Goal: Task Accomplishment & Management: Manage account settings

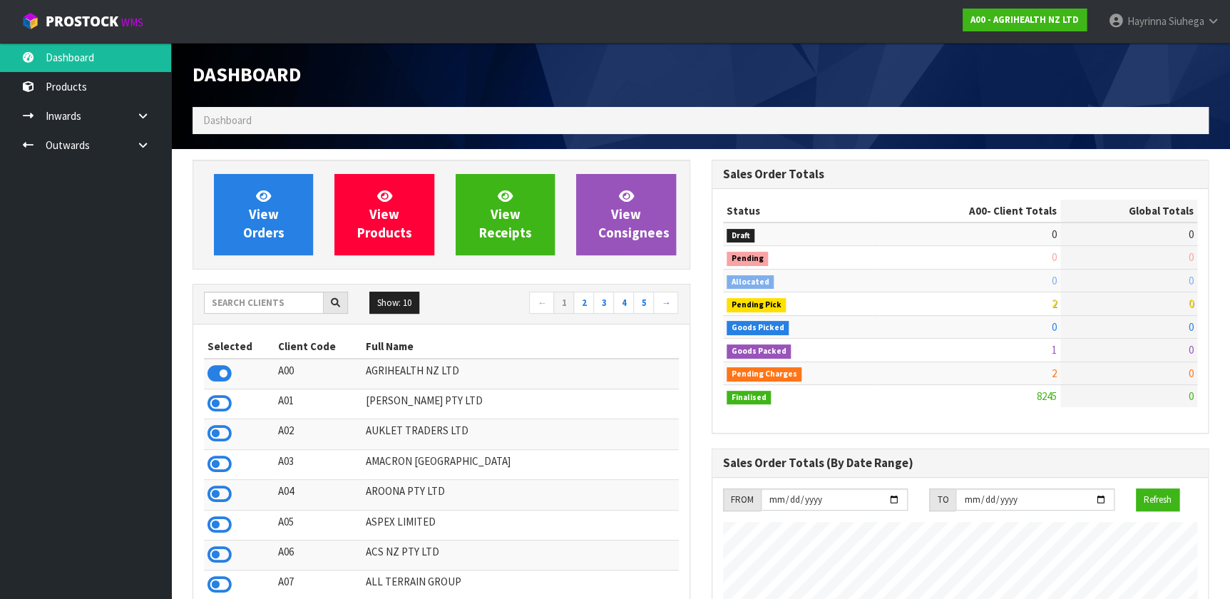
scroll to position [1078, 518]
click at [264, 297] on input "text" at bounding box center [264, 303] width 120 height 22
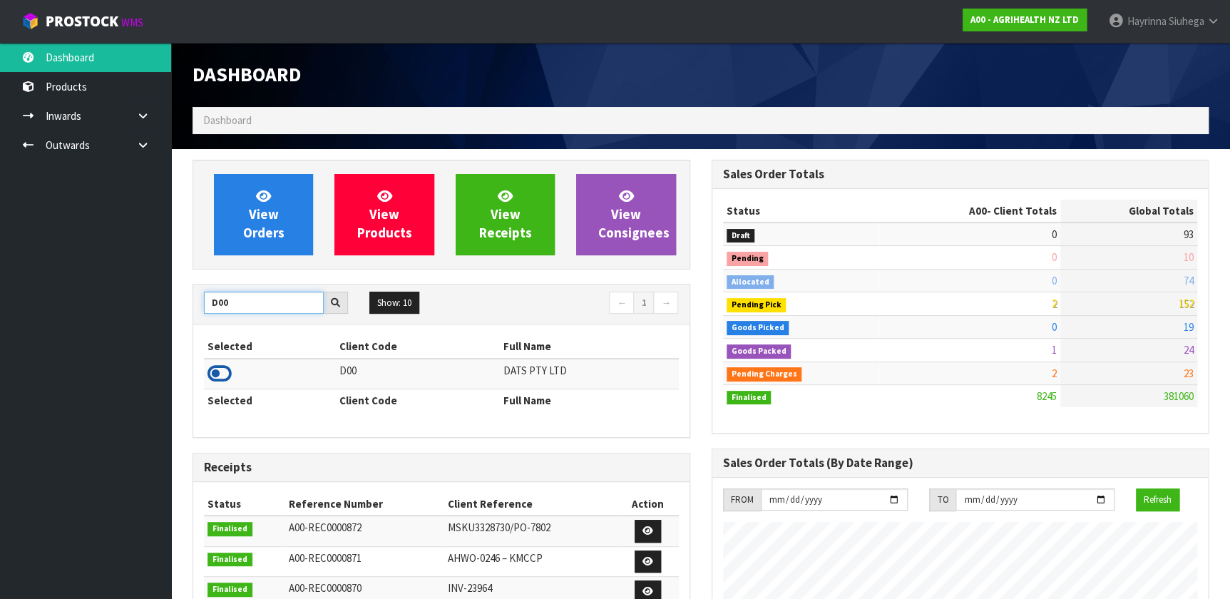
type input "D00"
click at [225, 371] on icon at bounding box center [220, 373] width 24 height 21
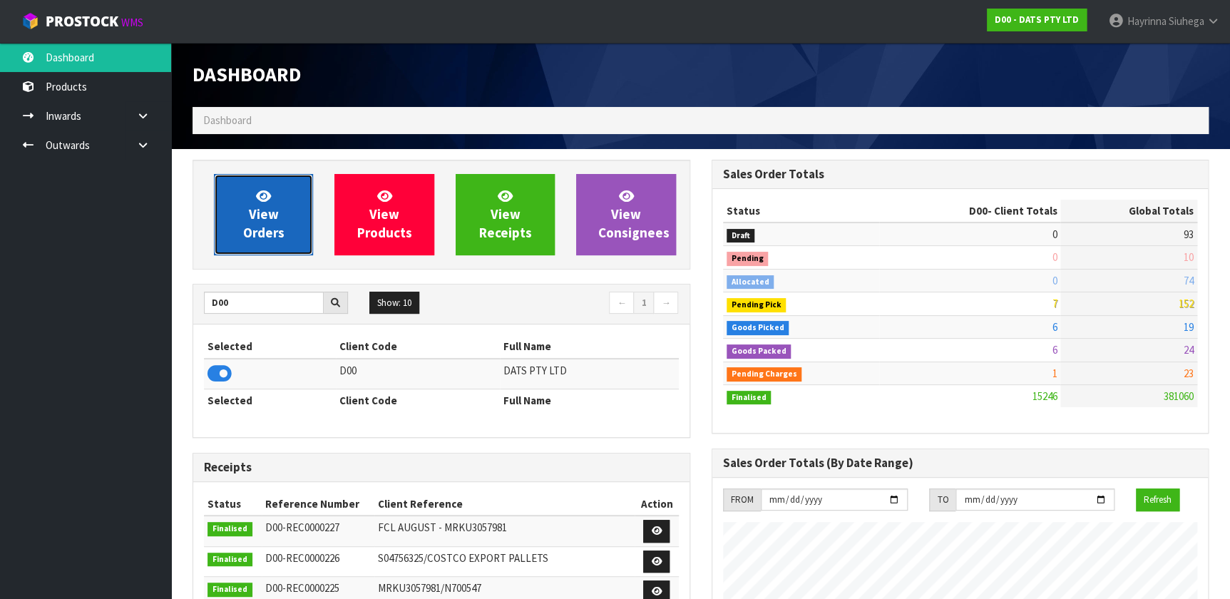
click at [282, 228] on span "View Orders" at bounding box center [263, 214] width 41 height 53
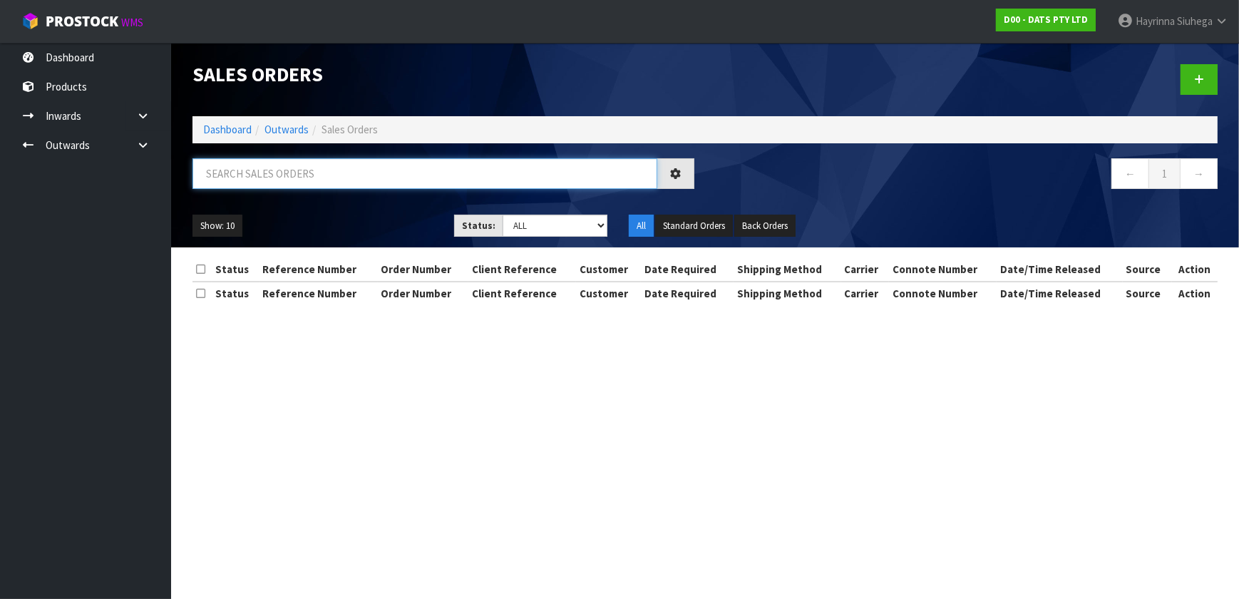
click at [332, 174] on input "text" at bounding box center [425, 173] width 465 height 31
click at [549, 227] on select "Draft Pending Allocated Pending Pick Goods Picked Goods Packed Pending Charges …" at bounding box center [555, 226] width 105 height 22
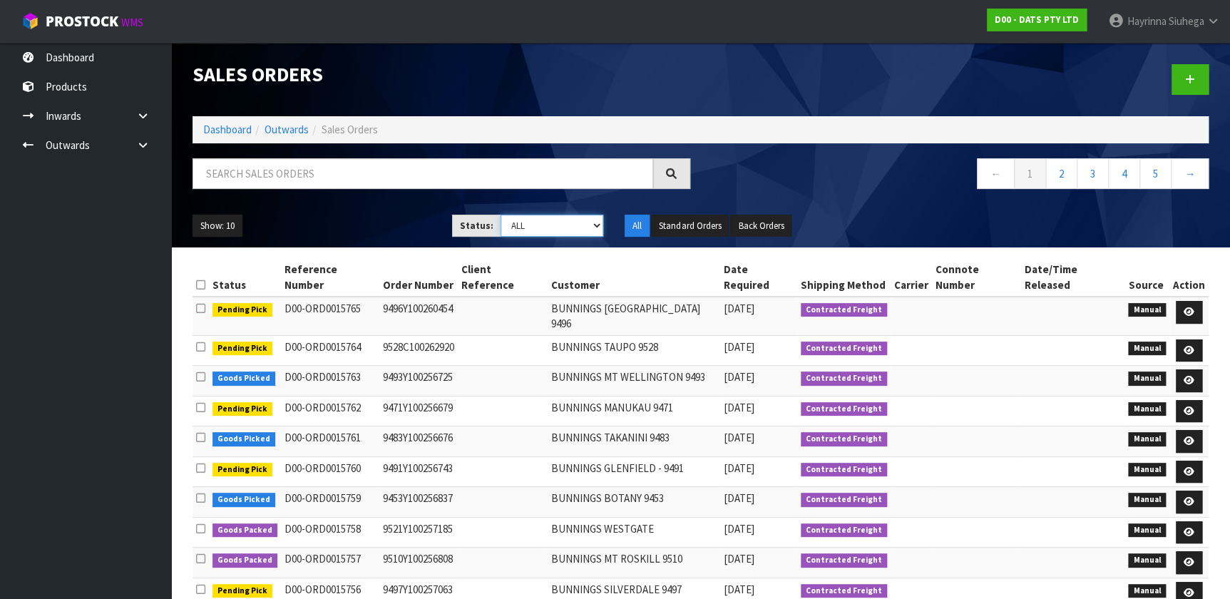
select select "string:4"
click at [501, 215] on select "Draft Pending Allocated Pending Pick Goods Picked Goods Packed Pending Charges …" at bounding box center [552, 226] width 103 height 22
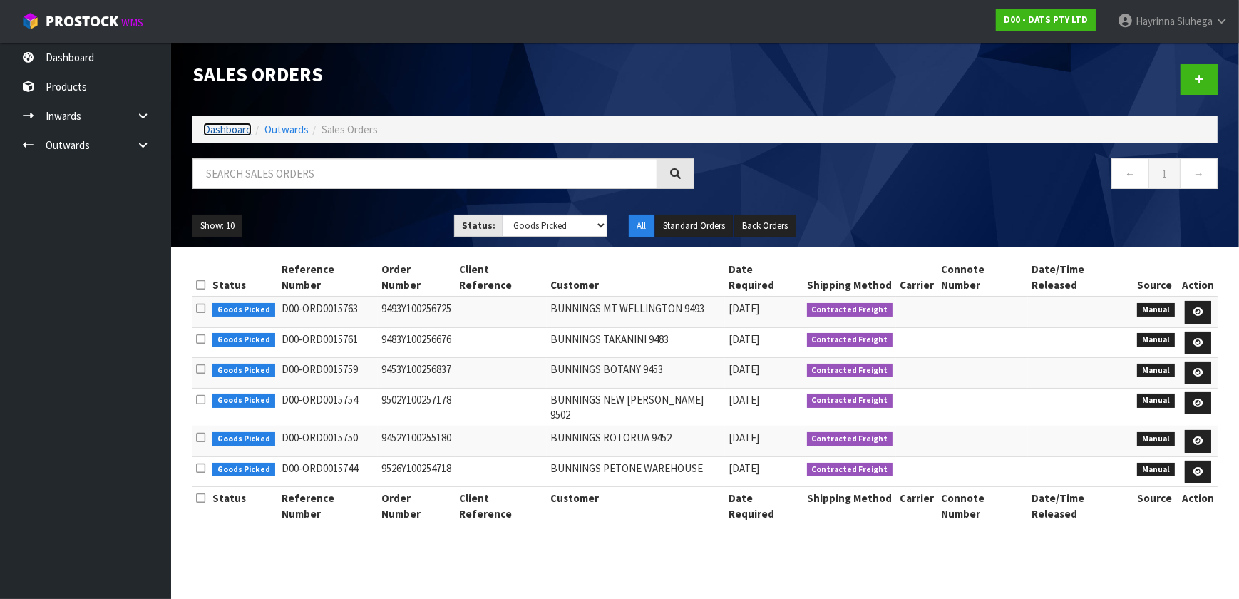
click at [236, 130] on link "Dashboard" at bounding box center [227, 130] width 48 height 14
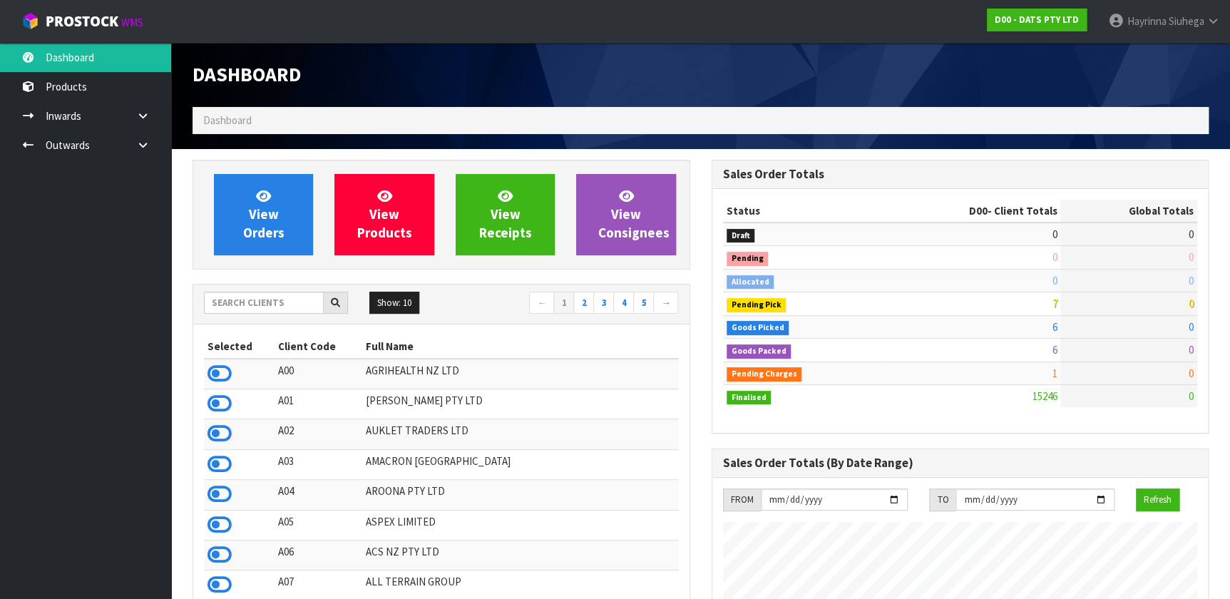
scroll to position [1078, 518]
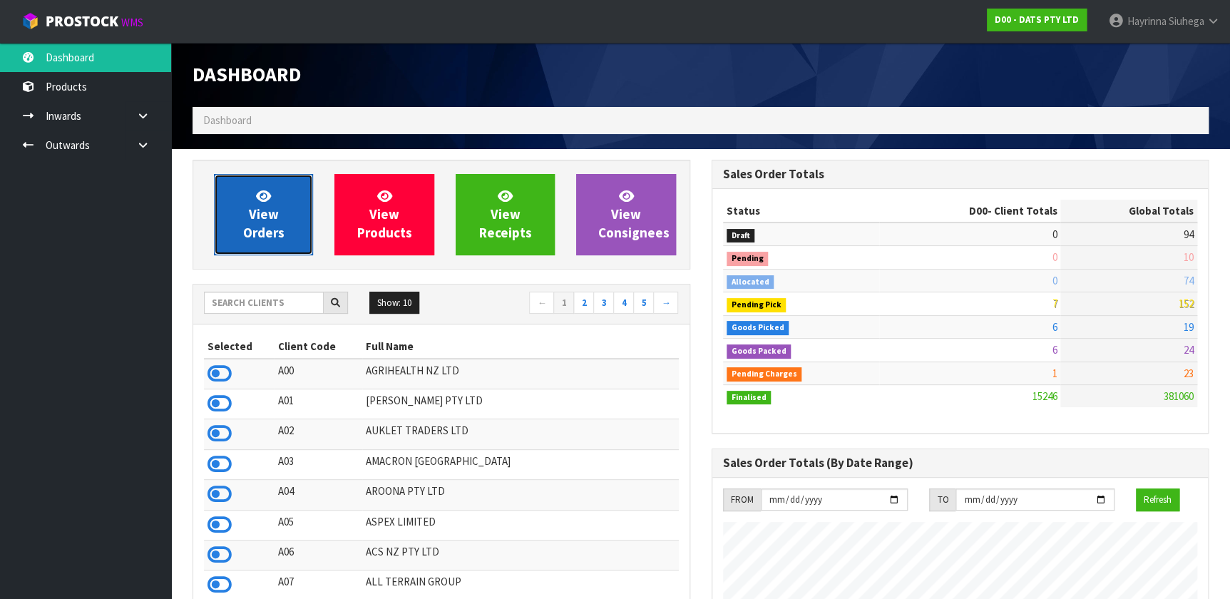
click at [240, 186] on link "View Orders" at bounding box center [263, 214] width 99 height 81
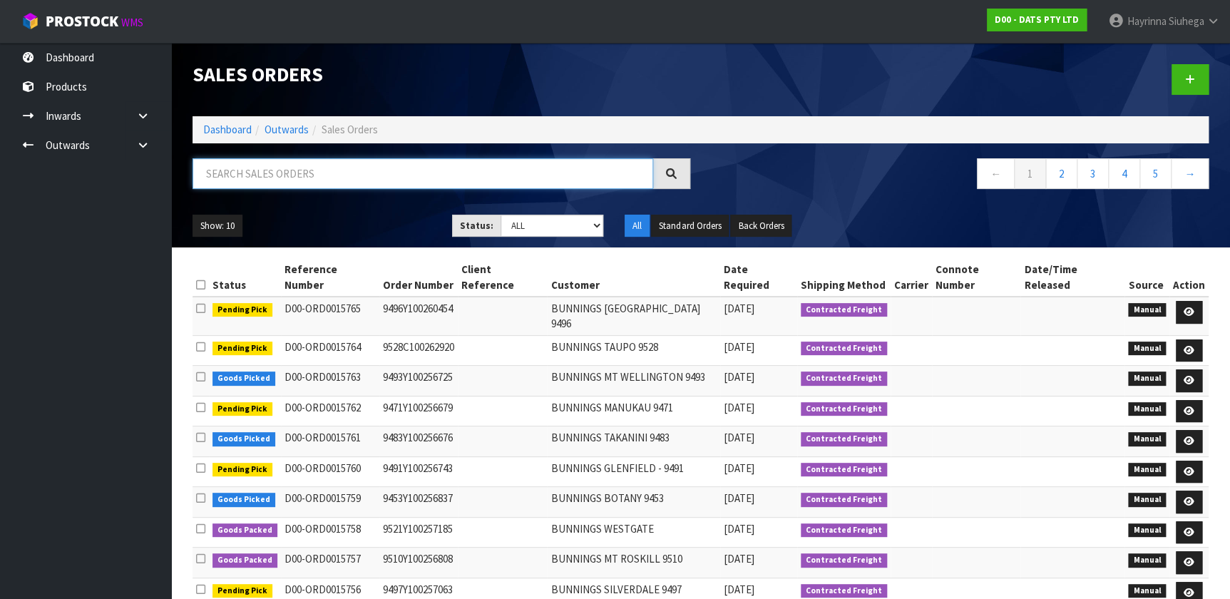
click at [230, 169] on input "text" at bounding box center [423, 173] width 461 height 31
click at [234, 123] on link "Dashboard" at bounding box center [227, 130] width 48 height 14
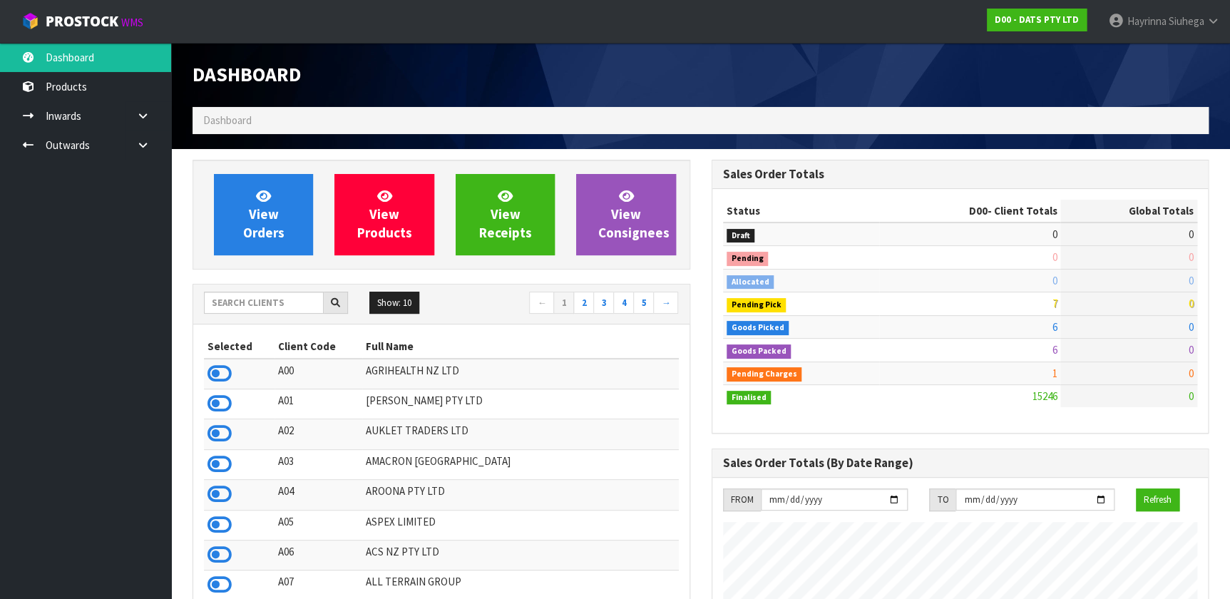
scroll to position [1078, 518]
click at [268, 303] on input "text" at bounding box center [264, 303] width 120 height 22
click at [259, 309] on input "text" at bounding box center [264, 303] width 120 height 22
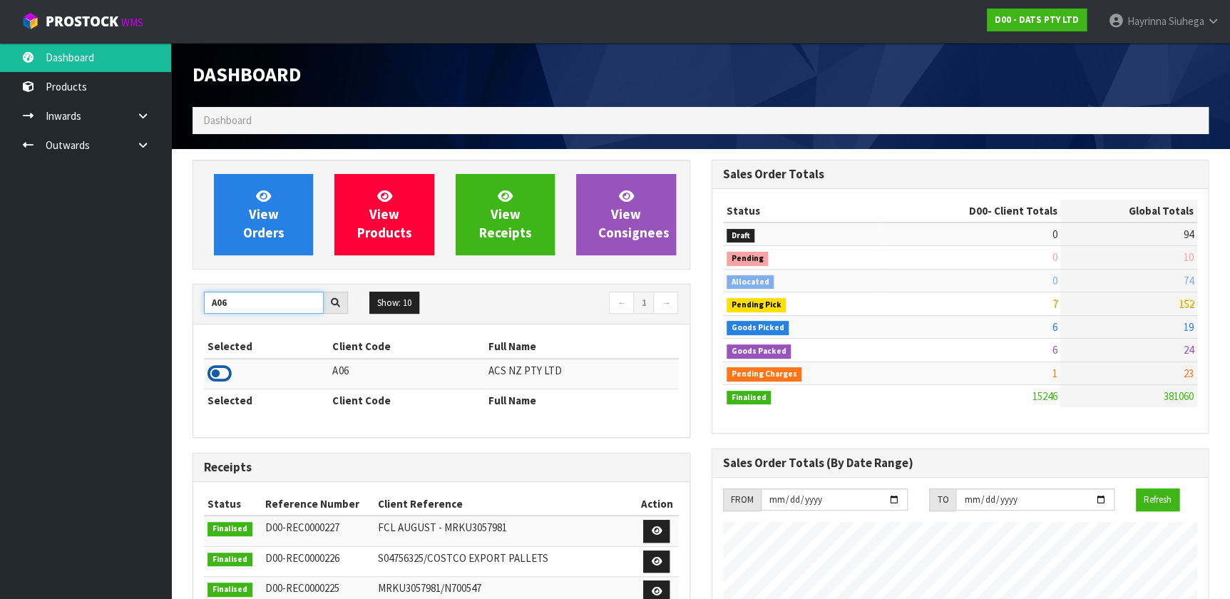
type input "A06"
click at [221, 378] on icon at bounding box center [220, 373] width 24 height 21
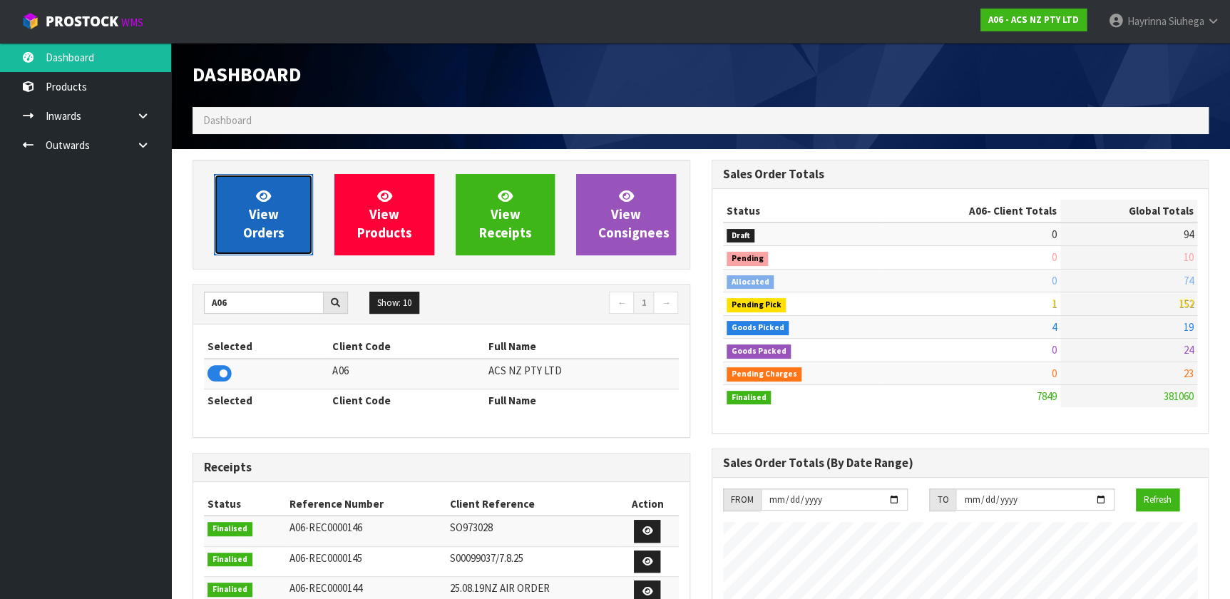
click at [278, 200] on link "View Orders" at bounding box center [263, 214] width 99 height 81
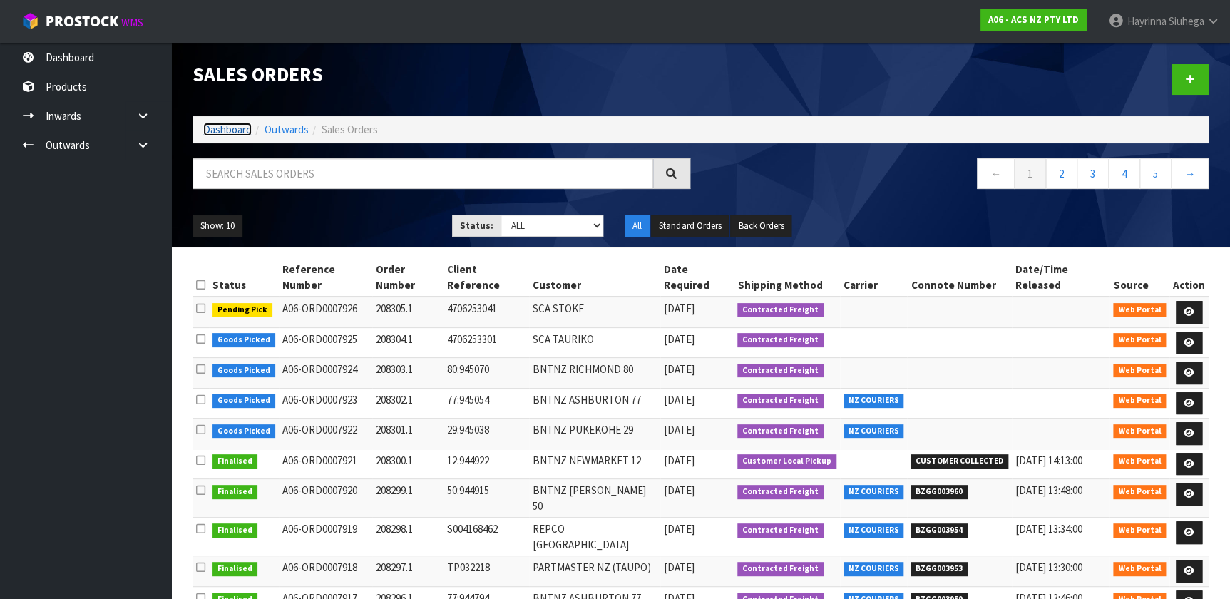
click at [235, 129] on link "Dashboard" at bounding box center [227, 130] width 48 height 14
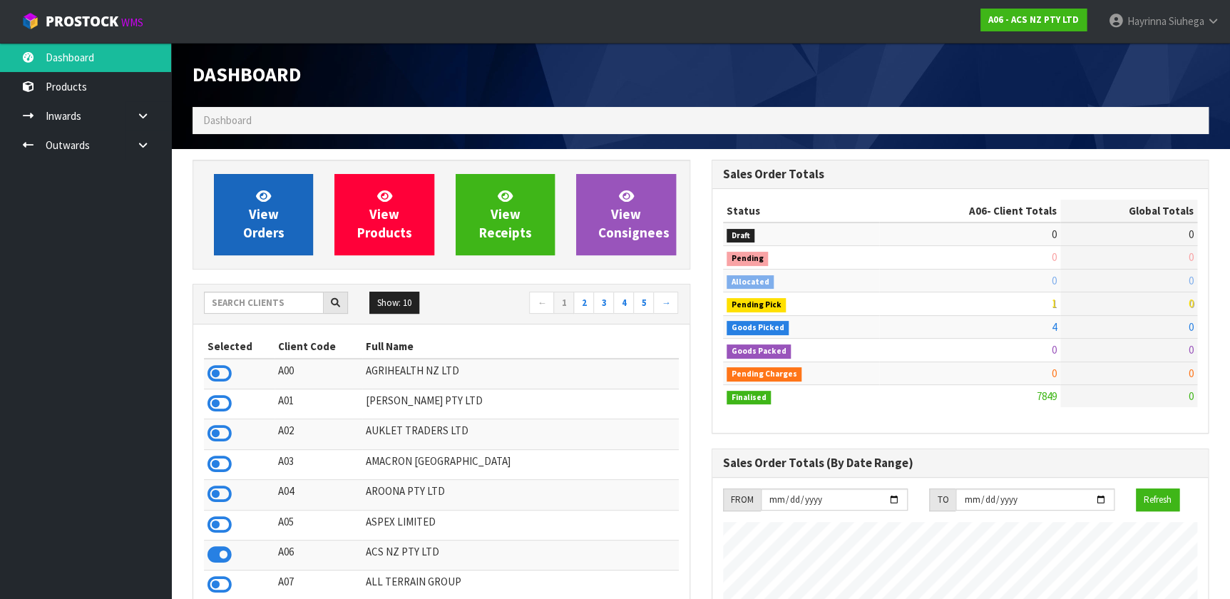
scroll to position [1078, 518]
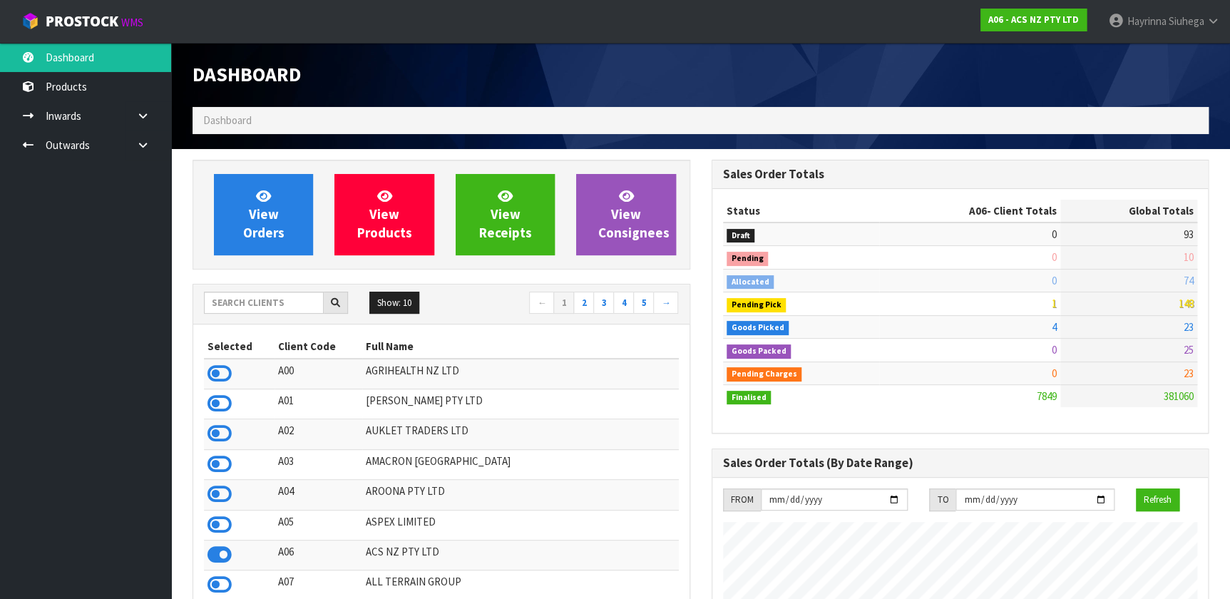
click at [239, 290] on div "Show: 10 5 10 25 50 ← 1 2 3 4 5 →" at bounding box center [441, 305] width 496 height 40
click at [238, 300] on input "text" at bounding box center [264, 303] width 120 height 22
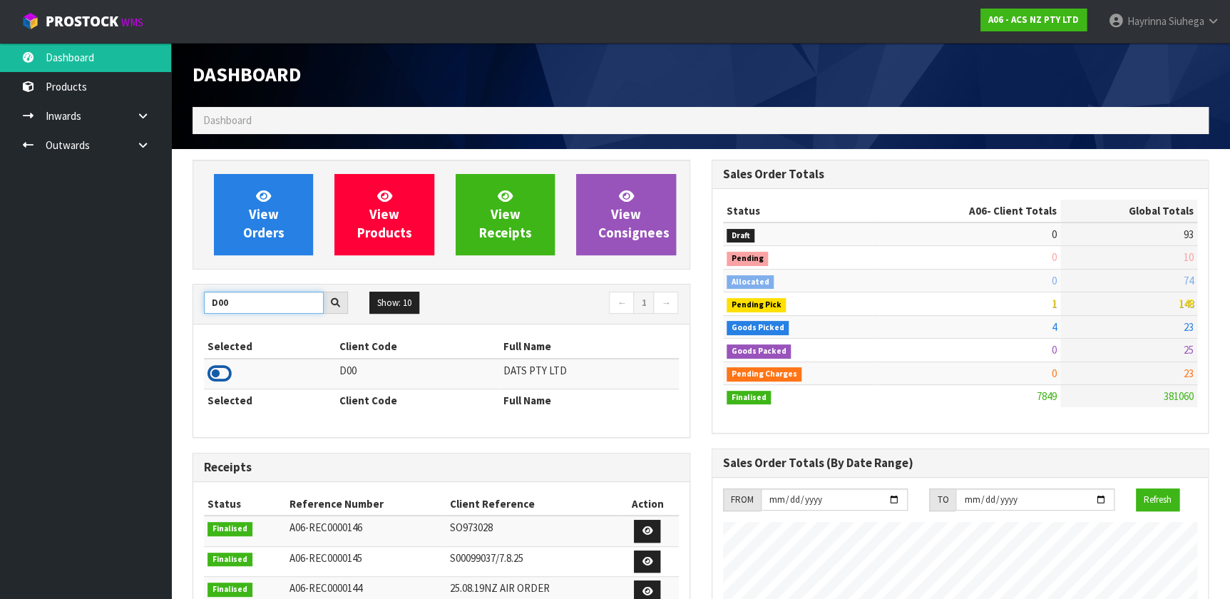
type input "D00"
click at [214, 375] on icon at bounding box center [220, 373] width 24 height 21
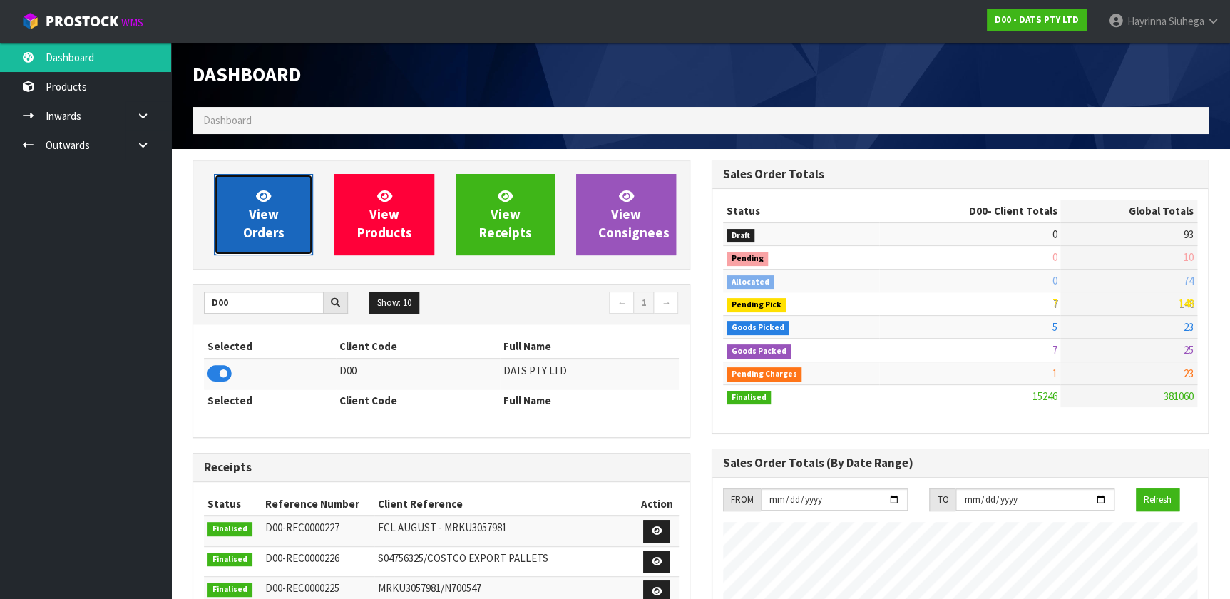
click at [271, 192] on link "View Orders" at bounding box center [263, 214] width 99 height 81
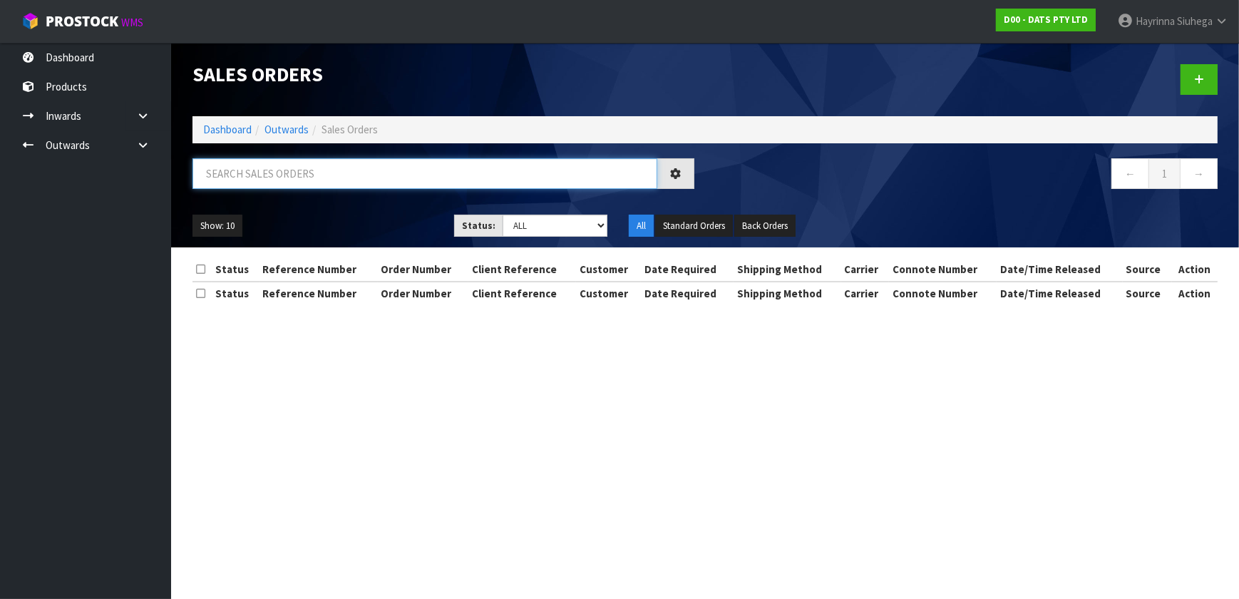
click at [285, 178] on input "text" at bounding box center [425, 173] width 465 height 31
type input "JOB-0412202"
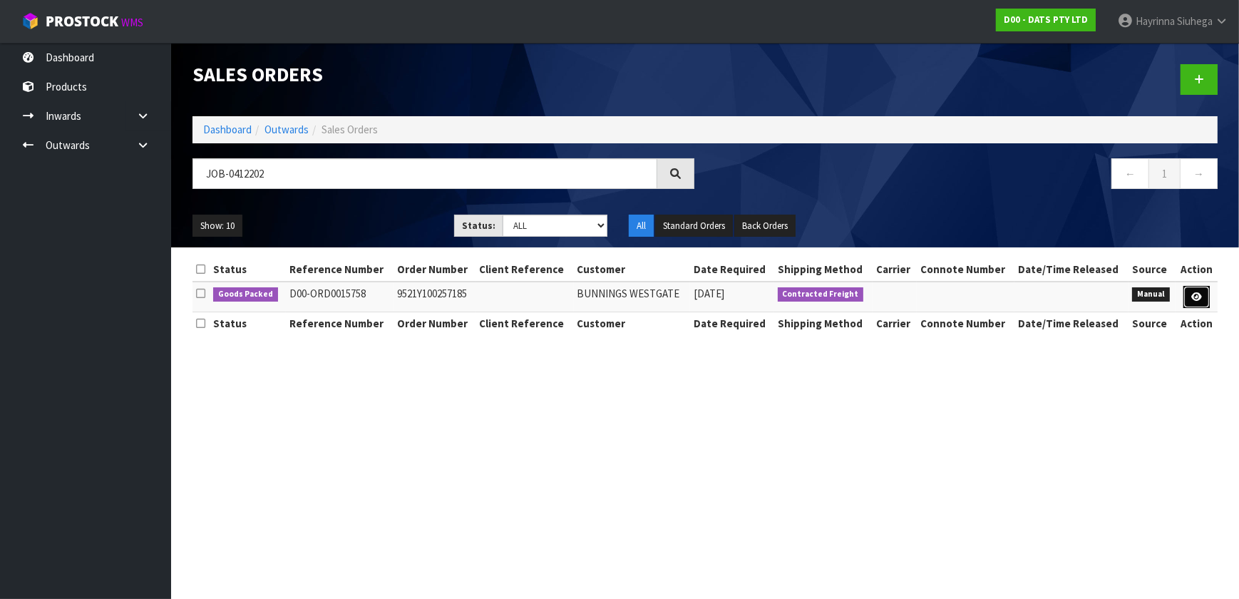
click at [1200, 298] on icon at bounding box center [1197, 296] width 11 height 9
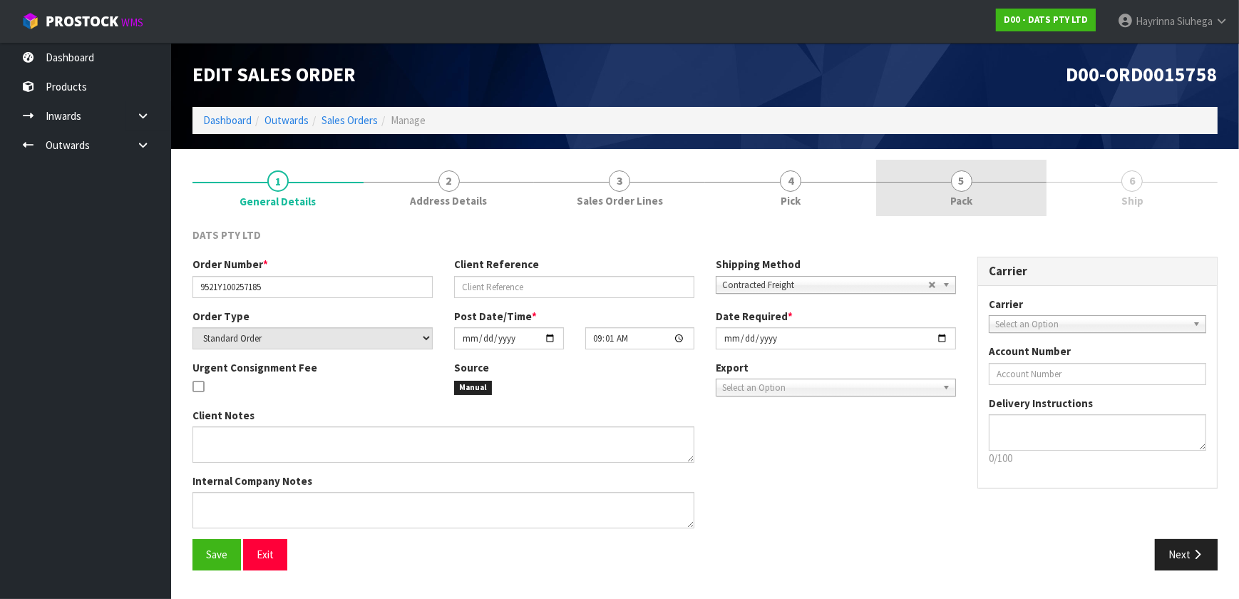
click at [993, 200] on link "5 Pack" at bounding box center [961, 188] width 171 height 56
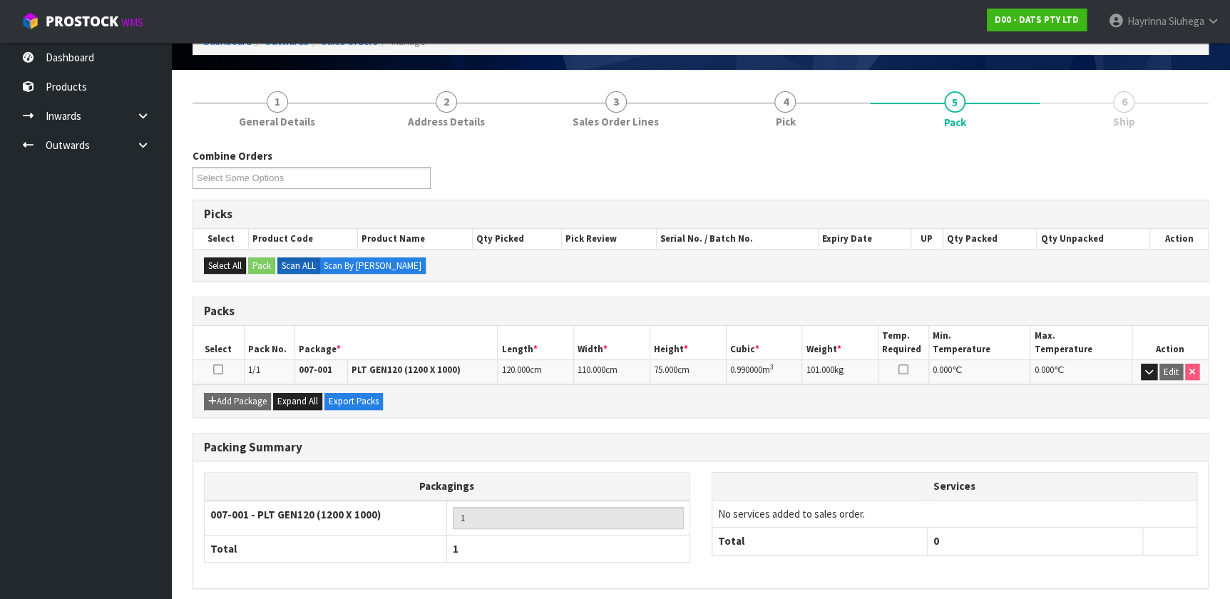
scroll to position [134, 0]
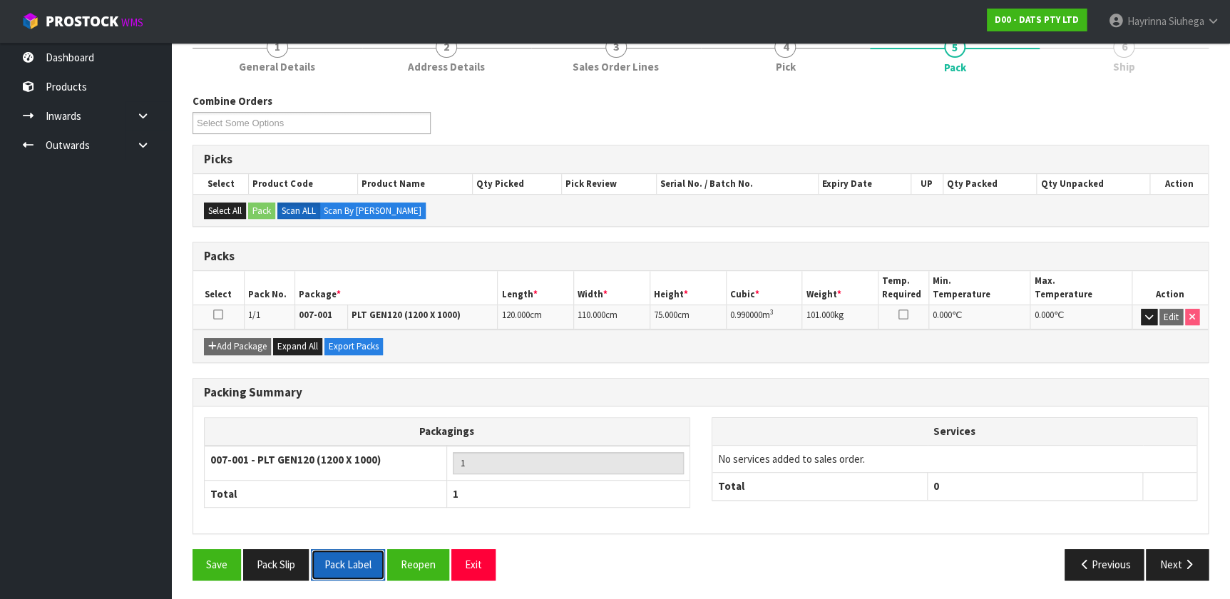
click at [351, 556] on button "Pack Label" at bounding box center [348, 564] width 74 height 31
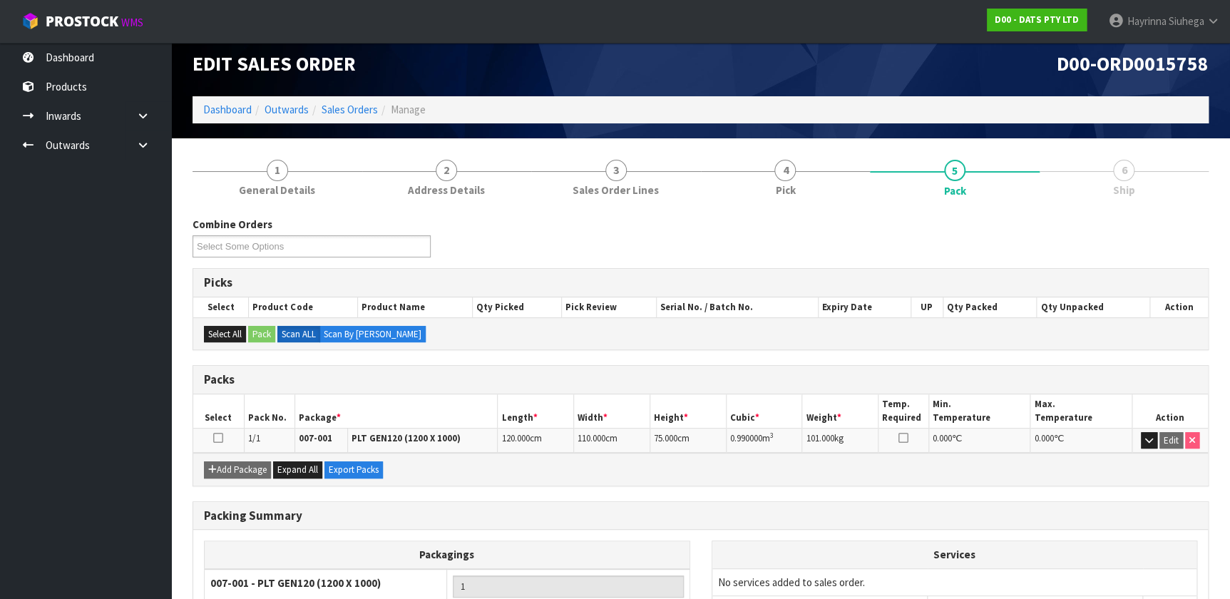
scroll to position [0, 0]
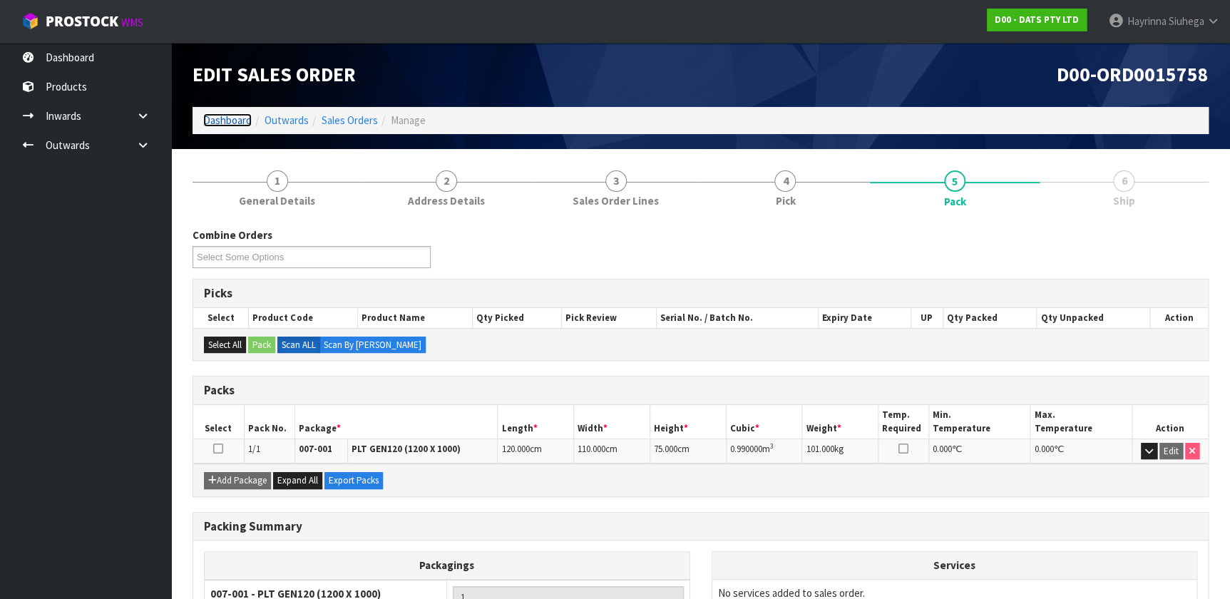
click at [237, 119] on link "Dashboard" at bounding box center [227, 120] width 48 height 14
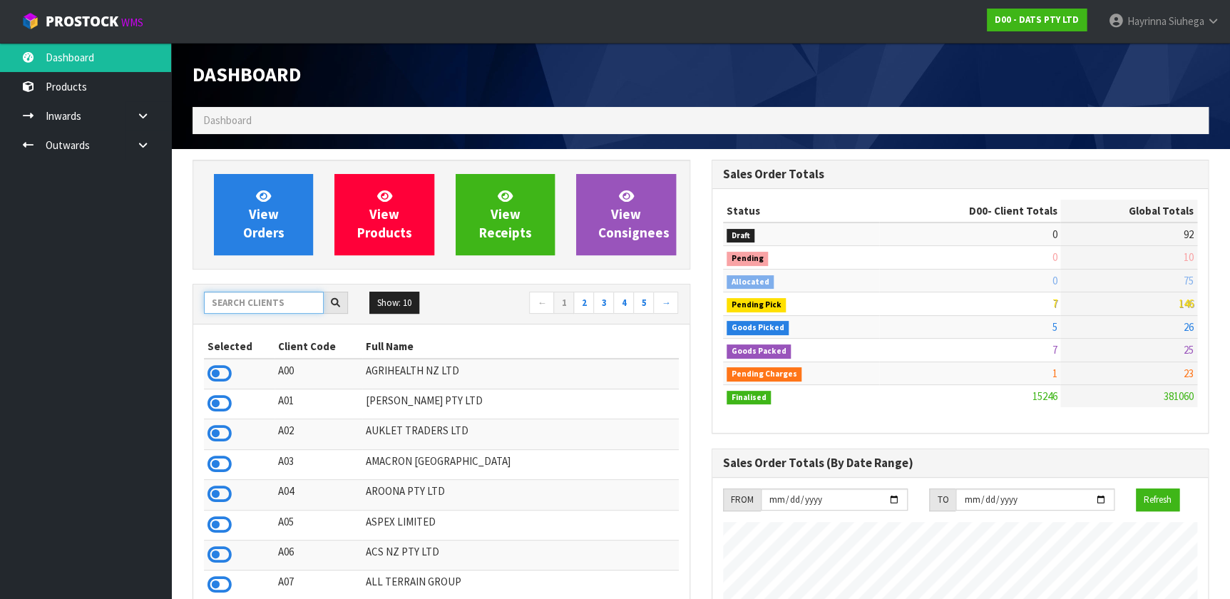
click at [262, 300] on input "text" at bounding box center [264, 303] width 120 height 22
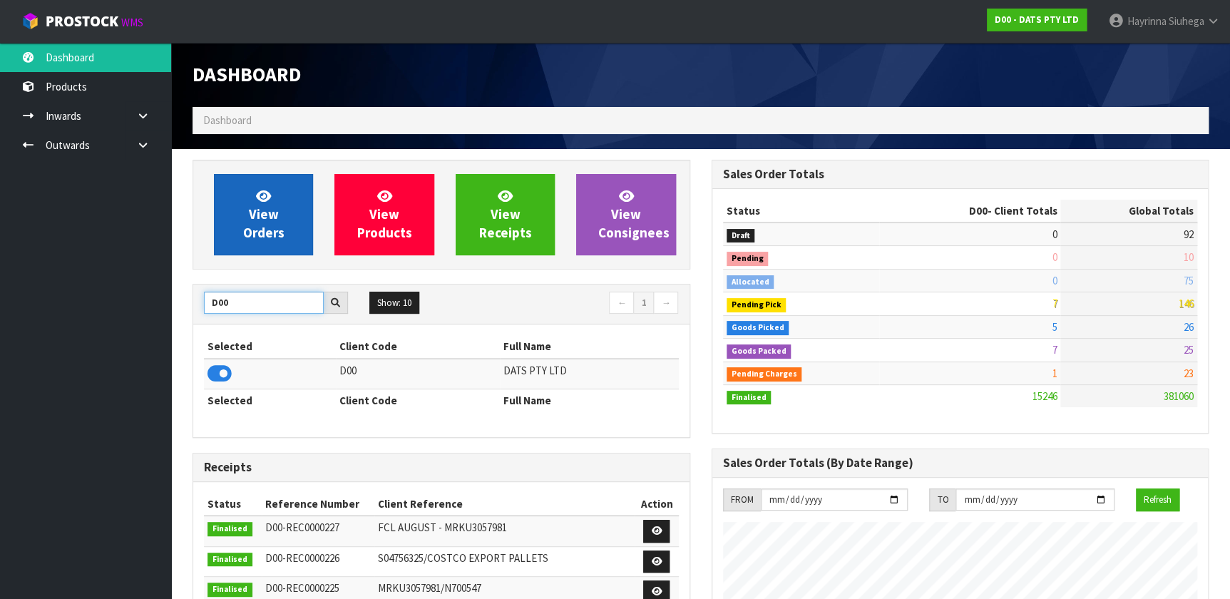
type input "D00"
click at [281, 232] on span "View Orders" at bounding box center [263, 214] width 41 height 53
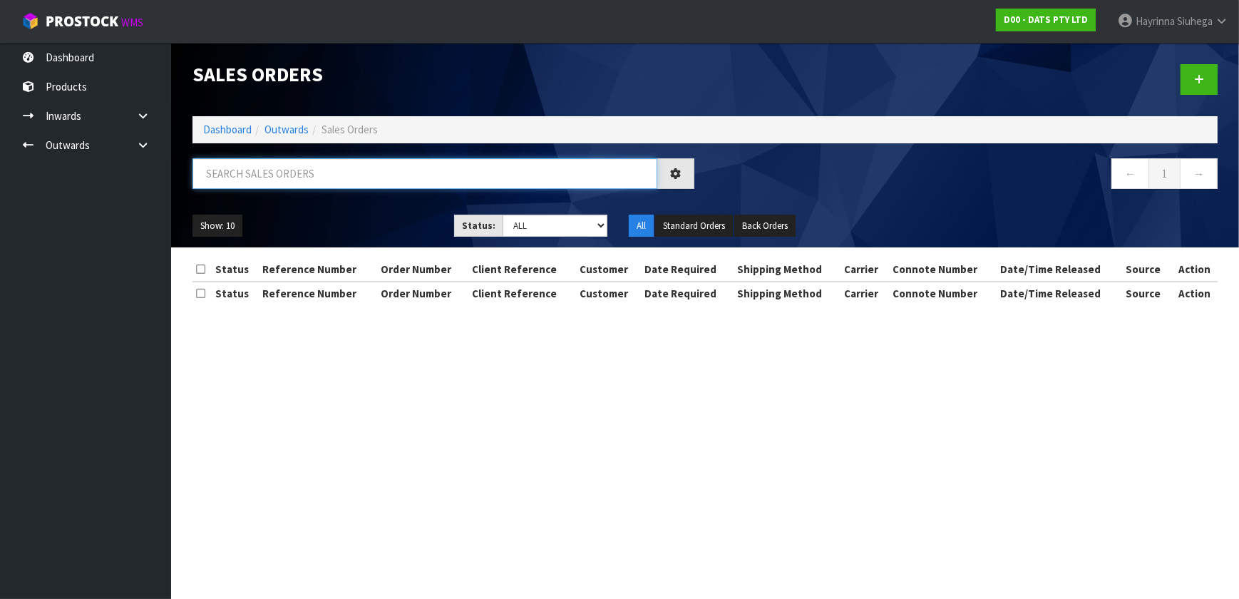
click at [313, 178] on input "text" at bounding box center [425, 173] width 465 height 31
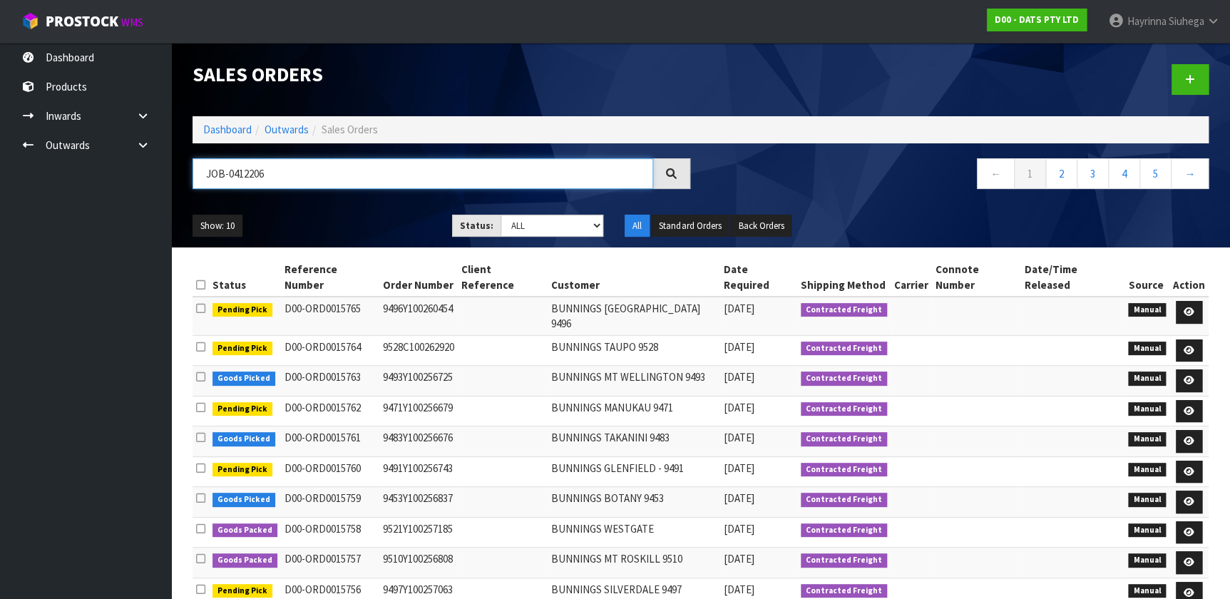
type input "JOB-0412206"
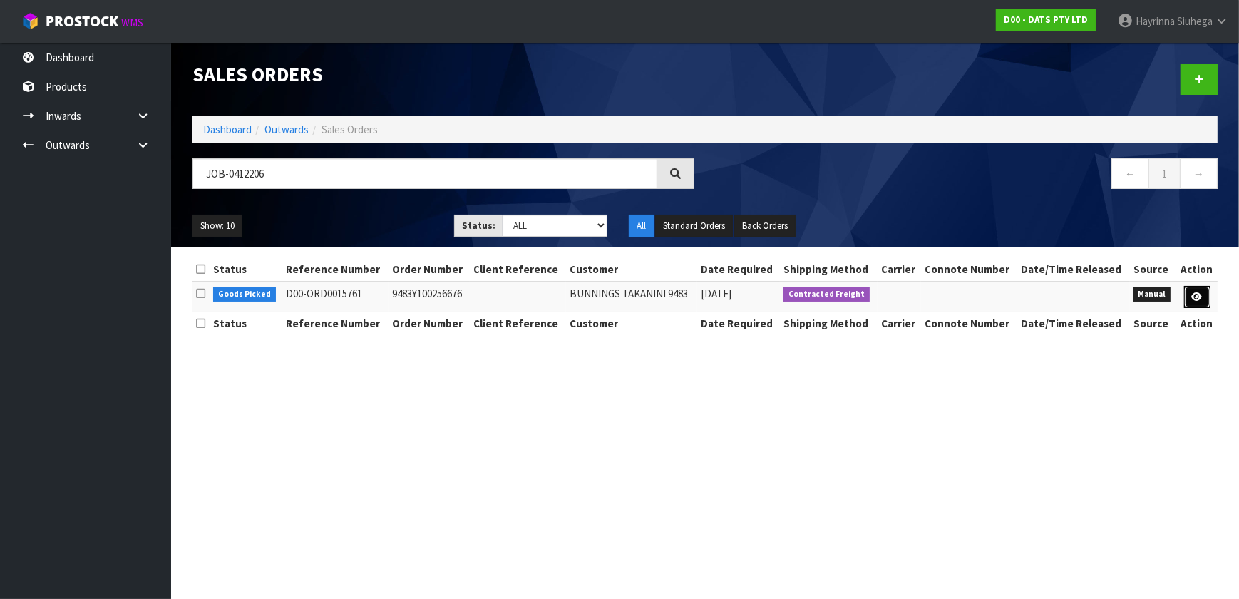
click at [1194, 295] on icon at bounding box center [1197, 296] width 11 height 9
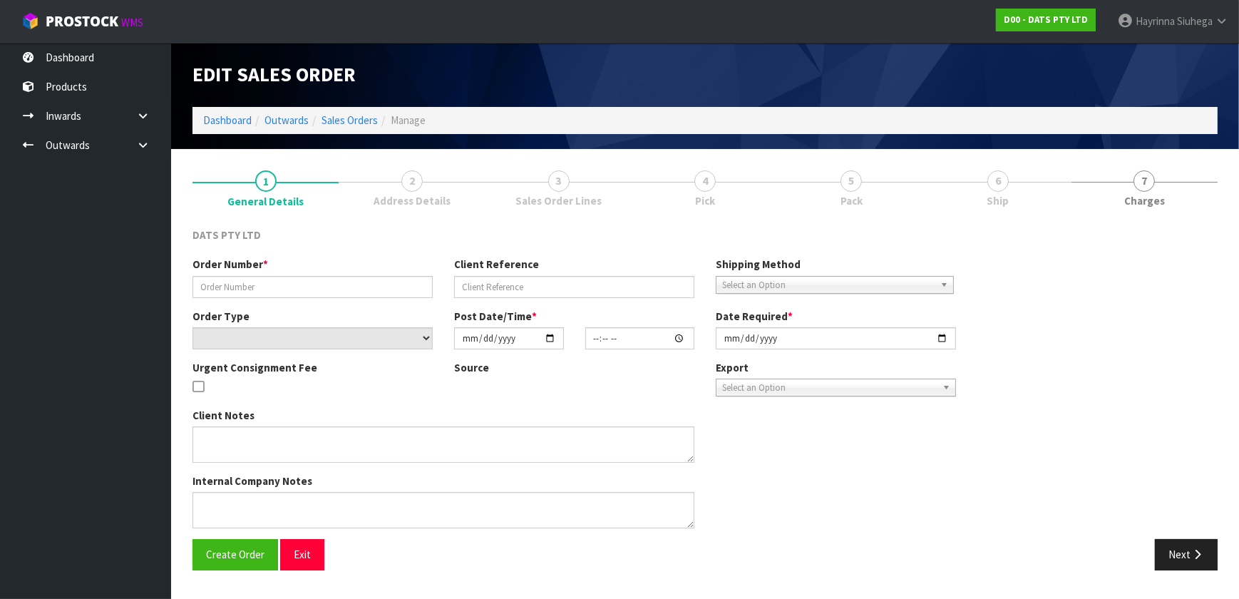
type input "9483Y100256676"
select select "number:0"
type input "[DATE]"
type input "09:06:00.000"
type input "[DATE]"
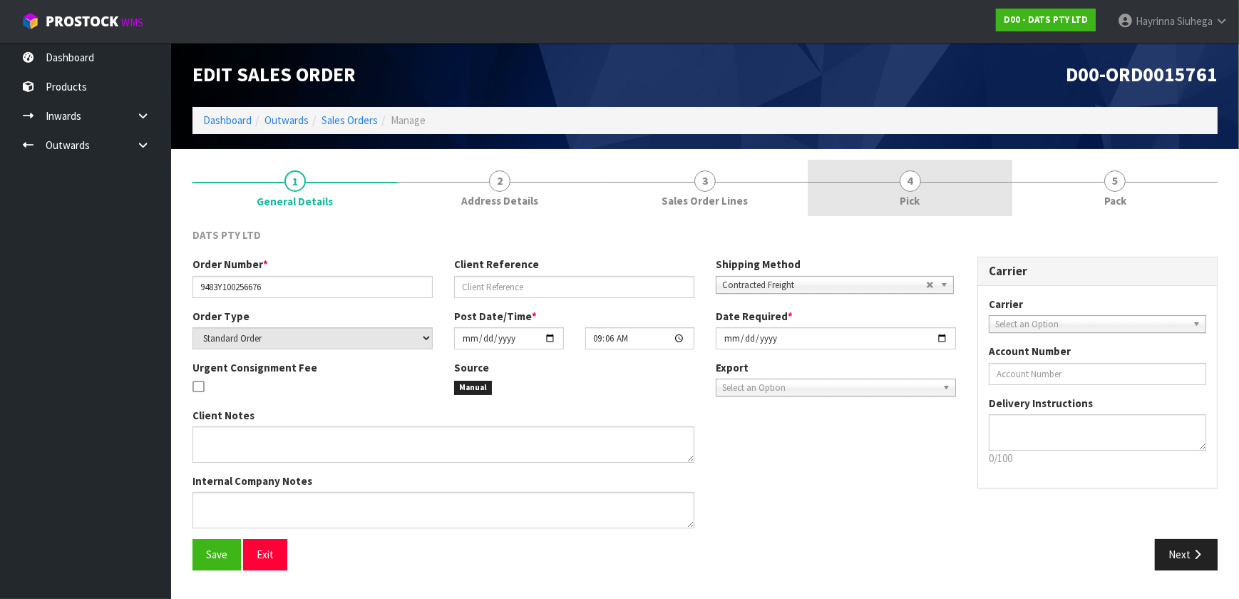
click at [911, 214] on link "4 Pick" at bounding box center [910, 188] width 205 height 56
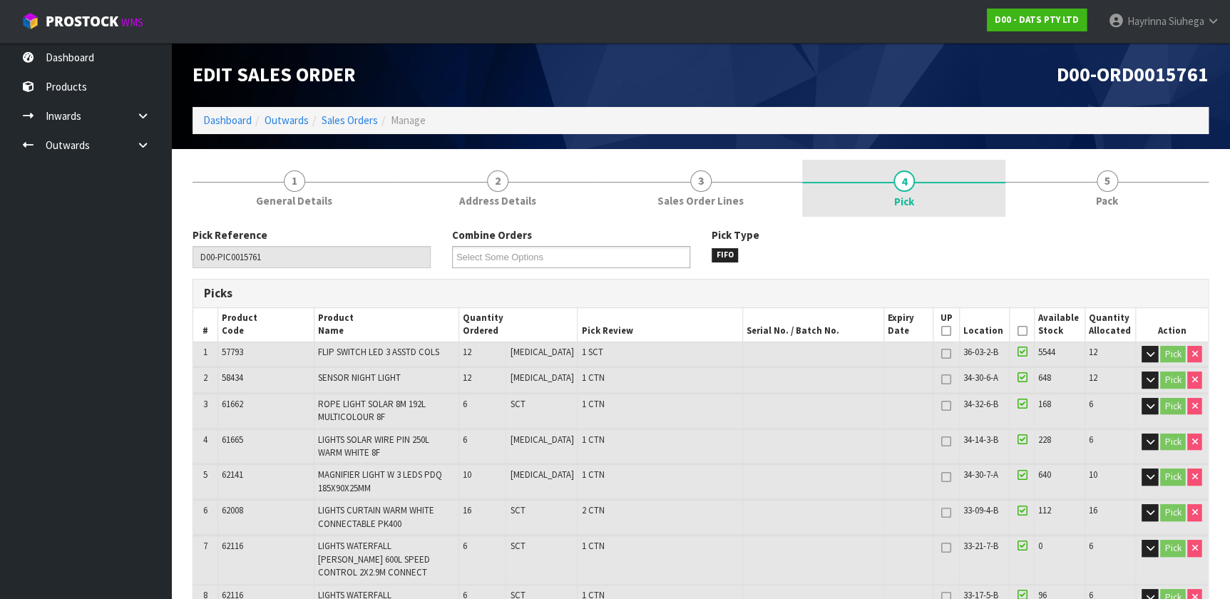
drag, startPoint x: 1057, startPoint y: 195, endPoint x: 976, endPoint y: 214, distance: 83.5
click at [1059, 195] on link "5 Pack" at bounding box center [1106, 188] width 203 height 56
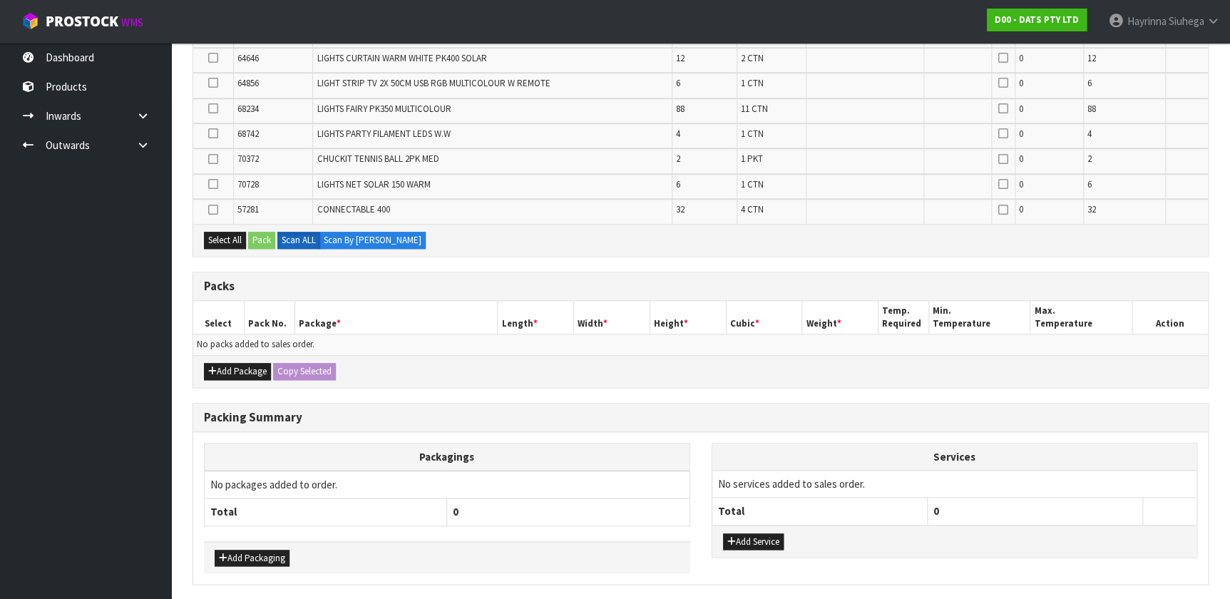
scroll to position [581, 0]
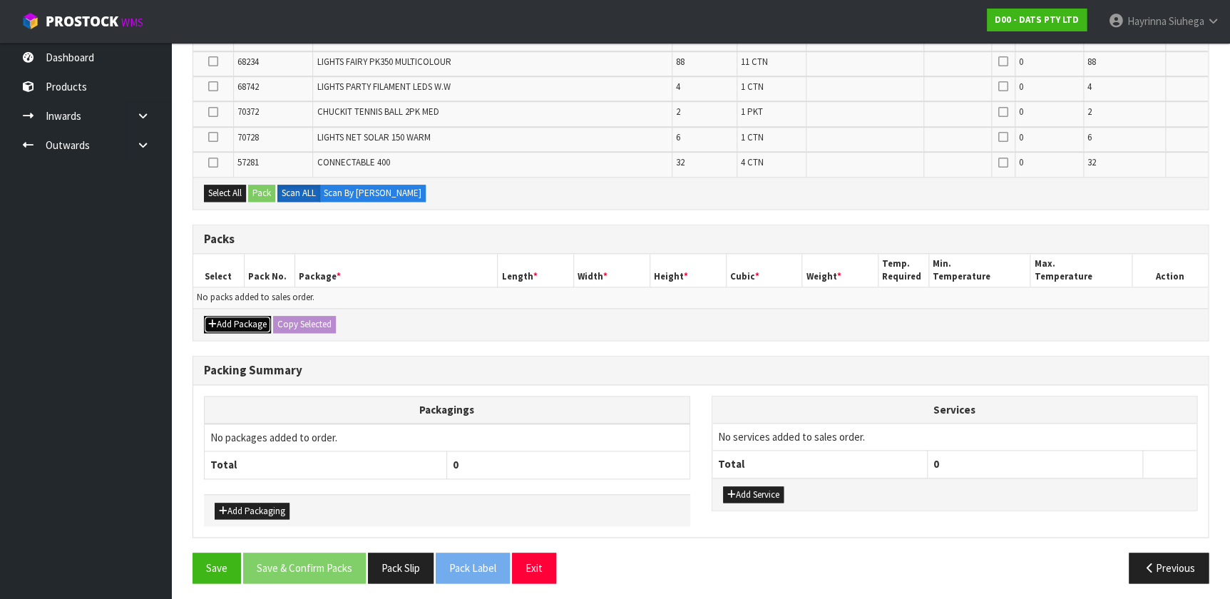
click at [232, 321] on button "Add Package" at bounding box center [237, 324] width 67 height 17
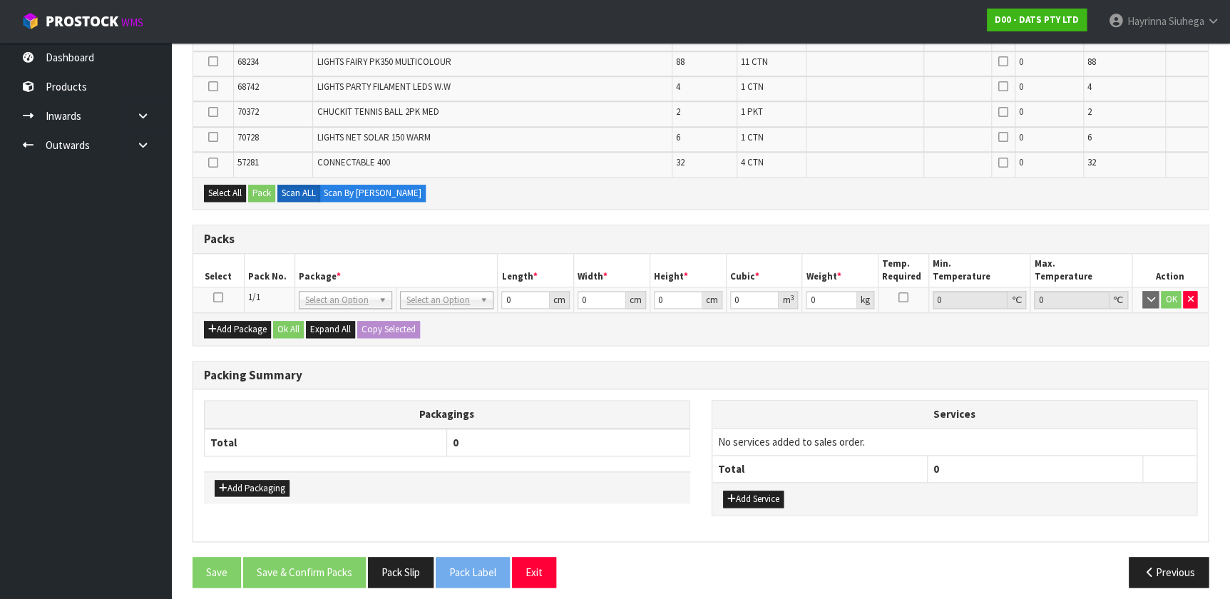
click at [214, 297] on icon at bounding box center [218, 297] width 10 height 1
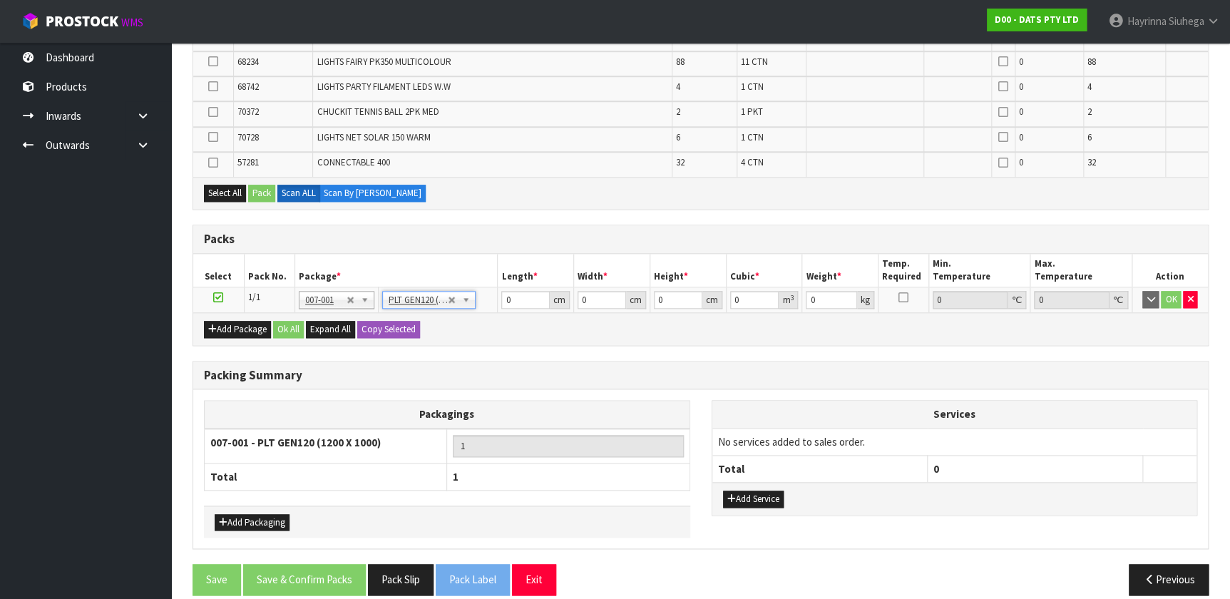
type input "120"
type input "100"
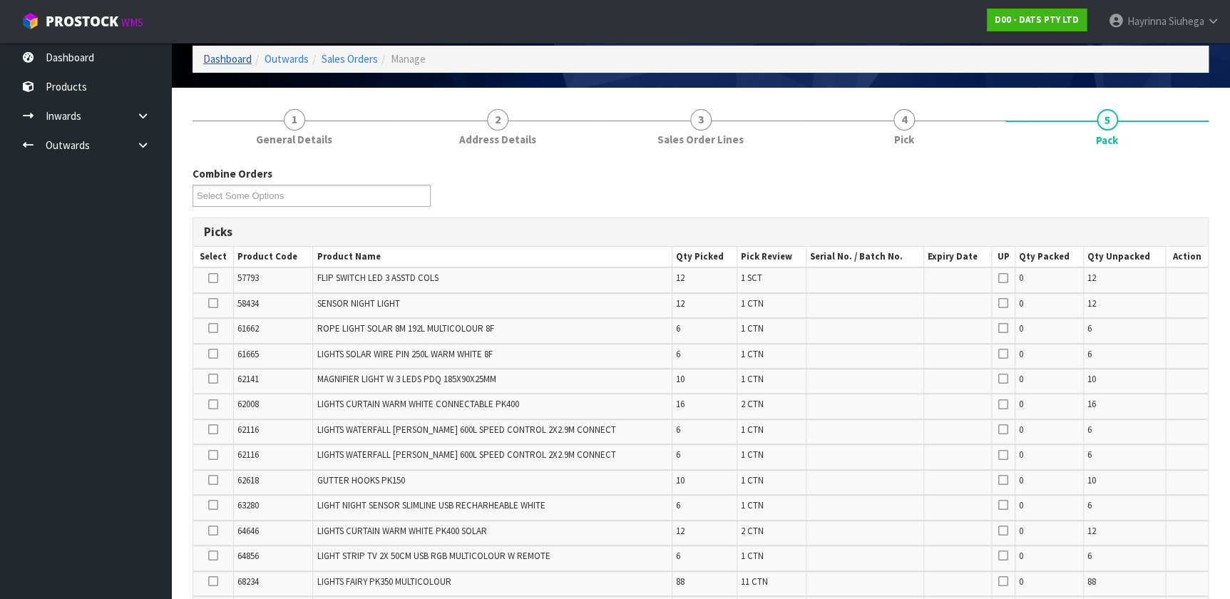
scroll to position [0, 0]
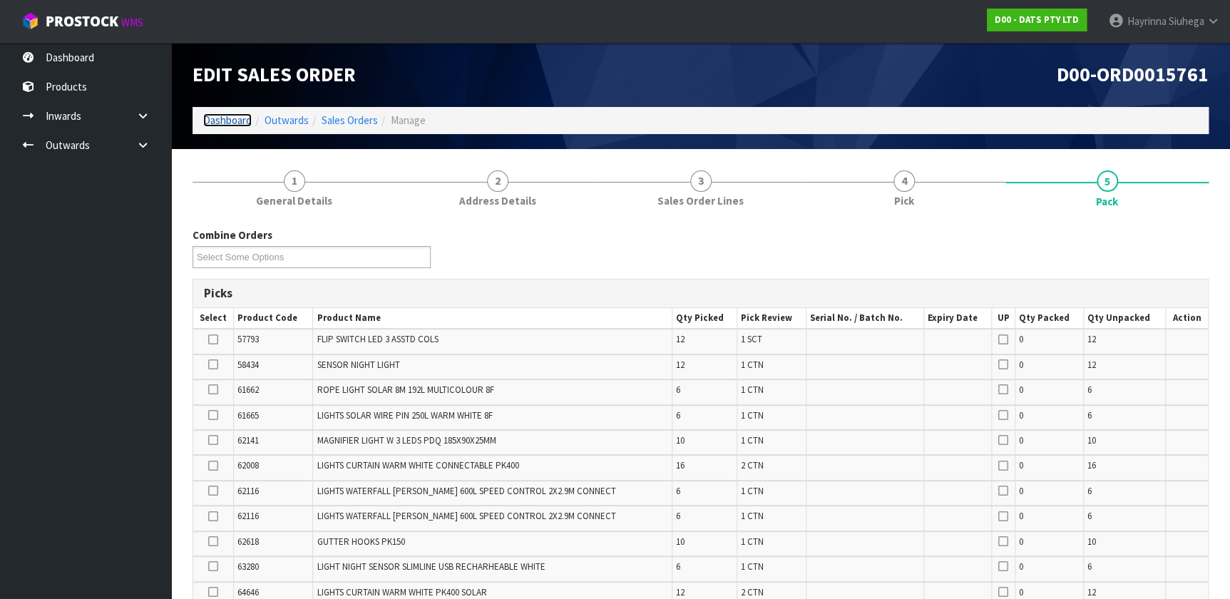
click at [242, 120] on link "Dashboard" at bounding box center [227, 120] width 48 height 14
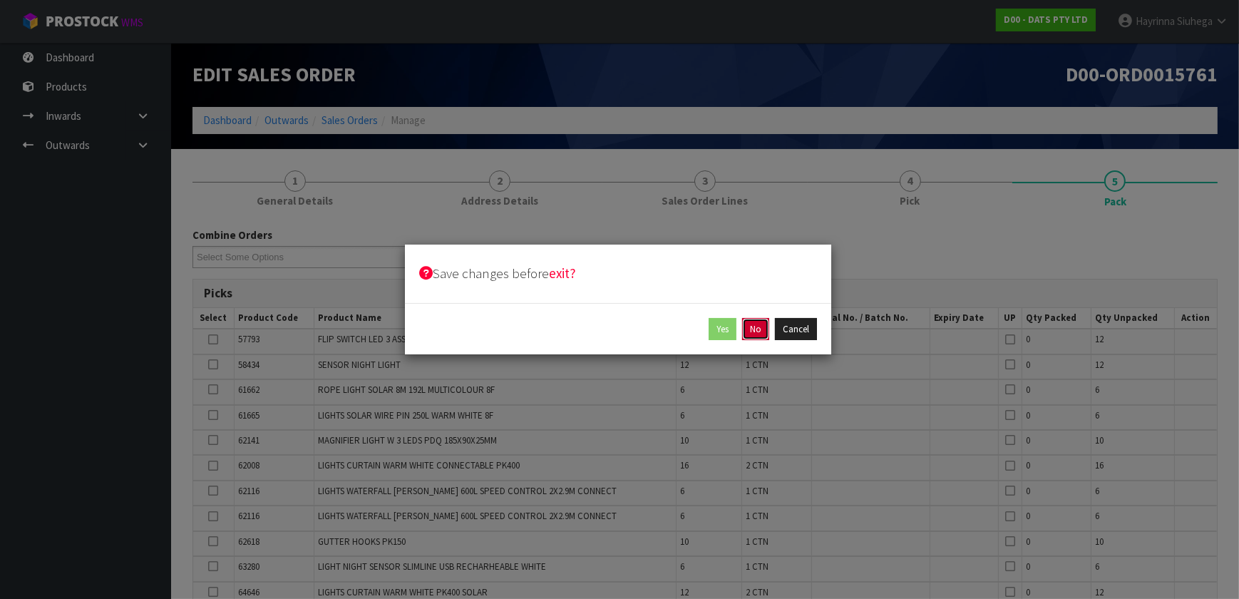
click at [753, 334] on button "No" at bounding box center [755, 329] width 27 height 23
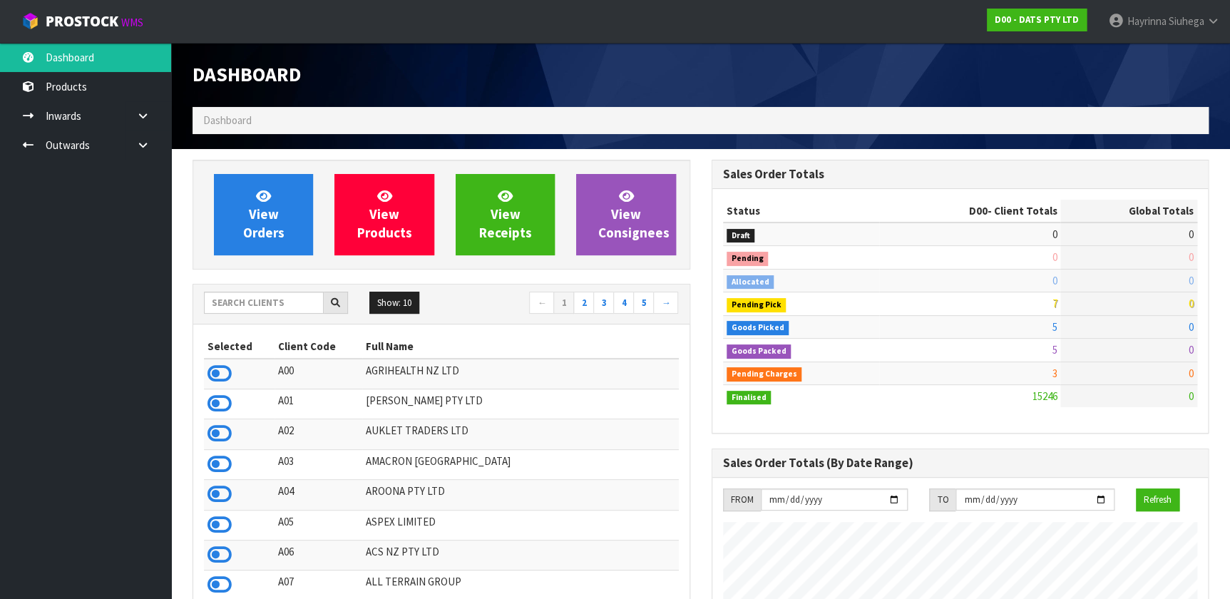
scroll to position [1078, 518]
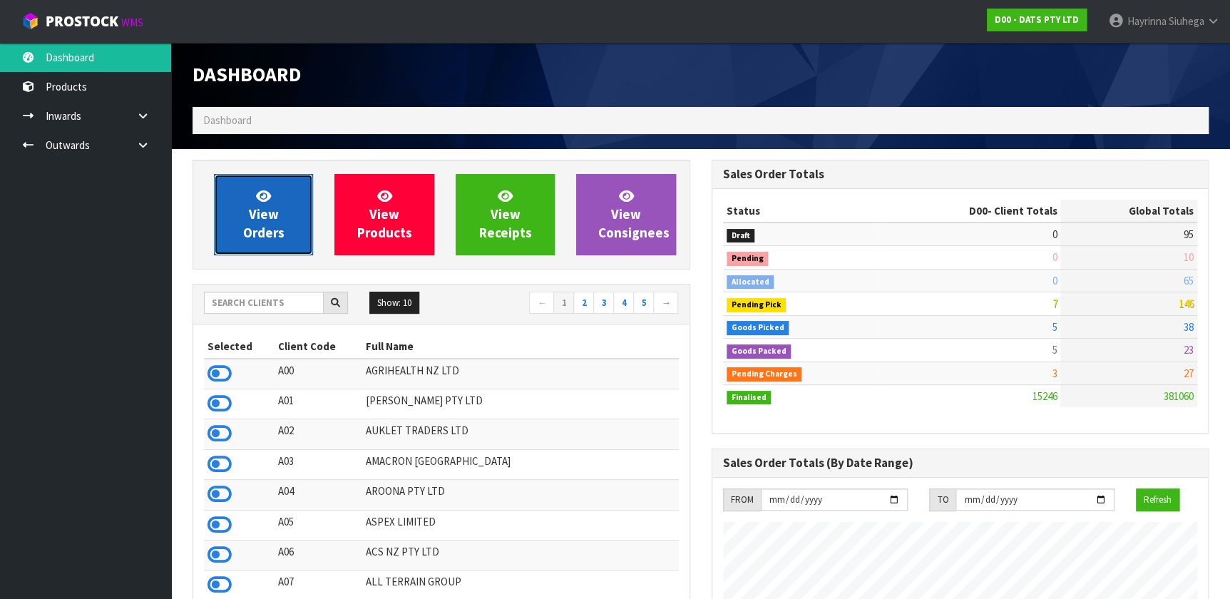
click at [242, 221] on link "View Orders" at bounding box center [263, 214] width 99 height 81
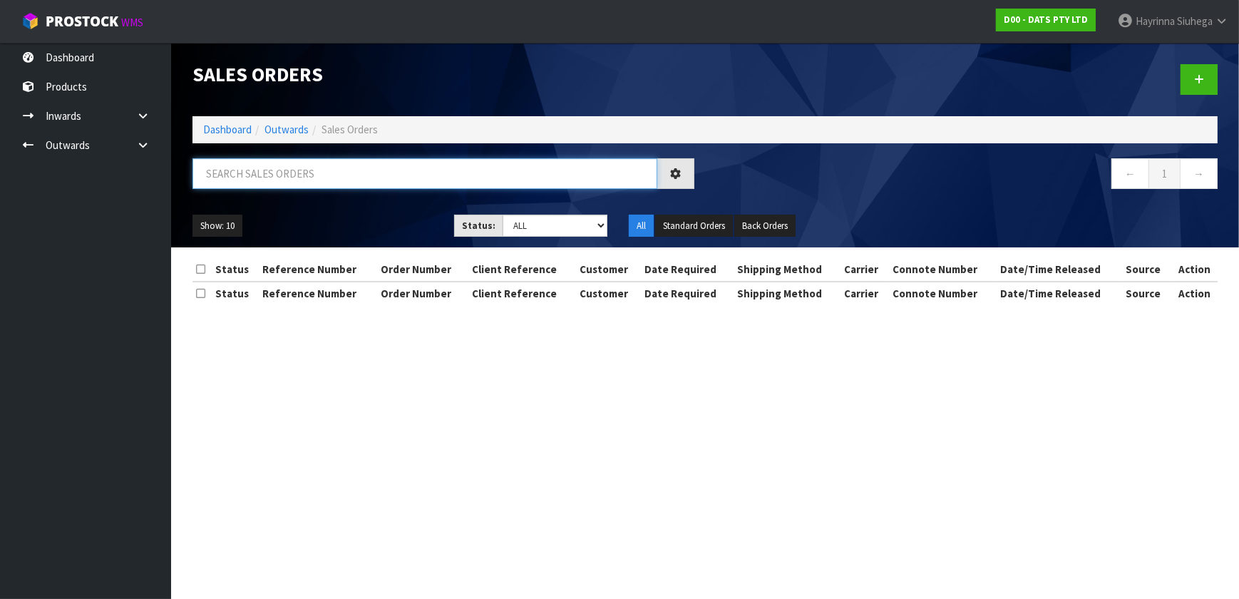
click at [282, 174] on input "text" at bounding box center [425, 173] width 465 height 31
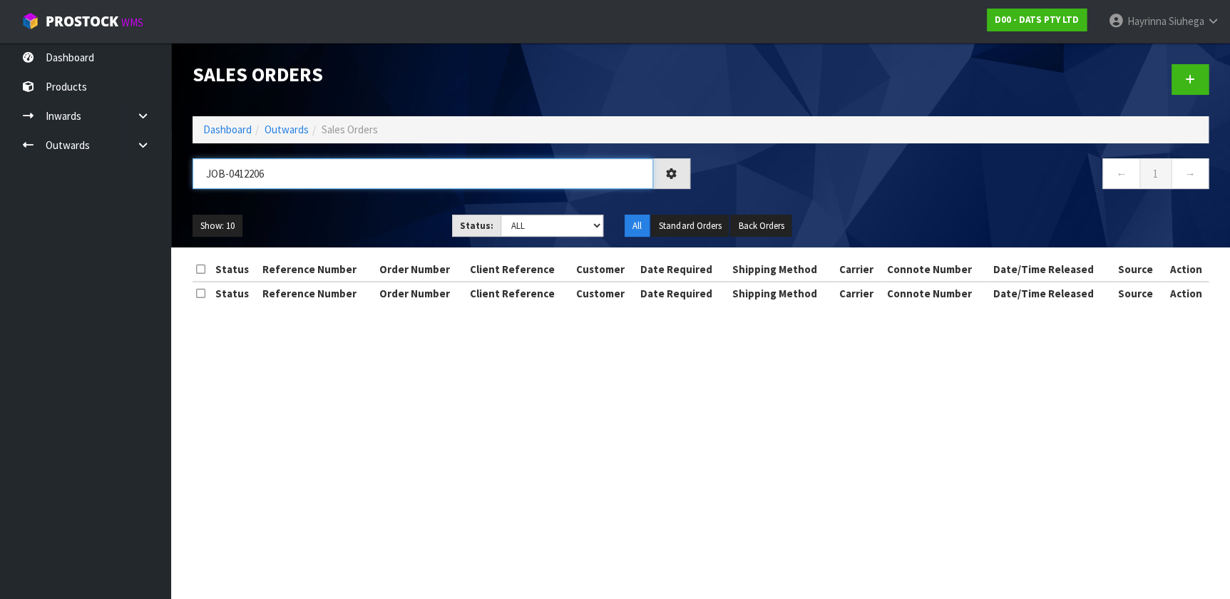
type input "JOB-0412206"
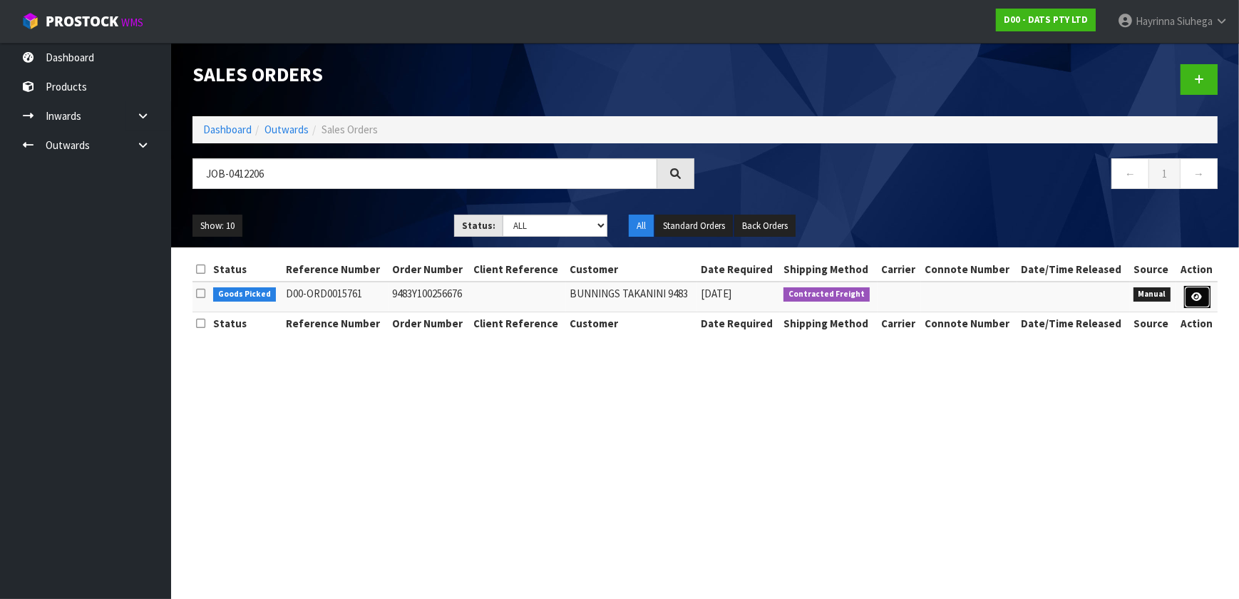
click at [1199, 292] on icon at bounding box center [1197, 296] width 11 height 9
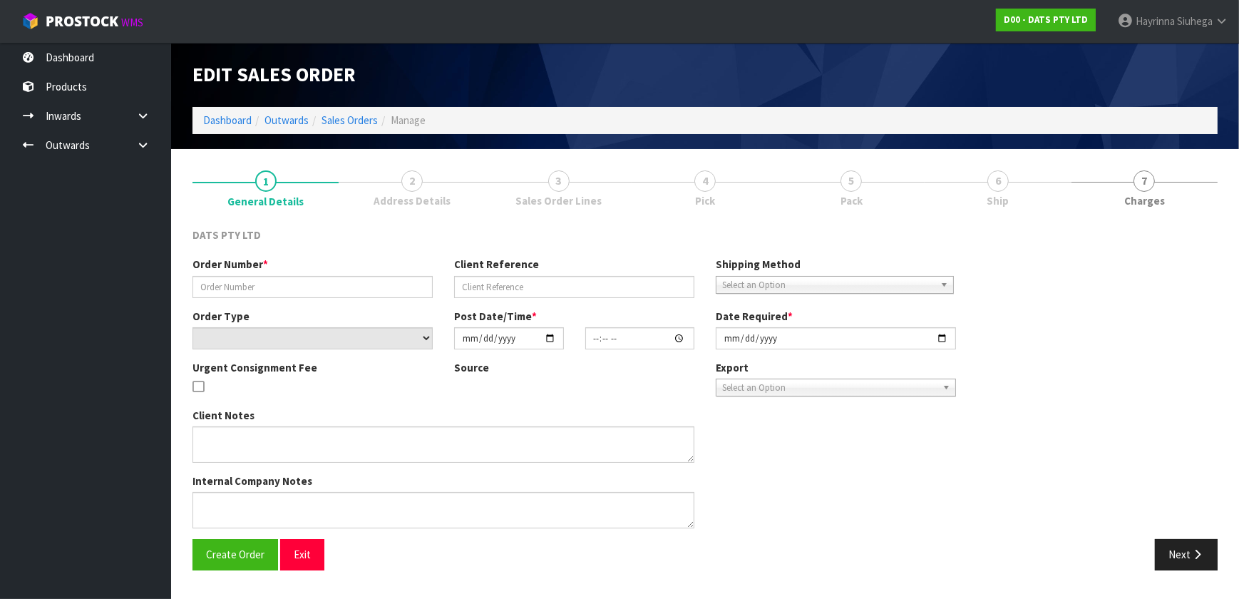
type input "9483Y100256676"
select select "number:0"
type input "[DATE]"
type input "09:06:00.000"
type input "[DATE]"
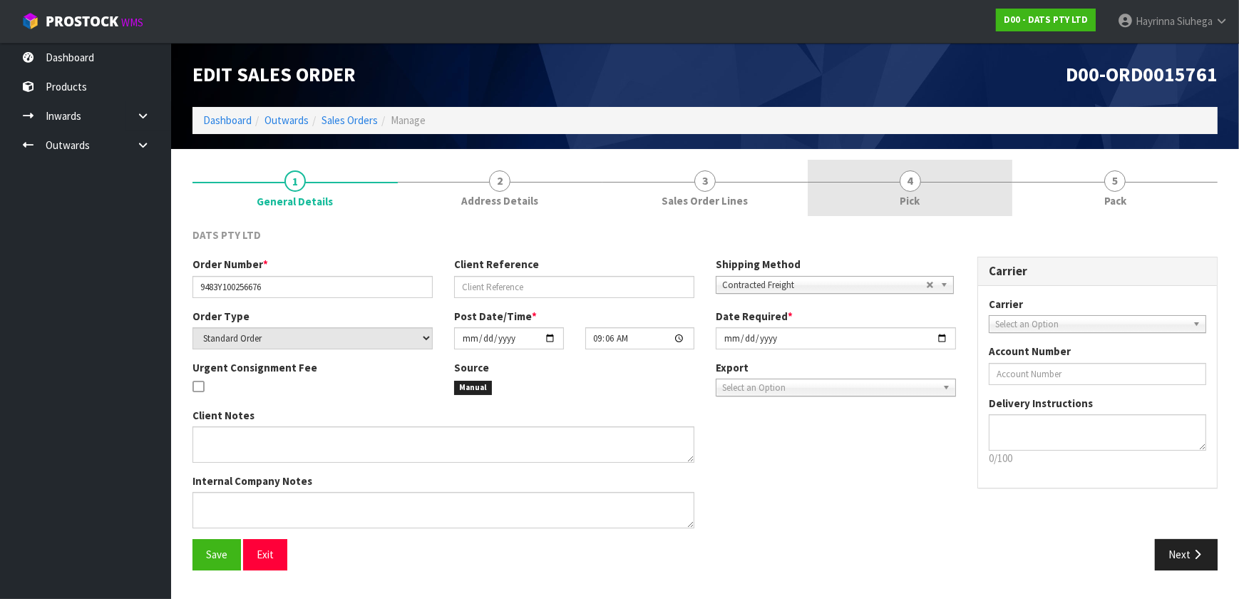
click at [950, 183] on link "4 Pick" at bounding box center [910, 188] width 205 height 56
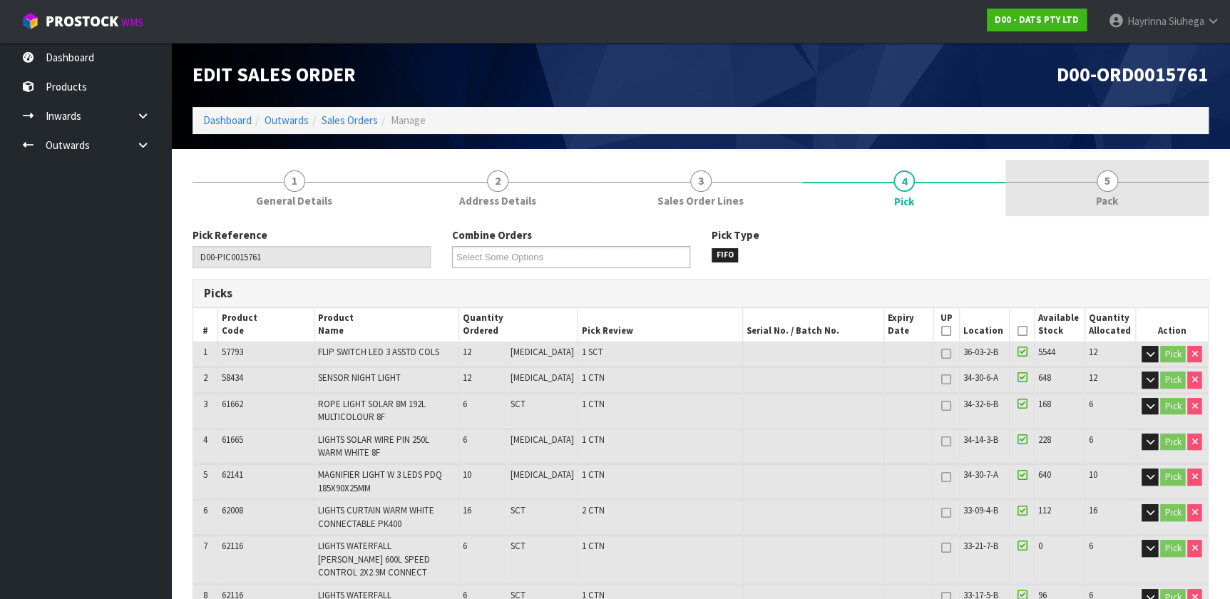
click at [1080, 167] on link "5 Pack" at bounding box center [1106, 188] width 203 height 56
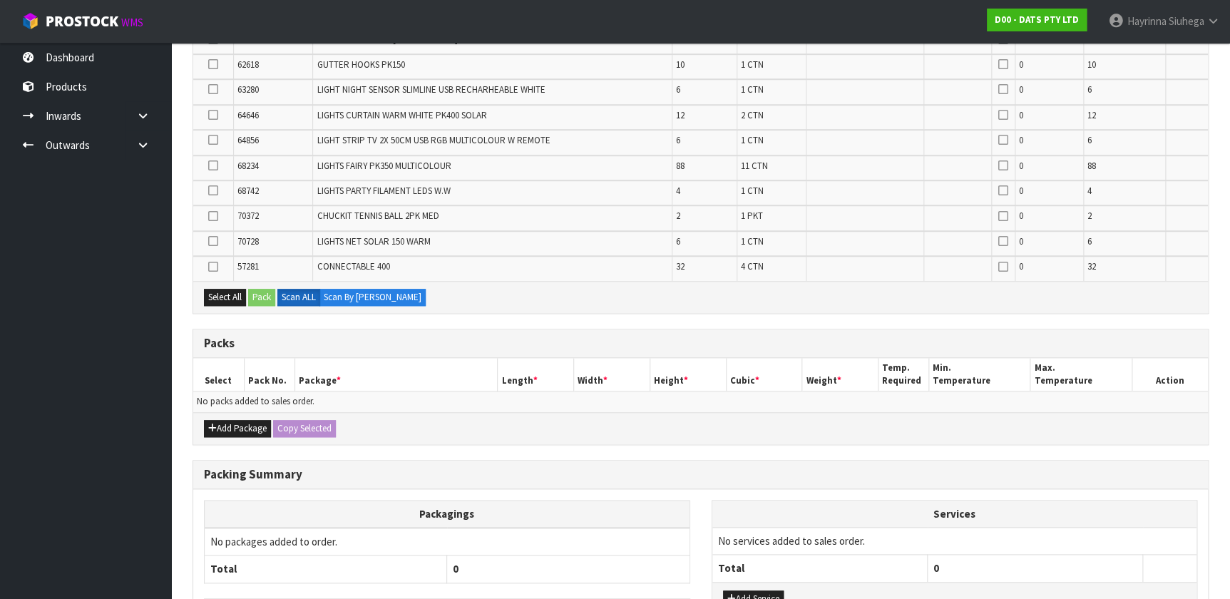
scroll to position [581, 0]
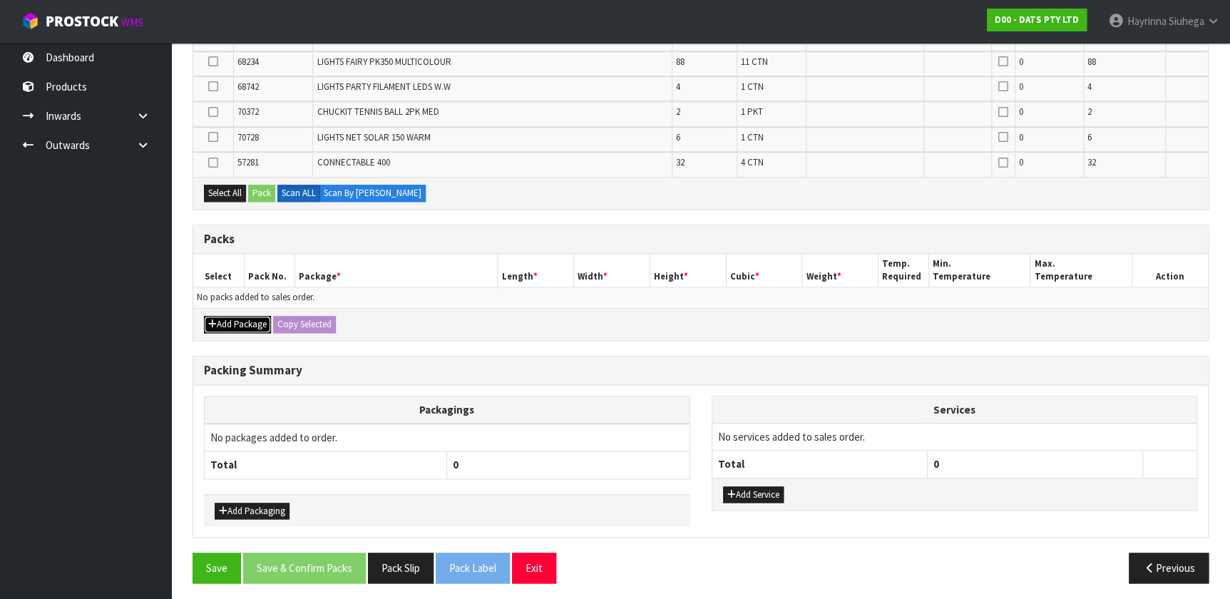
click at [238, 319] on button "Add Package" at bounding box center [237, 324] width 67 height 17
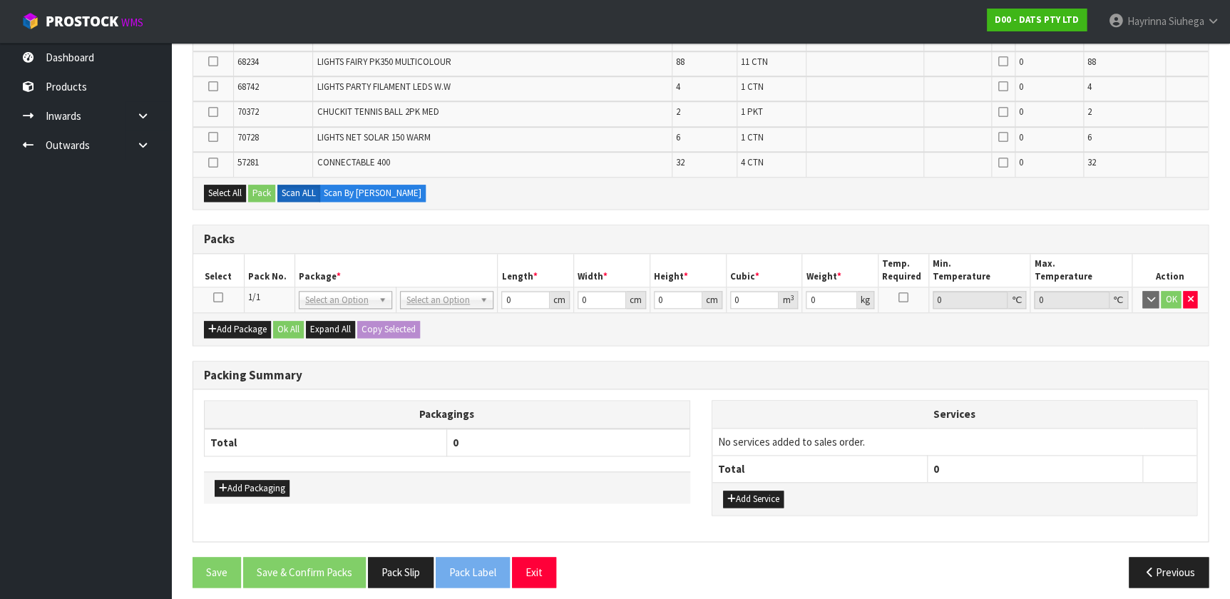
click at [219, 297] on icon at bounding box center [218, 297] width 10 height 1
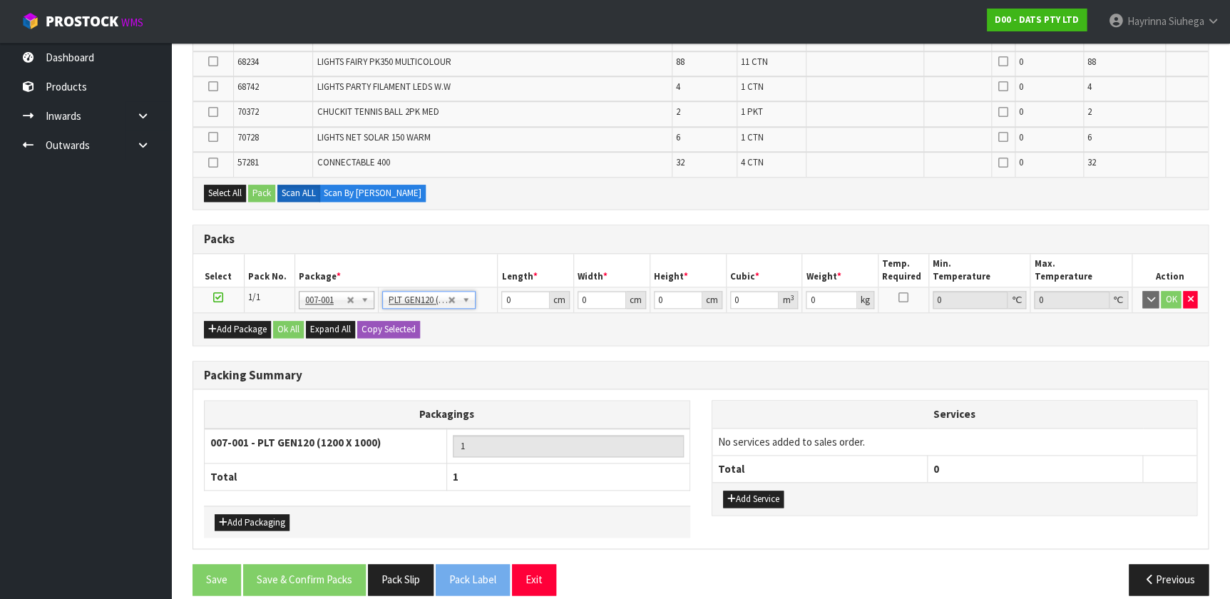
type input "120"
type input "100"
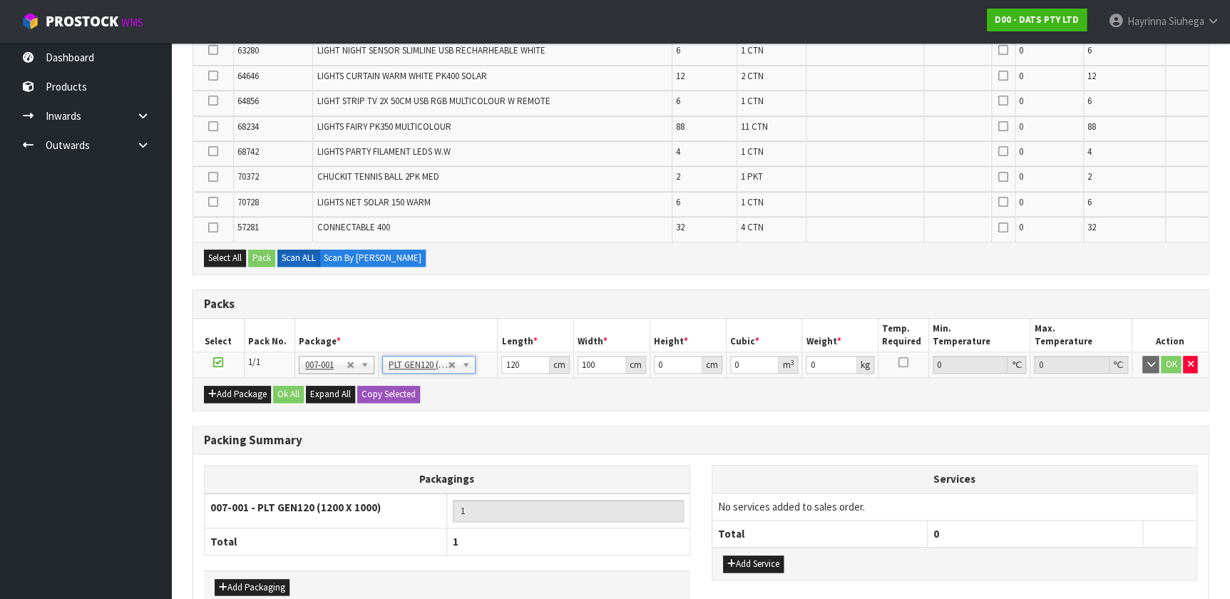
scroll to position [322, 0]
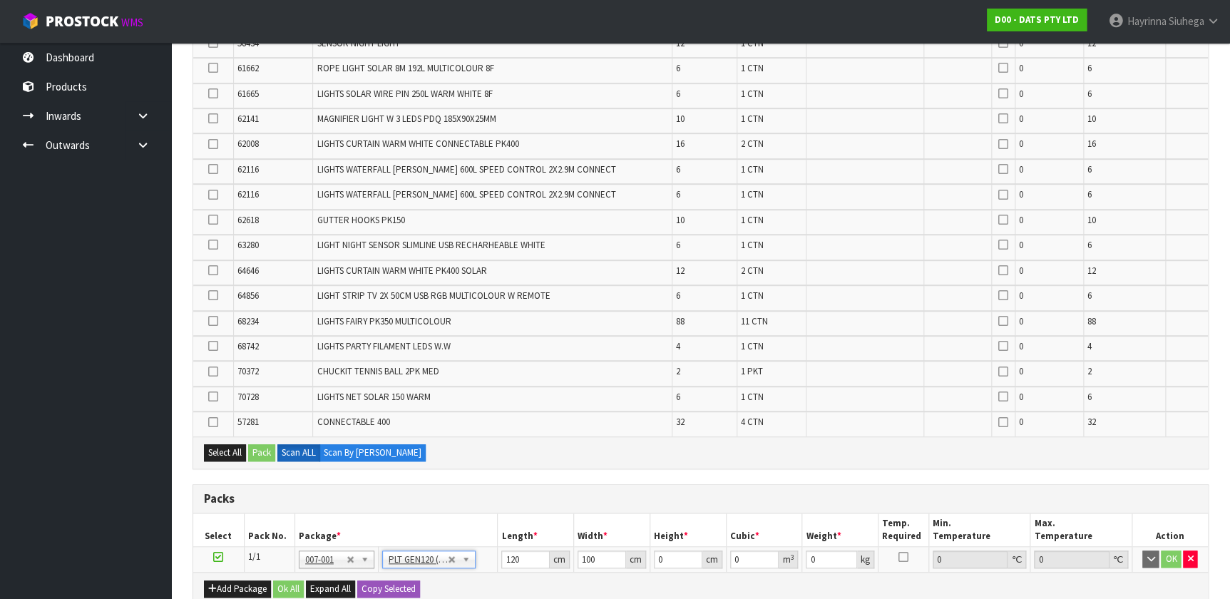
click at [513, 378] on td "CHUCKIT TENNIS BALL 2PK MED" at bounding box center [492, 373] width 359 height 25
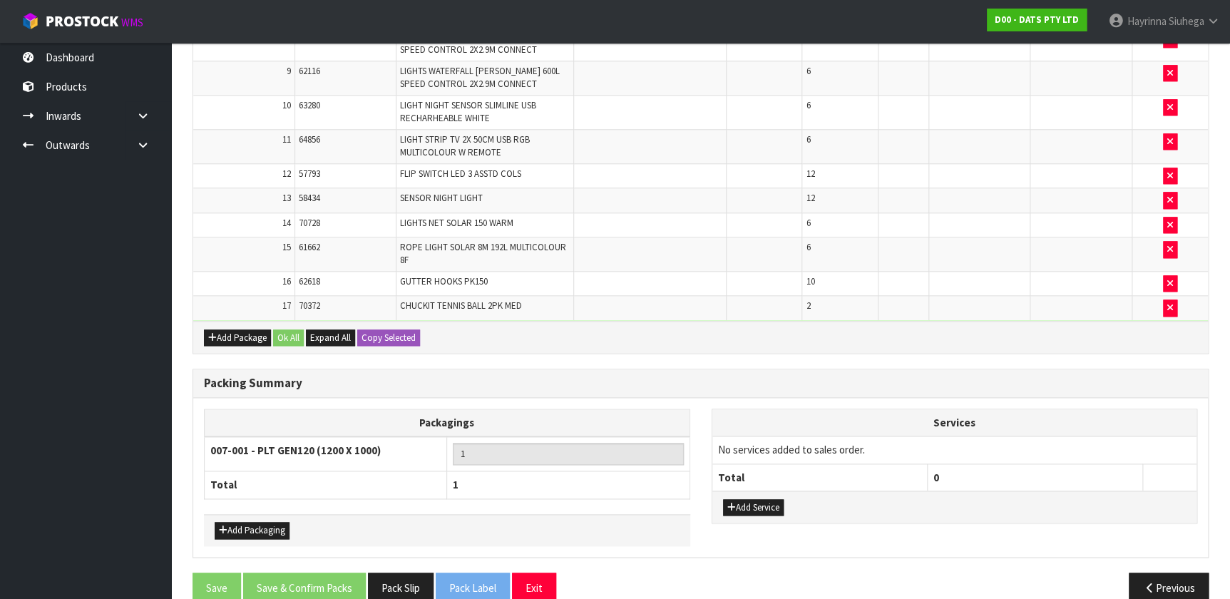
scroll to position [690, 0]
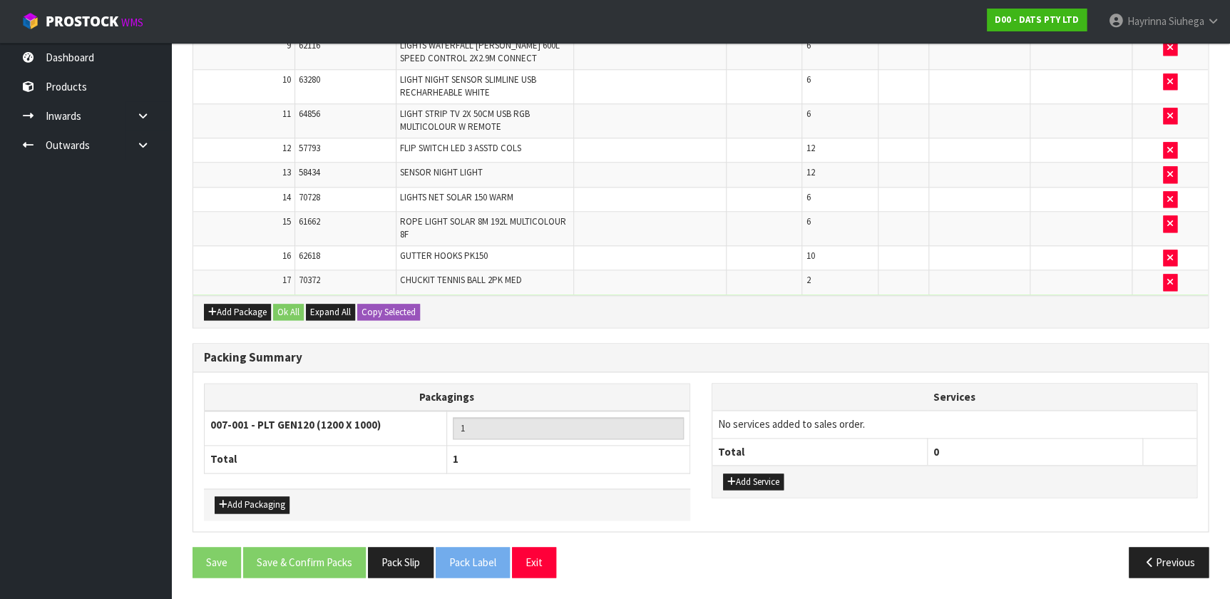
click at [237, 495] on div "Add Packaging" at bounding box center [447, 504] width 486 height 32
drag, startPoint x: 237, startPoint y: 503, endPoint x: 247, endPoint y: 492, distance: 14.6
click at [239, 503] on button "Add Packaging" at bounding box center [252, 504] width 75 height 17
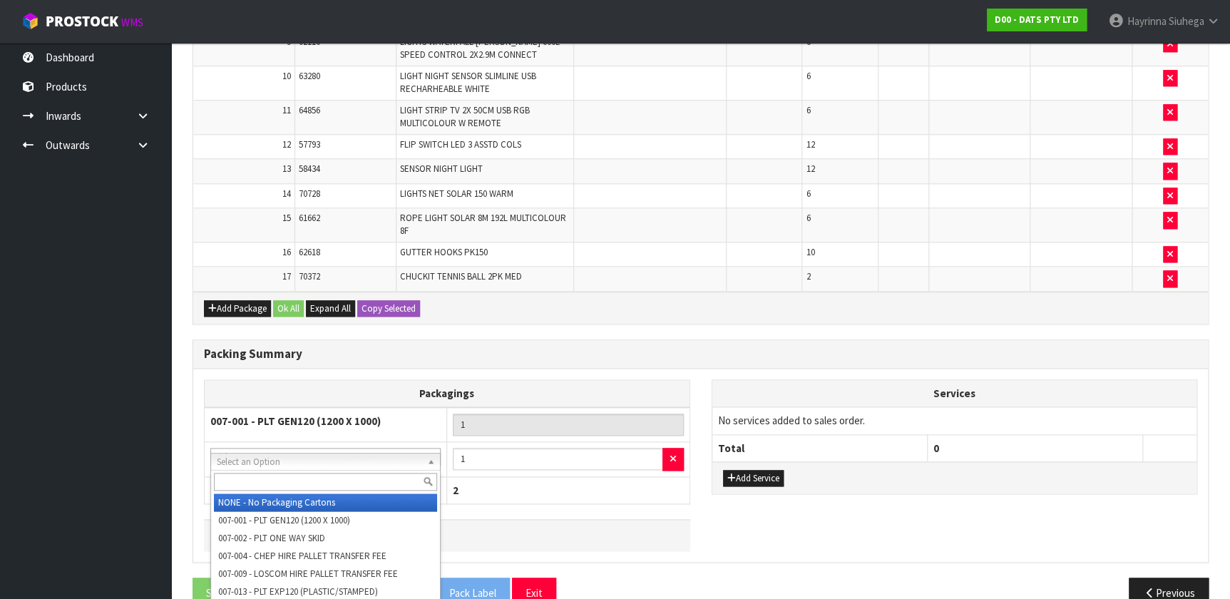
click at [284, 478] on input "text" at bounding box center [325, 482] width 223 height 18
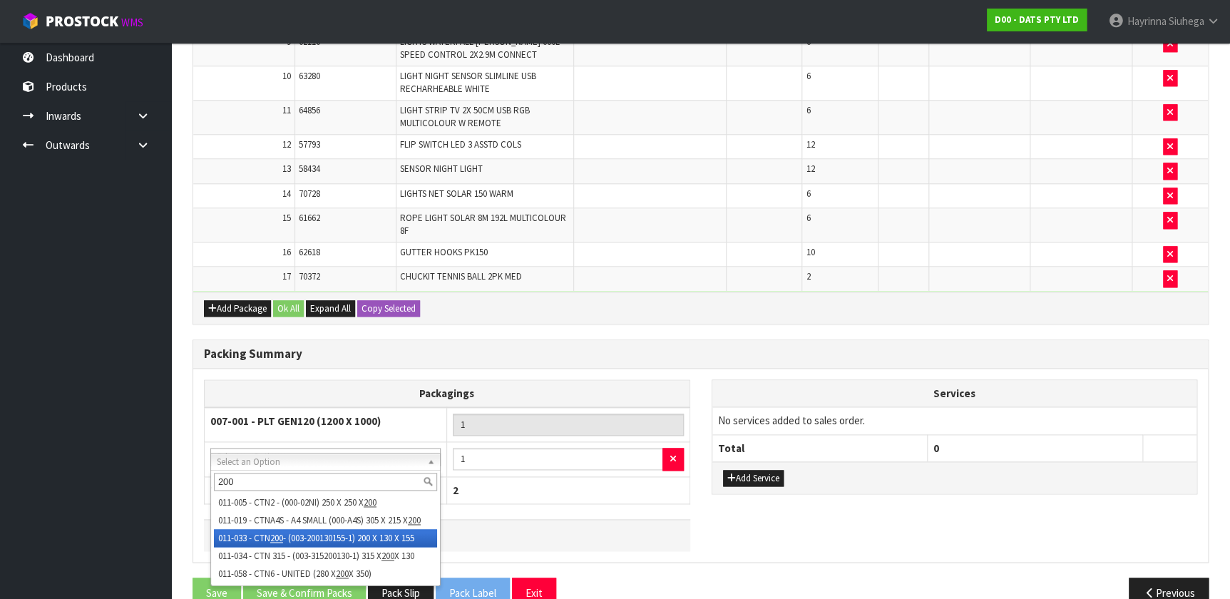
type input "200"
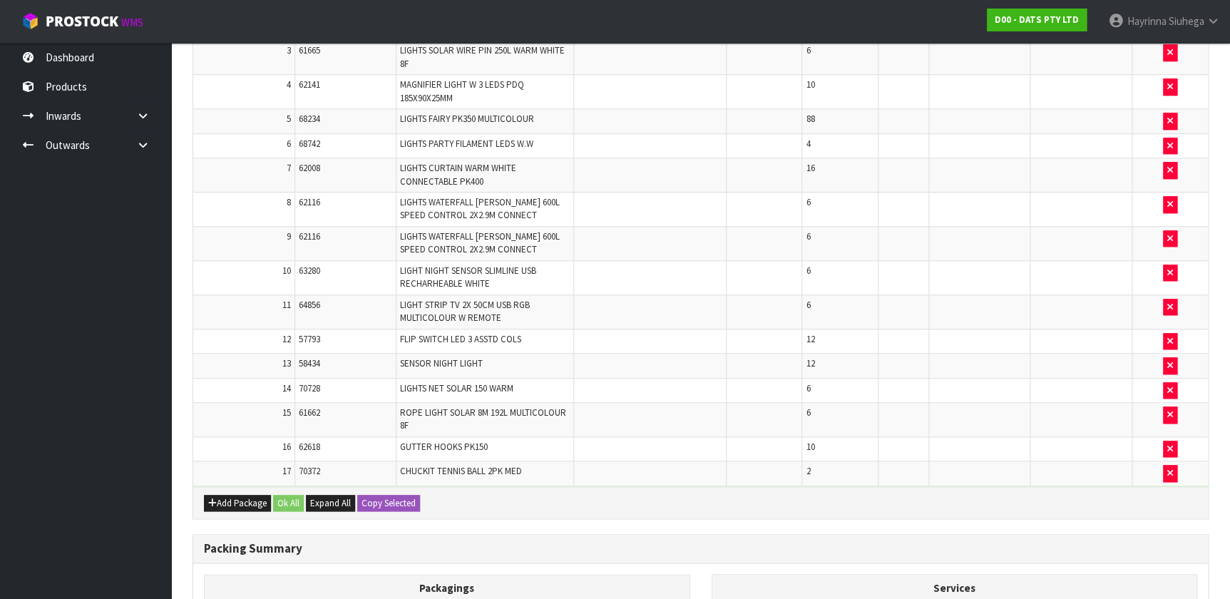
scroll to position [724, 0]
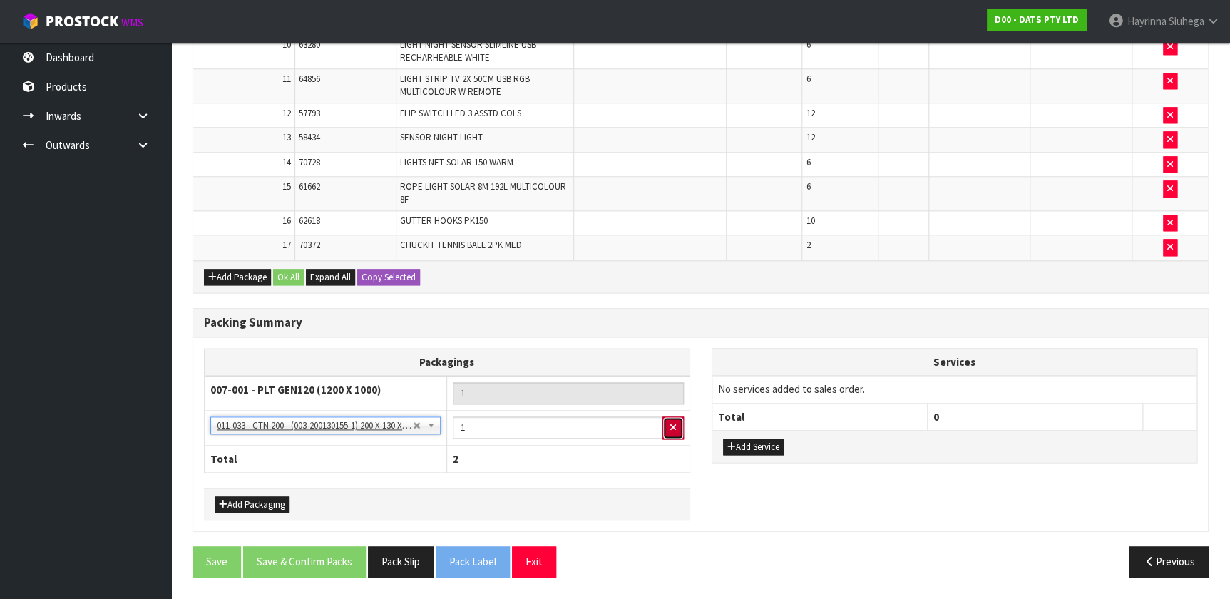
click at [672, 428] on icon "button" at bounding box center [673, 427] width 6 height 9
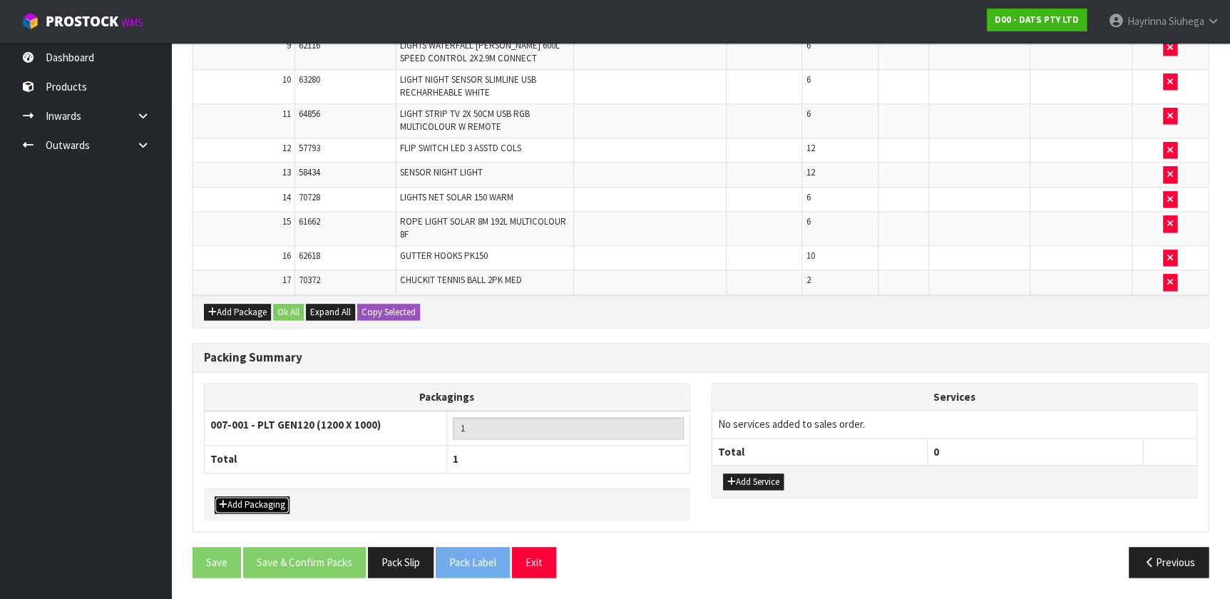
click at [242, 507] on button "Add Packaging" at bounding box center [252, 504] width 75 height 17
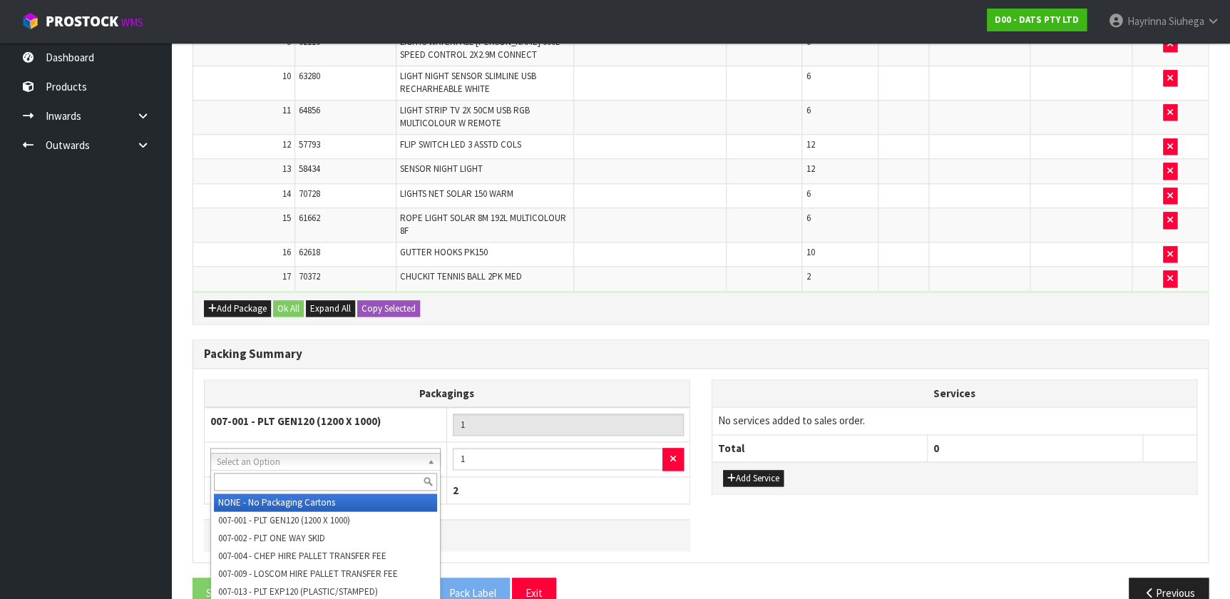
click at [290, 488] on input "text" at bounding box center [325, 482] width 223 height 18
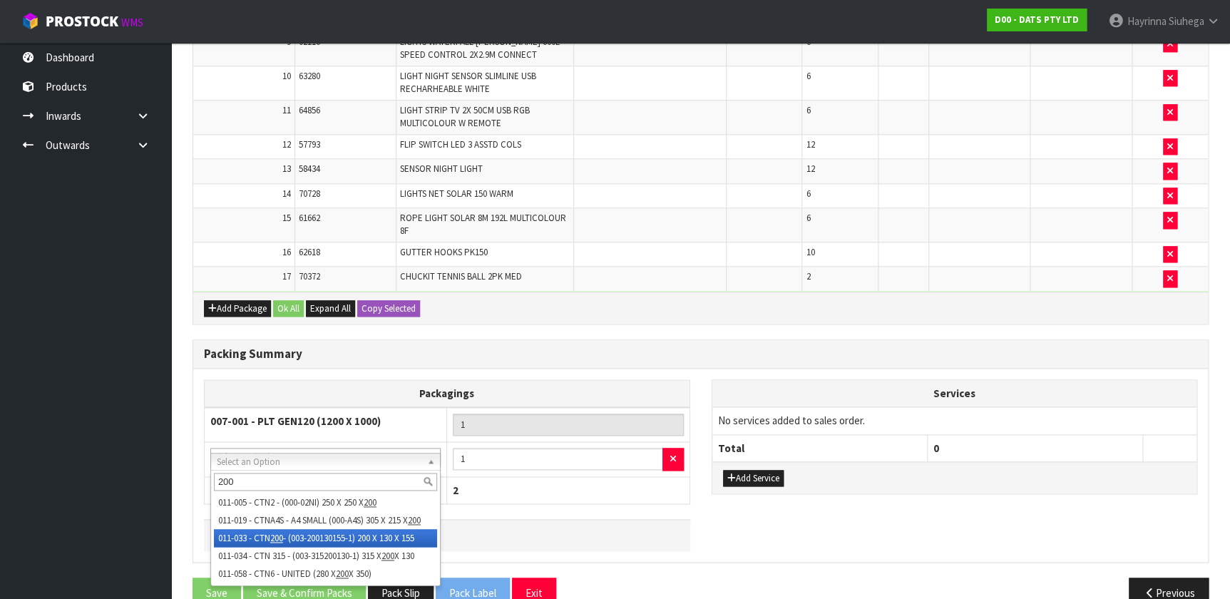
type input "200"
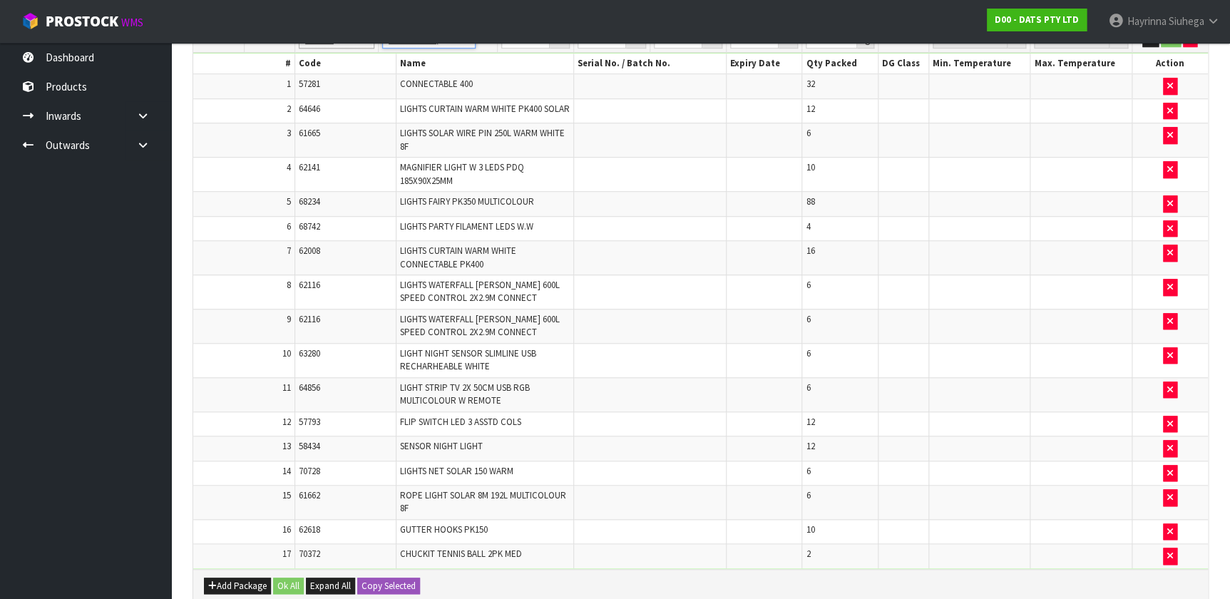
scroll to position [300, 0]
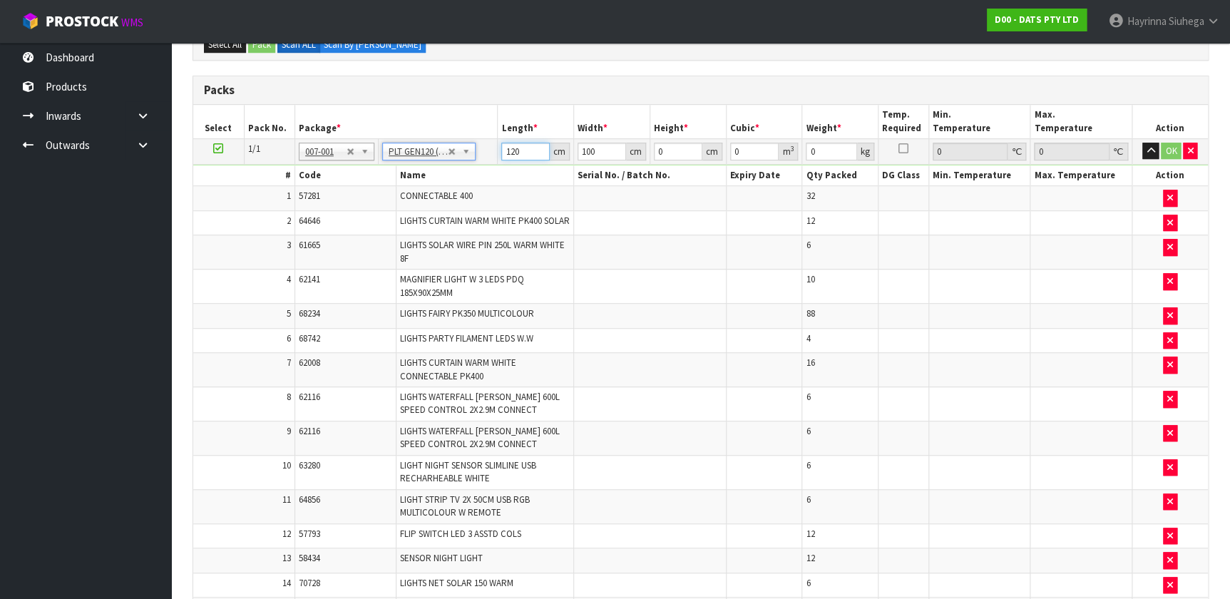
click at [513, 150] on input "120" at bounding box center [525, 152] width 48 height 18
type input "116"
type input "1"
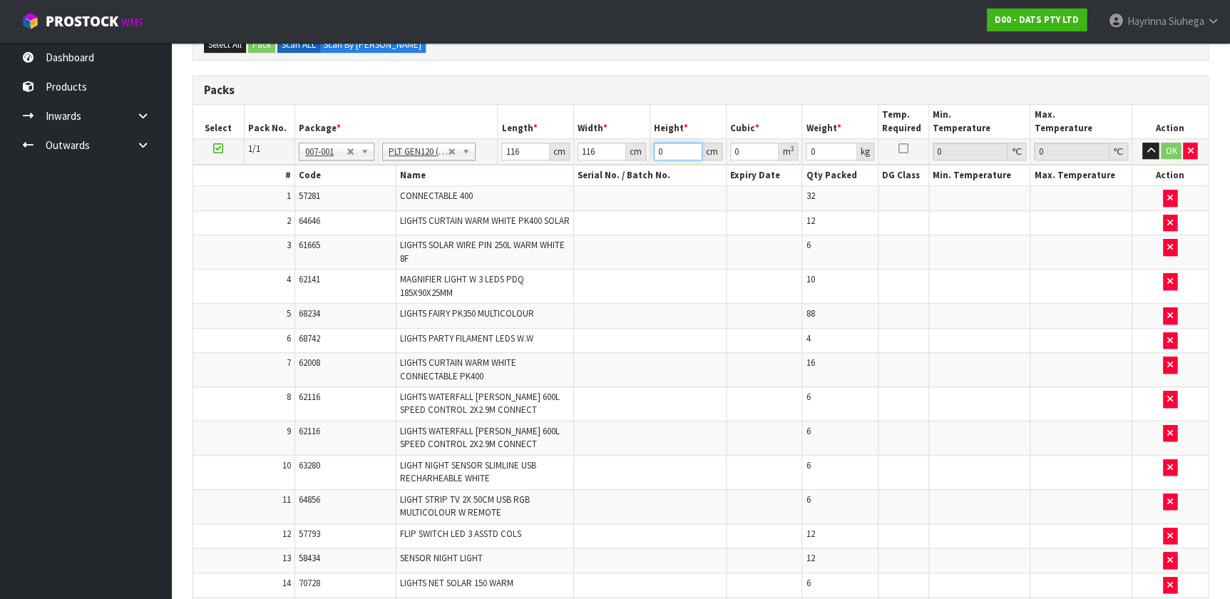
type input "0.013456"
type input "10"
type input "0.13456"
type input "102"
type input "1.372512"
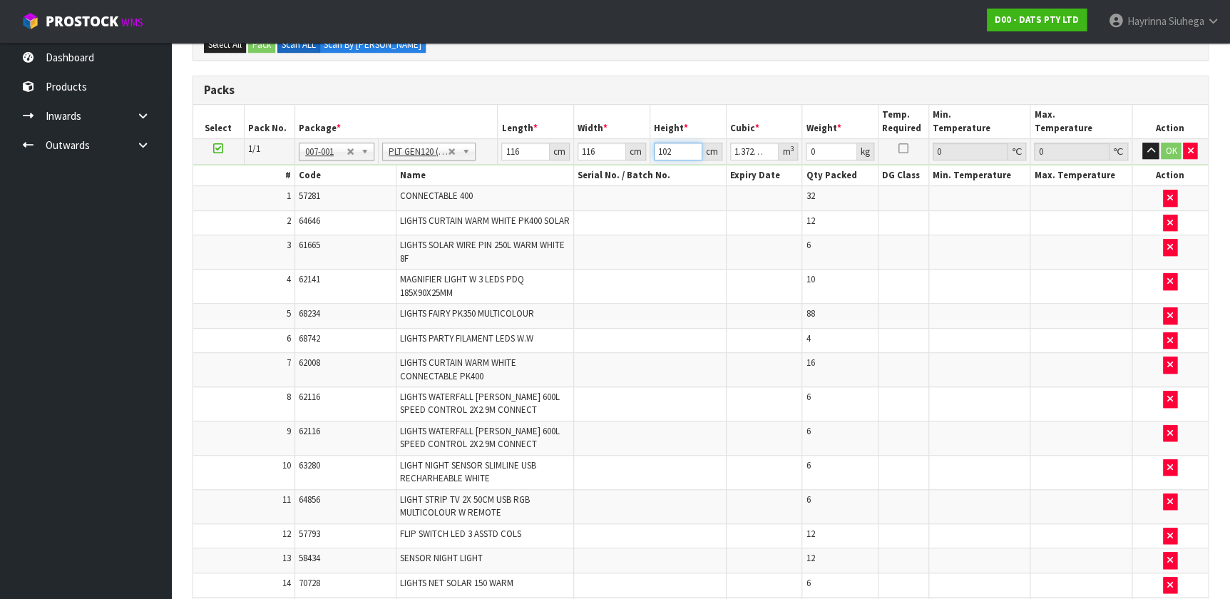
type input "102"
type input "151"
click button "OK" at bounding box center [1171, 151] width 20 height 17
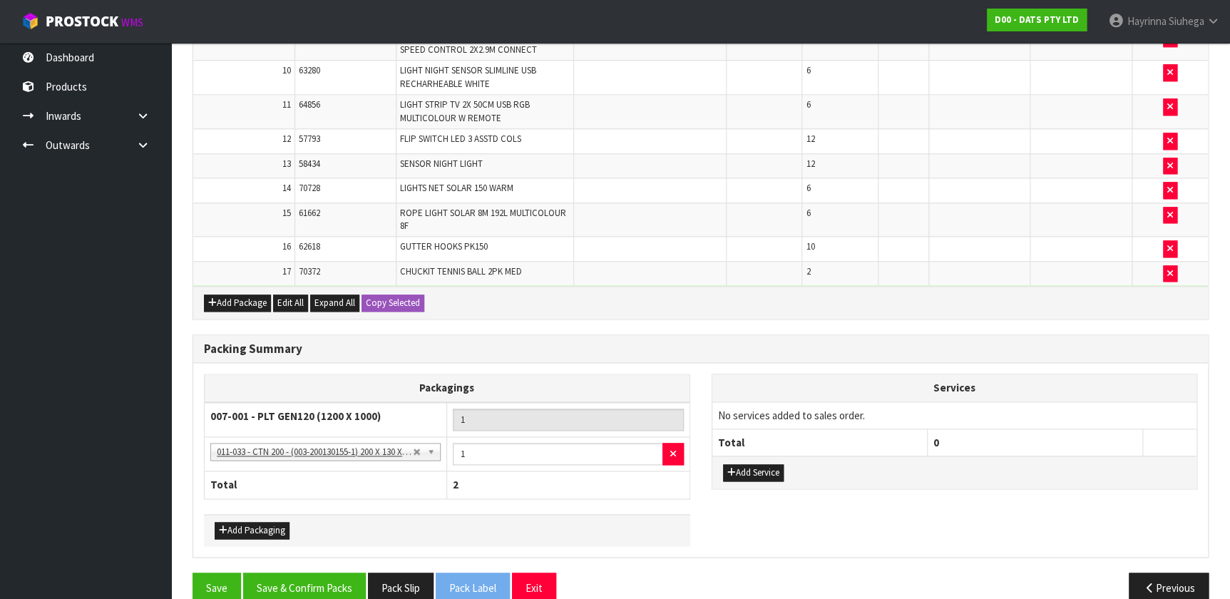
scroll to position [723, 0]
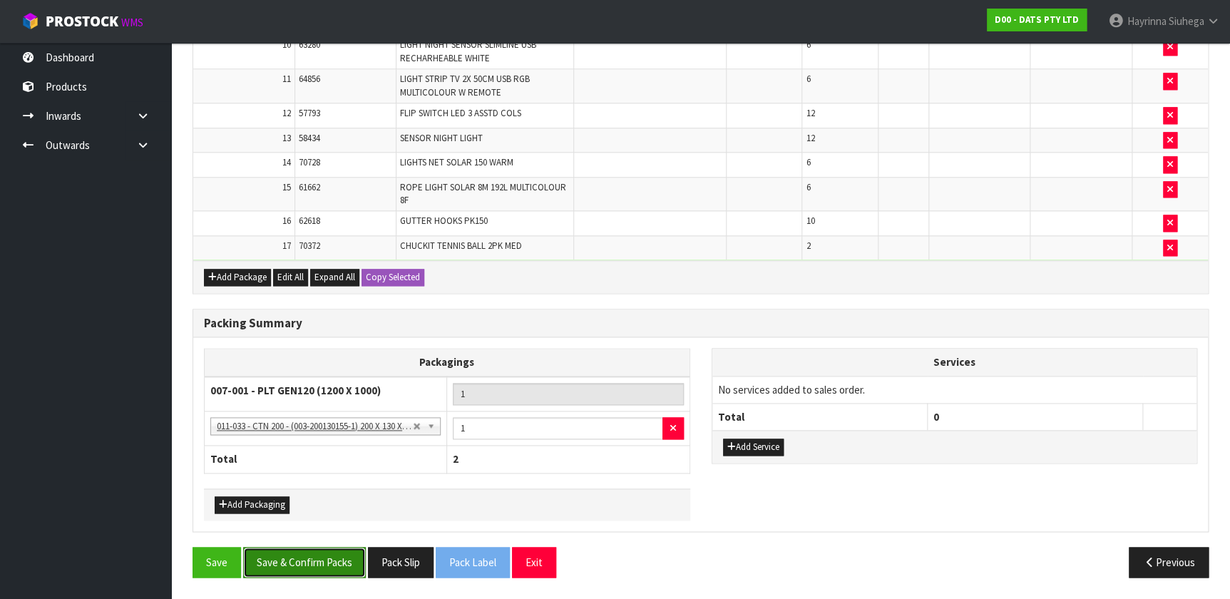
click at [314, 560] on button "Save & Confirm Packs" at bounding box center [304, 562] width 123 height 31
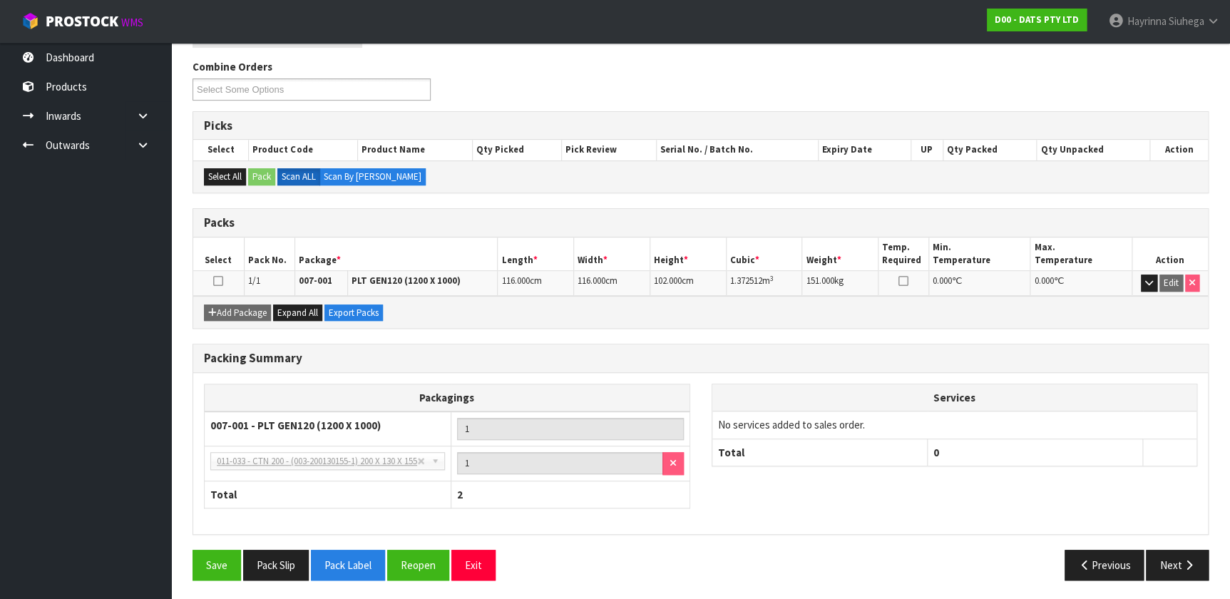
scroll to position [0, 0]
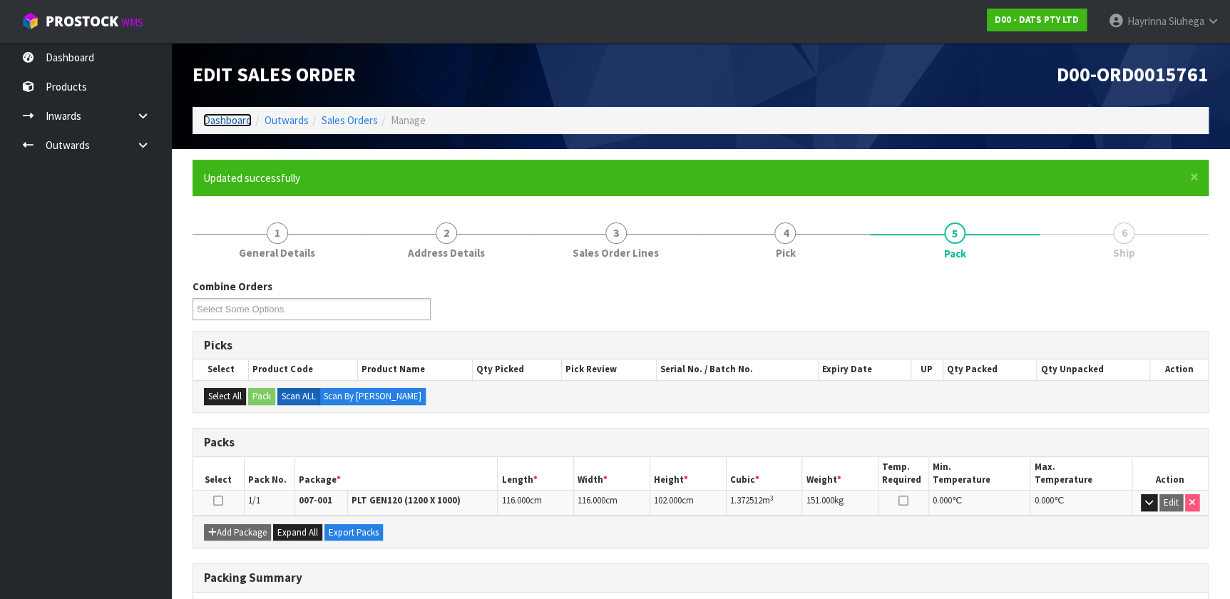
click at [222, 113] on link "Dashboard" at bounding box center [227, 120] width 48 height 14
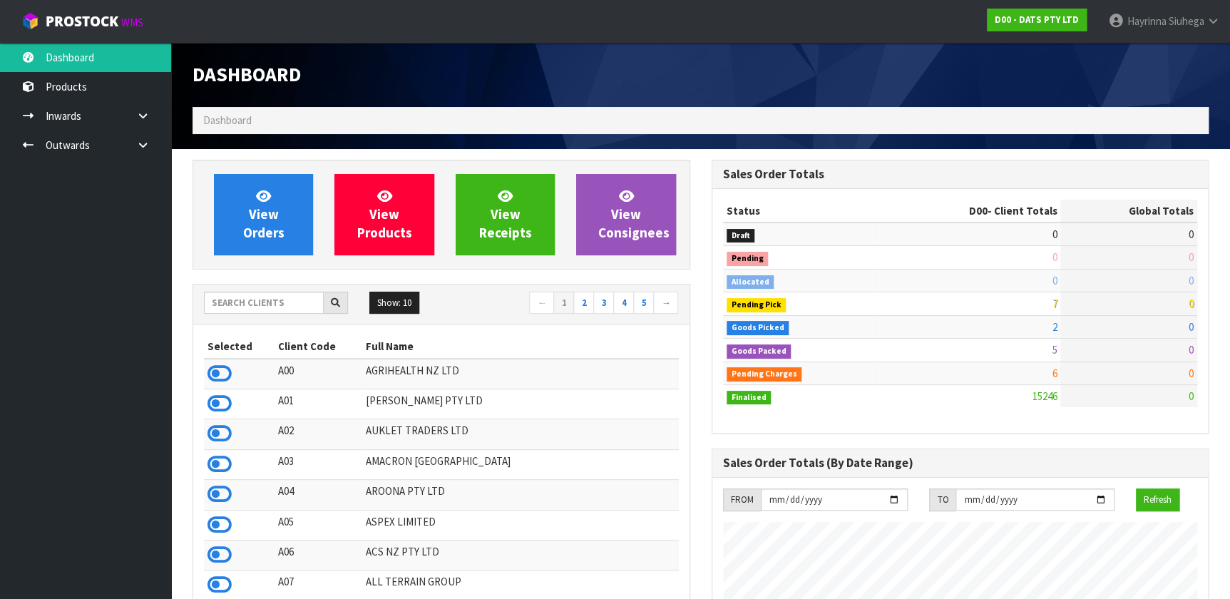
scroll to position [1078, 518]
click at [264, 312] on input "text" at bounding box center [264, 303] width 120 height 22
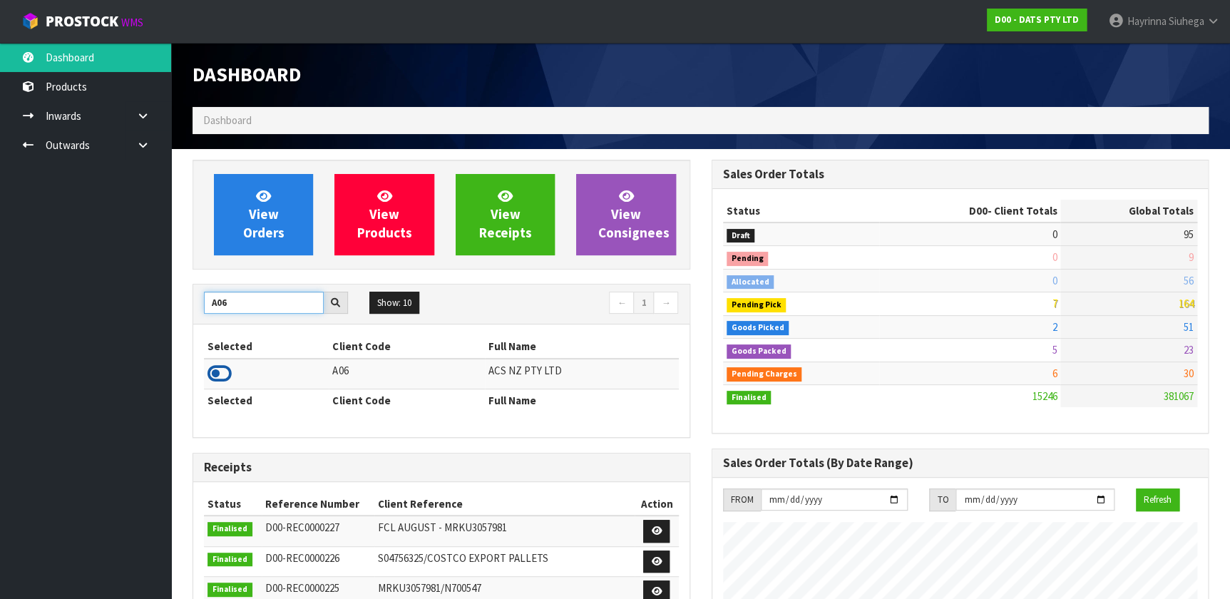
type input "A06"
click at [222, 370] on icon at bounding box center [220, 373] width 24 height 21
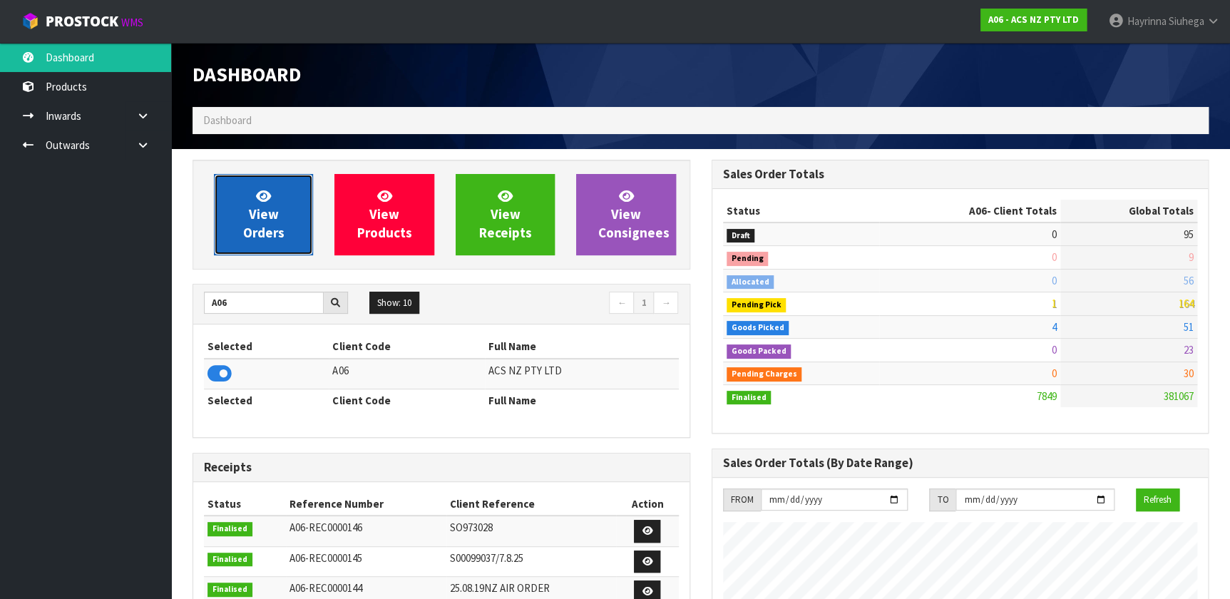
click at [275, 204] on link "View Orders" at bounding box center [263, 214] width 99 height 81
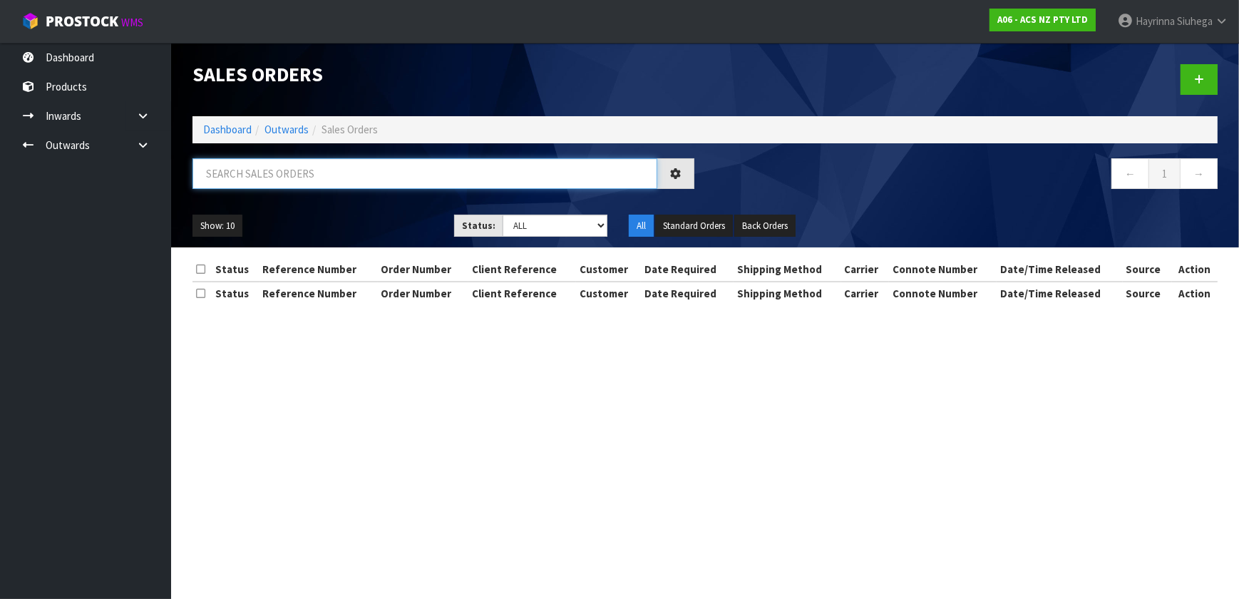
click at [324, 173] on input "text" at bounding box center [425, 173] width 465 height 31
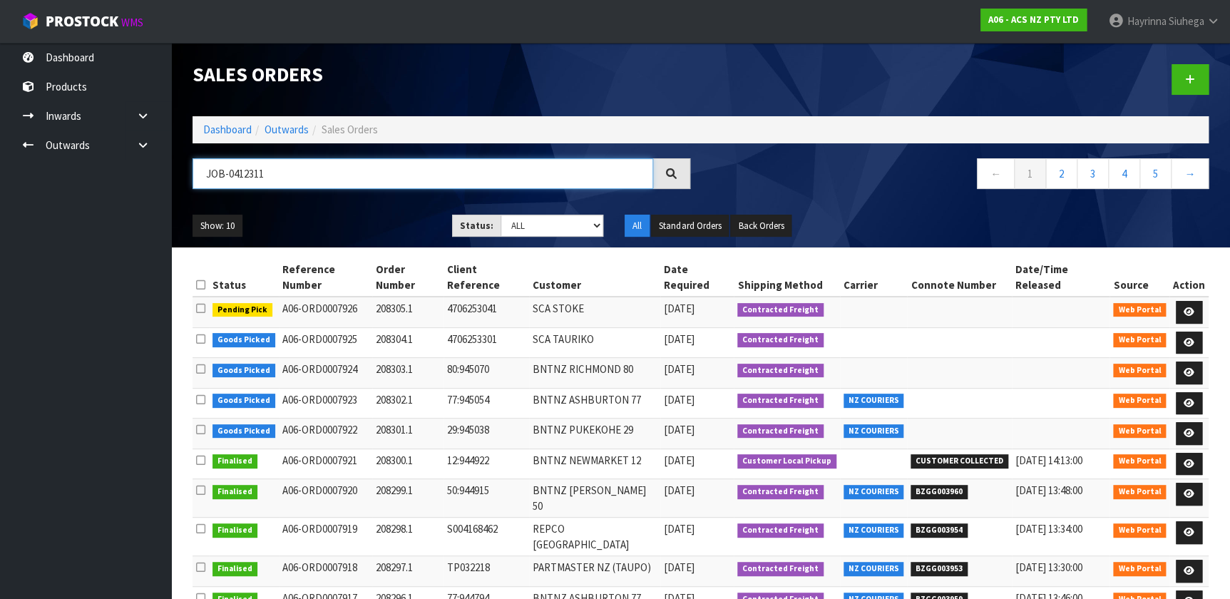
type input "JOB-0412311"
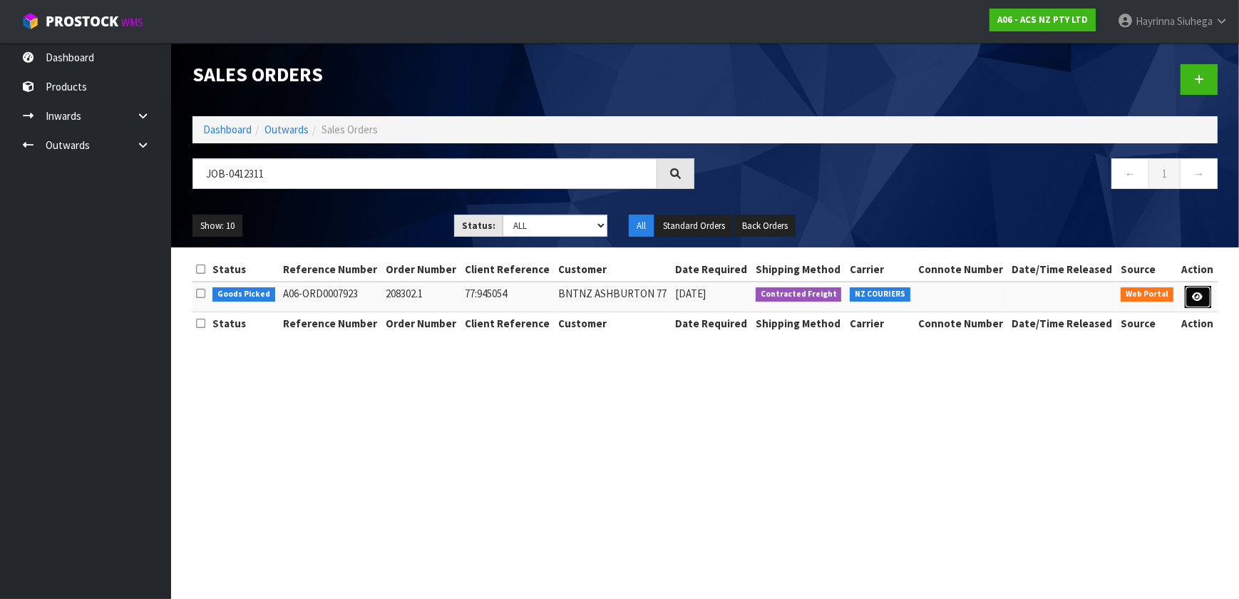
click at [1202, 300] on icon at bounding box center [1198, 296] width 11 height 9
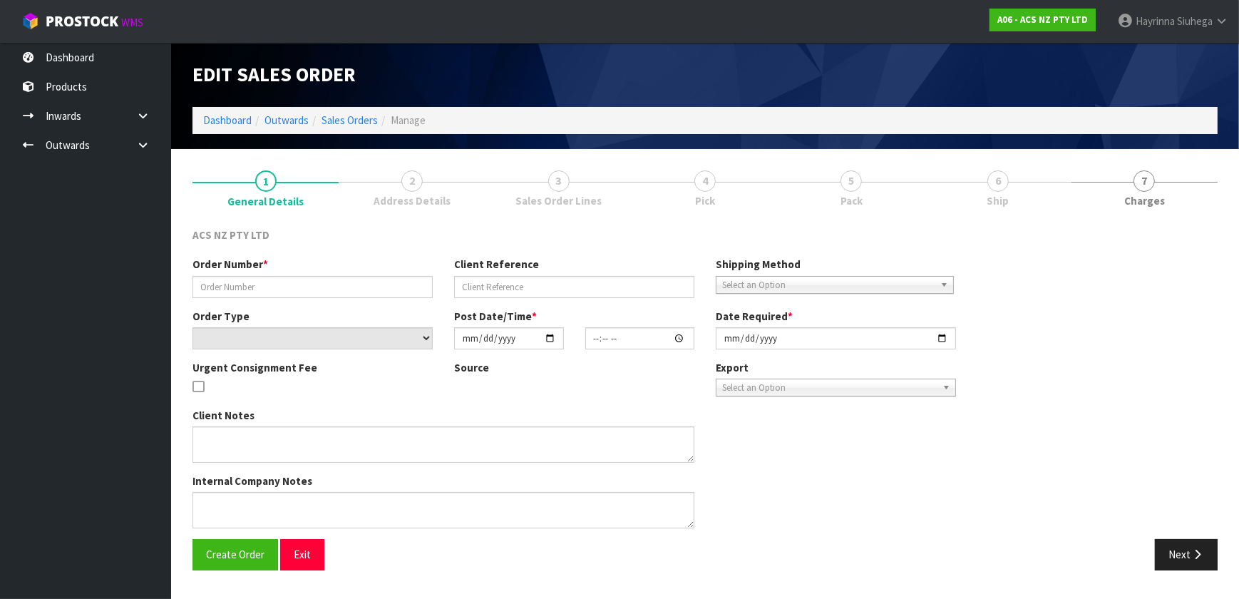
type input "208302.1"
type input "77:945054"
select select "number:0"
type input "[DATE]"
type input "16:21:00.000"
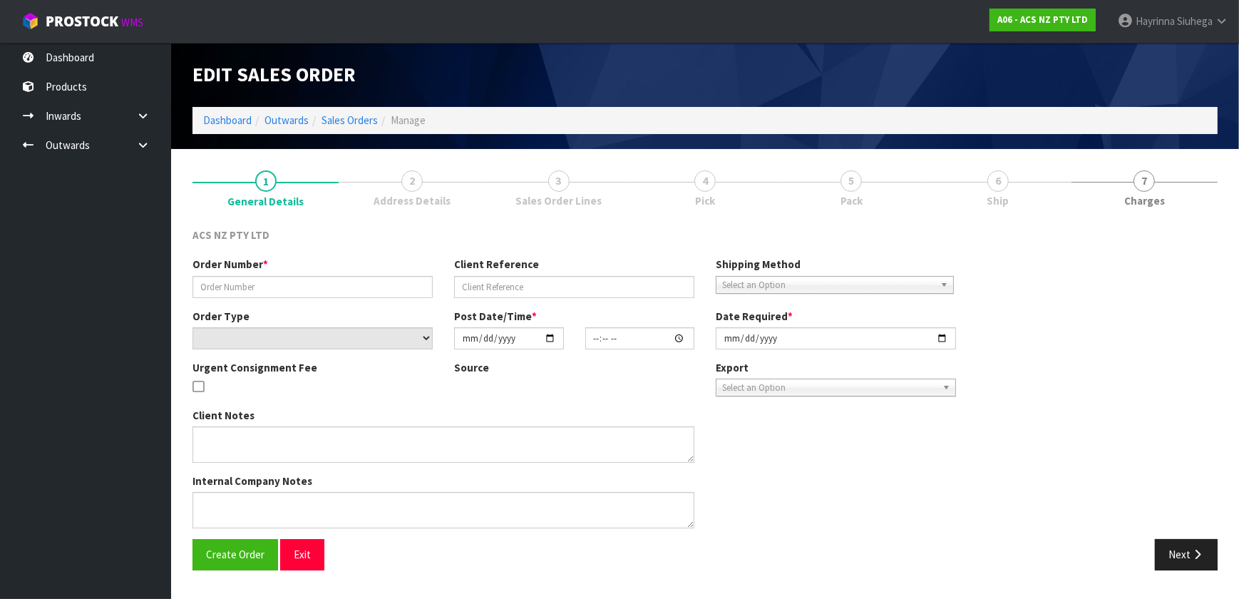
type input "[DATE]"
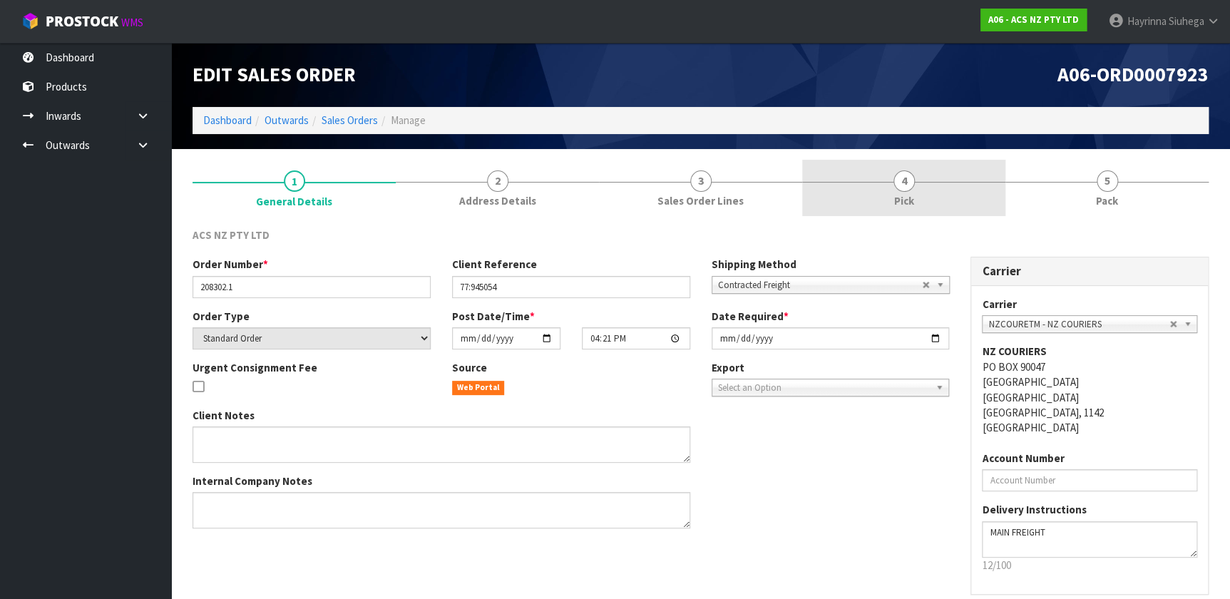
click at [941, 177] on link "4 Pick" at bounding box center [903, 188] width 203 height 56
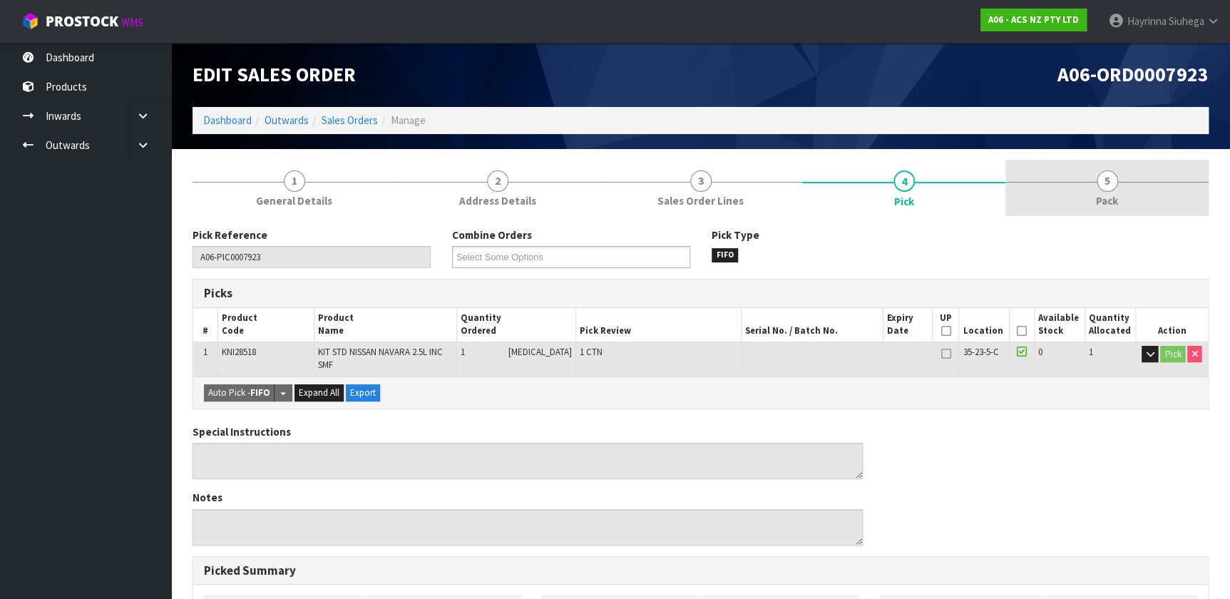
click at [1093, 185] on link "5 Pack" at bounding box center [1106, 188] width 203 height 56
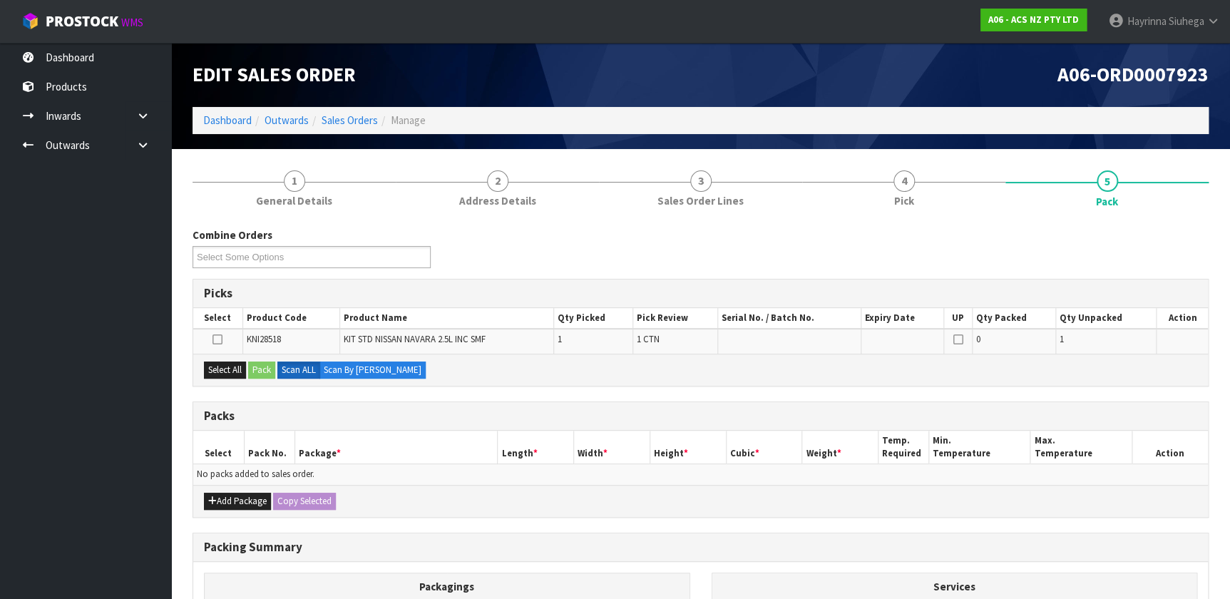
scroll to position [179, 0]
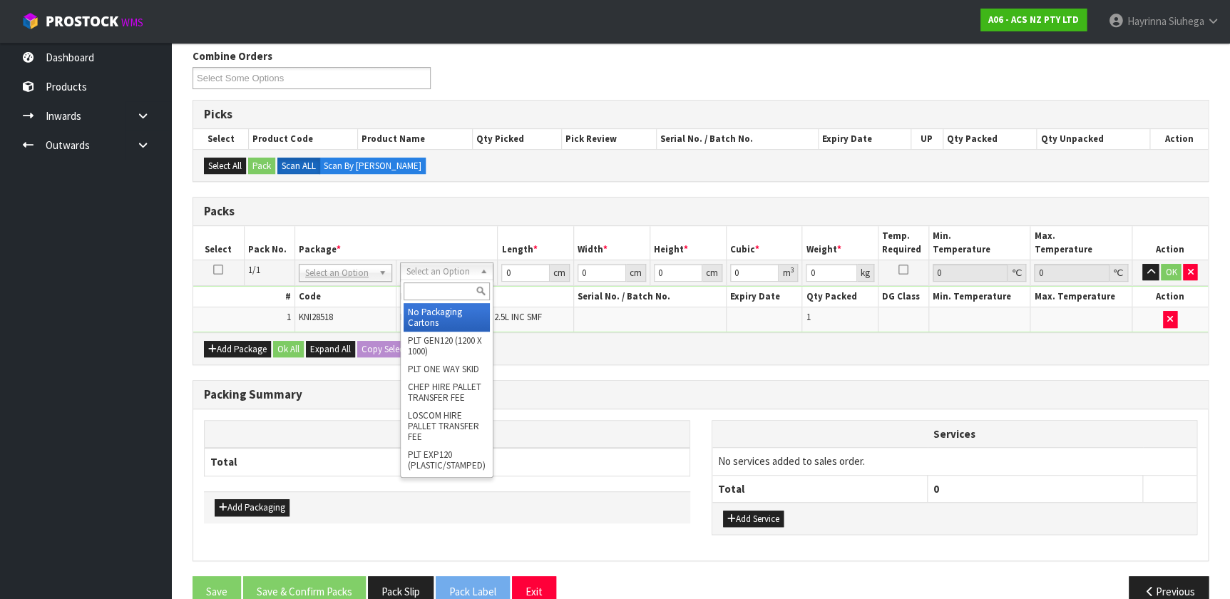
click at [441, 292] on input "text" at bounding box center [447, 291] width 86 height 18
type input "VA"
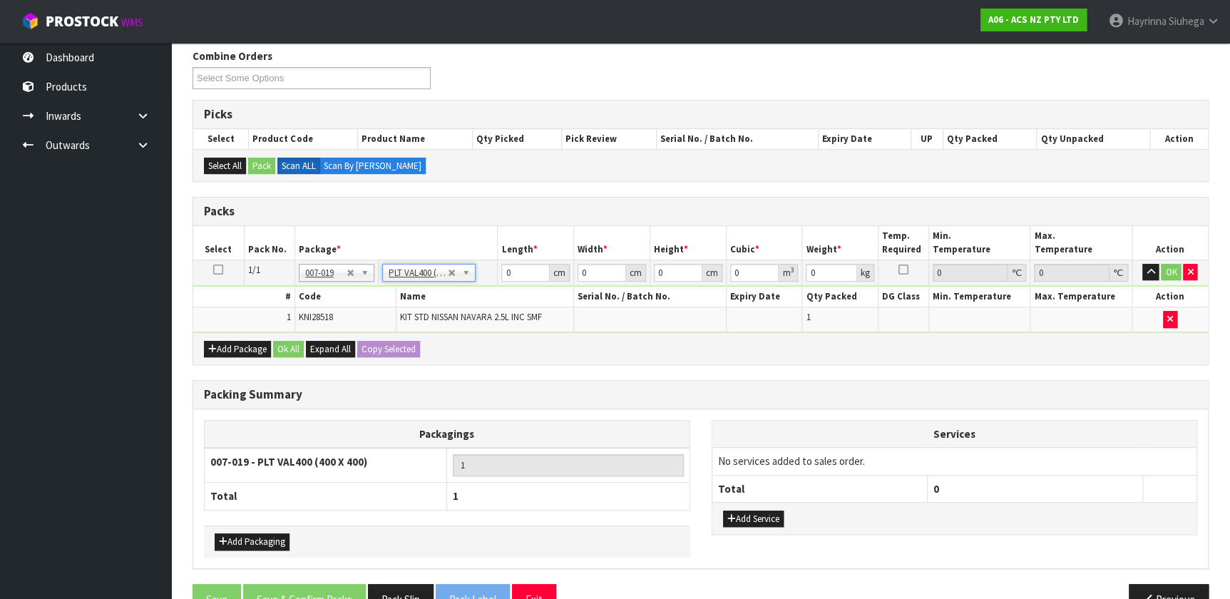
type input "40"
type input "42.7"
click at [506, 268] on input "40" at bounding box center [525, 273] width 48 height 18
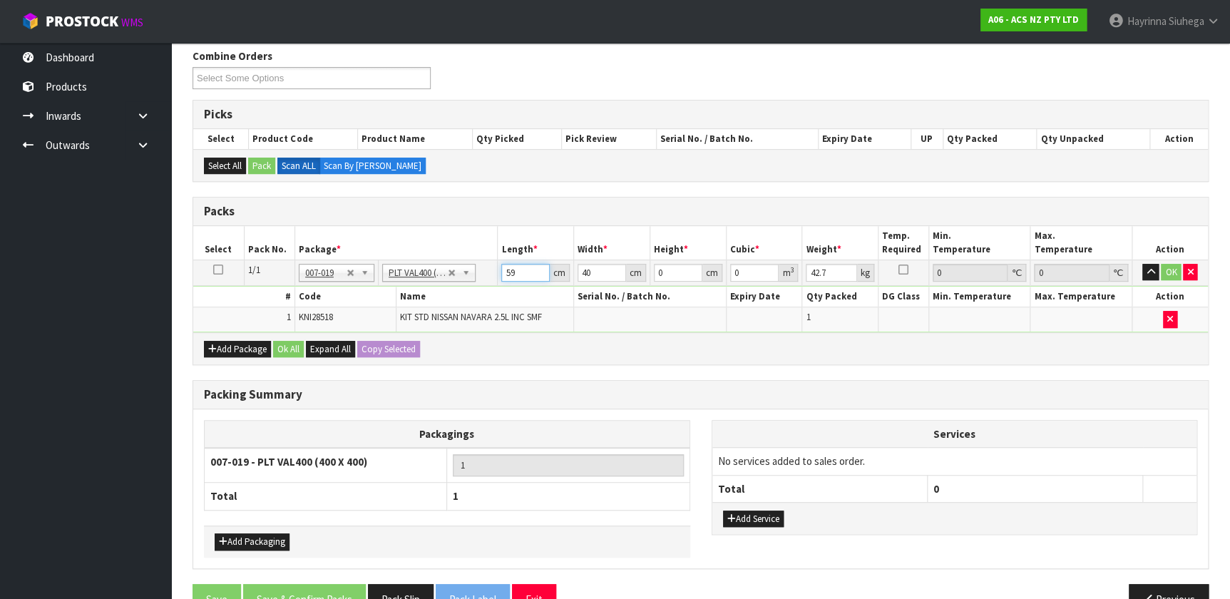
type input "59"
type input "43"
type input "3"
type input "0.007611"
type input "32"
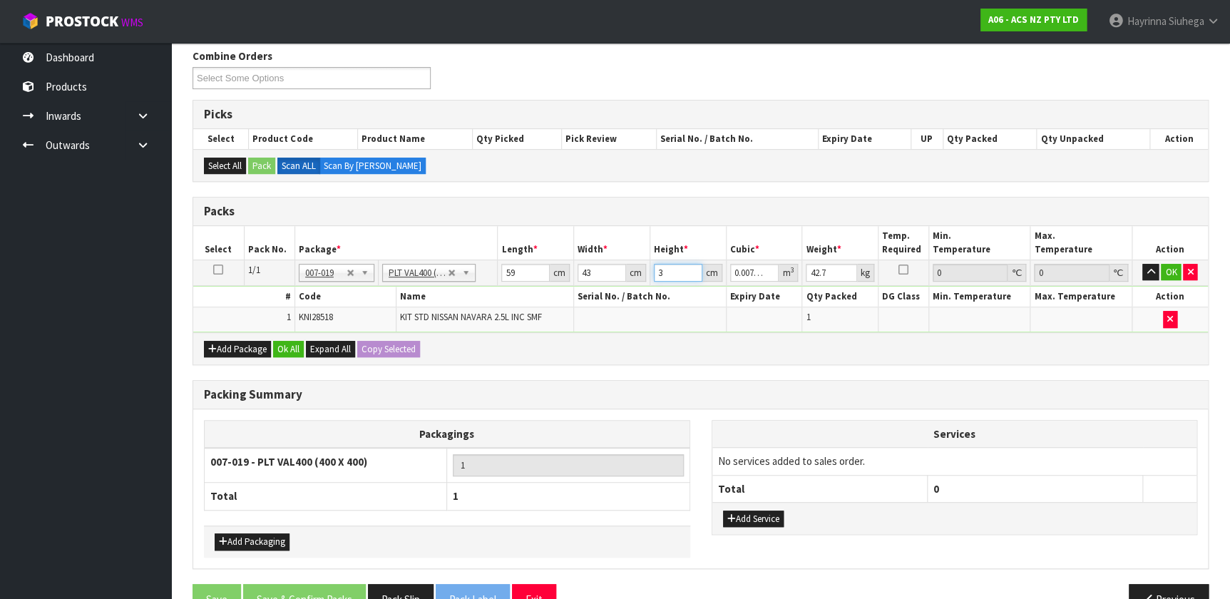
type input "0.081184"
type input "32"
type input "39"
click button "OK" at bounding box center [1171, 272] width 20 height 17
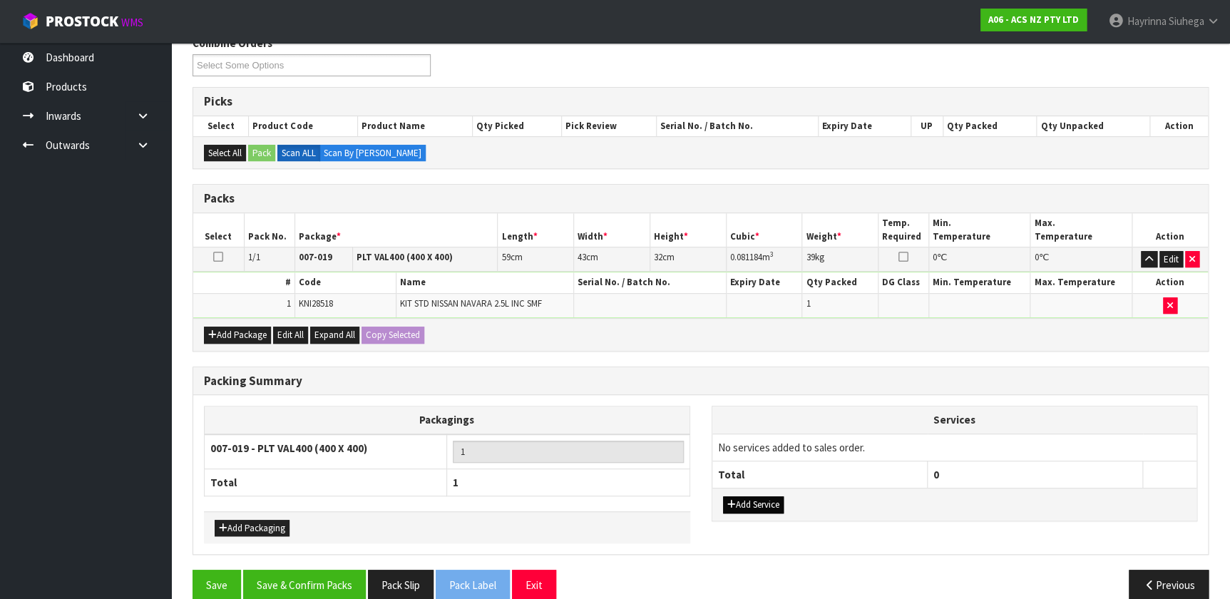
scroll to position [211, 0]
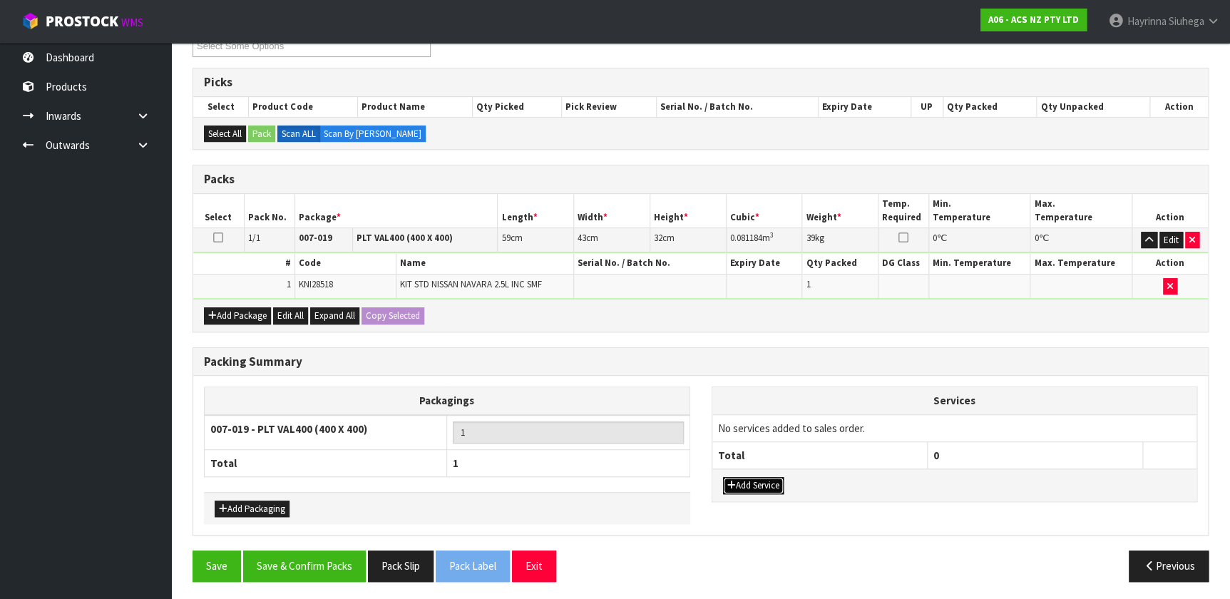
click at [743, 488] on button "Add Service" at bounding box center [753, 485] width 61 height 17
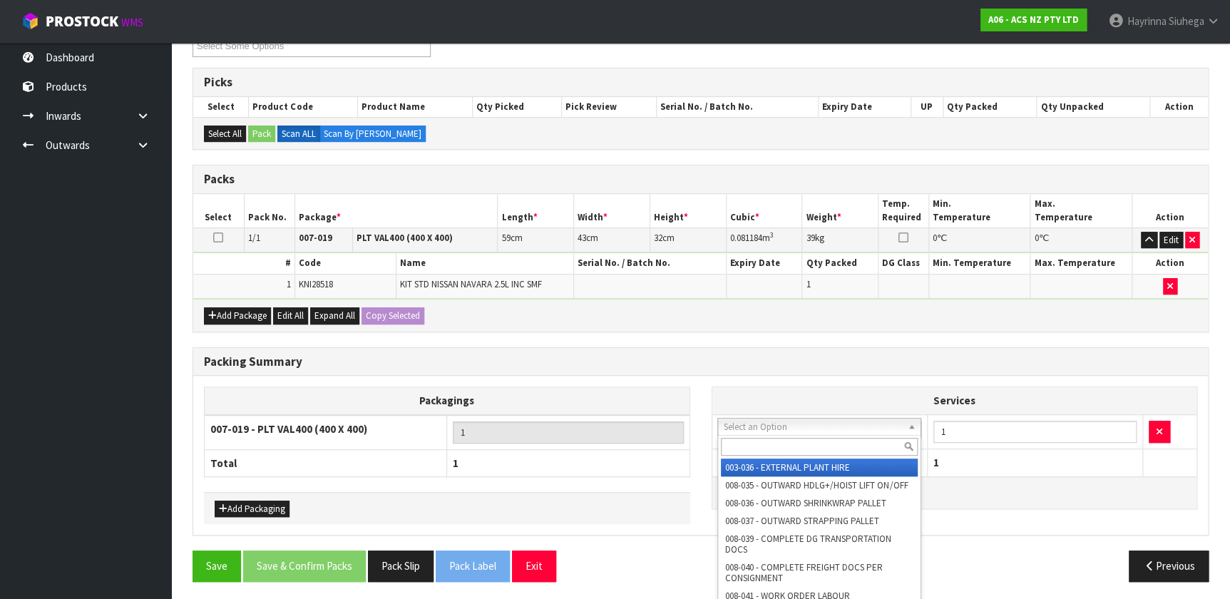
click at [792, 445] on input "text" at bounding box center [819, 447] width 197 height 18
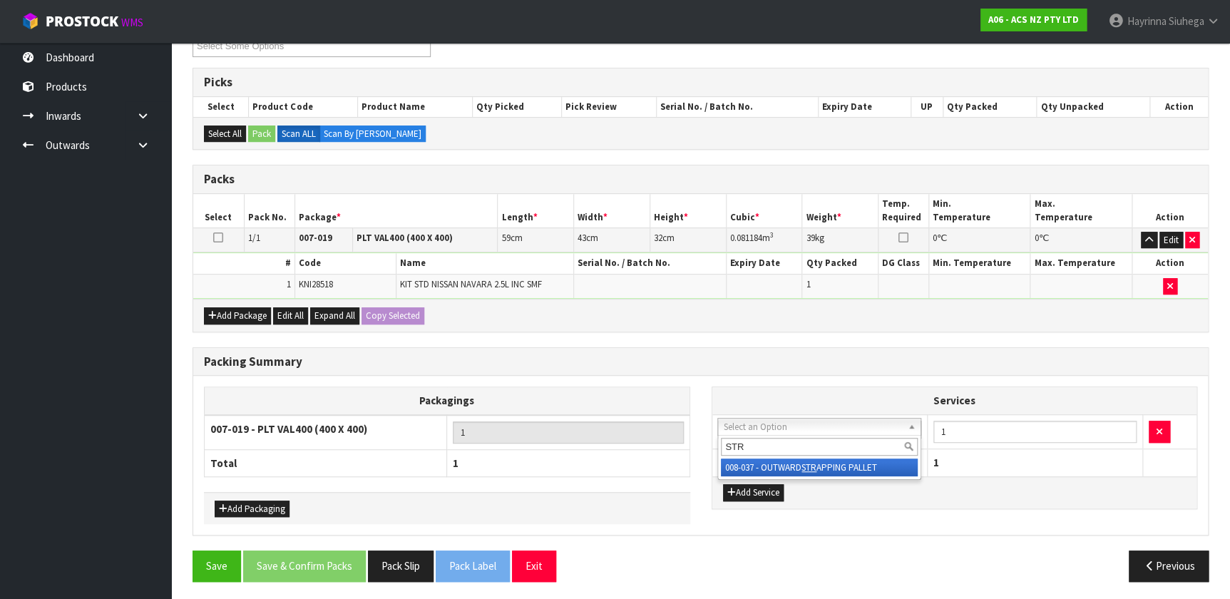
type input "STR"
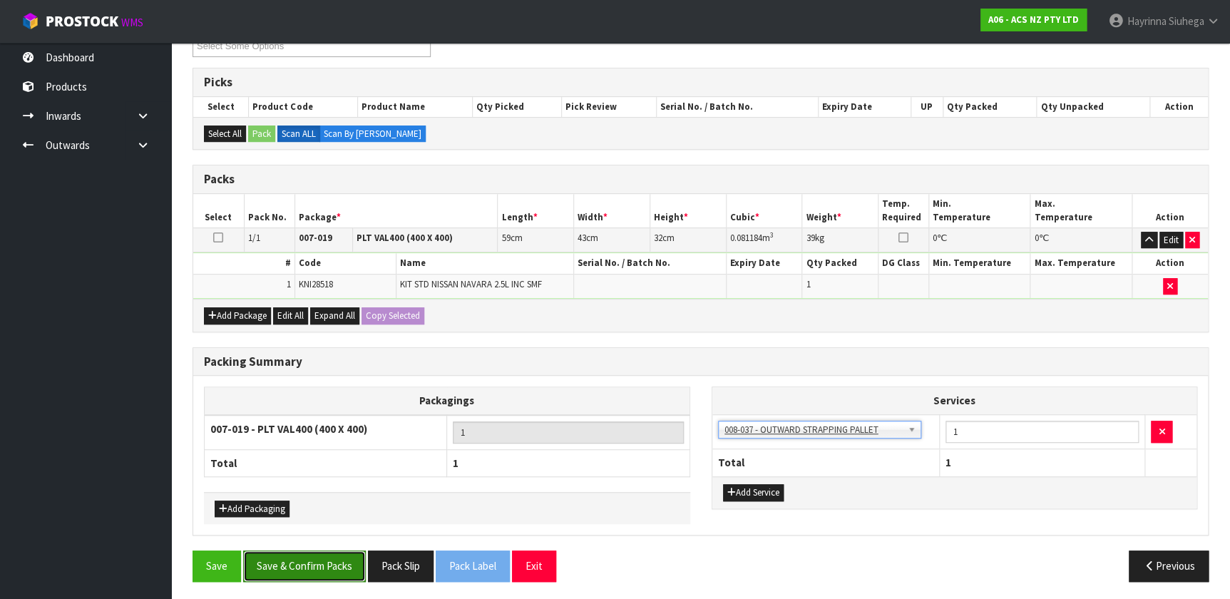
click at [338, 557] on button "Save & Confirm Packs" at bounding box center [304, 566] width 123 height 31
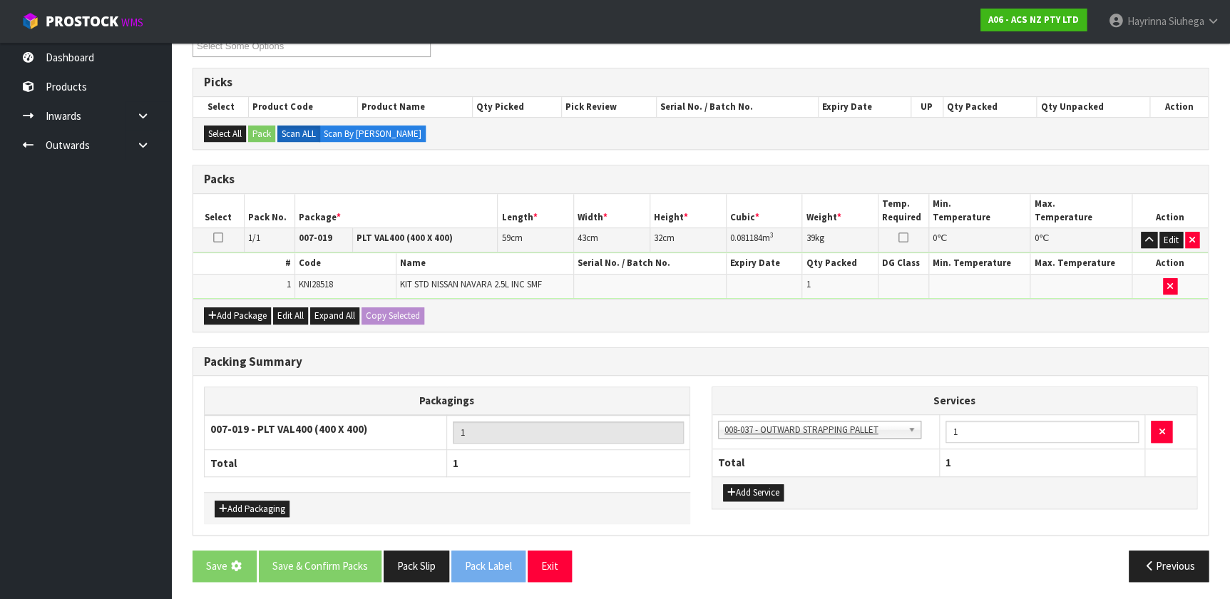
scroll to position [0, 0]
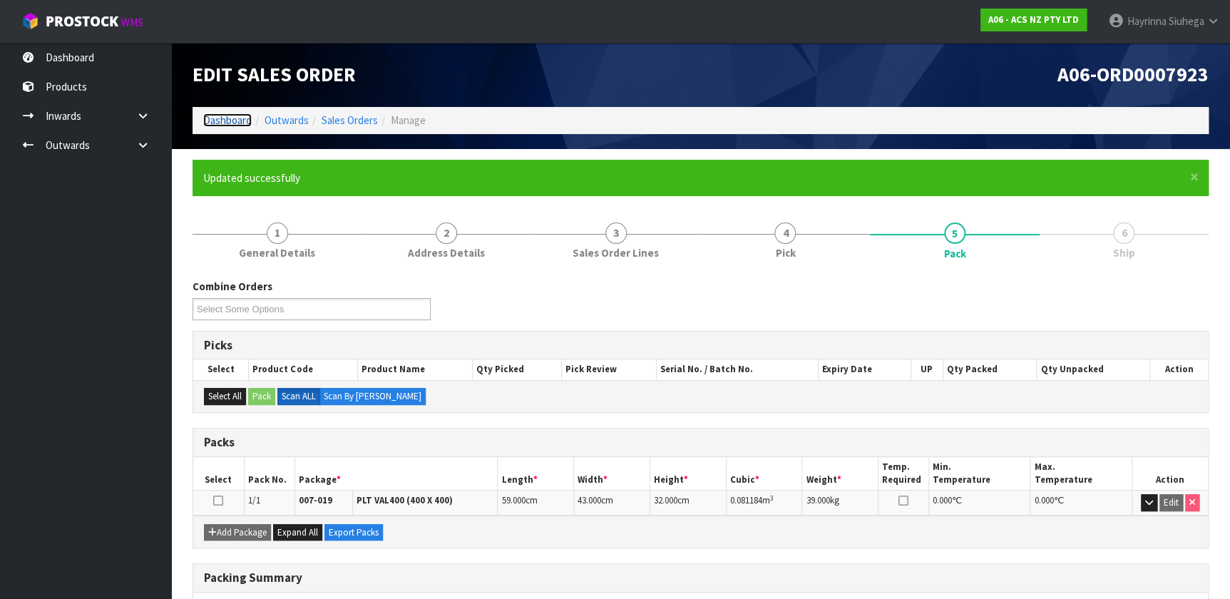
click at [228, 126] on link "Dashboard" at bounding box center [227, 120] width 48 height 14
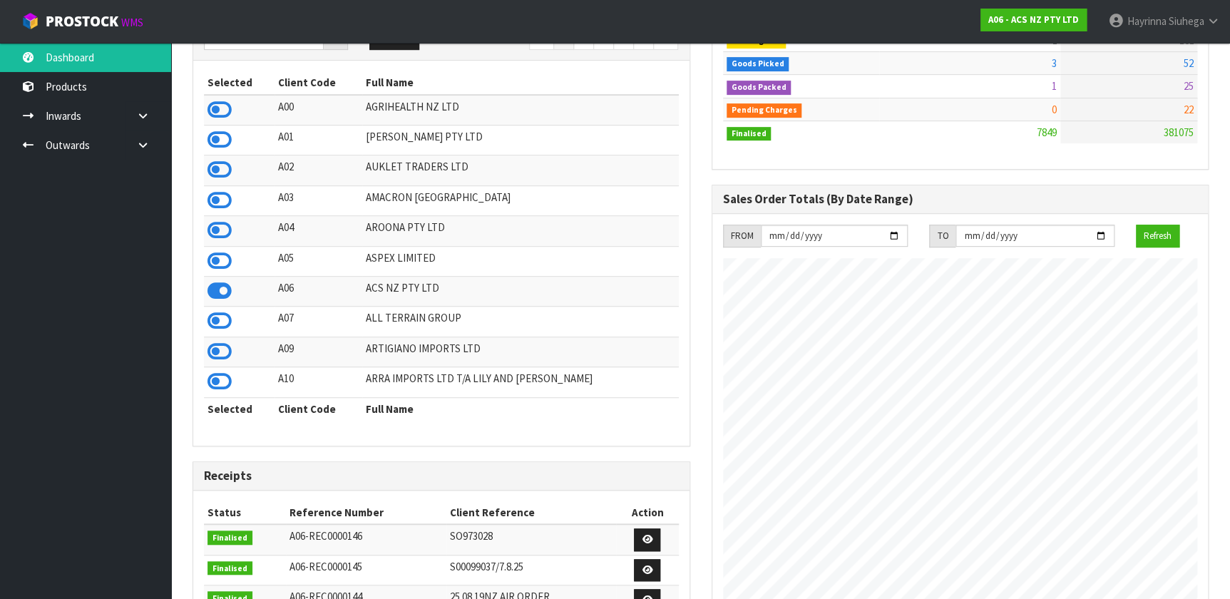
scroll to position [5, 0]
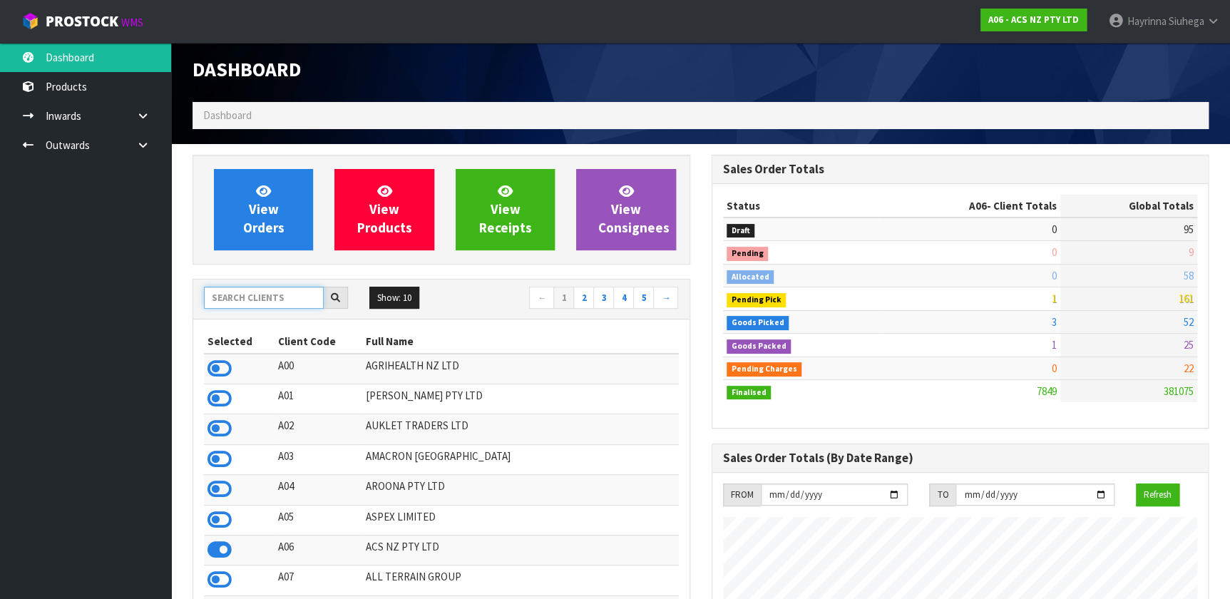
click at [277, 304] on input "text" at bounding box center [264, 298] width 120 height 22
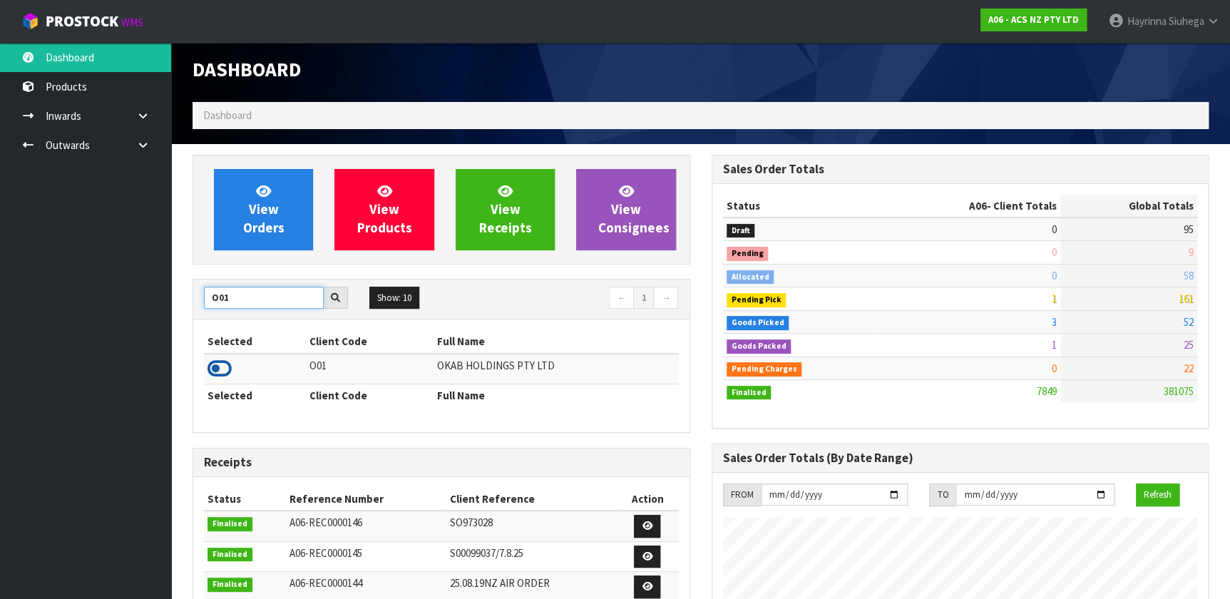
type input "O01"
click at [215, 367] on icon at bounding box center [220, 368] width 24 height 21
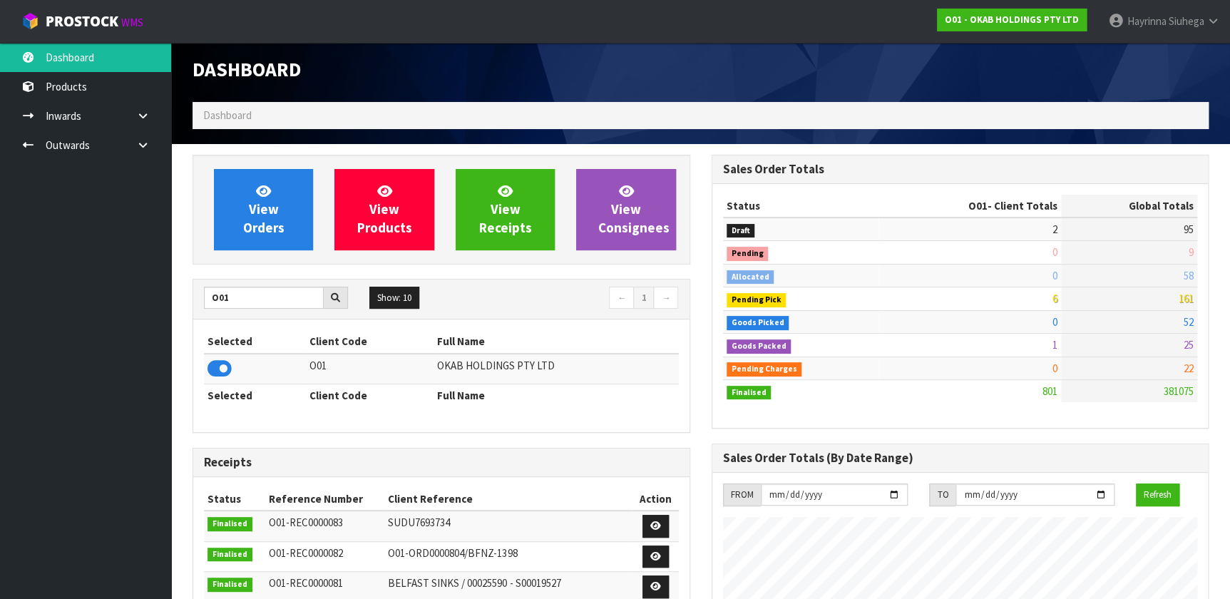
scroll to position [1078, 518]
click at [271, 206] on span "View Orders" at bounding box center [263, 209] width 41 height 53
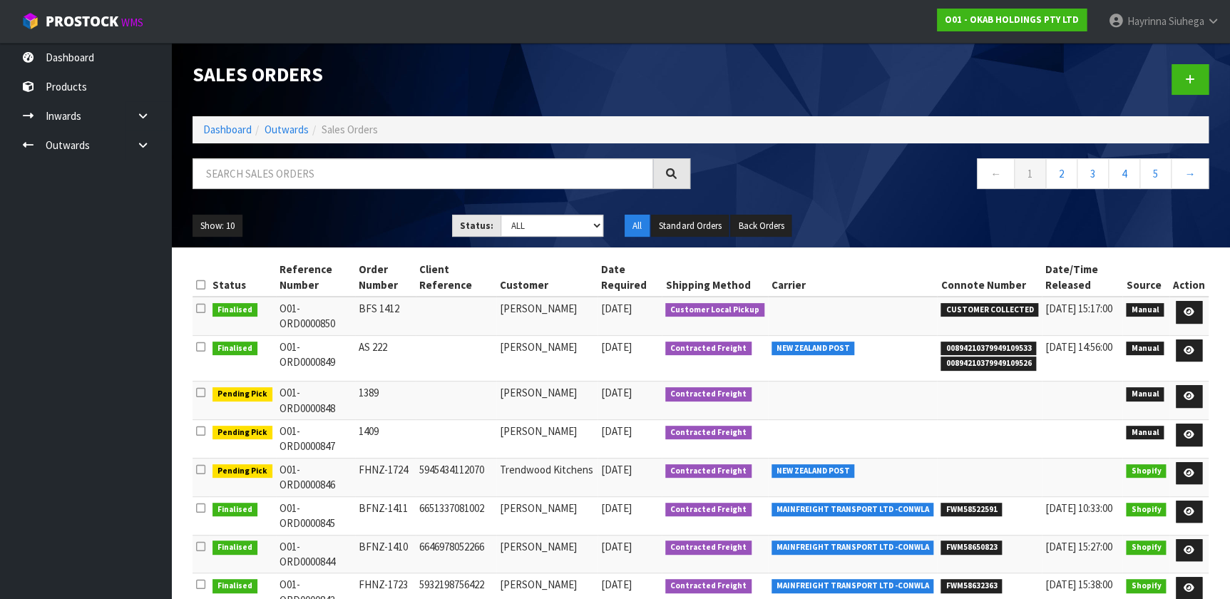
click at [324, 155] on div "Sales Orders Dashboard Outwards Sales Orders ← 1 2 3 4 5 → Show: 10 5 10 25 50 …" at bounding box center [701, 145] width 1038 height 205
click at [318, 164] on input "text" at bounding box center [423, 173] width 461 height 31
type input "JOB-0412257"
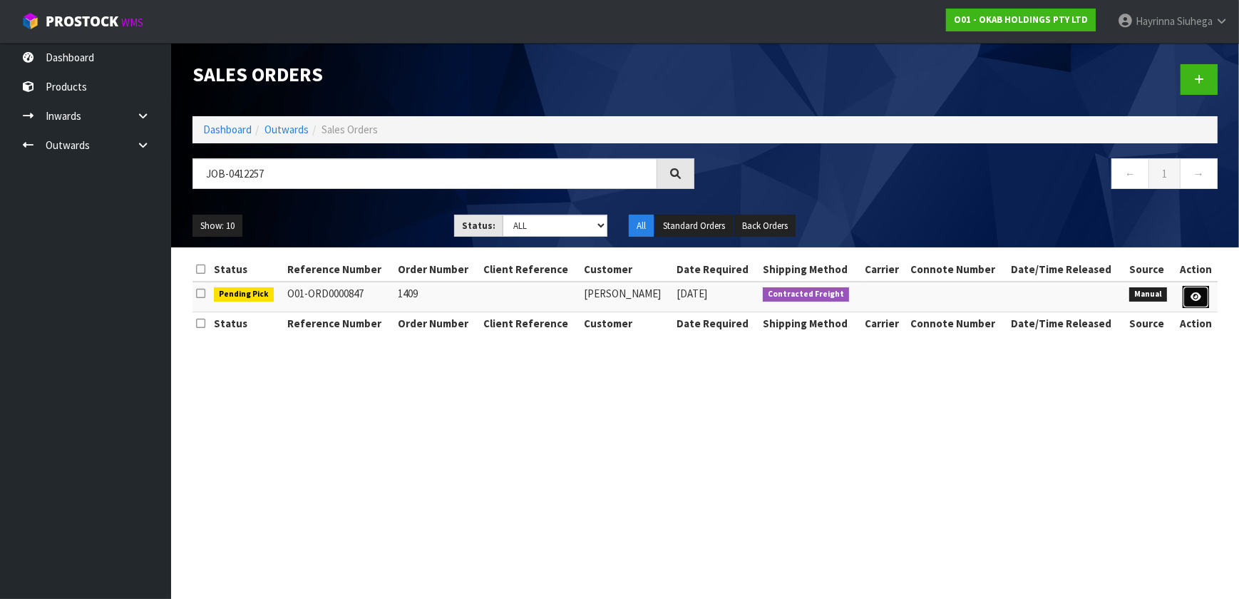
click at [1197, 296] on icon at bounding box center [1196, 296] width 11 height 9
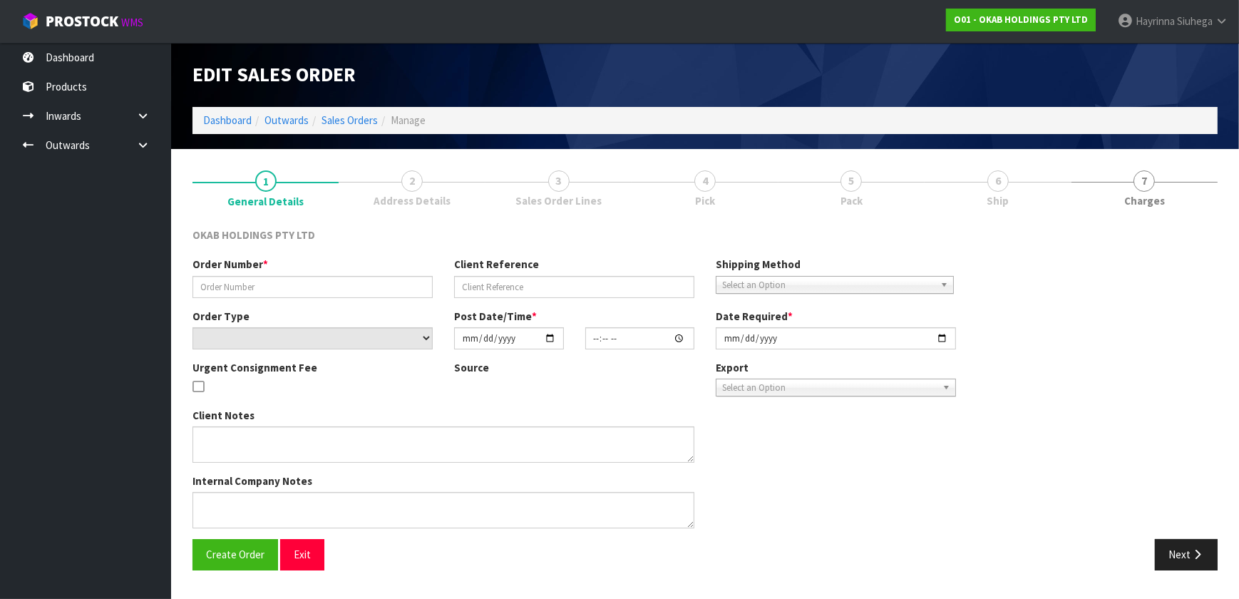
type input "1409"
select select "number:0"
type input "[DATE]"
type input "12:27:00.000"
type input "[DATE]"
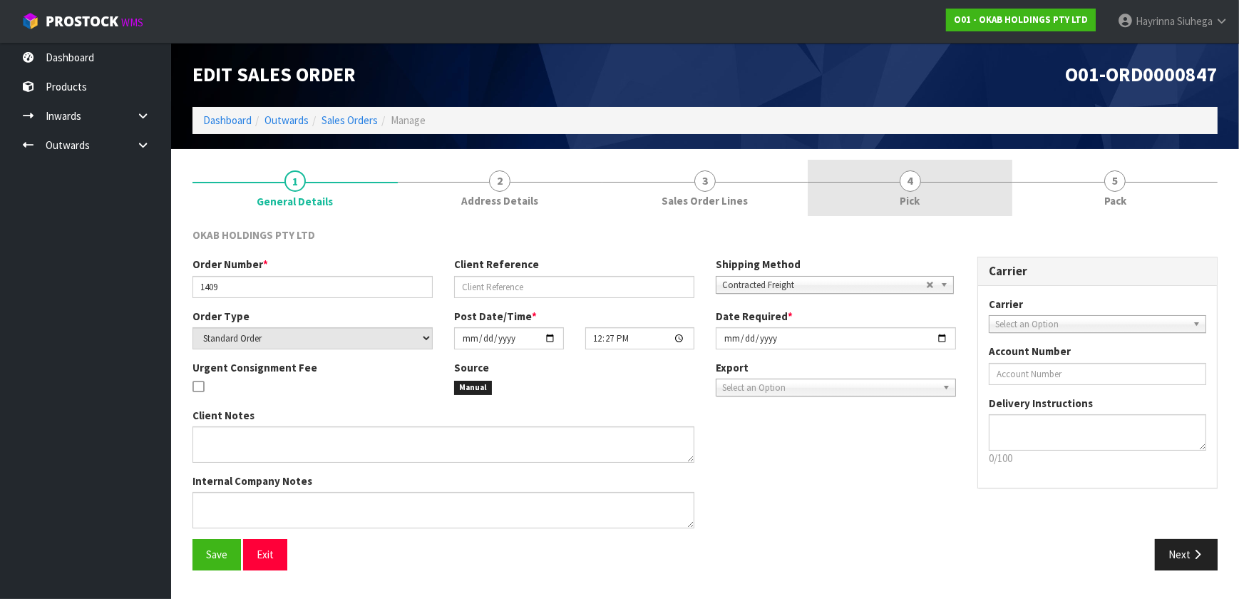
click at [966, 193] on link "4 Pick" at bounding box center [910, 188] width 205 height 56
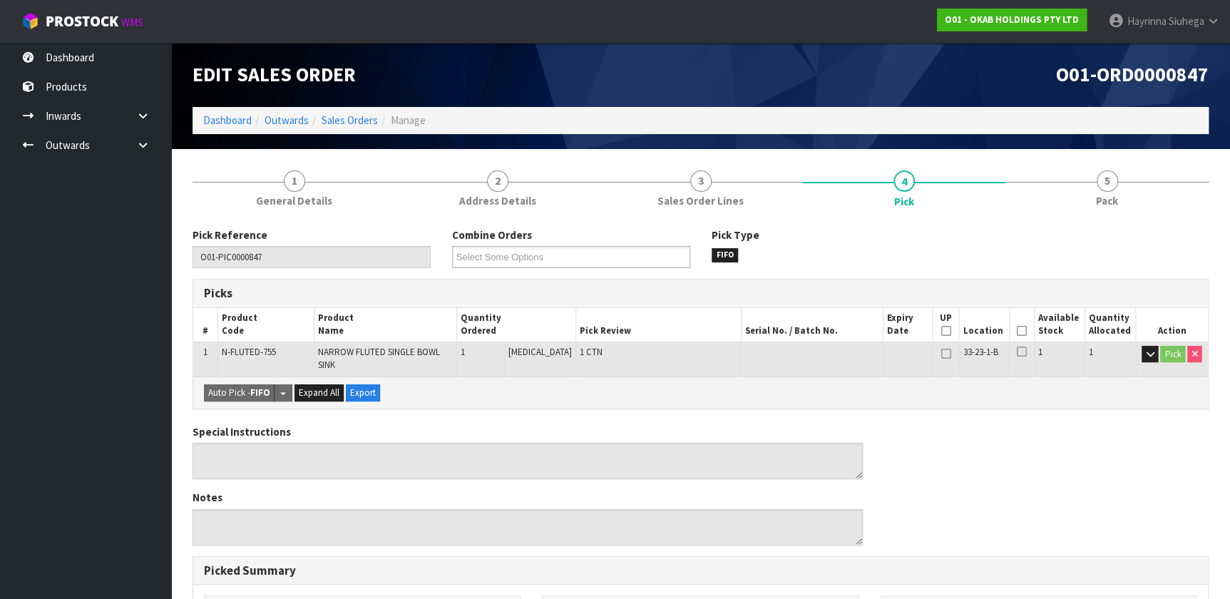
click at [1025, 330] on th "Picked" at bounding box center [1022, 325] width 25 height 34
click at [1020, 331] on icon at bounding box center [1022, 331] width 10 height 1
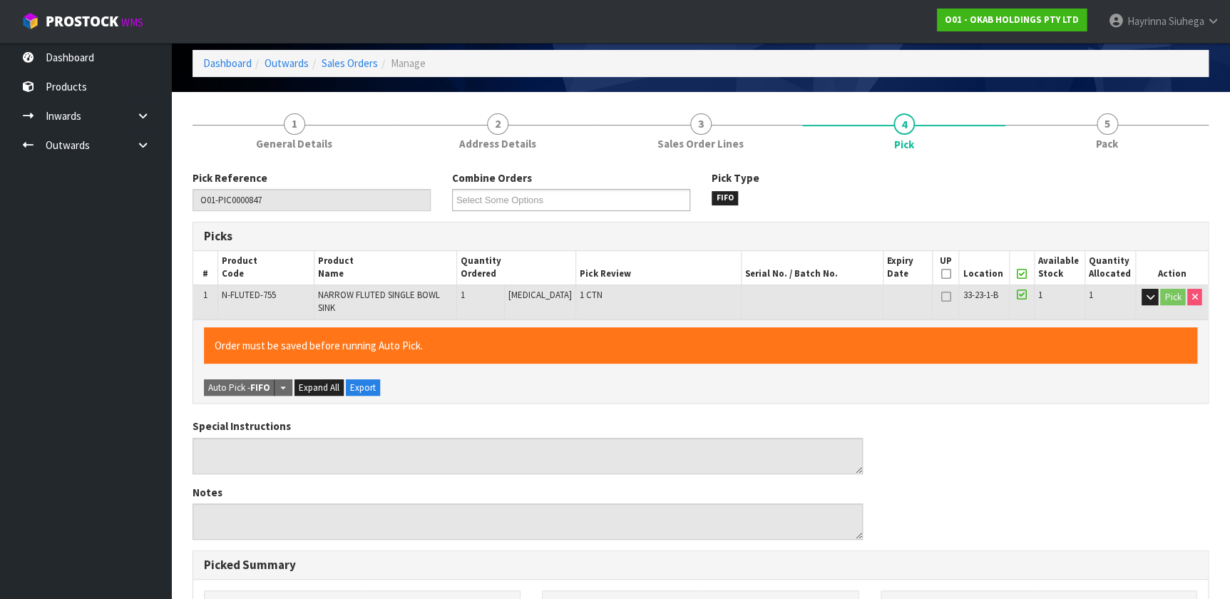
scroll to position [390, 0]
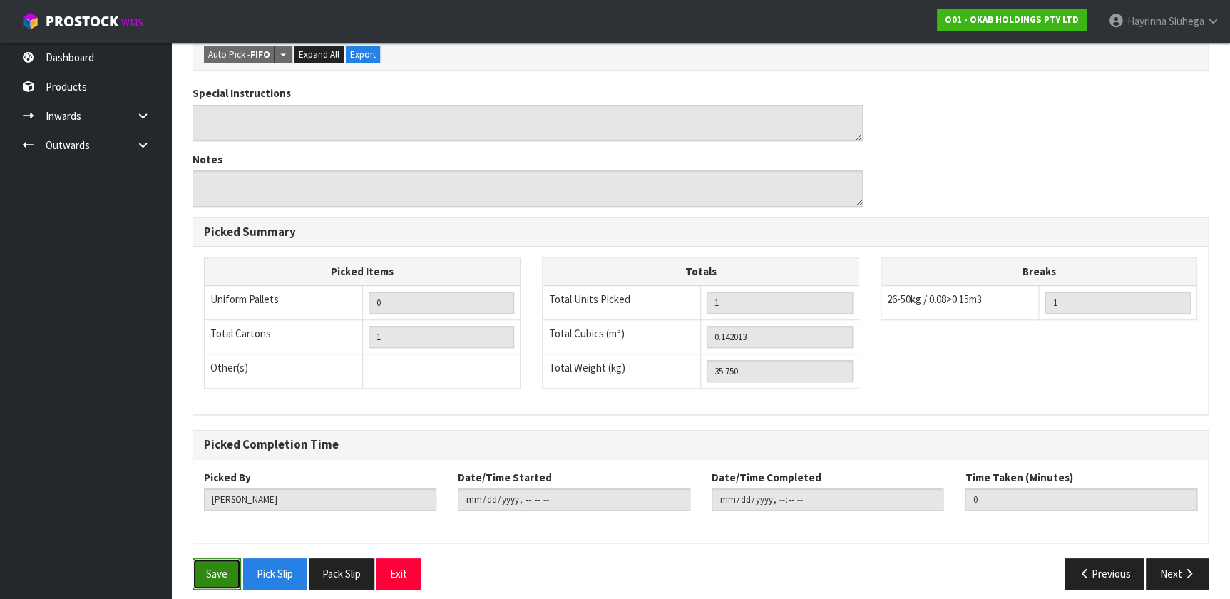
click at [208, 558] on button "Save" at bounding box center [217, 573] width 48 height 31
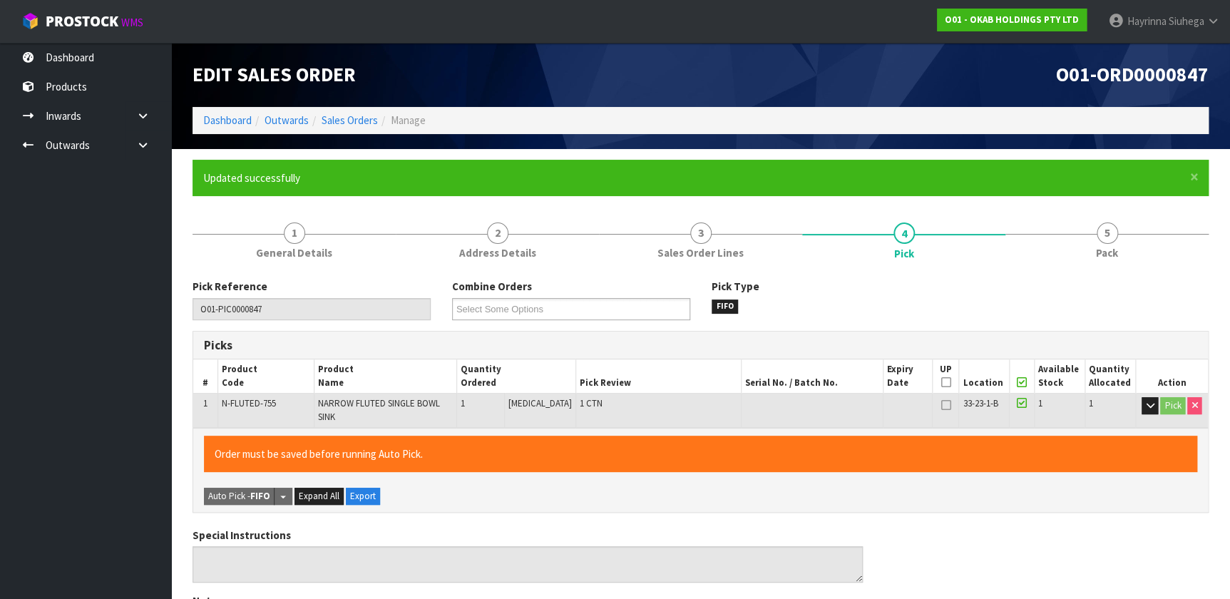
type input "[PERSON_NAME]"
type input "[DATE]T10:04:50"
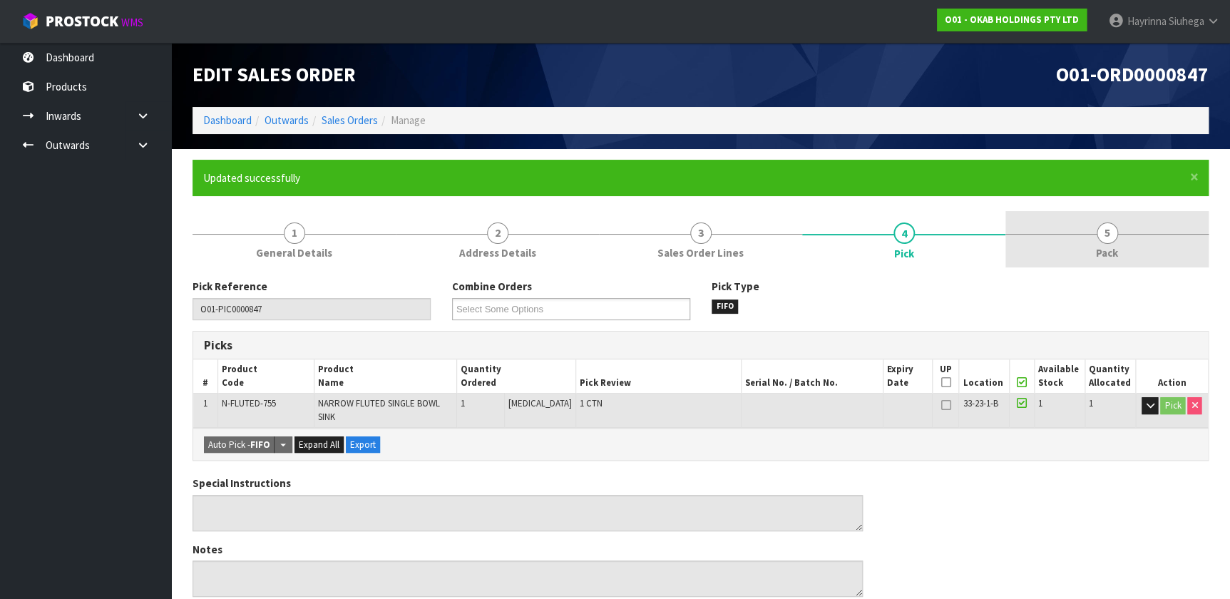
click at [1130, 234] on link "5 Pack" at bounding box center [1106, 239] width 203 height 56
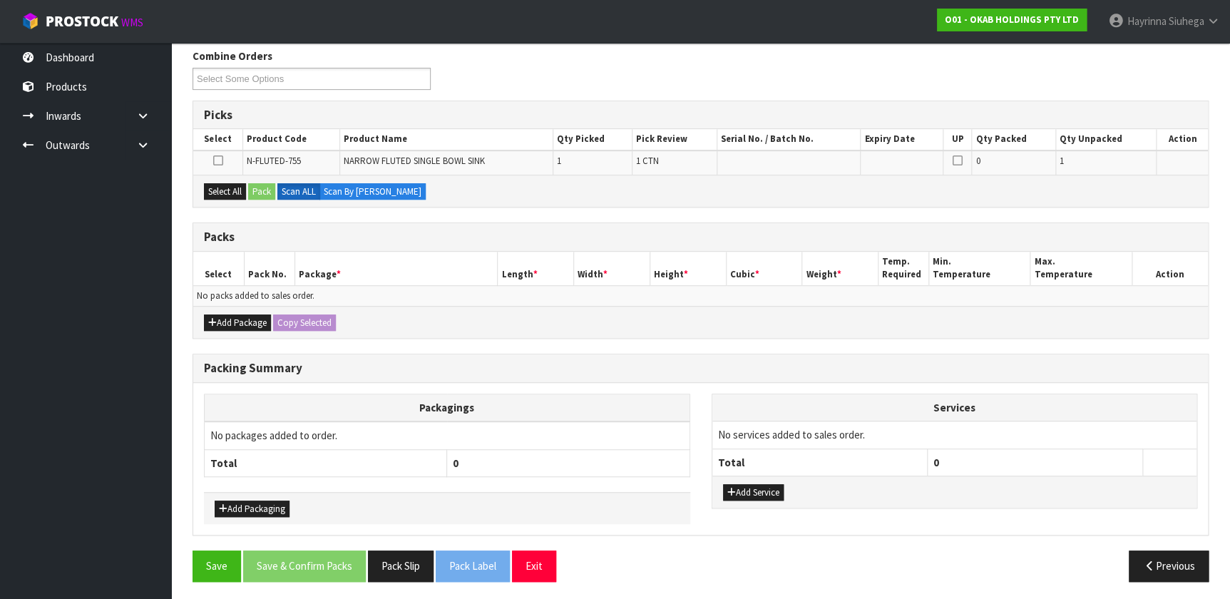
scroll to position [231, 0]
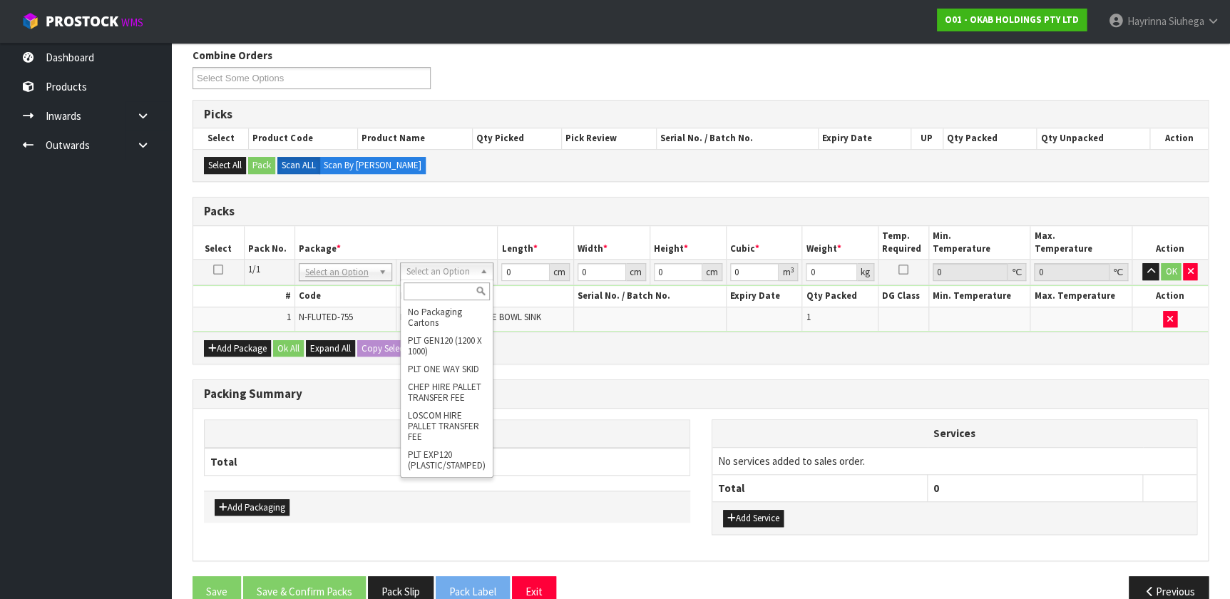
click at [454, 295] on input "text" at bounding box center [447, 291] width 86 height 18
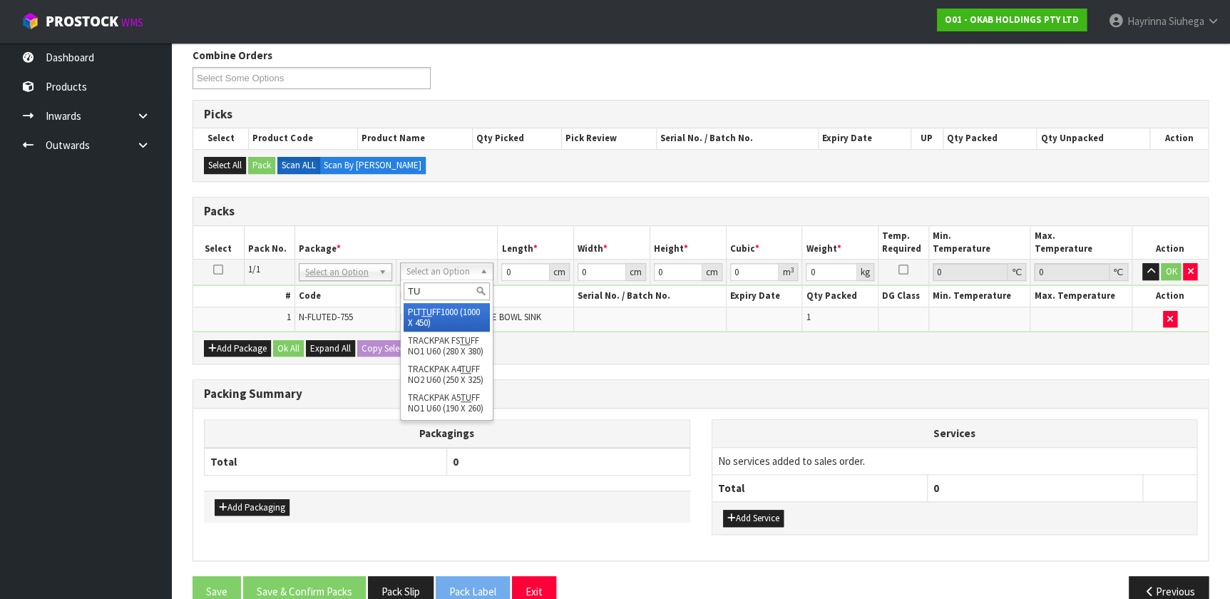
type input "TU"
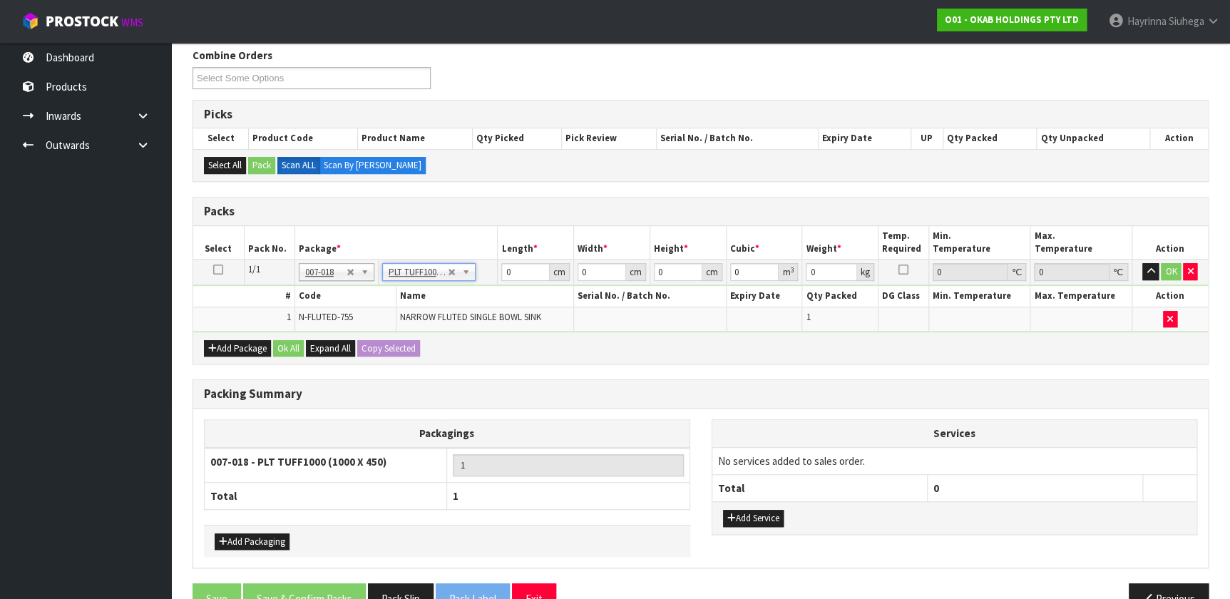
type input "100"
type input "45"
type input "43.75"
click at [508, 270] on input "100" at bounding box center [525, 272] width 48 height 18
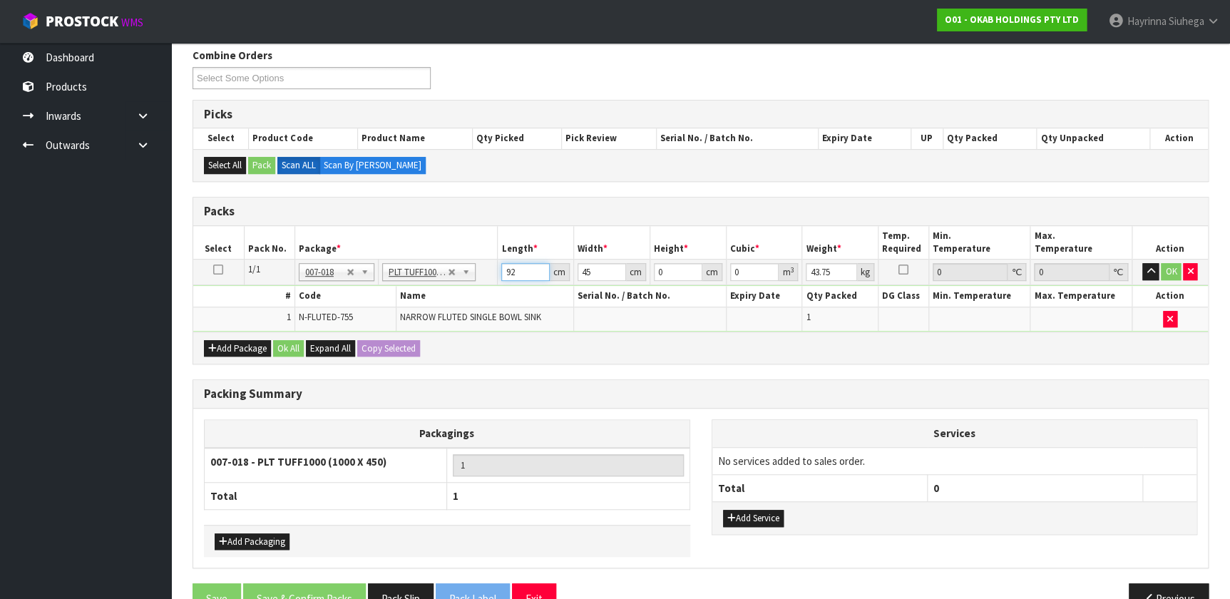
type input "92"
type input "59"
type input "3"
type input "0.016284"
type input "39"
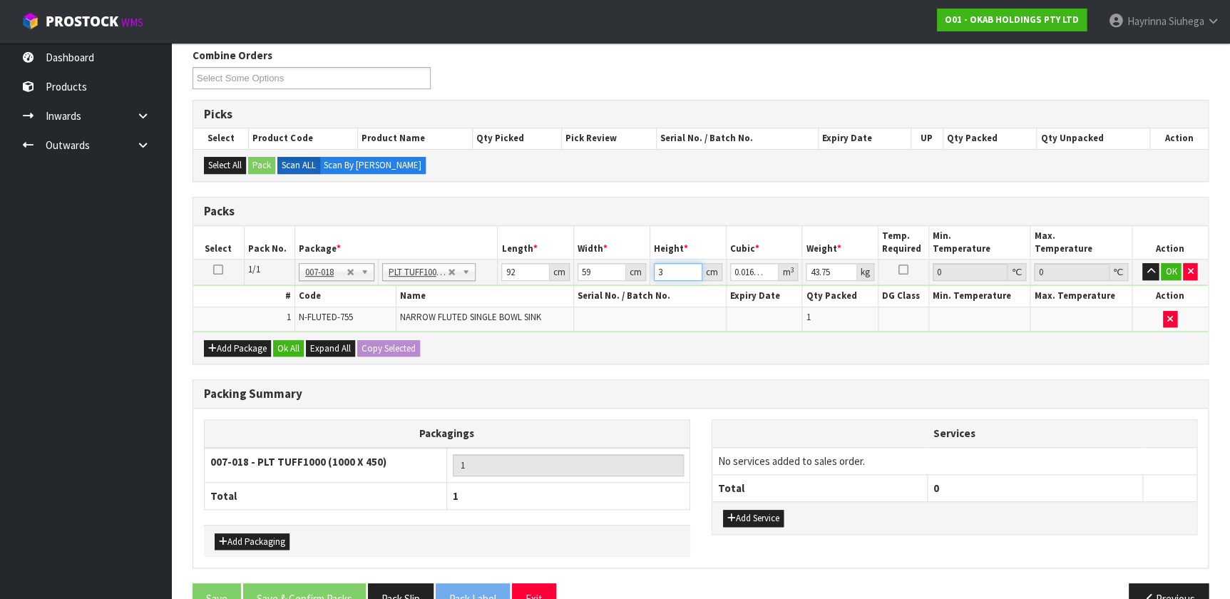
type input "0.211692"
type input "39"
type input "41"
click button "OK" at bounding box center [1171, 271] width 20 height 17
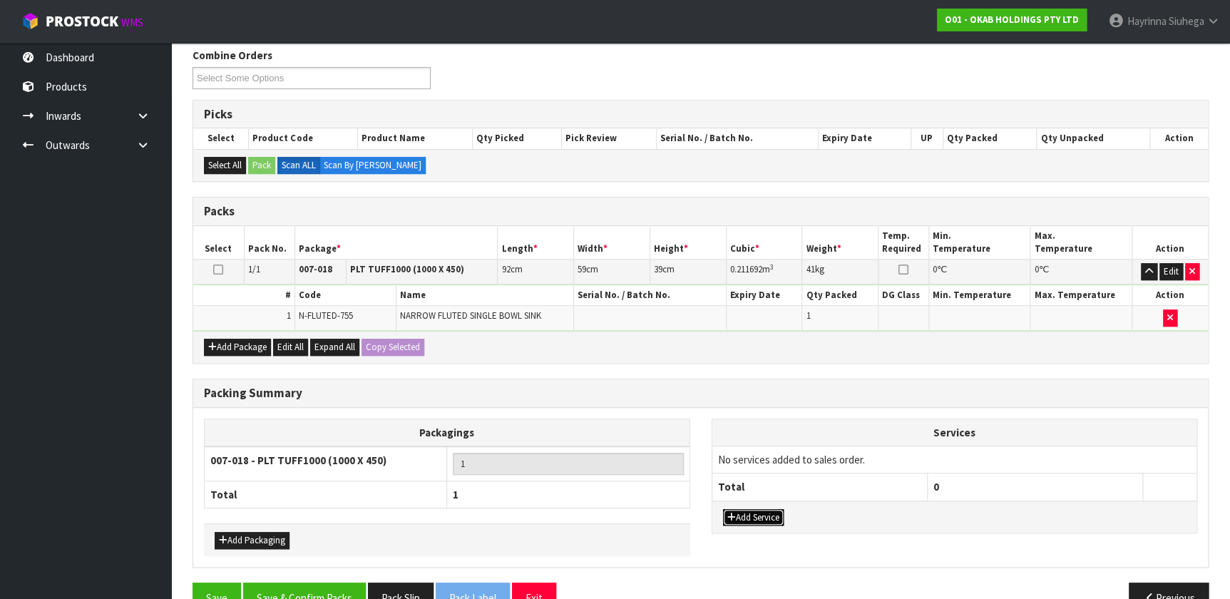
click at [763, 518] on button "Add Service" at bounding box center [753, 517] width 61 height 17
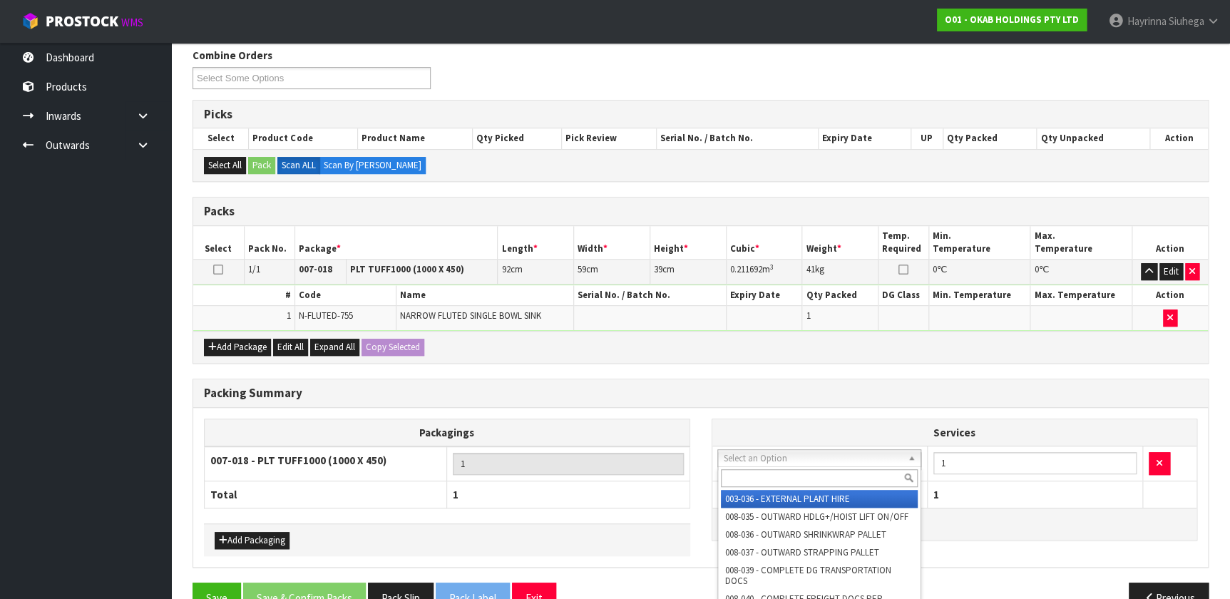
click at [763, 475] on input "text" at bounding box center [819, 478] width 197 height 18
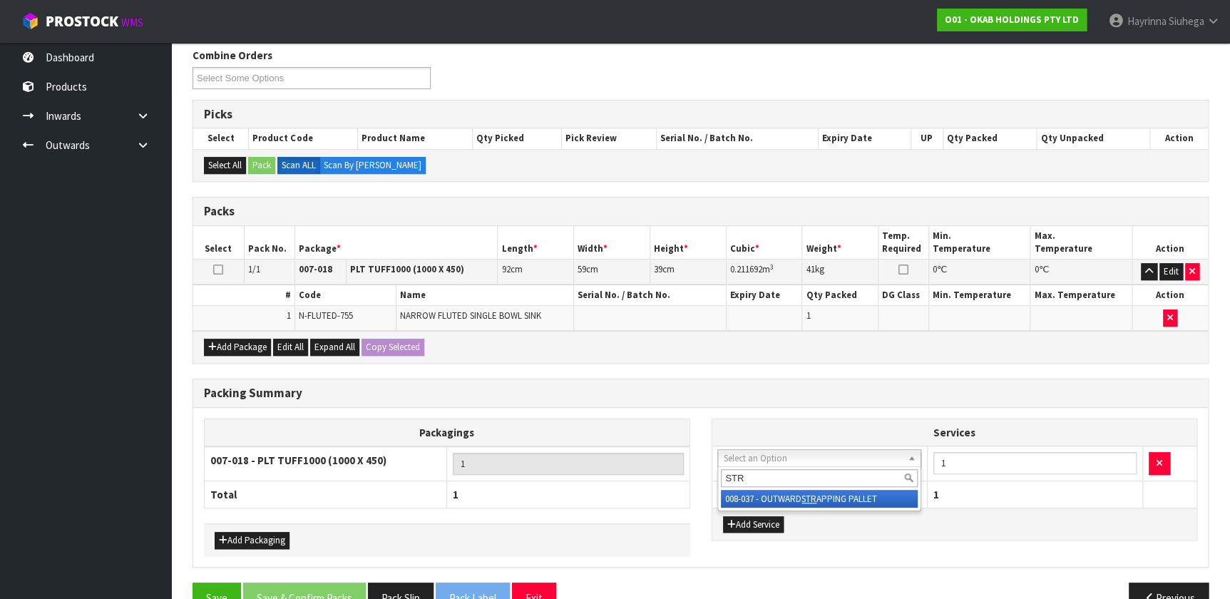
type input "STR"
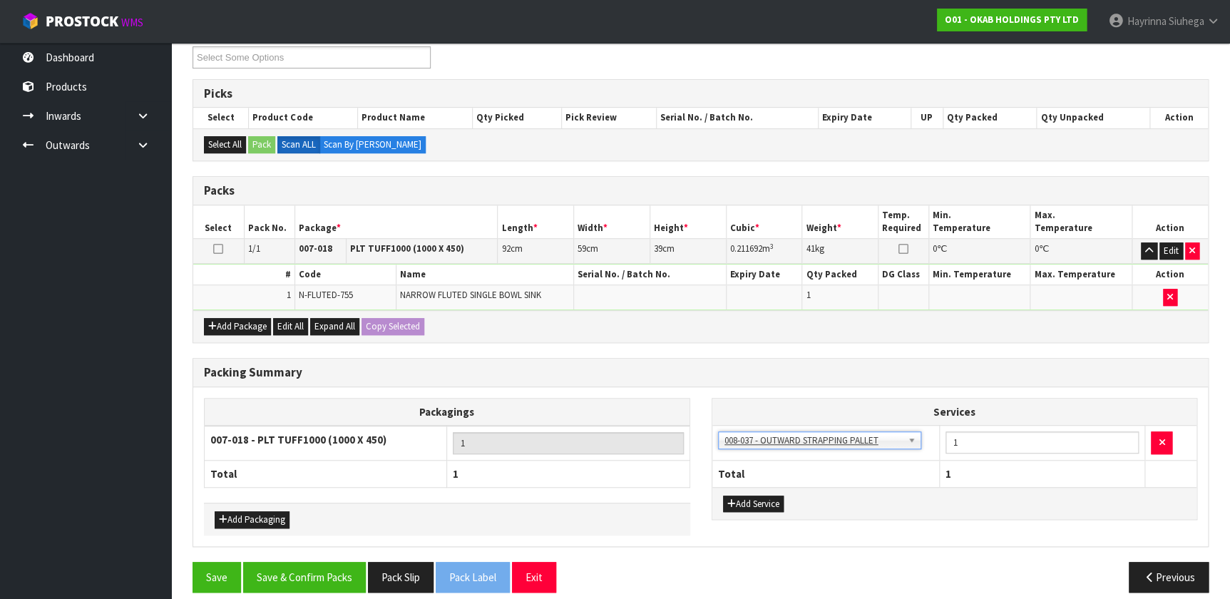
scroll to position [263, 0]
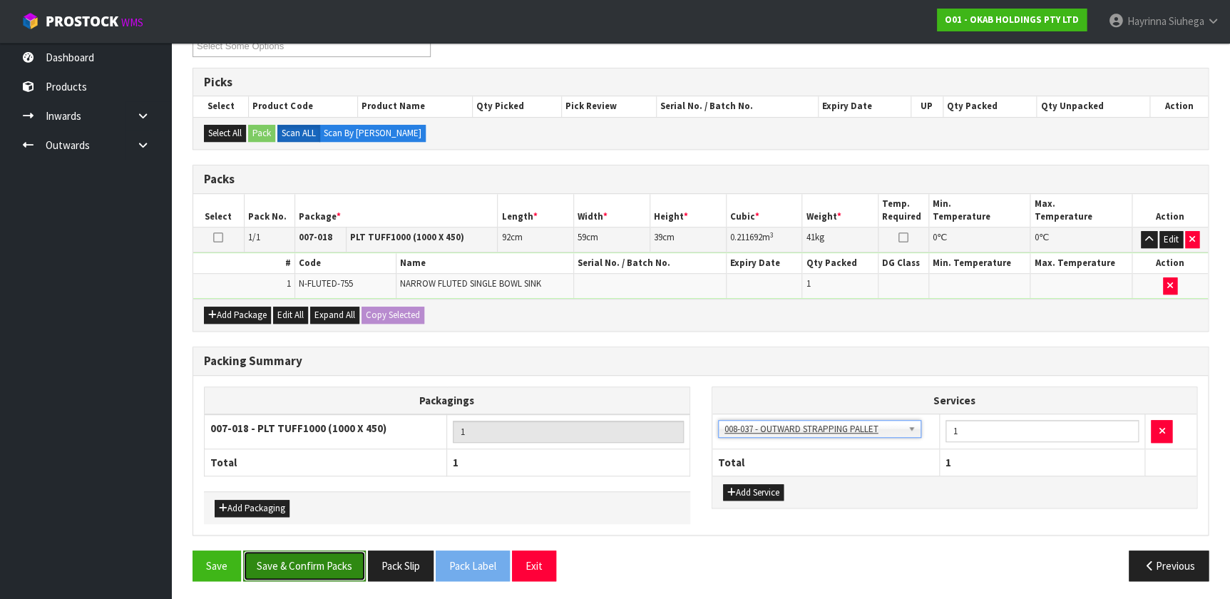
click at [349, 558] on button "Save & Confirm Packs" at bounding box center [304, 566] width 123 height 31
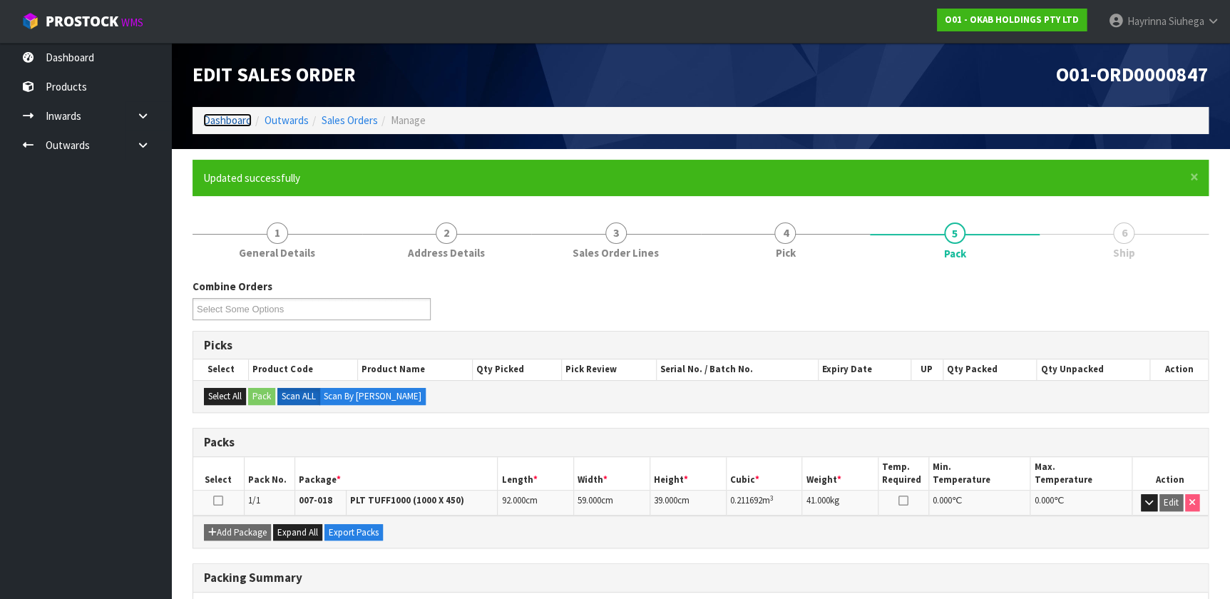
click at [225, 123] on link "Dashboard" at bounding box center [227, 120] width 48 height 14
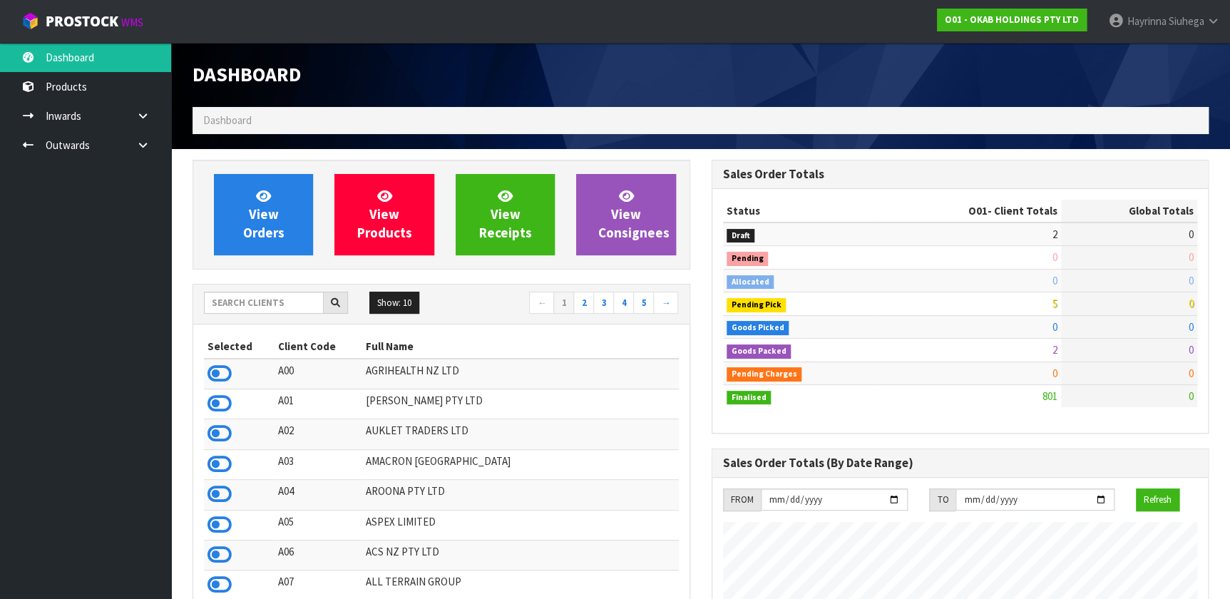
scroll to position [1078, 518]
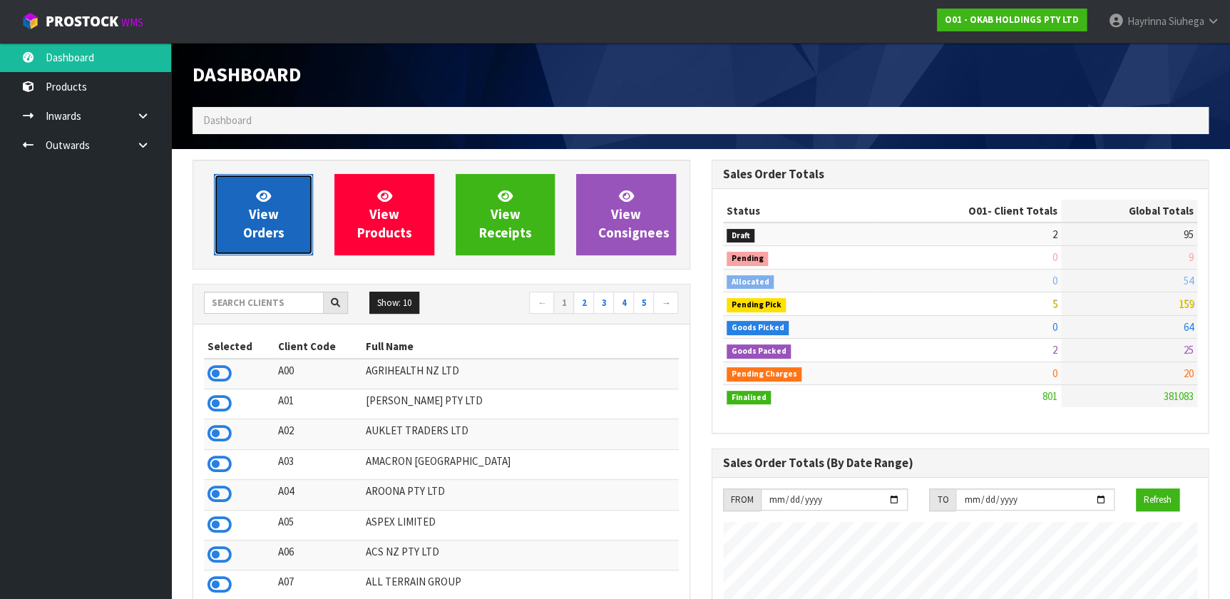
click at [252, 208] on span "View Orders" at bounding box center [263, 214] width 41 height 53
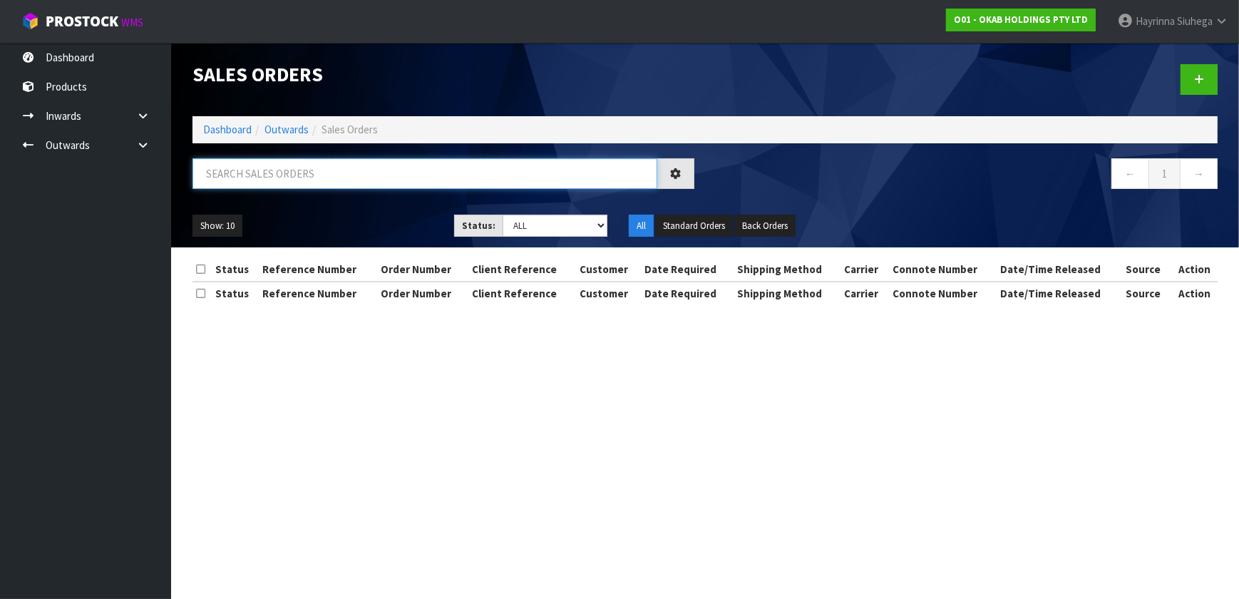
click at [285, 171] on input "text" at bounding box center [425, 173] width 465 height 31
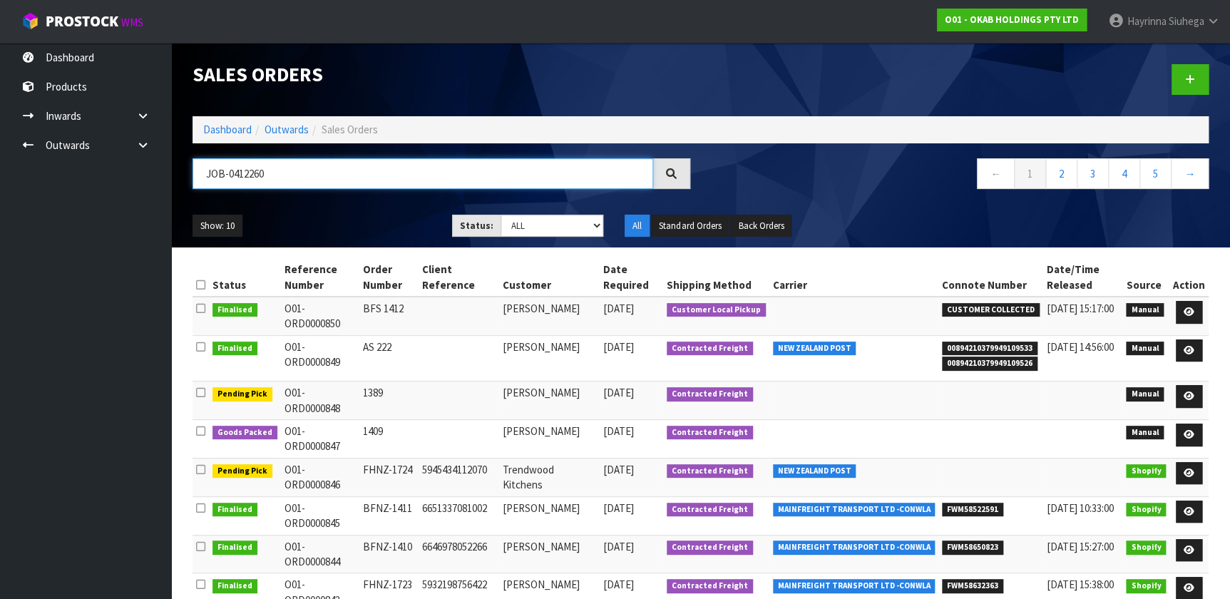
type input "JOB-0412260"
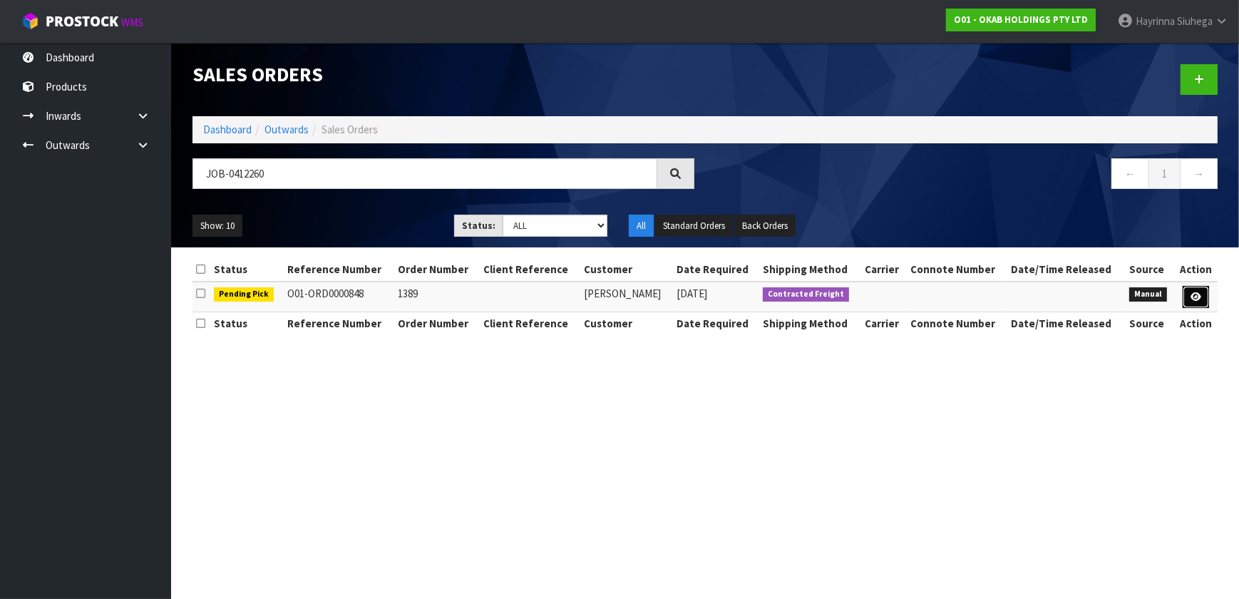
click at [1198, 297] on icon at bounding box center [1196, 296] width 11 height 9
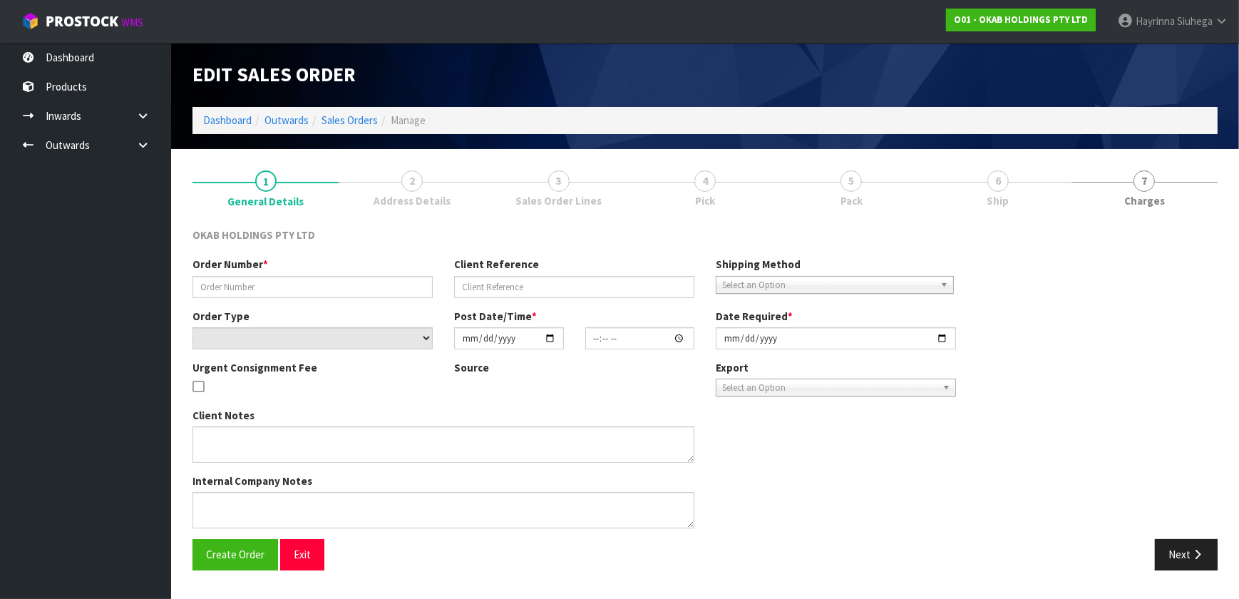
type input "1389"
select select "number:0"
type input "[DATE]"
type input "12:32:00.000"
type input "[DATE]"
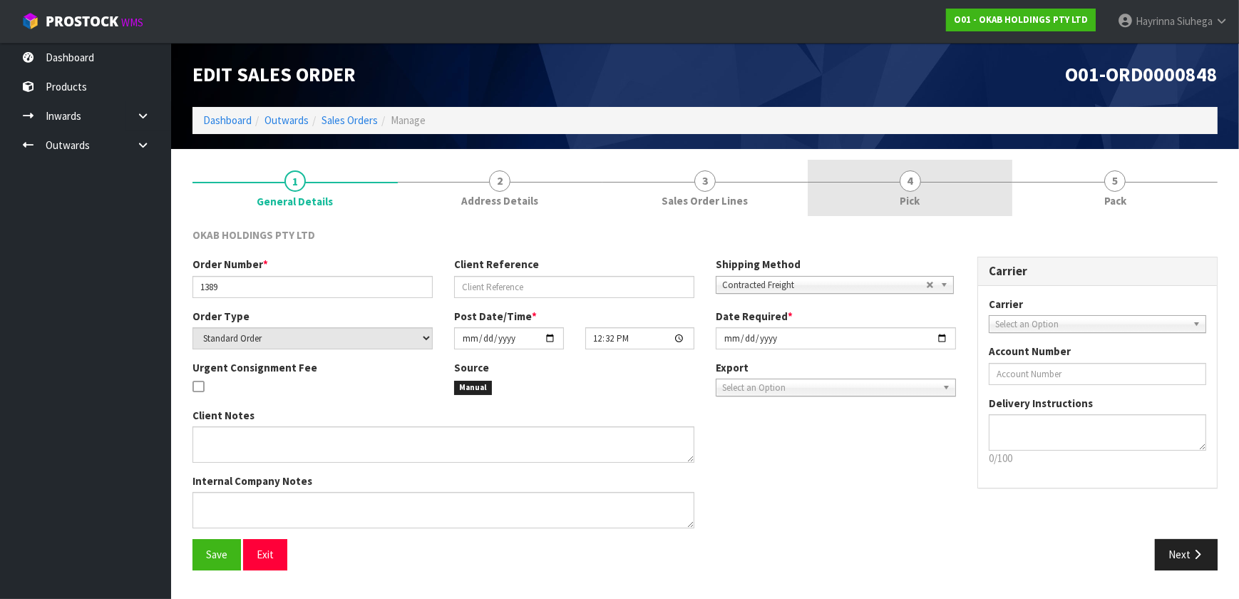
click at [948, 190] on link "4 Pick" at bounding box center [910, 188] width 205 height 56
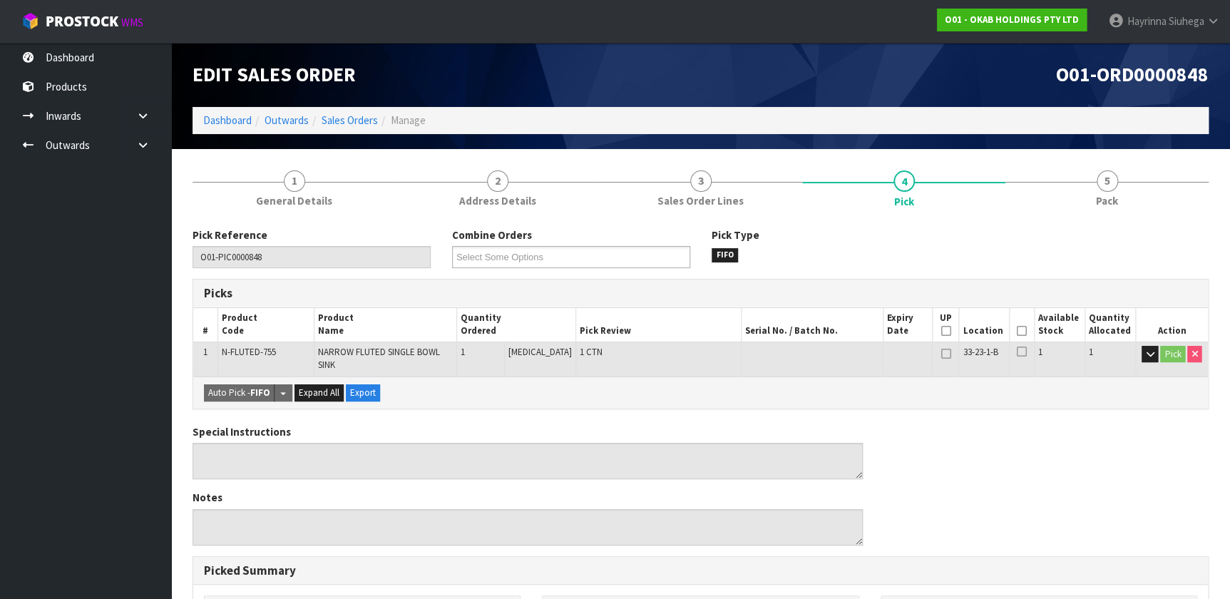
click at [1017, 331] on icon at bounding box center [1022, 331] width 10 height 1
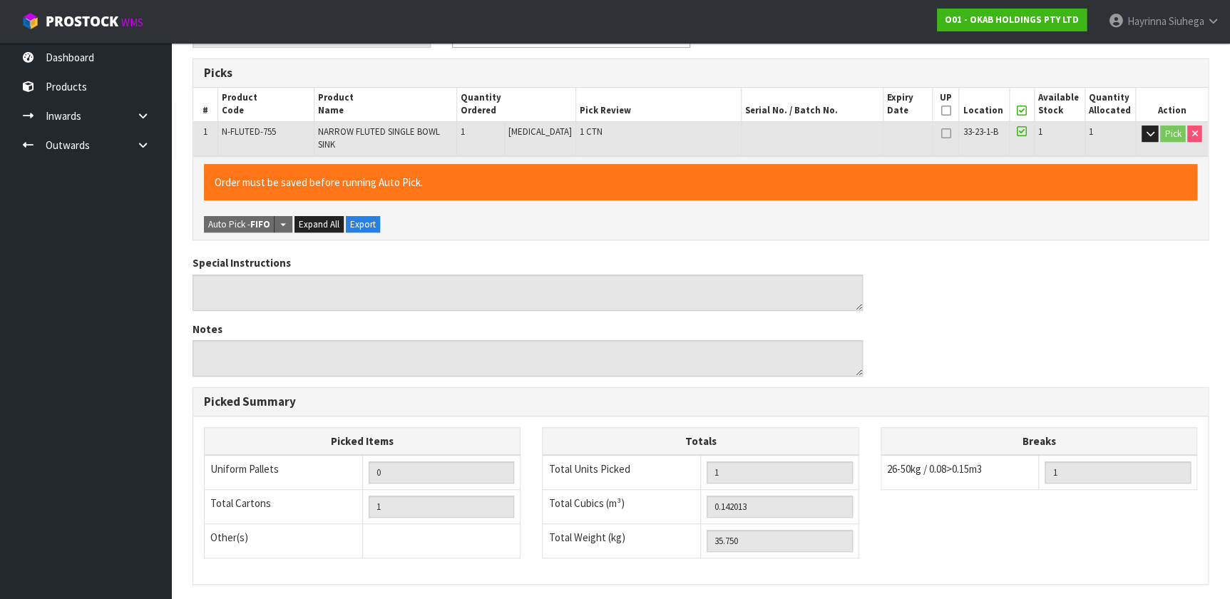
scroll to position [389, 0]
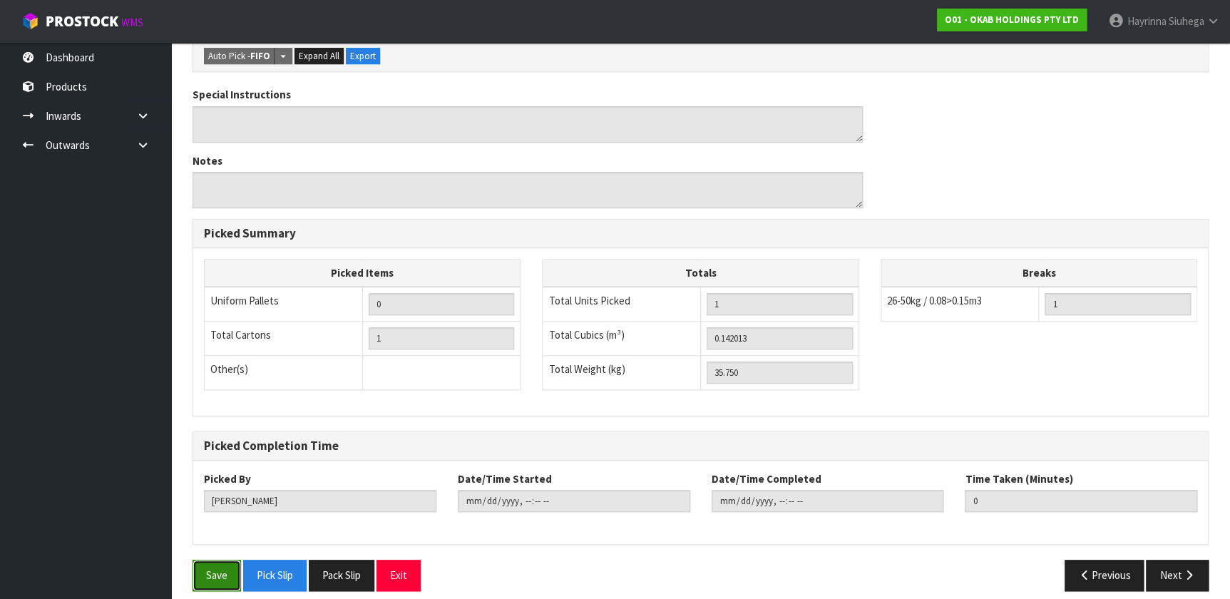
click at [215, 567] on button "Save" at bounding box center [217, 575] width 48 height 31
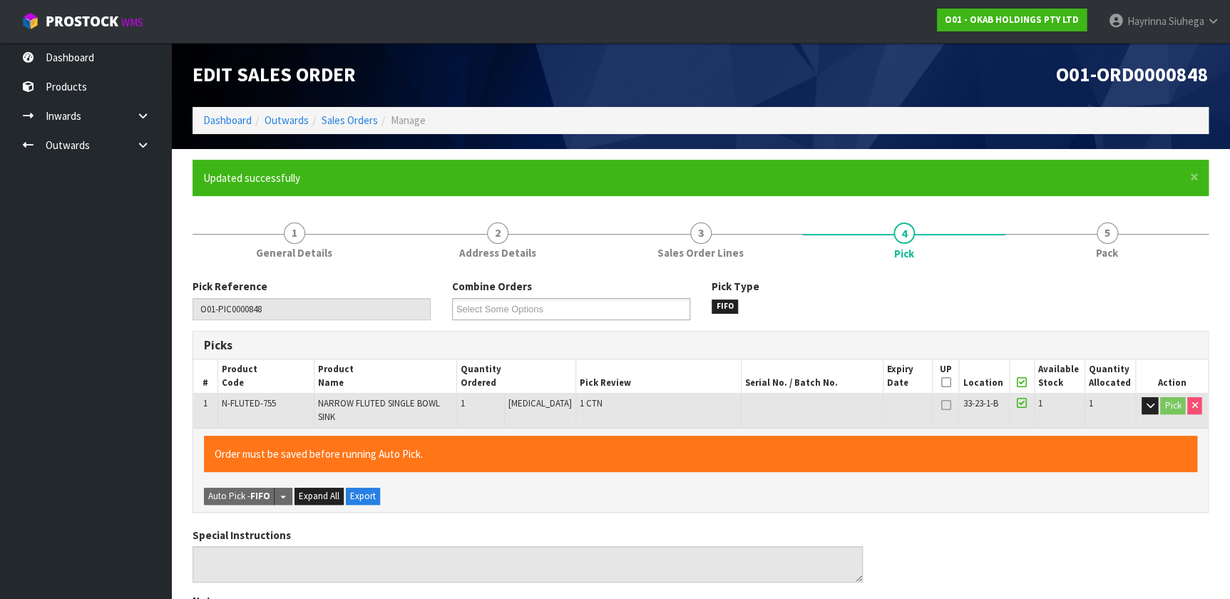
type input "[PERSON_NAME]"
type input "[DATE]T10:20:13"
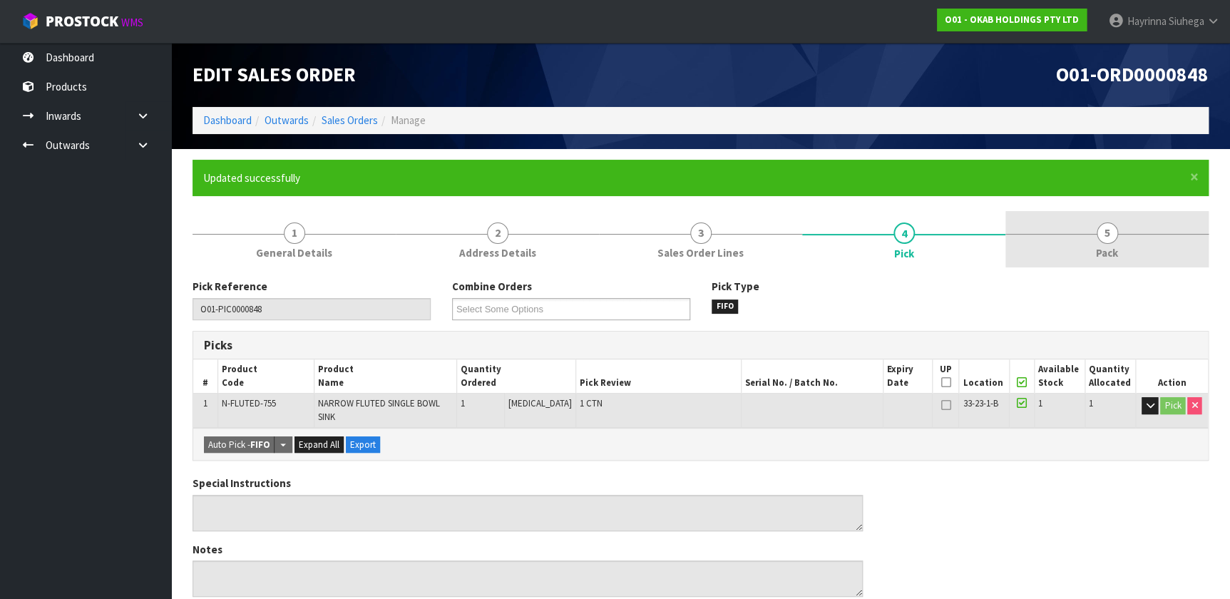
click at [1118, 254] on link "5 Pack" at bounding box center [1106, 239] width 203 height 56
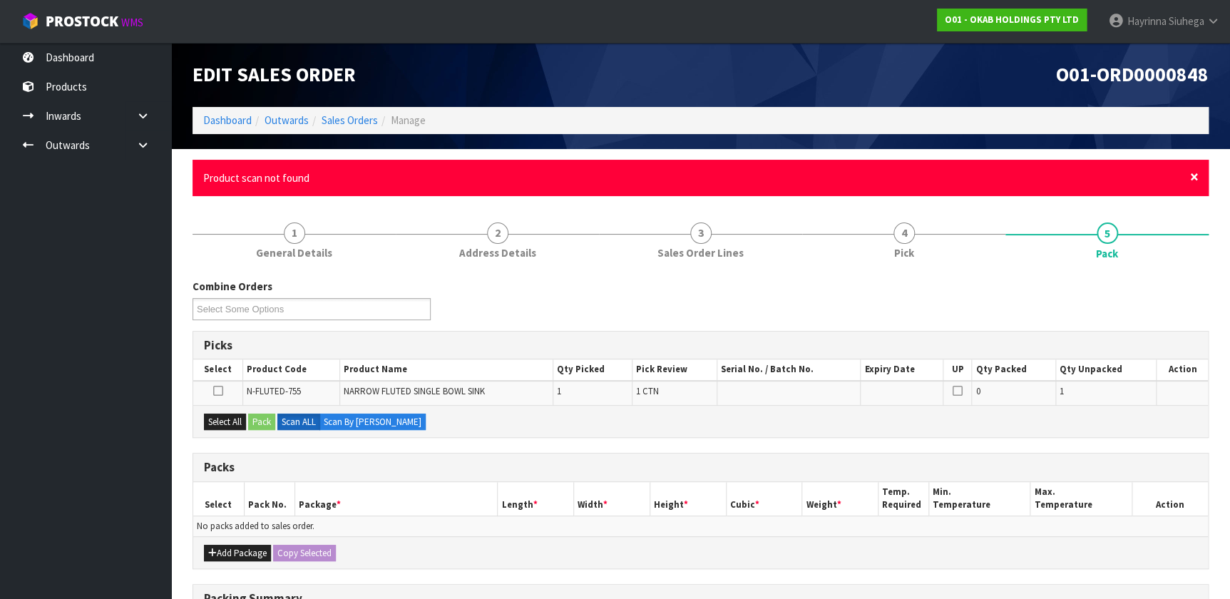
click at [1193, 176] on span "×" at bounding box center [1194, 177] width 9 height 20
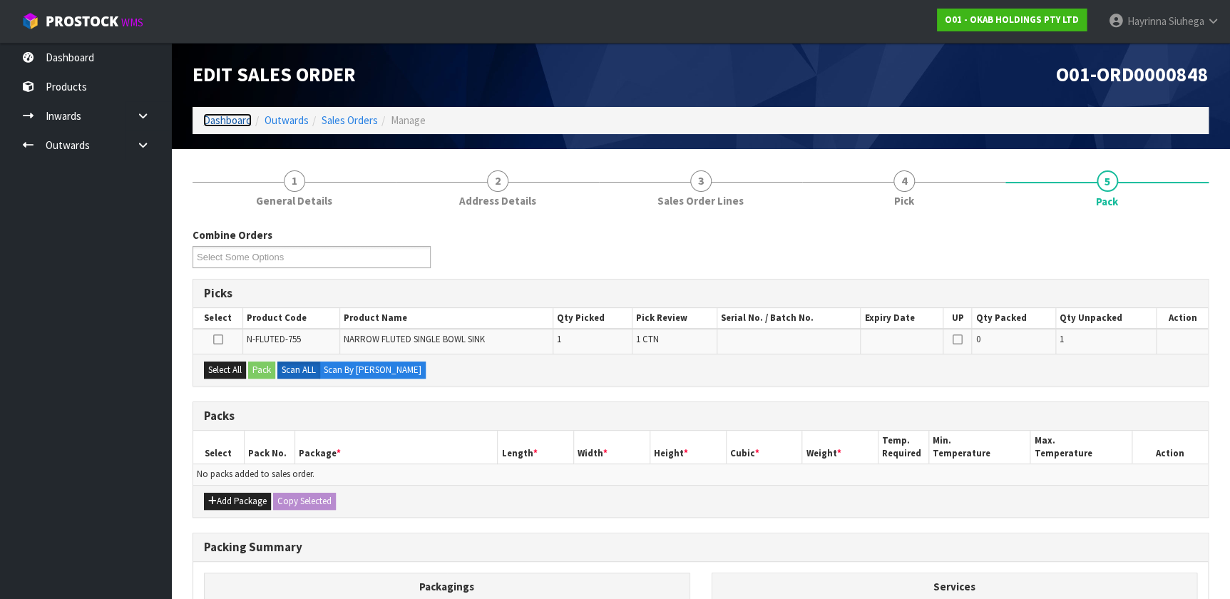
click at [225, 121] on link "Dashboard" at bounding box center [227, 120] width 48 height 14
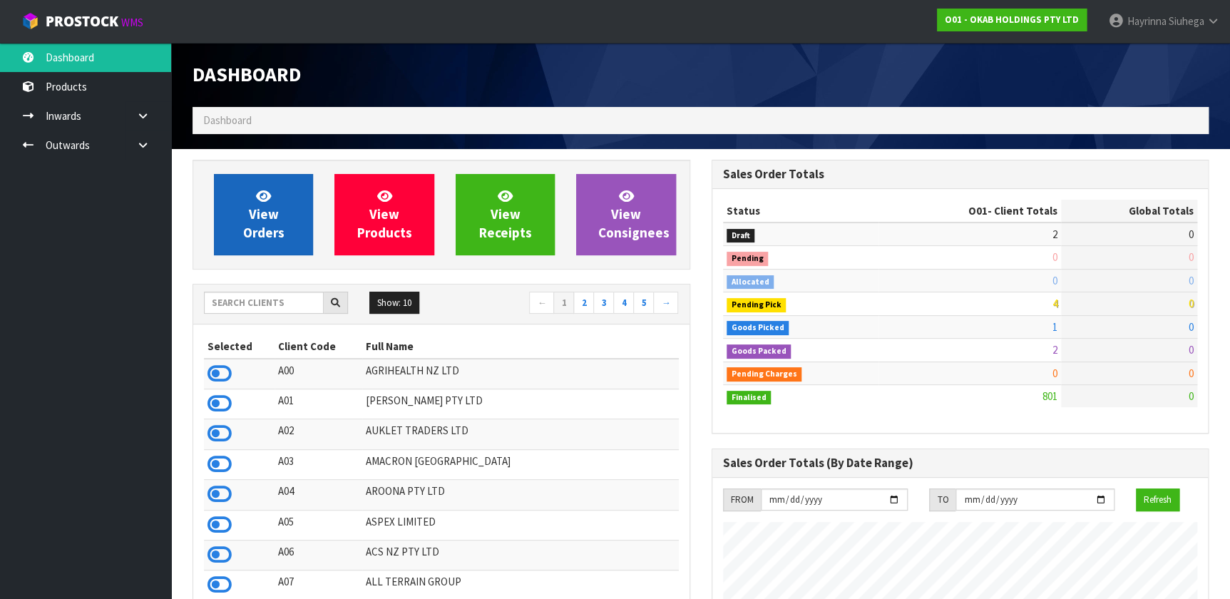
scroll to position [1078, 518]
click at [271, 208] on span "View Orders" at bounding box center [263, 214] width 41 height 53
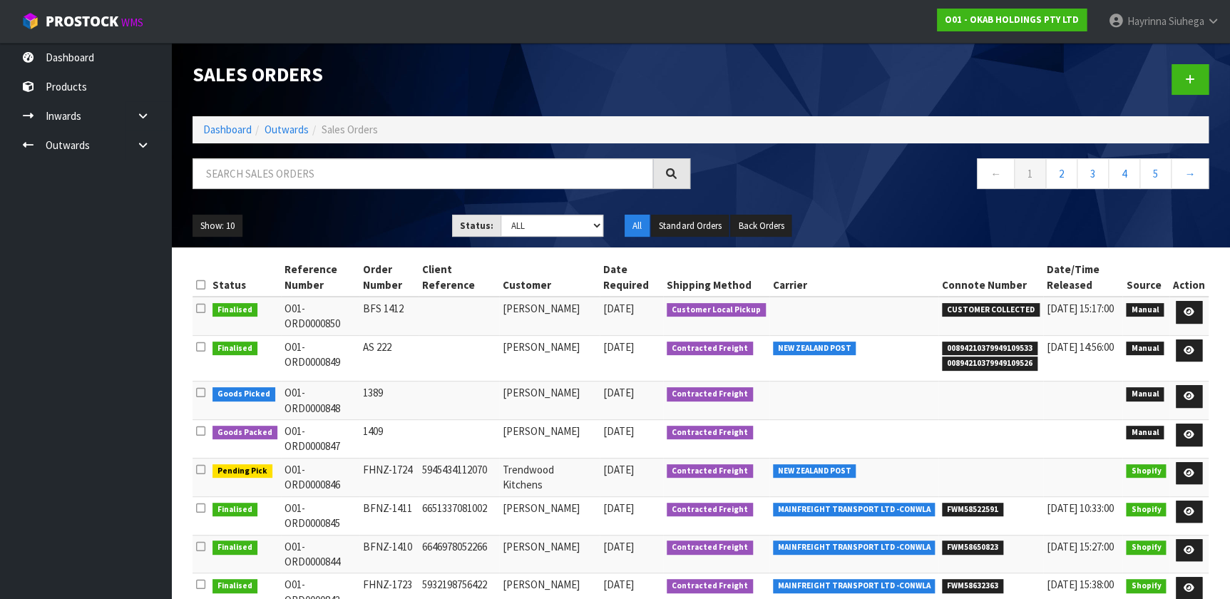
click at [532, 237] on div "Show: 10 5 10 25 50 Status: Draft Pending Allocated Pending Pick Goods Picked G…" at bounding box center [701, 226] width 1038 height 44
click at [225, 126] on link "Dashboard" at bounding box center [227, 130] width 48 height 14
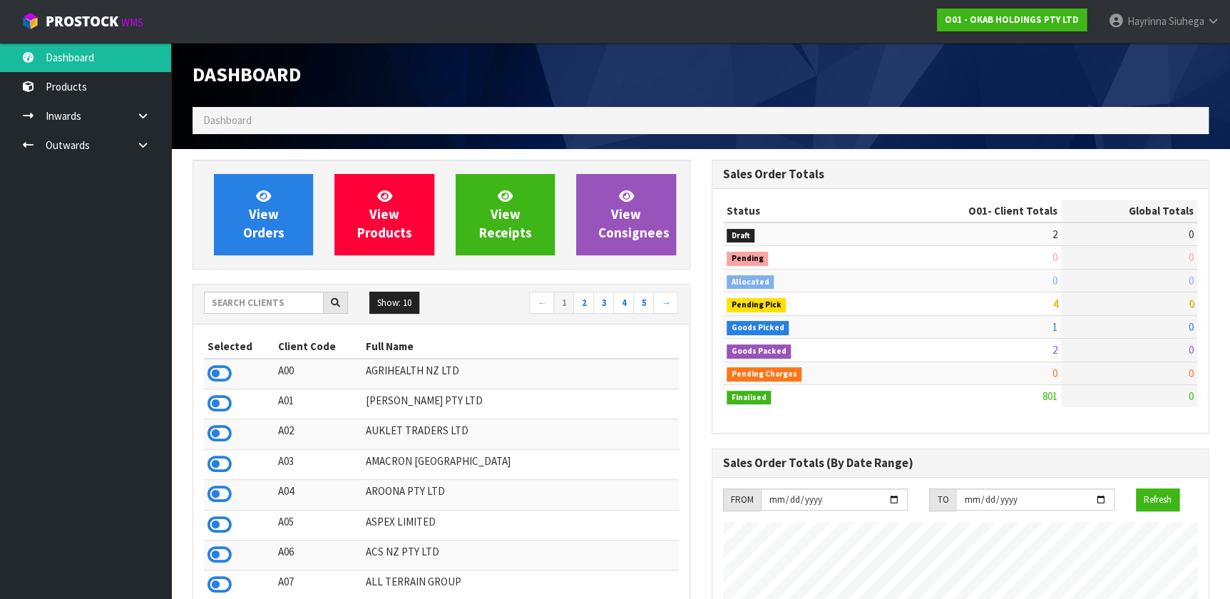
scroll to position [1078, 518]
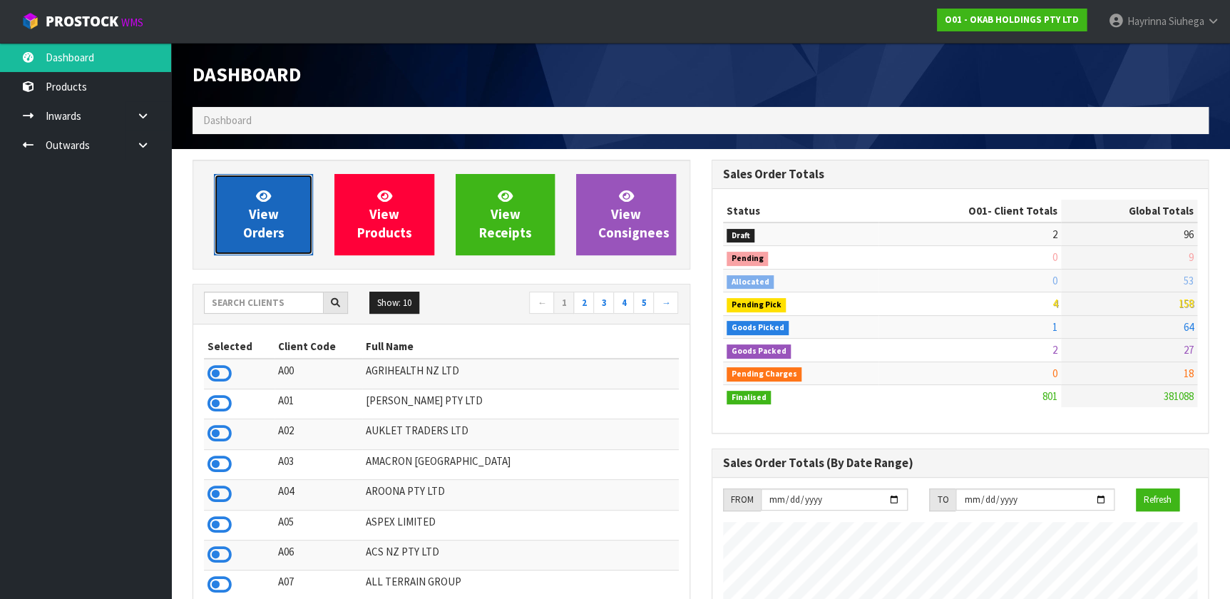
click at [265, 213] on span "View Orders" at bounding box center [263, 214] width 41 height 53
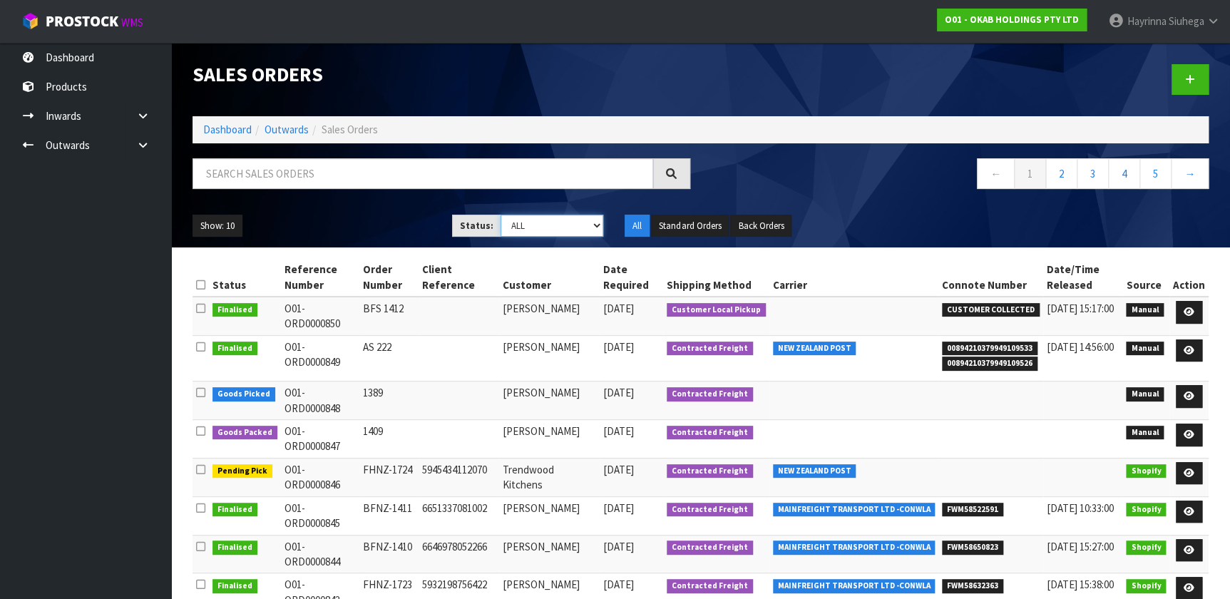
click at [521, 229] on select "Draft Pending Allocated Pending Pick Goods Picked Goods Packed Pending Charges …" at bounding box center [552, 226] width 103 height 22
select select "string:3"
click at [501, 215] on select "Draft Pending Allocated Pending Pick Goods Picked Goods Packed Pending Charges …" at bounding box center [552, 226] width 103 height 22
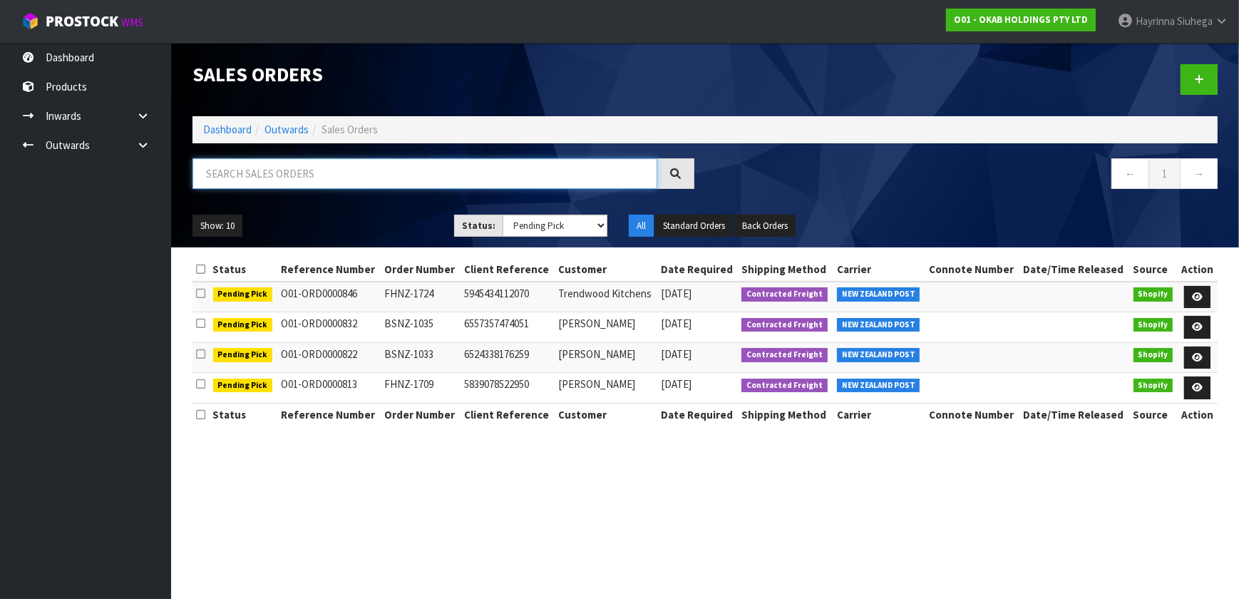
click at [585, 164] on input "text" at bounding box center [425, 173] width 465 height 31
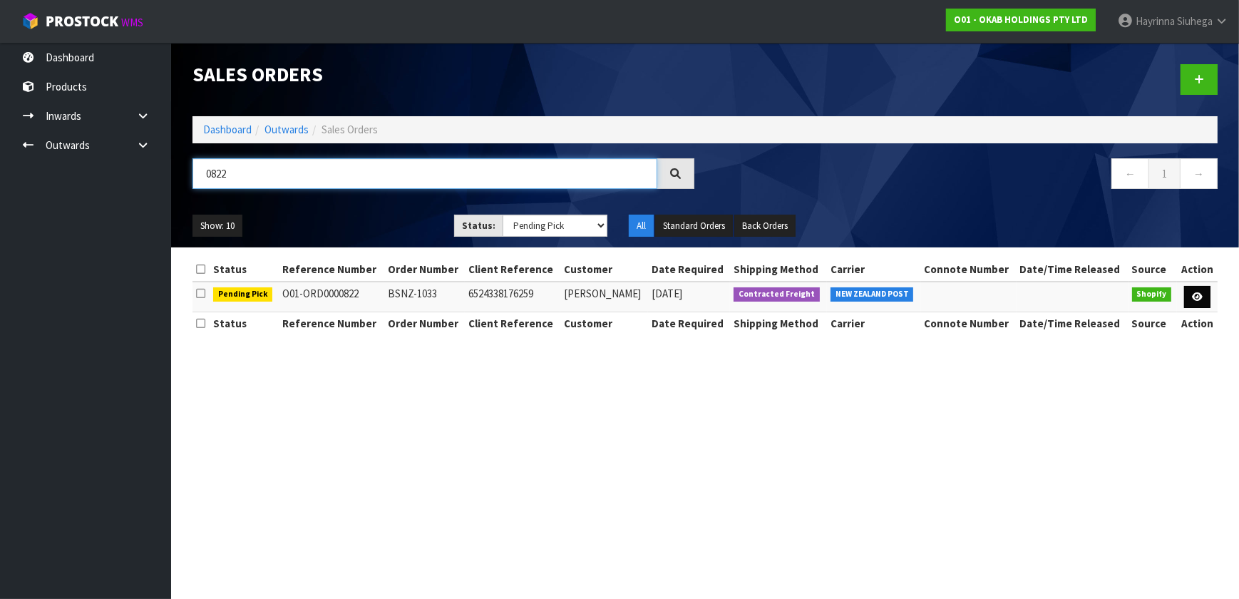
type input "0822"
click at [1196, 294] on icon at bounding box center [1197, 296] width 11 height 9
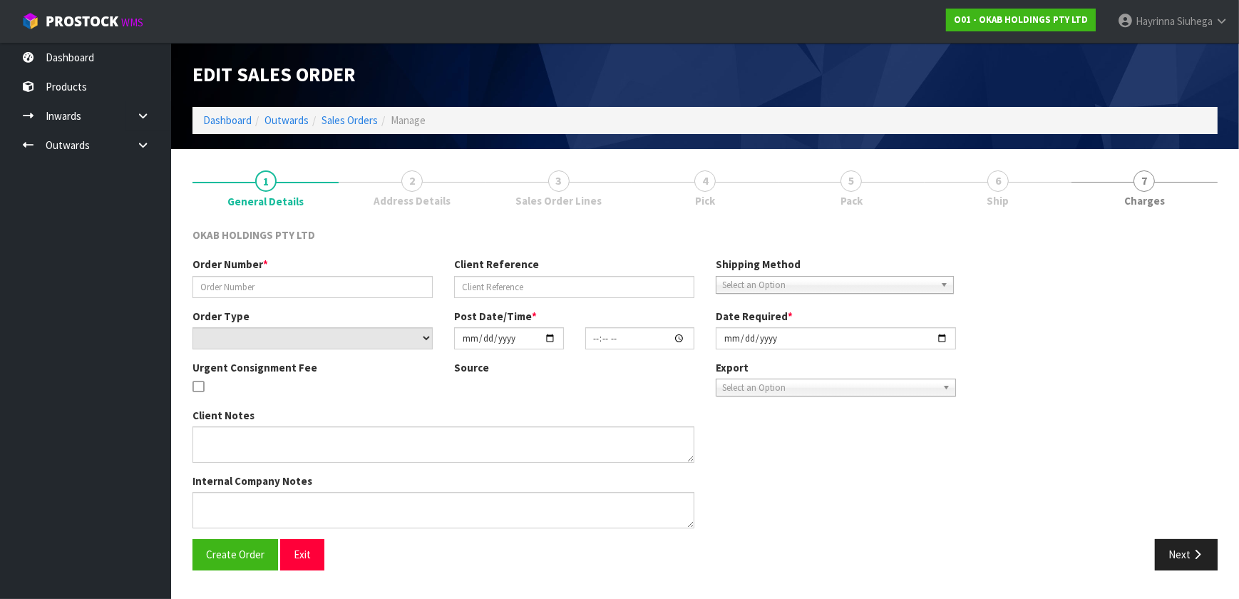
type input "BSNZ-1033"
type input "6524338176259"
select select "number:0"
type input "[DATE]"
type input "12:19:07.000"
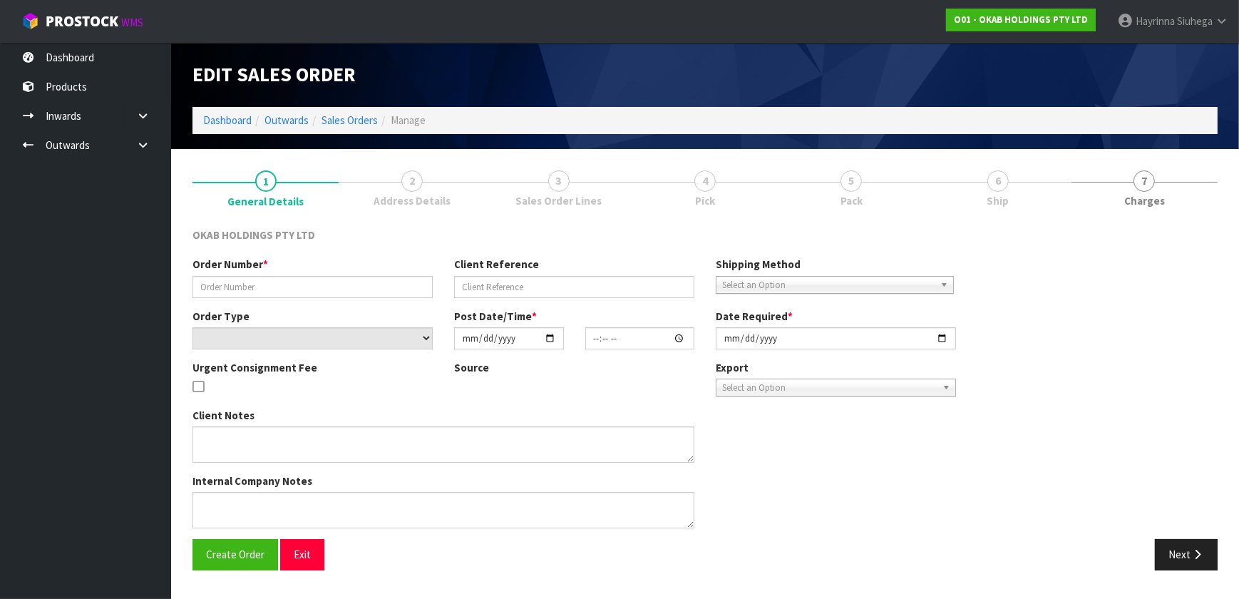
type input "[DATE]"
type textarea "BUT 755 - SINGLE BOWL GRID"
type textarea "#1033 [DATE] 1:18 AM [PERSON_NAME] ONLINE STORE $930.00 COMPLETEPAID ATTENTION …"
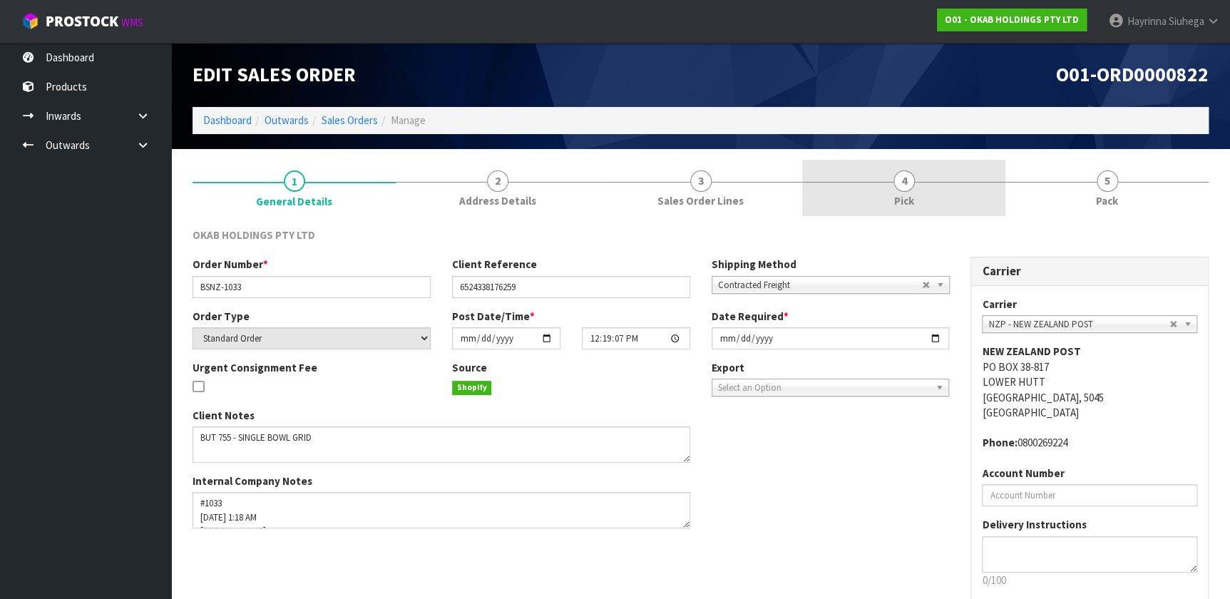
click at [958, 188] on link "4 Pick" at bounding box center [903, 188] width 203 height 56
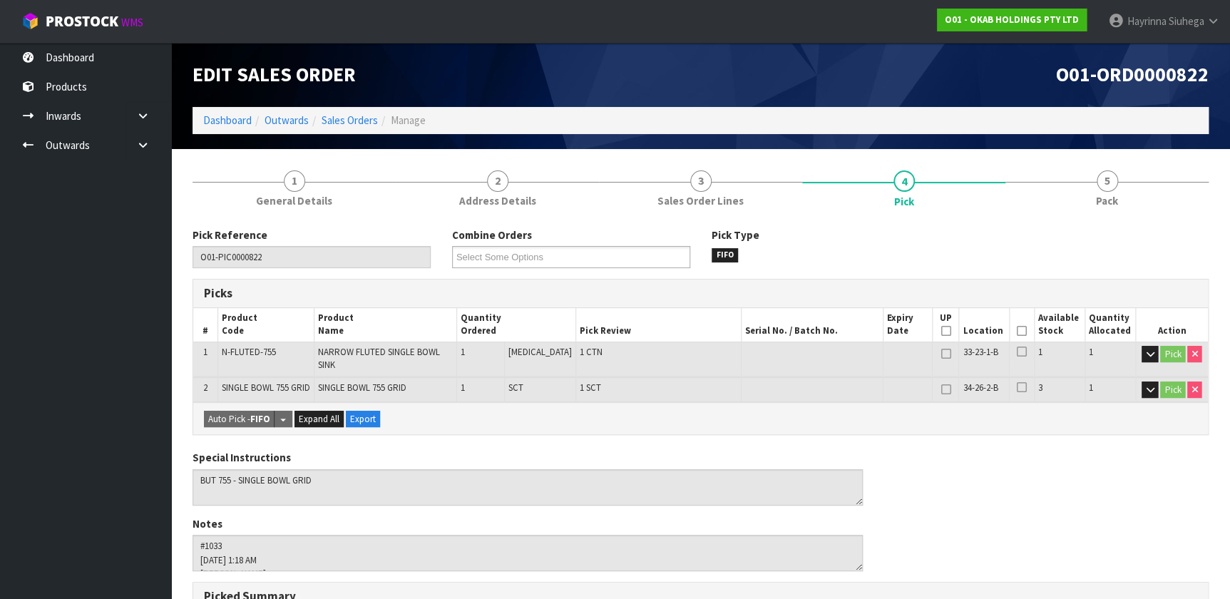
click at [1020, 331] on icon at bounding box center [1022, 331] width 10 height 1
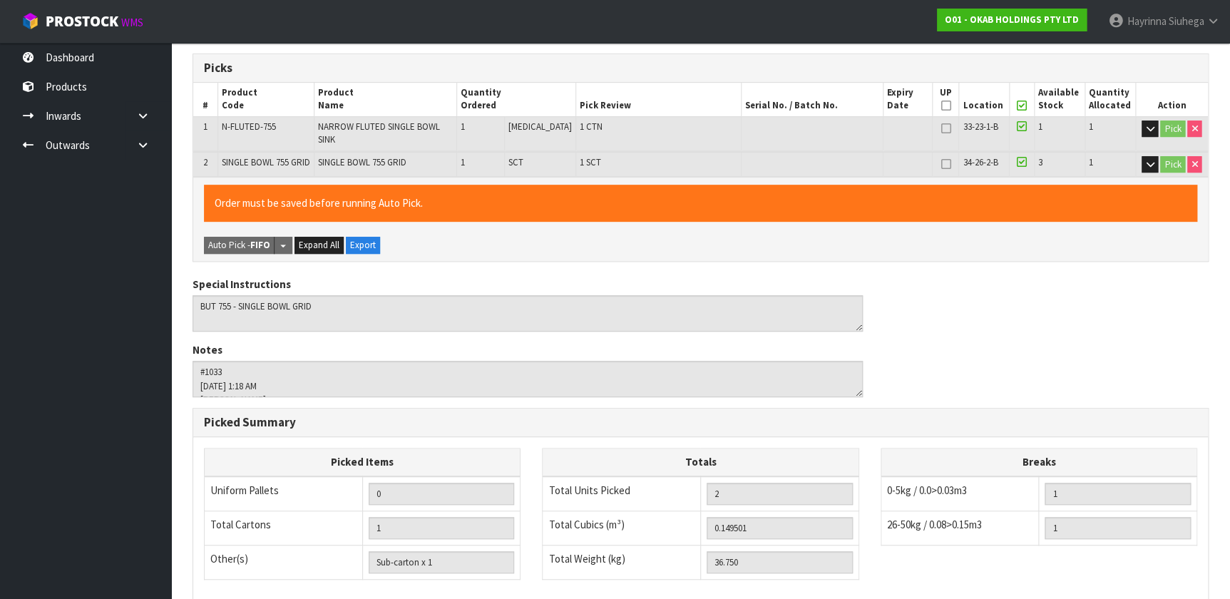
scroll to position [415, 0]
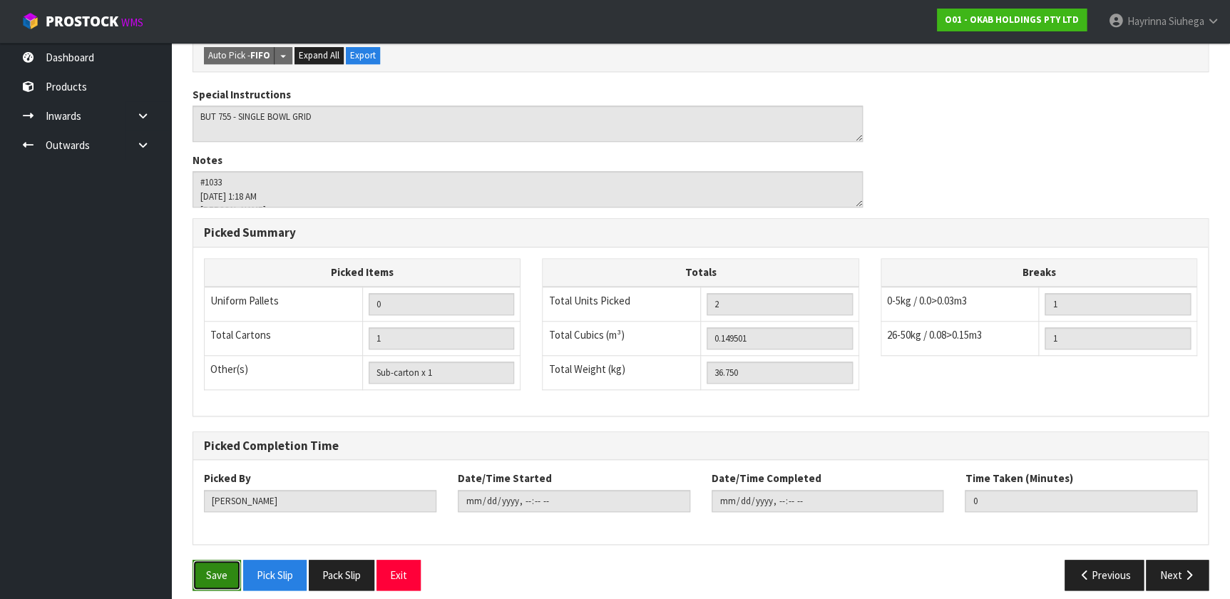
click at [227, 560] on button "Save" at bounding box center [217, 575] width 48 height 31
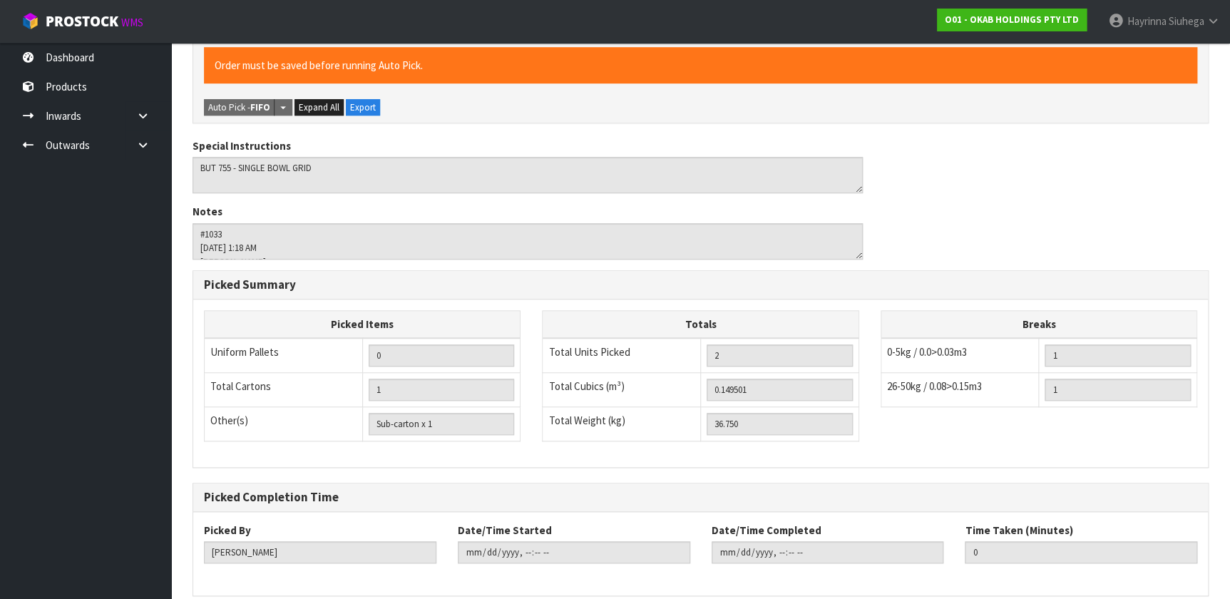
scroll to position [0, 0]
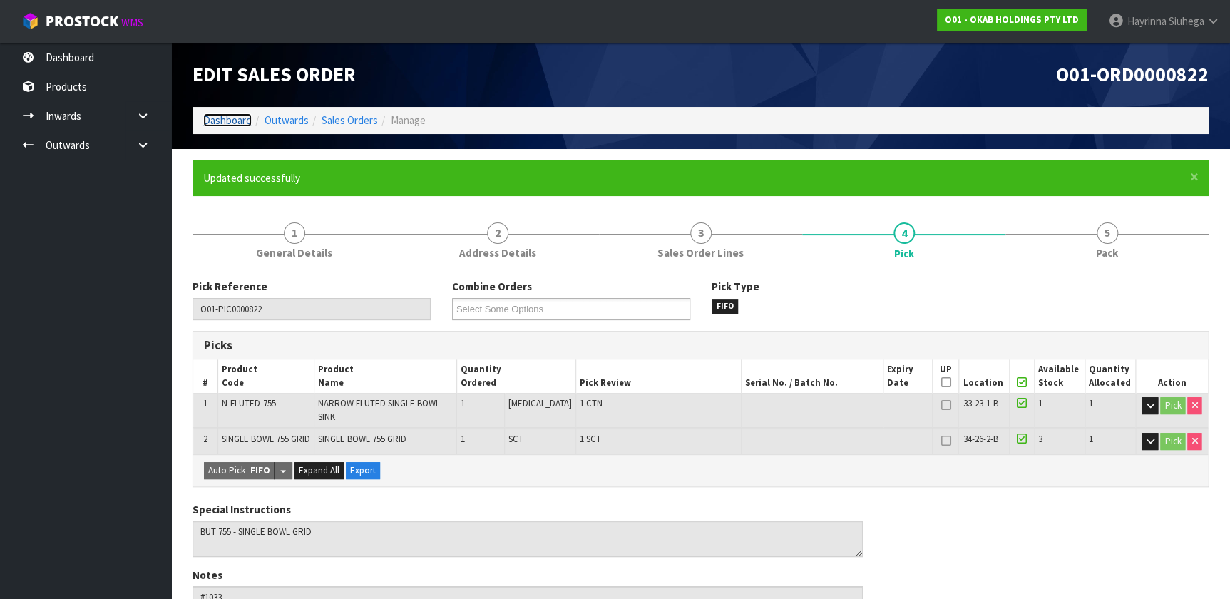
click at [230, 123] on link "Dashboard" at bounding box center [227, 120] width 48 height 14
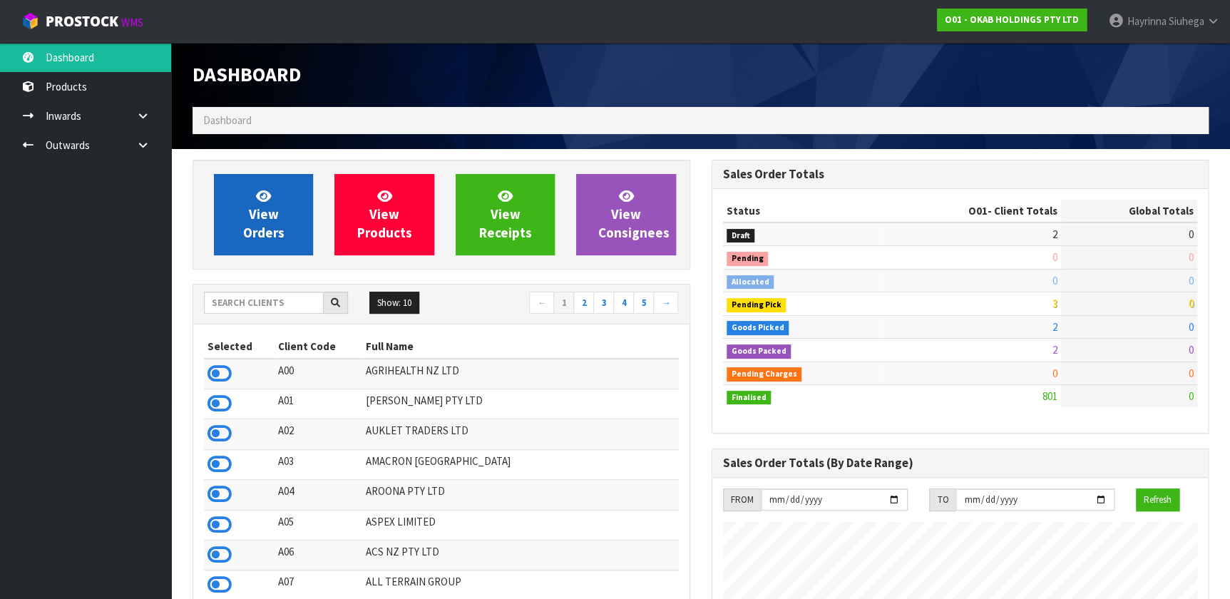
scroll to position [1078, 518]
click at [247, 203] on link "View Orders" at bounding box center [263, 214] width 99 height 81
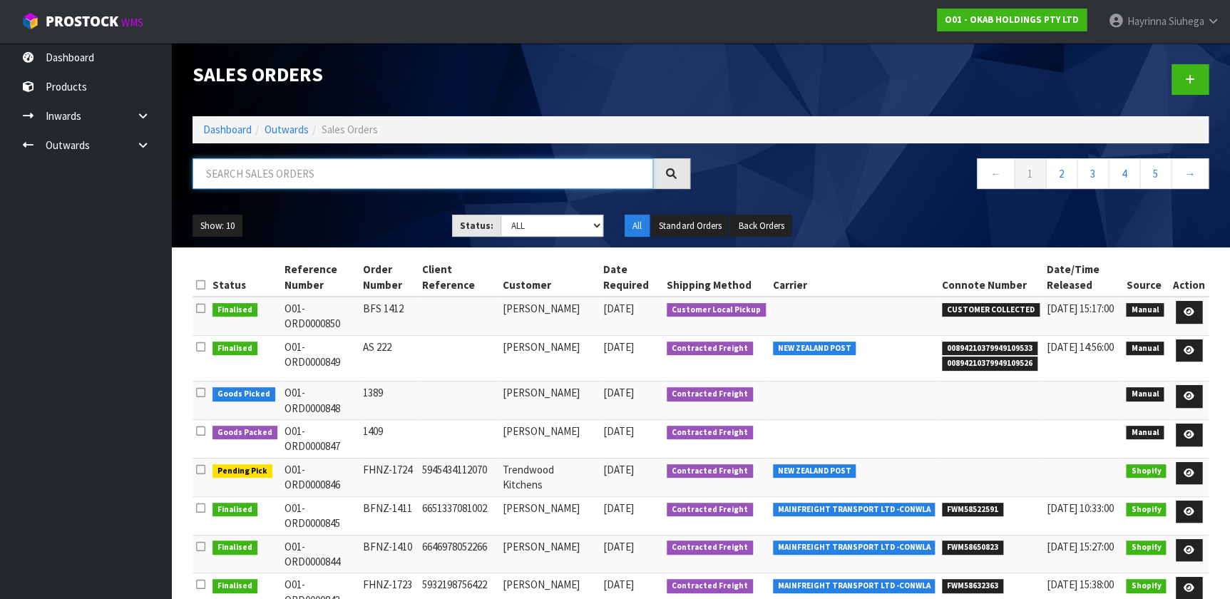
click at [272, 175] on input "text" at bounding box center [423, 173] width 461 height 31
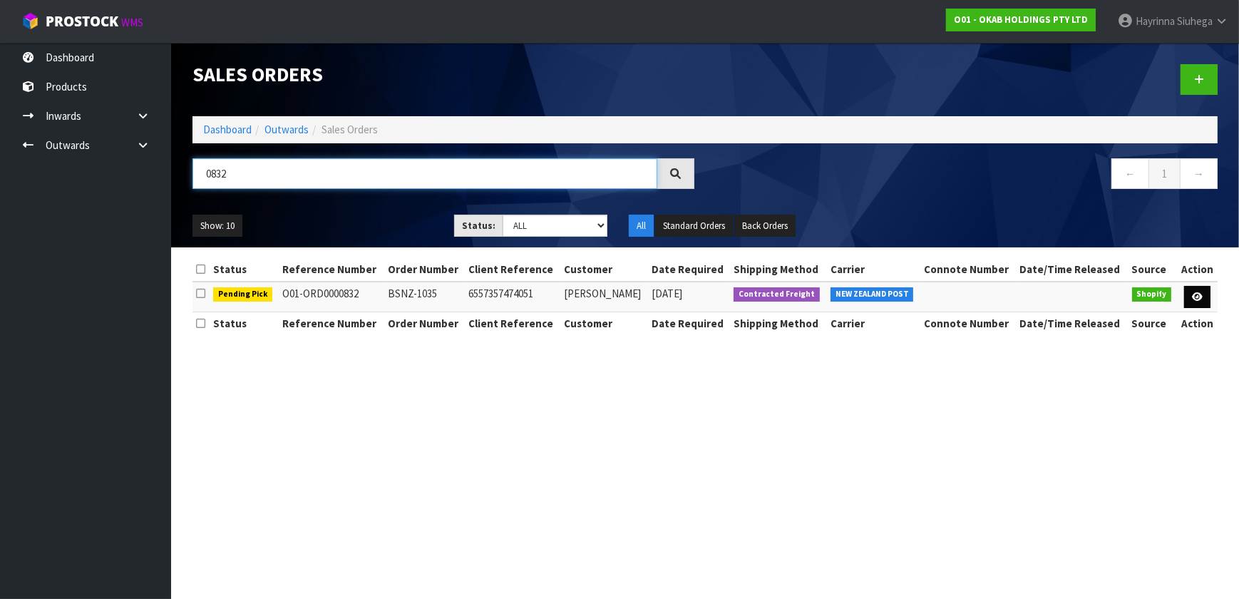
type input "0832"
click at [1194, 304] on link at bounding box center [1197, 297] width 26 height 23
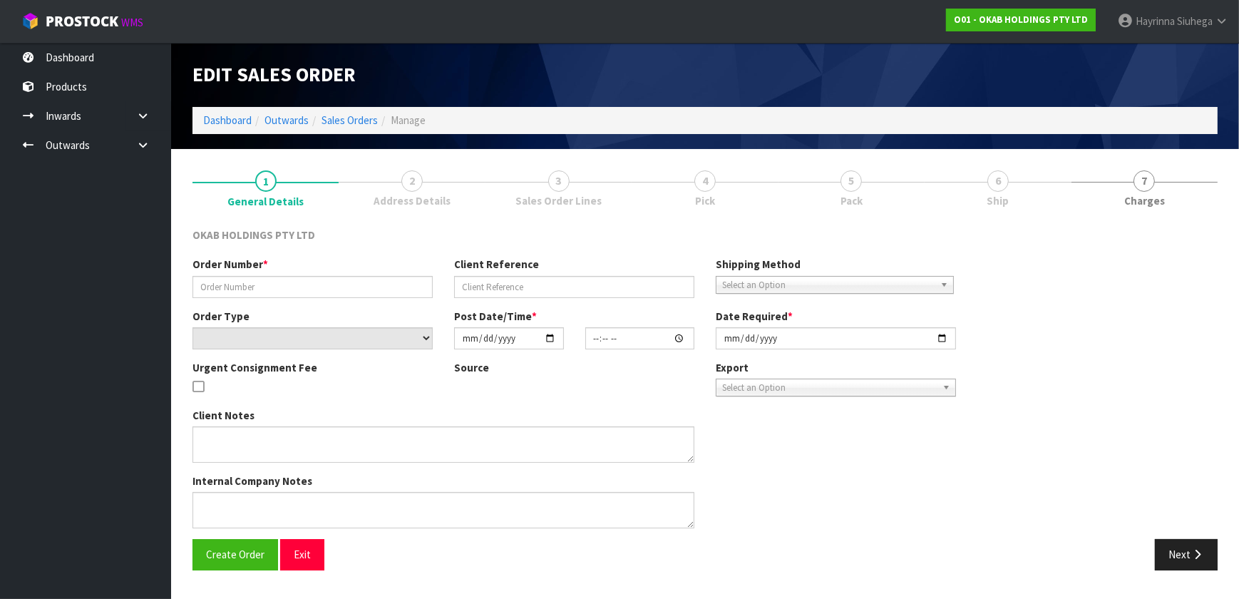
type input "BSNZ-1035"
type input "6557357474051"
select select "number:0"
type input "[DATE]"
type input "13:41:40.000"
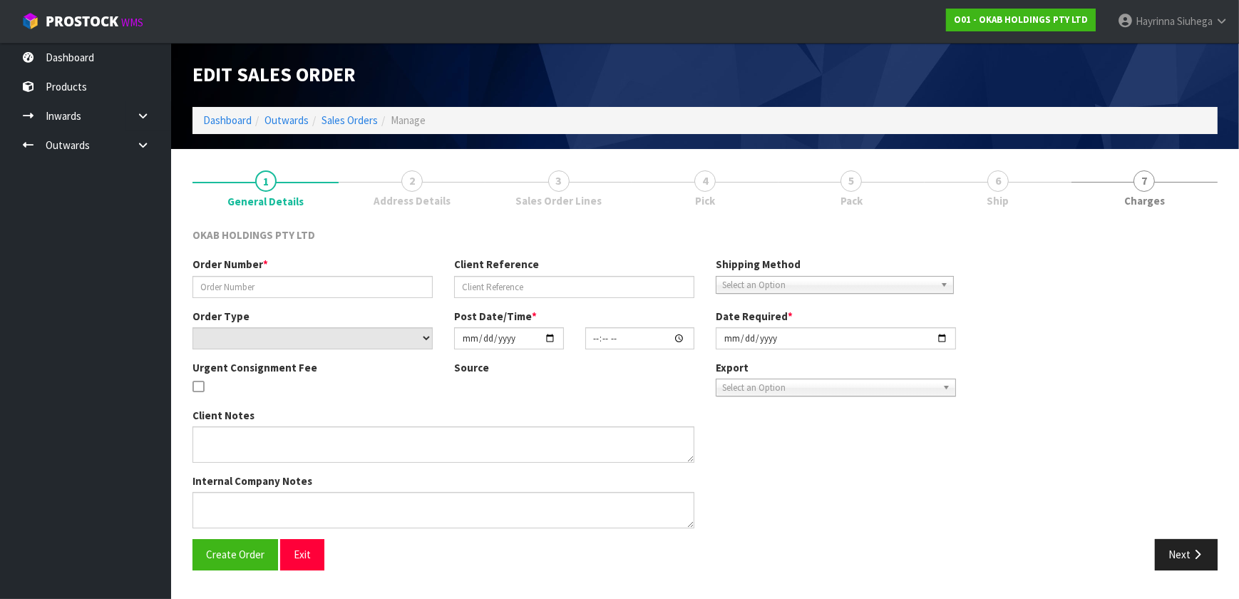
type input "[DATE]"
type textarea "#1035 [DATE] 2:41 AM [PERSON_NAME] ONLINE STORE $930.00 COMPLETEPAID ATTENTION …"
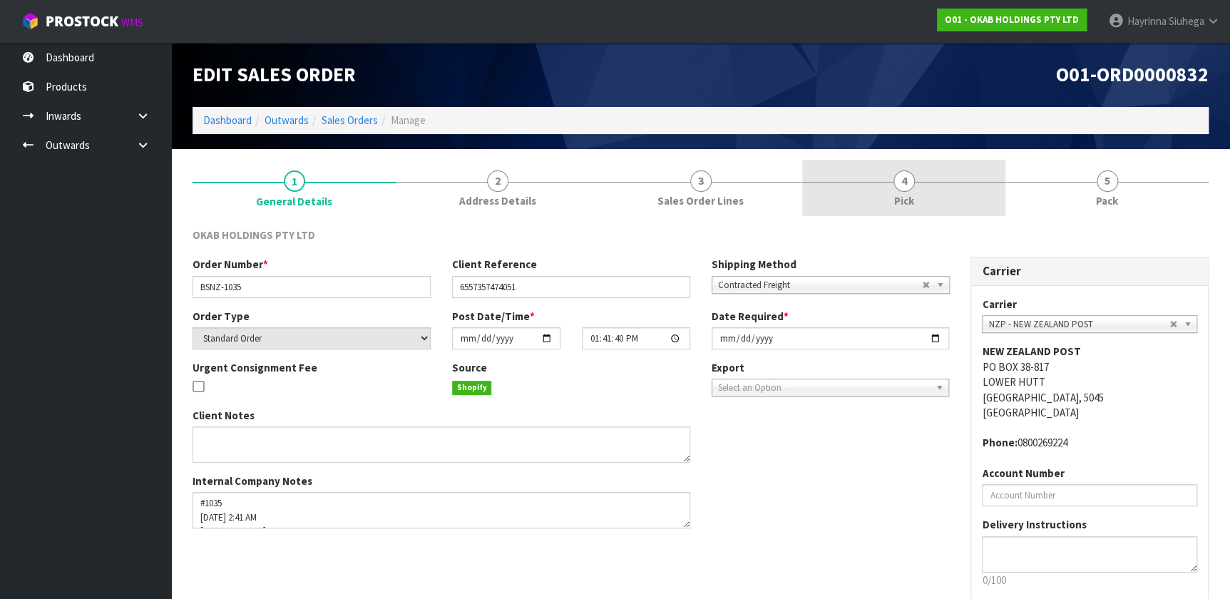
click at [980, 193] on link "4 Pick" at bounding box center [903, 188] width 203 height 56
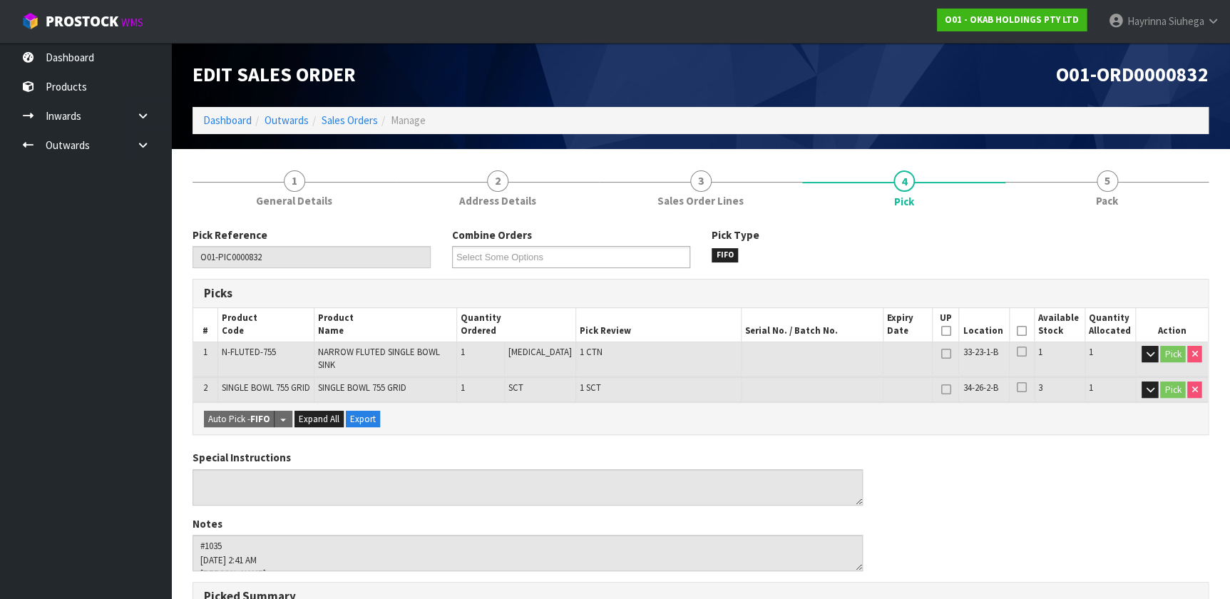
click at [1017, 331] on icon at bounding box center [1022, 331] width 10 height 1
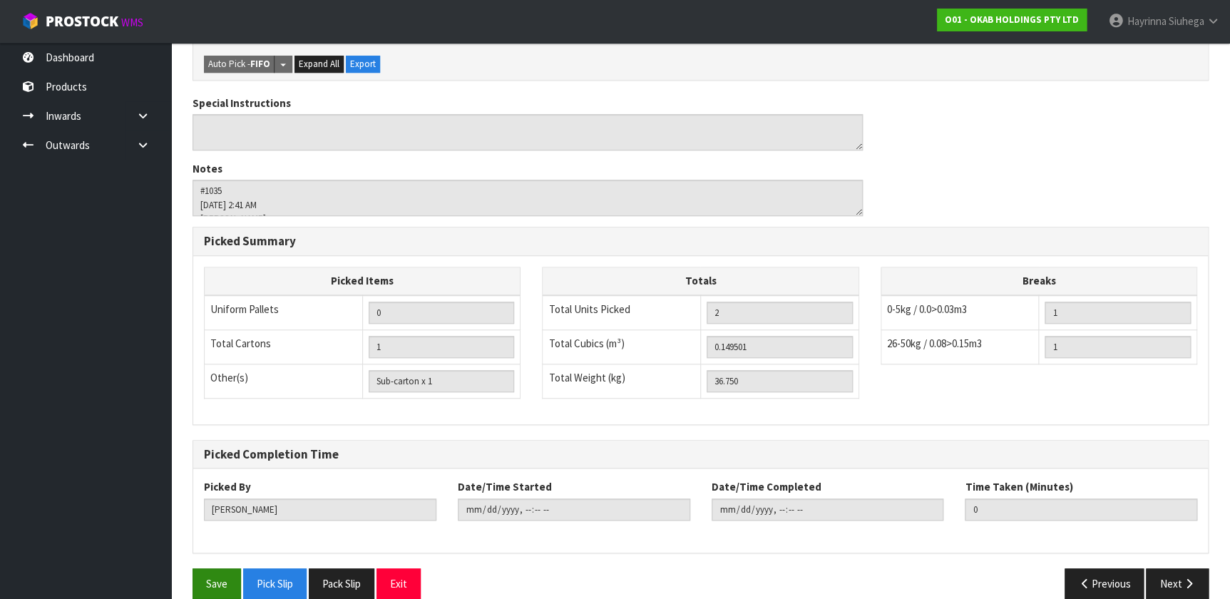
scroll to position [415, 0]
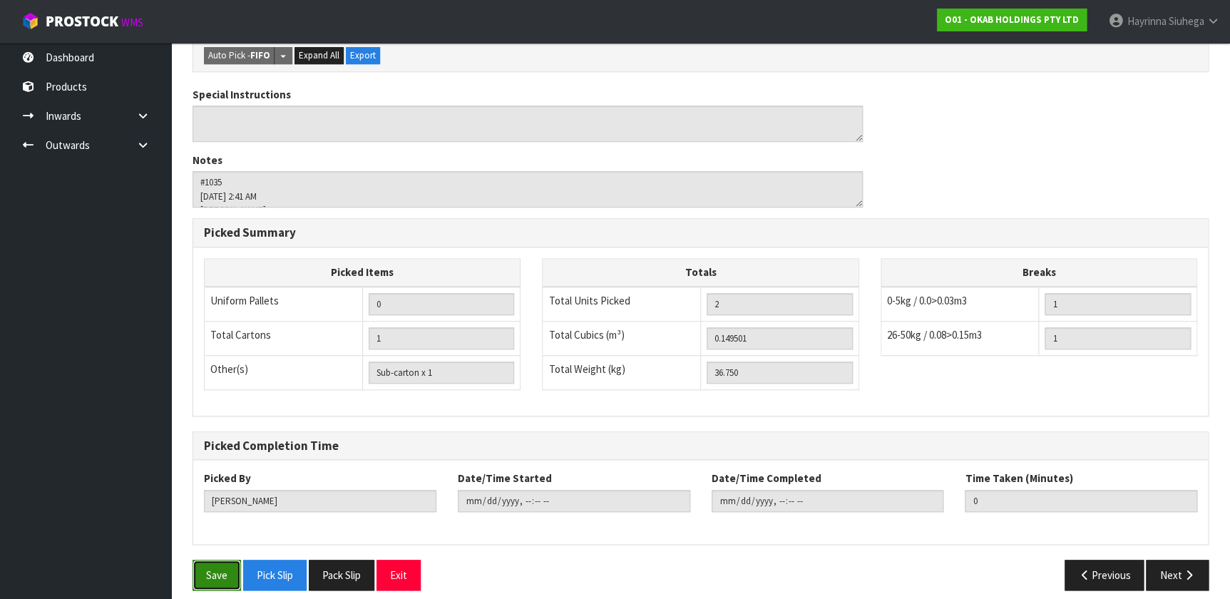
click at [226, 560] on button "Save" at bounding box center [217, 575] width 48 height 31
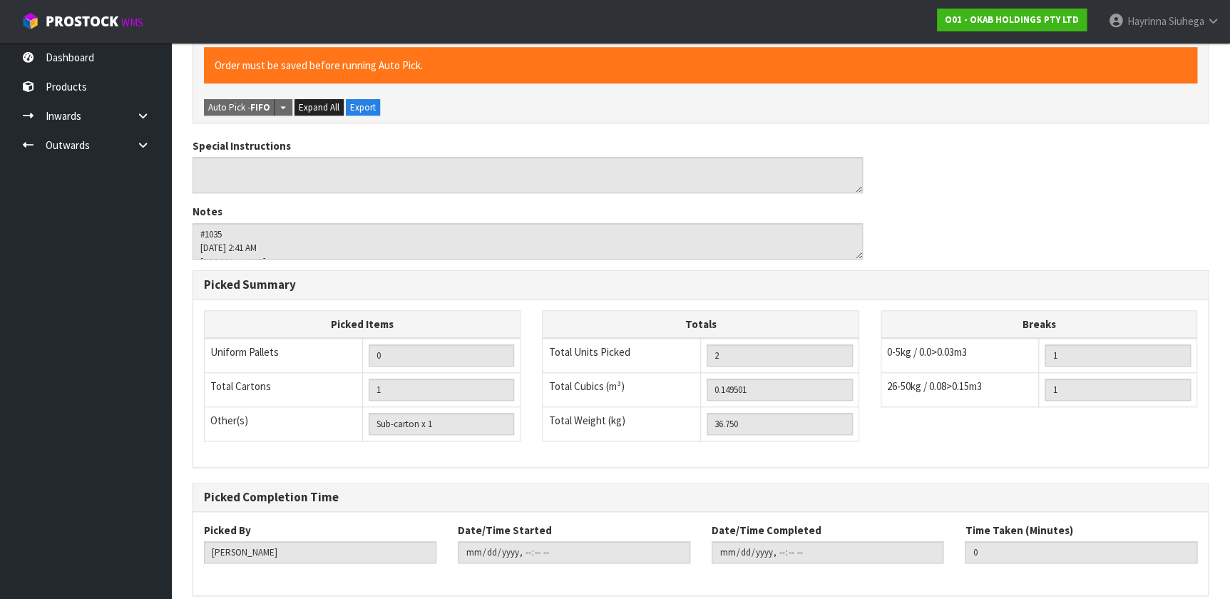
scroll to position [0, 0]
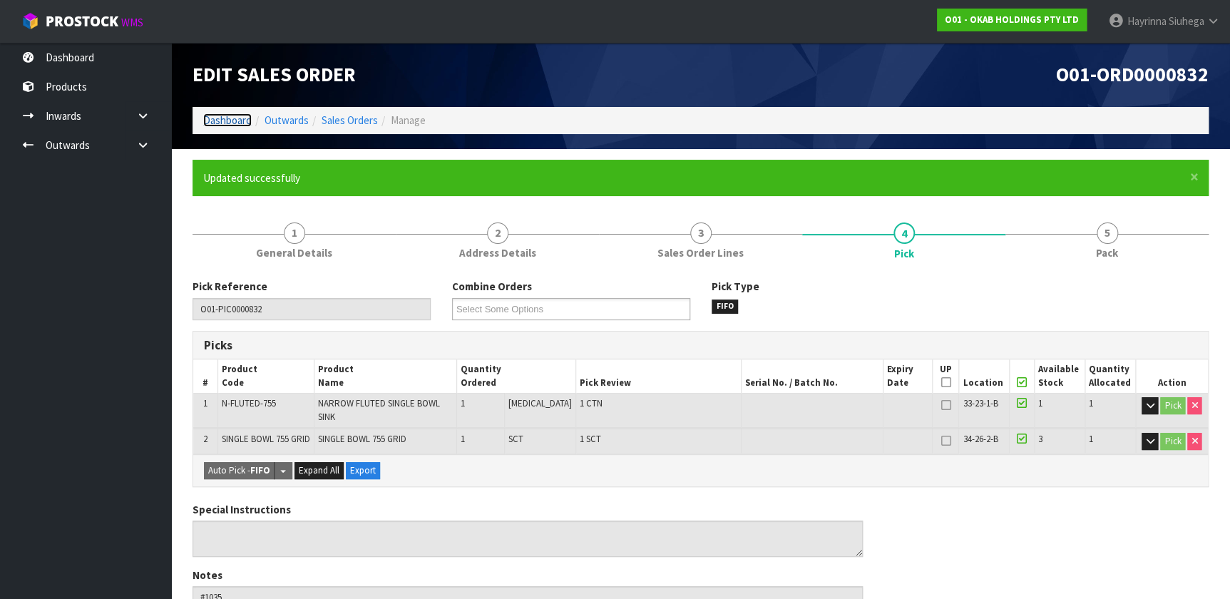
click at [216, 118] on link "Dashboard" at bounding box center [227, 120] width 48 height 14
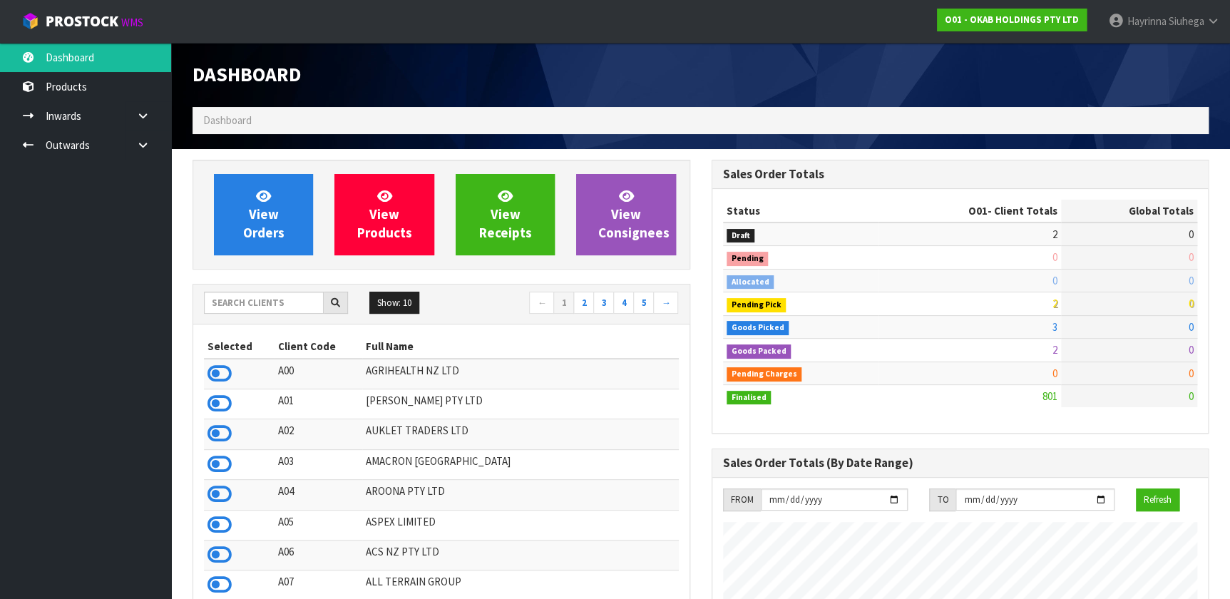
scroll to position [1078, 518]
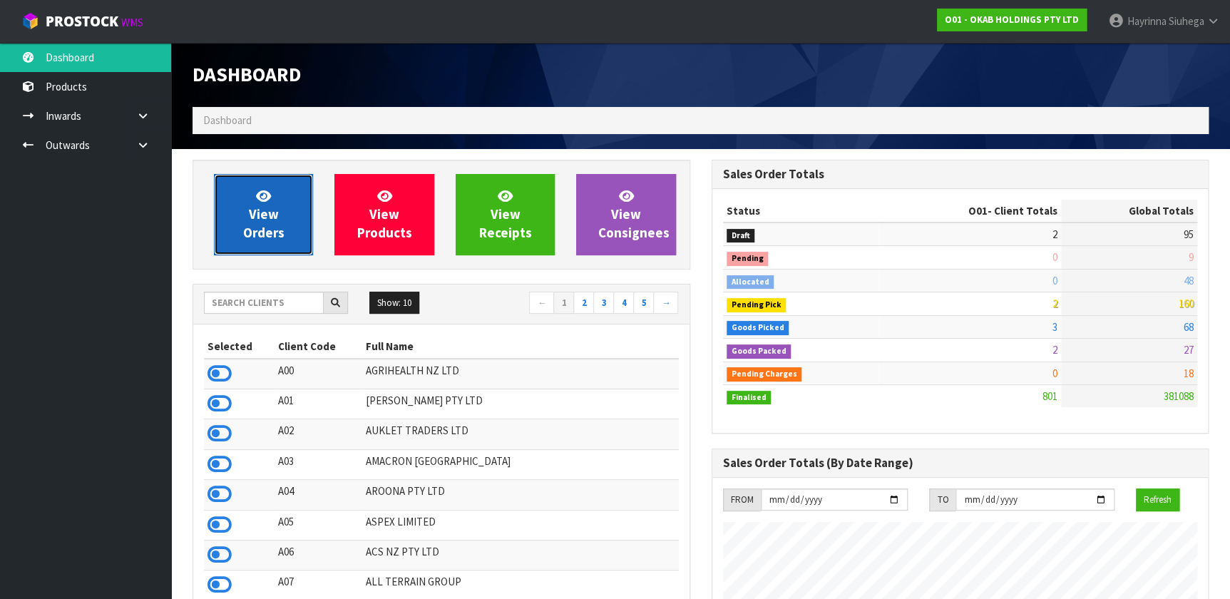
click at [311, 206] on link "View Orders" at bounding box center [263, 214] width 99 height 81
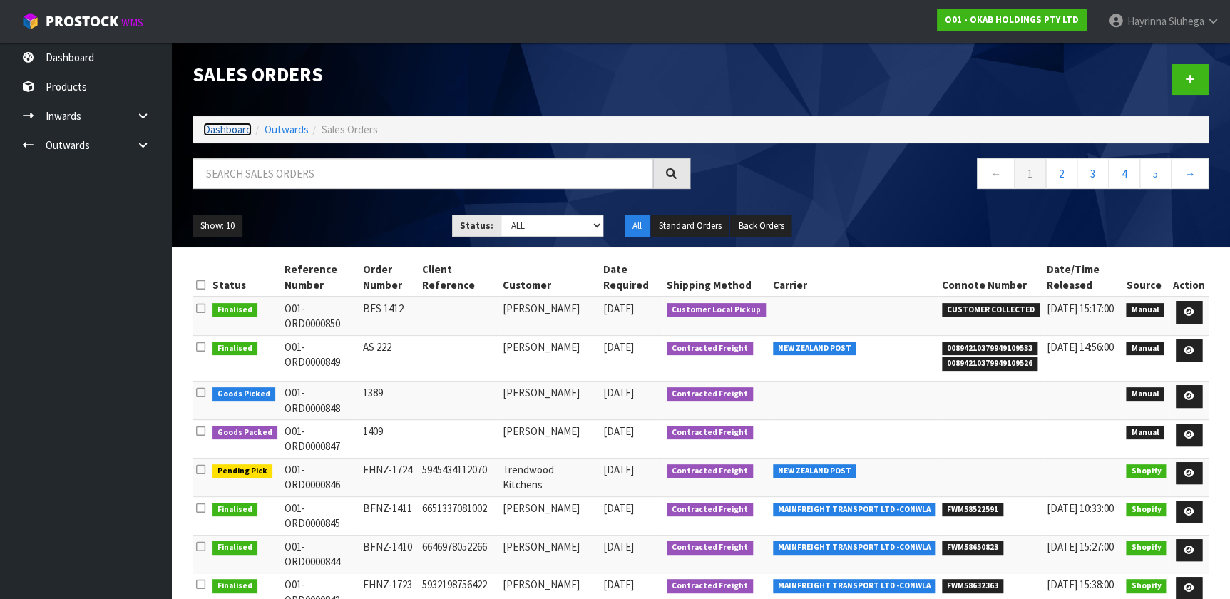
click at [225, 127] on link "Dashboard" at bounding box center [227, 130] width 48 height 14
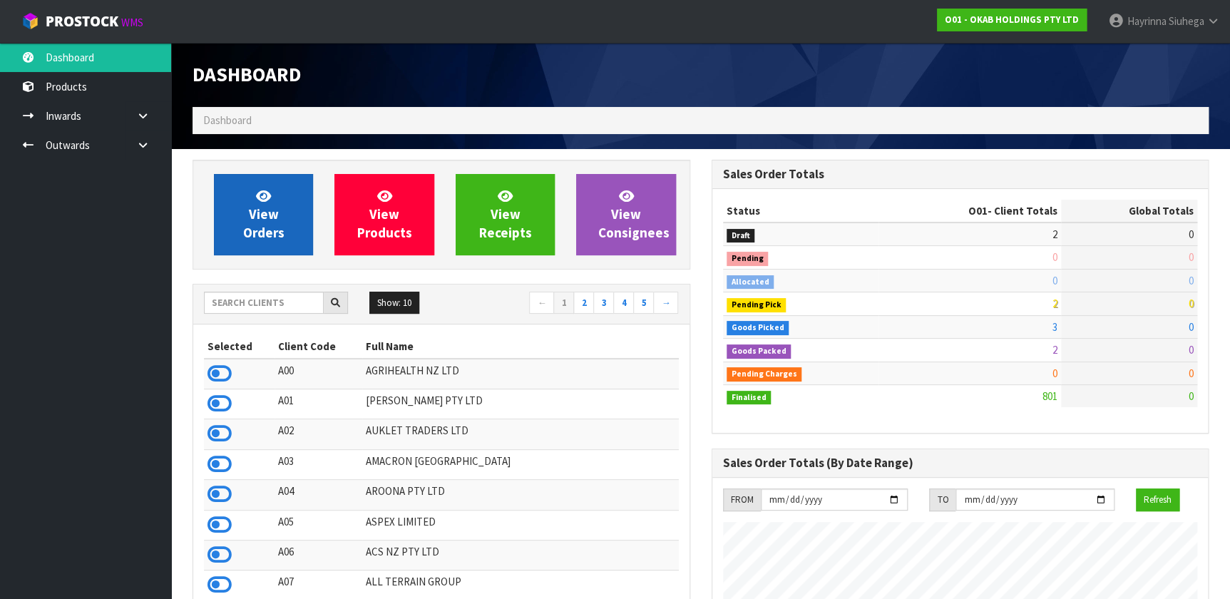
scroll to position [1078, 518]
click at [275, 208] on span "View Orders" at bounding box center [263, 214] width 41 height 53
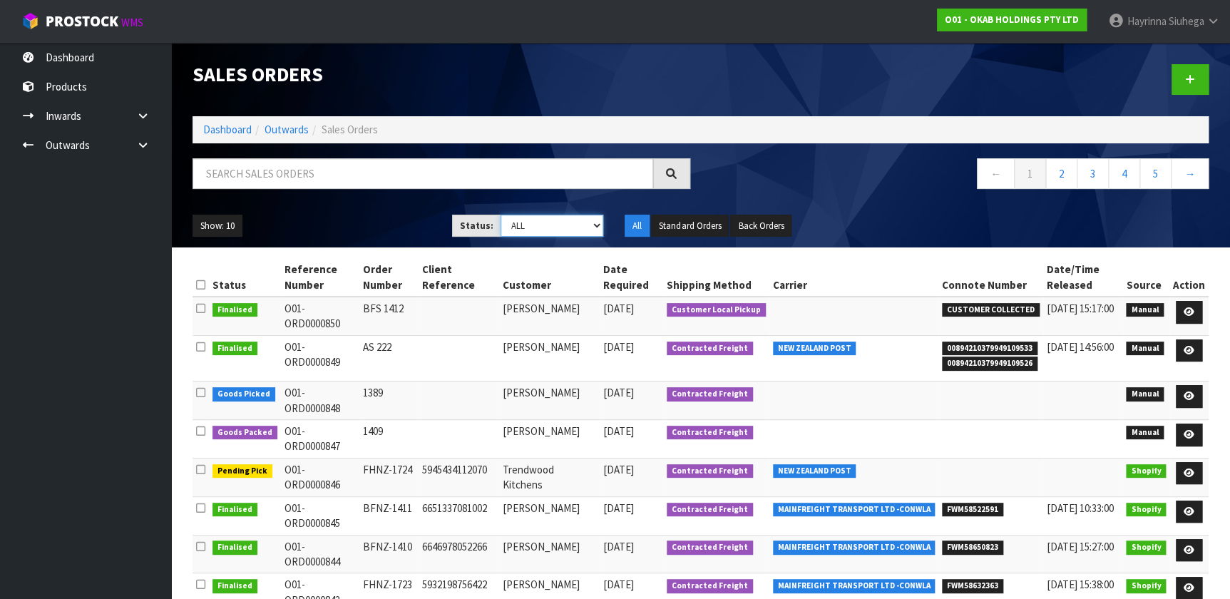
click at [526, 230] on select "Draft Pending Allocated Pending Pick Goods Picked Goods Packed Pending Charges …" at bounding box center [552, 226] width 103 height 22
select select "string:3"
click at [501, 215] on select "Draft Pending Allocated Pending Pick Goods Picked Goods Packed Pending Charges …" at bounding box center [552, 226] width 103 height 22
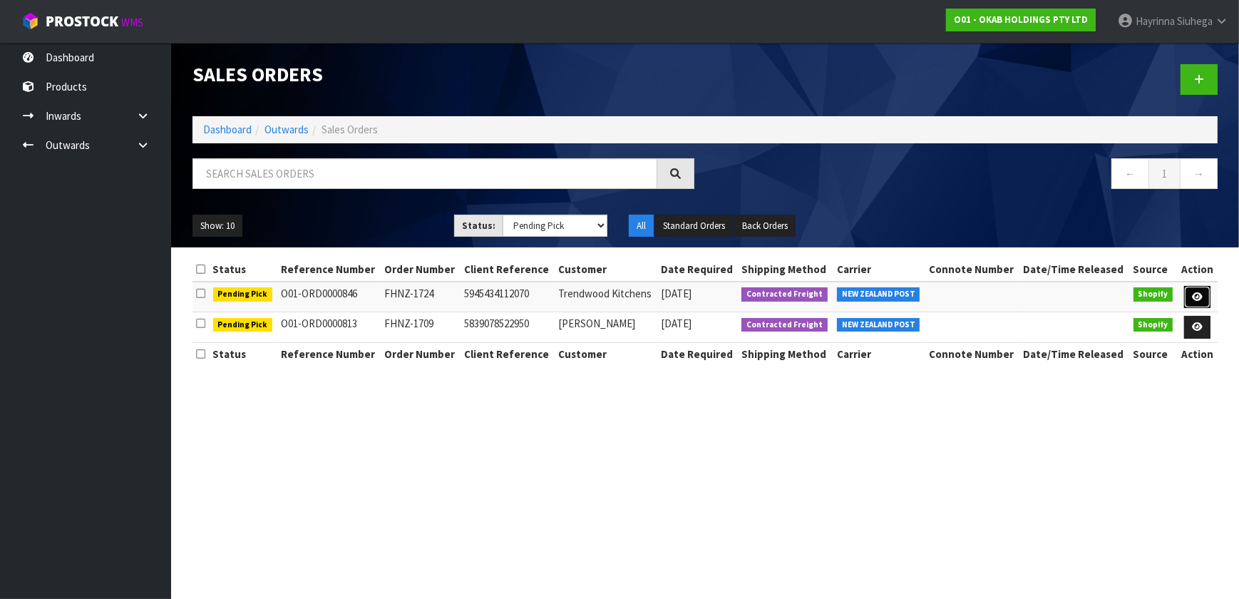
click at [1194, 295] on icon at bounding box center [1197, 296] width 11 height 9
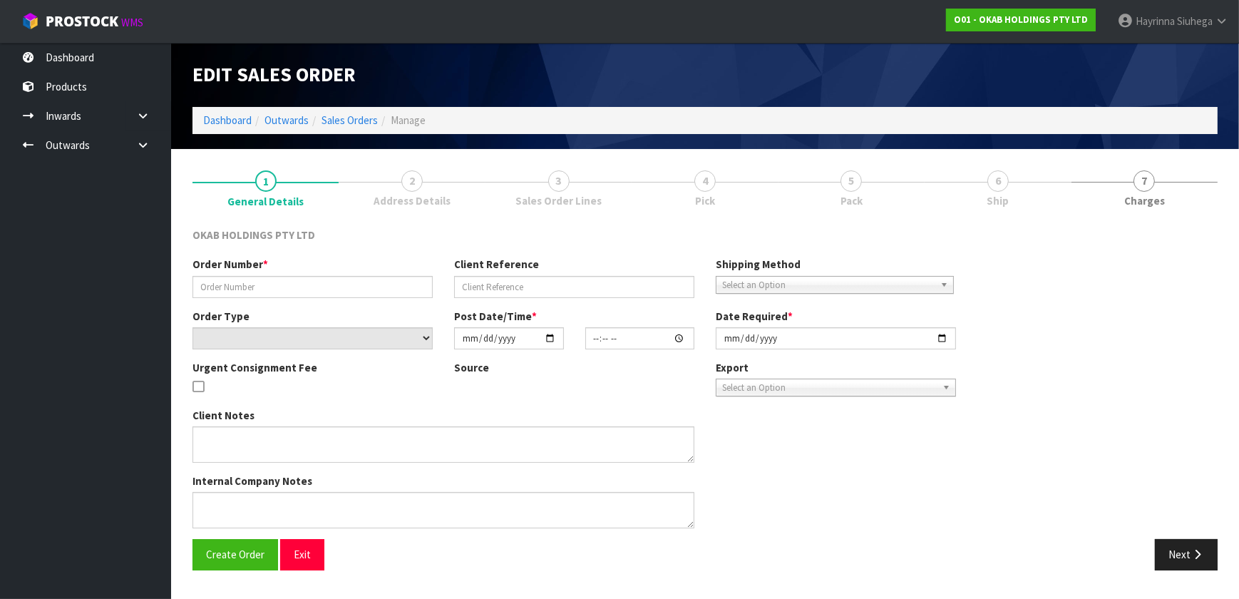
type input "FHNZ-1724"
type input "5945434112070"
select select "number:0"
type input "[DATE]"
type input "18:45:21.000"
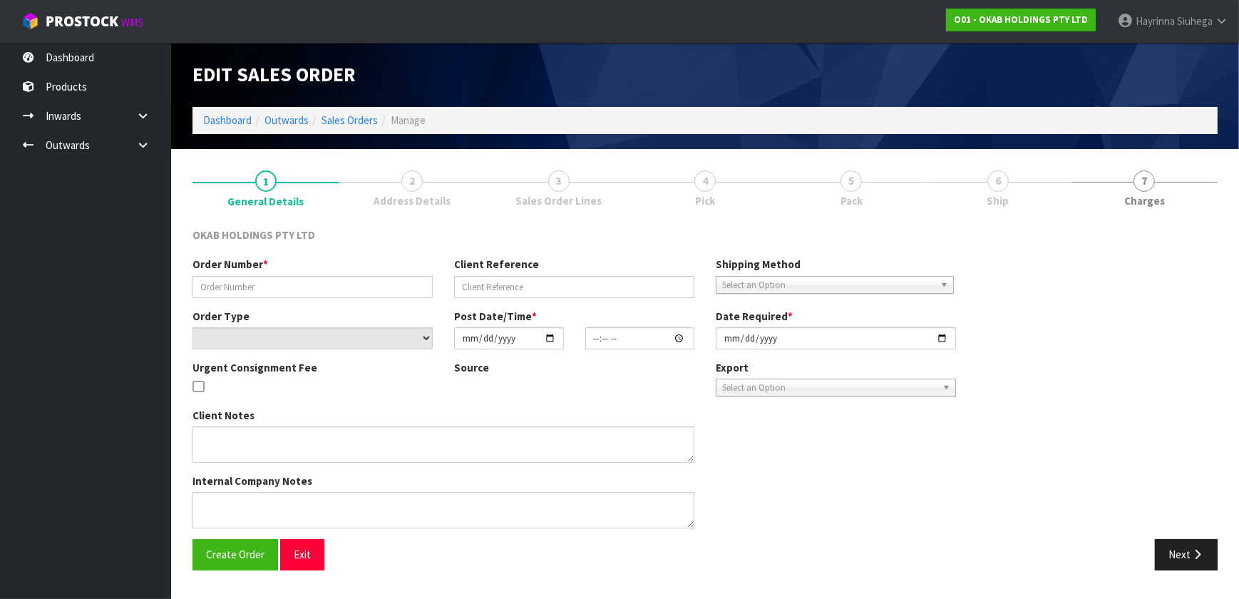
type input "[DATE]"
type textarea "#1724 [DATE] AT 02:45 PM [PERSON_NAME] ONLINE STORE $906.00 COMPLETEPAID ATTENT…"
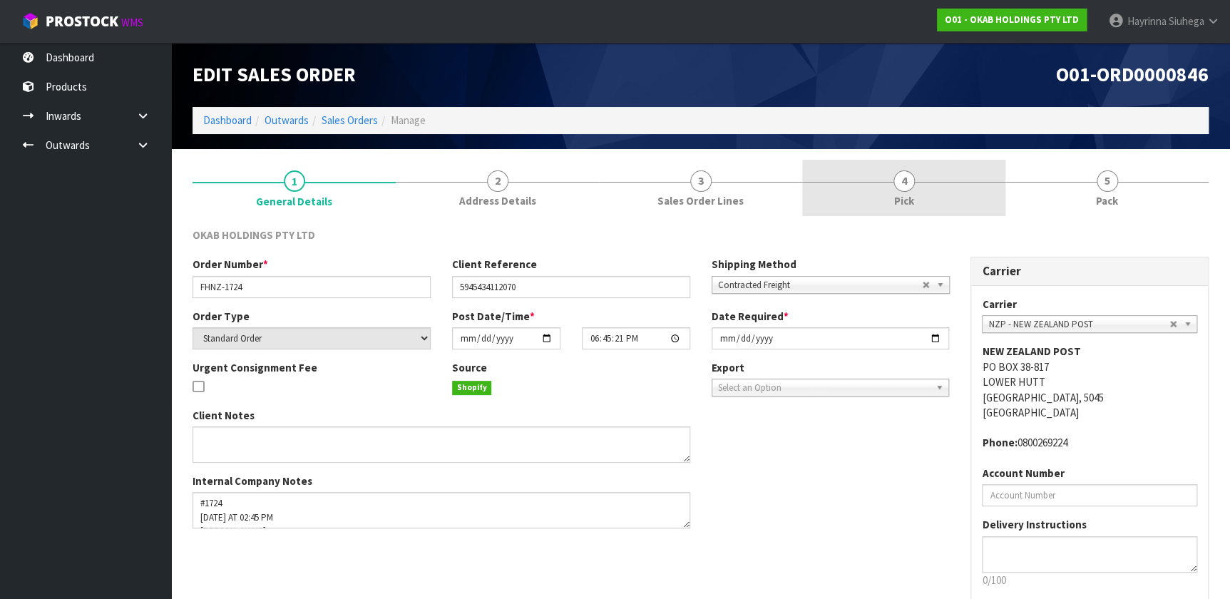
click at [946, 170] on link "4 Pick" at bounding box center [903, 188] width 203 height 56
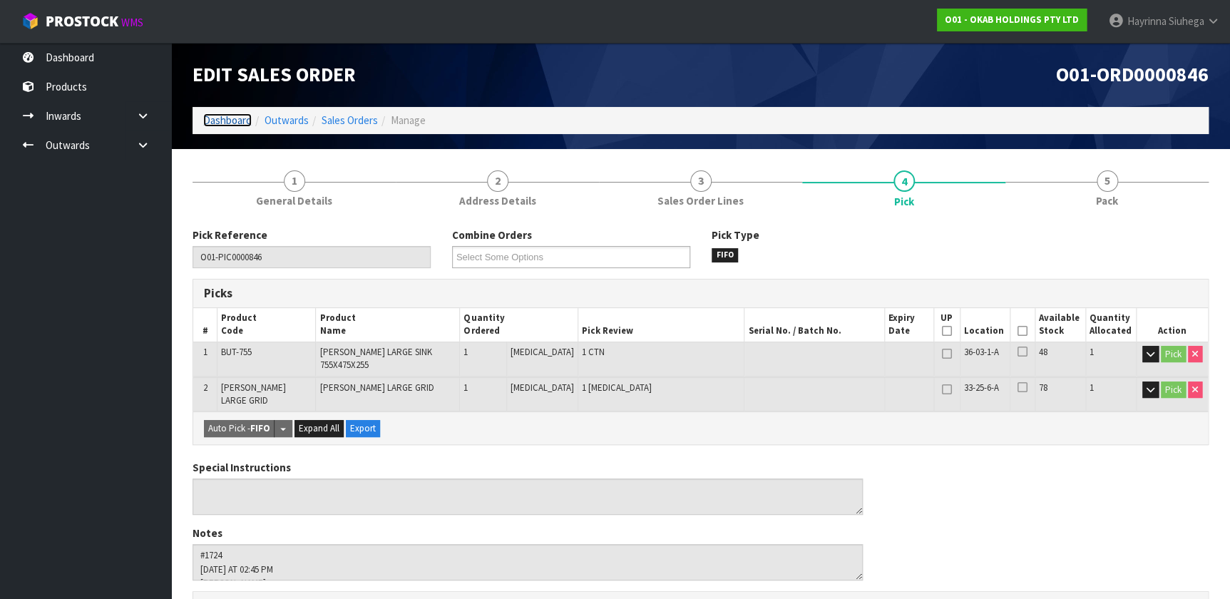
click at [226, 118] on link "Dashboard" at bounding box center [227, 120] width 48 height 14
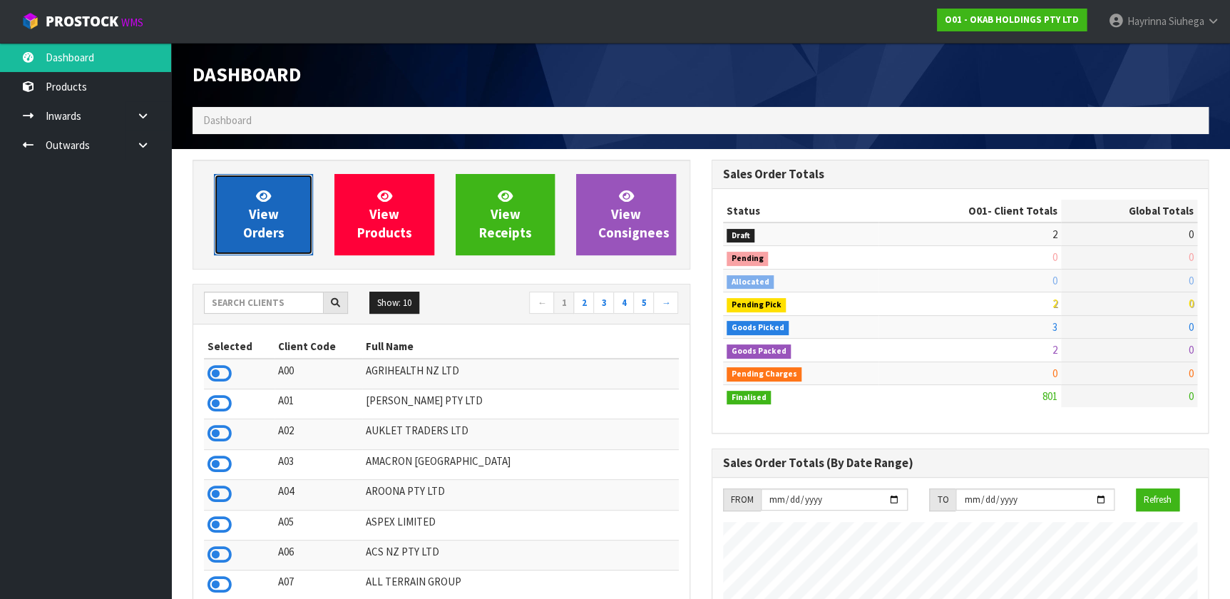
click at [270, 215] on span "View Orders" at bounding box center [263, 214] width 41 height 53
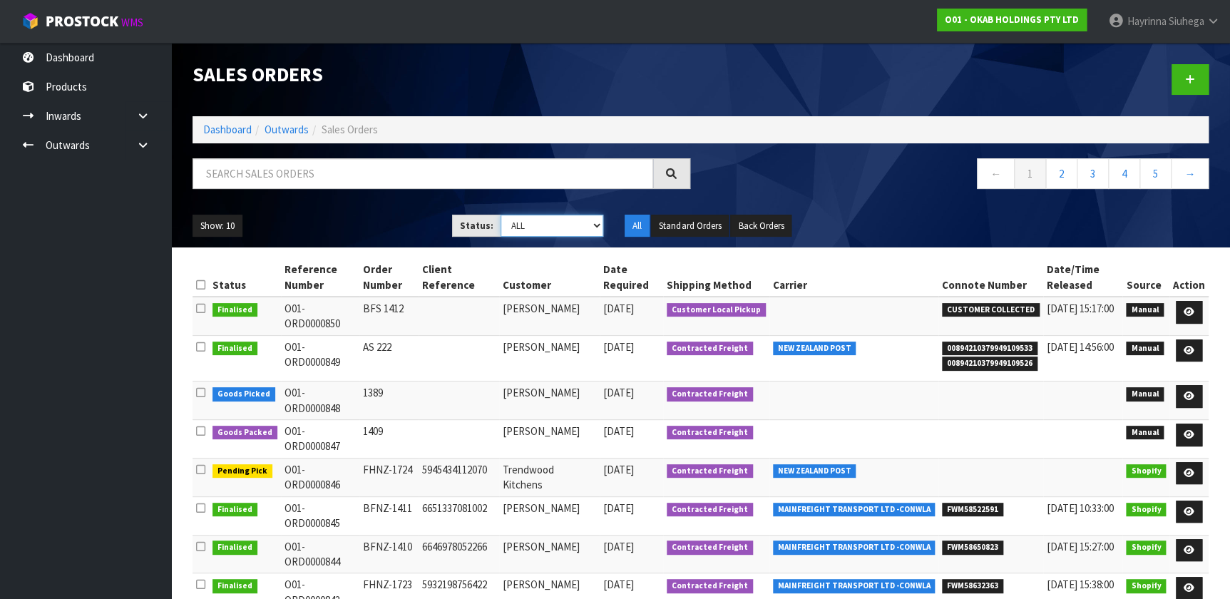
click at [536, 219] on select "Draft Pending Allocated Pending Pick Goods Picked Goods Packed Pending Charges …" at bounding box center [552, 226] width 103 height 22
select select "string:3"
click at [501, 215] on select "Draft Pending Allocated Pending Pick Goods Picked Goods Packed Pending Charges …" at bounding box center [552, 226] width 103 height 22
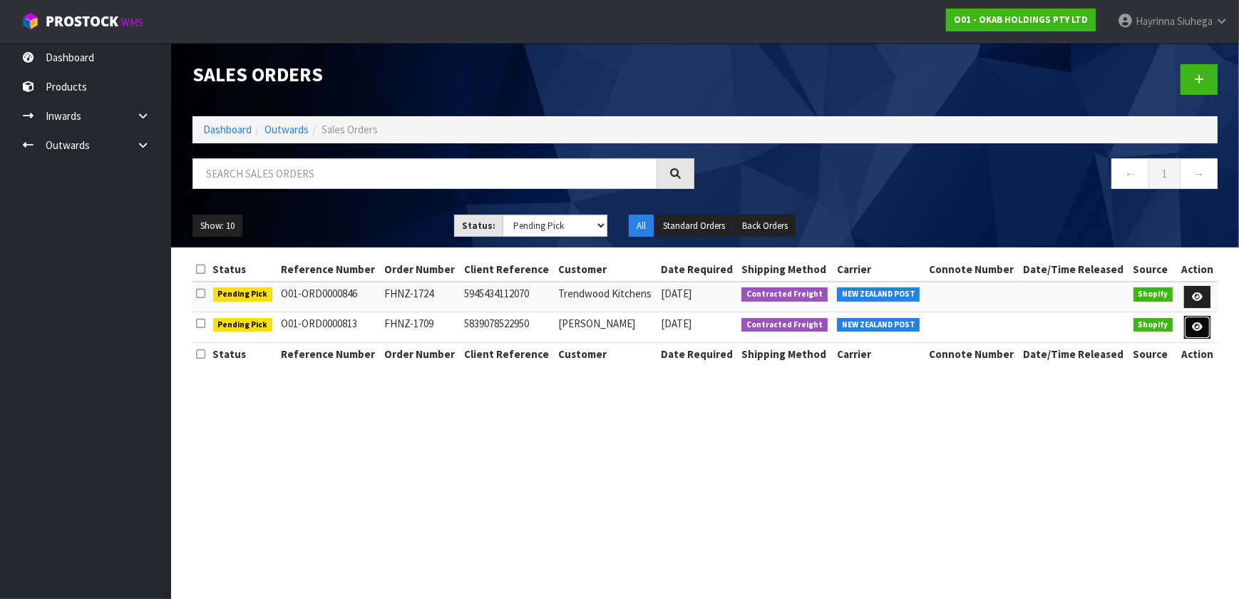
click at [1196, 322] on icon at bounding box center [1197, 326] width 11 height 9
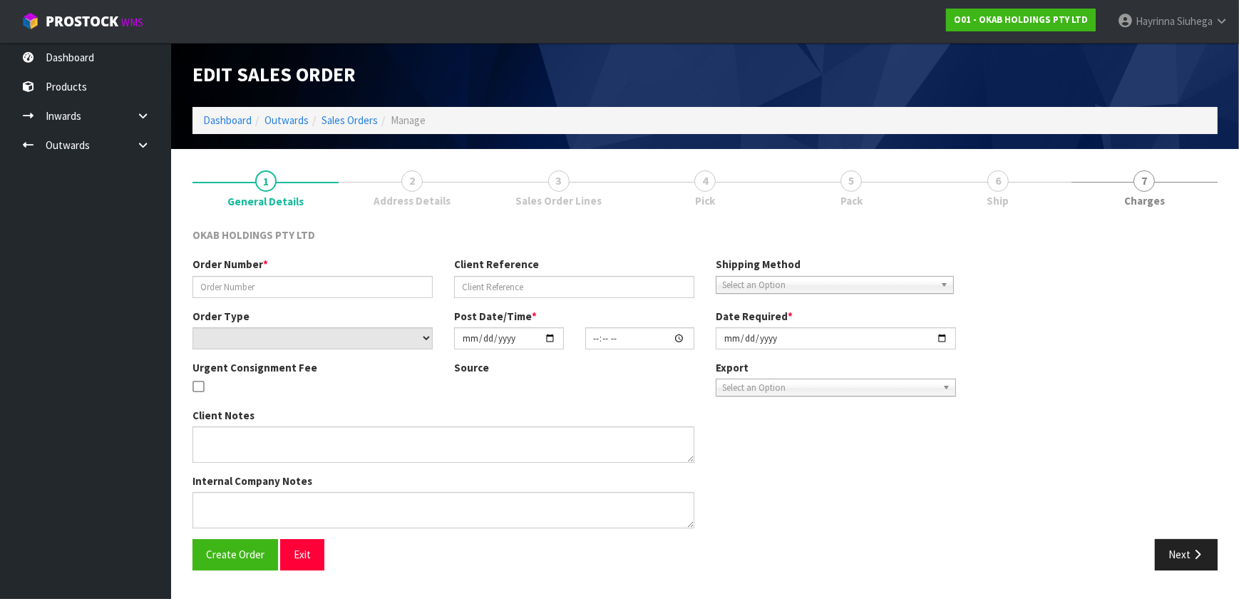
type input "FHNZ-1709"
type input "5839078522950"
select select "number:0"
type input "[DATE]"
type input "05:47:46.000"
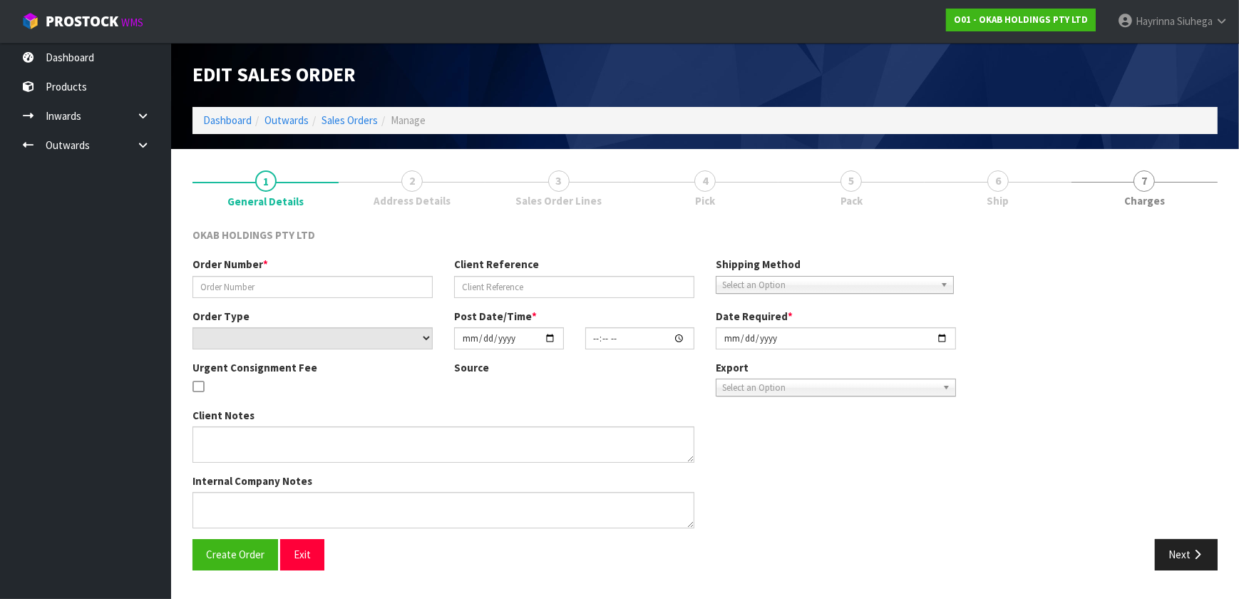
type input "[DATE]"
type textarea "COULD YOU PLEASE CONFIRM CODE IS SAME OR DIFFERENT? THE STOCK IS BOOKED WITH CO…"
type textarea "#1709 [DATE] 1:47 AM [PERSON_NAME] ONLINE STORE $906.00 COMPLETEPAID ATTENTION …"
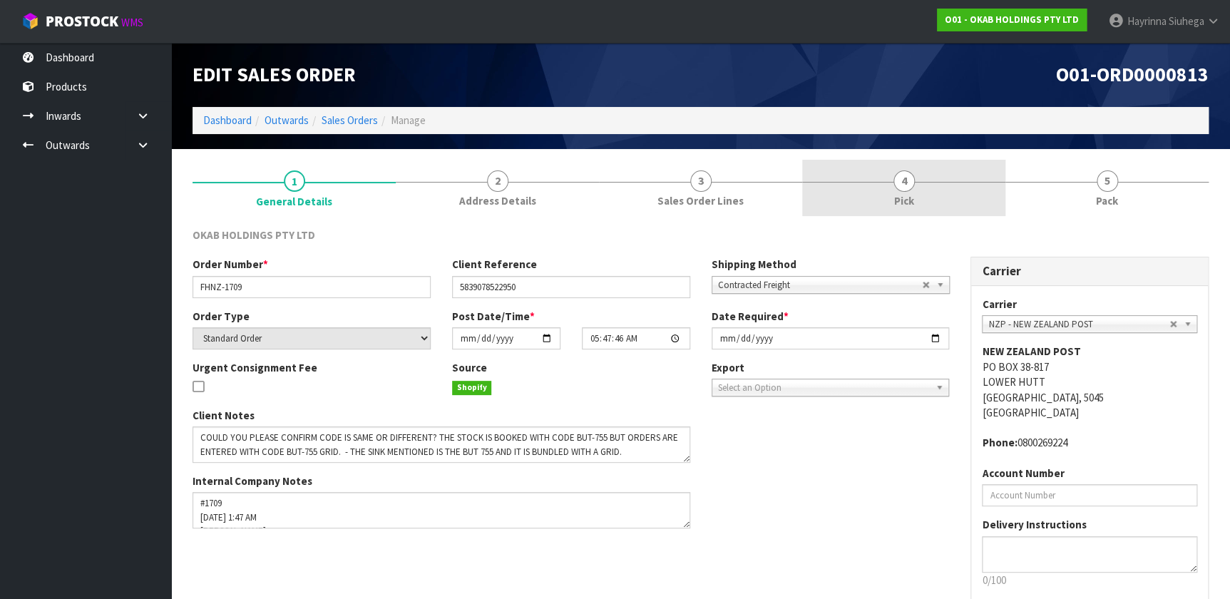
click at [926, 188] on link "4 Pick" at bounding box center [903, 188] width 203 height 56
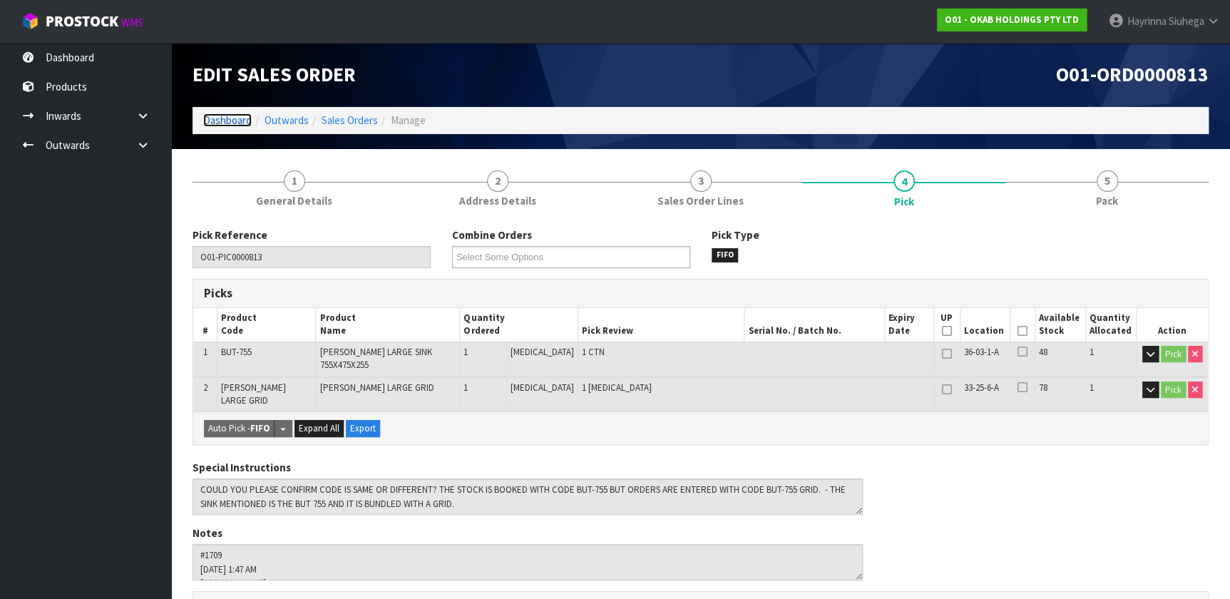
click at [227, 123] on link "Dashboard" at bounding box center [227, 120] width 48 height 14
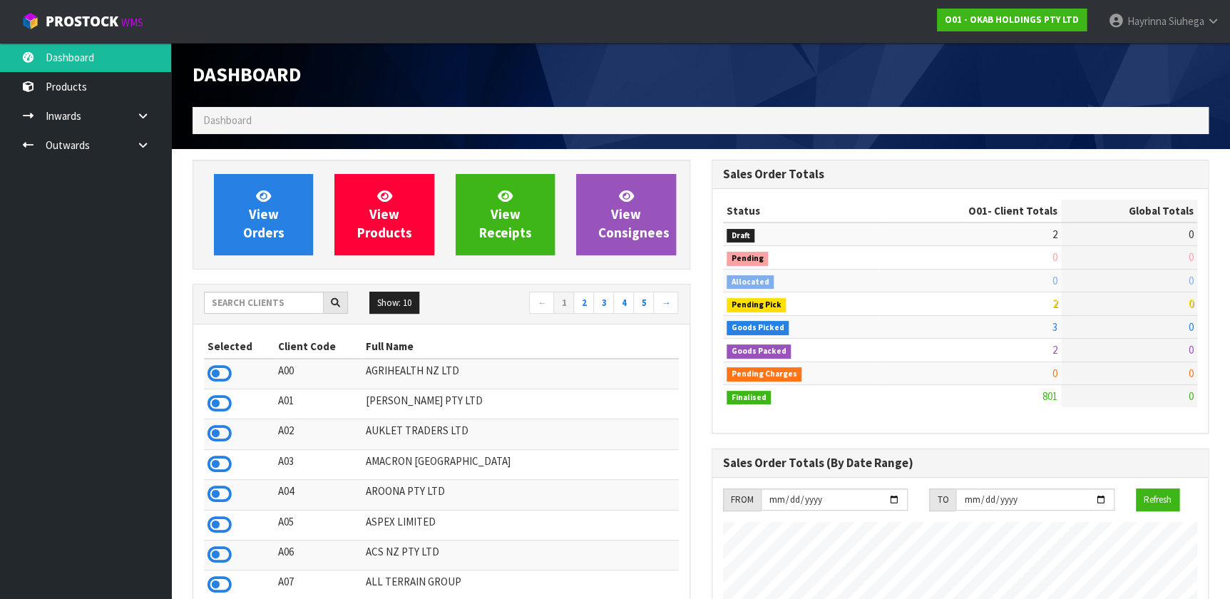
scroll to position [1078, 518]
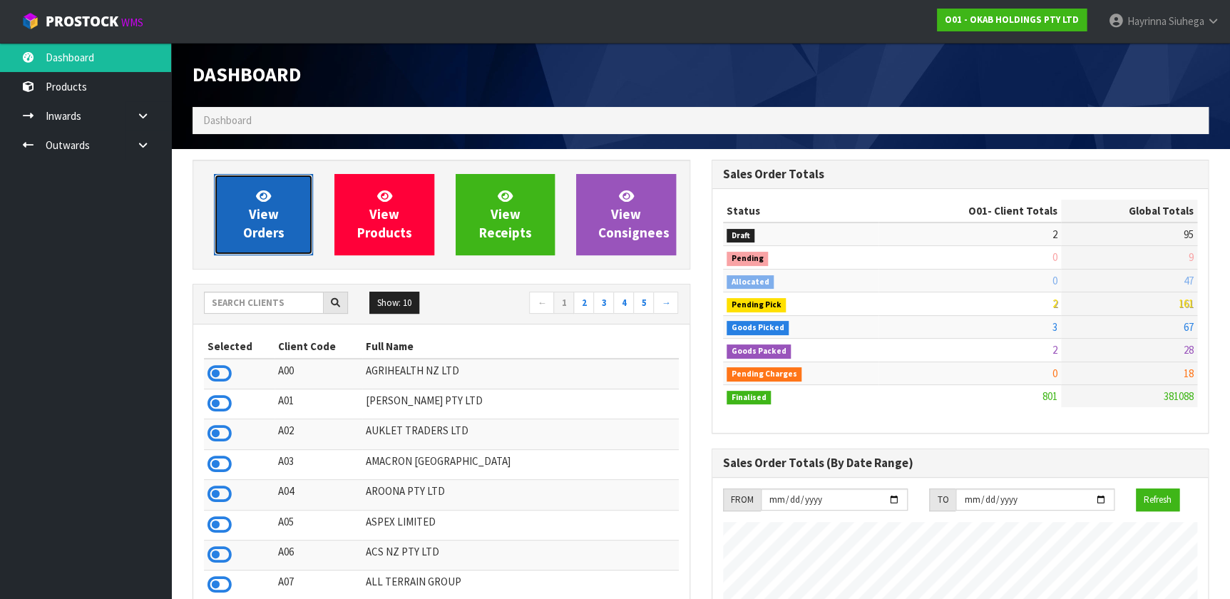
click at [243, 195] on link "View Orders" at bounding box center [263, 214] width 99 height 81
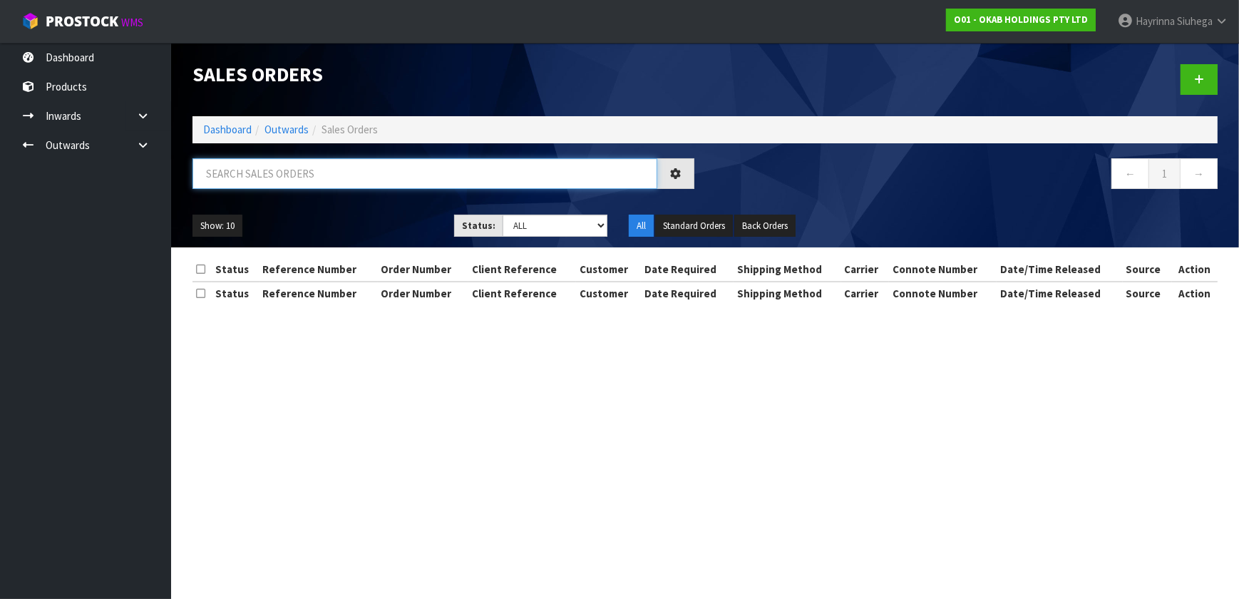
click at [269, 173] on input "text" at bounding box center [425, 173] width 465 height 31
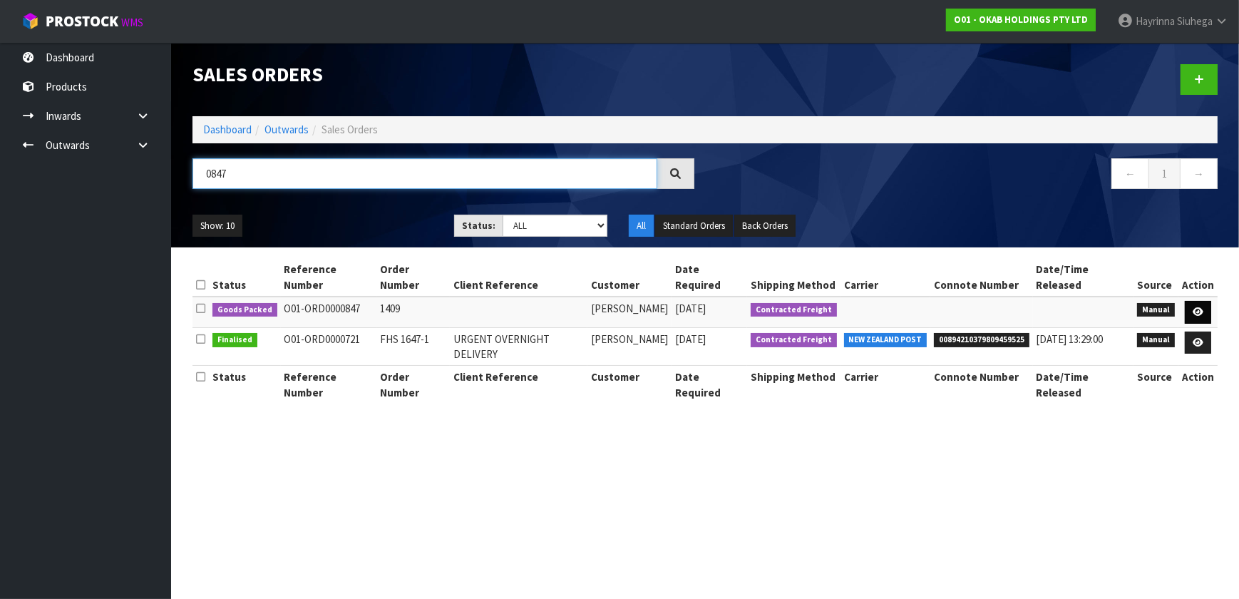
type input "0847"
click at [1196, 307] on icon at bounding box center [1198, 311] width 11 height 9
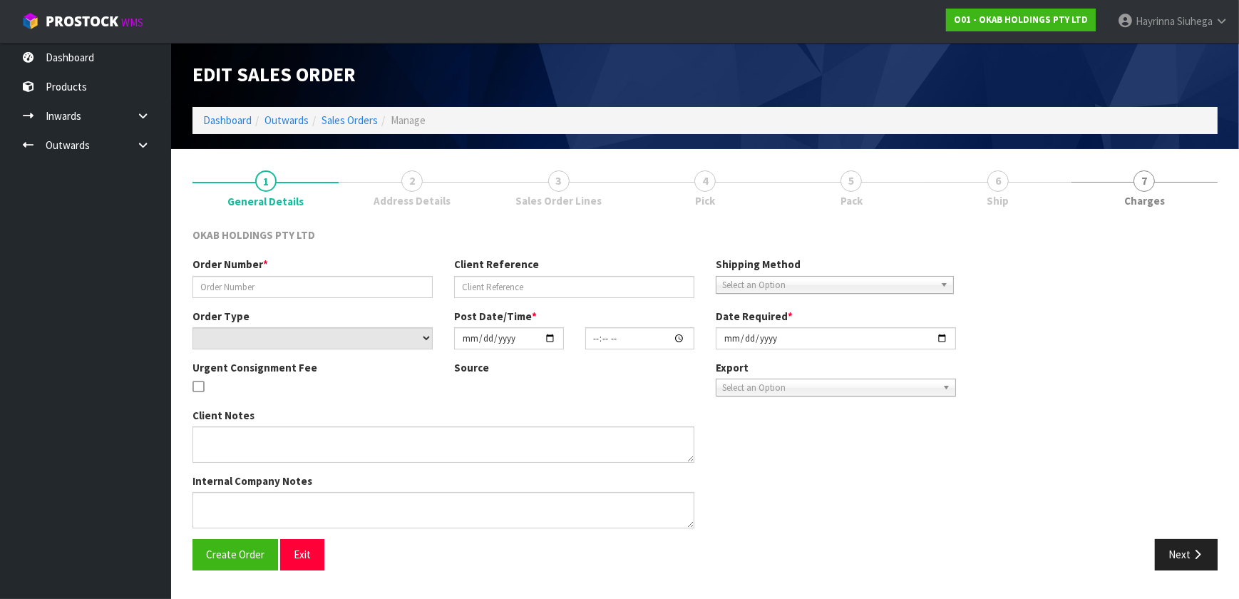
type input "1409"
select select "number:0"
type input "[DATE]"
type input "12:27:00.000"
type input "[DATE]"
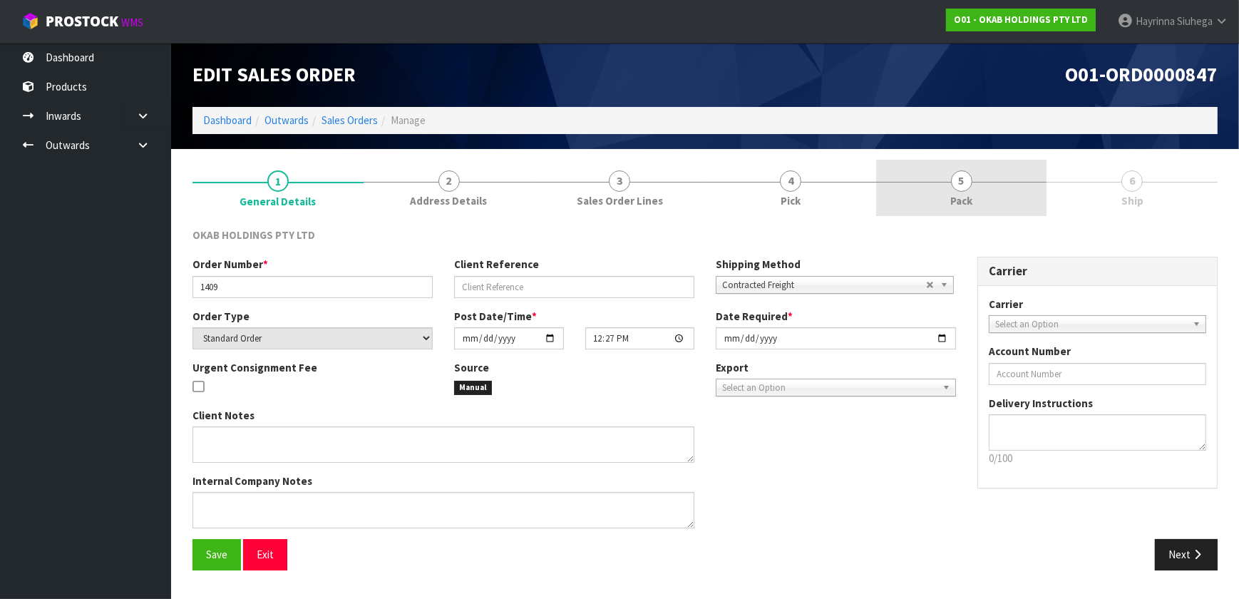
click at [1009, 213] on link "5 Pack" at bounding box center [961, 188] width 171 height 56
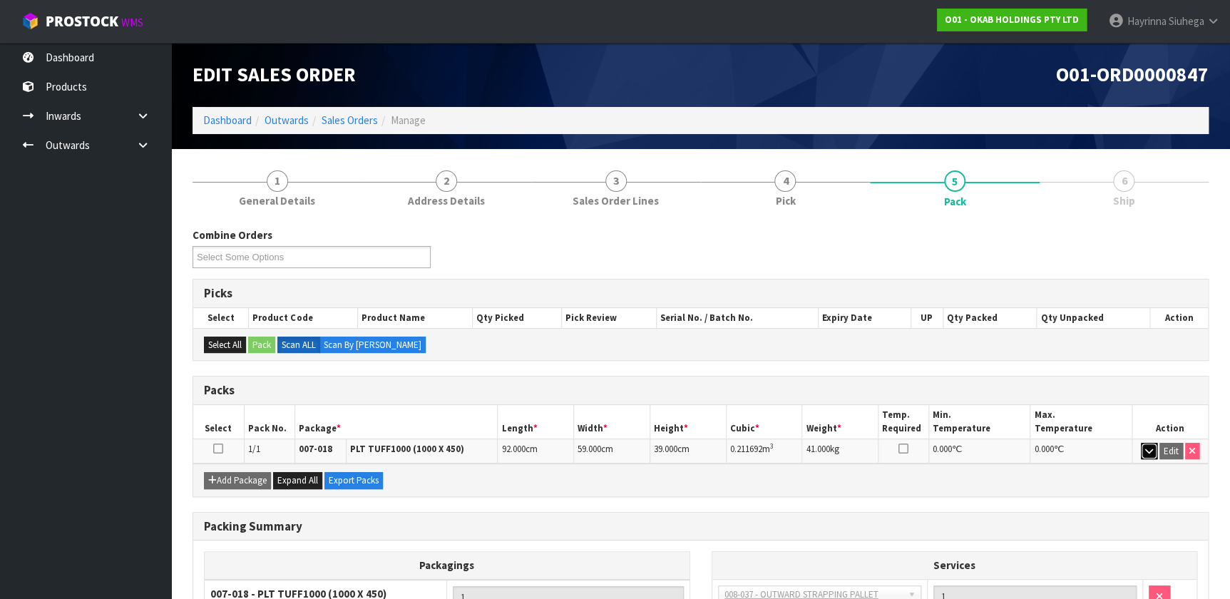
click at [1141, 446] on button "button" at bounding box center [1149, 451] width 16 height 17
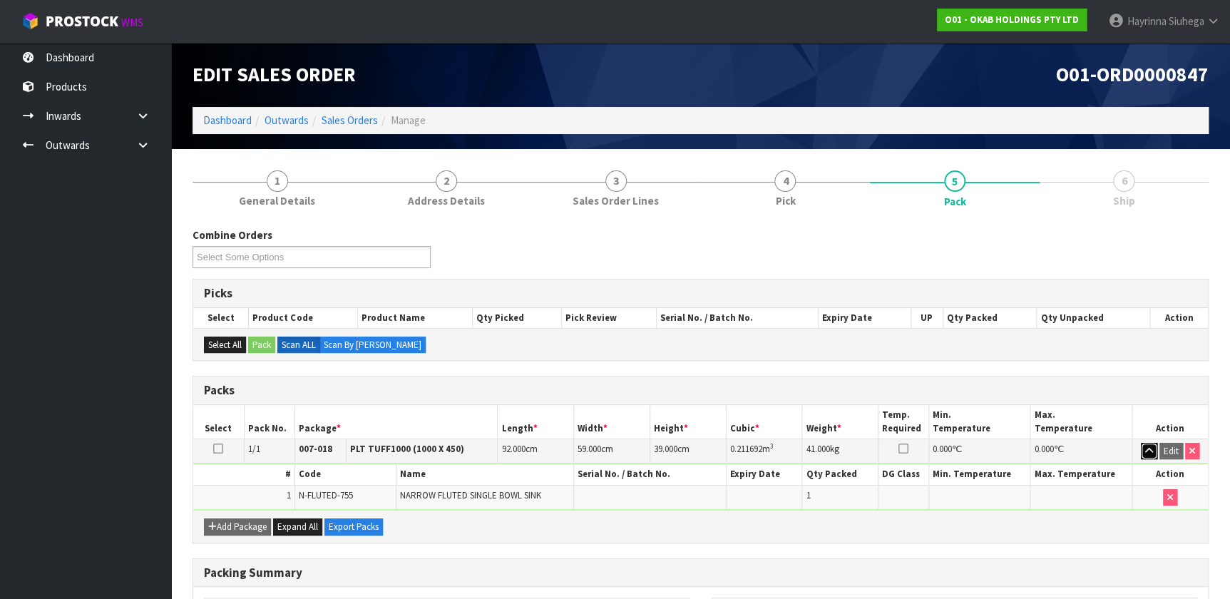
click at [1141, 446] on button "button" at bounding box center [1149, 451] width 16 height 17
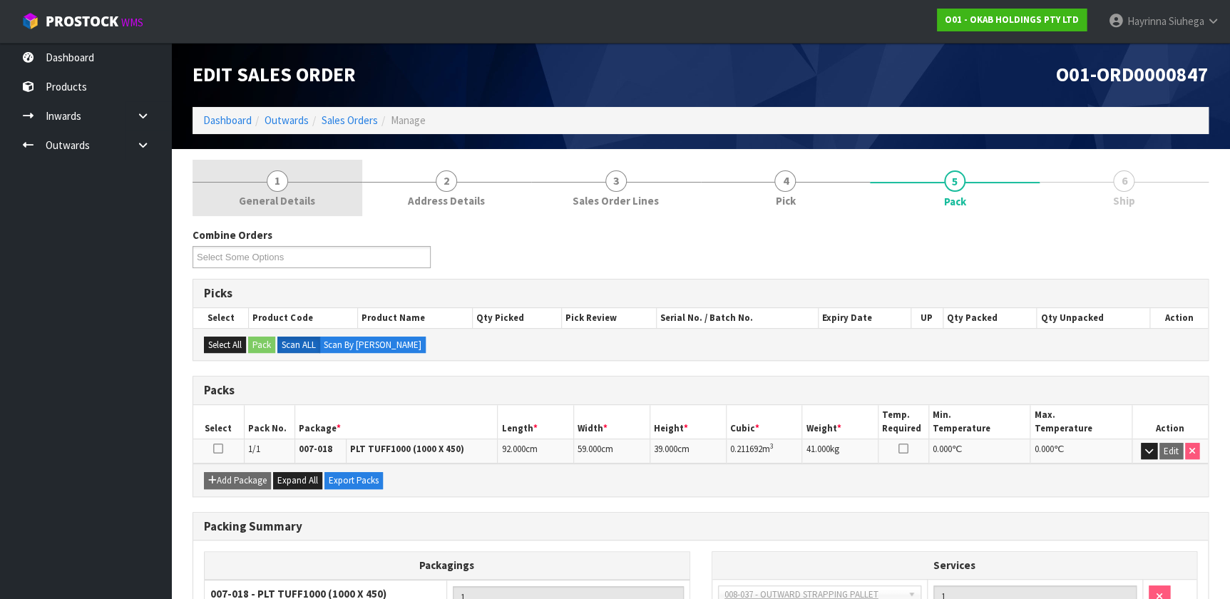
click at [256, 188] on link "1 General Details" at bounding box center [278, 188] width 170 height 56
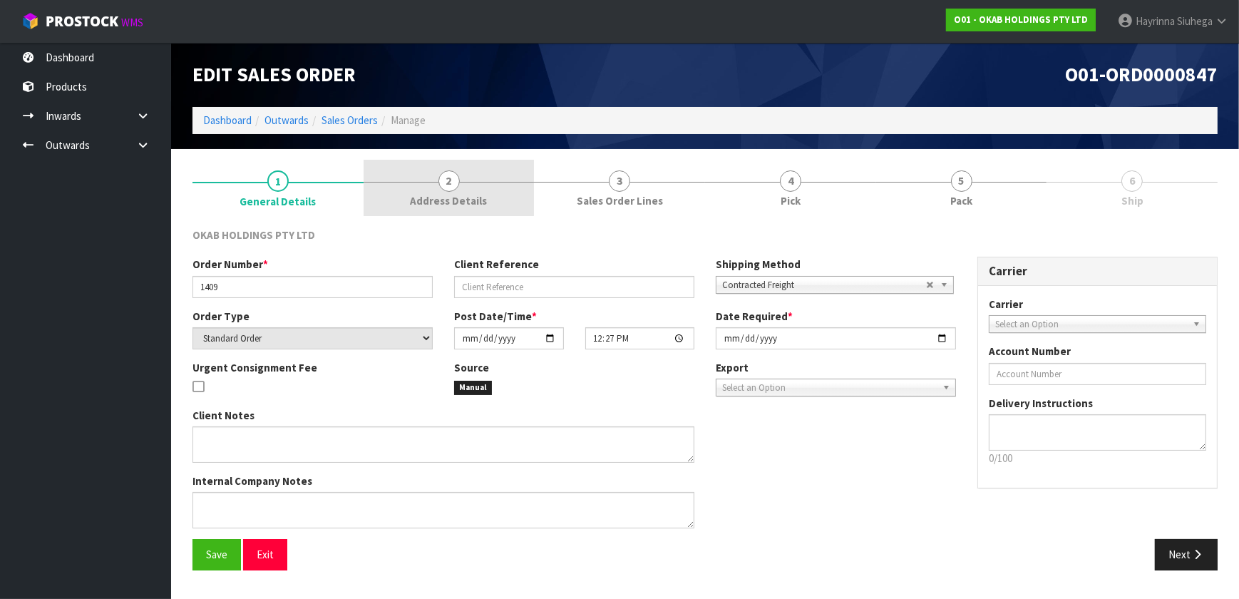
click at [435, 189] on link "2 Address Details" at bounding box center [449, 188] width 171 height 56
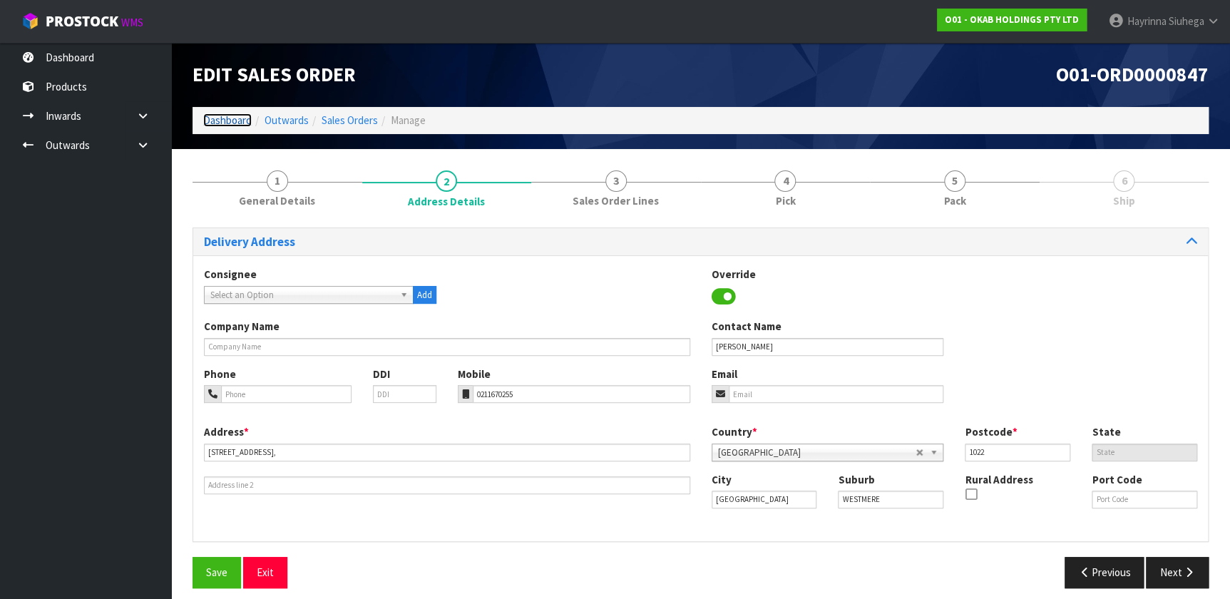
click at [221, 114] on link "Dashboard" at bounding box center [227, 120] width 48 height 14
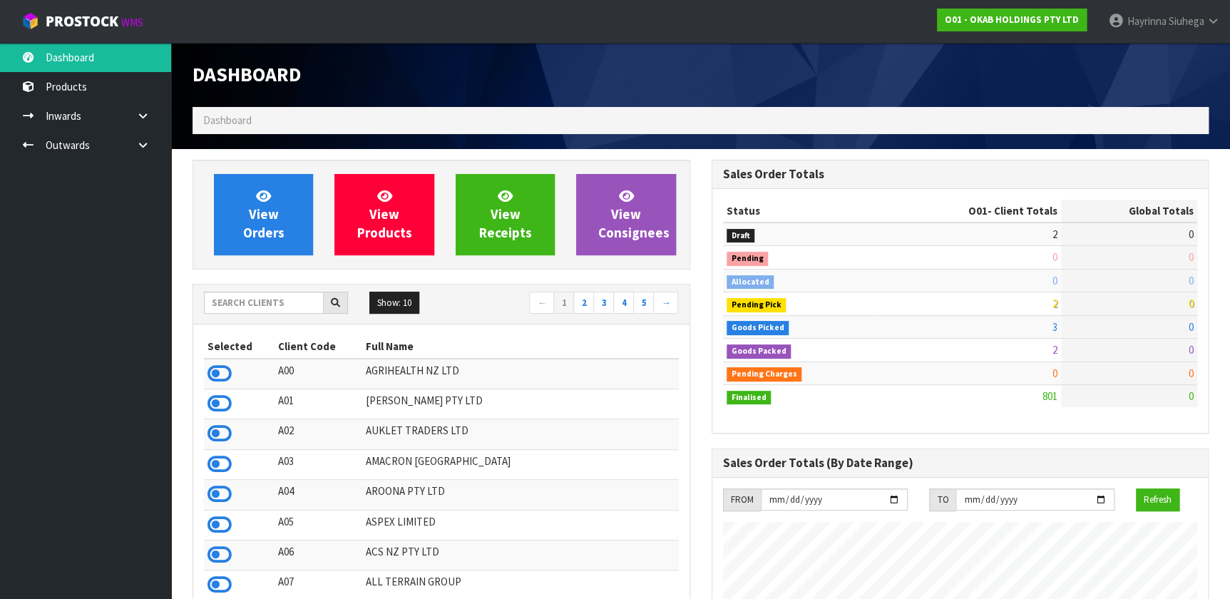
scroll to position [1078, 518]
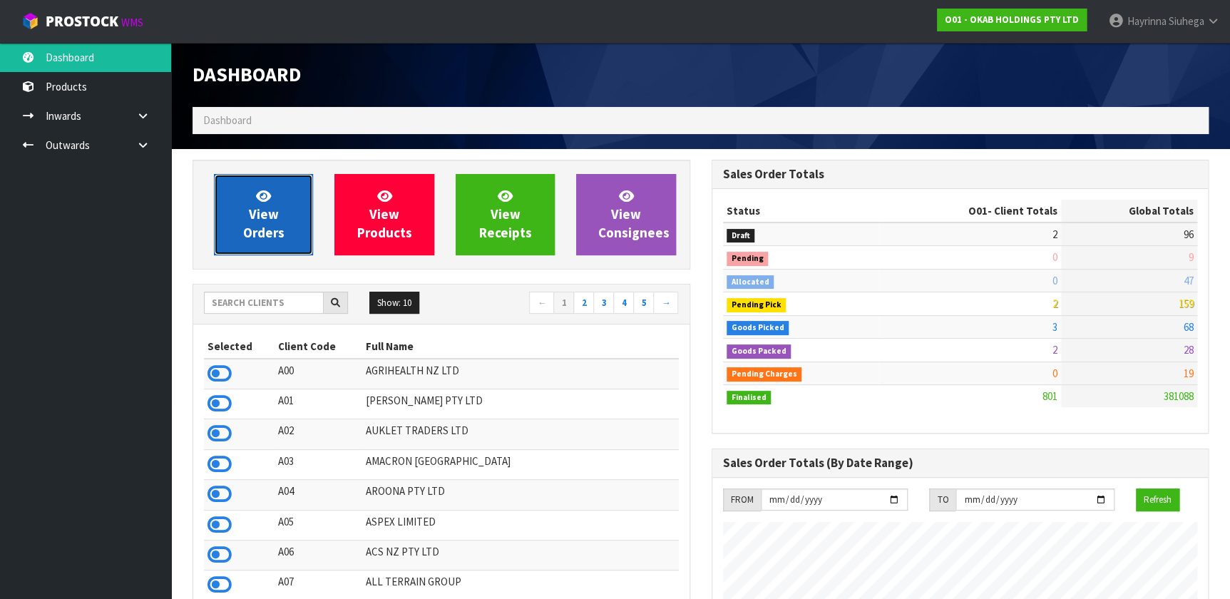
click at [243, 217] on link "View Orders" at bounding box center [263, 214] width 99 height 81
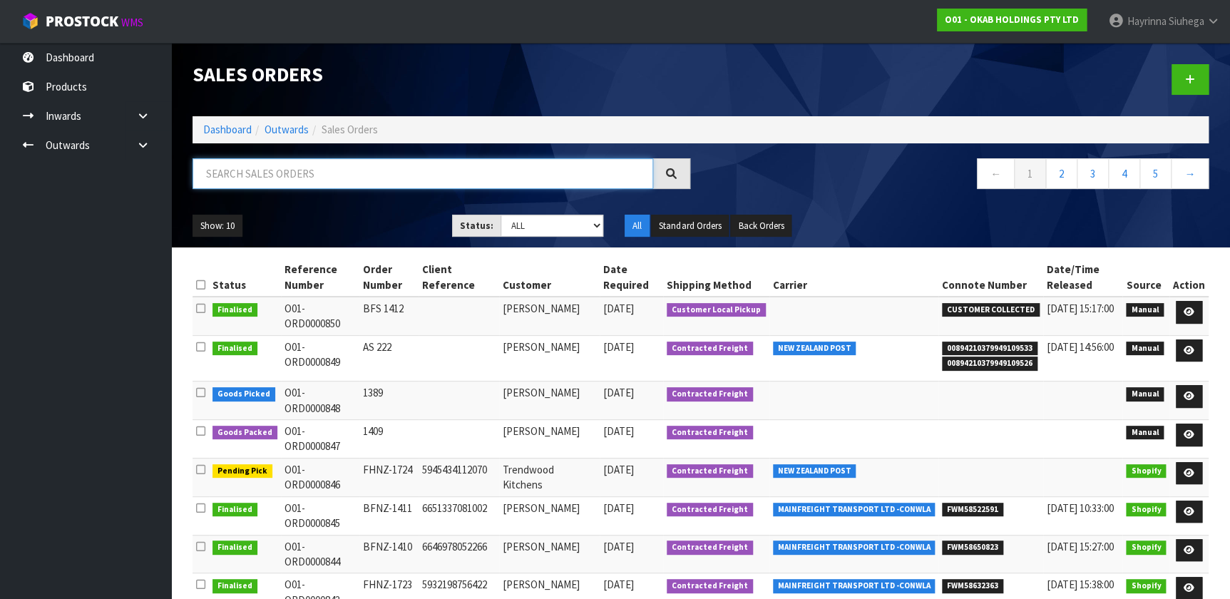
click at [257, 187] on input "text" at bounding box center [423, 173] width 461 height 31
type input "JOB-0406727"
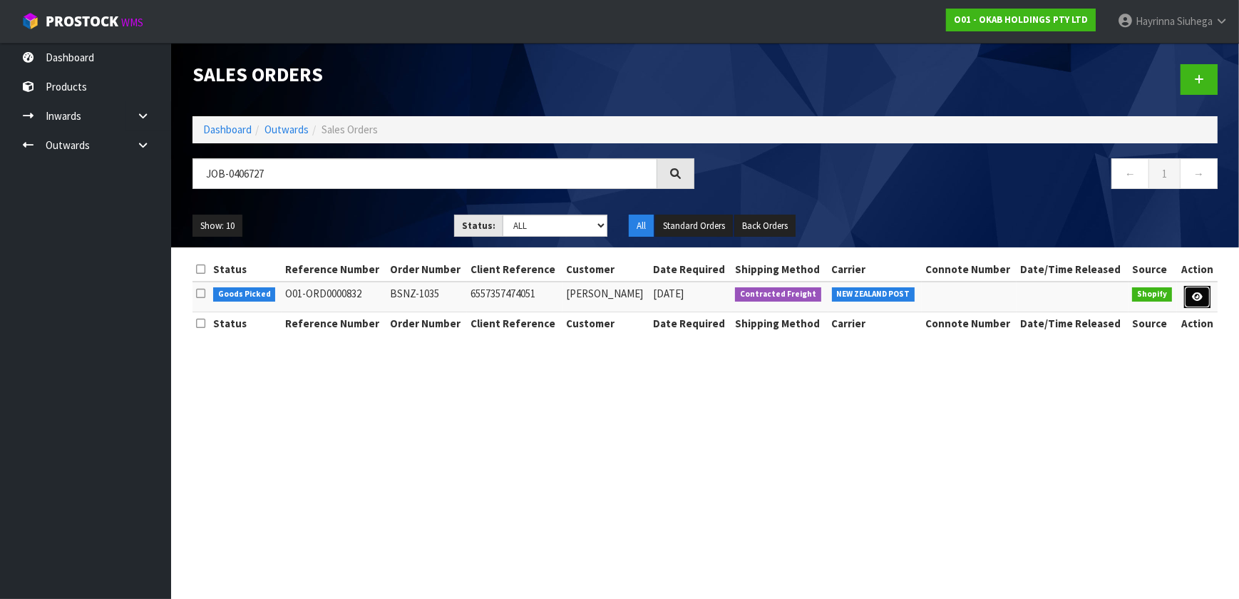
click at [1193, 299] on icon at bounding box center [1197, 296] width 11 height 9
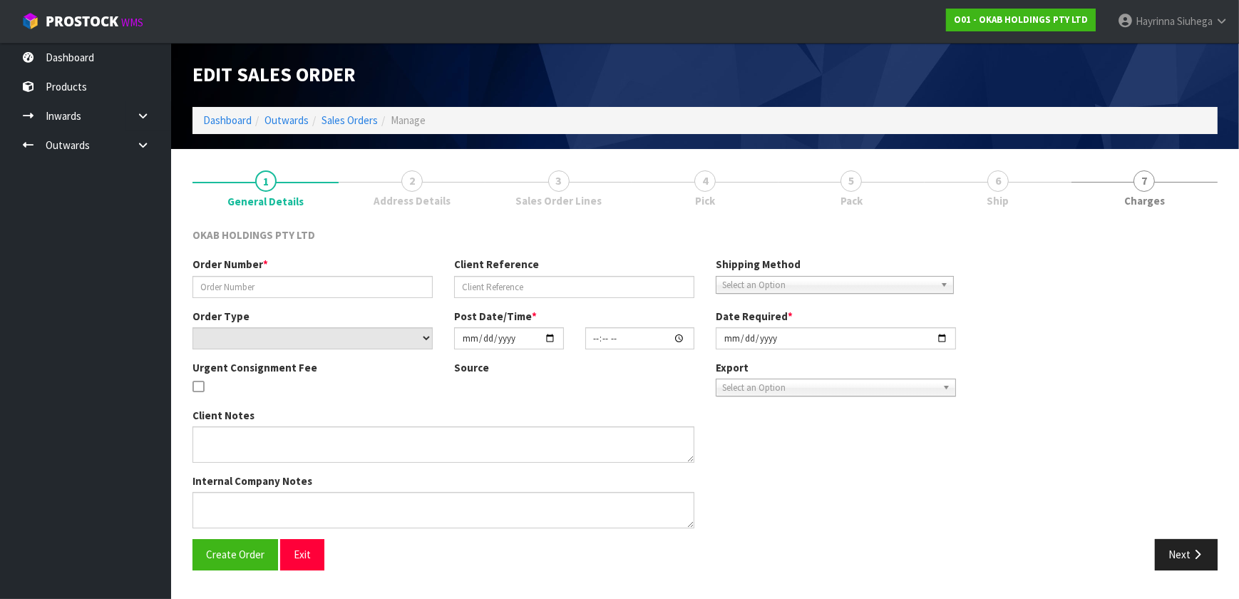
type input "BSNZ-1035"
type input "6557357474051"
select select "number:0"
type input "[DATE]"
type input "13:41:40.000"
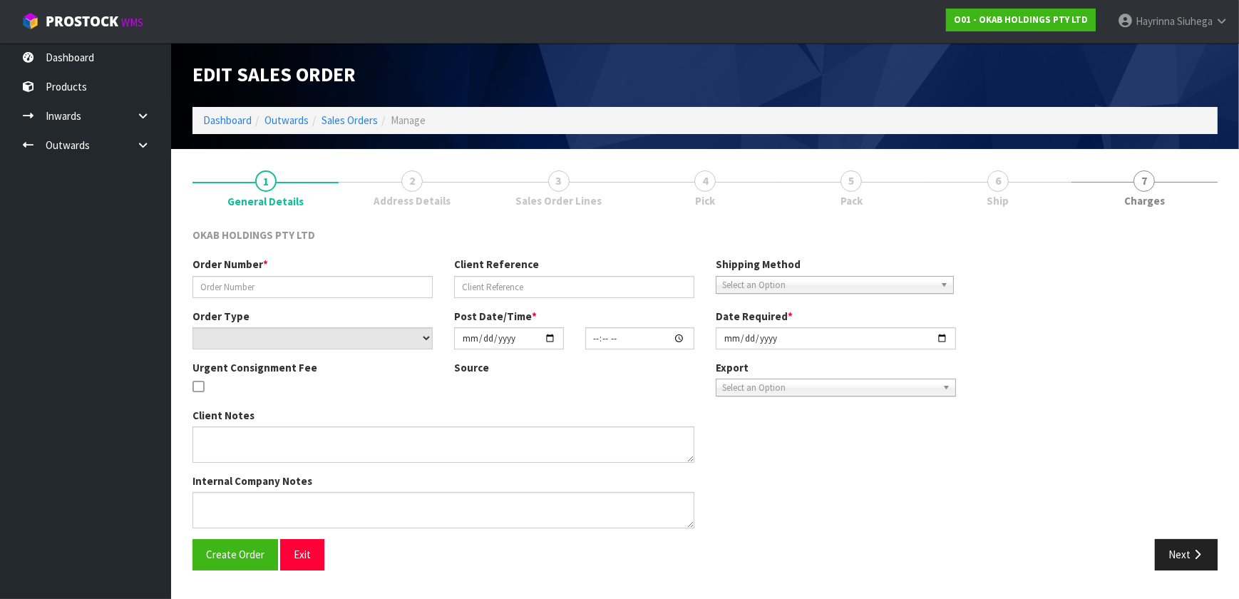
type input "[DATE]"
type textarea "#1035 [DATE] 2:41 AM [PERSON_NAME] ONLINE STORE $930.00 COMPLETEPAID ATTENTION …"
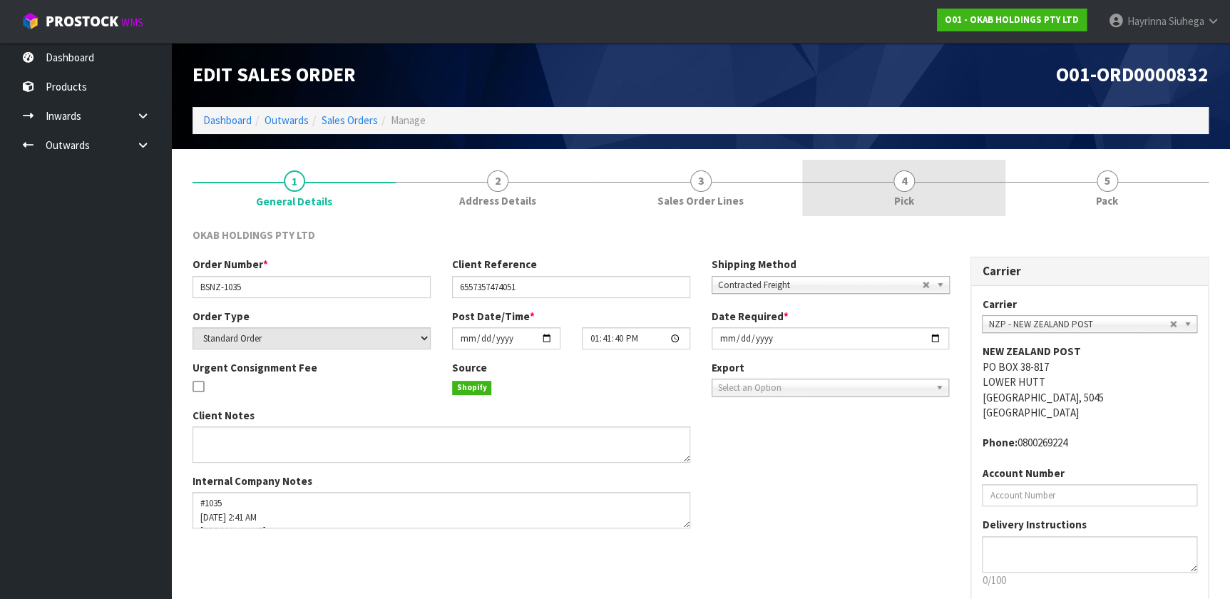
click at [970, 198] on link "4 Pick" at bounding box center [903, 188] width 203 height 56
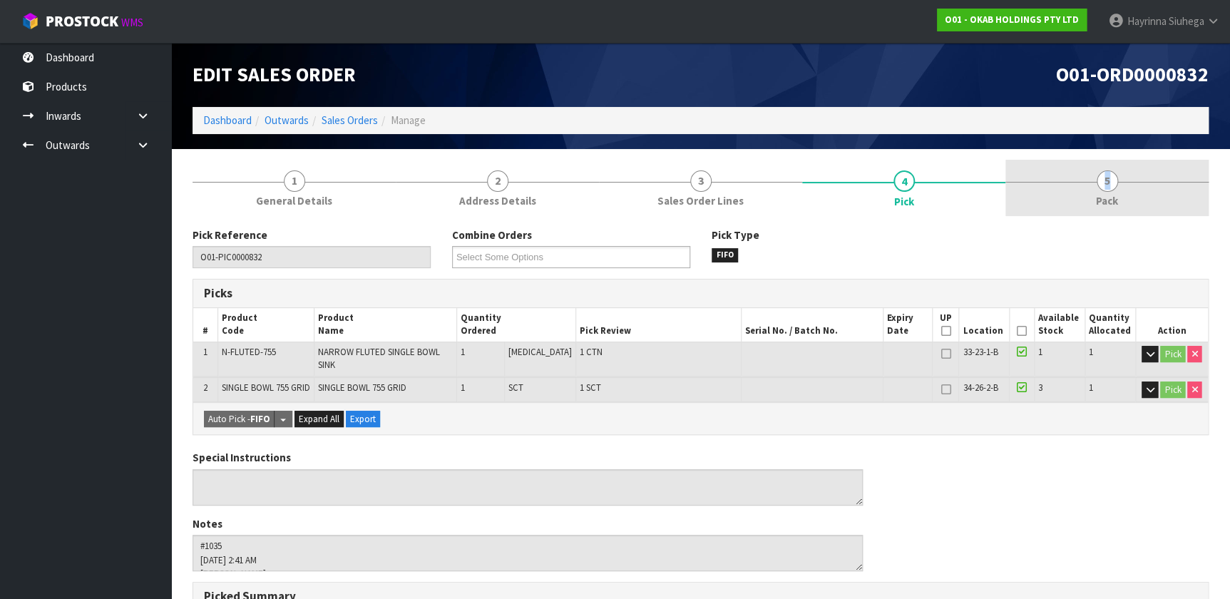
click at [1107, 190] on span "5" at bounding box center [1107, 180] width 21 height 21
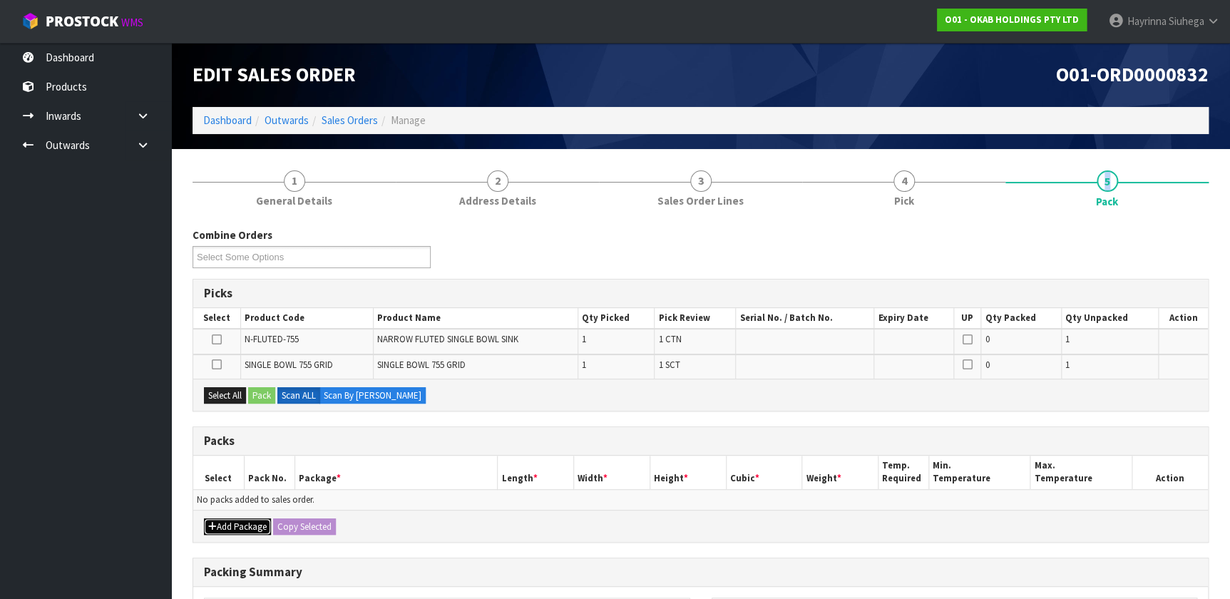
click at [240, 521] on button "Add Package" at bounding box center [237, 526] width 67 height 17
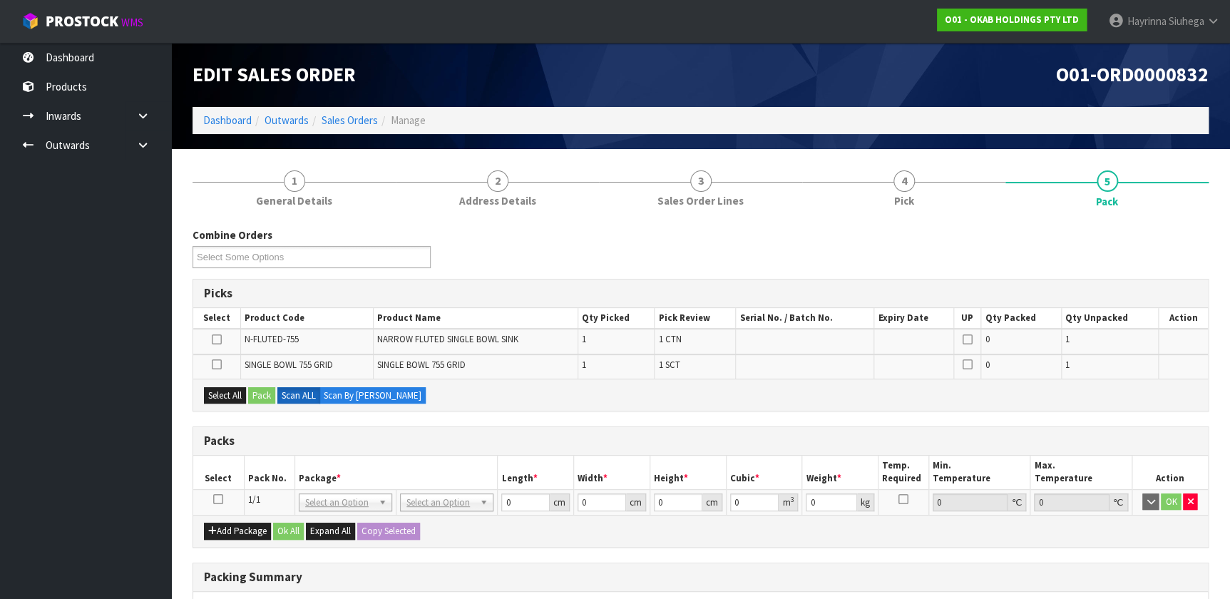
click at [217, 499] on icon at bounding box center [218, 499] width 10 height 1
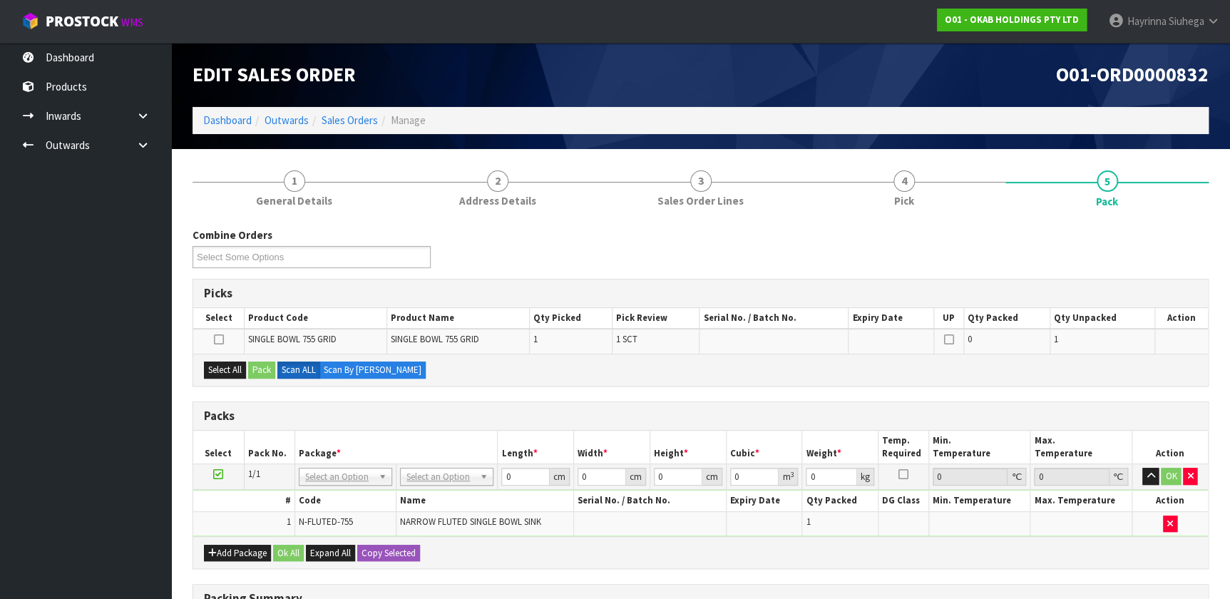
drag, startPoint x: 190, startPoint y: 406, endPoint x: 186, endPoint y: 313, distance: 92.8
drag, startPoint x: 186, startPoint y: 313, endPoint x: 513, endPoint y: 372, distance: 332.5
click at [513, 372] on div "Select All Pack Scan ALL Scan By [PERSON_NAME]" at bounding box center [700, 370] width 1015 height 32
click at [235, 369] on button "Select All" at bounding box center [225, 370] width 42 height 17
click at [264, 369] on button "Pack" at bounding box center [261, 370] width 27 height 17
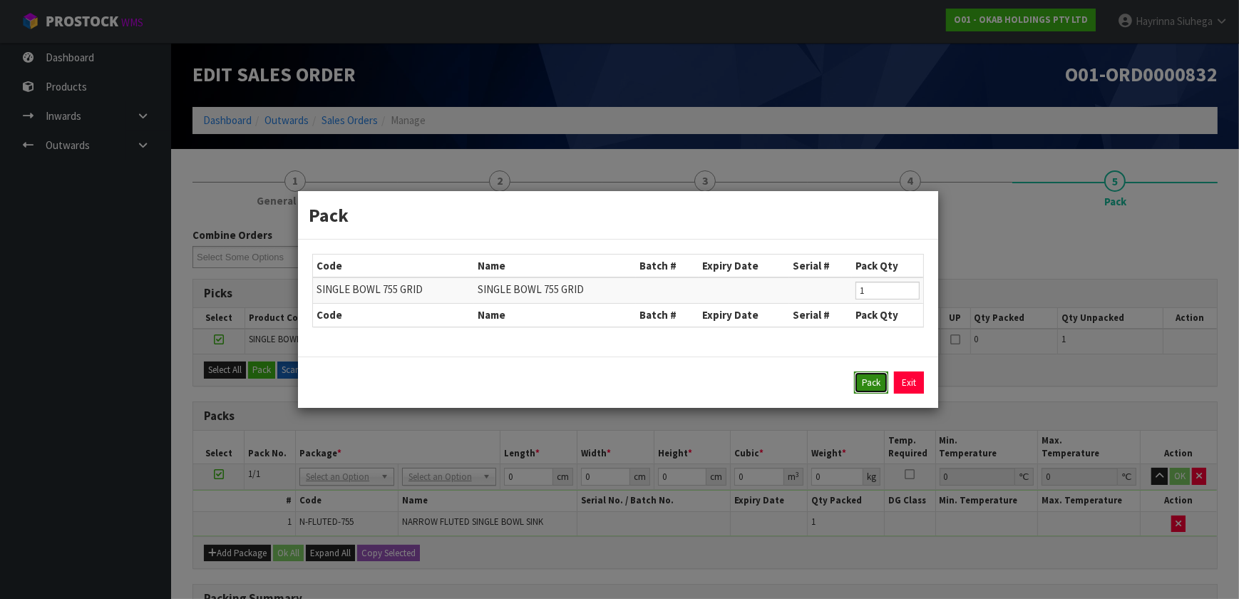
click at [867, 386] on button "Pack" at bounding box center [871, 383] width 34 height 23
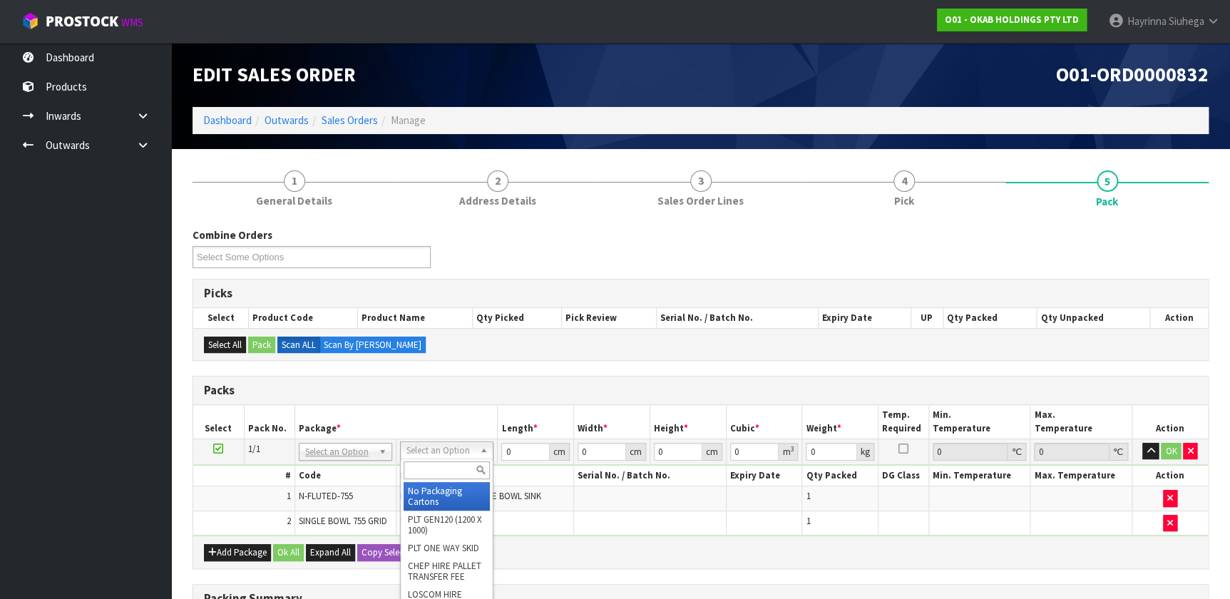
click at [429, 468] on input "text" at bounding box center [447, 470] width 86 height 18
type input "TU"
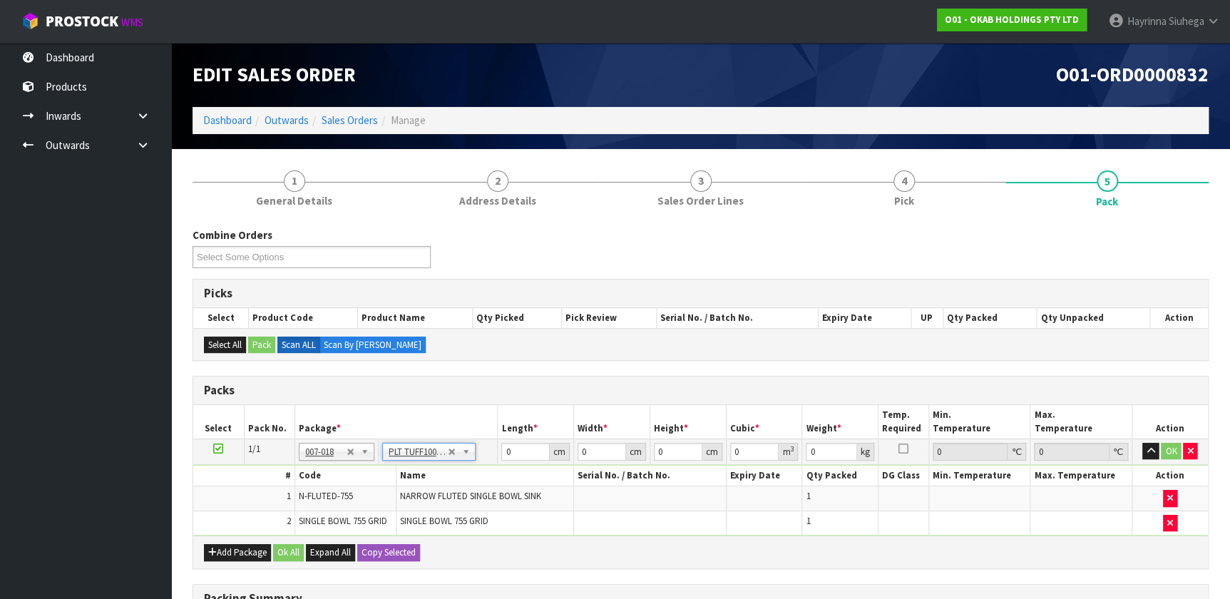
type input "100"
type input "45"
type input "44.75"
click at [508, 452] on input "100" at bounding box center [525, 452] width 48 height 18
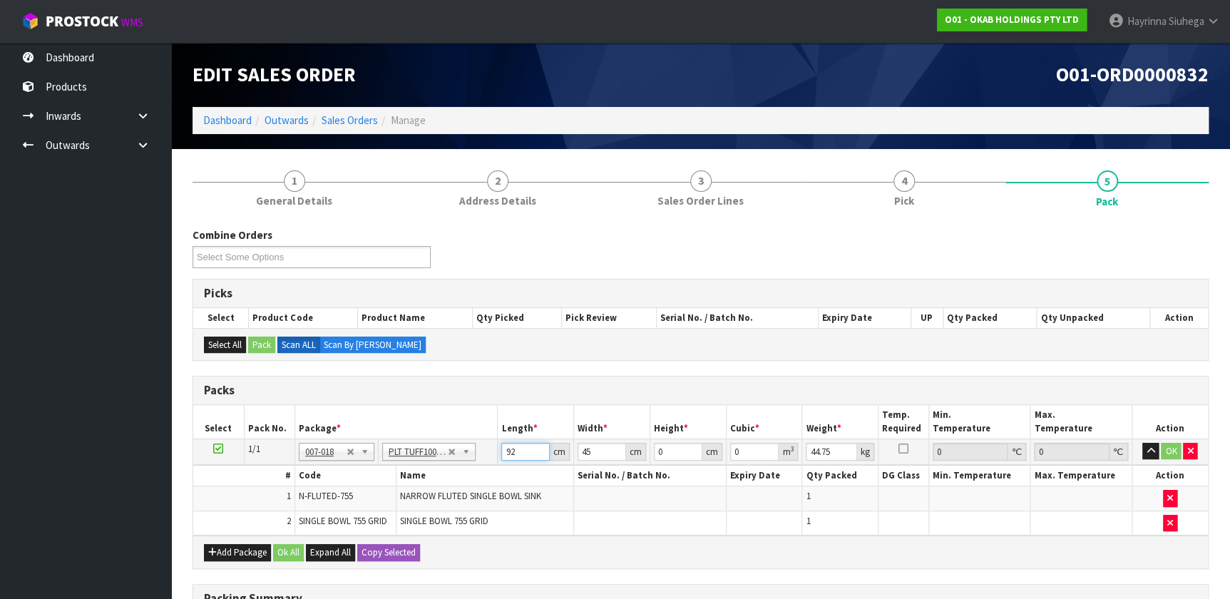
type input "92"
type input "67"
type input "4"
type input "0.024656"
type input "46"
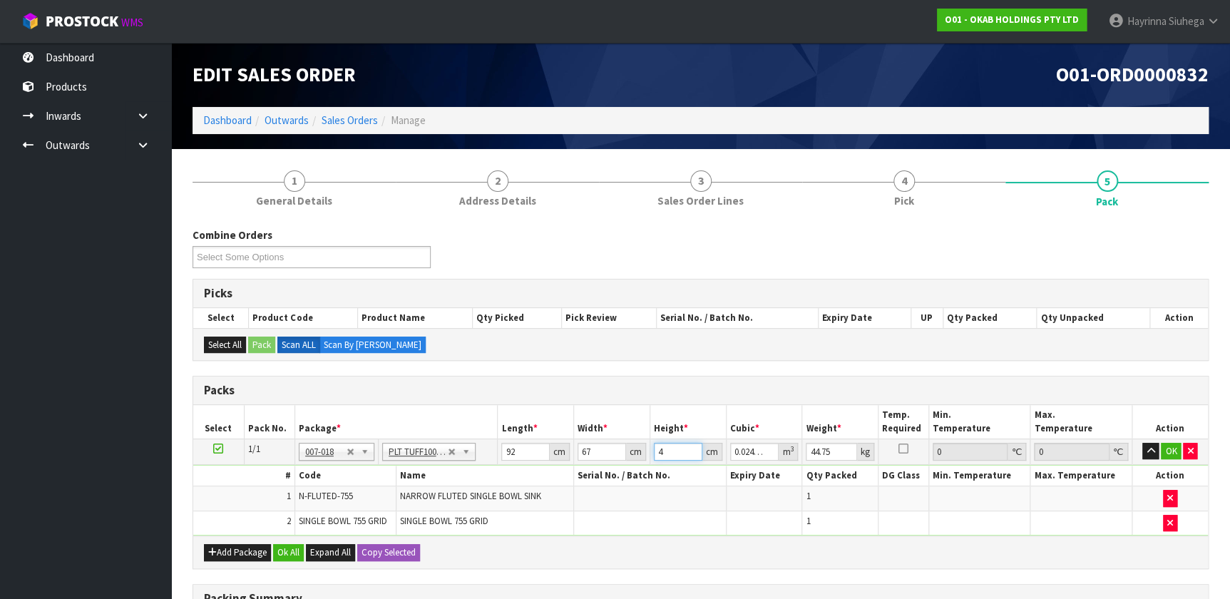
type input "0.283544"
type input "46"
type input "45"
click button "OK" at bounding box center [1171, 451] width 20 height 17
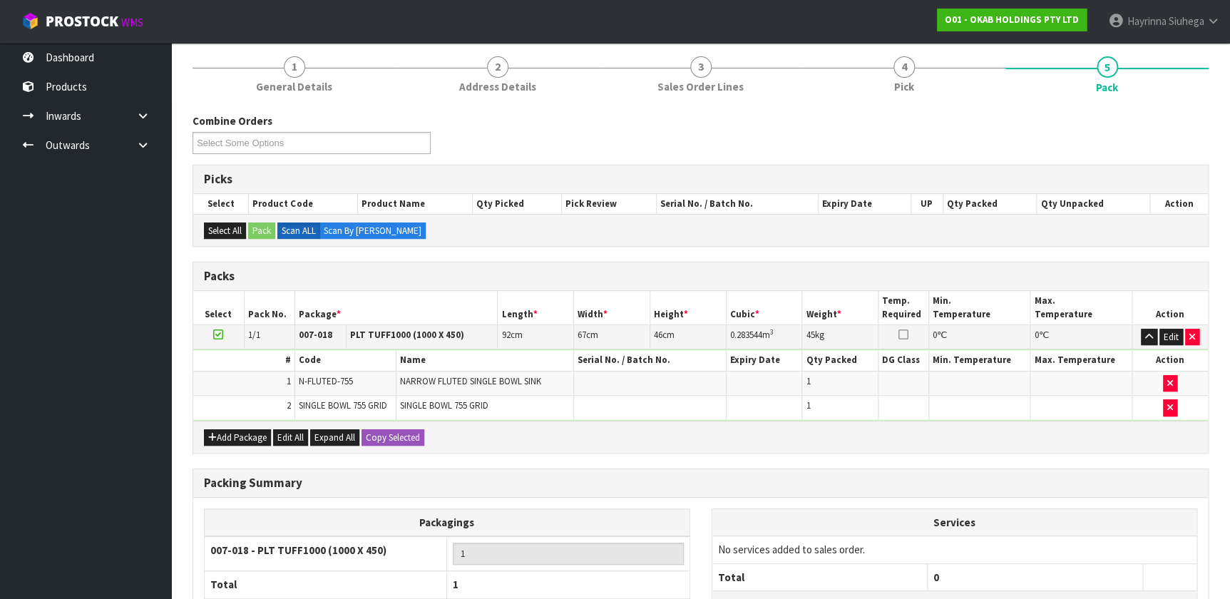
scroll to position [235, 0]
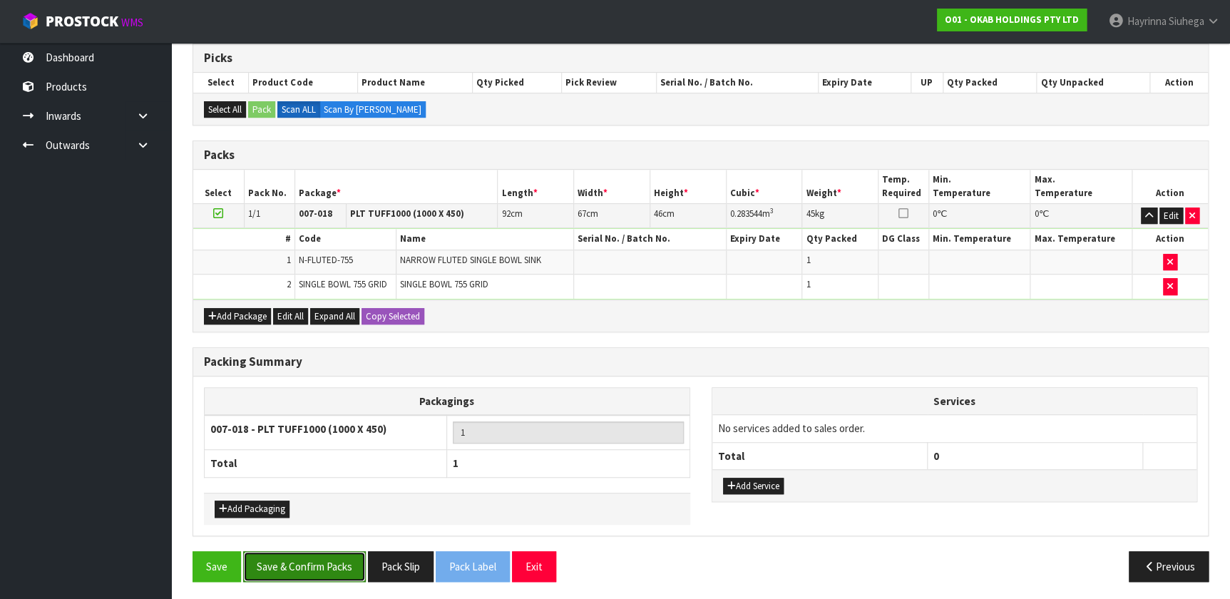
click at [307, 559] on button "Save & Confirm Packs" at bounding box center [304, 566] width 123 height 31
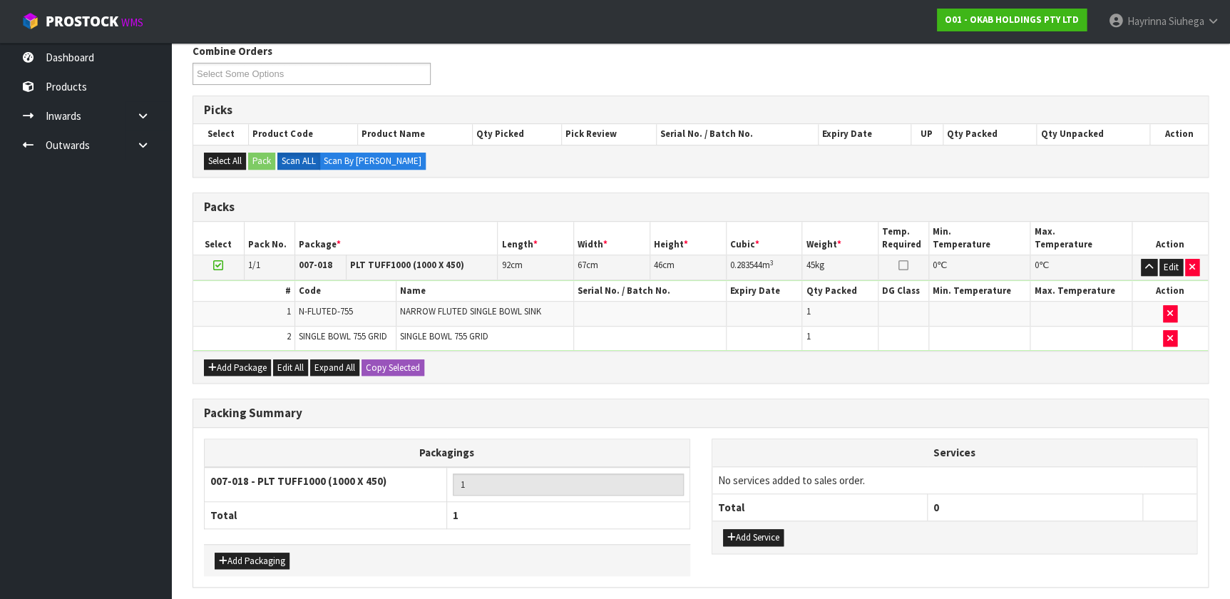
scroll to position [0, 0]
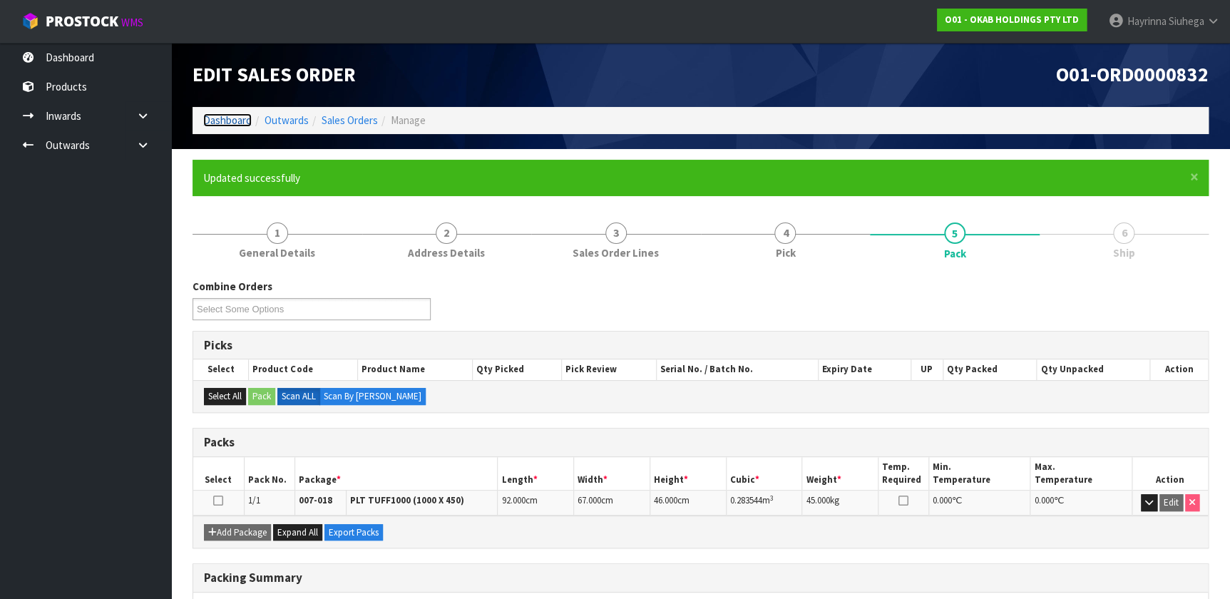
click at [234, 118] on link "Dashboard" at bounding box center [227, 120] width 48 height 14
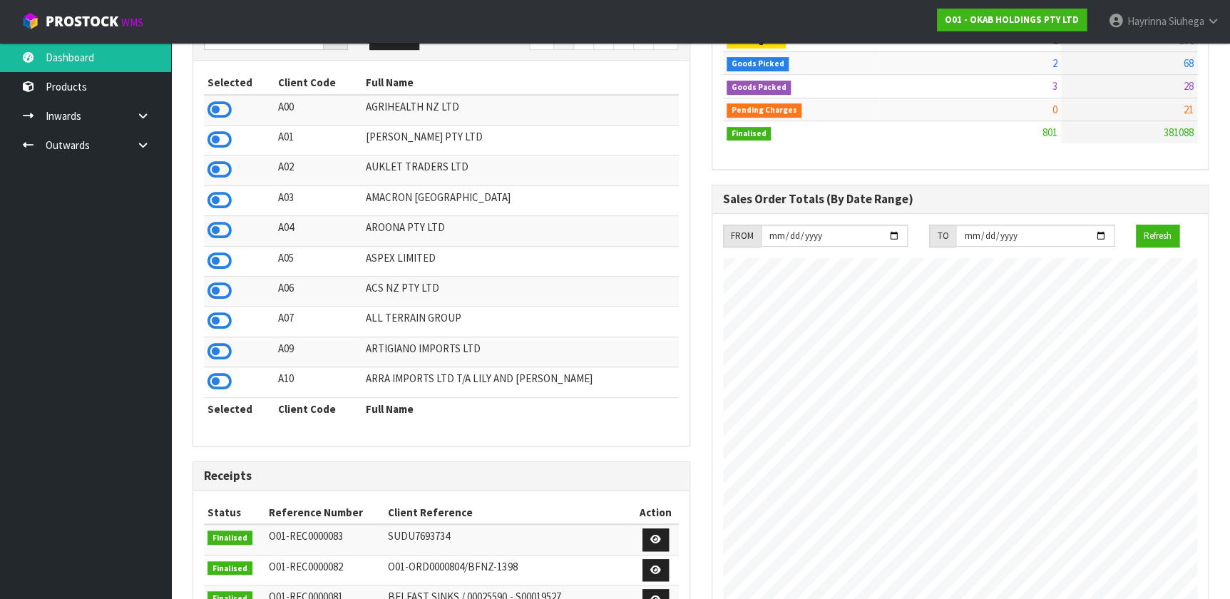
scroll to position [70, 0]
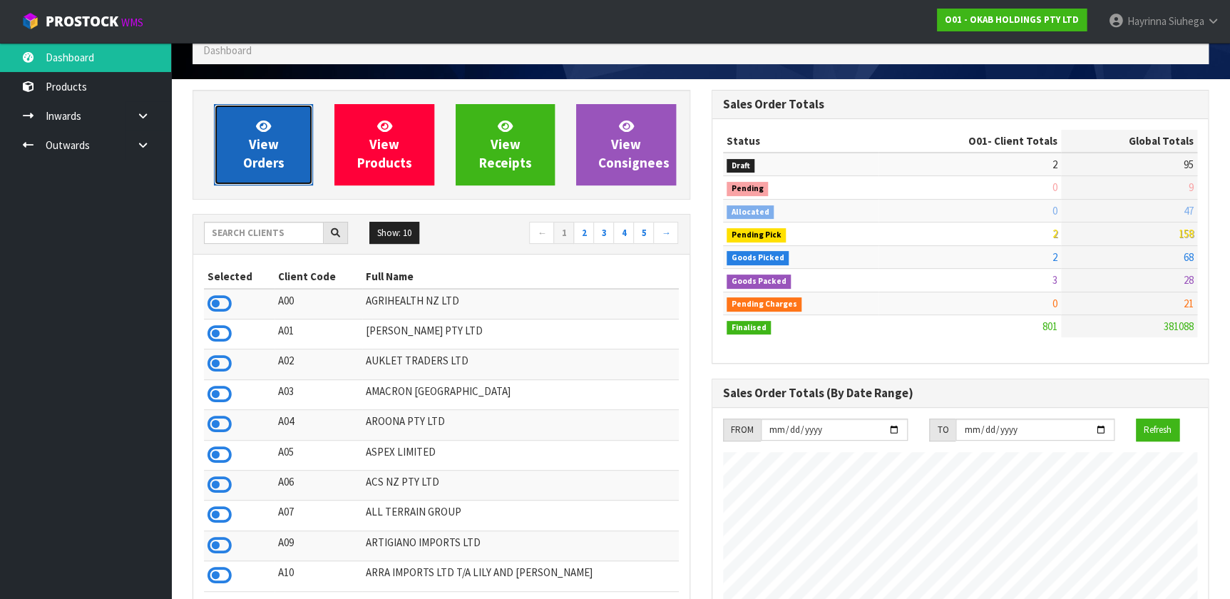
click at [285, 143] on link "View Orders" at bounding box center [263, 144] width 99 height 81
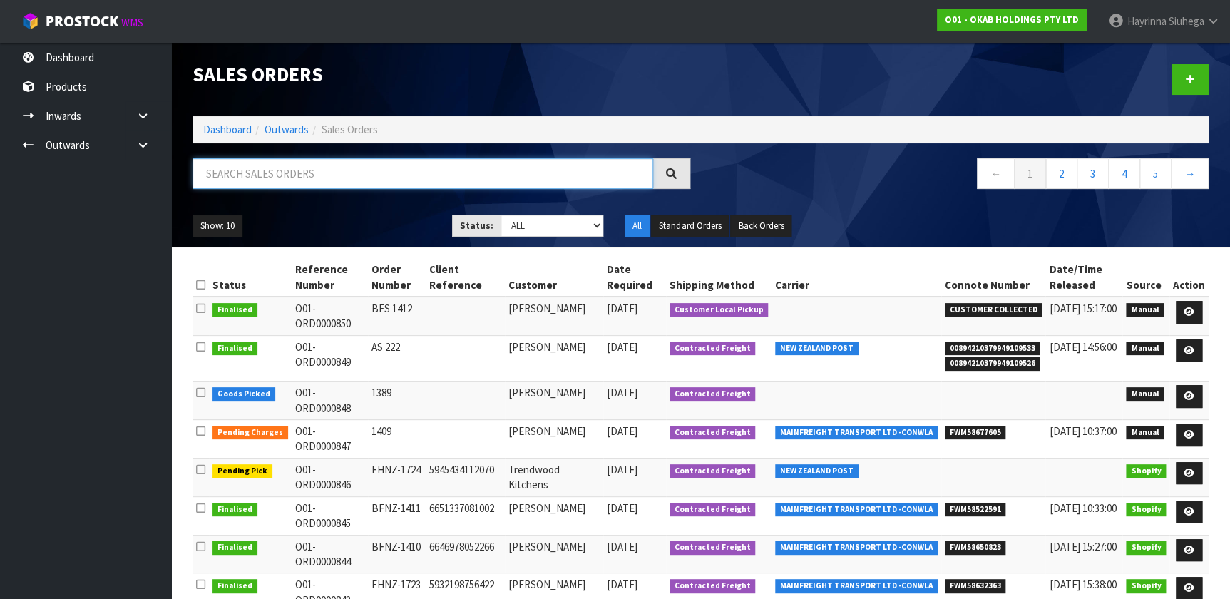
click at [297, 170] on input "text" at bounding box center [423, 173] width 461 height 31
type input "JOB-0412260"
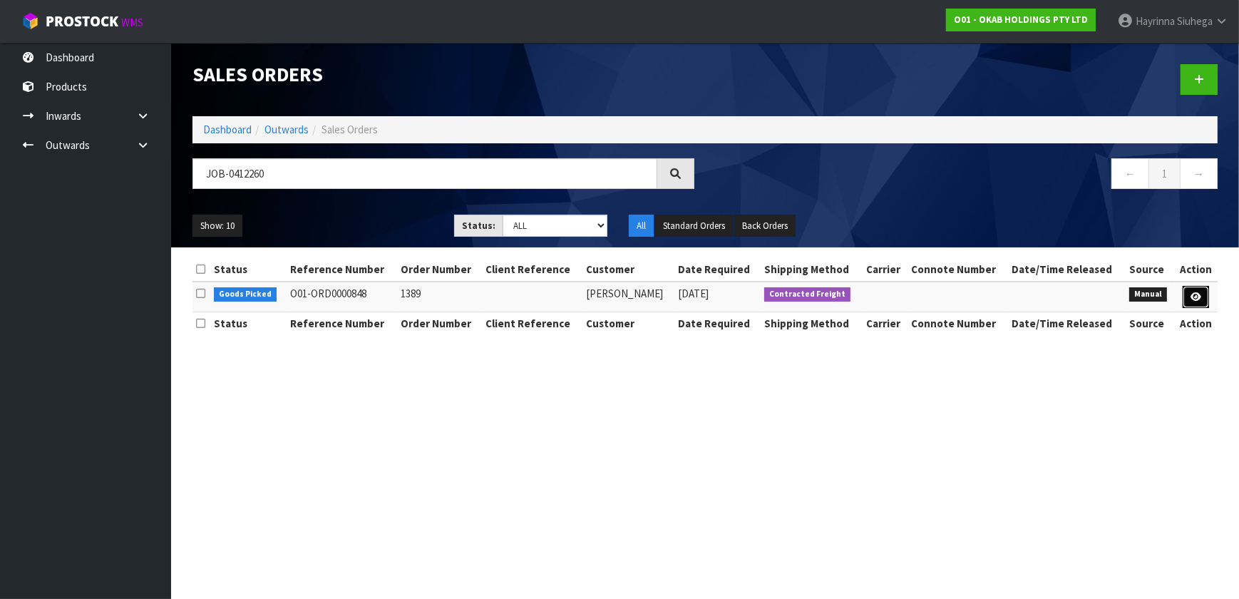
click at [1194, 292] on icon at bounding box center [1196, 296] width 11 height 9
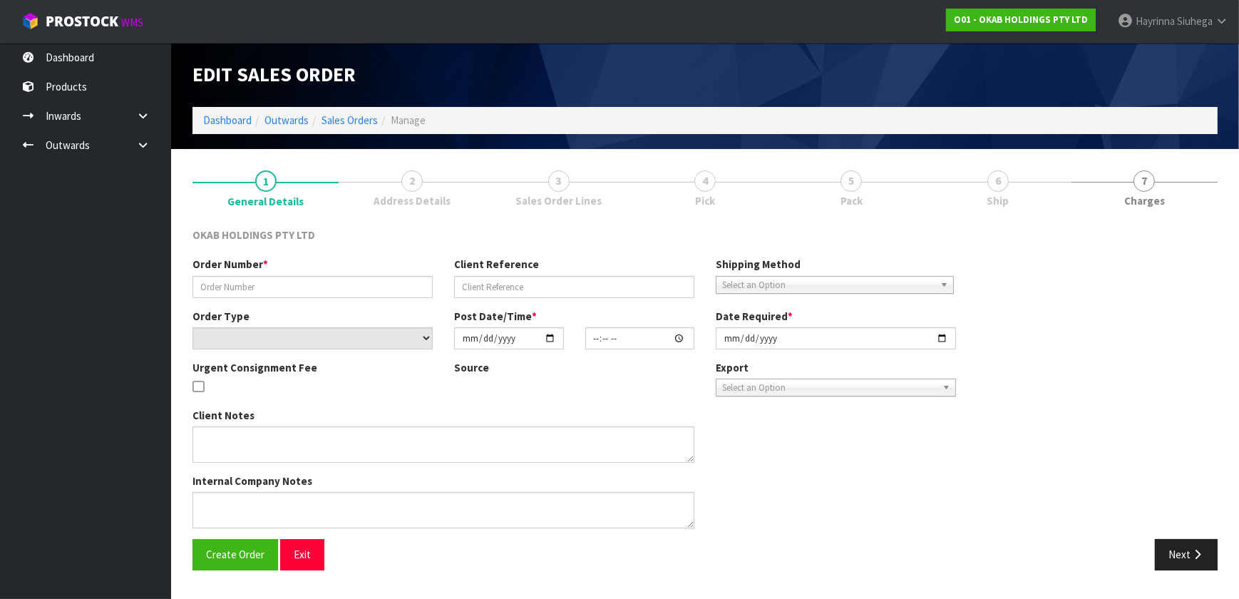
type input "1389"
select select "number:0"
type input "[DATE]"
type input "12:32:00.000"
type input "[DATE]"
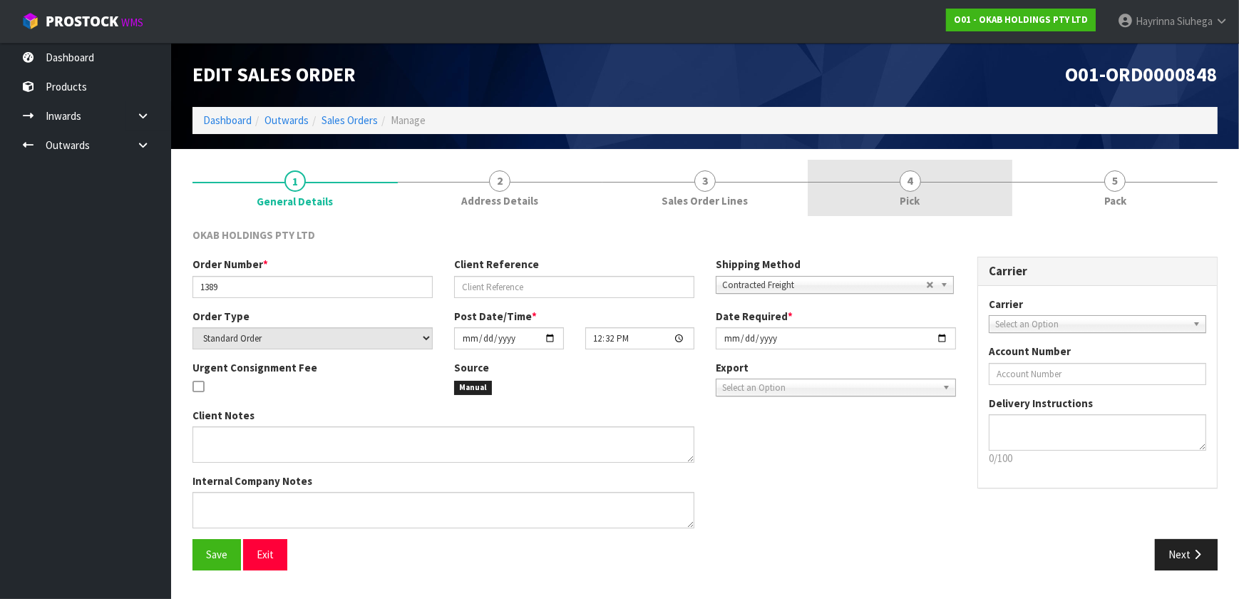
click at [944, 194] on link "4 Pick" at bounding box center [910, 188] width 205 height 56
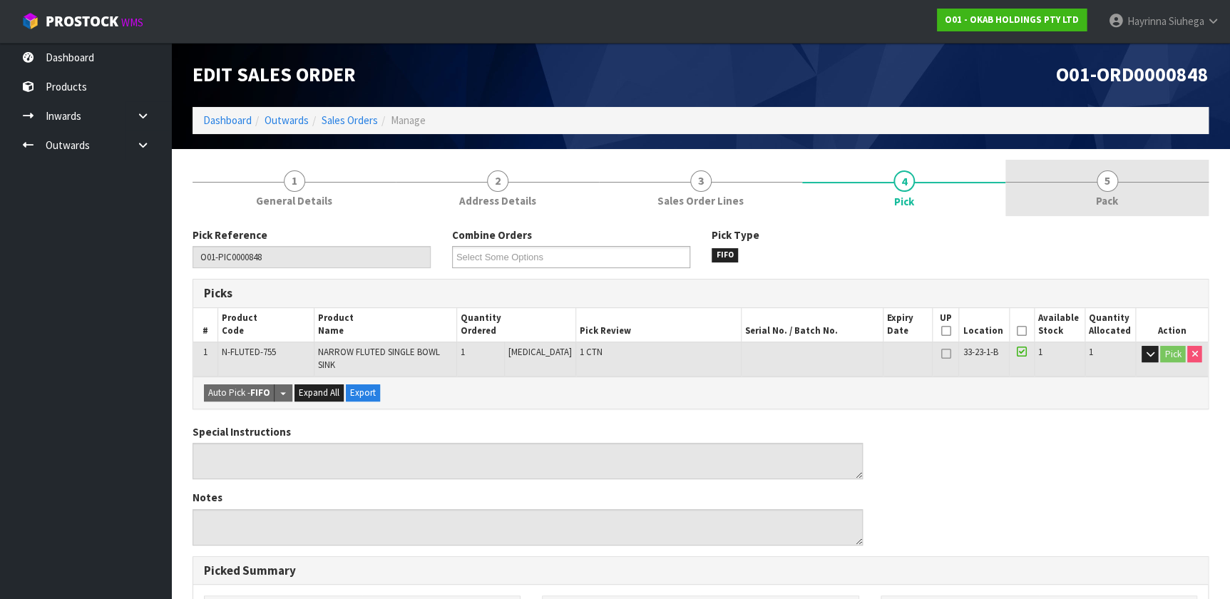
click at [1054, 184] on link "5 Pack" at bounding box center [1106, 188] width 203 height 56
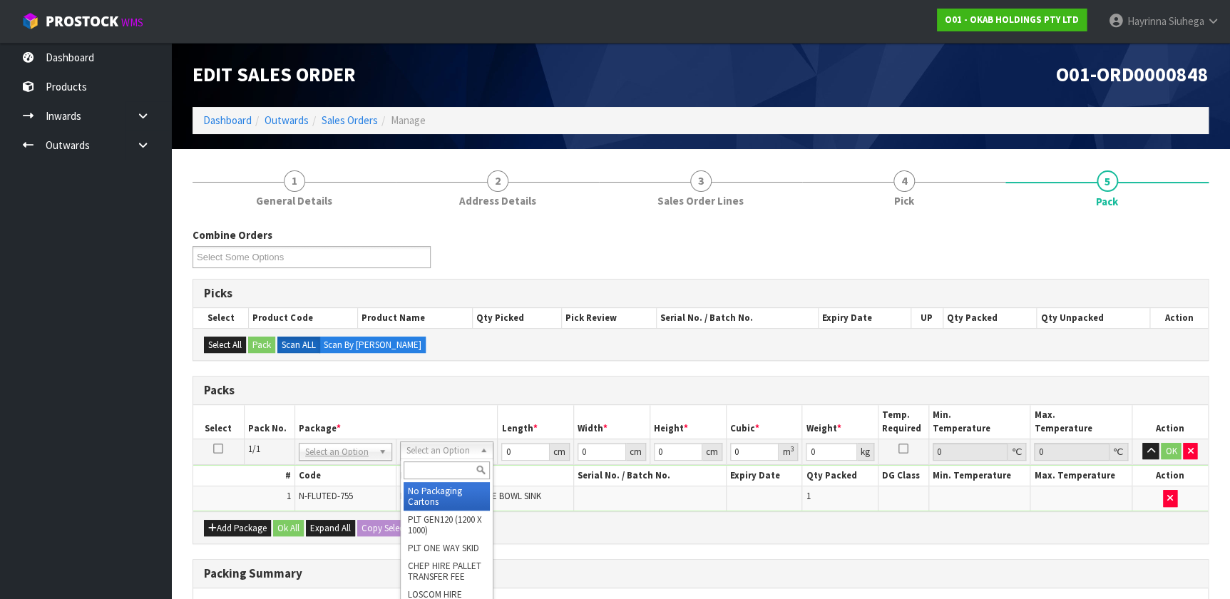
click at [449, 472] on input "text" at bounding box center [447, 470] width 86 height 18
type input "O"
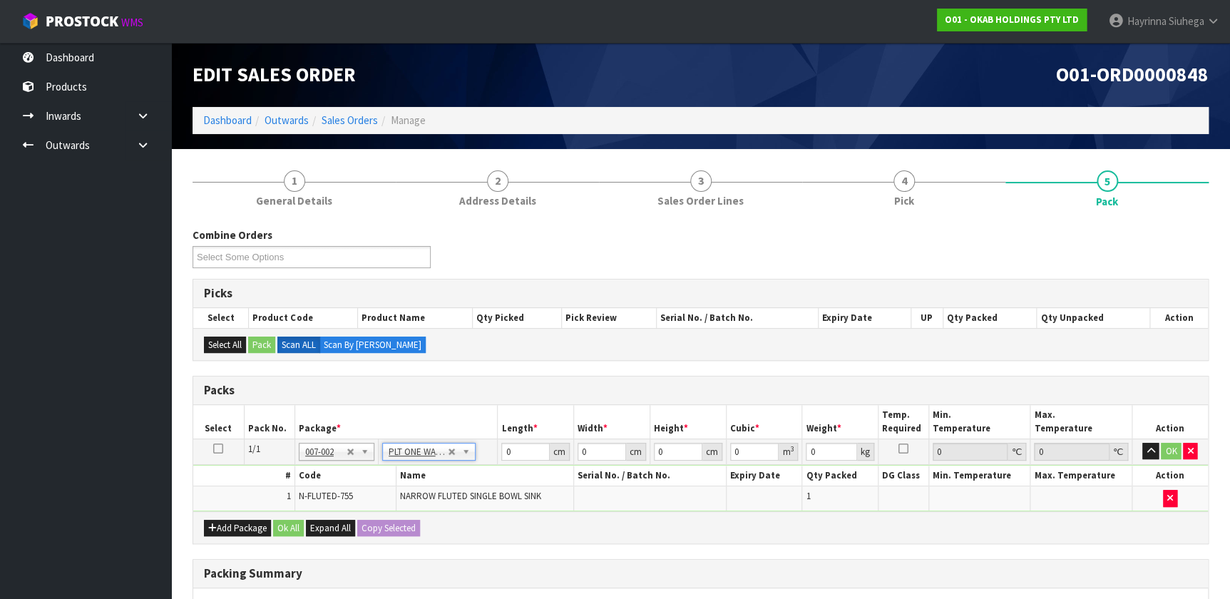
type input "35.75"
click at [508, 452] on input "0" at bounding box center [525, 452] width 48 height 18
click at [504, 452] on input "0" at bounding box center [525, 452] width 48 height 18
type input "111"
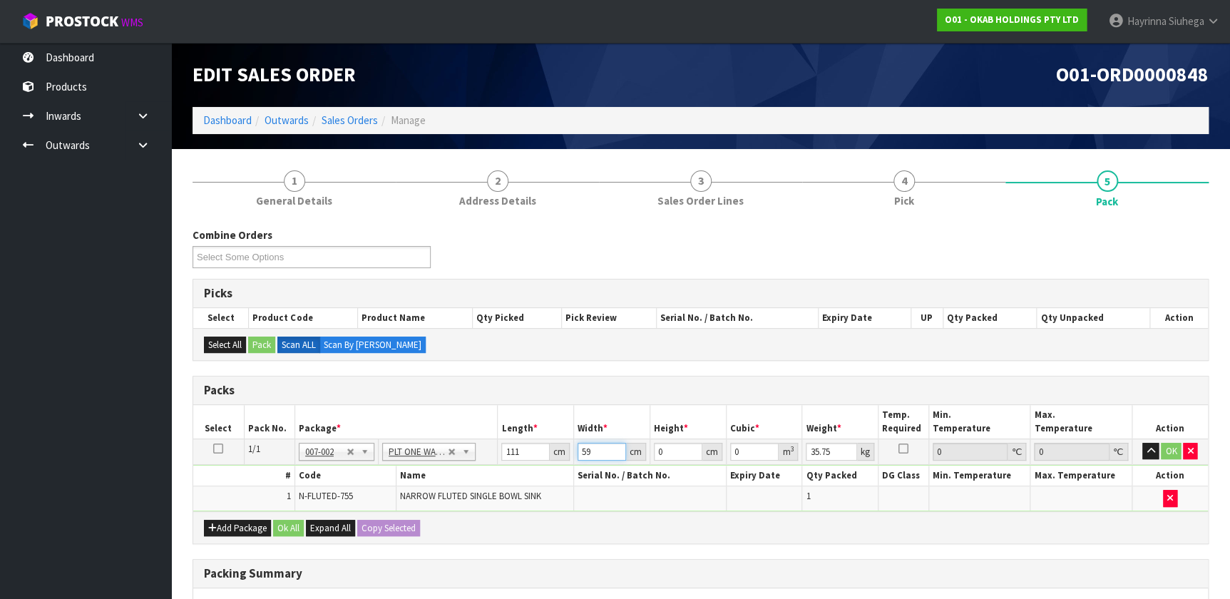
type input "59"
type input "4"
type input "0.026196"
type input "41"
type input "0.268509"
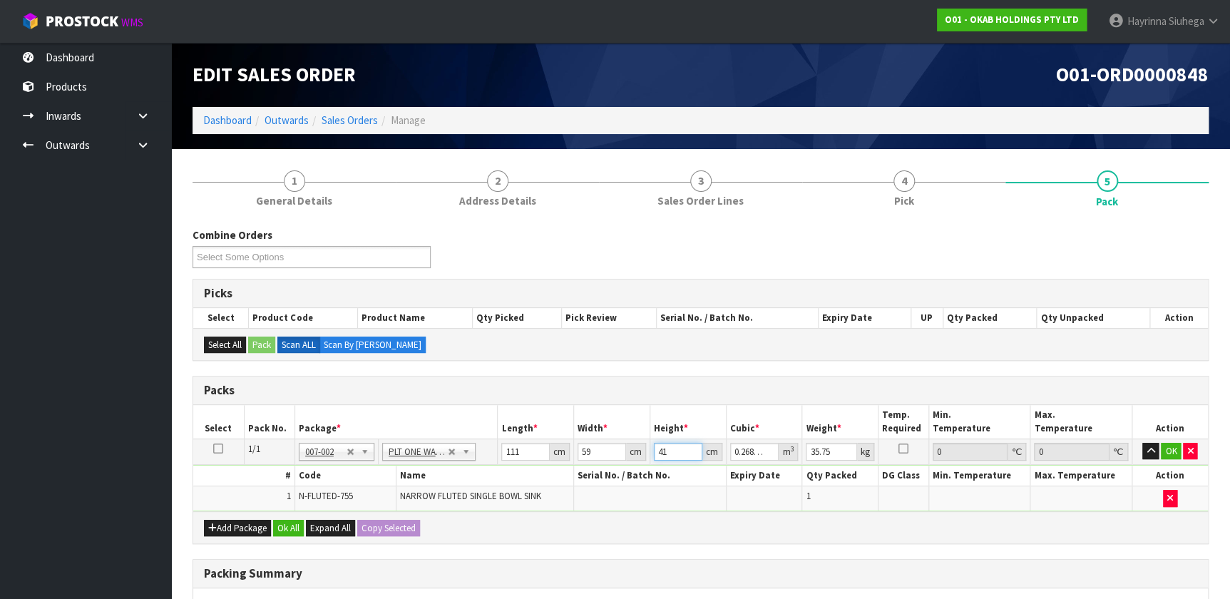
type input "41"
type input "42"
click button "OK" at bounding box center [1171, 451] width 20 height 17
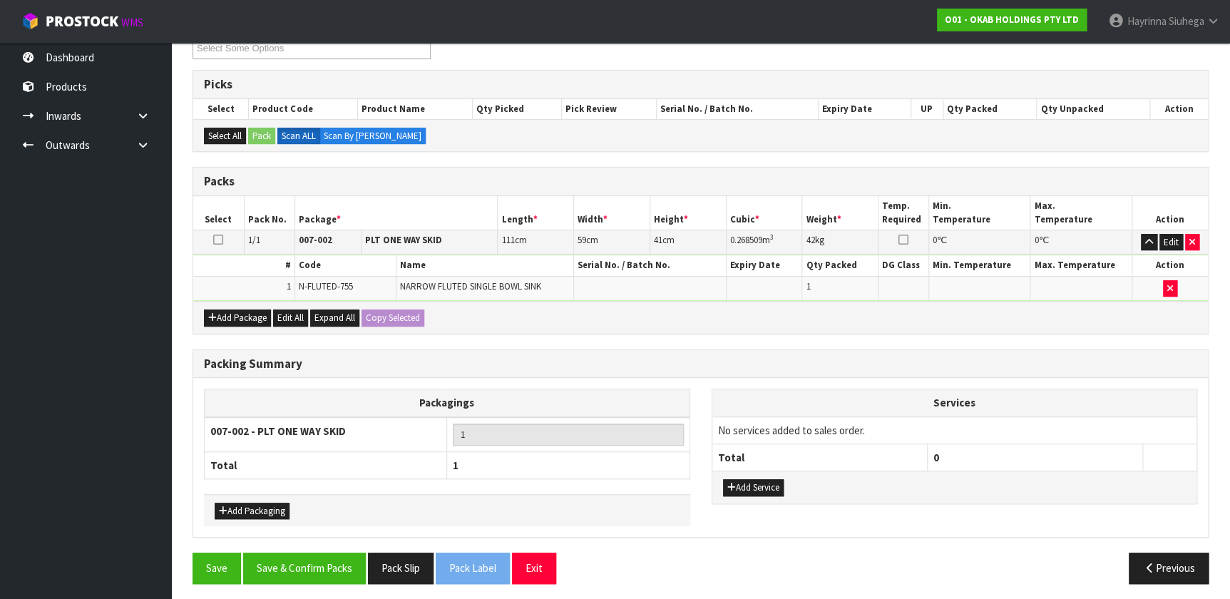
scroll to position [211, 0]
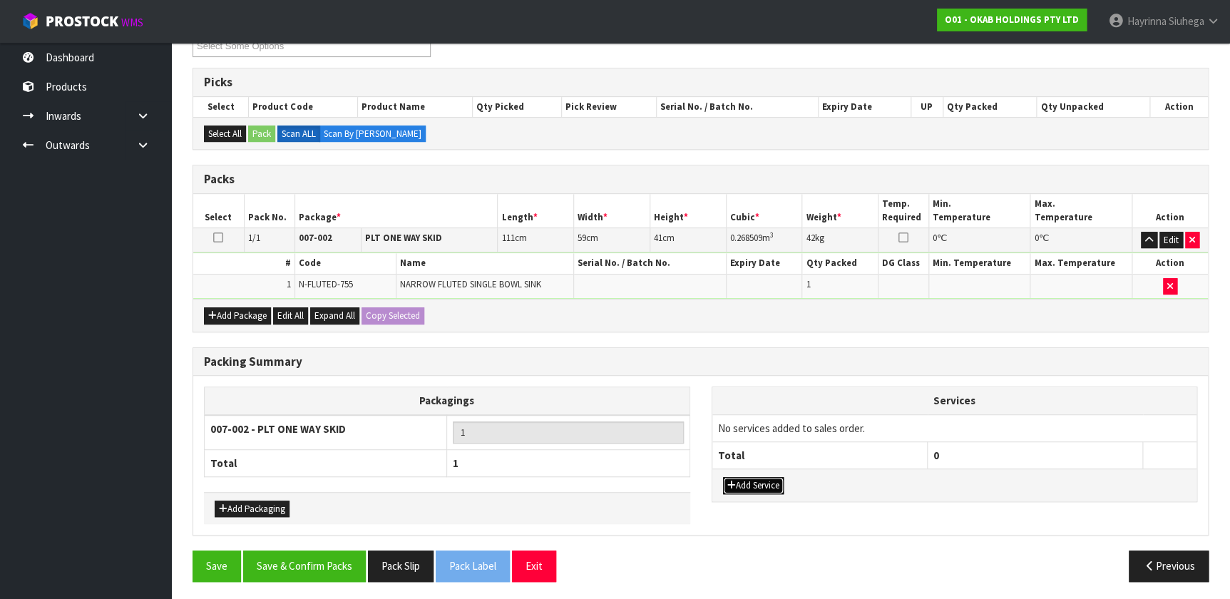
click at [759, 477] on button "Add Service" at bounding box center [753, 485] width 61 height 17
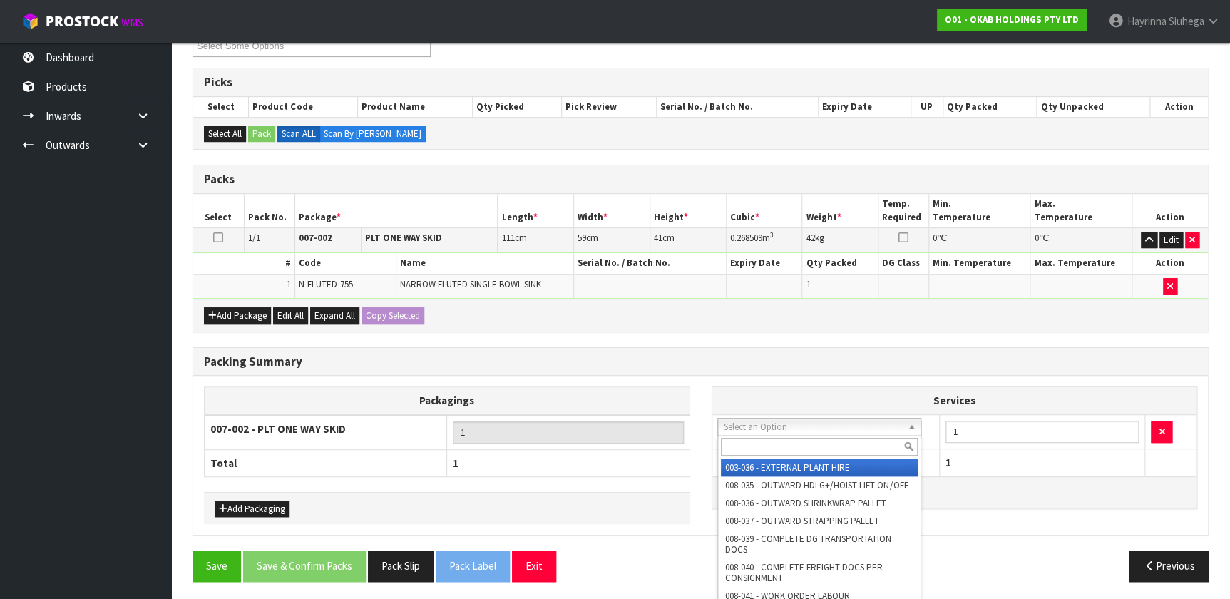
click at [754, 444] on input "text" at bounding box center [819, 447] width 197 height 18
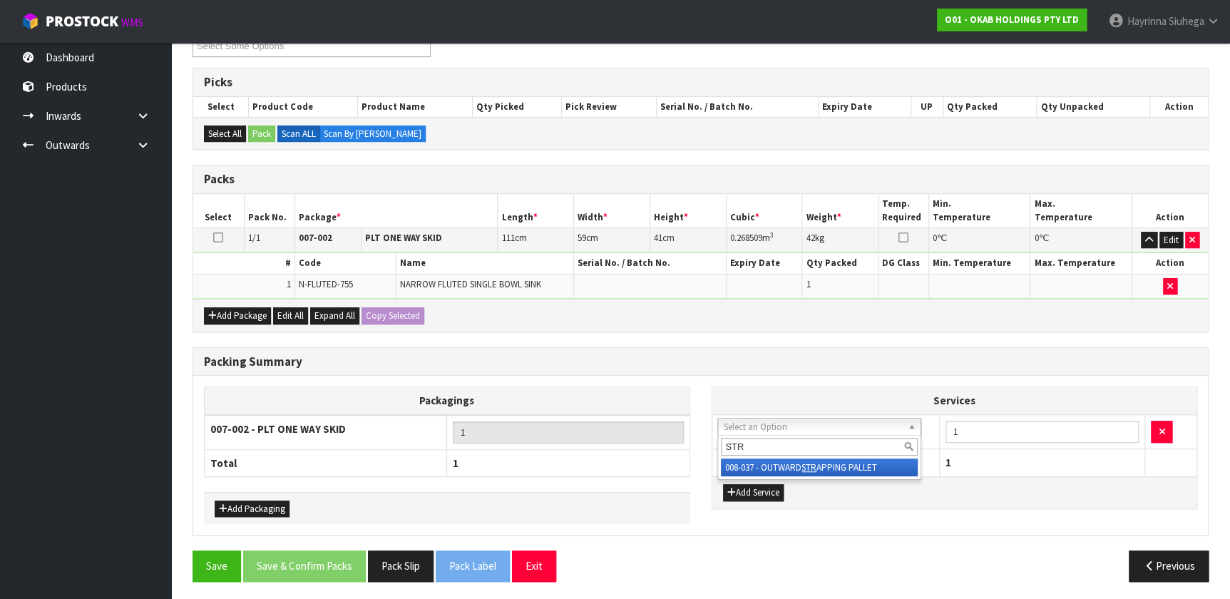
type input "STR"
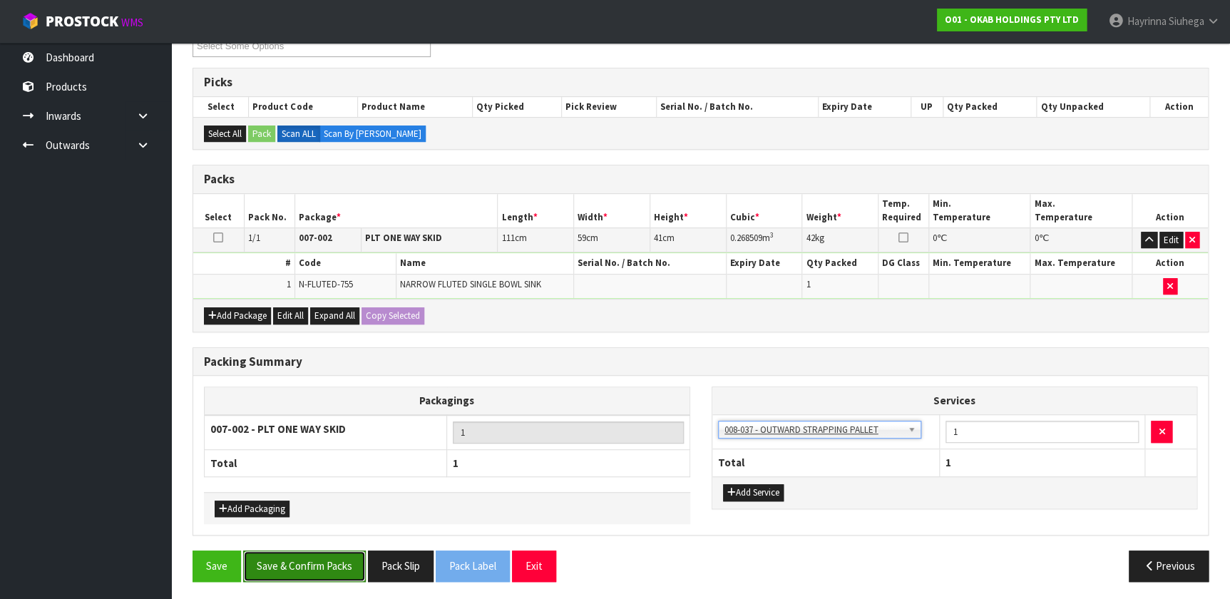
click at [345, 557] on button "Save & Confirm Packs" at bounding box center [304, 566] width 123 height 31
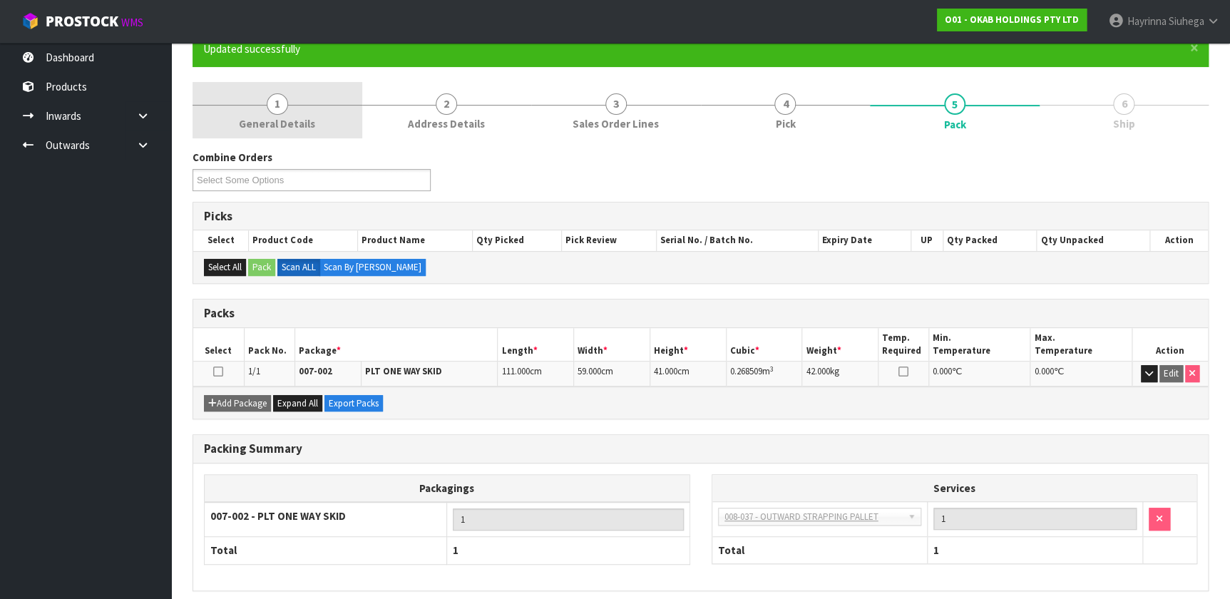
scroll to position [64, 0]
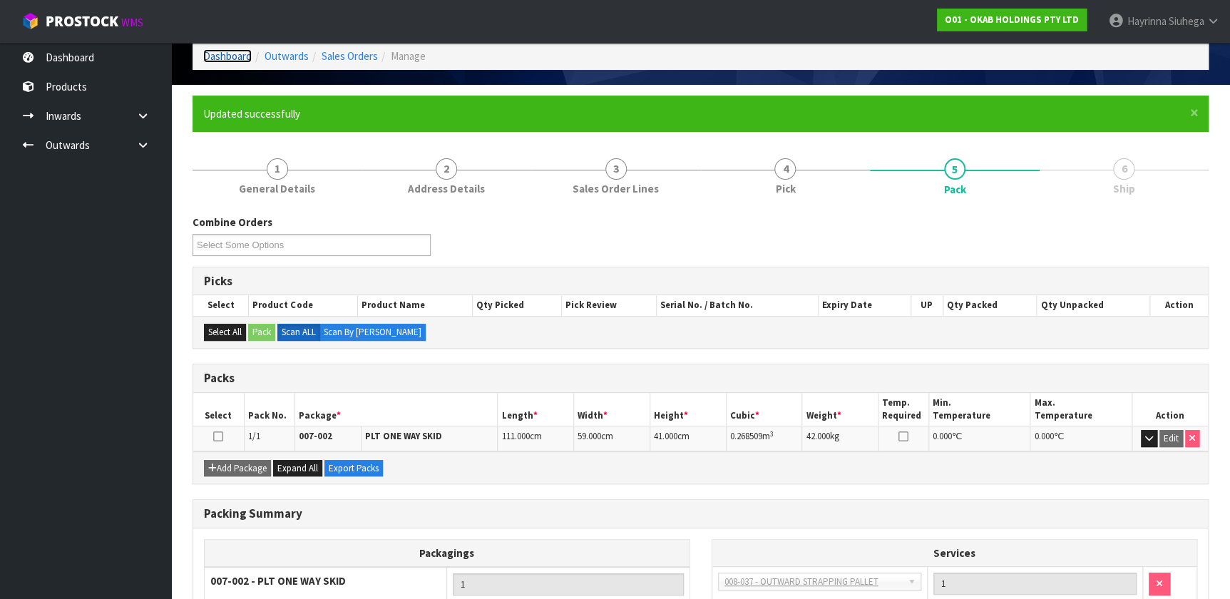
click at [219, 51] on link "Dashboard" at bounding box center [227, 56] width 48 height 14
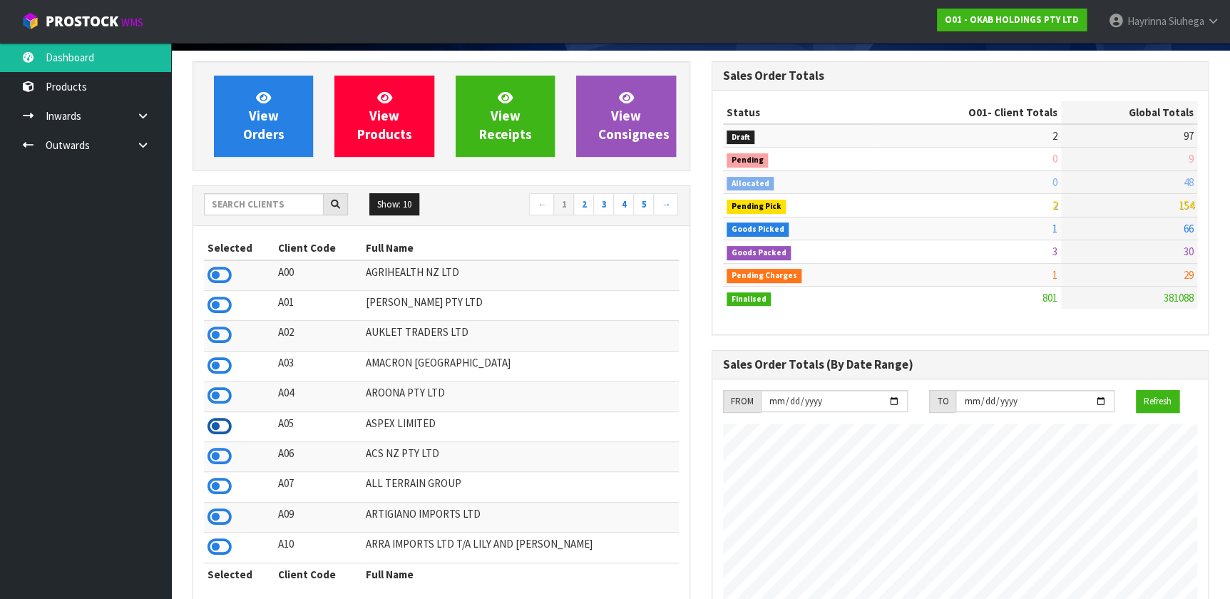
scroll to position [91, 0]
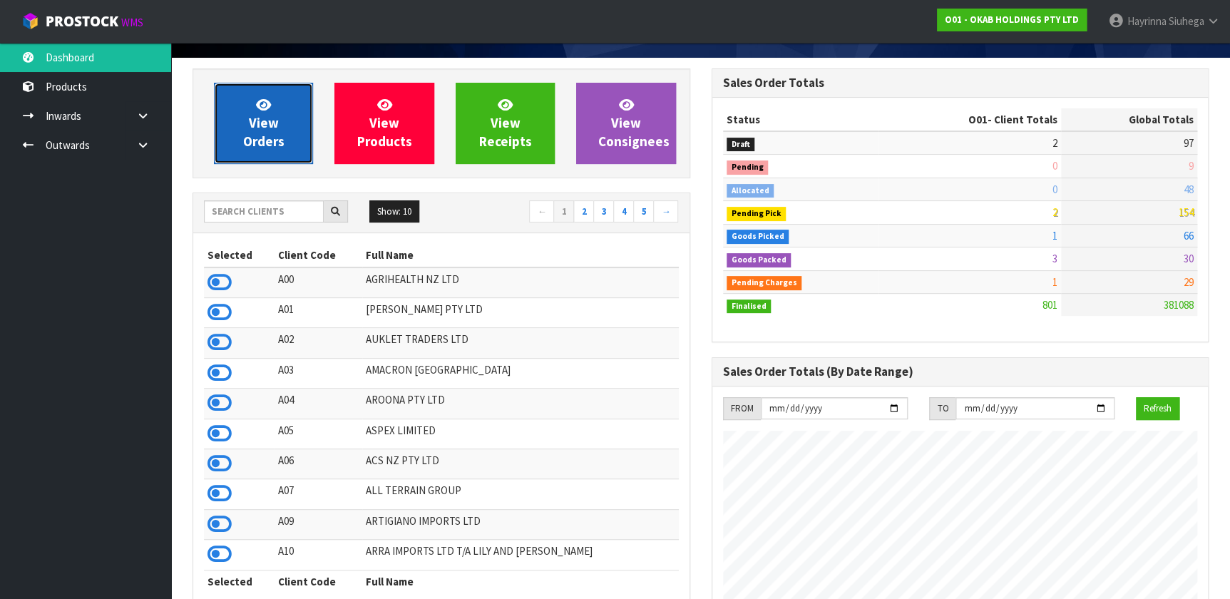
click at [280, 135] on span "View Orders" at bounding box center [263, 122] width 41 height 53
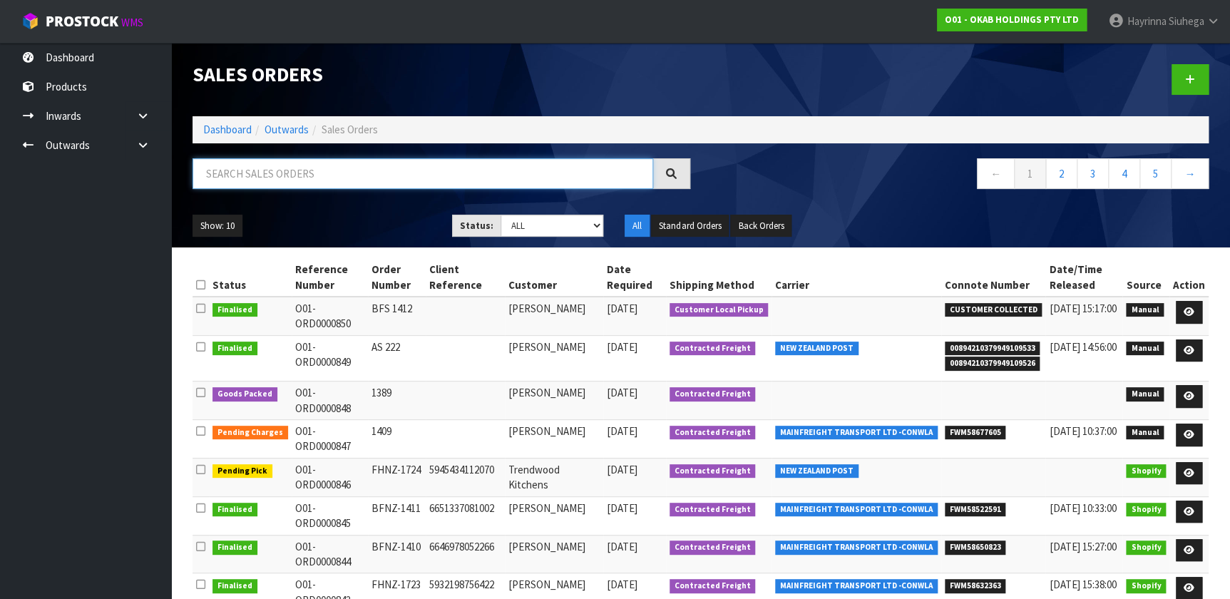
click at [304, 178] on input "text" at bounding box center [423, 173] width 461 height 31
type input "JOB-0402436"
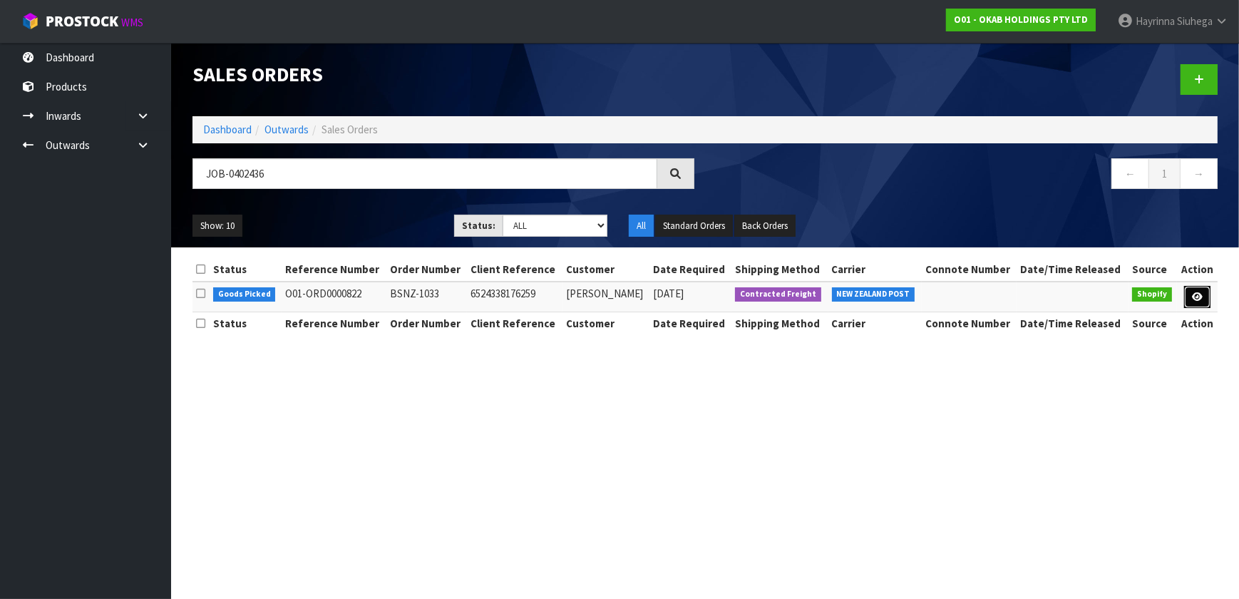
click at [1191, 290] on link at bounding box center [1197, 297] width 26 height 23
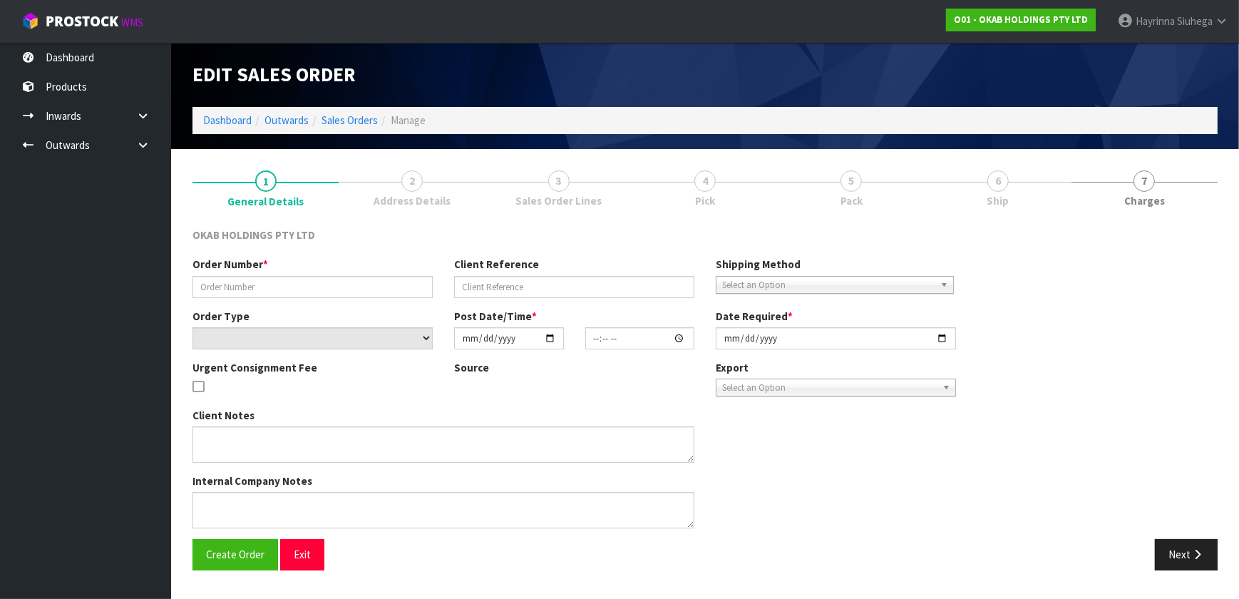
type input "BSNZ-1033"
type input "6524338176259"
select select "number:0"
type input "[DATE]"
type input "12:19:07.000"
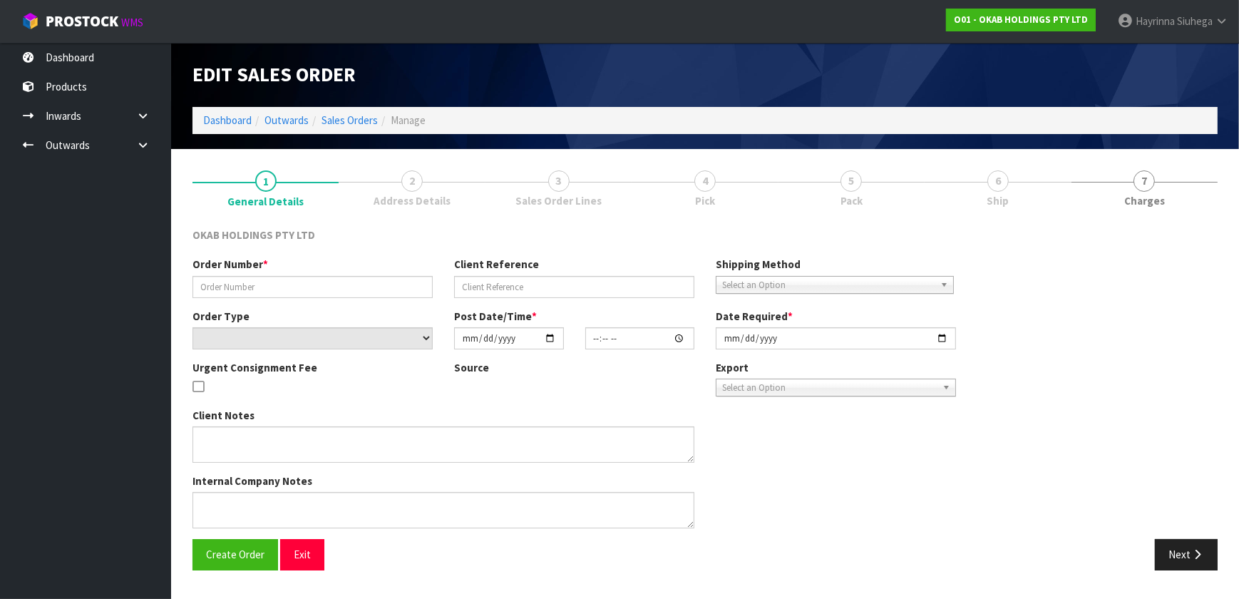
type input "[DATE]"
type textarea "BUT 755 - SINGLE BOWL GRID"
type textarea "#1033 [DATE] 1:18 AM [PERSON_NAME] ONLINE STORE $930.00 COMPLETEPAID ATTENTION …"
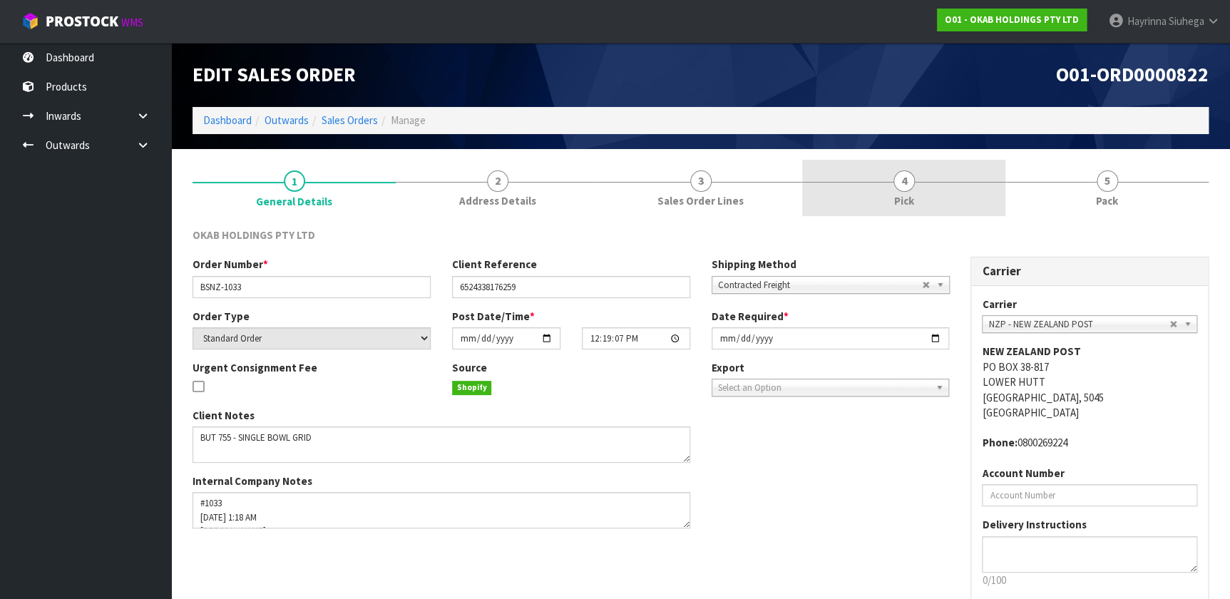
click at [906, 183] on span "4" at bounding box center [904, 180] width 21 height 21
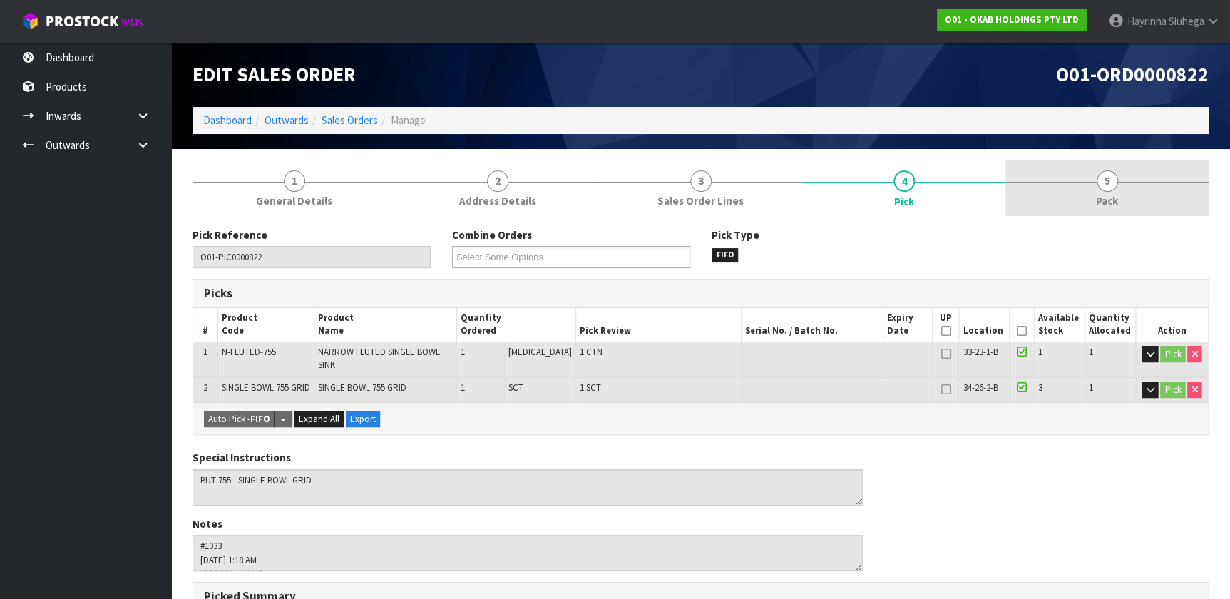
click at [1084, 193] on link "5 Pack" at bounding box center [1106, 188] width 203 height 56
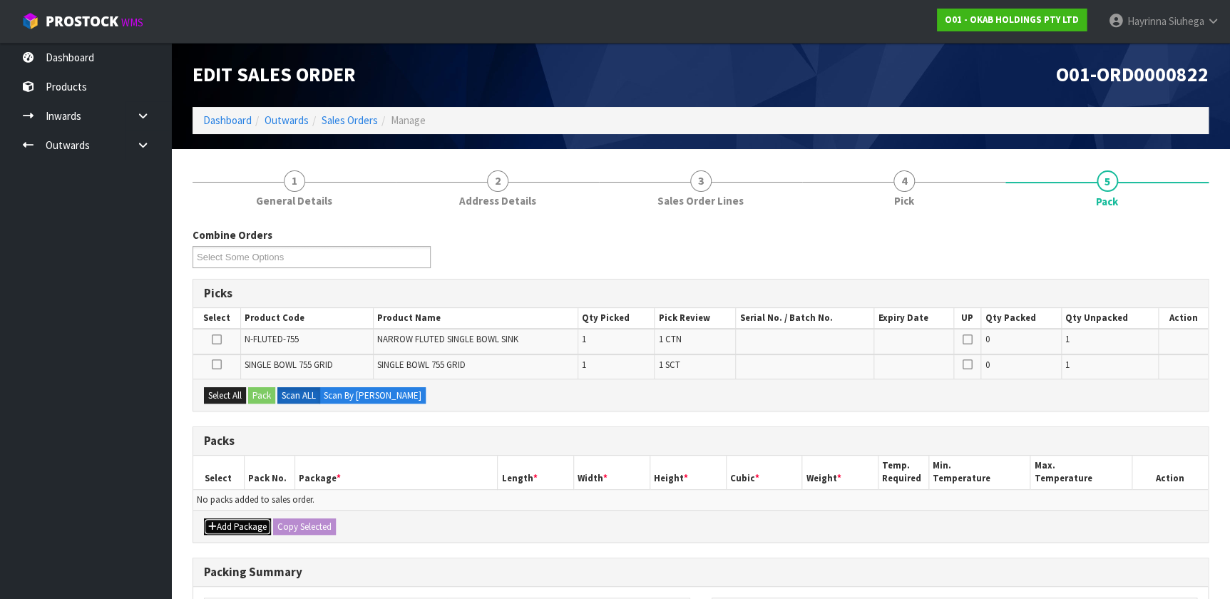
click at [251, 528] on button "Add Package" at bounding box center [237, 526] width 67 height 17
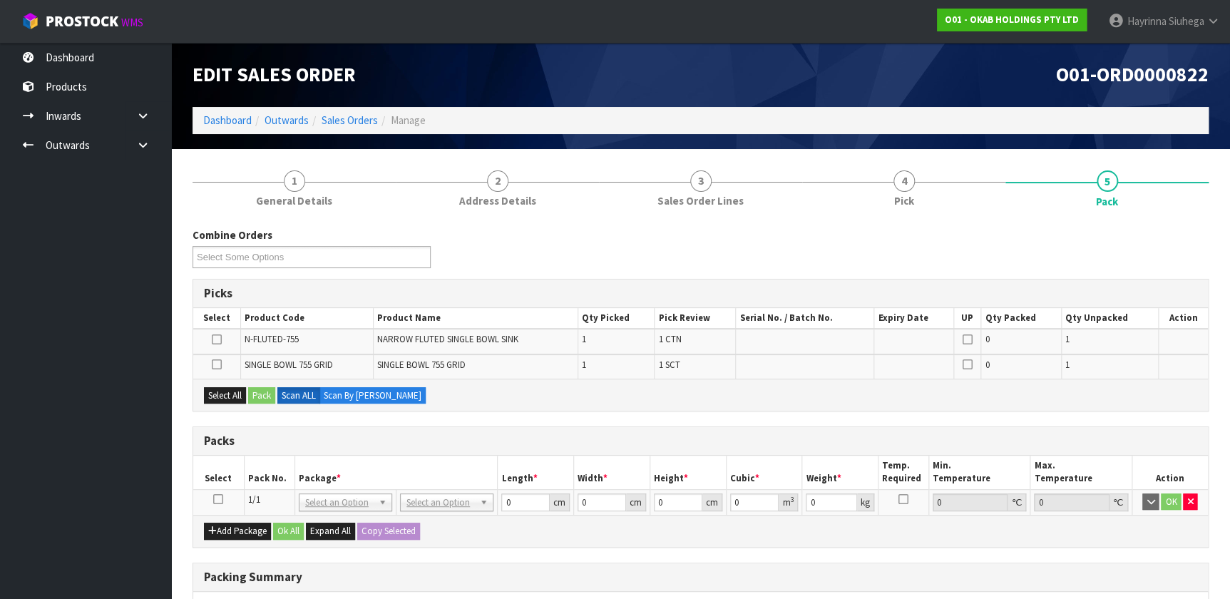
click at [215, 499] on icon at bounding box center [218, 499] width 10 height 1
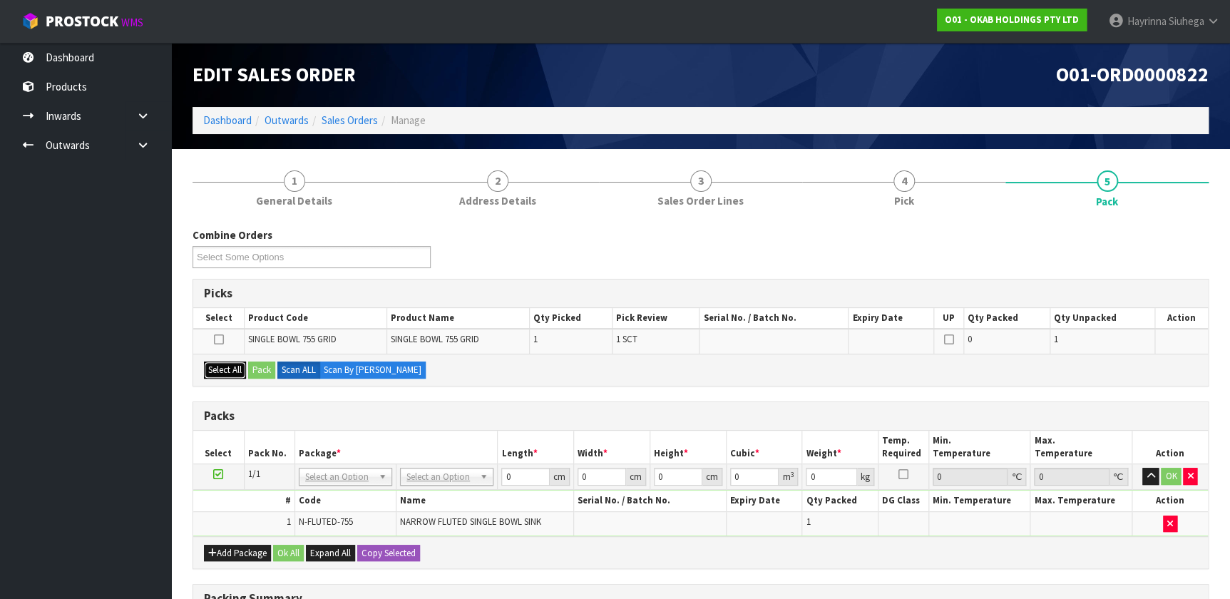
click at [230, 370] on button "Select All" at bounding box center [225, 370] width 42 height 17
click at [262, 373] on button "Pack" at bounding box center [261, 370] width 27 height 17
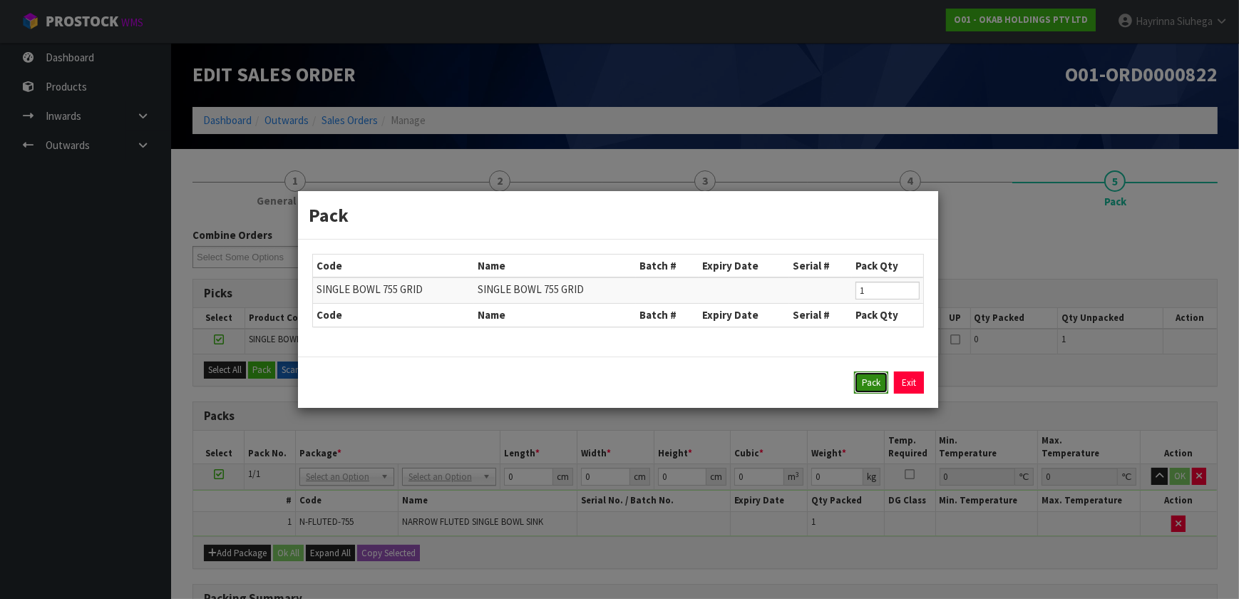
click at [859, 372] on button "Pack" at bounding box center [871, 383] width 34 height 23
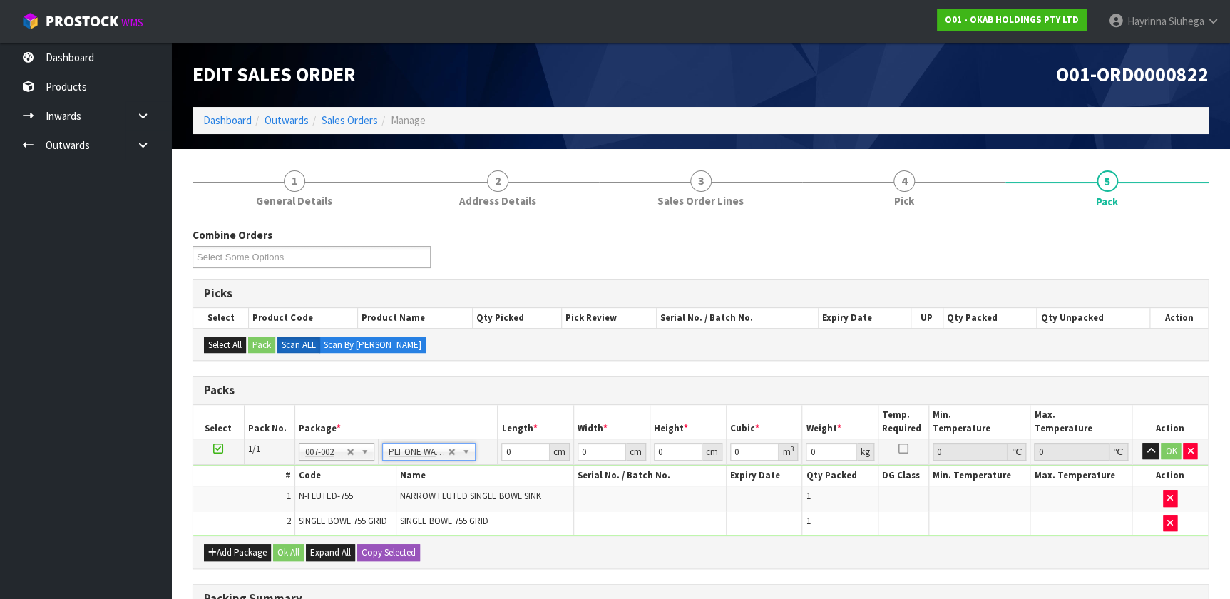
type input "36.75"
click at [503, 449] on input "0" at bounding box center [525, 452] width 48 height 18
type input "92"
type input "66"
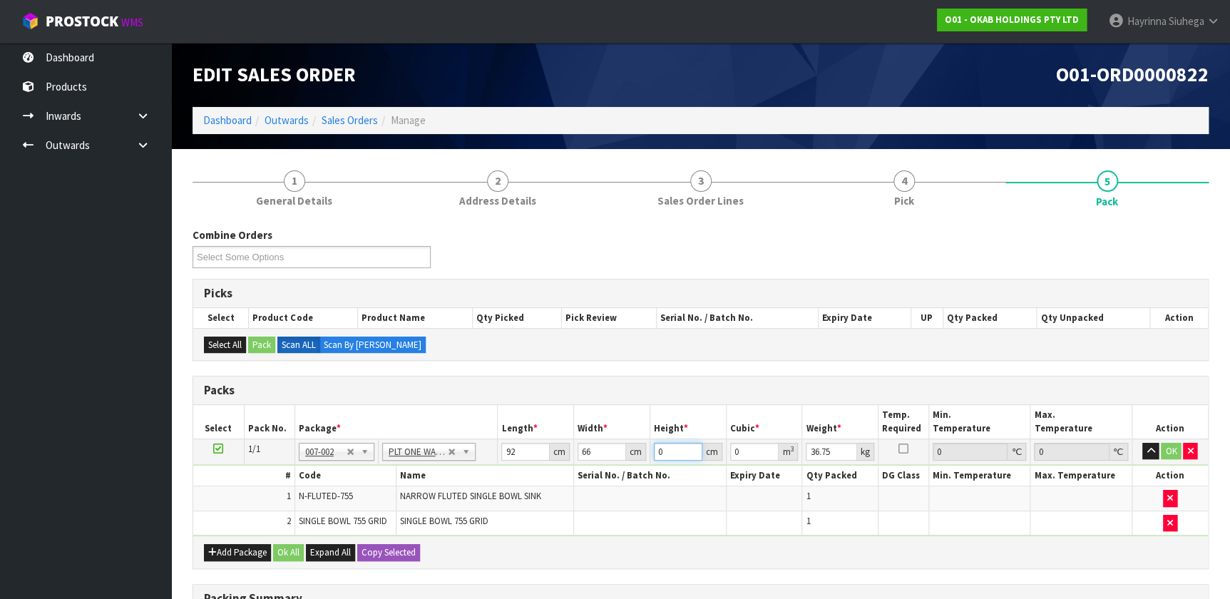
type input "4"
type input "0.024288"
type input "48"
type input "0.291456"
type input "48"
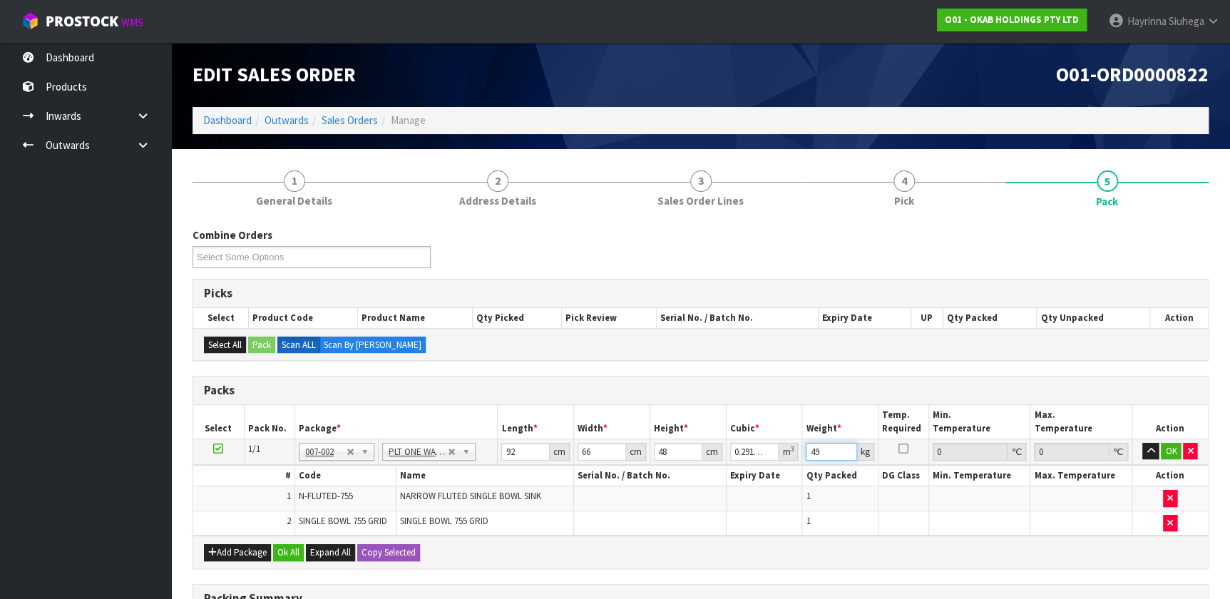
type input "49"
click button "OK" at bounding box center [1171, 451] width 20 height 17
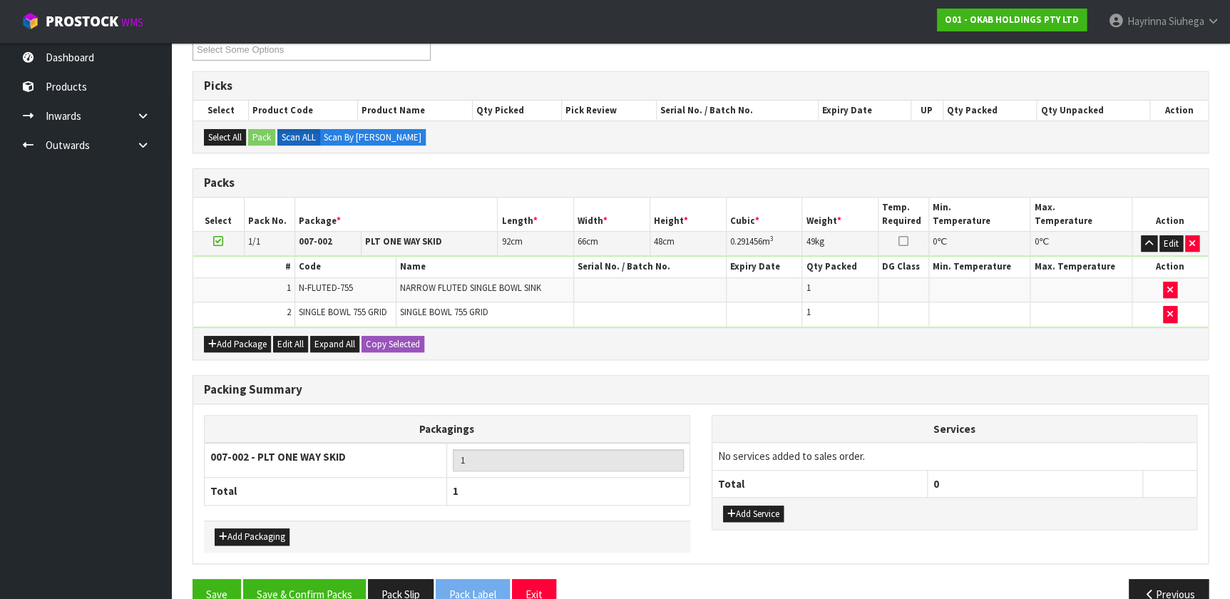
scroll to position [235, 0]
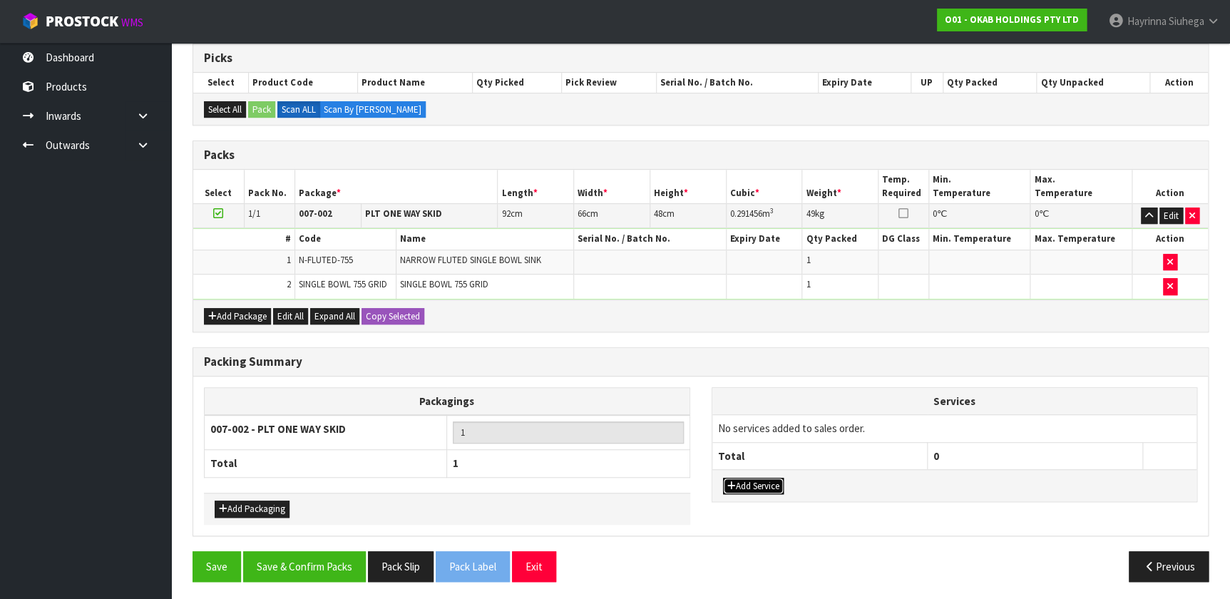
click at [772, 486] on button "Add Service" at bounding box center [753, 486] width 61 height 17
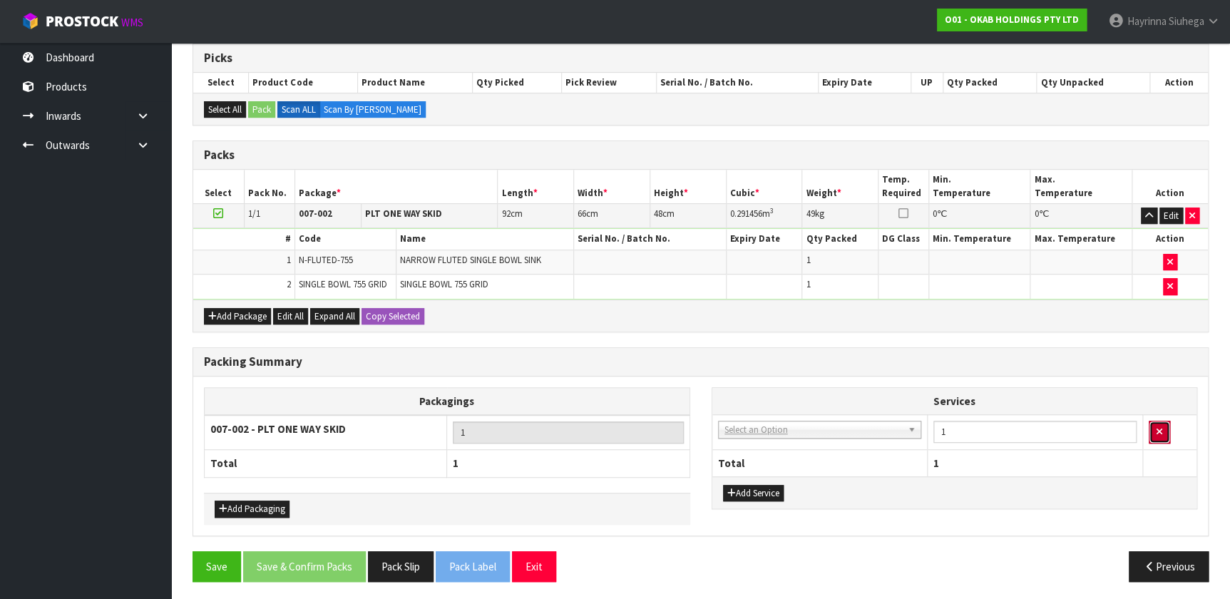
click at [1161, 431] on icon "button" at bounding box center [1160, 431] width 6 height 9
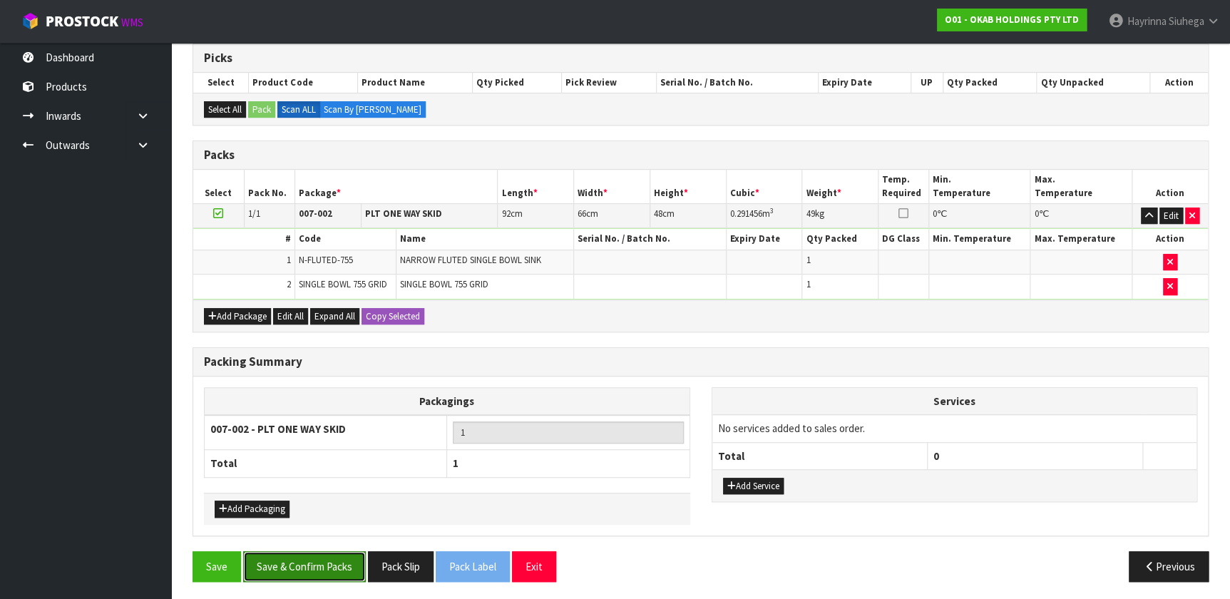
click at [351, 575] on button "Save & Confirm Packs" at bounding box center [304, 566] width 123 height 31
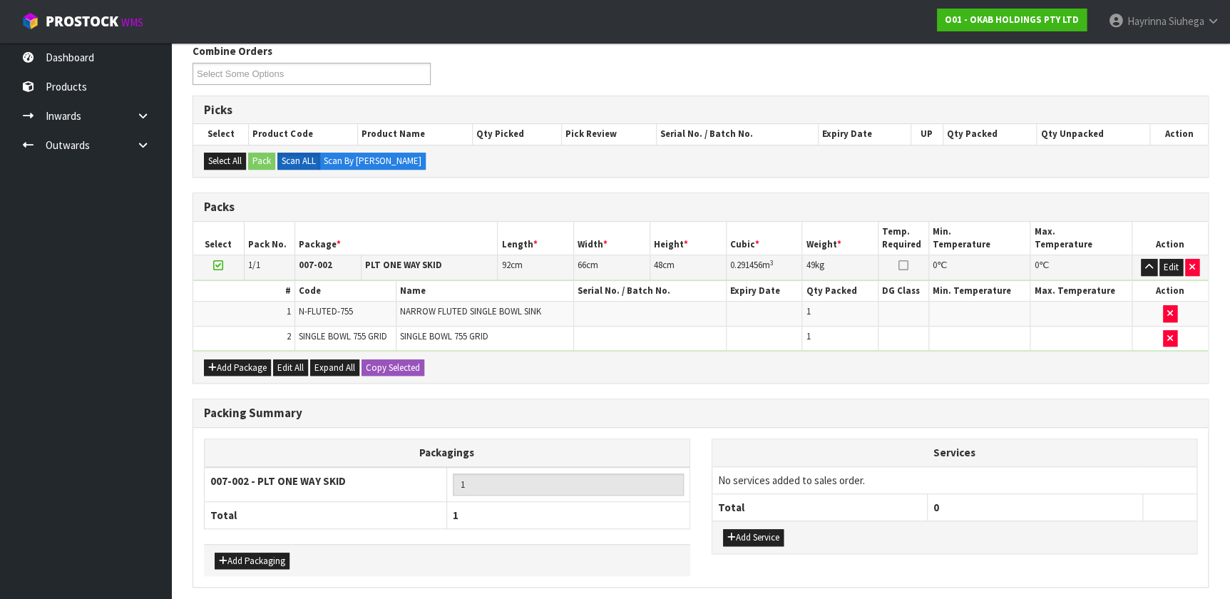
scroll to position [0, 0]
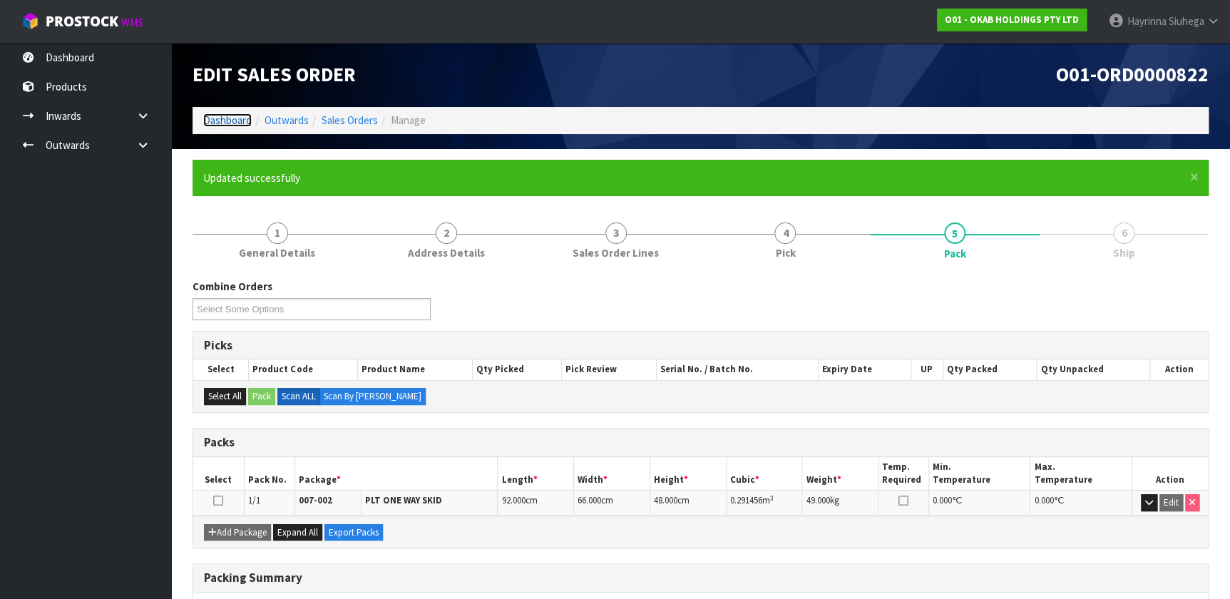
click at [249, 122] on link "Dashboard" at bounding box center [227, 120] width 48 height 14
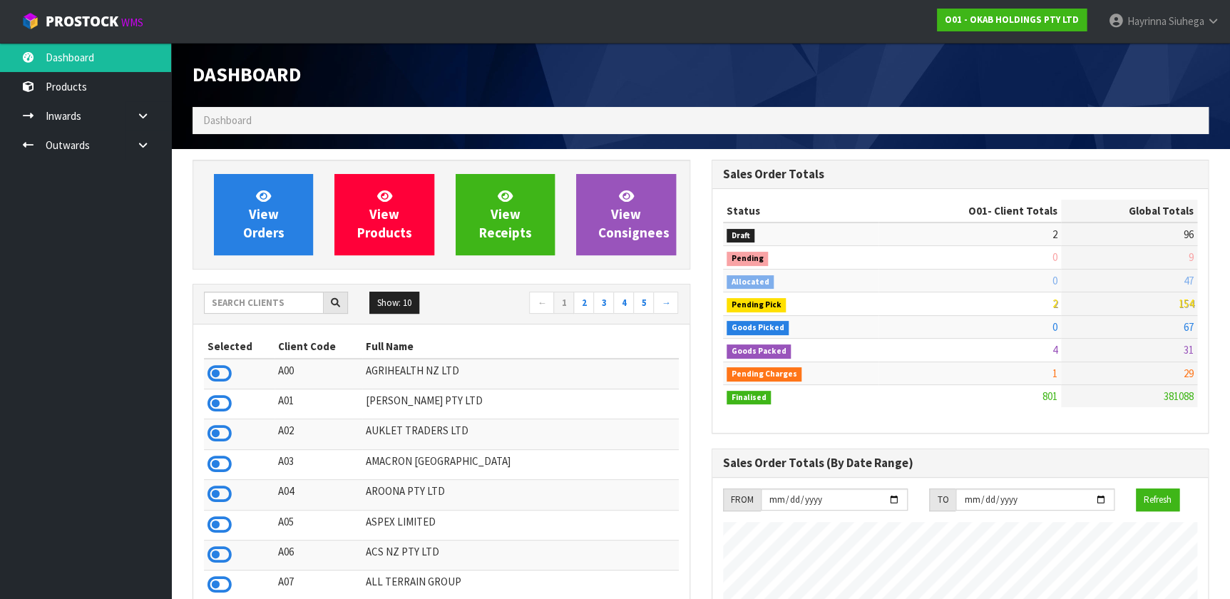
scroll to position [523, 0]
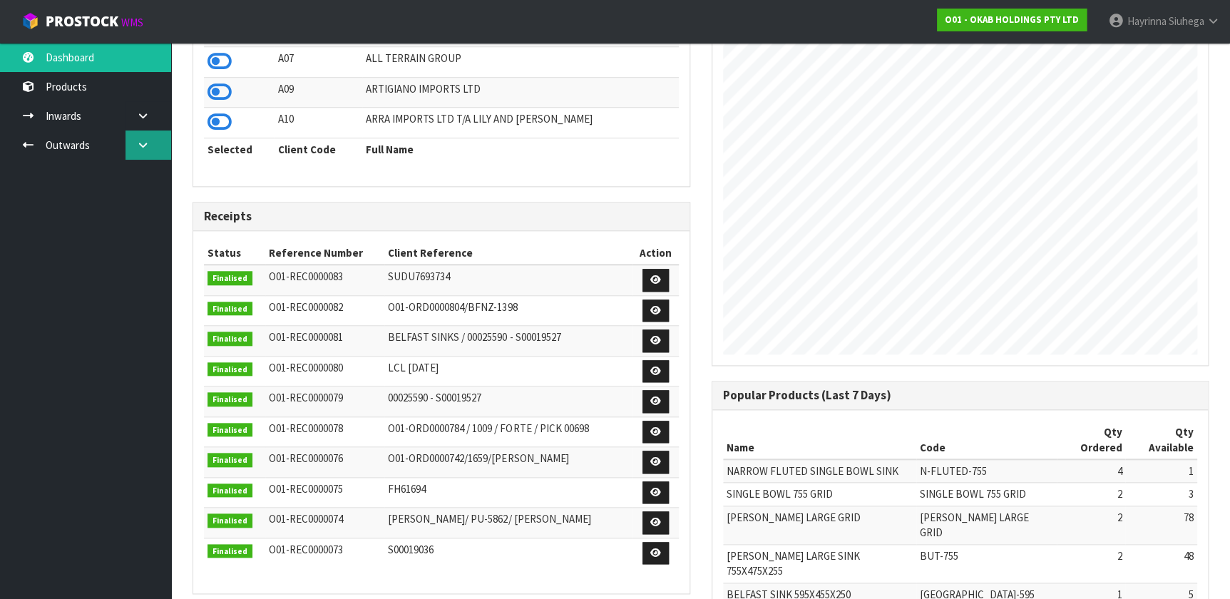
click at [130, 143] on link at bounding box center [149, 144] width 46 height 29
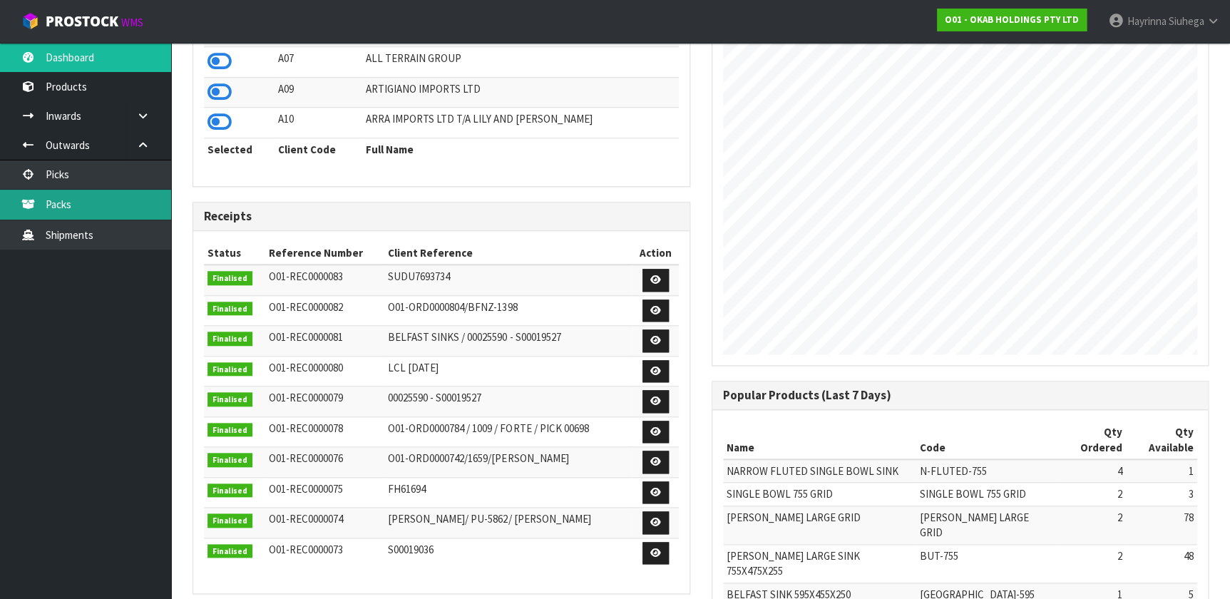
click at [93, 200] on link "Packs" at bounding box center [85, 204] width 171 height 29
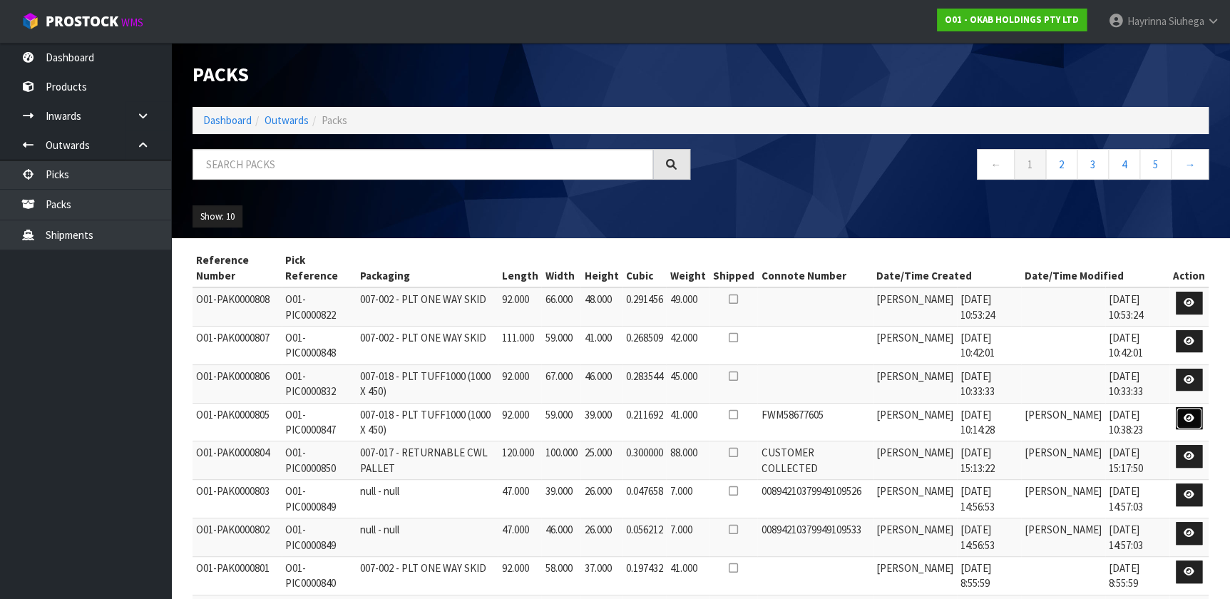
click at [1192, 421] on icon at bounding box center [1189, 418] width 11 height 9
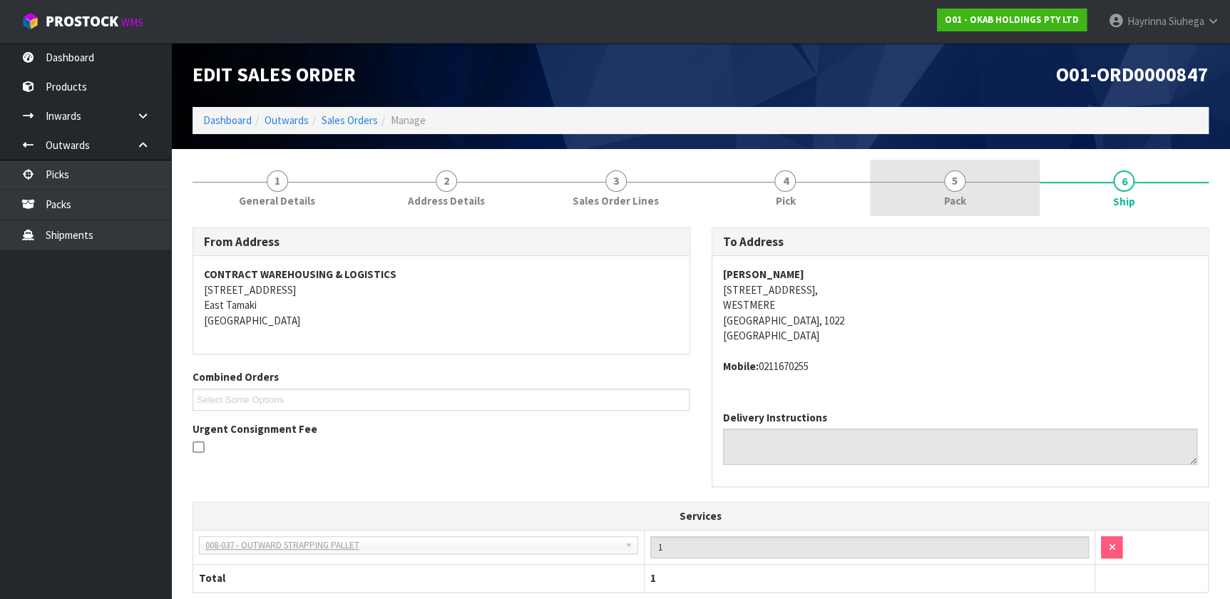
click at [960, 215] on link "5 Pack" at bounding box center [955, 188] width 170 height 56
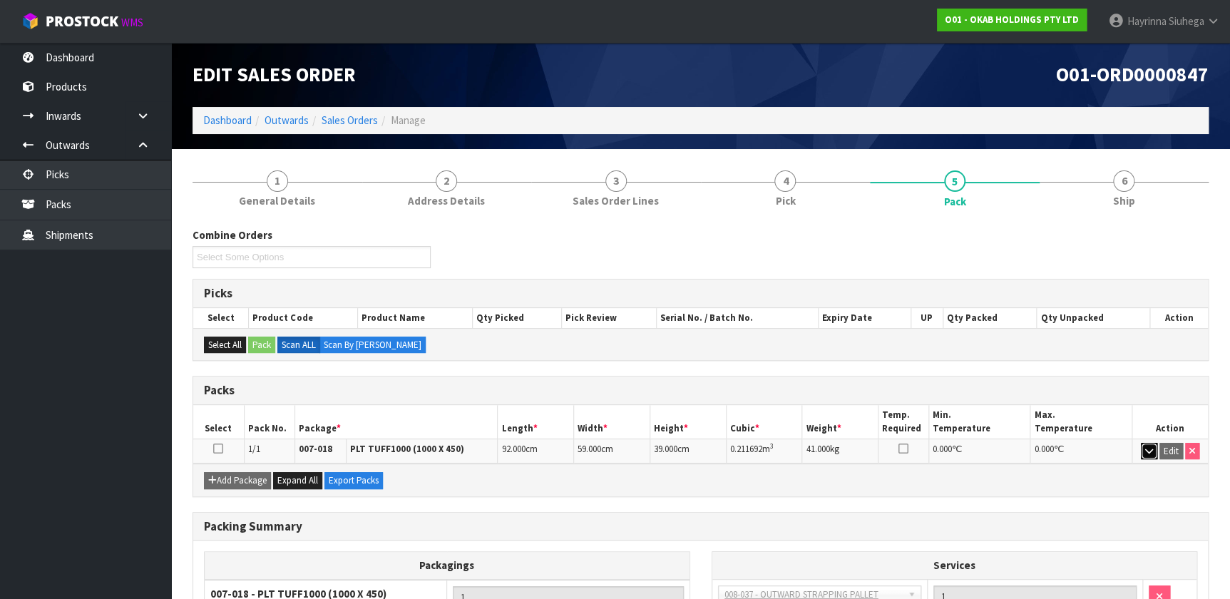
click at [1142, 449] on button "button" at bounding box center [1149, 451] width 16 height 17
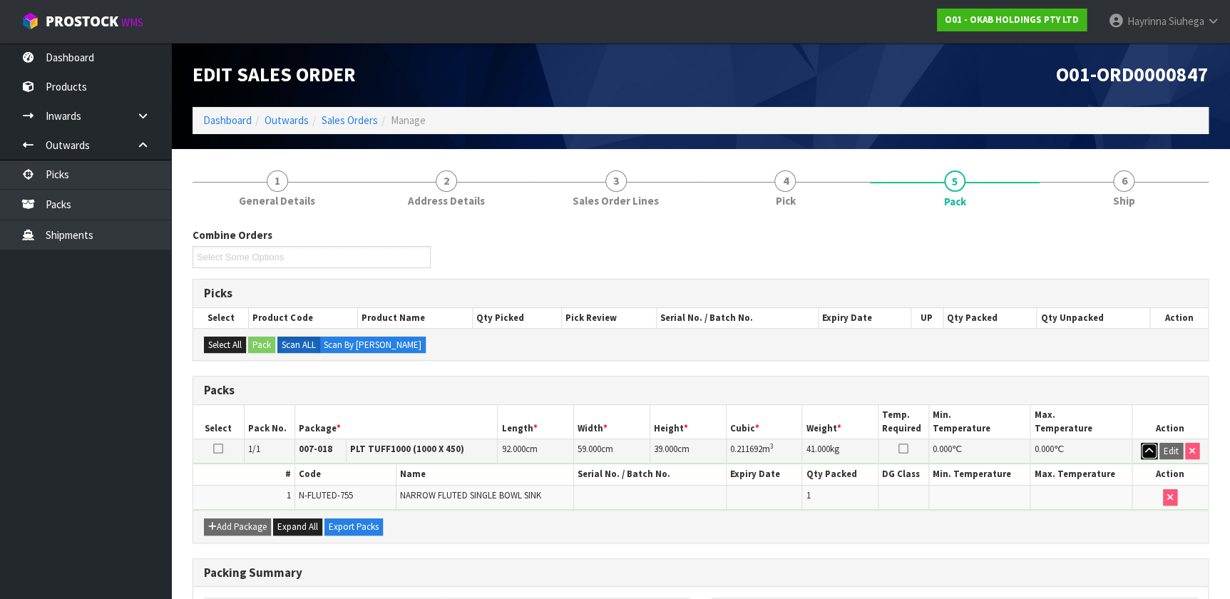
click at [1142, 449] on button "button" at bounding box center [1149, 451] width 16 height 17
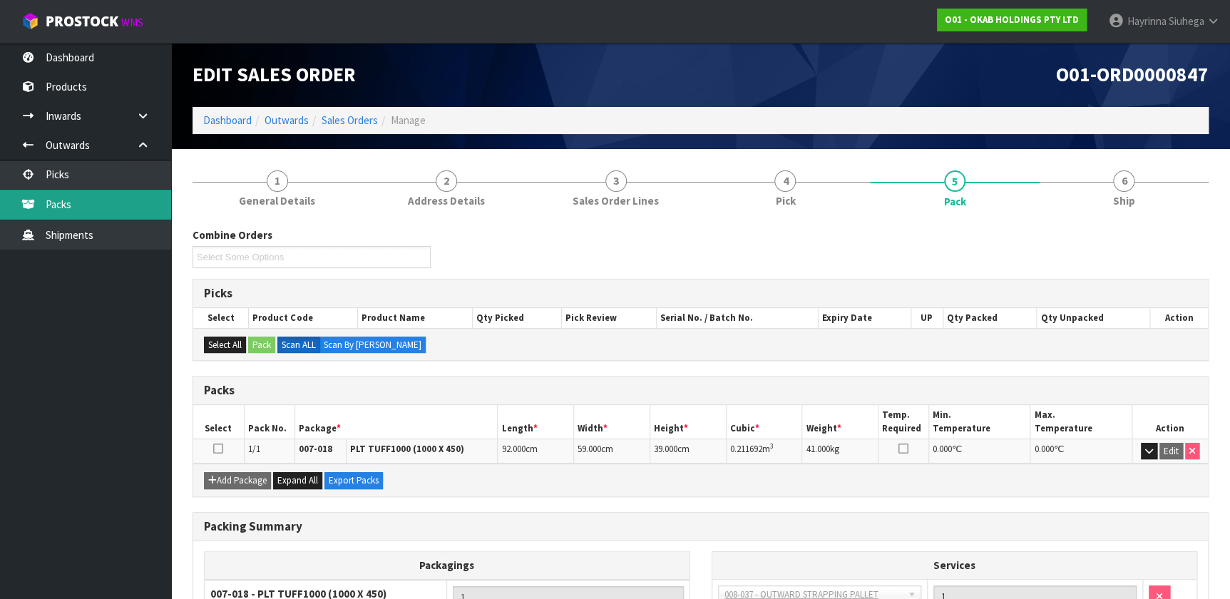
click at [63, 206] on link "Packs" at bounding box center [85, 204] width 171 height 29
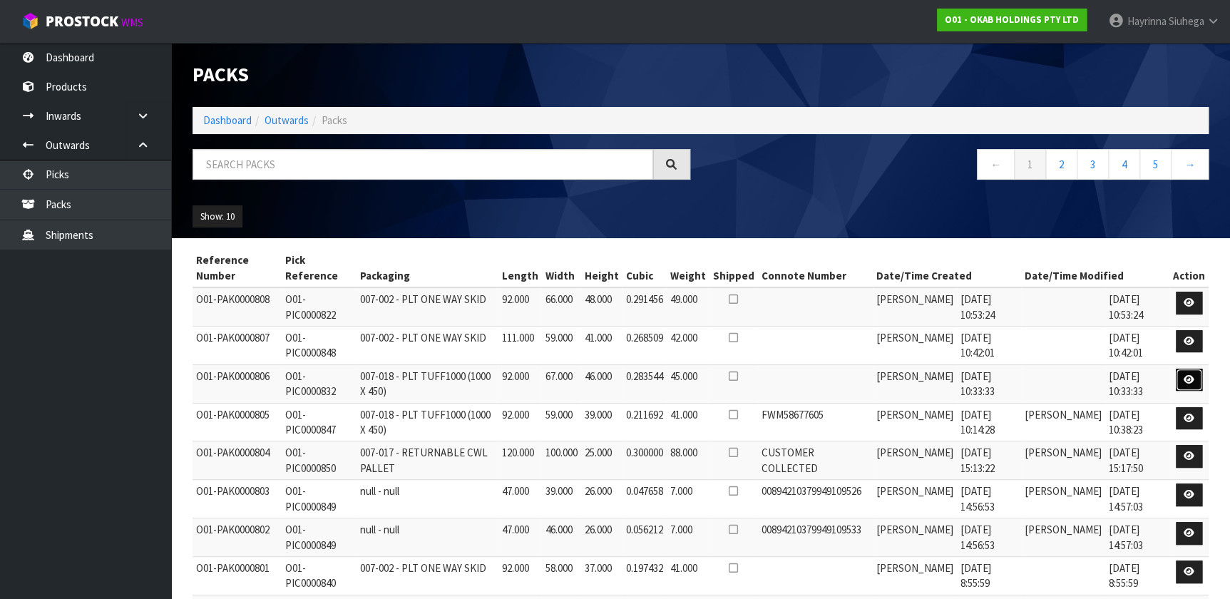
click at [1189, 375] on icon at bounding box center [1189, 379] width 11 height 9
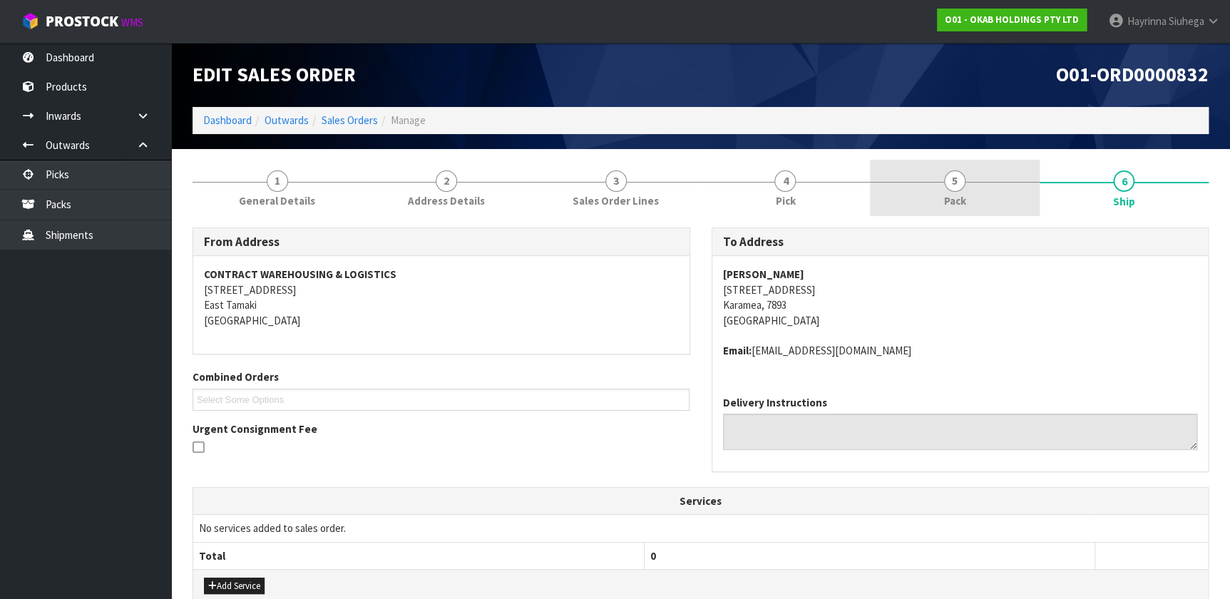
click at [968, 196] on link "5 Pack" at bounding box center [955, 188] width 170 height 56
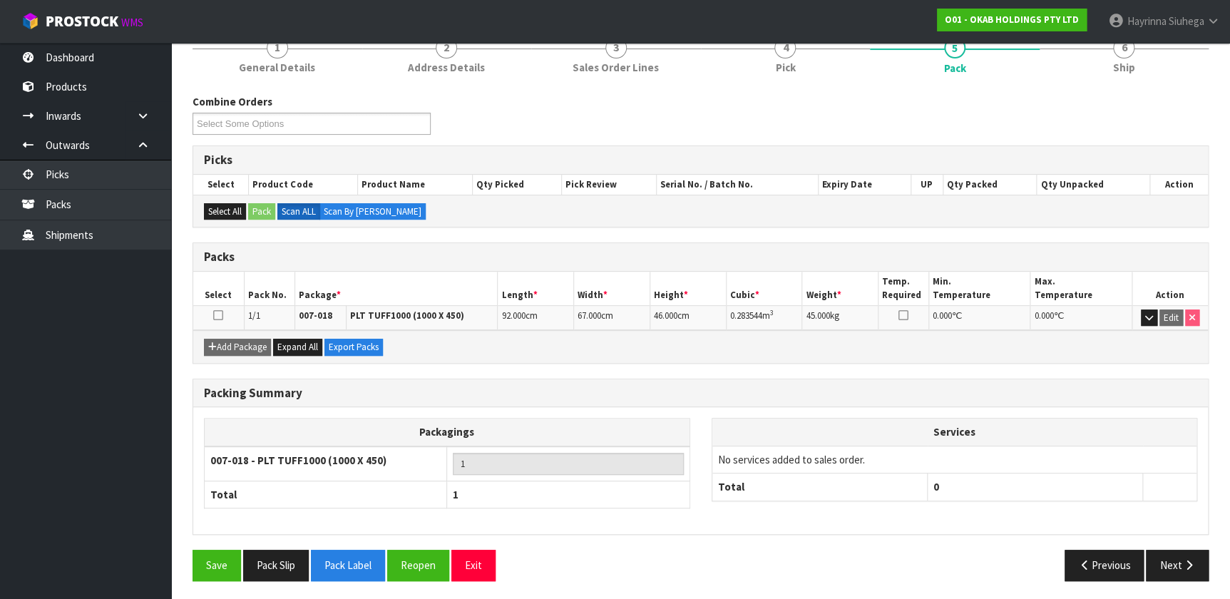
scroll to position [134, 0]
click at [1144, 313] on button "button" at bounding box center [1149, 317] width 16 height 17
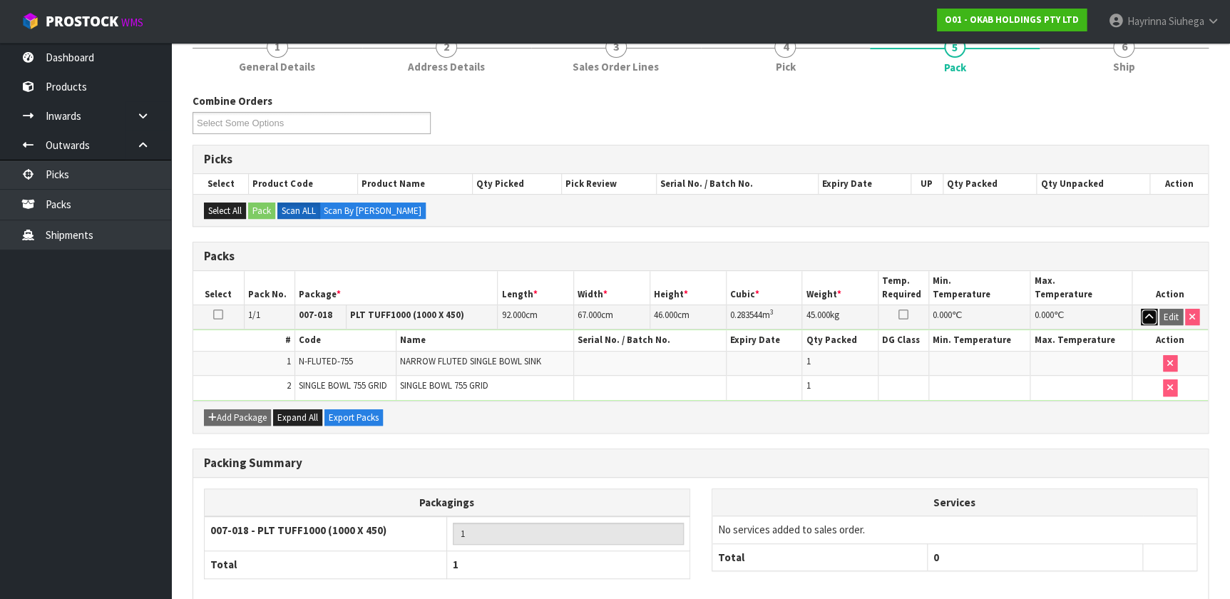
click at [1144, 313] on button "button" at bounding box center [1149, 317] width 16 height 17
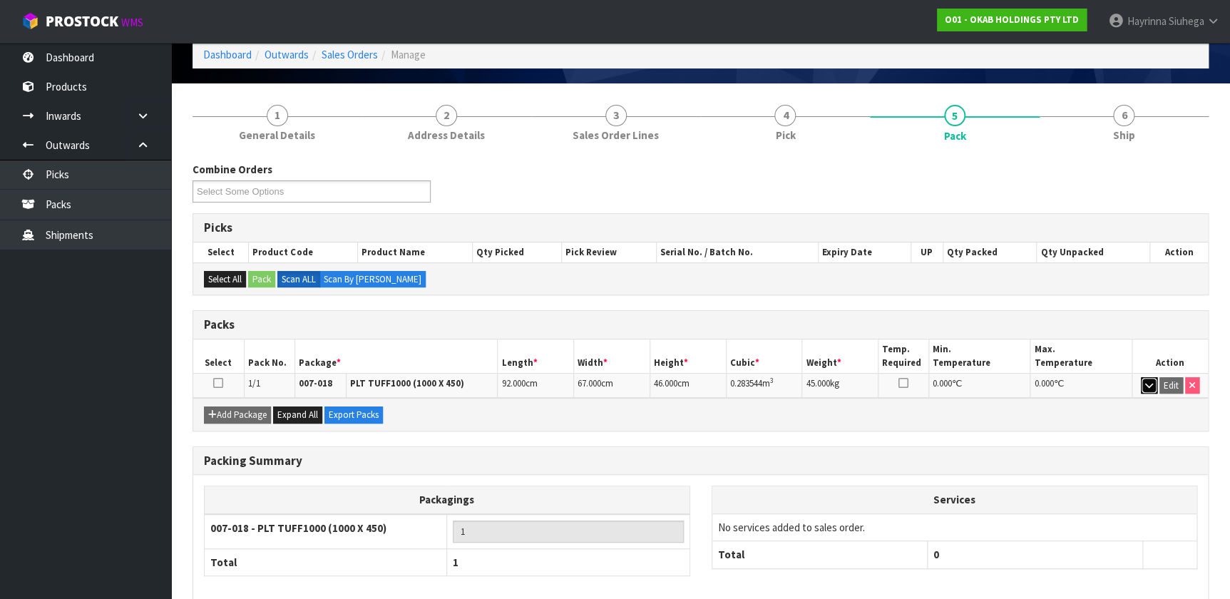
scroll to position [4, 0]
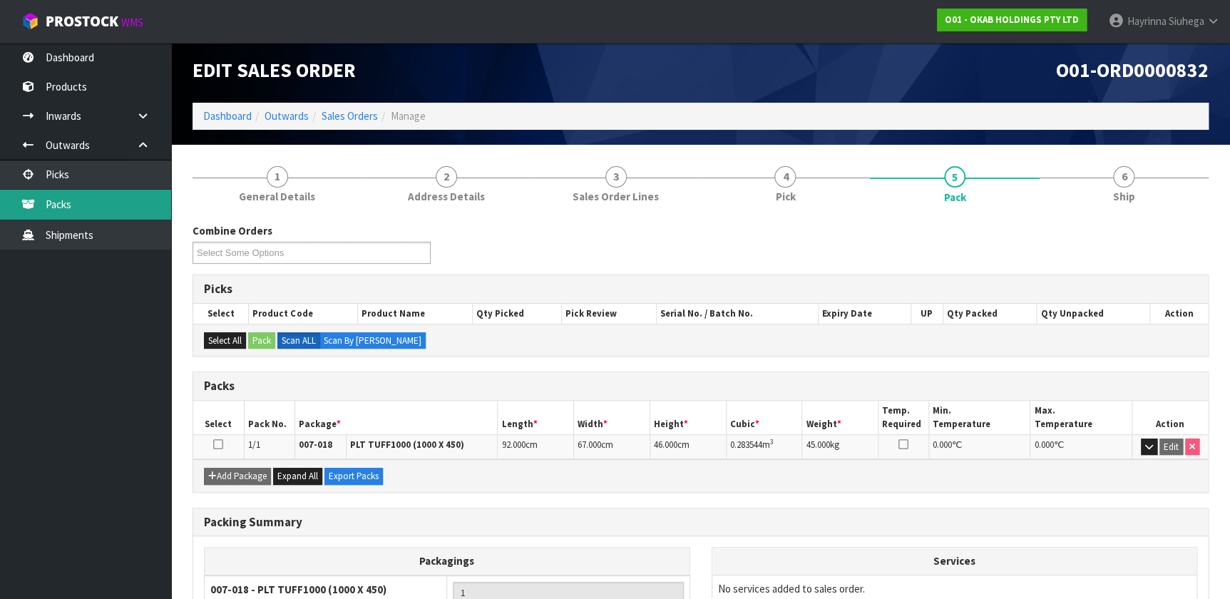
click at [136, 193] on link "Packs" at bounding box center [85, 204] width 171 height 29
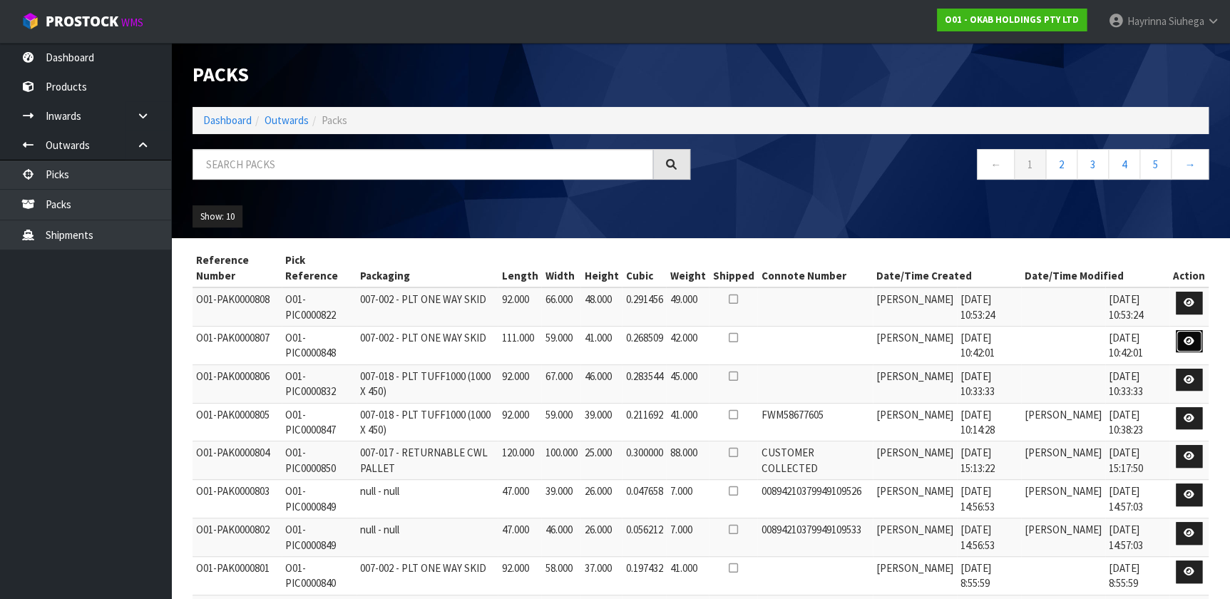
click at [1184, 341] on icon at bounding box center [1189, 341] width 11 height 9
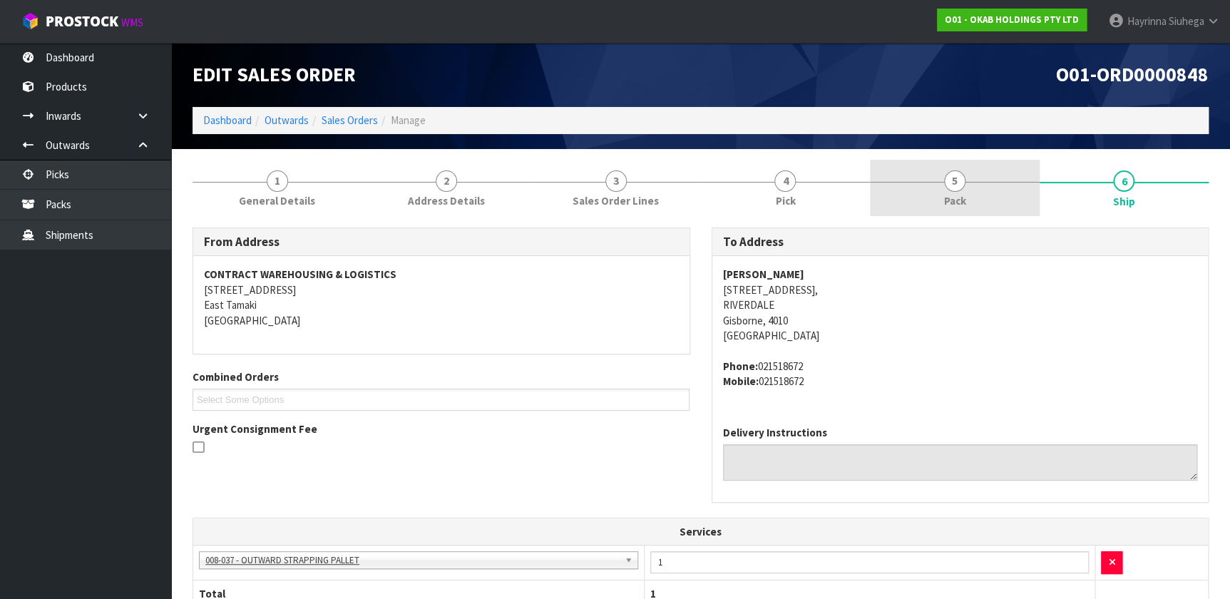
click at [941, 196] on link "5 Pack" at bounding box center [955, 188] width 170 height 56
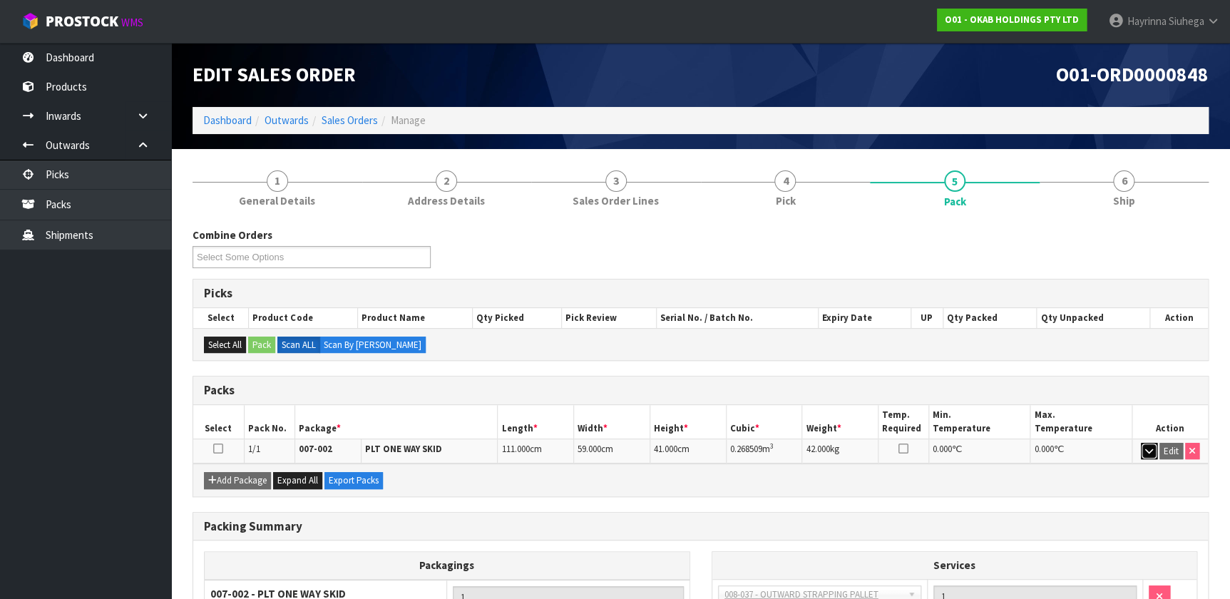
click at [1142, 451] on button "button" at bounding box center [1149, 451] width 16 height 17
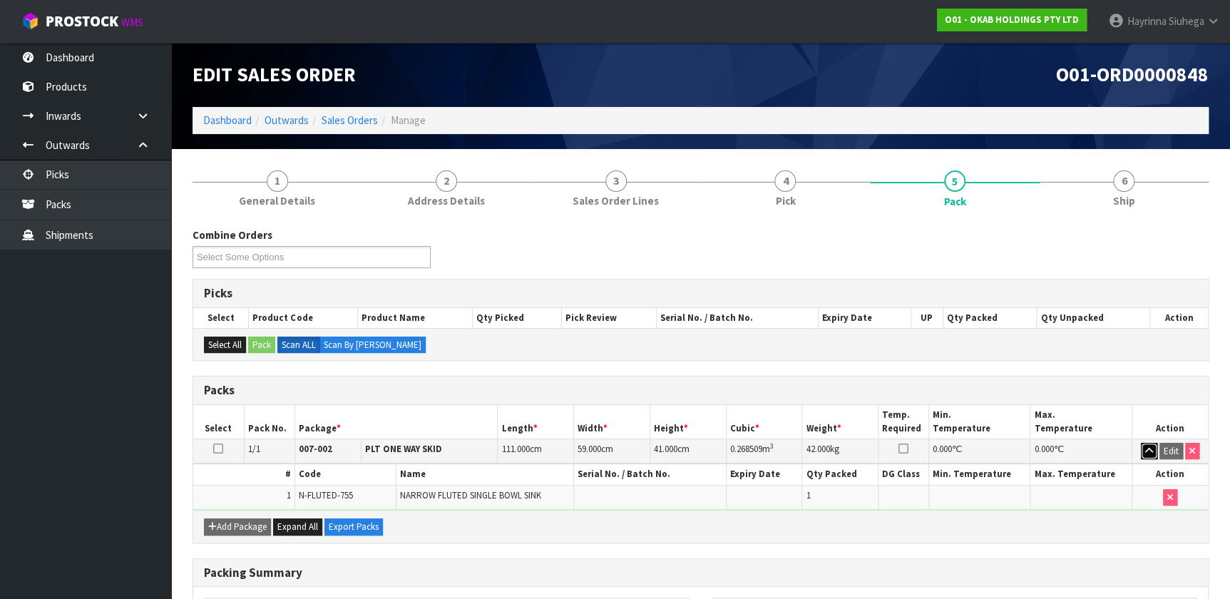
click at [1142, 451] on button "button" at bounding box center [1149, 451] width 16 height 17
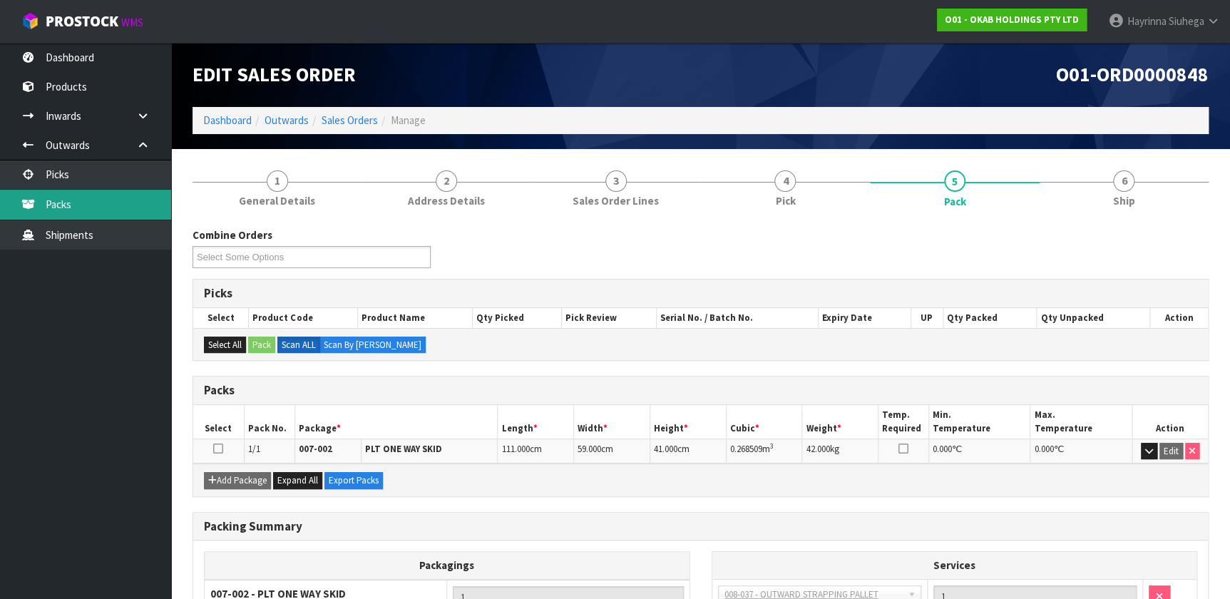
click at [114, 198] on link "Packs" at bounding box center [85, 204] width 171 height 29
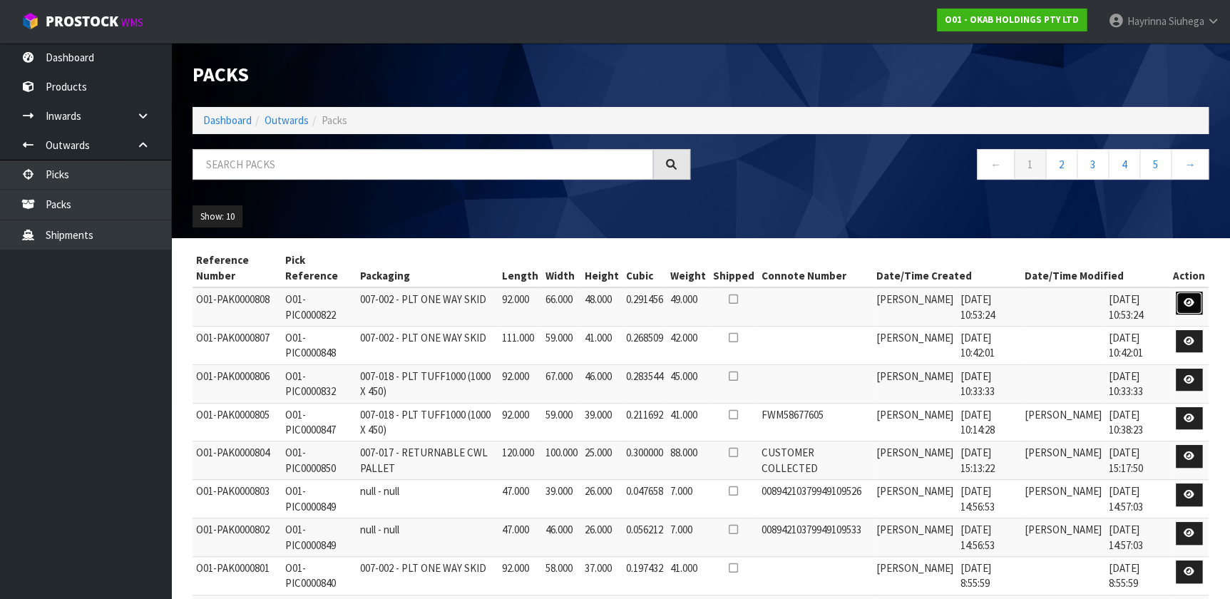
click at [1184, 302] on icon at bounding box center [1189, 302] width 11 height 9
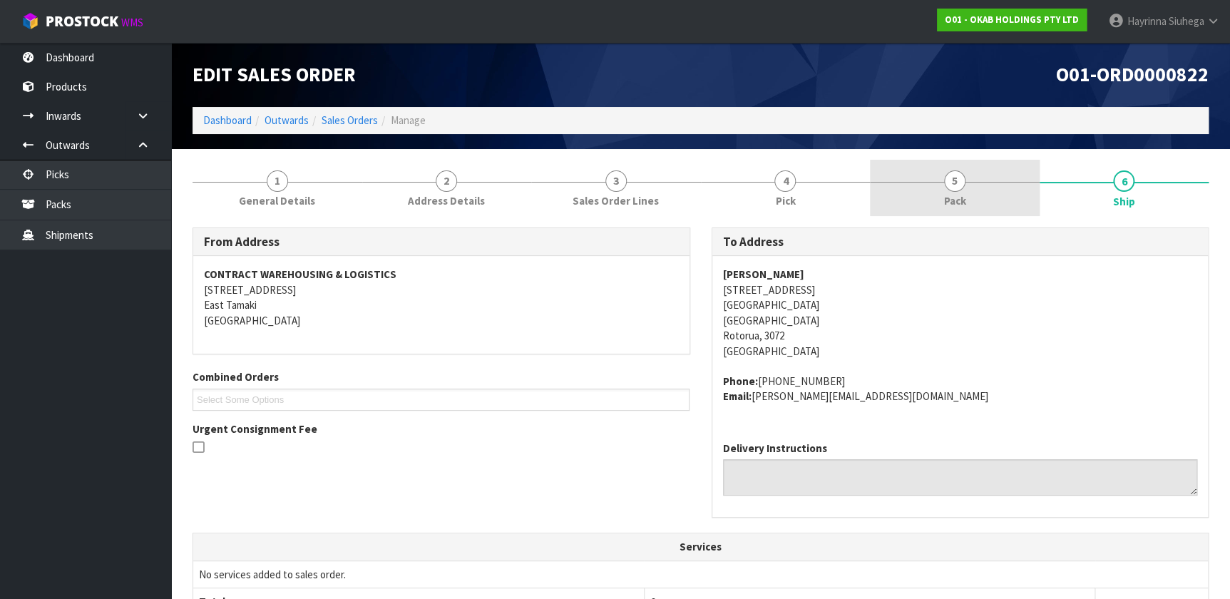
click at [991, 191] on link "5 Pack" at bounding box center [955, 188] width 170 height 56
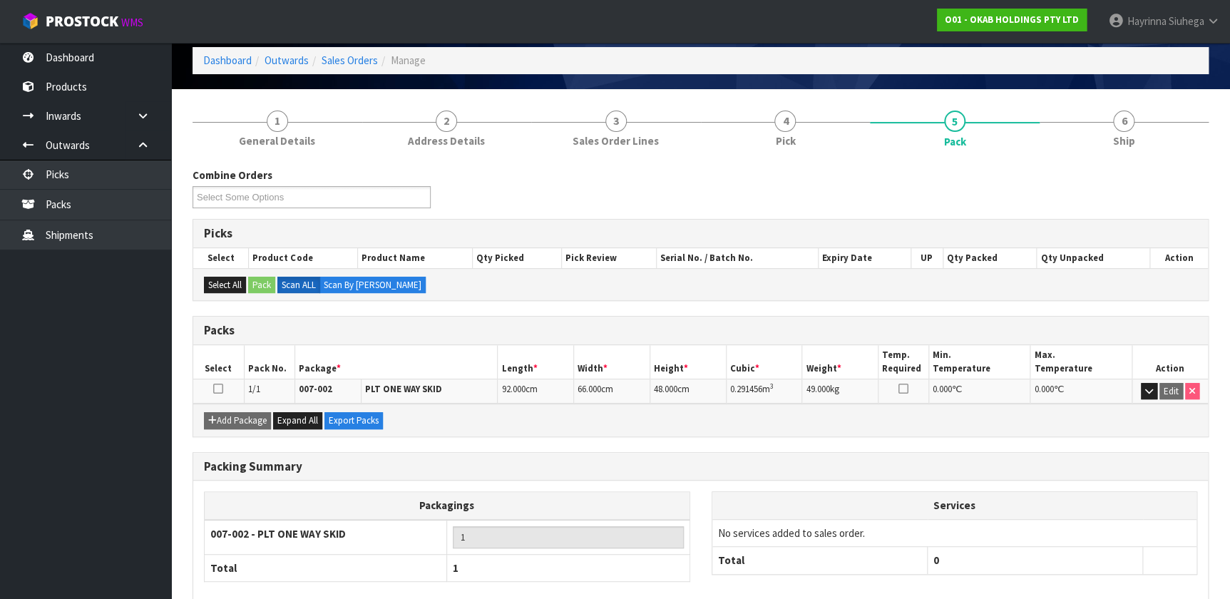
scroll to position [134, 0]
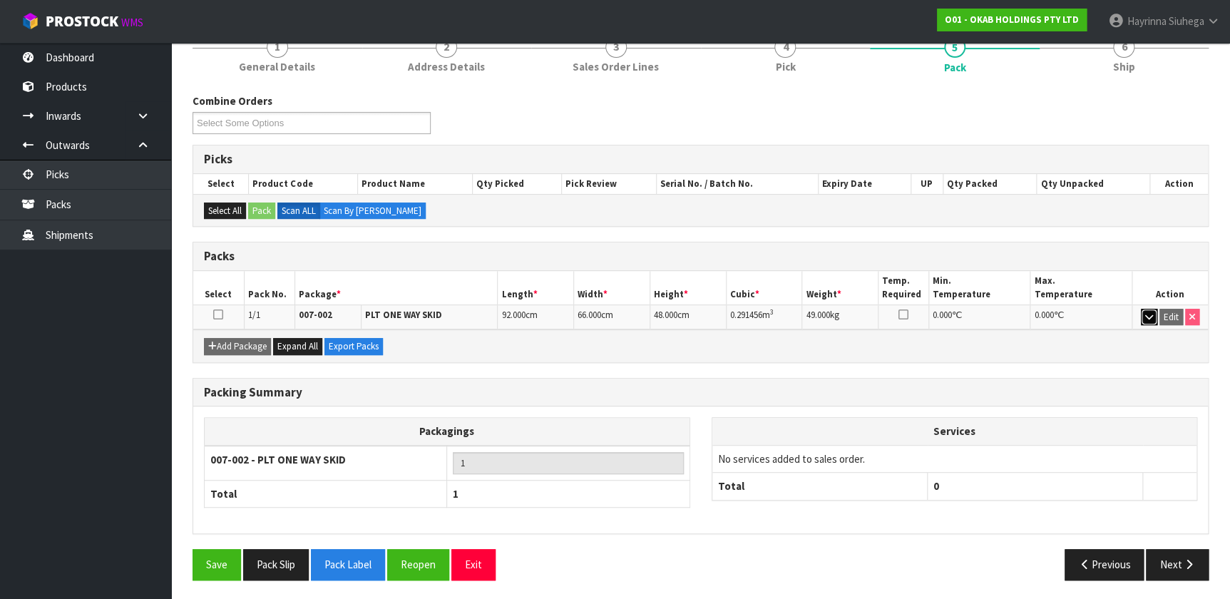
click at [1145, 313] on icon "button" at bounding box center [1149, 316] width 8 height 9
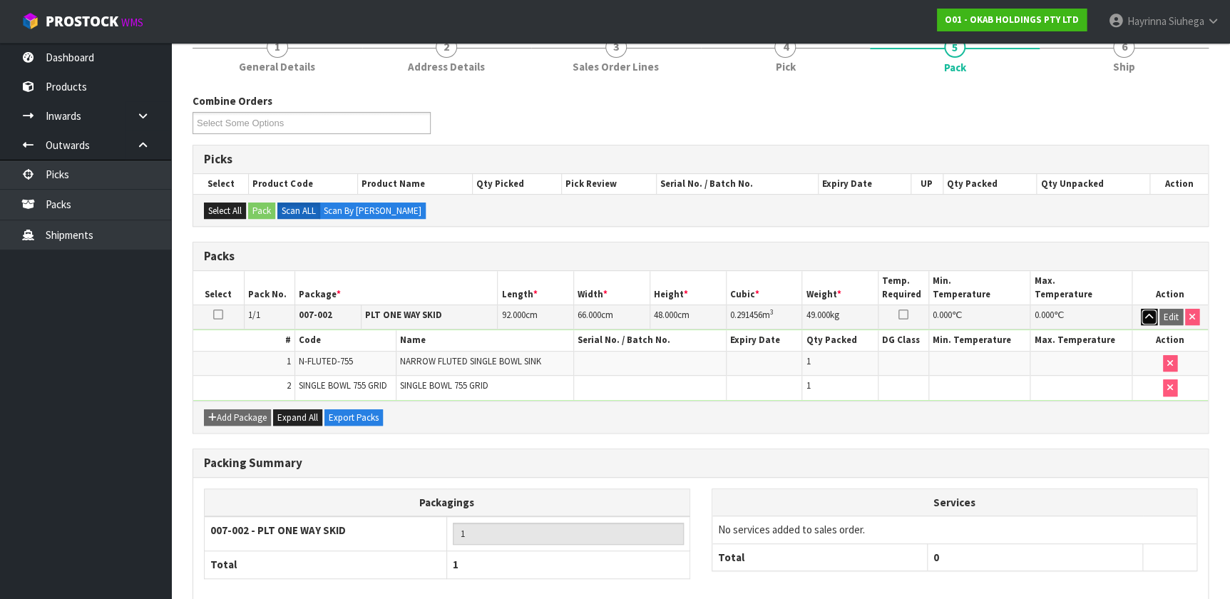
click at [1145, 313] on icon "button" at bounding box center [1149, 316] width 8 height 9
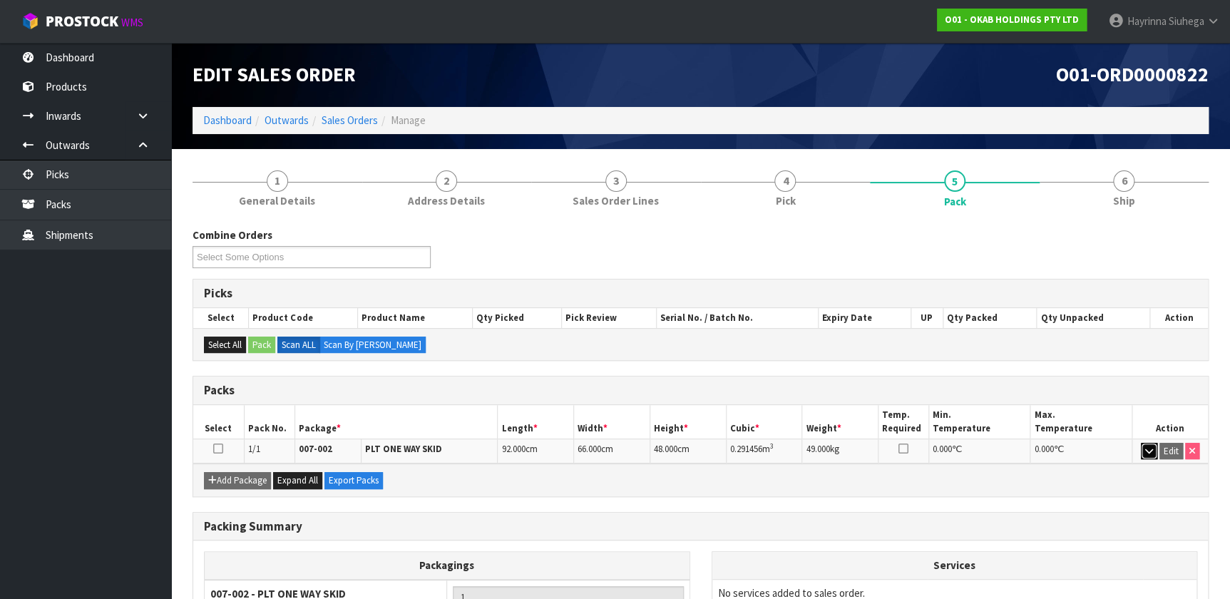
scroll to position [0, 0]
click at [212, 121] on link "Dashboard" at bounding box center [227, 120] width 48 height 14
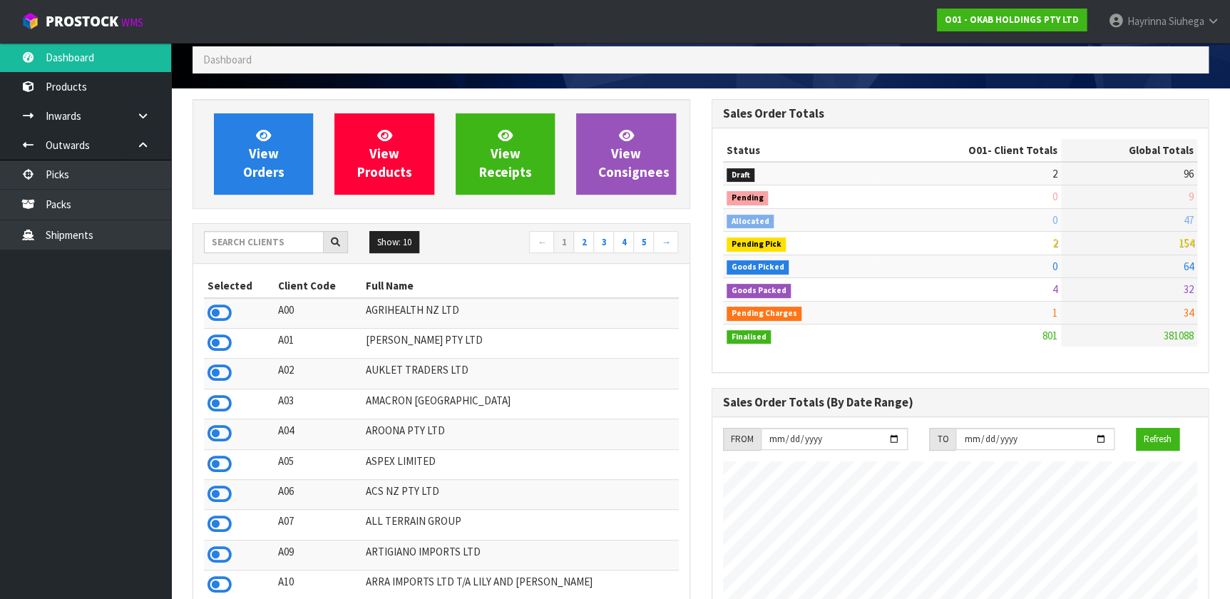
scroll to position [5, 0]
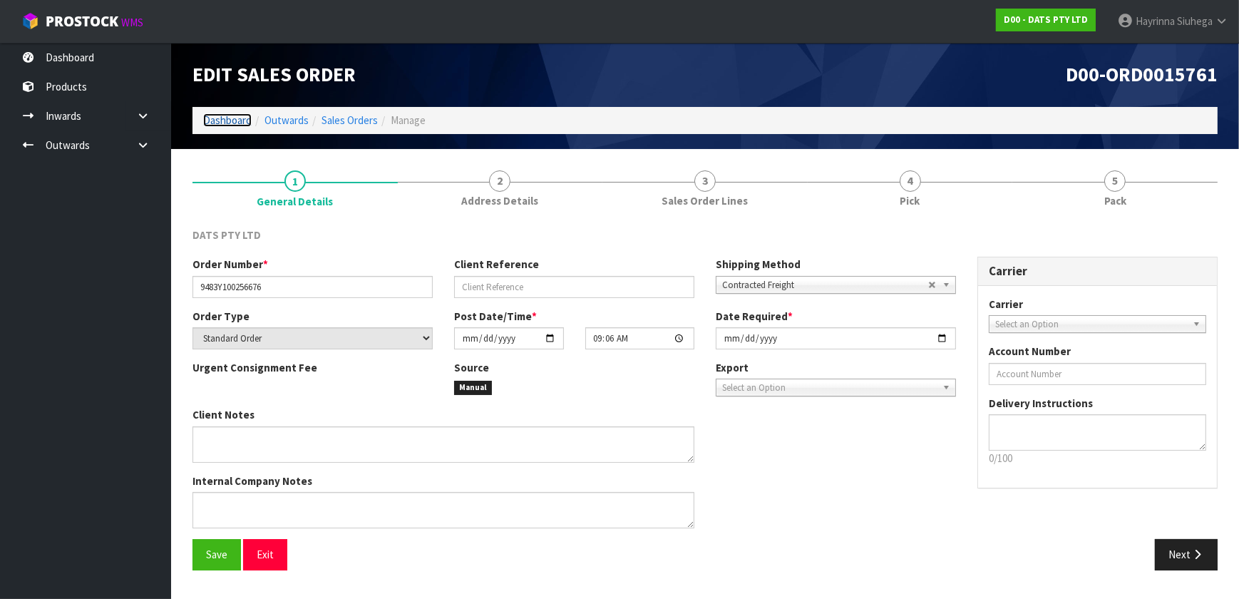
click at [230, 119] on link "Dashboard" at bounding box center [227, 120] width 48 height 14
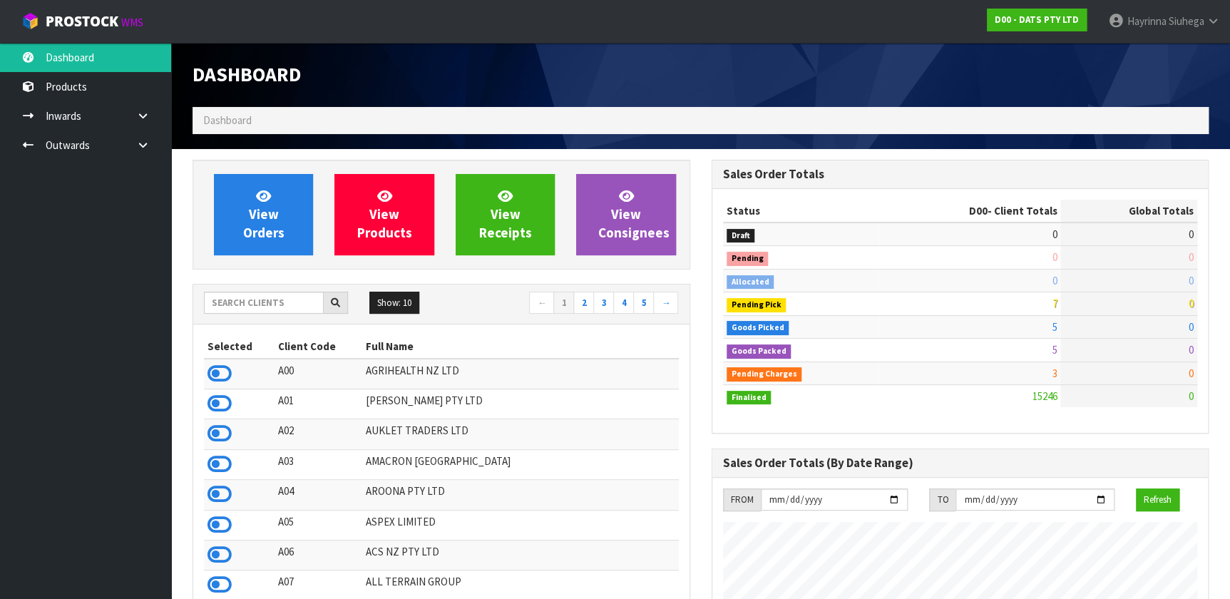
scroll to position [1078, 518]
click at [275, 310] on input "text" at bounding box center [264, 303] width 120 height 22
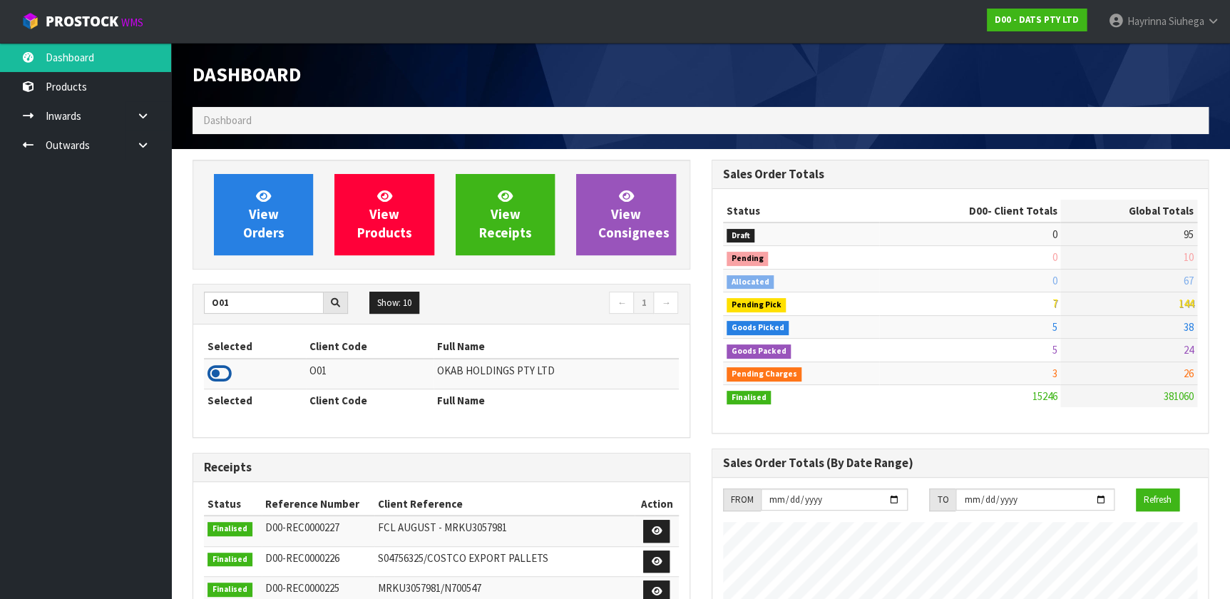
click at [221, 369] on icon at bounding box center [220, 373] width 24 height 21
drag, startPoint x: 245, startPoint y: 306, endPoint x: 160, endPoint y: 289, distance: 87.3
click at [165, 292] on body "Toggle navigation ProStock WMS O01 - OKAB HOLDINGS PTY LTD Hayrinna Siuhega Log…" at bounding box center [615, 299] width 1230 height 599
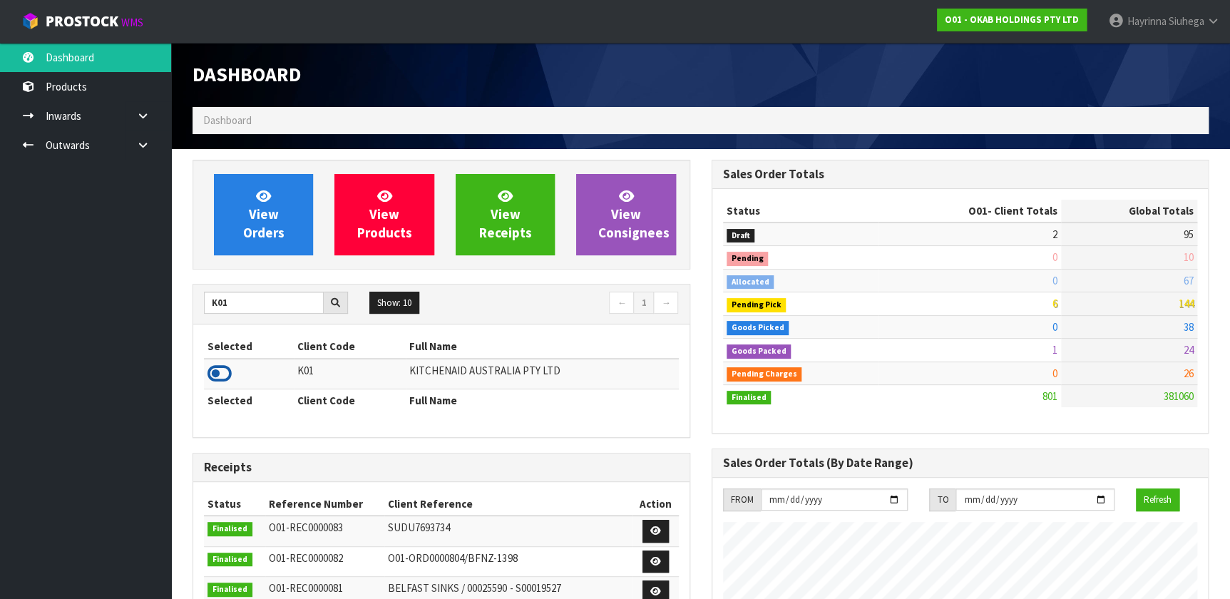
click at [219, 370] on icon at bounding box center [220, 373] width 24 height 21
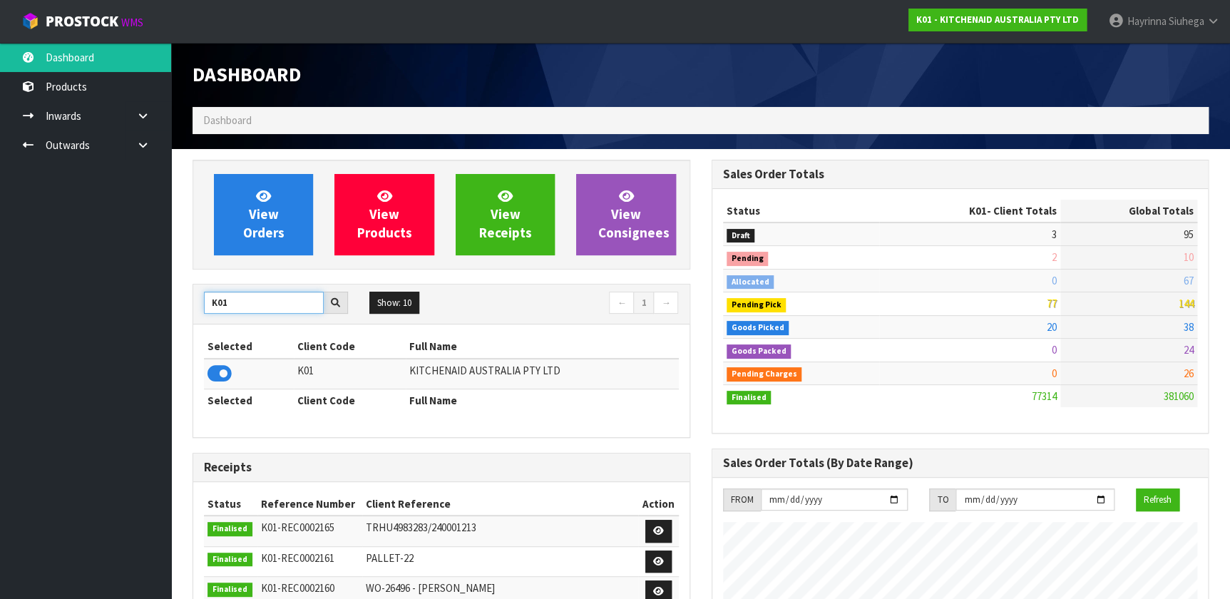
drag, startPoint x: 230, startPoint y: 302, endPoint x: 163, endPoint y: 316, distance: 69.2
click at [160, 310] on body "Toggle navigation ProStock WMS K01 - KITCHENAID AUSTRALIA PTY LTD Hayrinna Siuh…" at bounding box center [615, 299] width 1230 height 599
type input "C11"
click at [221, 372] on icon at bounding box center [220, 373] width 24 height 21
drag, startPoint x: 234, startPoint y: 307, endPoint x: 154, endPoint y: 295, distance: 80.8
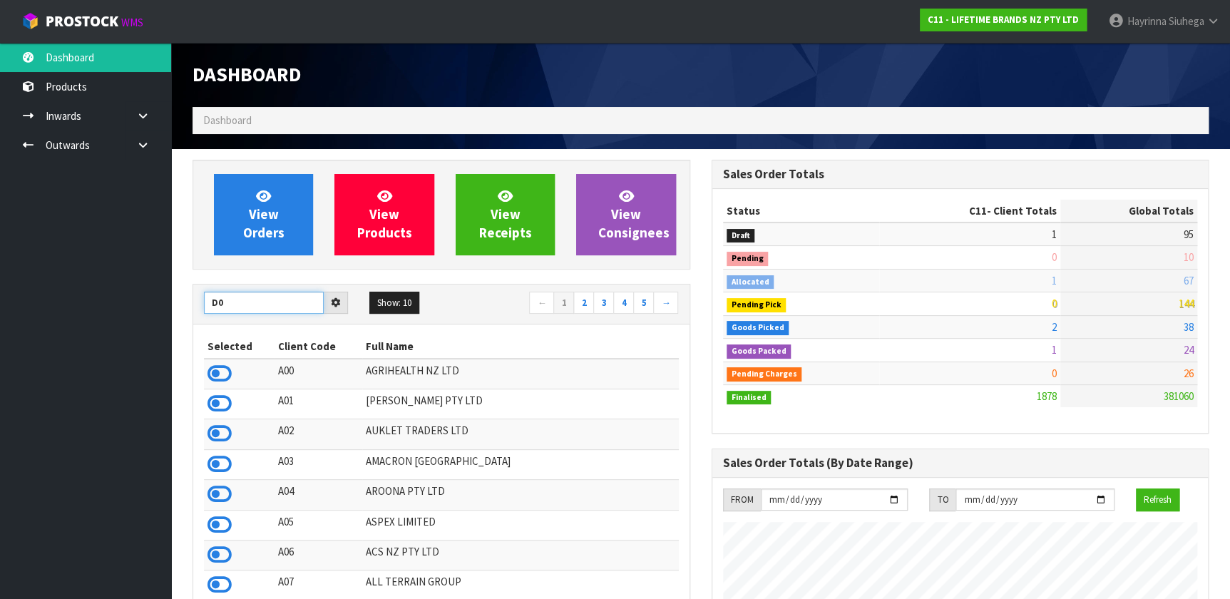
type input "D00"
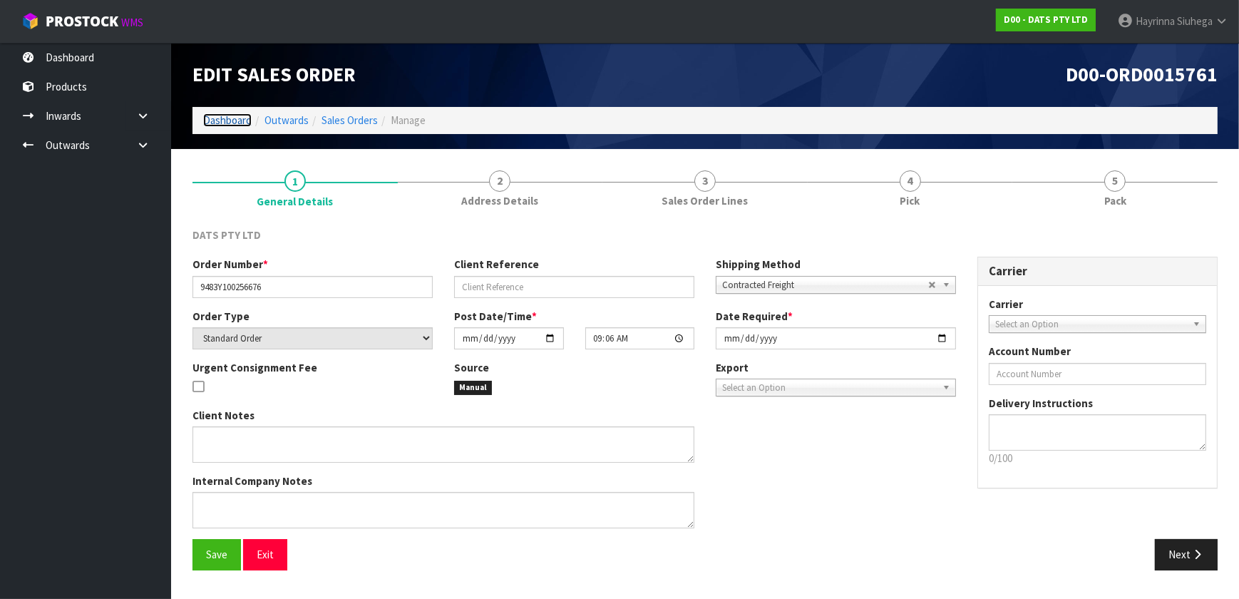
click at [228, 118] on link "Dashboard" at bounding box center [227, 120] width 48 height 14
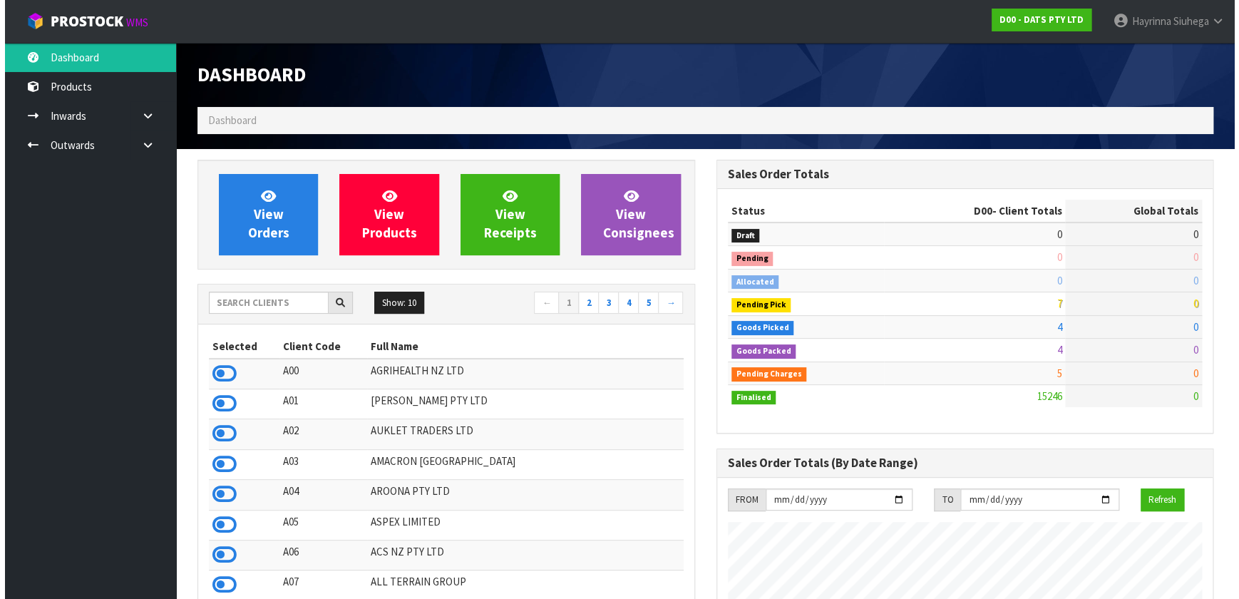
scroll to position [1078, 518]
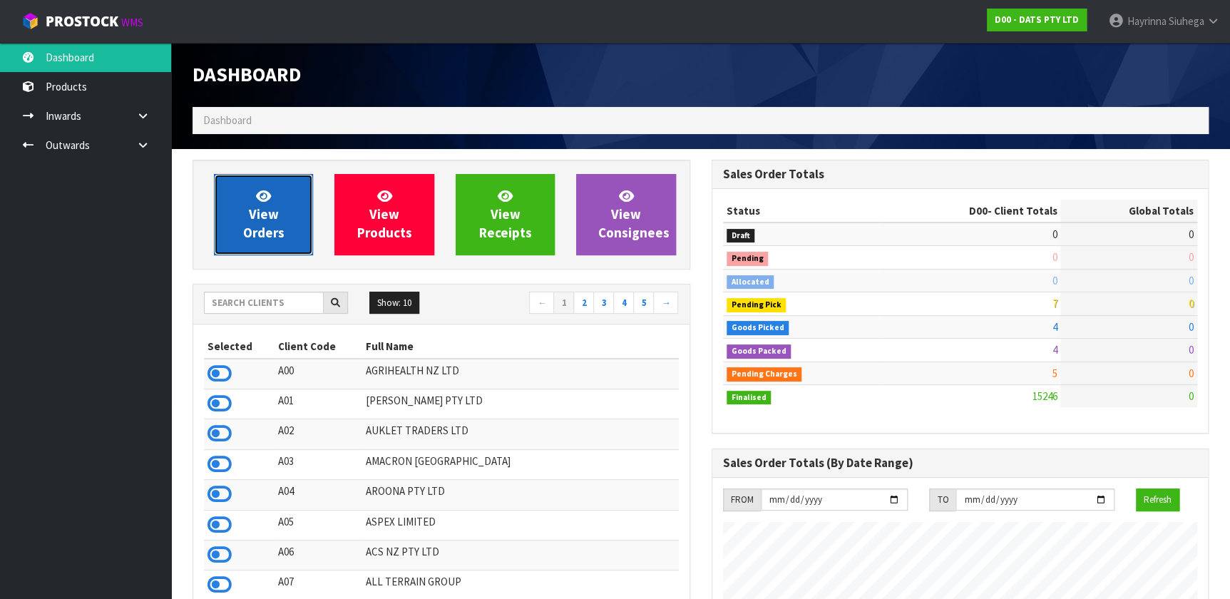
click at [298, 204] on link "View Orders" at bounding box center [263, 214] width 99 height 81
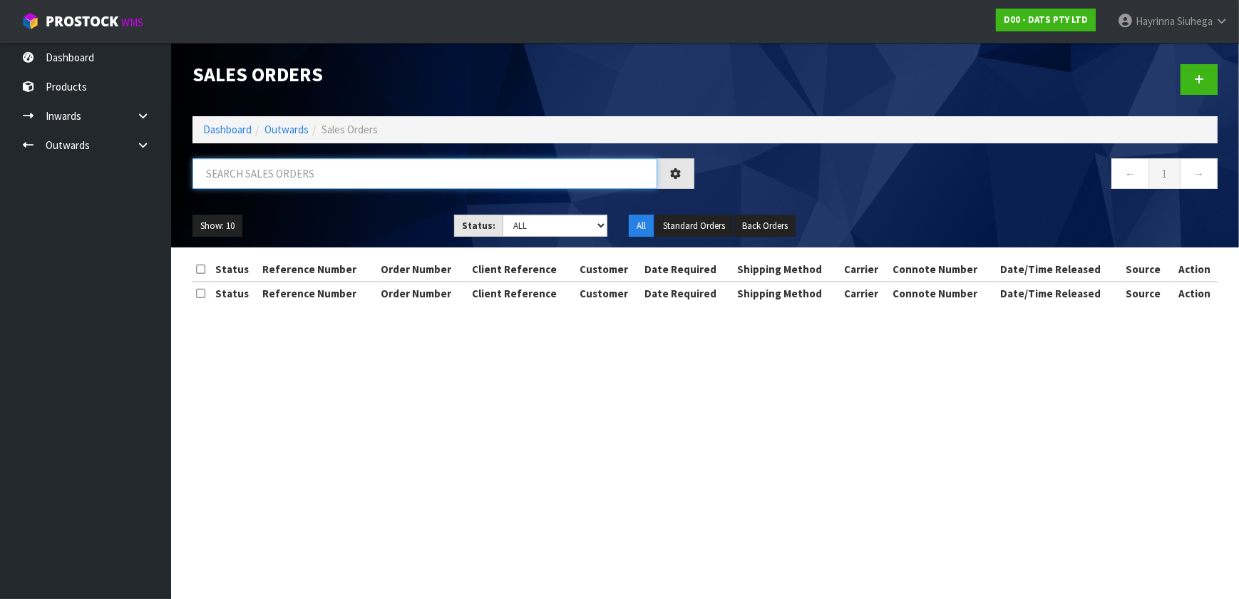
click at [334, 178] on input "text" at bounding box center [425, 173] width 465 height 31
type input "JOB-0412198"
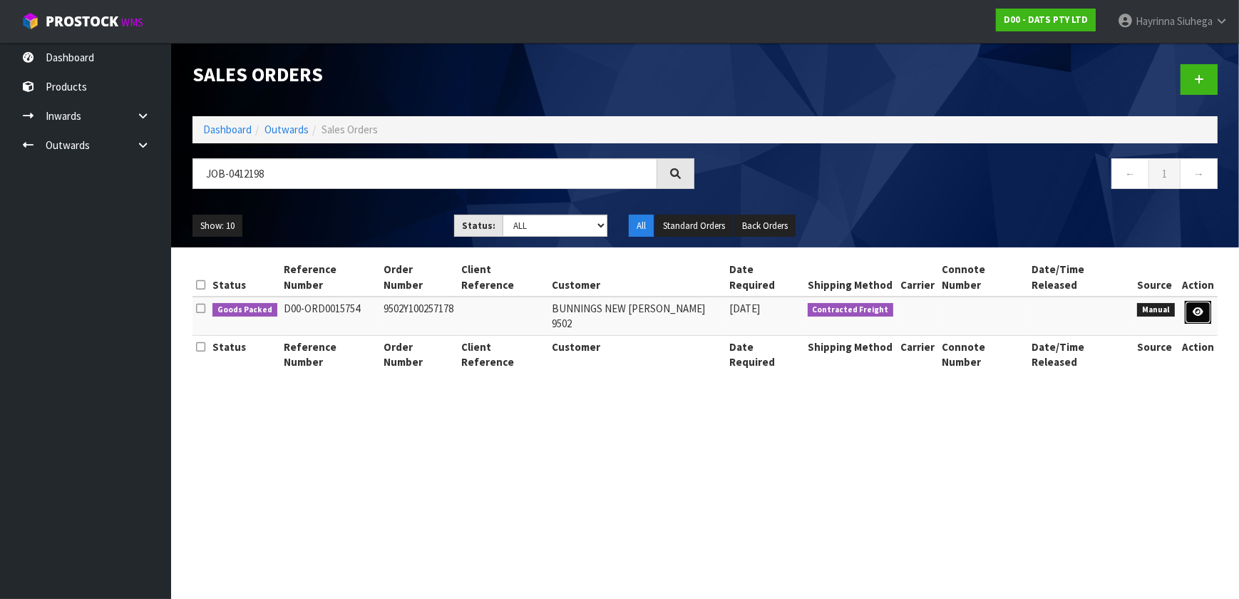
click at [1205, 301] on link at bounding box center [1198, 312] width 26 height 23
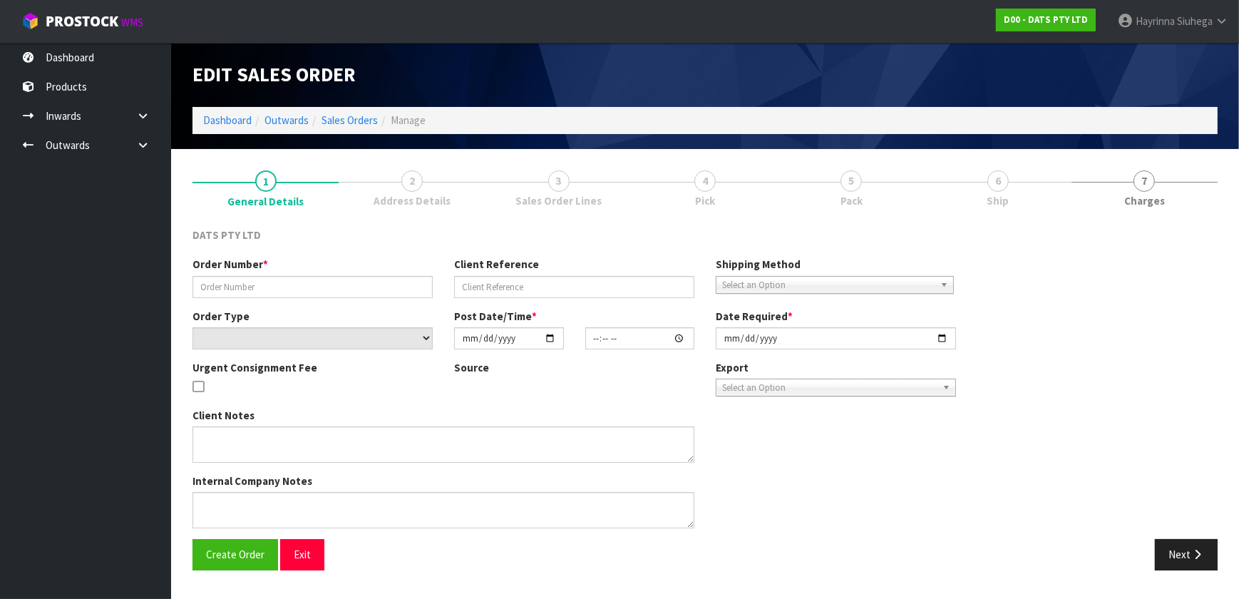
type input "9502Y100257178"
select select "number:0"
type input "[DATE]"
type input "08:51:00.000"
type input "[DATE]"
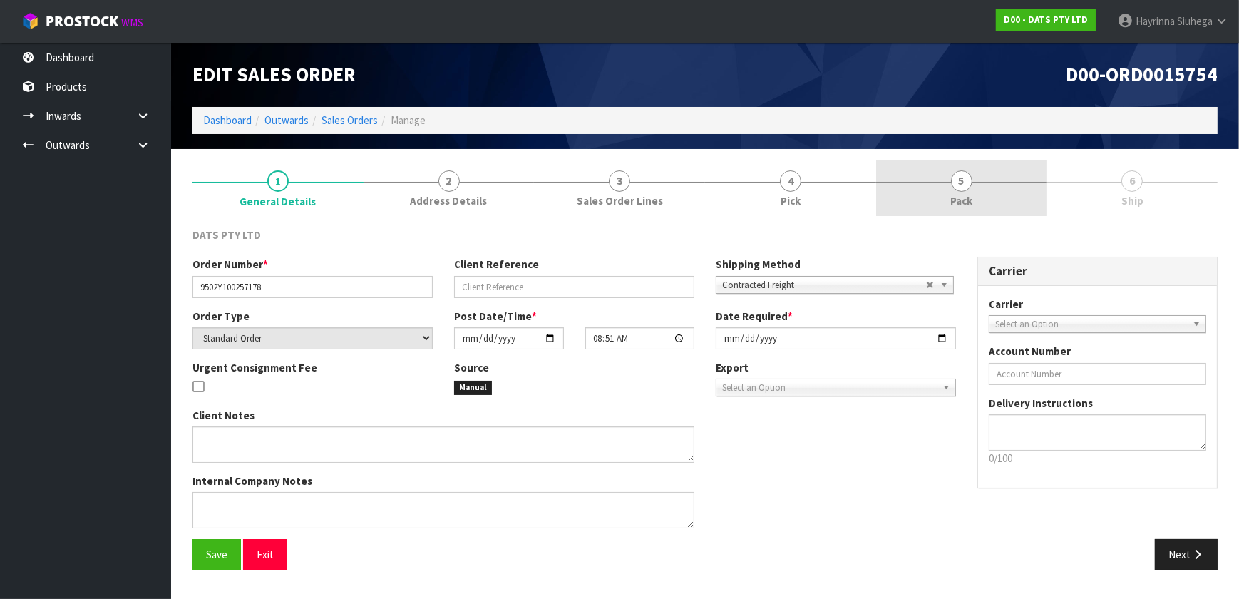
click at [978, 208] on link "5 Pack" at bounding box center [961, 188] width 171 height 56
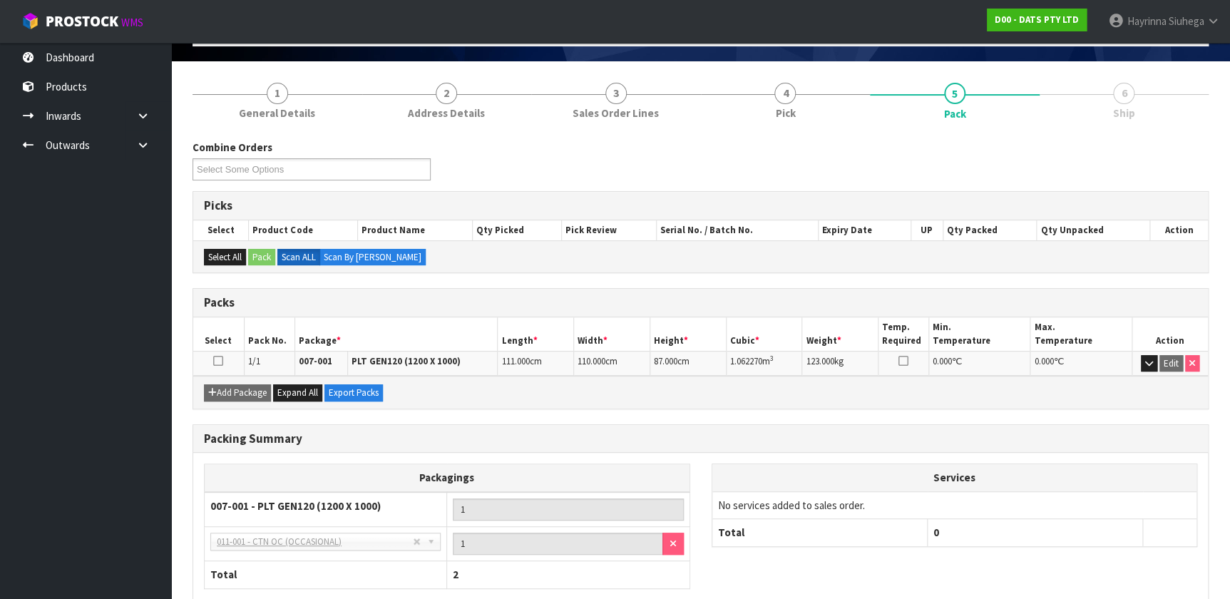
scroll to position [168, 0]
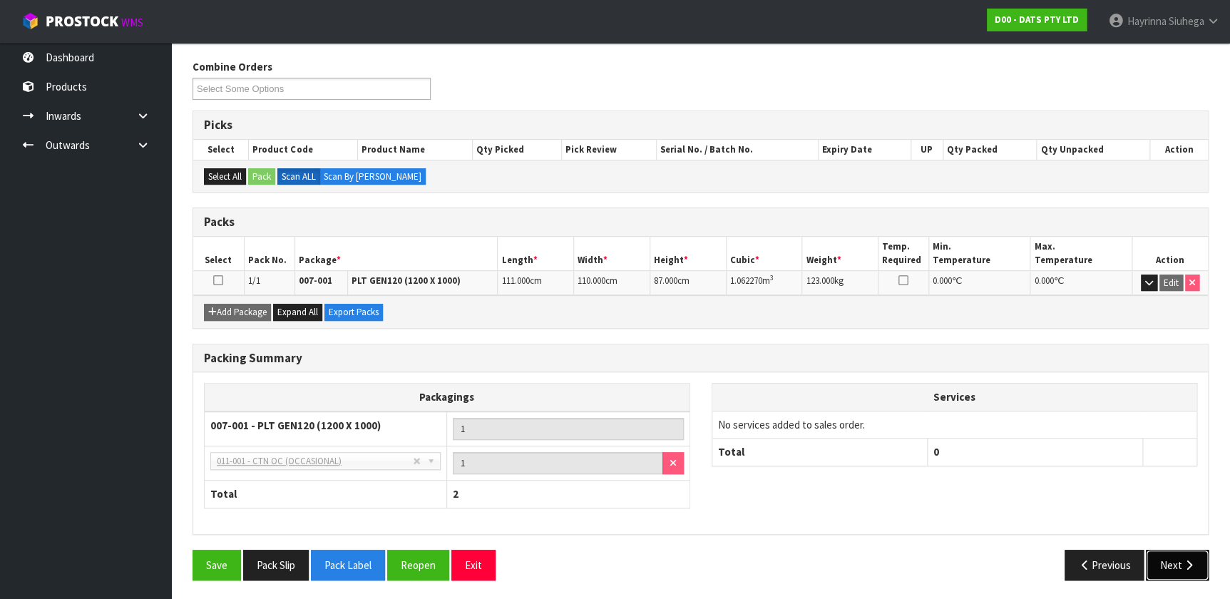
click at [1169, 551] on button "Next" at bounding box center [1177, 565] width 63 height 31
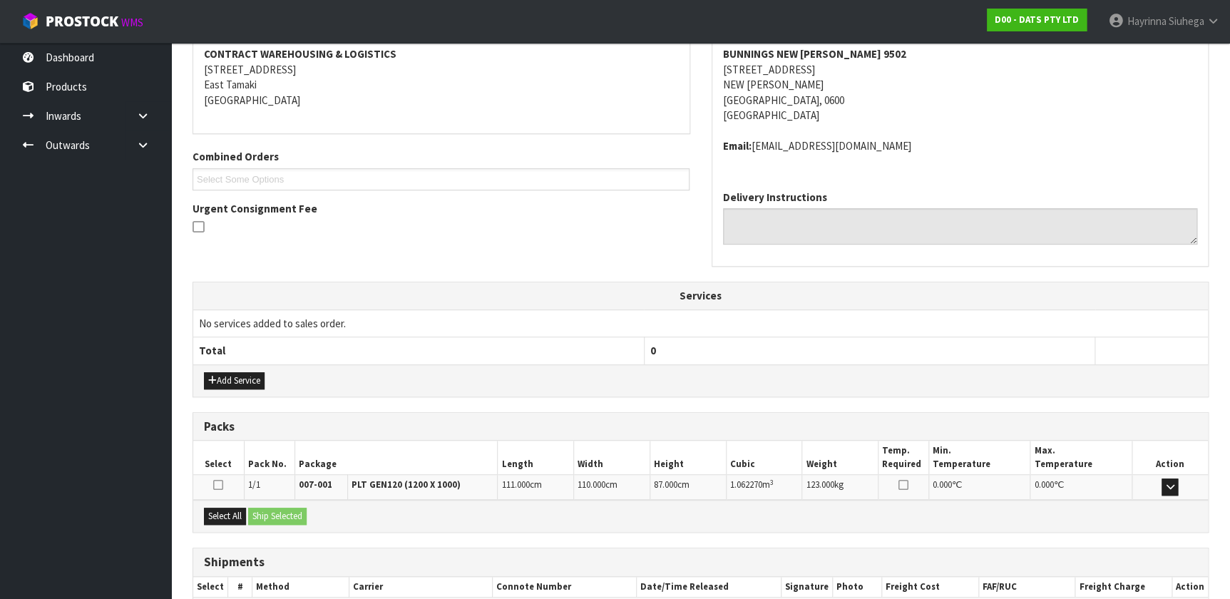
scroll to position [304, 0]
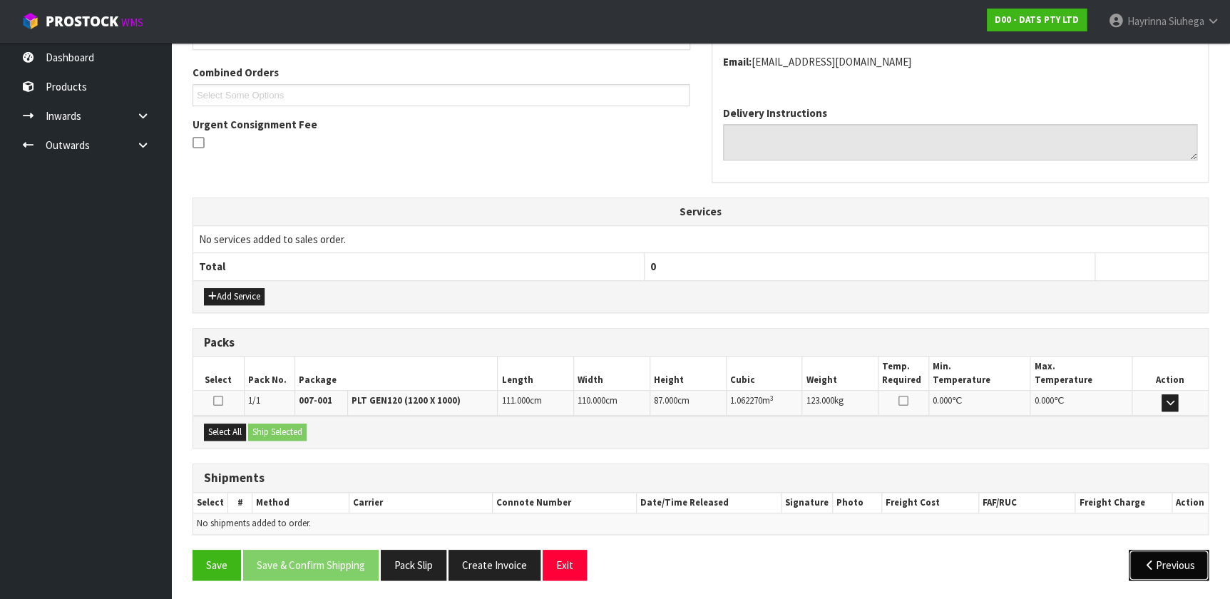
click at [1145, 562] on icon "button" at bounding box center [1149, 565] width 14 height 11
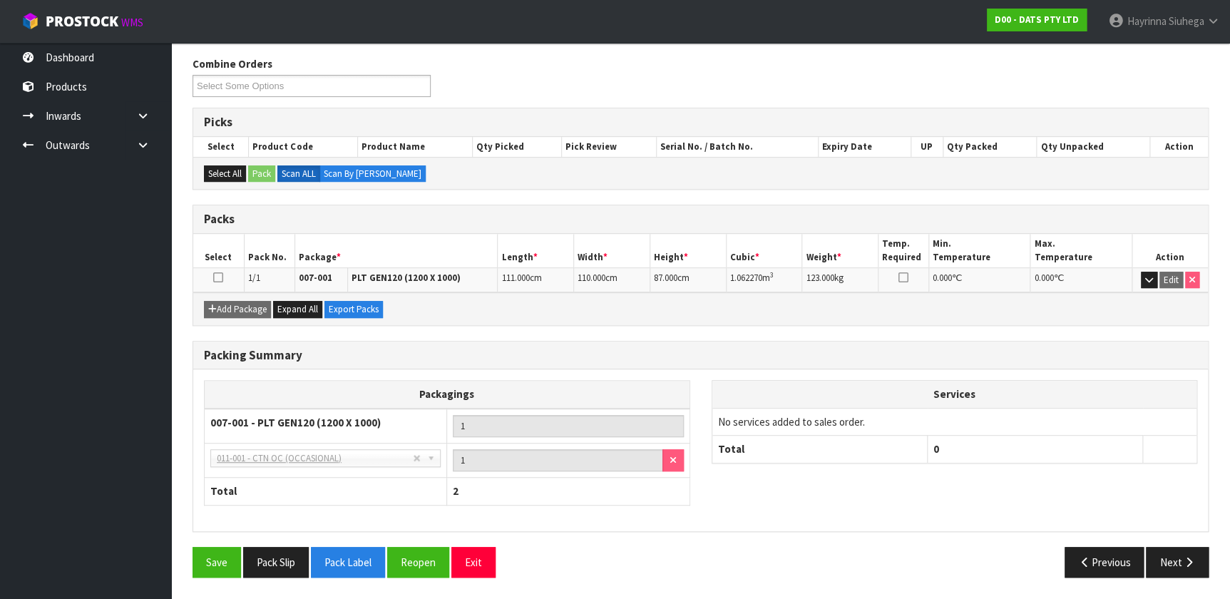
scroll to position [168, 0]
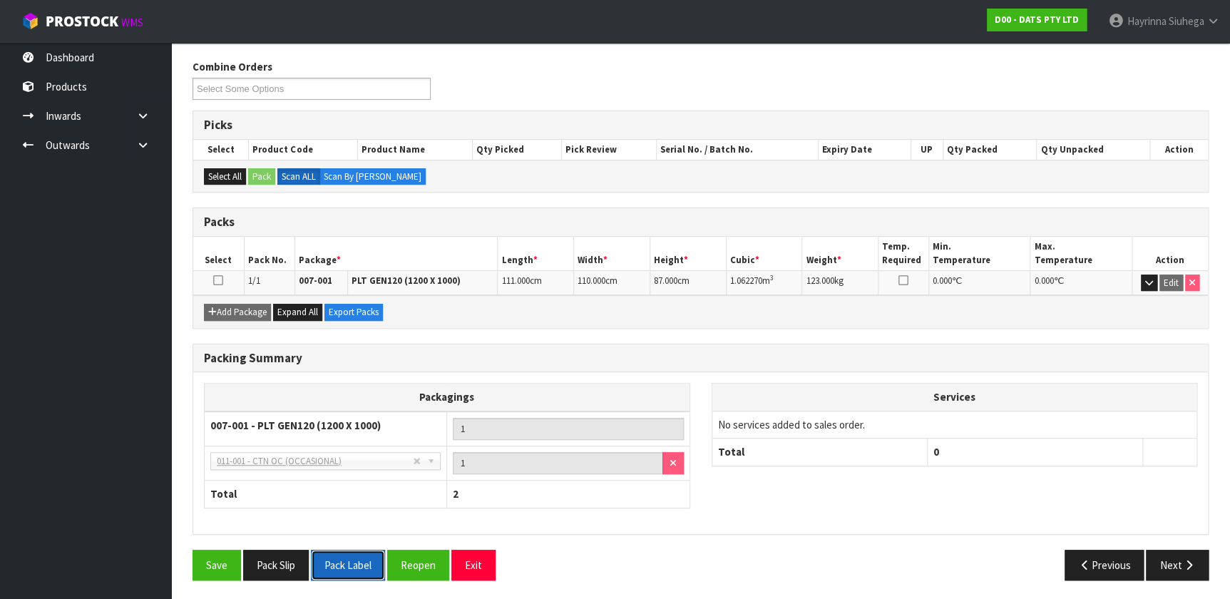
click at [336, 556] on button "Pack Label" at bounding box center [348, 565] width 74 height 31
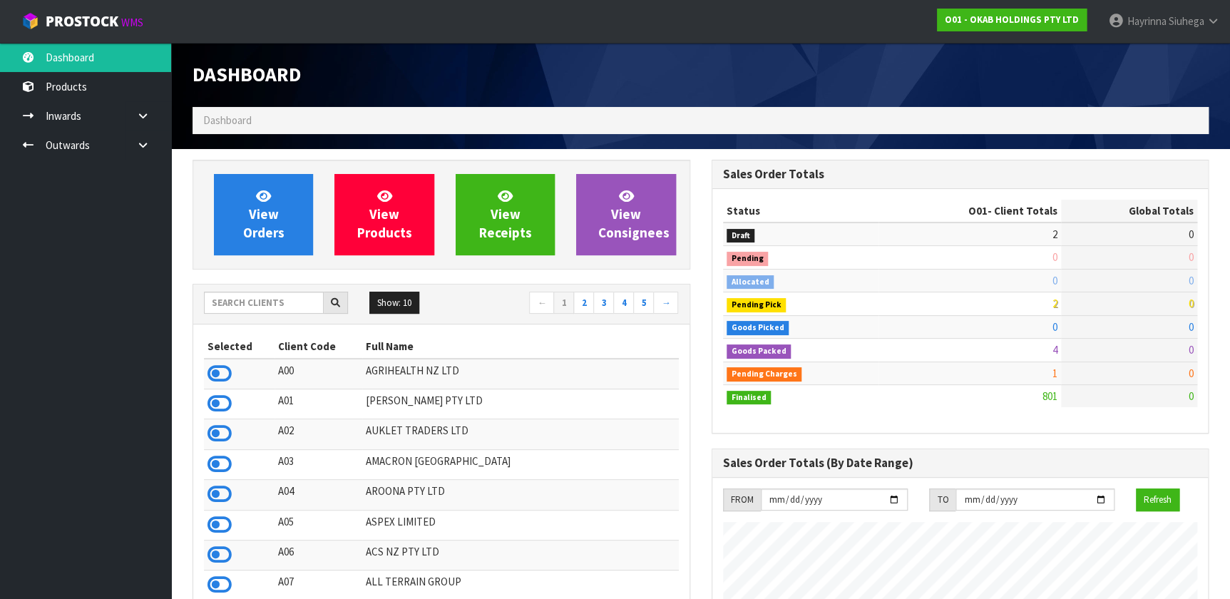
scroll to position [1078, 518]
click at [245, 287] on div "Show: 10 5 10 25 50 ← 1 2 3 4 5 →" at bounding box center [441, 305] width 496 height 40
click at [240, 300] on input "text" at bounding box center [264, 303] width 120 height 22
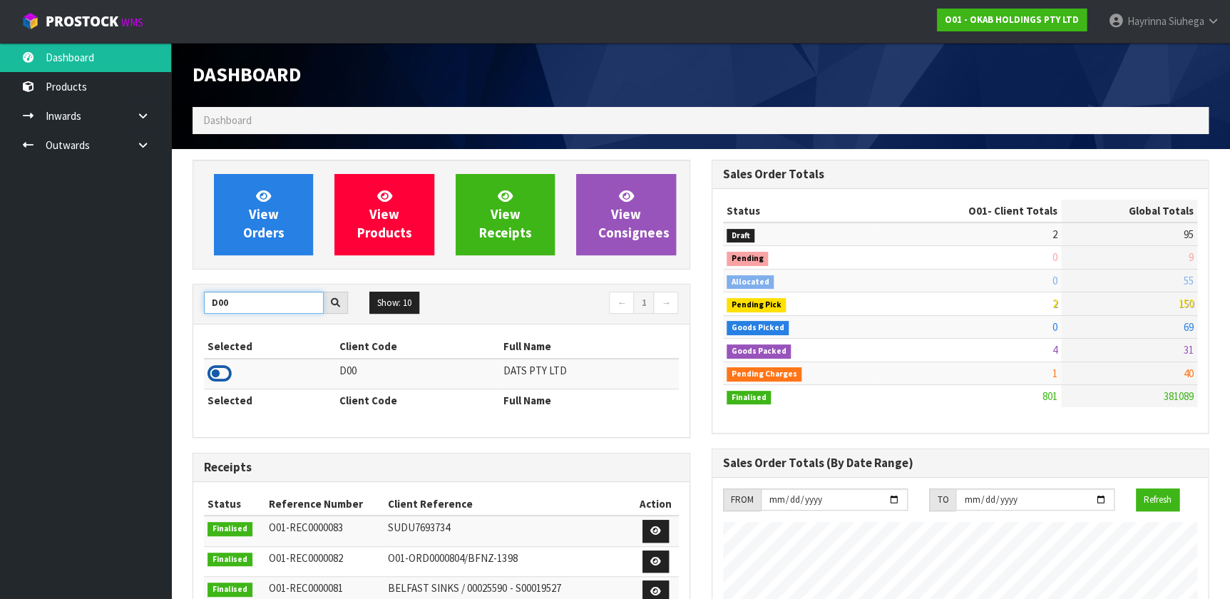
type input "D00"
click at [214, 370] on icon at bounding box center [220, 373] width 24 height 21
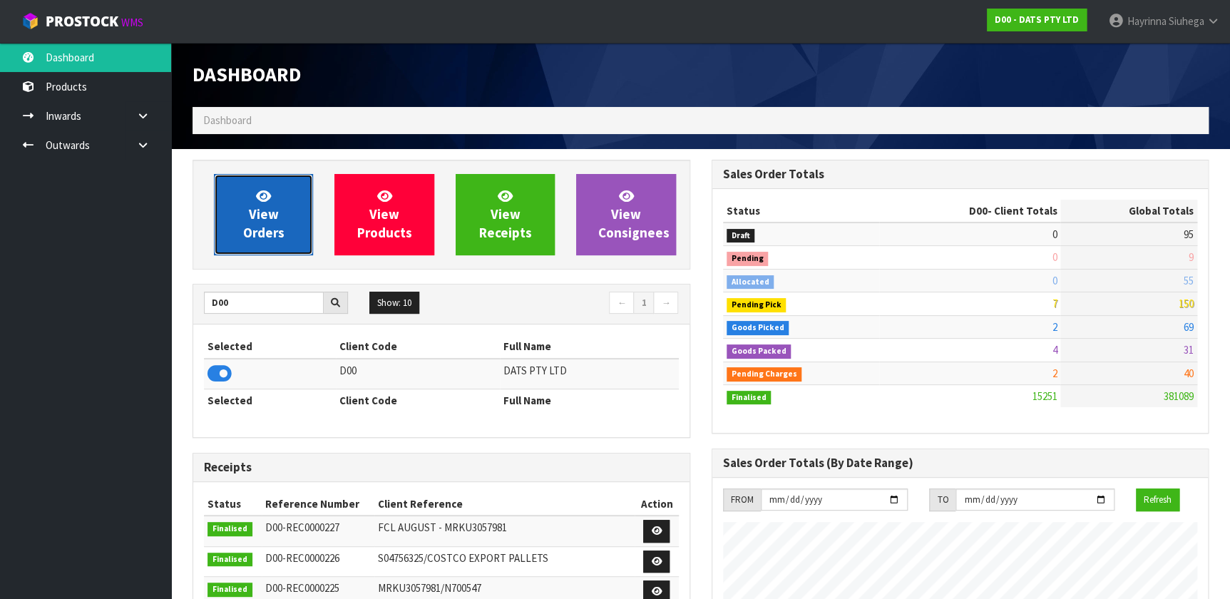
click at [254, 200] on link "View Orders" at bounding box center [263, 214] width 99 height 81
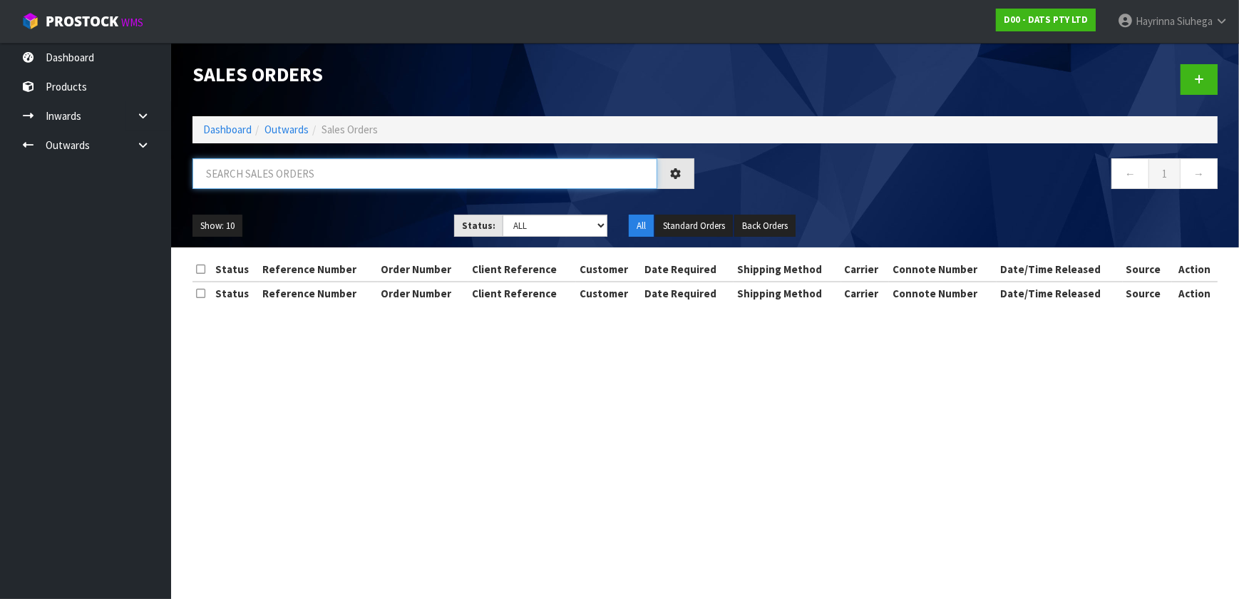
click at [282, 171] on input "text" at bounding box center [425, 173] width 465 height 31
click at [234, 134] on link "Dashboard" at bounding box center [227, 130] width 48 height 14
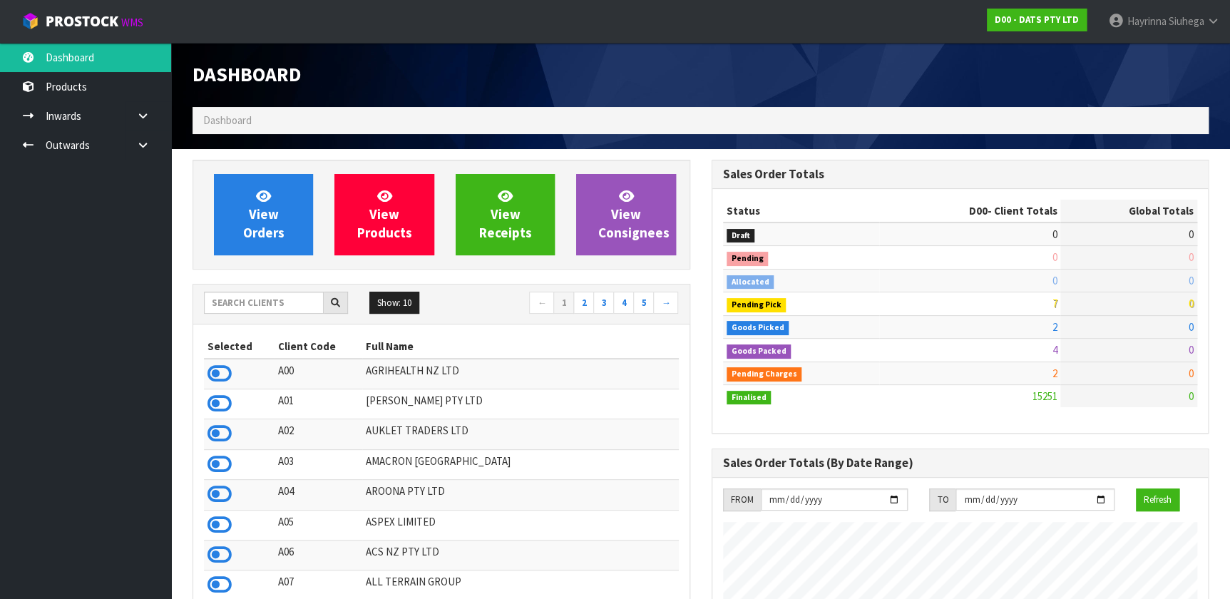
scroll to position [1078, 518]
click at [270, 309] on input "text" at bounding box center [264, 303] width 120 height 22
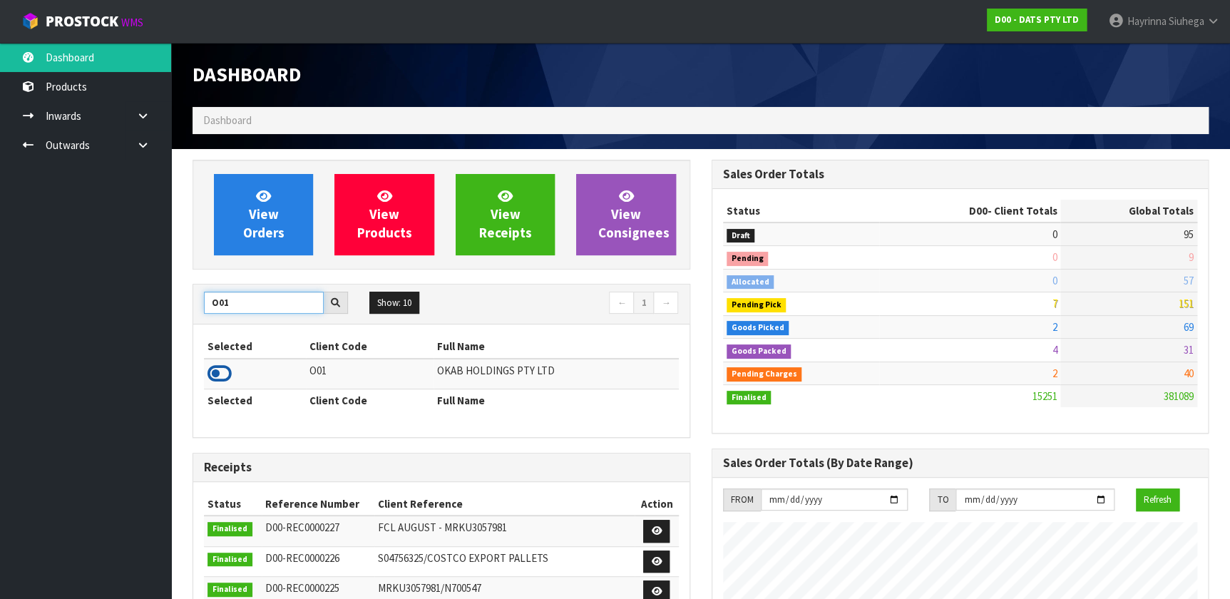
type input "O01"
click at [211, 372] on icon at bounding box center [220, 373] width 24 height 21
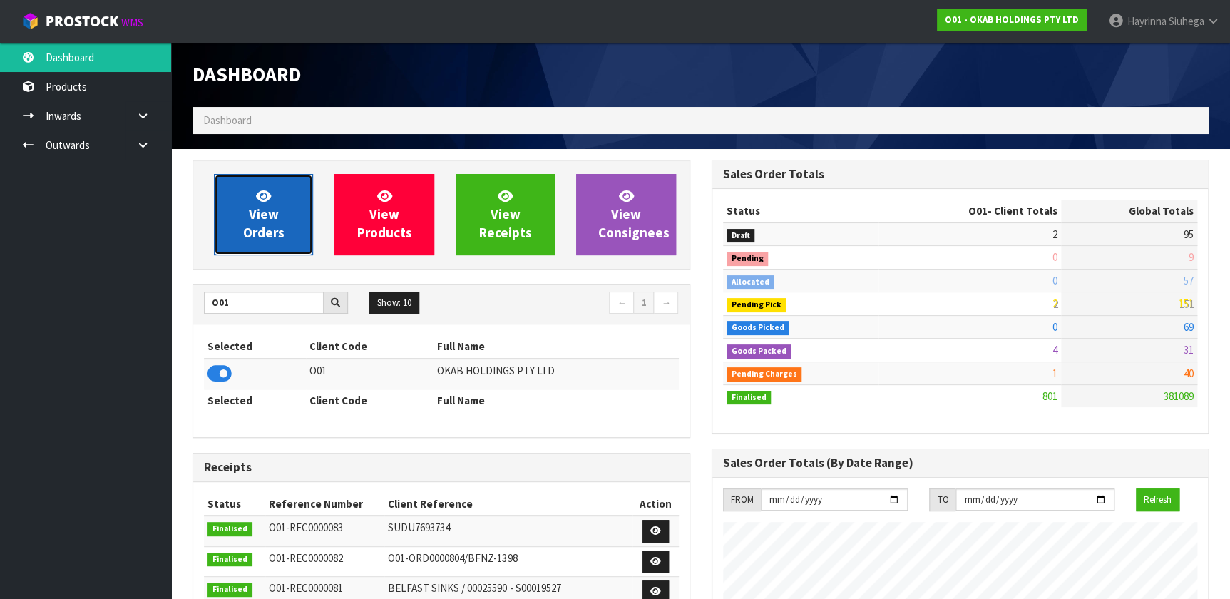
click at [247, 228] on span "View Orders" at bounding box center [263, 214] width 41 height 53
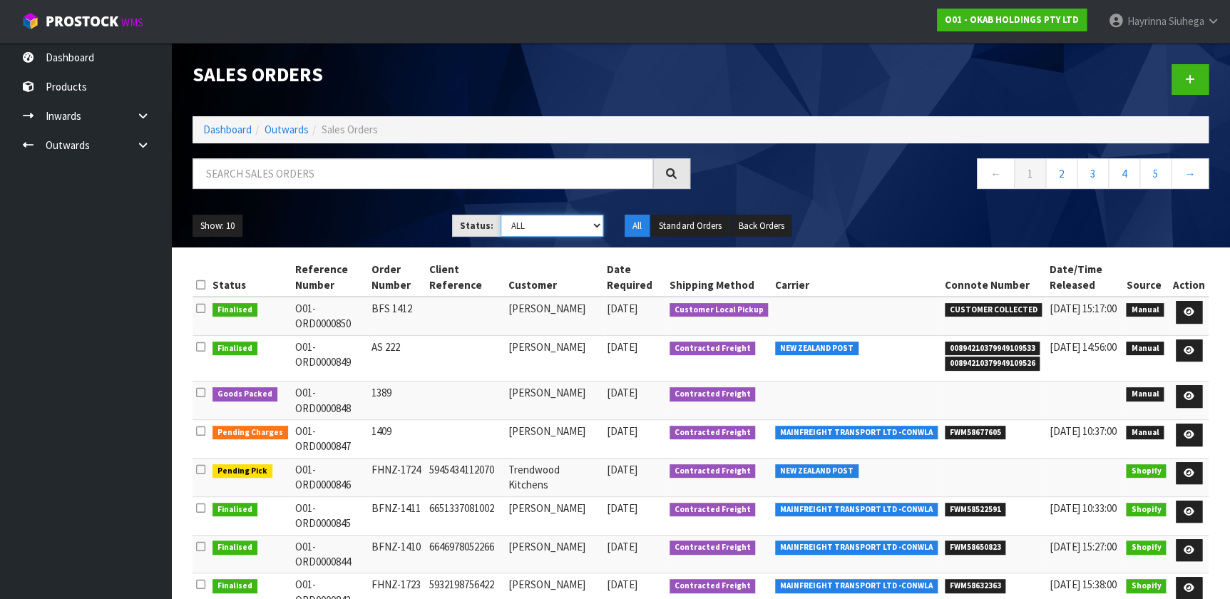
click at [531, 227] on select "Draft Pending Allocated Pending Pick Goods Picked Goods Packed Pending Charges …" at bounding box center [552, 226] width 103 height 22
select select "string:3"
click at [501, 215] on select "Draft Pending Allocated Pending Pick Goods Picked Goods Packed Pending Charges …" at bounding box center [552, 226] width 103 height 22
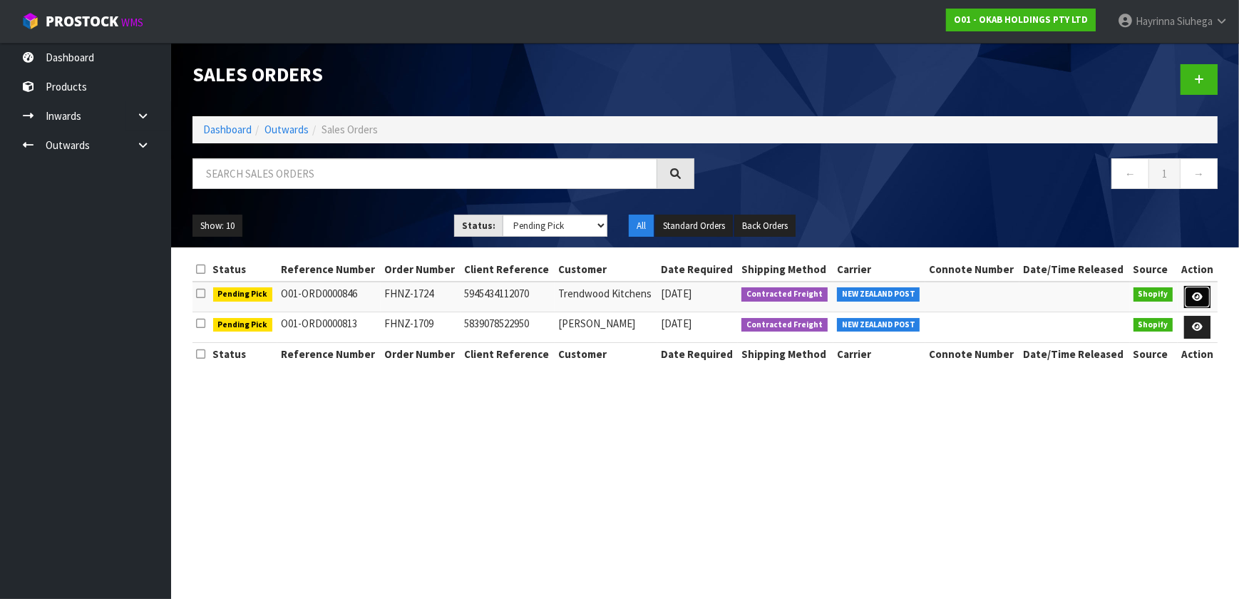
click at [1196, 295] on icon at bounding box center [1197, 296] width 11 height 9
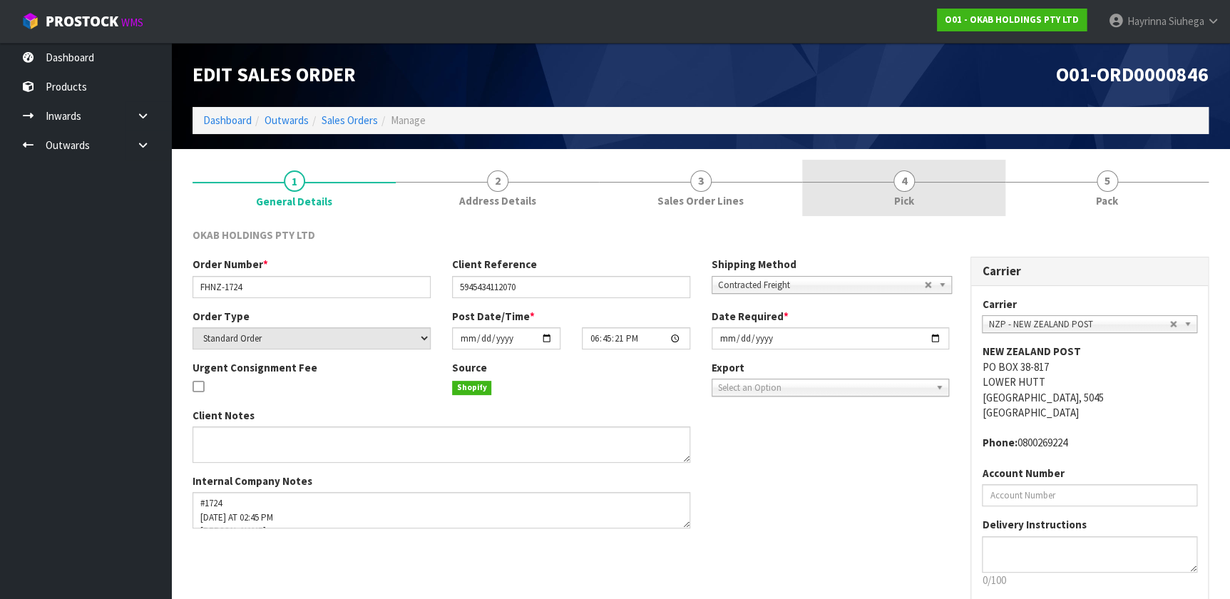
click at [921, 204] on link "4 Pick" at bounding box center [903, 188] width 203 height 56
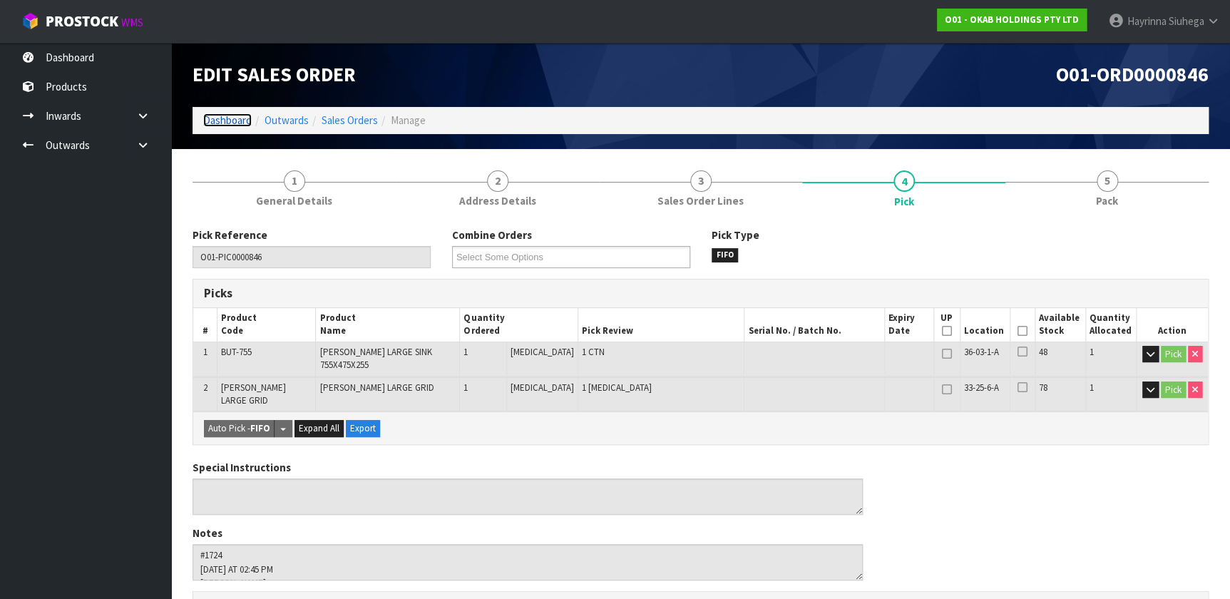
click at [222, 123] on link "Dashboard" at bounding box center [227, 120] width 48 height 14
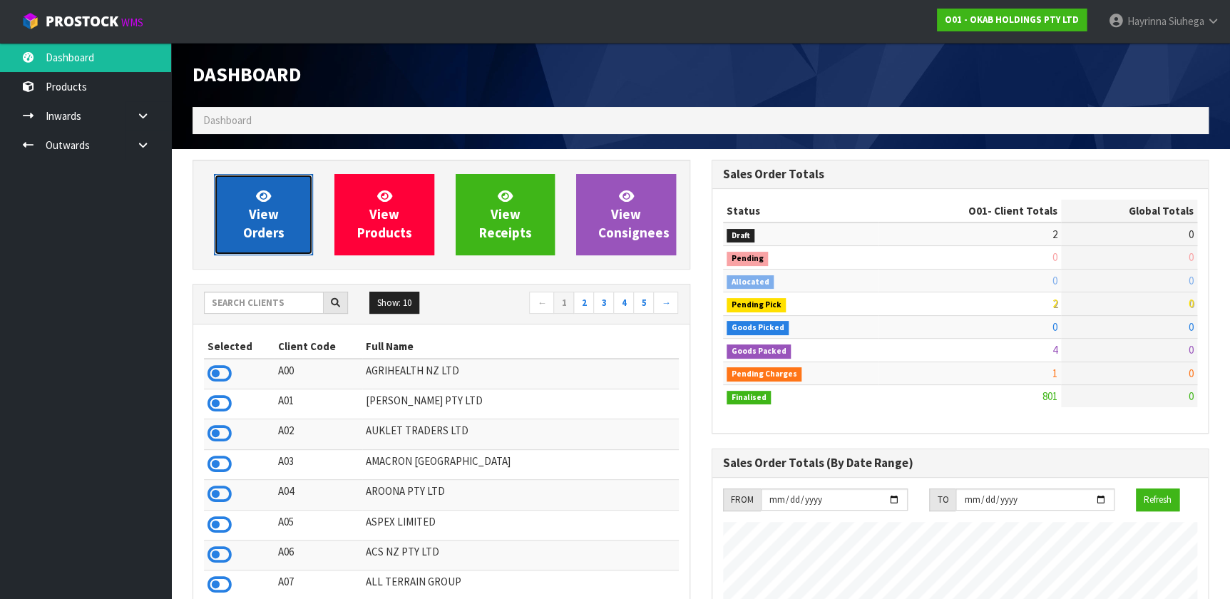
scroll to position [1078, 518]
click at [255, 217] on span "View Orders" at bounding box center [263, 214] width 41 height 53
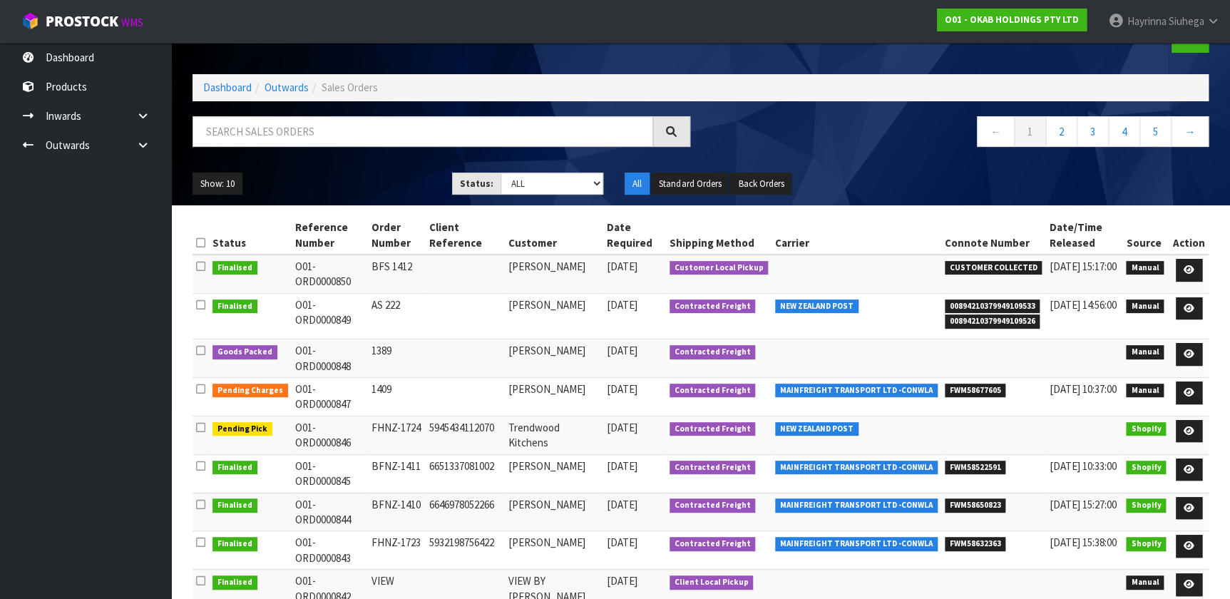
scroll to position [64, 0]
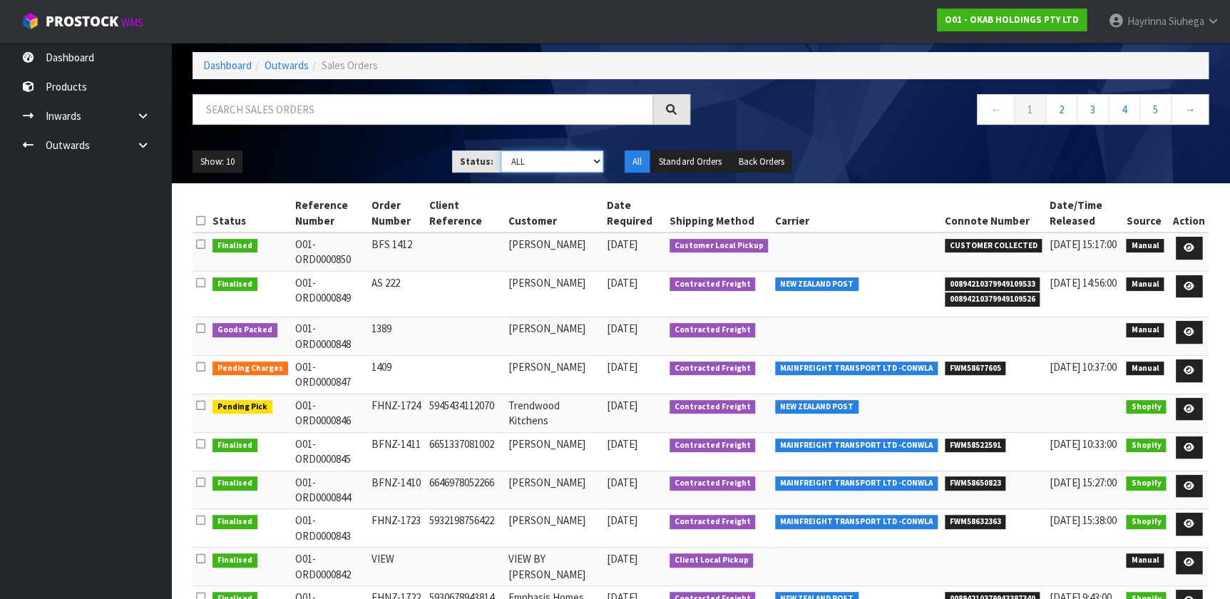
click at [531, 158] on select "Draft Pending Allocated Pending Pick Goods Picked Goods Packed Pending Charges …" at bounding box center [552, 161] width 103 height 22
click at [501, 150] on select "Draft Pending Allocated Pending Pick Goods Picked Goods Packed Pending Charges …" at bounding box center [552, 161] width 103 height 22
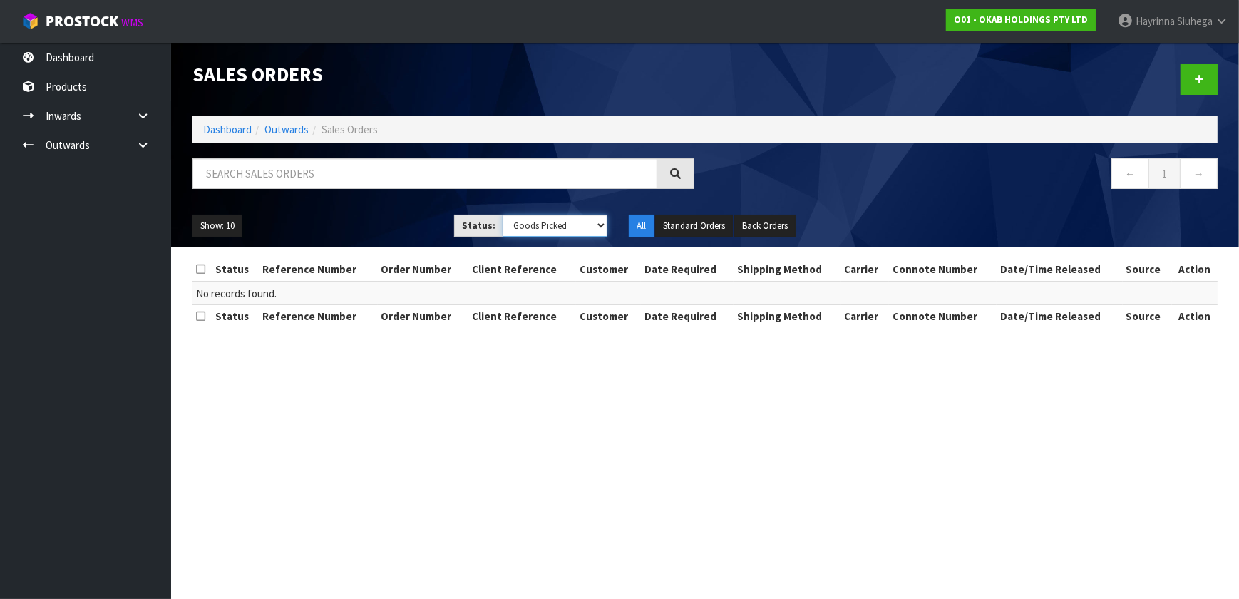
click at [527, 222] on select "Draft Pending Allocated Pending Pick Goods Picked Goods Packed Pending Charges …" at bounding box center [555, 226] width 105 height 22
select select "string:3"
click at [503, 215] on select "Draft Pending Allocated Pending Pick Goods Picked Goods Packed Pending Charges …" at bounding box center [555, 226] width 105 height 22
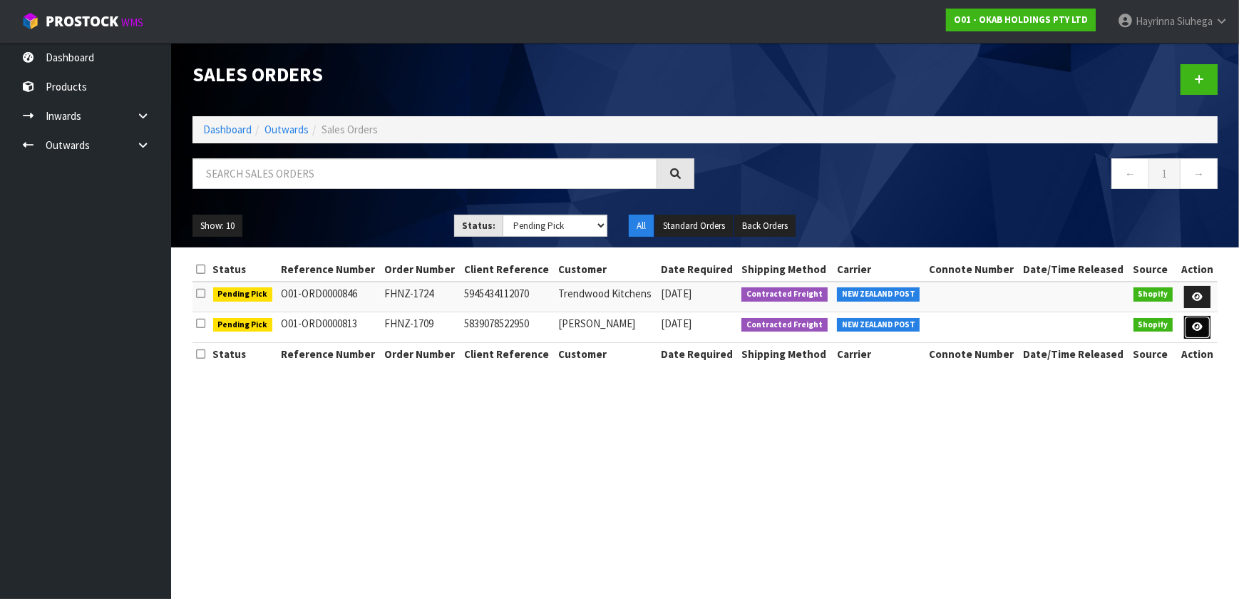
click at [1202, 327] on icon at bounding box center [1197, 326] width 11 height 9
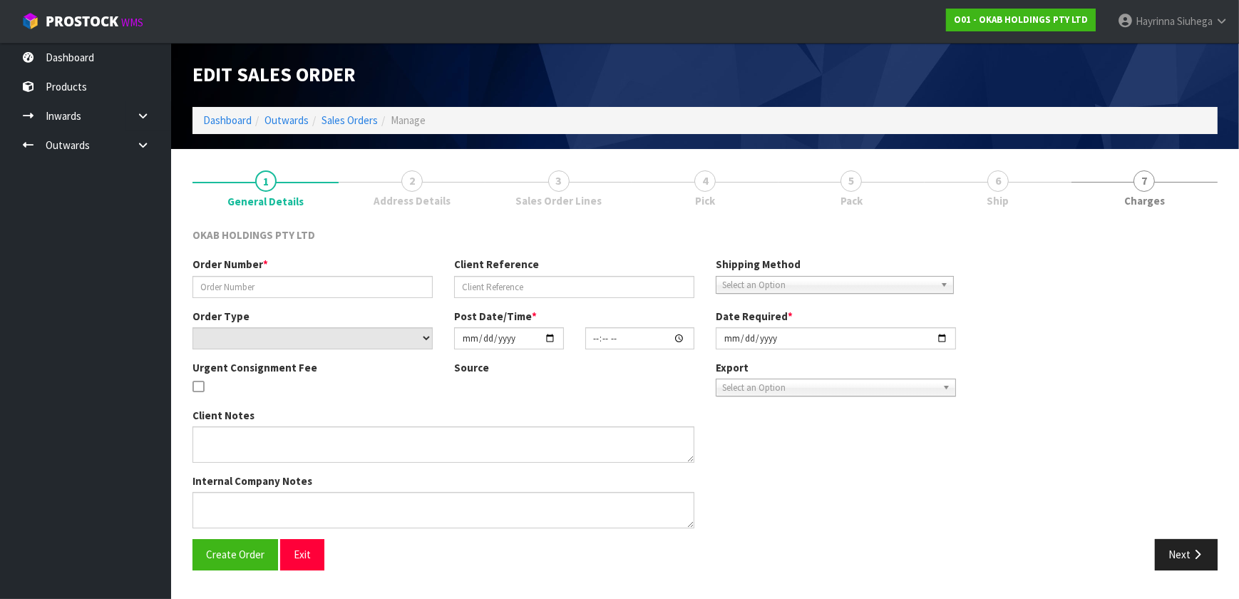
type input "FHNZ-1709"
type input "5839078522950"
select select "number:0"
type input "[DATE]"
type input "05:47:46.000"
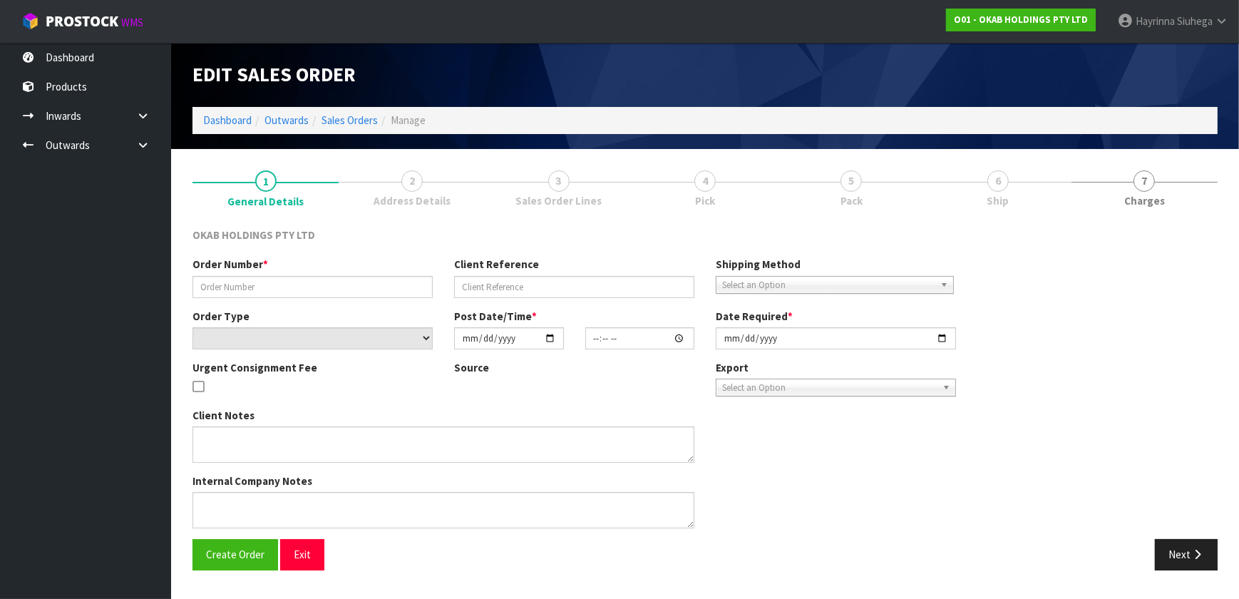
type input "[DATE]"
type textarea "COULD YOU PLEASE CONFIRM CODE IS SAME OR DIFFERENT? THE STOCK IS BOOKED WITH CO…"
type textarea "#1709 [DATE] 1:47 AM [PERSON_NAME] ONLINE STORE $906.00 COMPLETEPAID ATTENTION …"
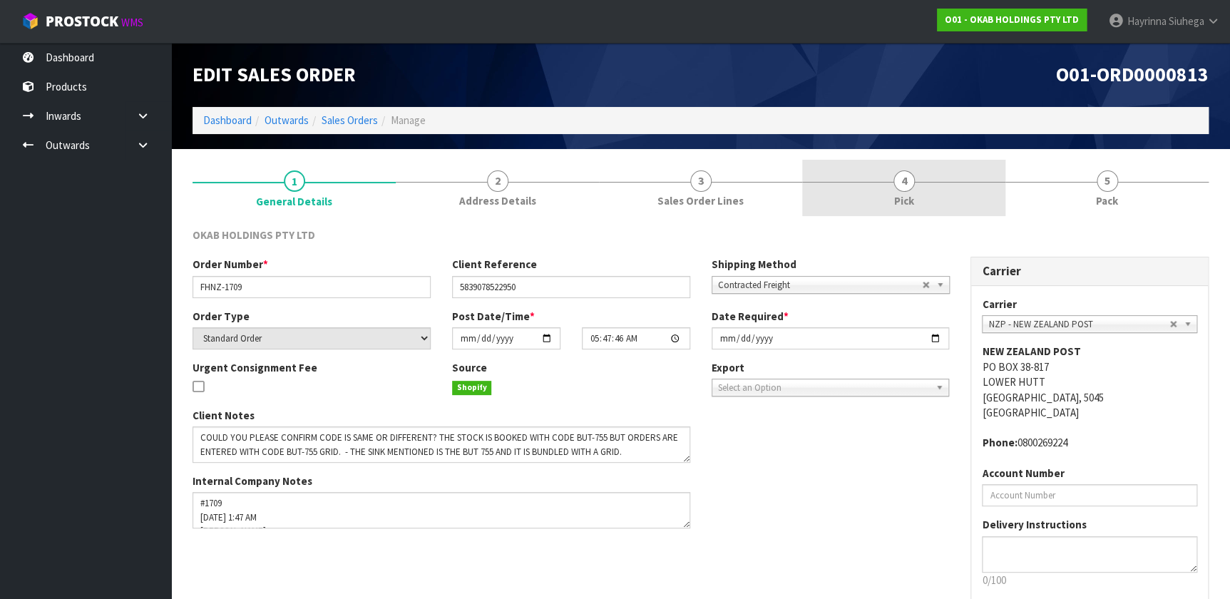
click at [885, 178] on link "4 Pick" at bounding box center [903, 188] width 203 height 56
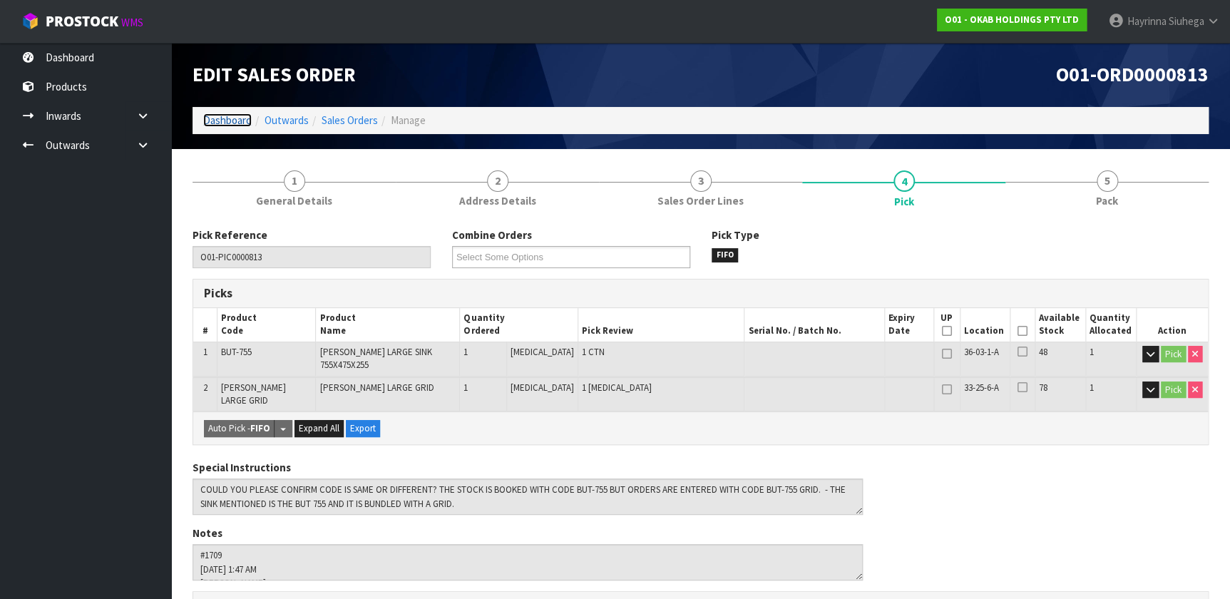
click at [245, 121] on link "Dashboard" at bounding box center [227, 120] width 48 height 14
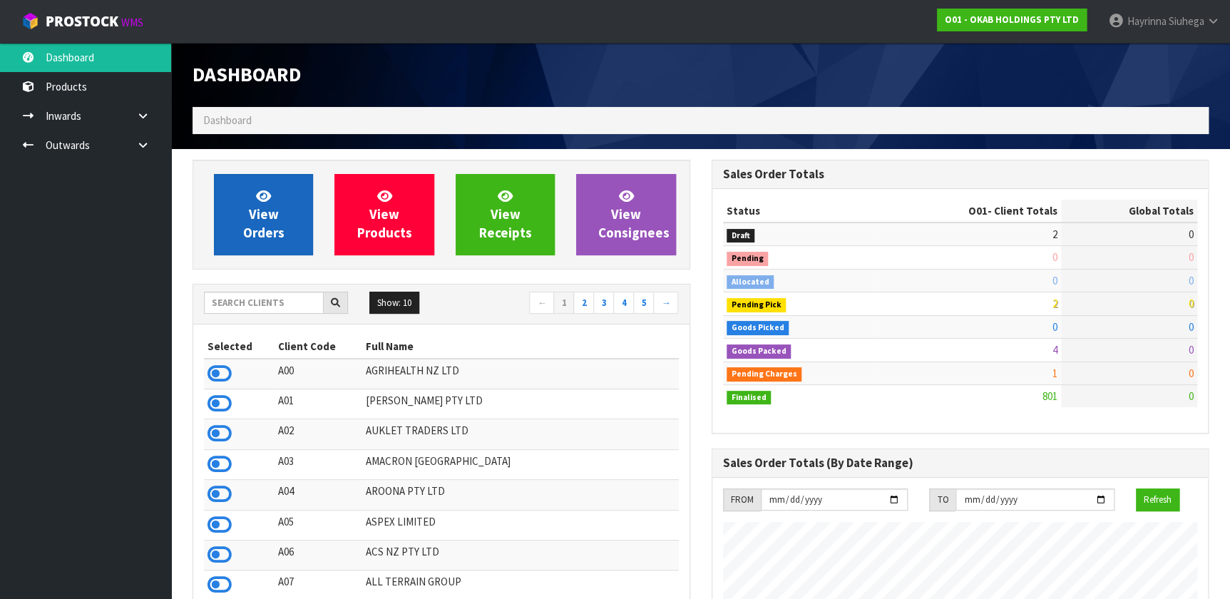
scroll to position [1078, 518]
click at [280, 208] on link "View Orders" at bounding box center [263, 214] width 99 height 81
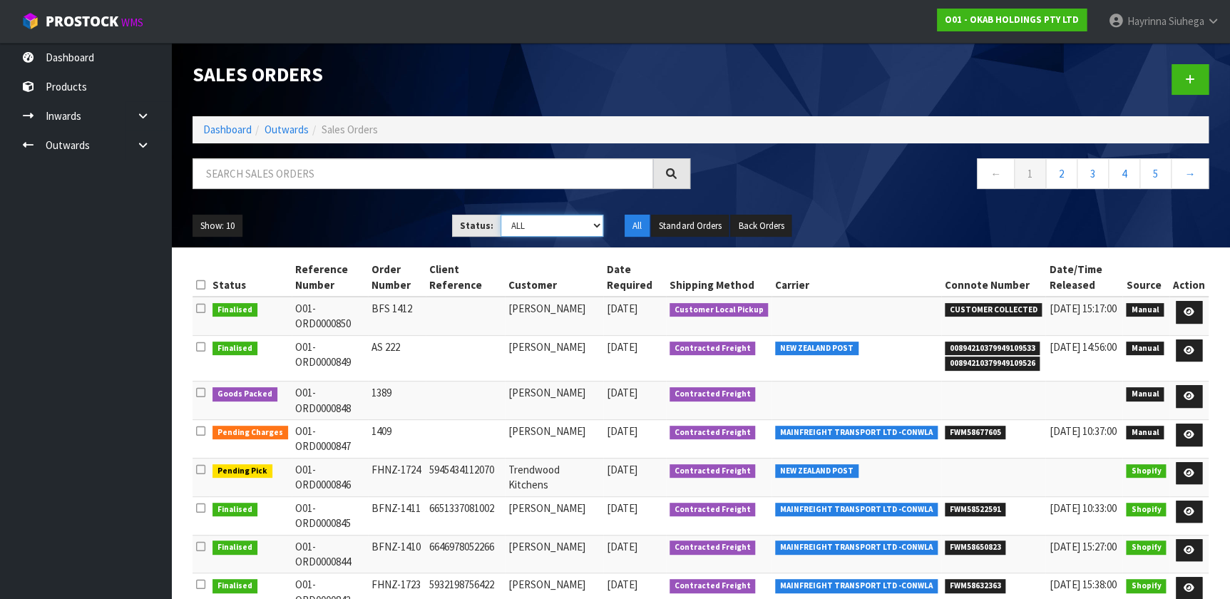
click at [531, 227] on select "Draft Pending Allocated Pending Pick Goods Picked Goods Packed Pending Charges …" at bounding box center [552, 226] width 103 height 22
select select "string:3"
click at [501, 215] on select "Draft Pending Allocated Pending Pick Goods Picked Goods Packed Pending Charges …" at bounding box center [552, 226] width 103 height 22
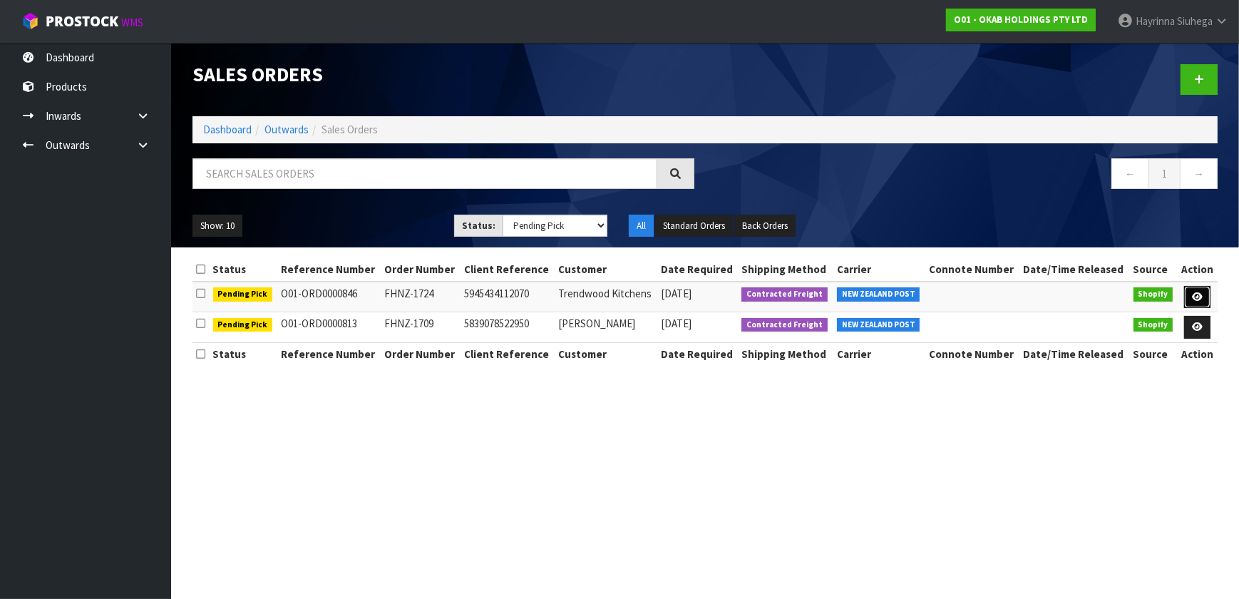
click at [1191, 290] on link at bounding box center [1197, 297] width 26 height 23
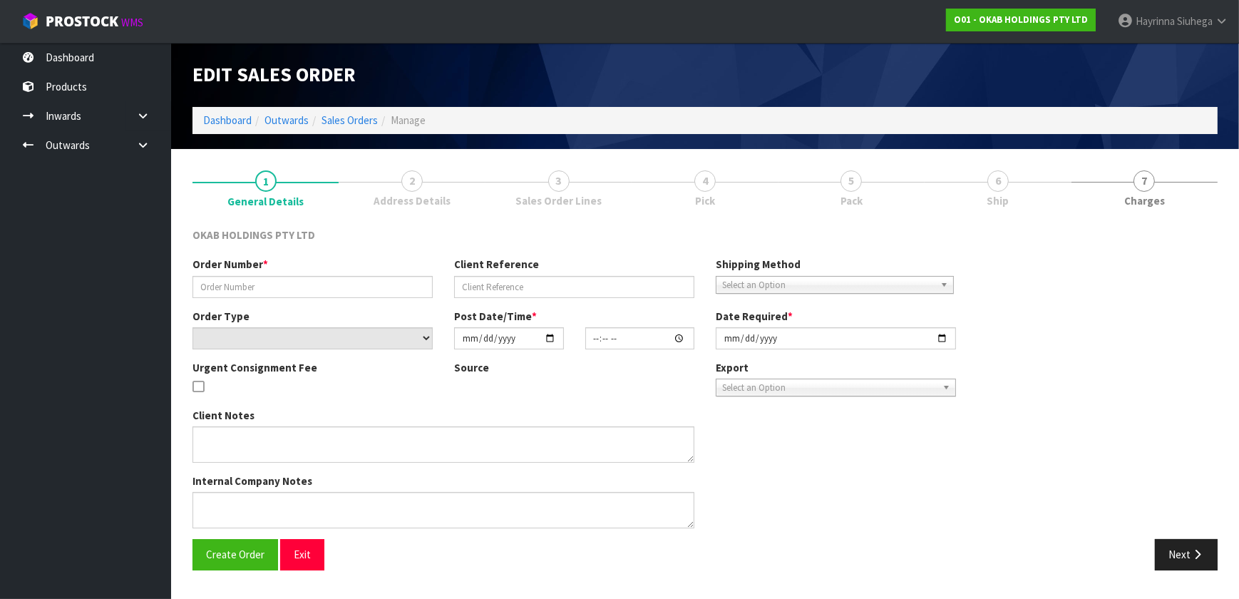
type input "FHNZ-1724"
type input "5945434112070"
select select "number:0"
type input "[DATE]"
type input "18:45:21.000"
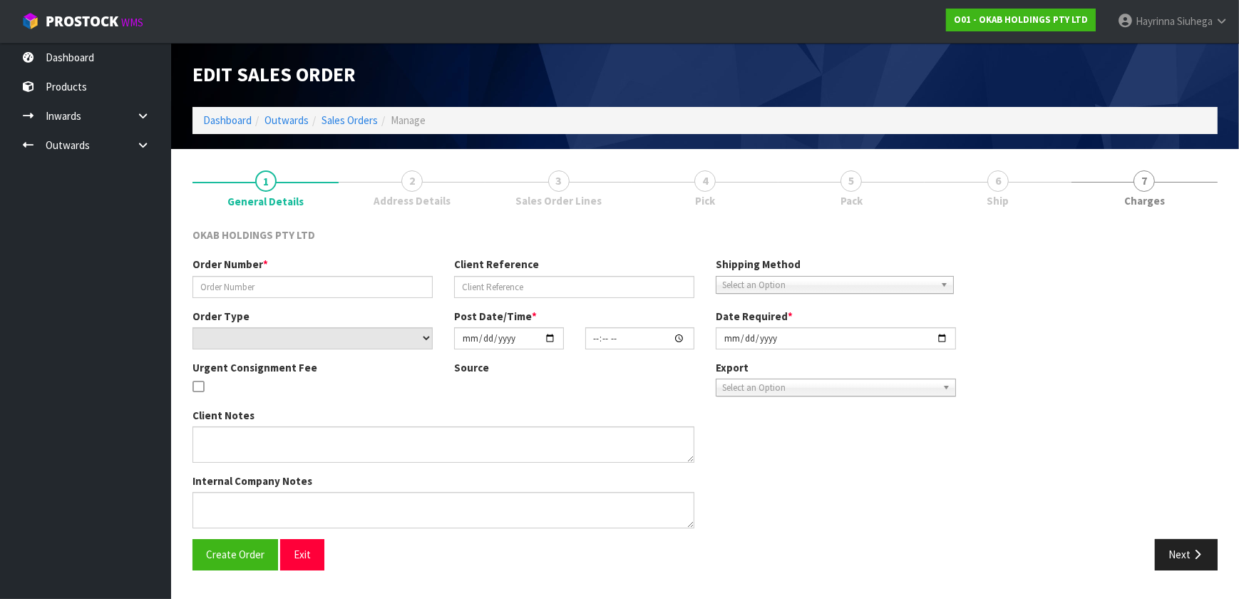
type input "[DATE]"
type textarea "#1724 [DATE] AT 02:45 PM [PERSON_NAME] ONLINE STORE $906.00 COMPLETEPAID ATTENT…"
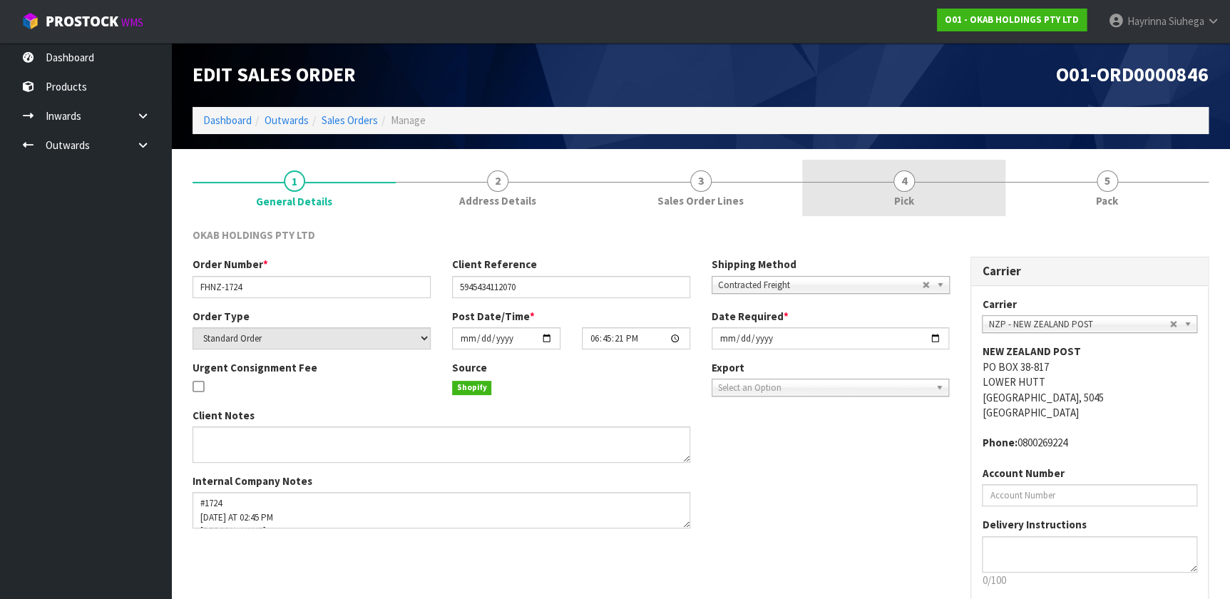
click at [931, 185] on link "4 Pick" at bounding box center [903, 188] width 203 height 56
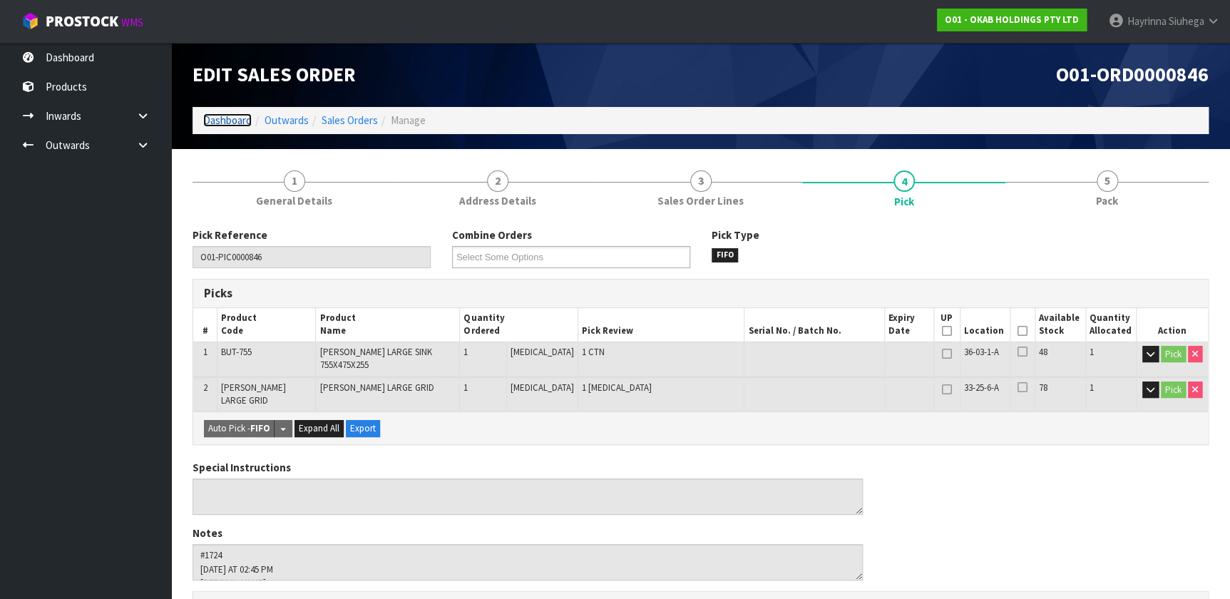
click at [239, 121] on link "Dashboard" at bounding box center [227, 120] width 48 height 14
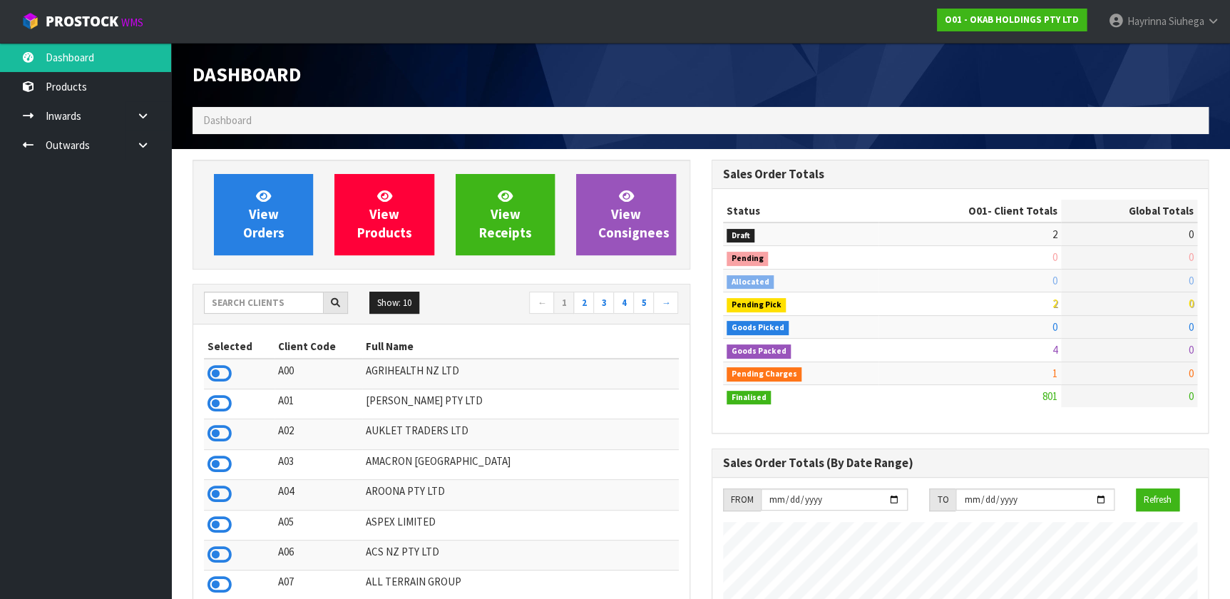
scroll to position [1078, 518]
click at [280, 312] on input "text" at bounding box center [264, 303] width 120 height 22
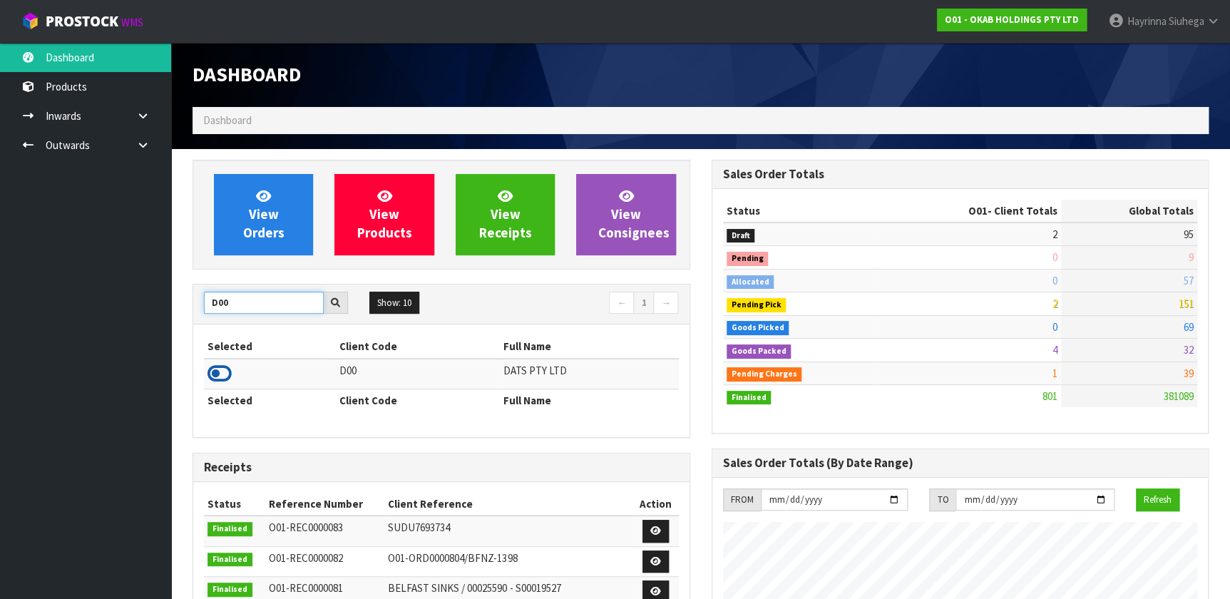
type input "D00"
click at [216, 371] on icon at bounding box center [220, 373] width 24 height 21
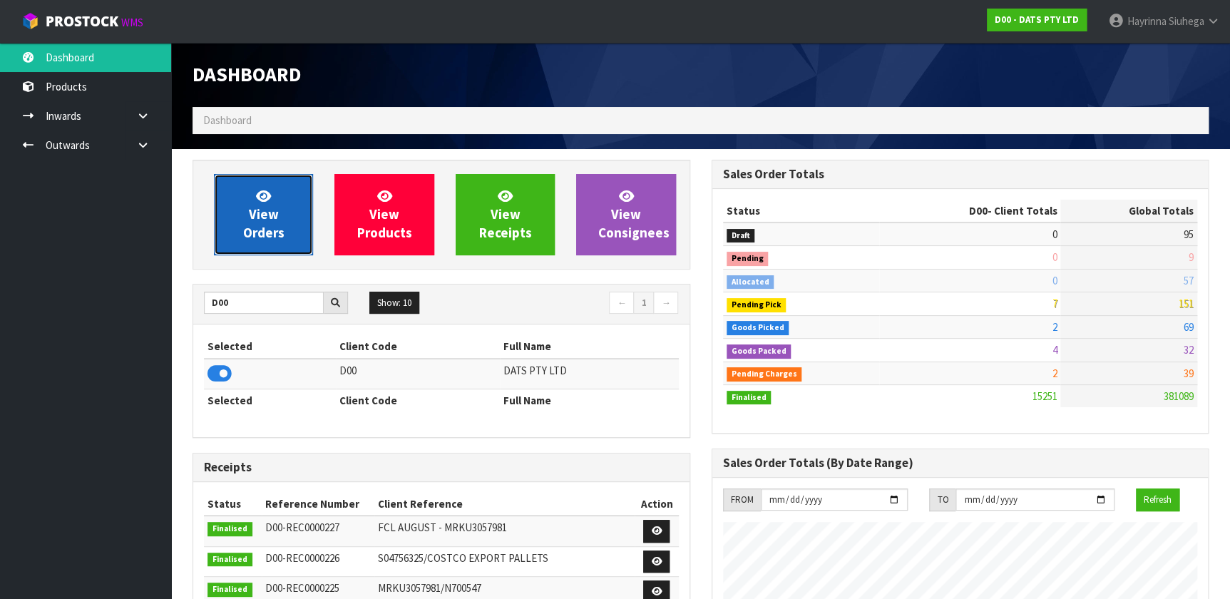
click at [241, 202] on link "View Orders" at bounding box center [263, 214] width 99 height 81
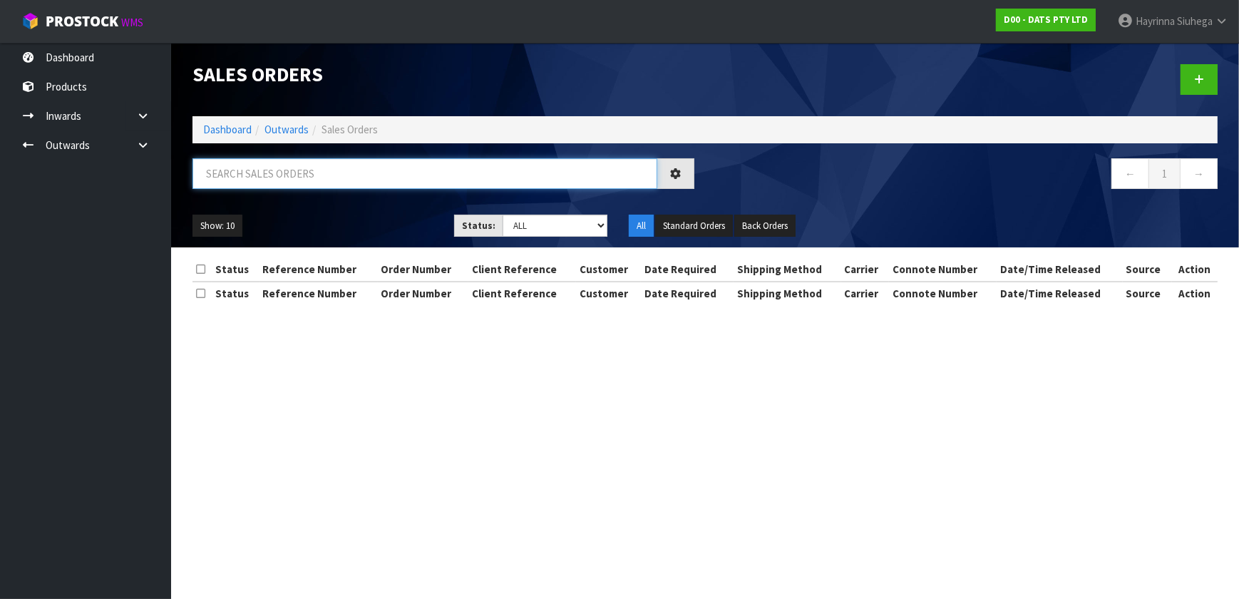
click at [284, 173] on input "text" at bounding box center [425, 173] width 465 height 31
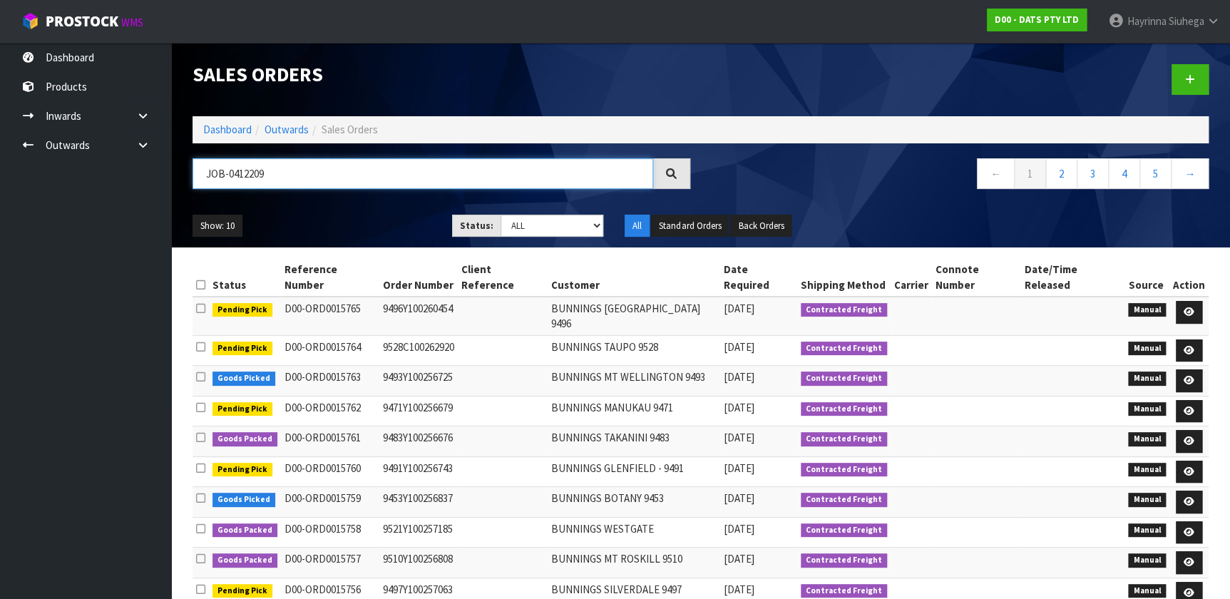
type input "JOB-0412209"
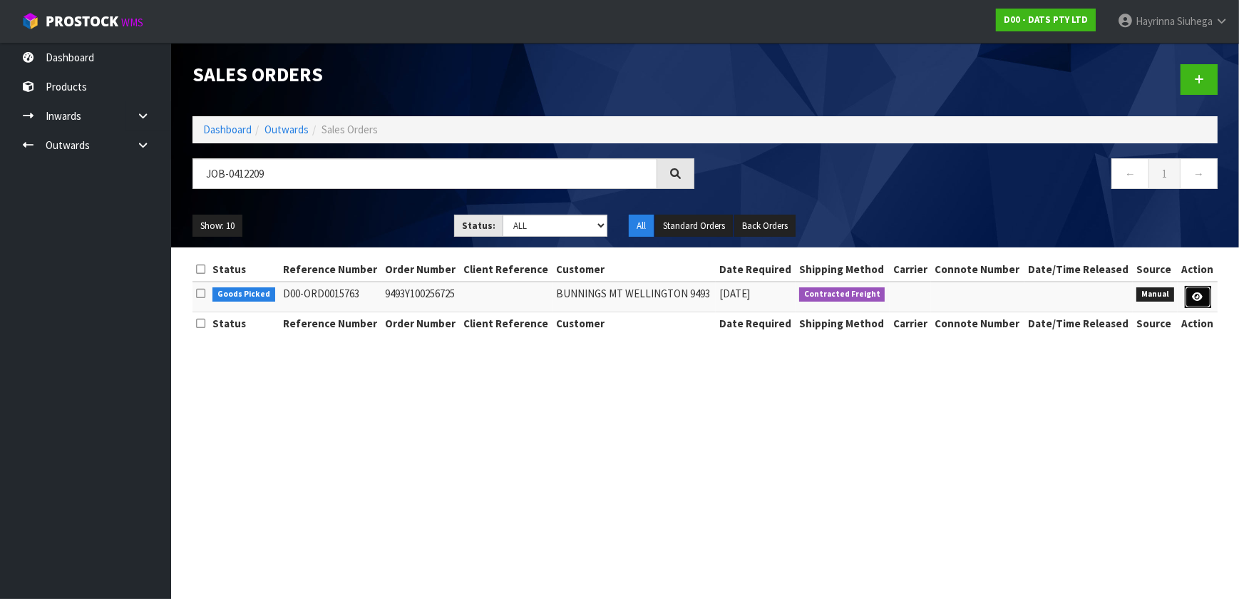
click at [1204, 290] on link at bounding box center [1198, 297] width 26 height 23
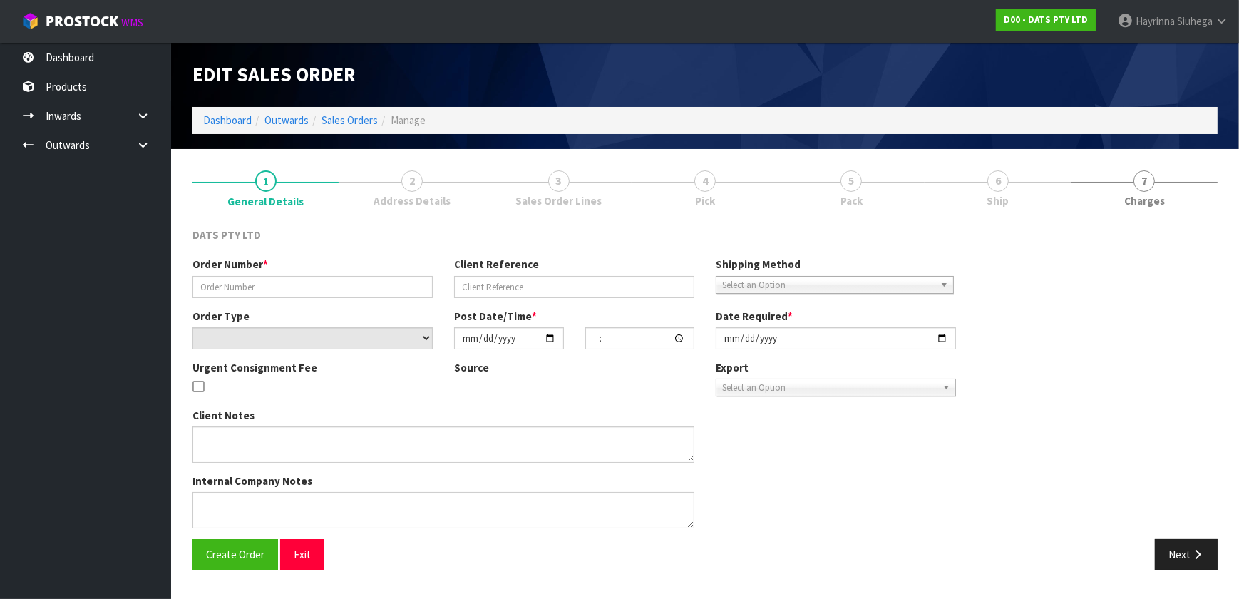
type input "9493Y100256725"
select select "number:0"
type input "[DATE]"
type input "09:10:00.000"
type input "[DATE]"
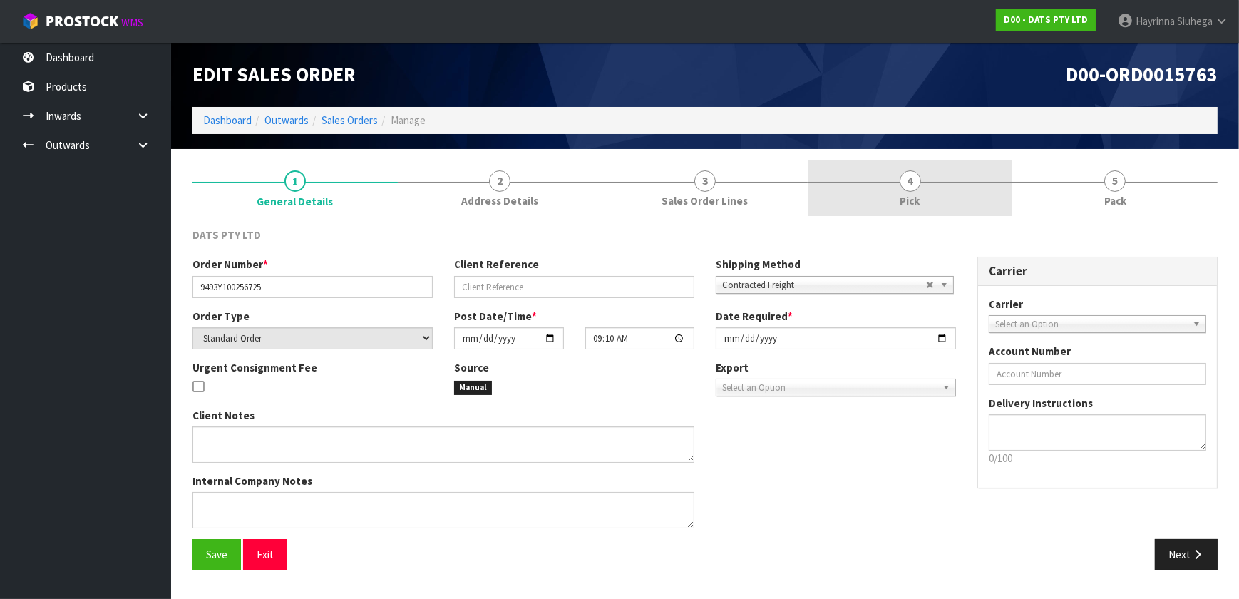
click at [943, 203] on link "4 Pick" at bounding box center [910, 188] width 205 height 56
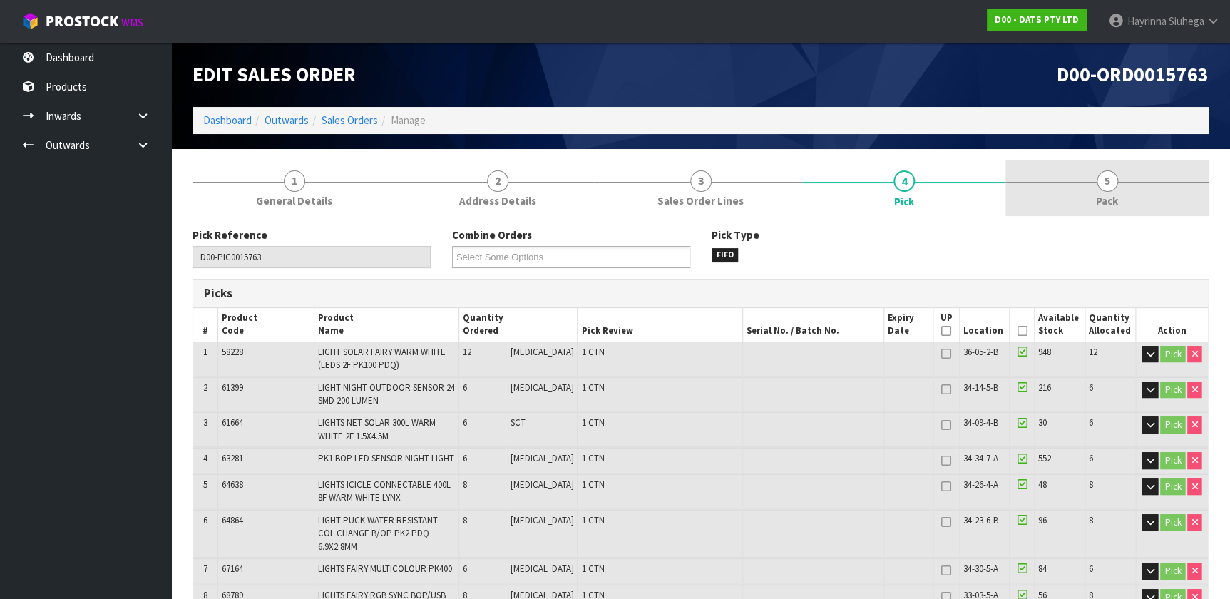
click at [1076, 195] on link "5 Pack" at bounding box center [1106, 188] width 203 height 56
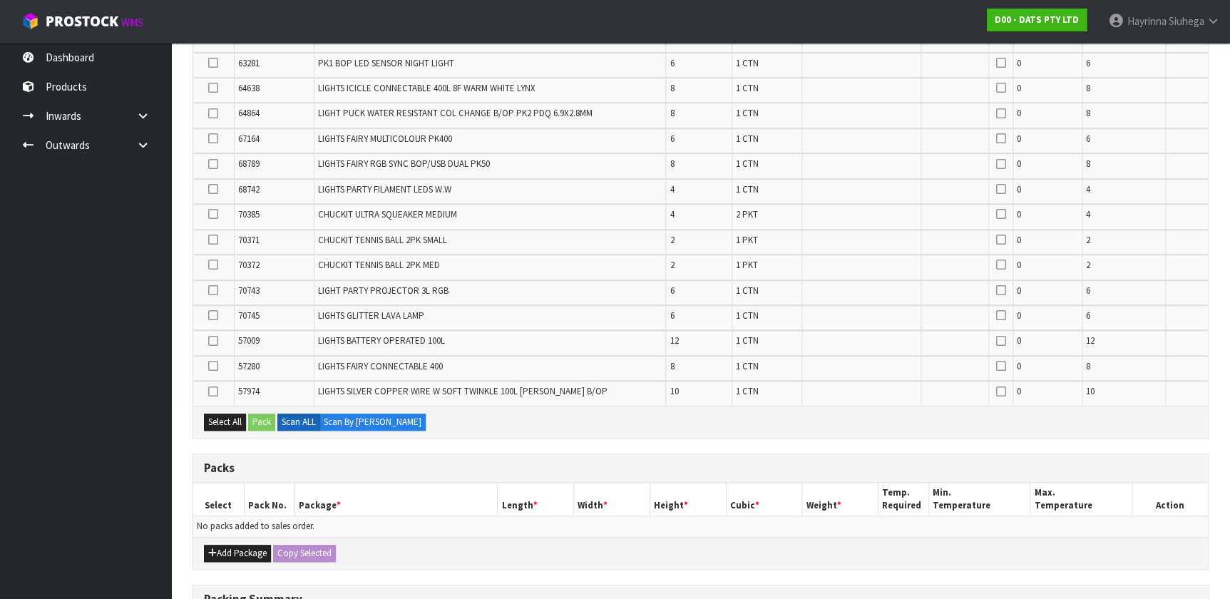
scroll to position [518, 0]
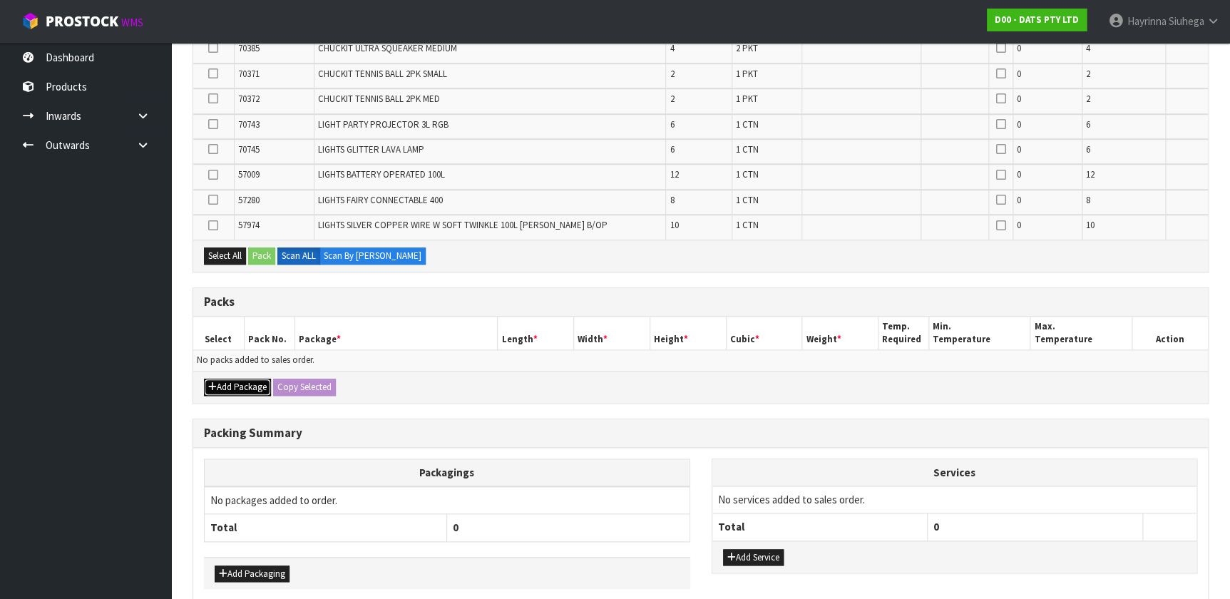
click at [221, 383] on button "Add Package" at bounding box center [237, 387] width 67 height 17
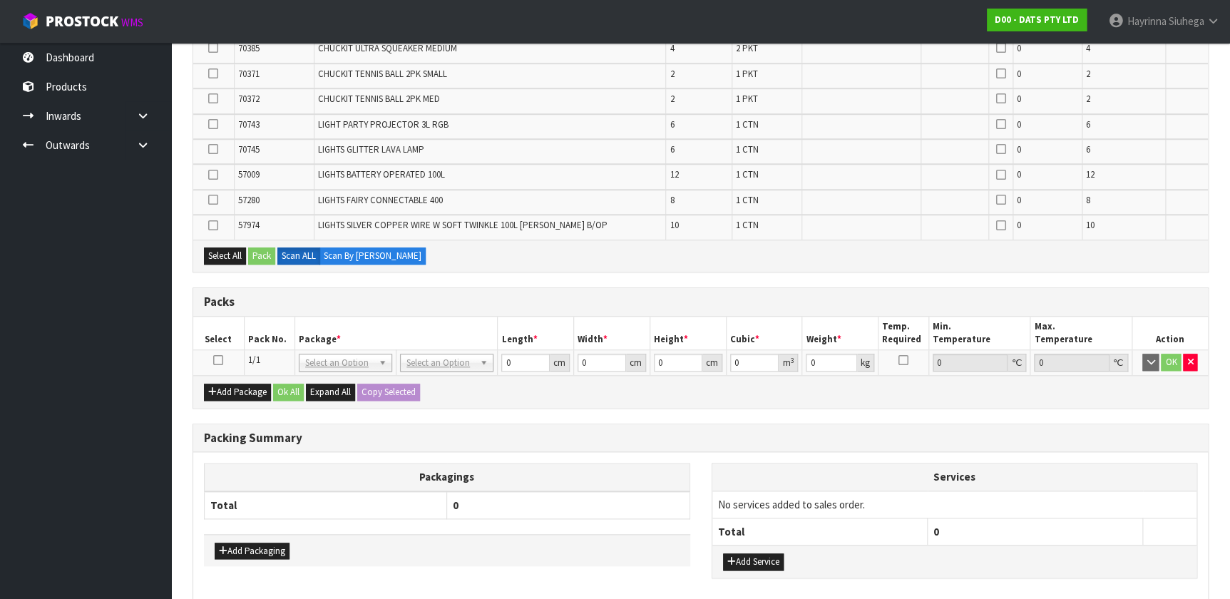
click at [219, 360] on icon at bounding box center [218, 360] width 10 height 1
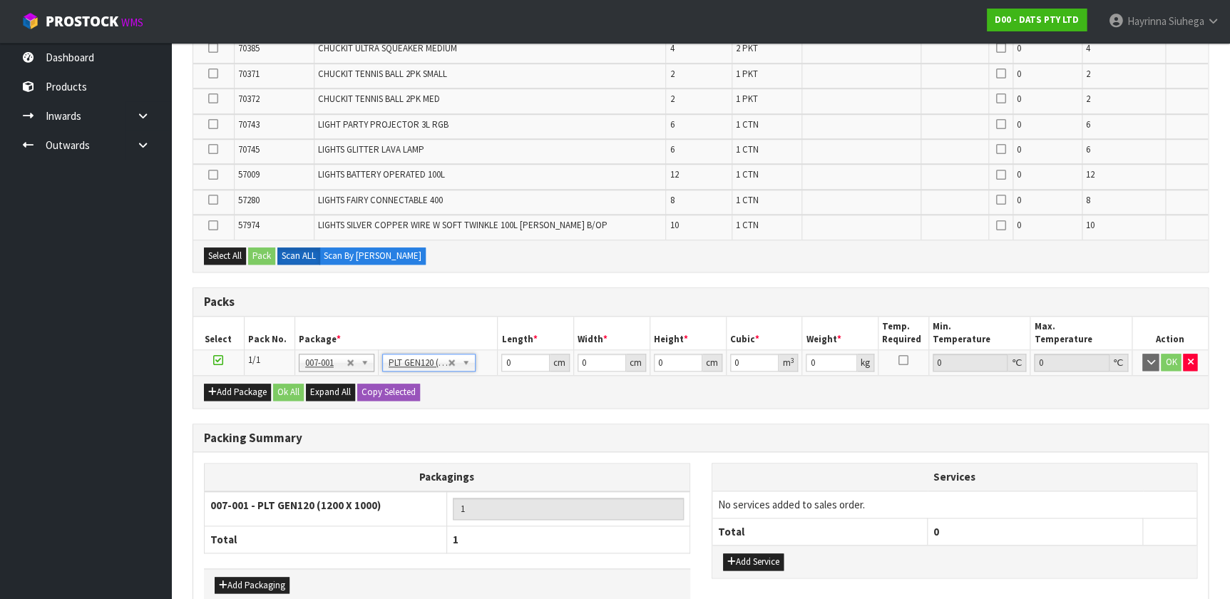
type input "120"
type input "100"
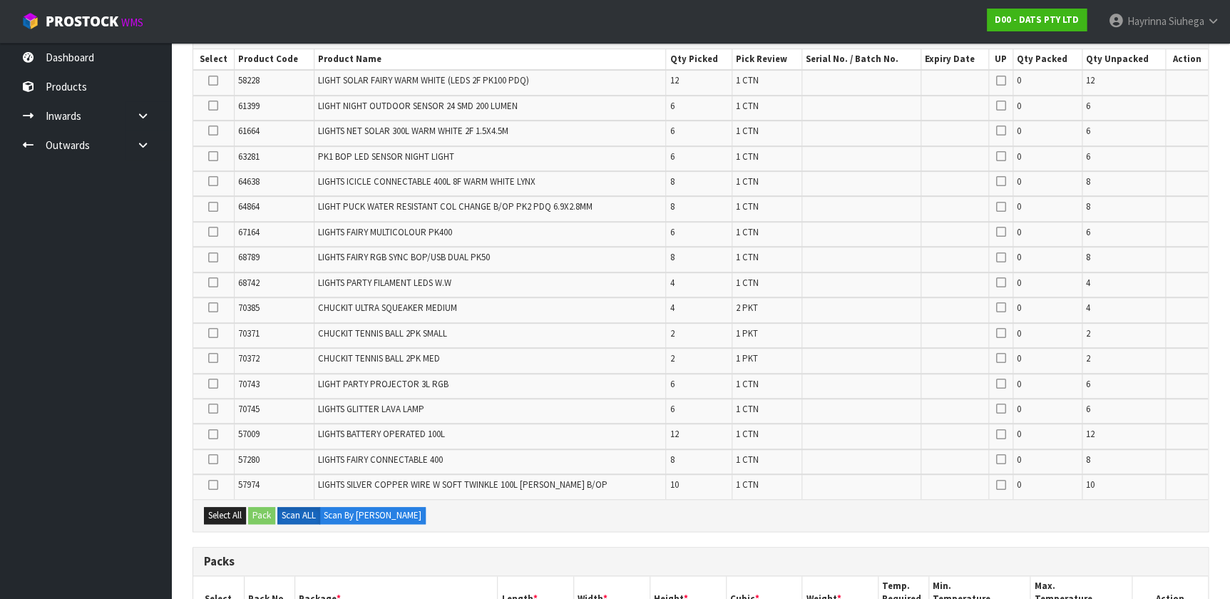
scroll to position [454, 0]
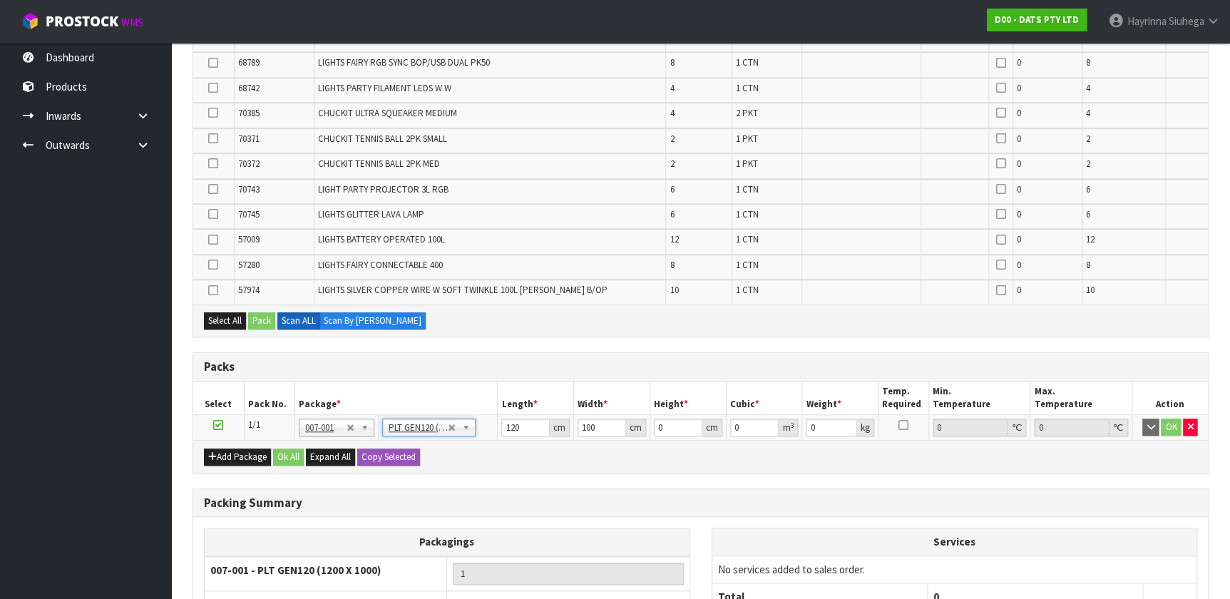
click at [547, 353] on div "Packs" at bounding box center [700, 367] width 1015 height 29
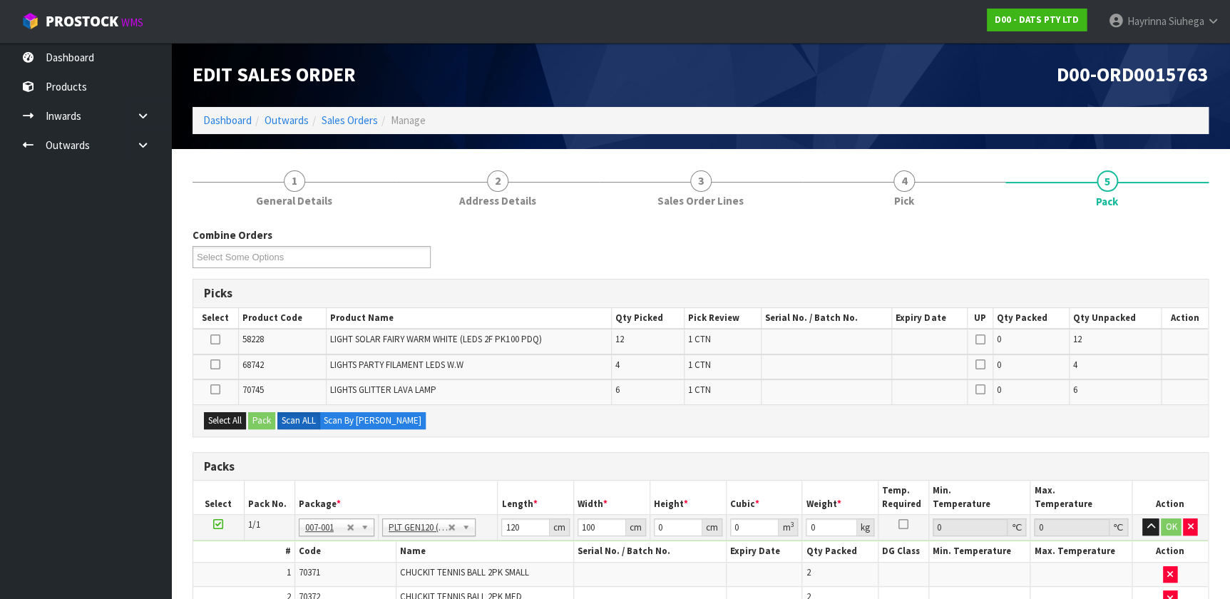
scroll to position [64, 0]
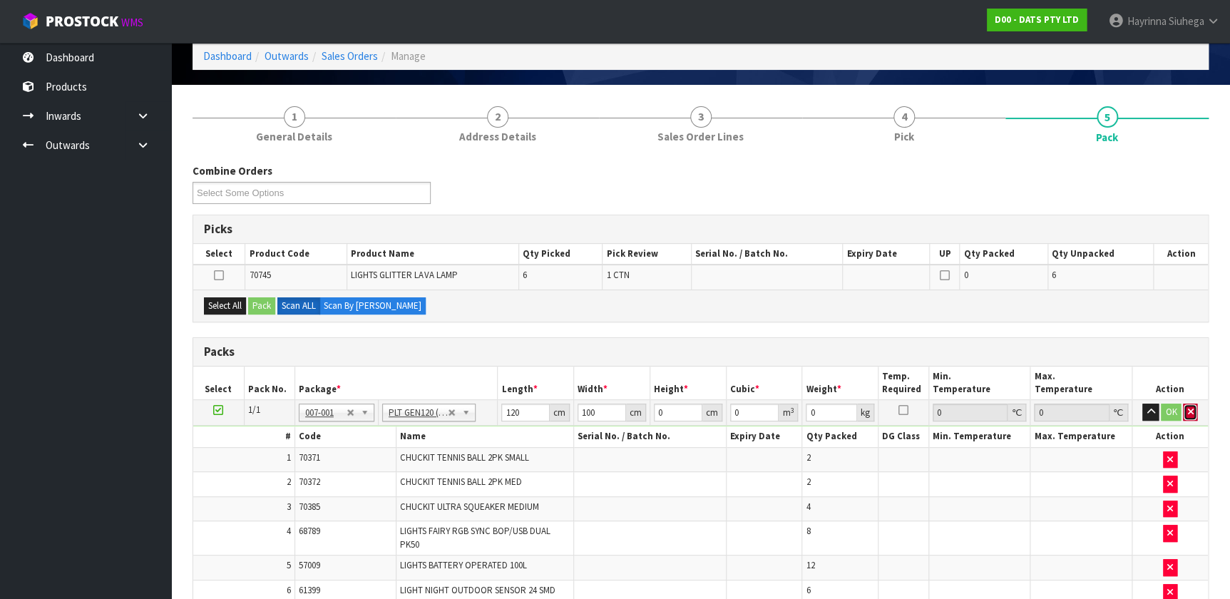
click at [1188, 414] on button "button" at bounding box center [1190, 412] width 14 height 17
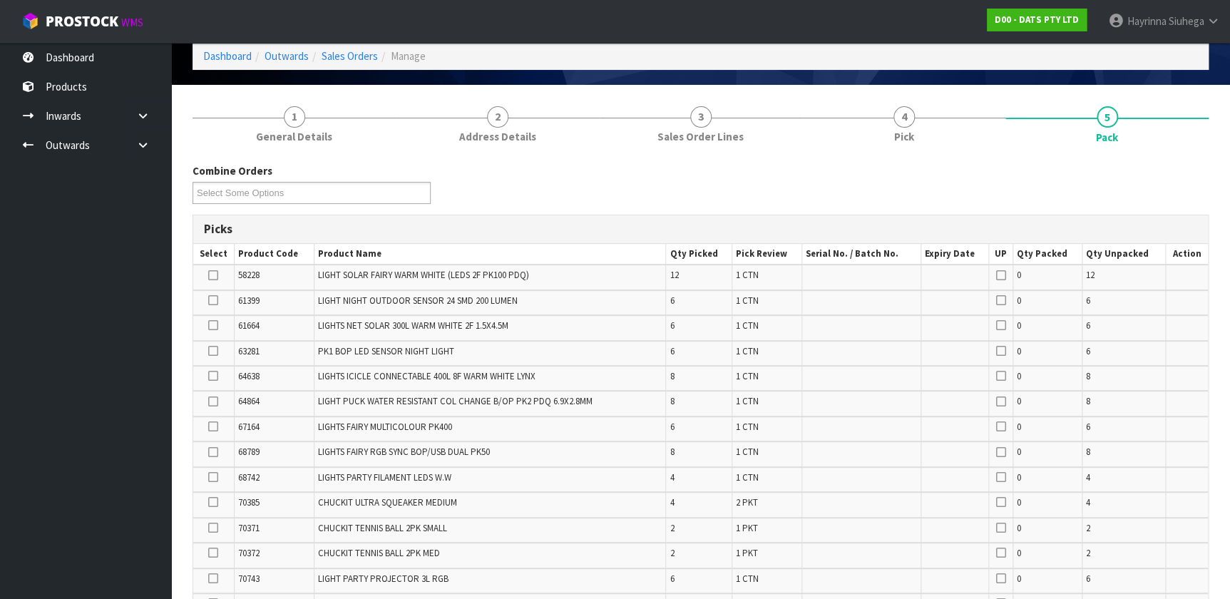
scroll to position [518, 0]
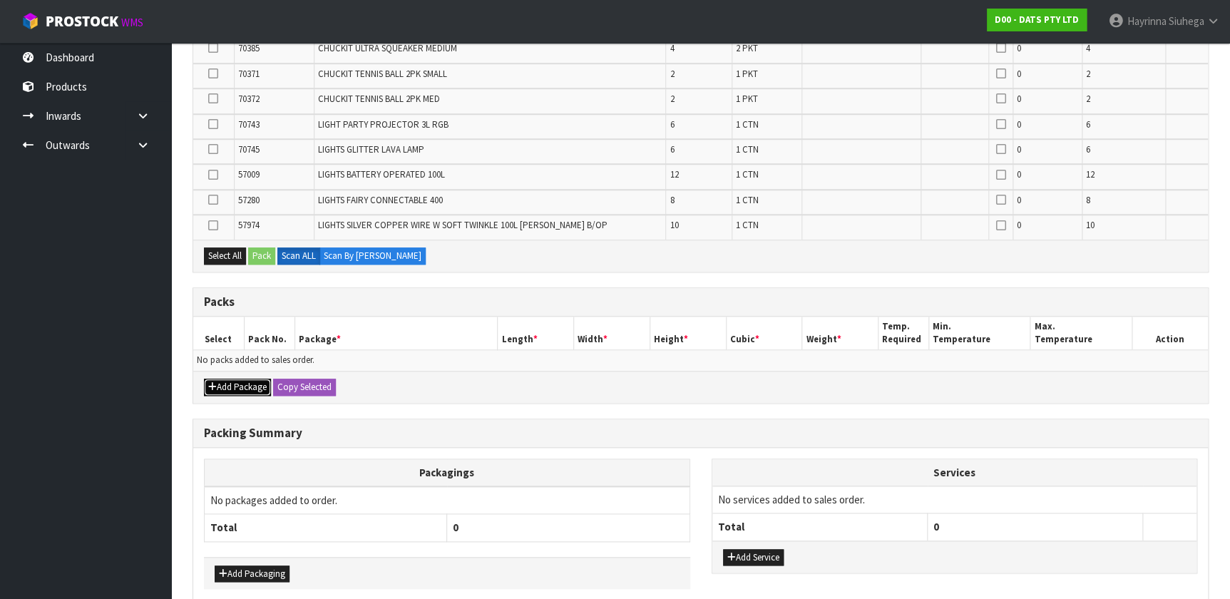
click at [214, 382] on icon "button" at bounding box center [212, 386] width 9 height 9
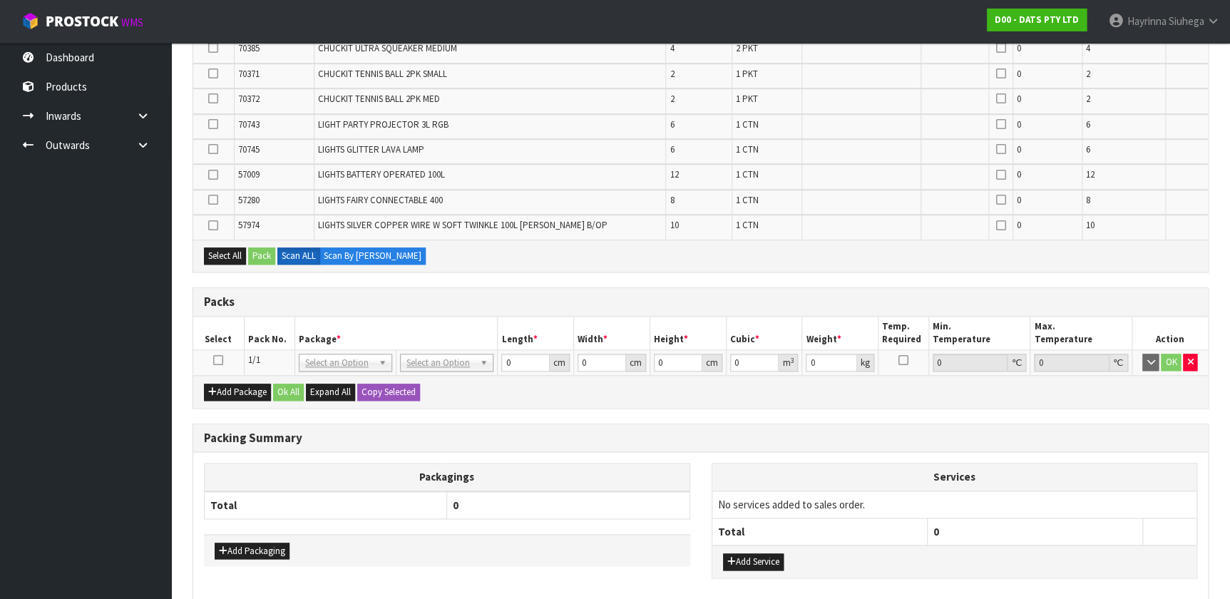
click at [213, 359] on td at bounding box center [218, 363] width 51 height 26
click at [219, 360] on icon at bounding box center [218, 360] width 10 height 1
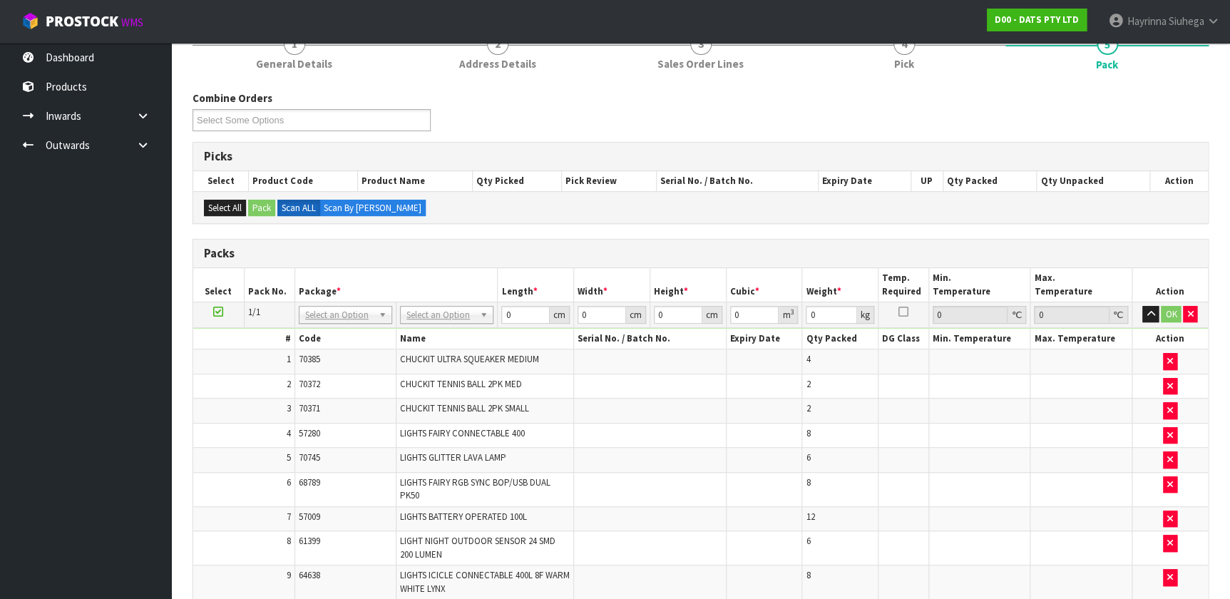
scroll to position [129, 0]
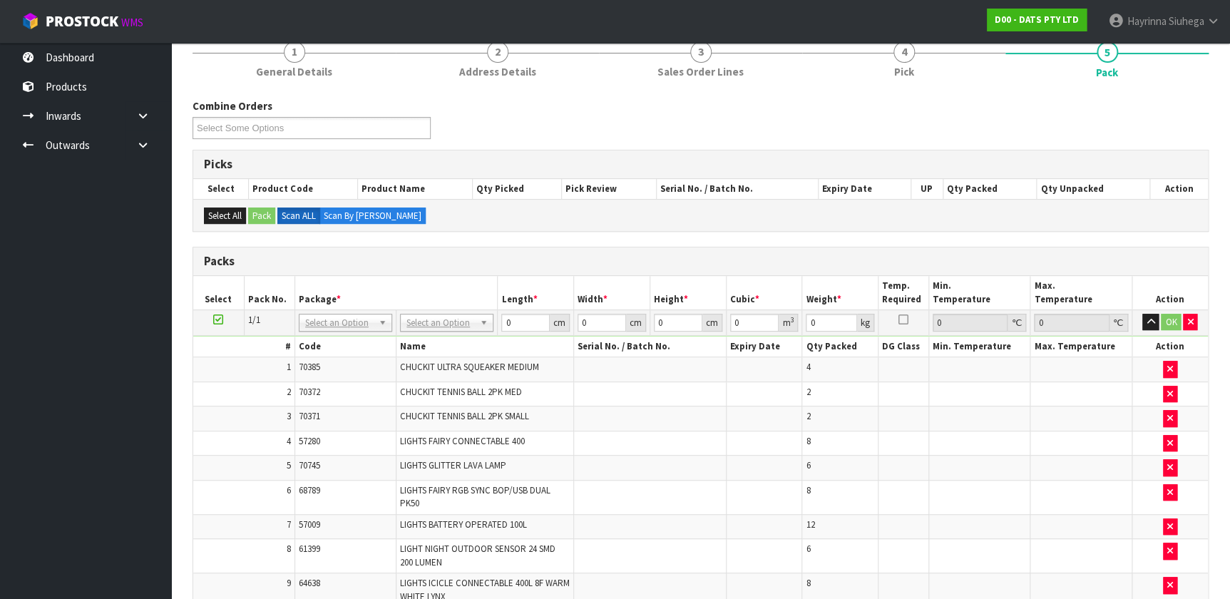
drag, startPoint x: 434, startPoint y: 302, endPoint x: 432, endPoint y: 310, distance: 8.0
click at [434, 304] on th "Package *" at bounding box center [396, 293] width 203 height 34
type input "120"
type input "100"
type input "60.82"
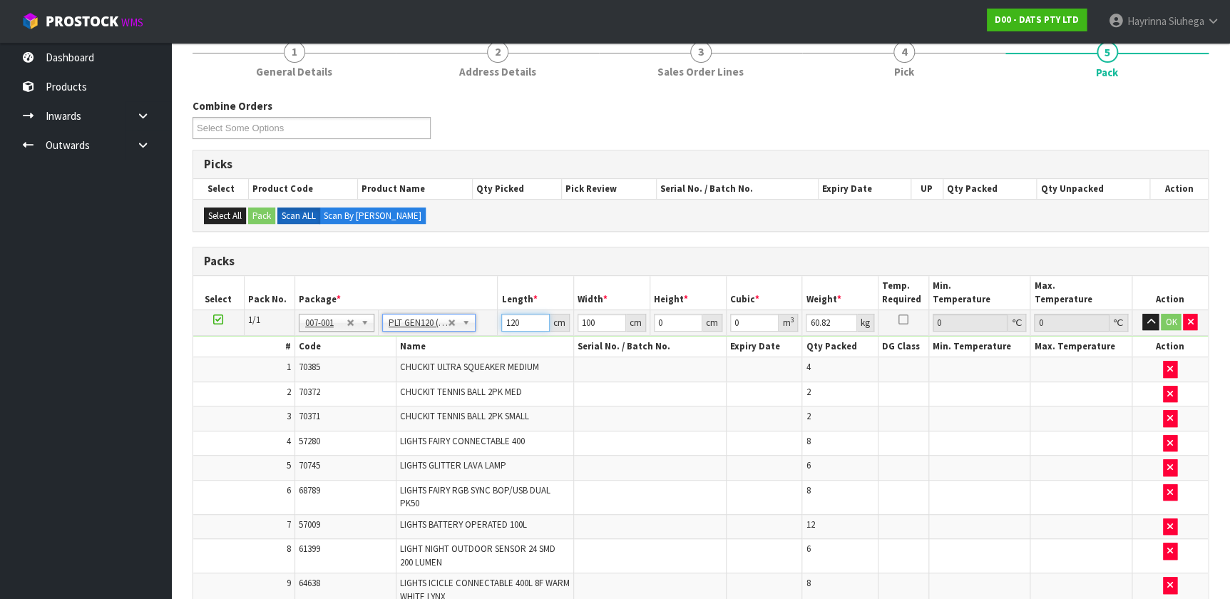
click at [504, 319] on input "120" at bounding box center [525, 323] width 48 height 18
type input "122"
type input "102"
type input "5"
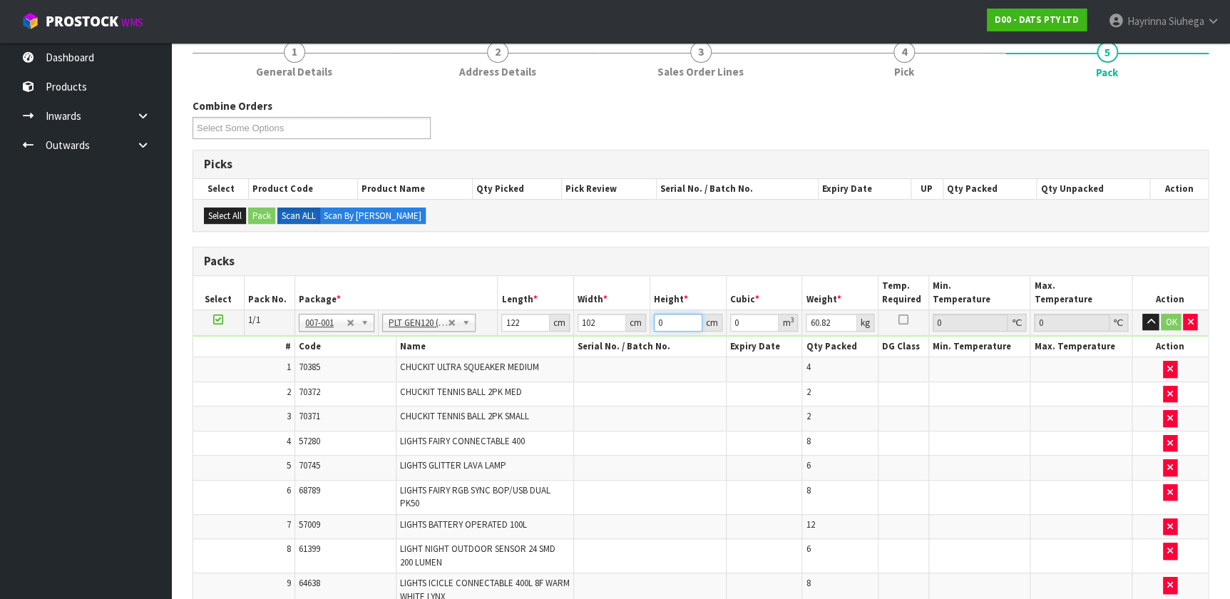
type input "0.06222"
type input "59"
type input "0.734196"
type input "59"
type input "67"
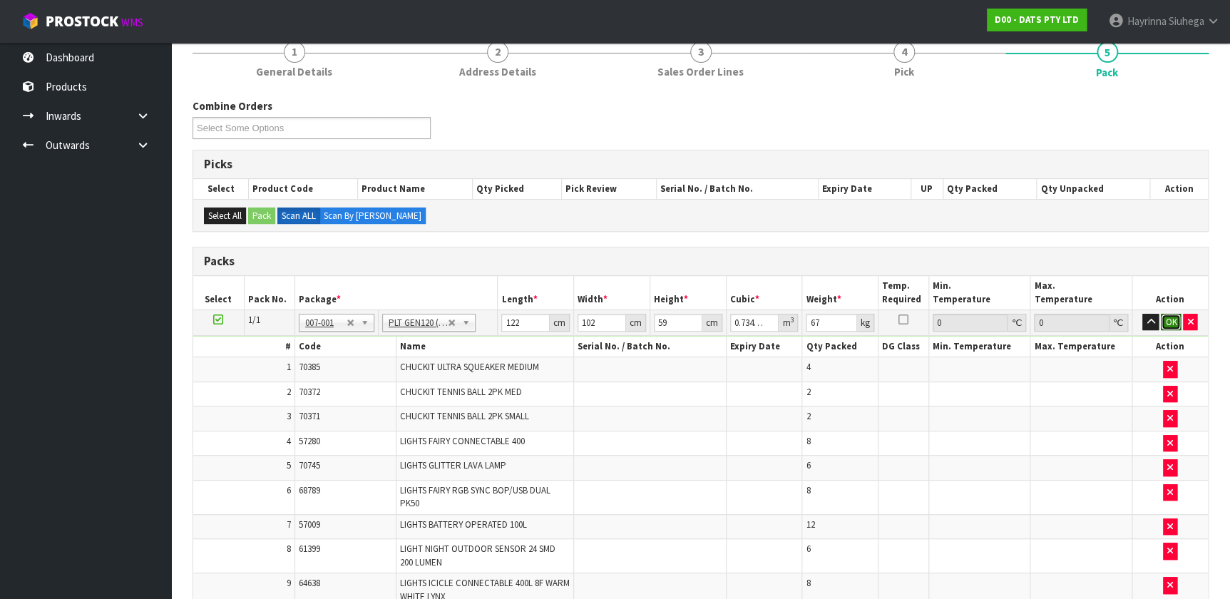
click button "OK" at bounding box center [1171, 322] width 20 height 17
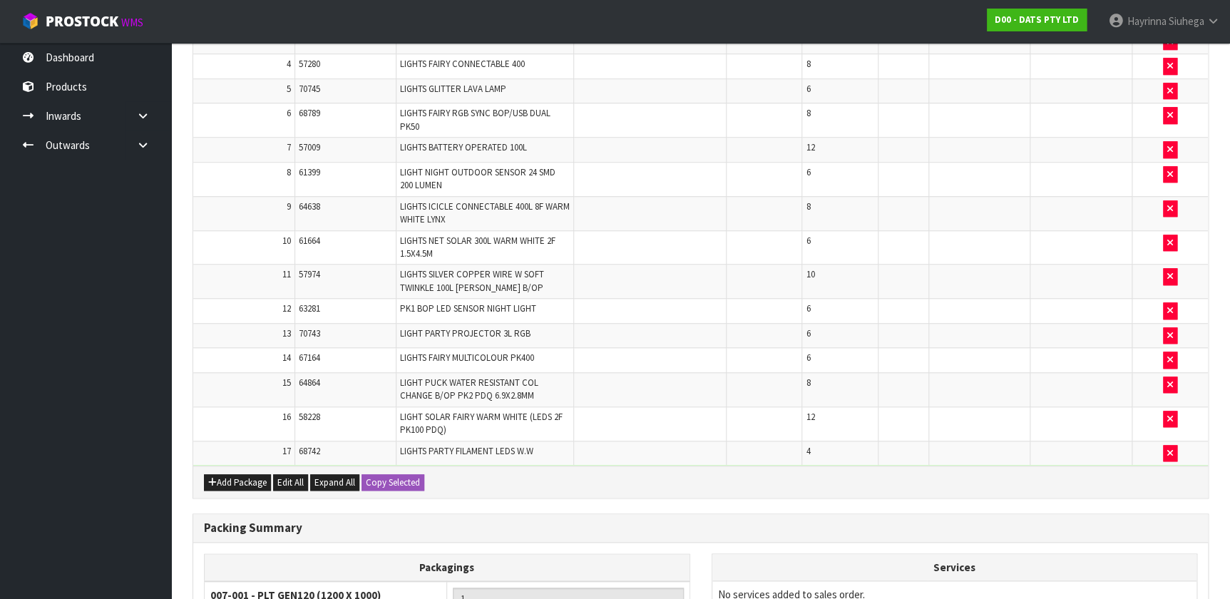
scroll to position [583, 0]
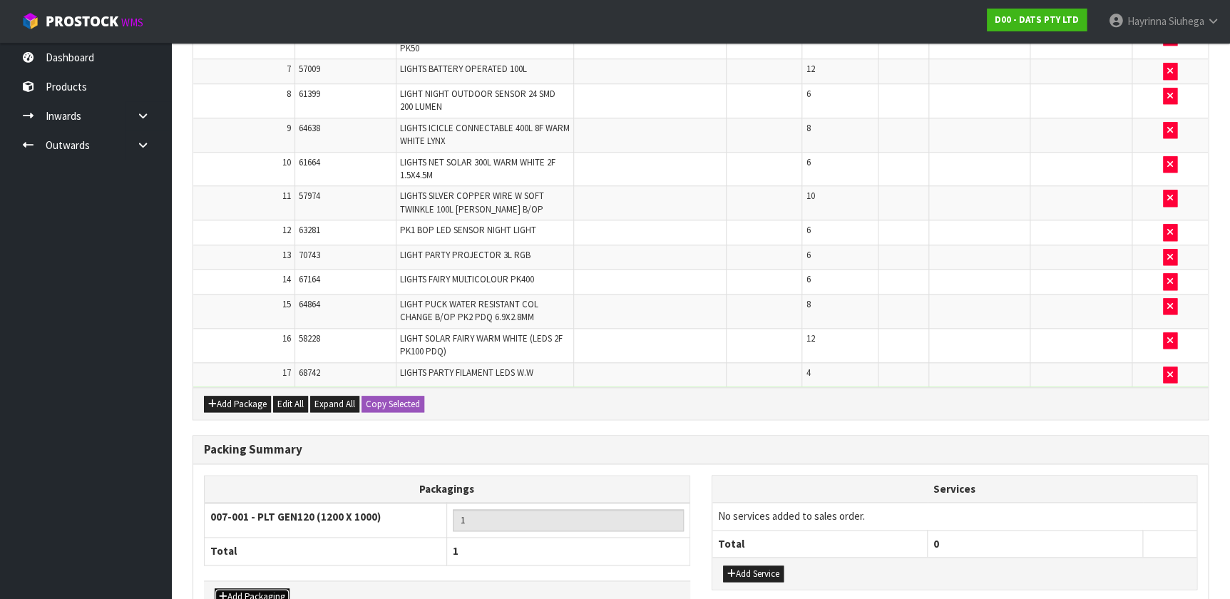
click at [254, 588] on button "Add Packaging" at bounding box center [252, 596] width 75 height 17
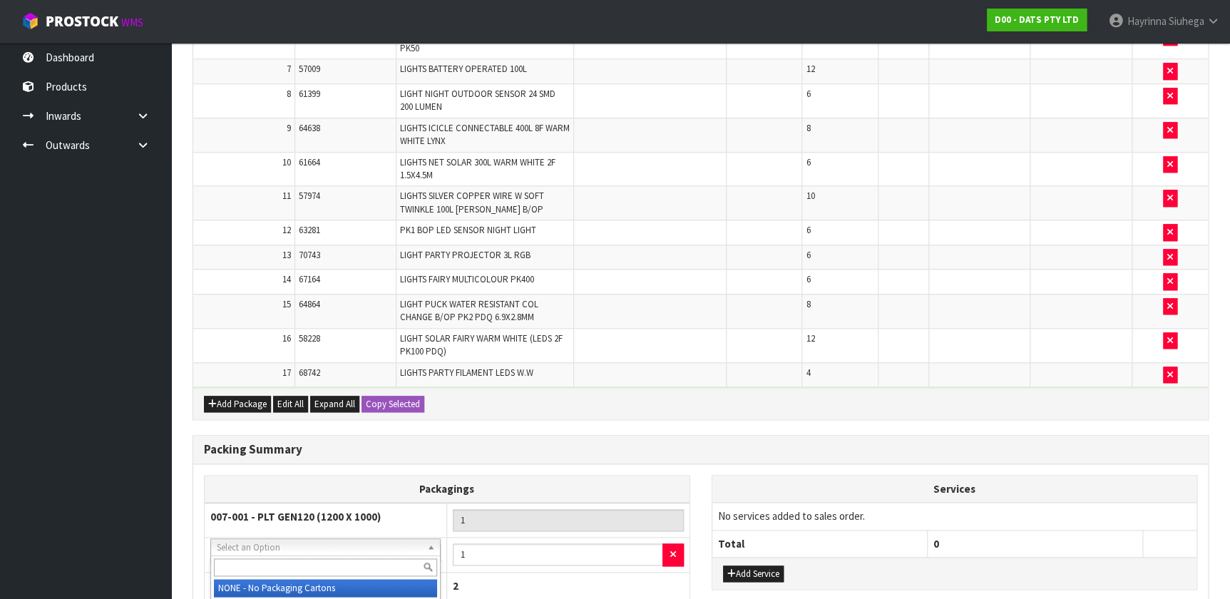
click at [309, 562] on input "text" at bounding box center [325, 567] width 223 height 18
type input "CTNA4S"
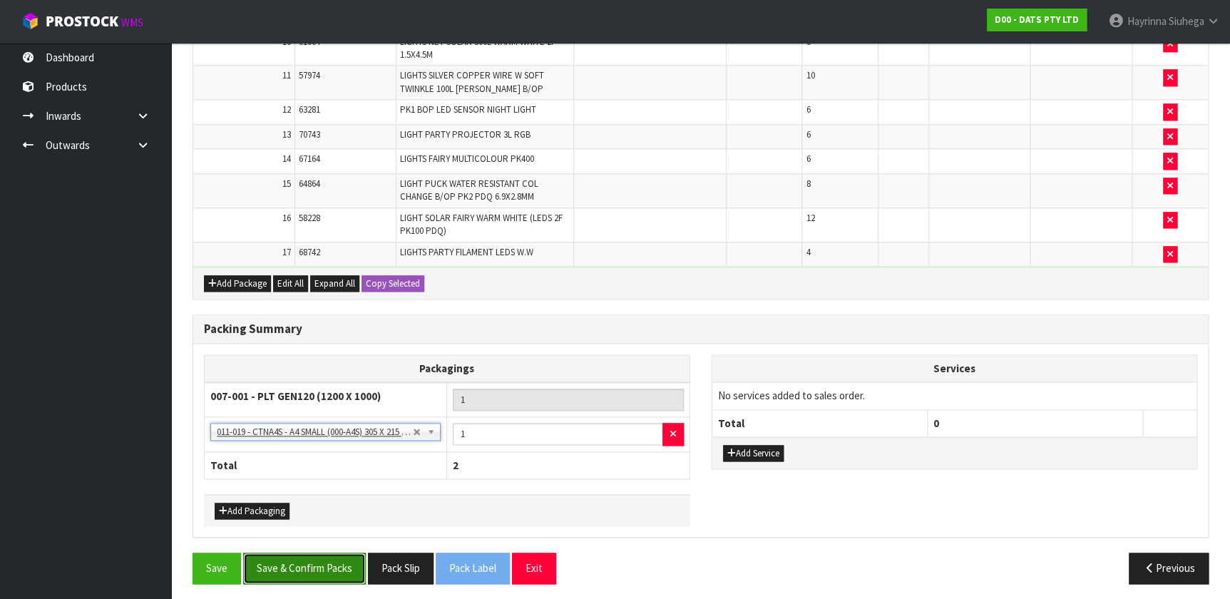
click at [297, 564] on button "Save & Confirm Packs" at bounding box center [304, 568] width 123 height 31
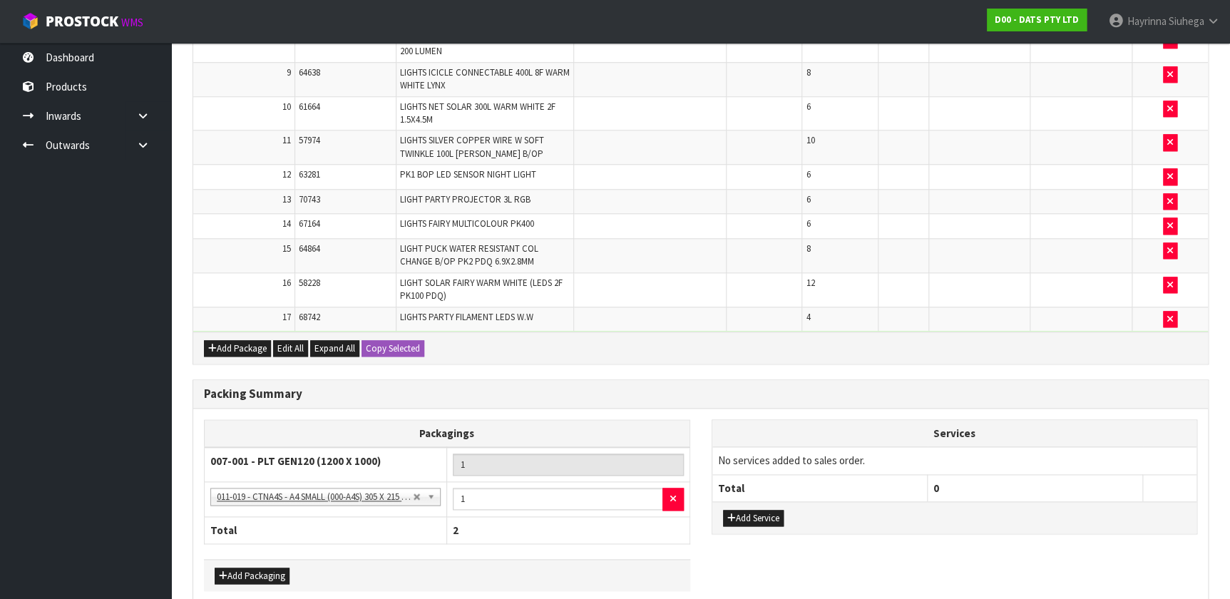
scroll to position [0, 0]
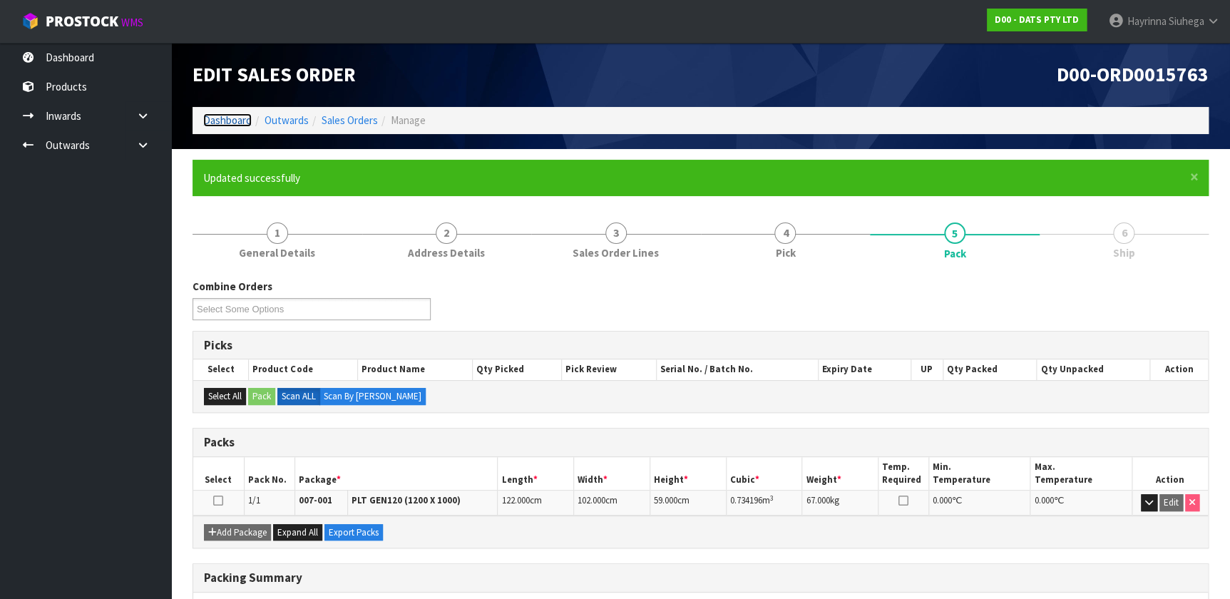
click at [232, 118] on link "Dashboard" at bounding box center [227, 120] width 48 height 14
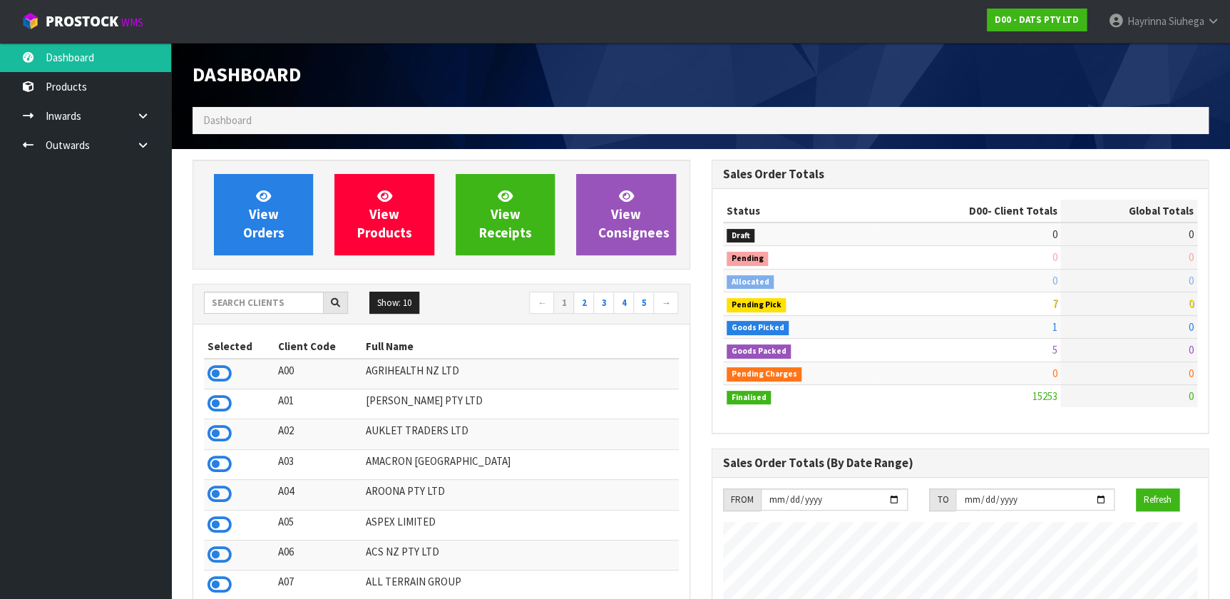
scroll to position [1078, 518]
click at [141, 141] on icon at bounding box center [143, 145] width 14 height 11
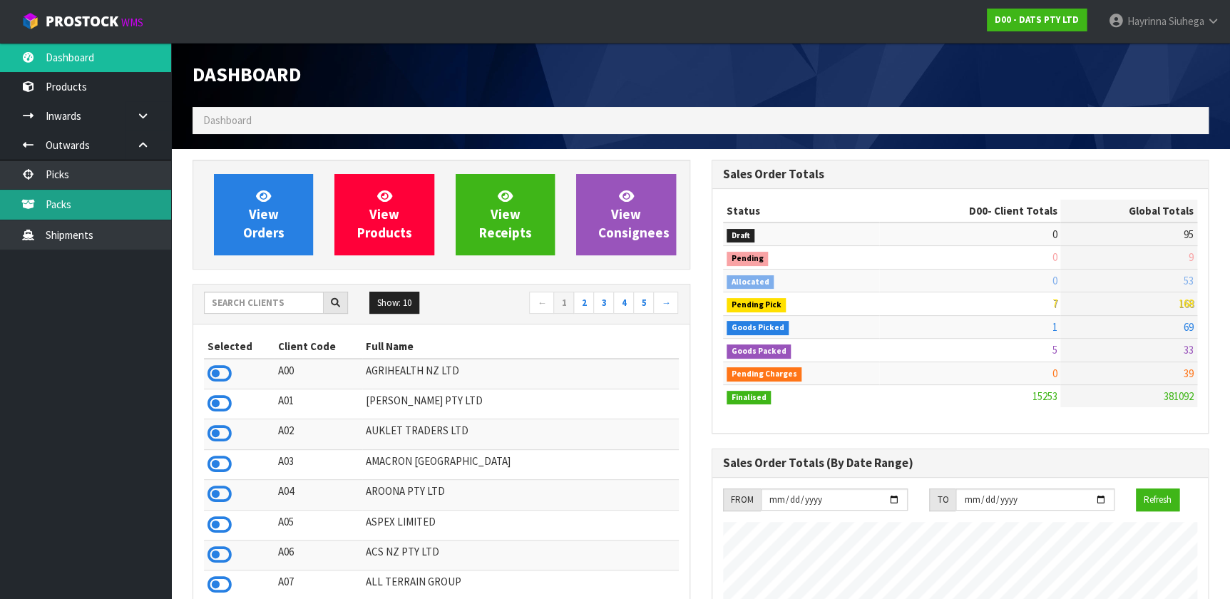
click at [91, 198] on link "Packs" at bounding box center [85, 204] width 171 height 29
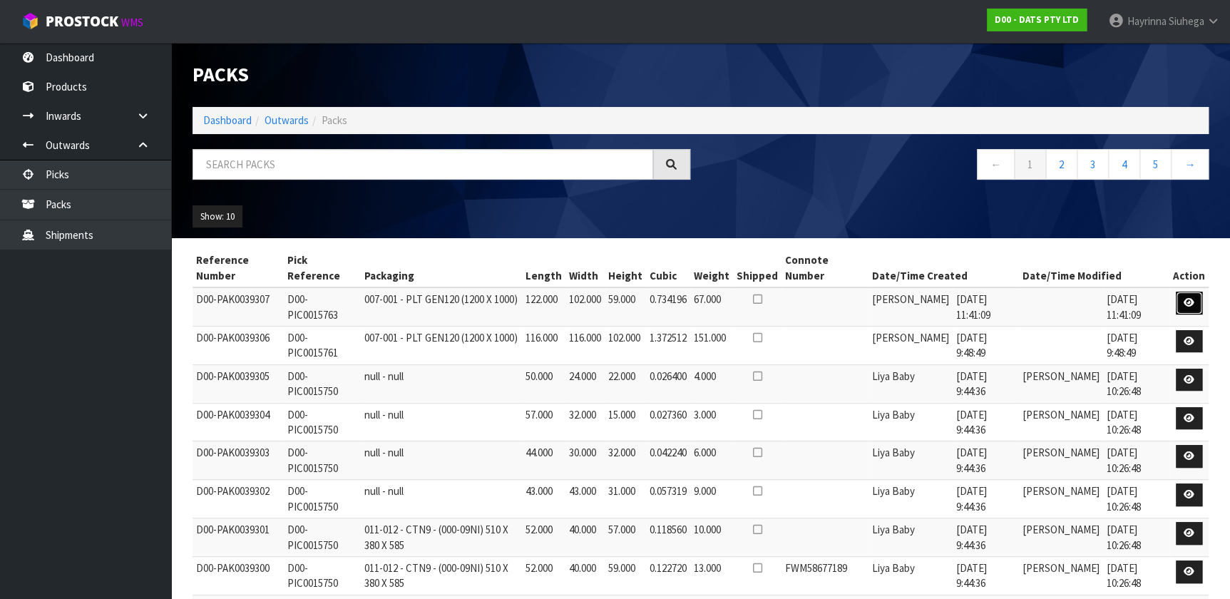
click at [1185, 302] on icon at bounding box center [1189, 302] width 11 height 9
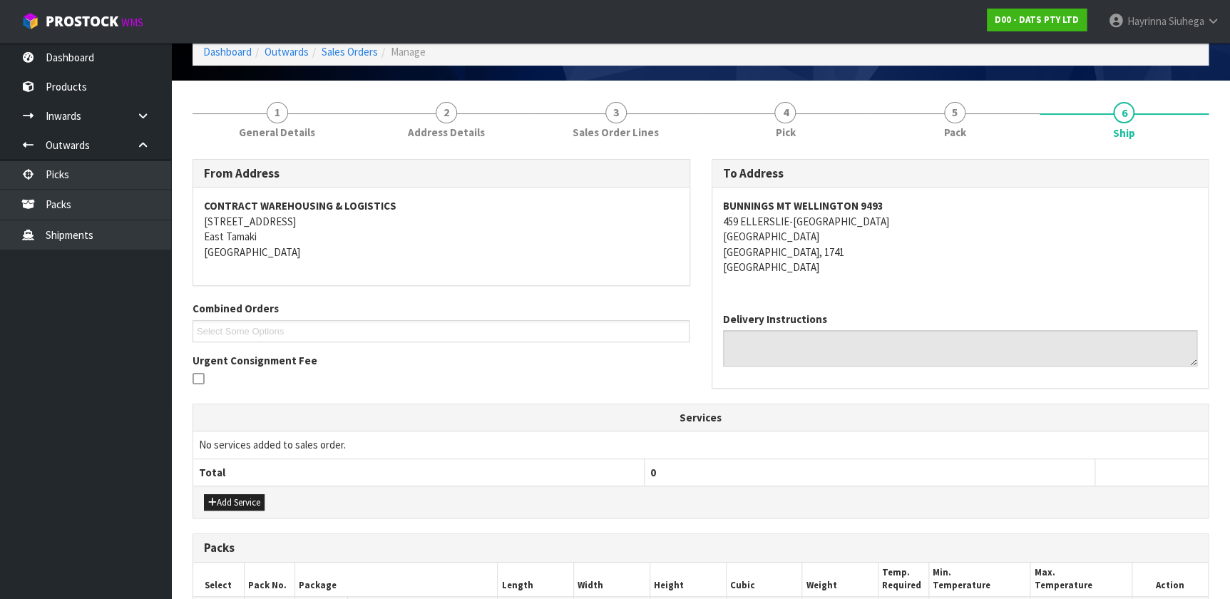
scroll to position [64, 0]
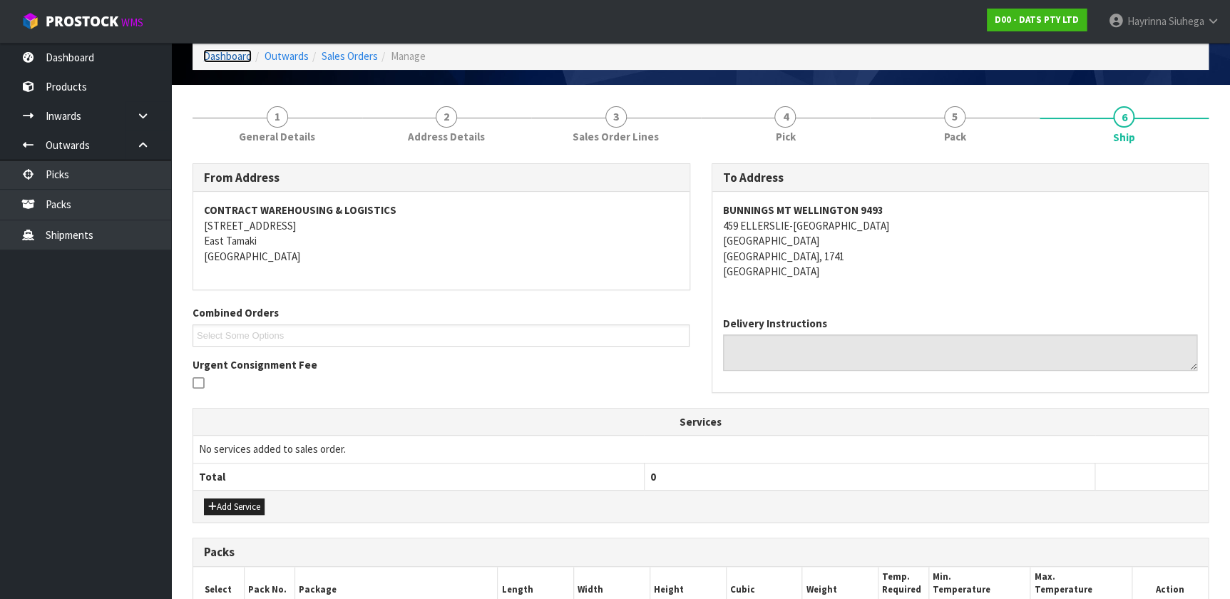
click at [215, 55] on link "Dashboard" at bounding box center [227, 56] width 48 height 14
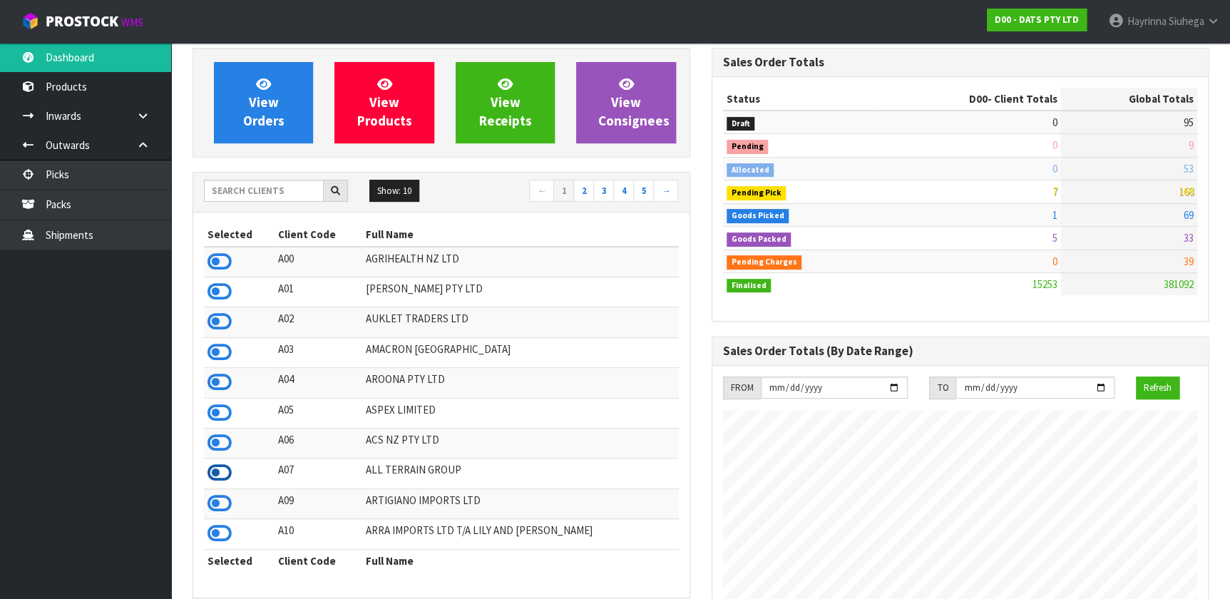
scroll to position [98, 0]
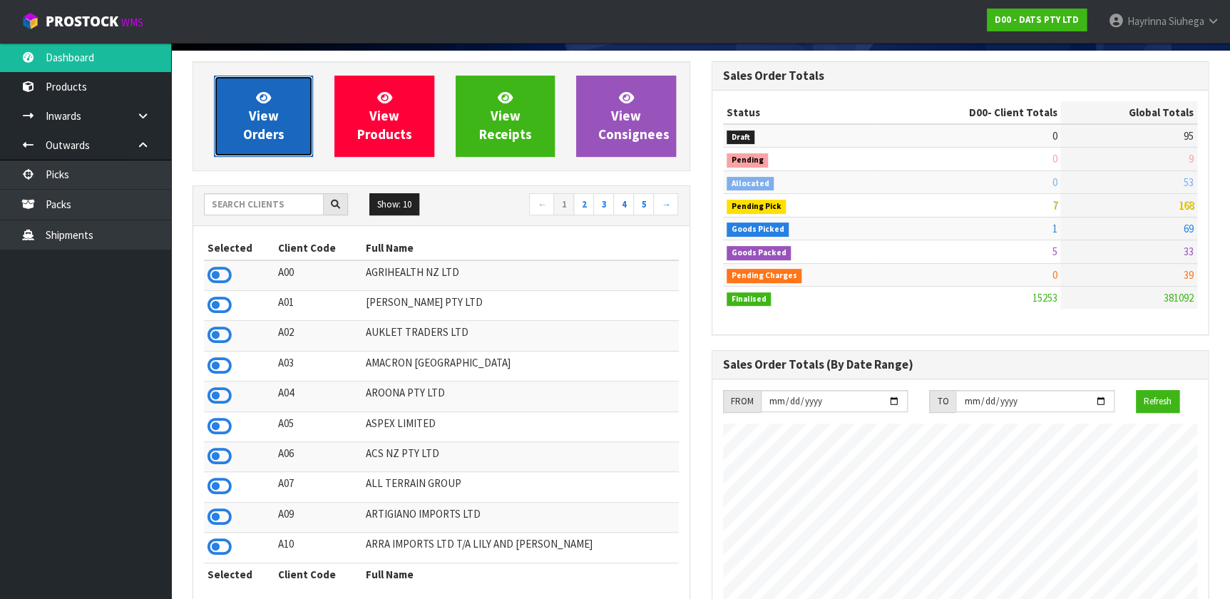
click at [250, 124] on link "View Orders" at bounding box center [263, 116] width 99 height 81
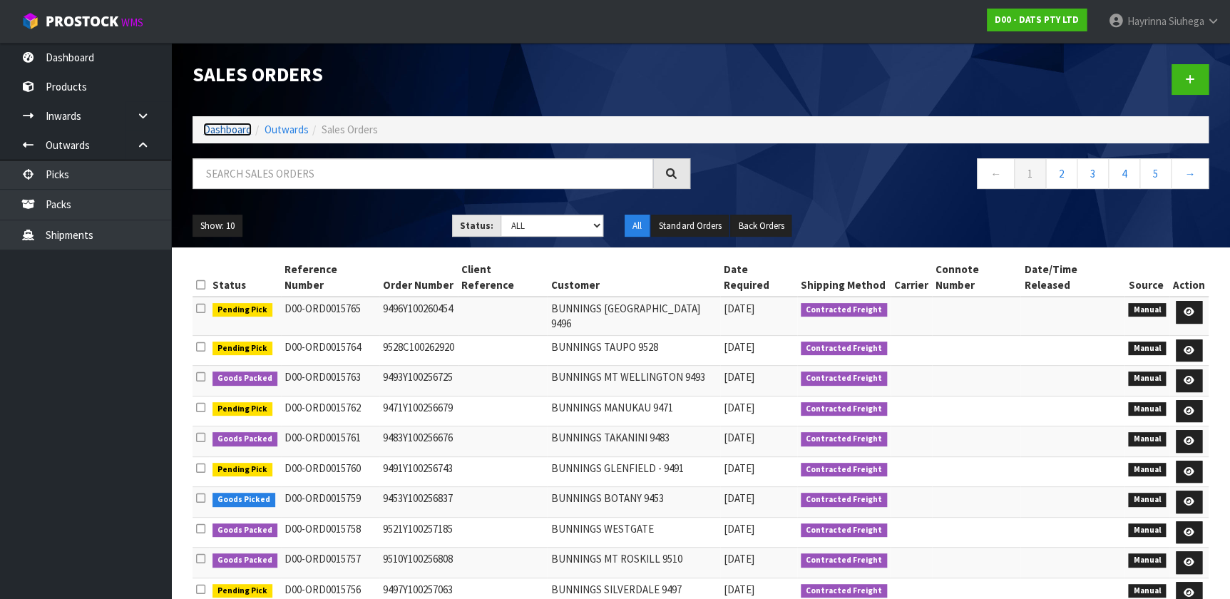
click at [217, 128] on link "Dashboard" at bounding box center [227, 130] width 48 height 14
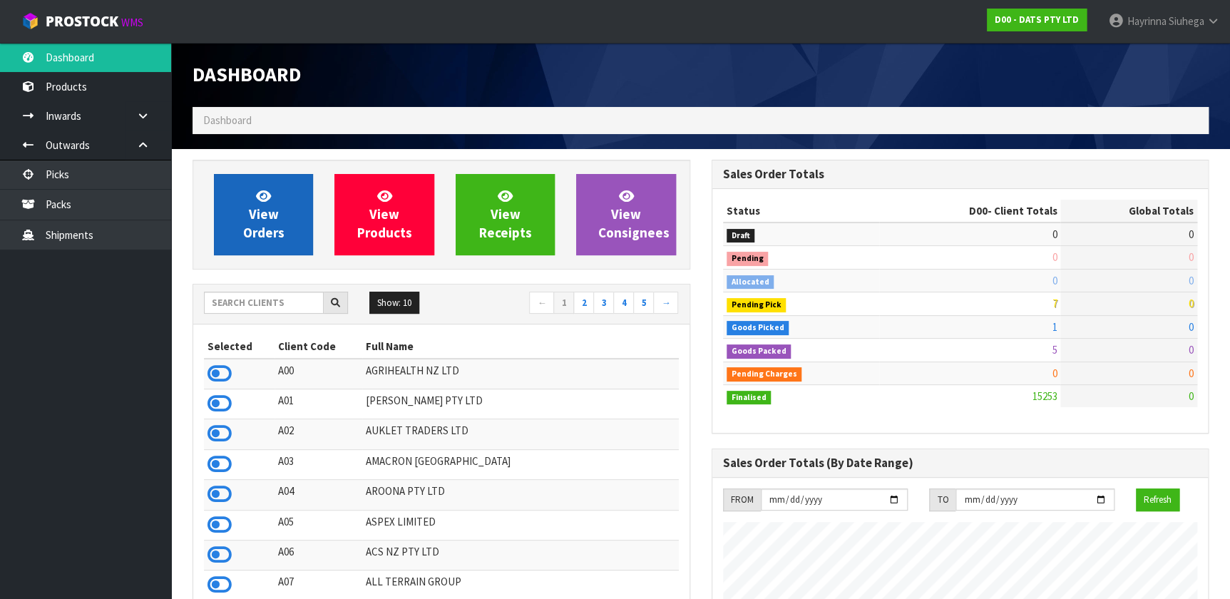
scroll to position [1078, 518]
click at [279, 220] on link "View Orders" at bounding box center [263, 214] width 99 height 81
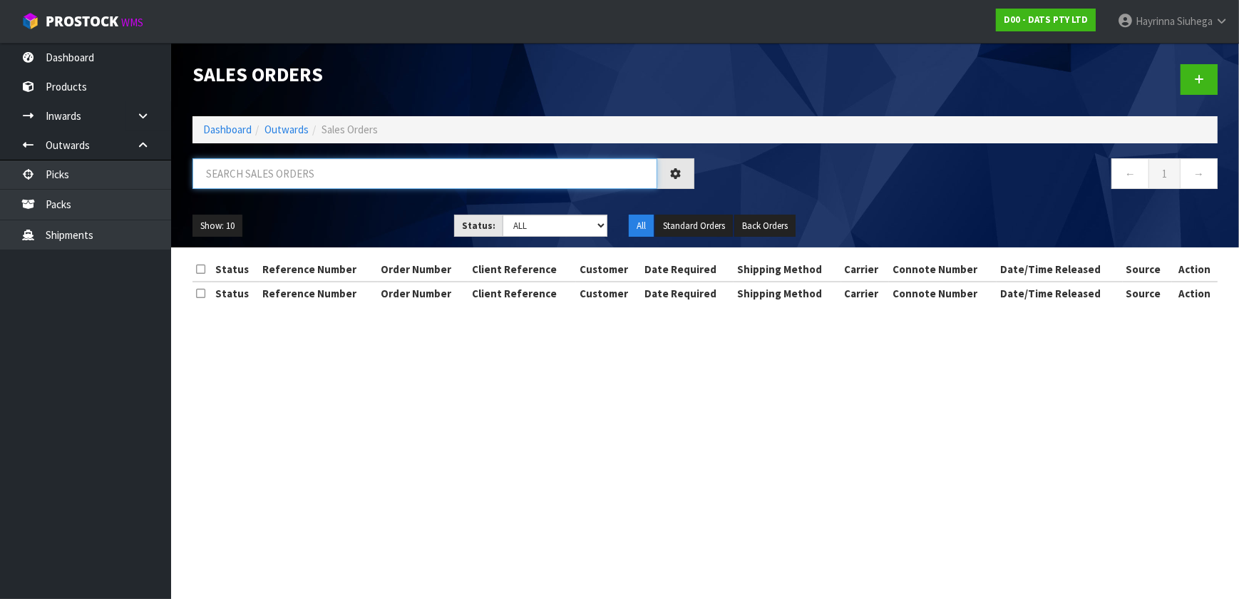
click at [276, 183] on input "text" at bounding box center [425, 173] width 465 height 31
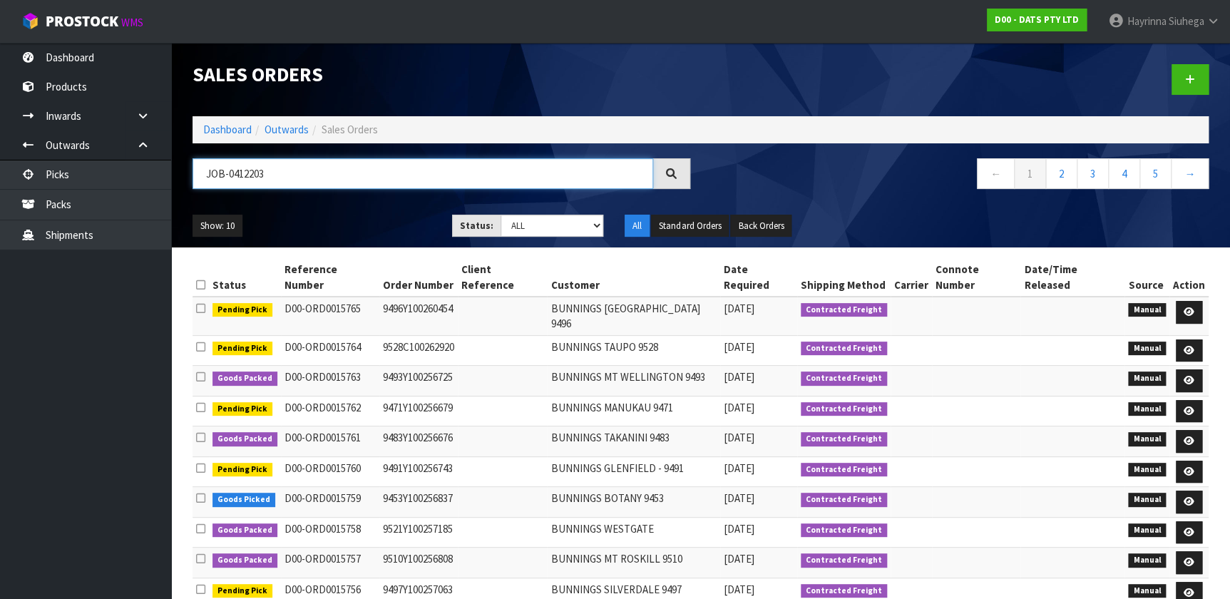
type input "JOB-0412203"
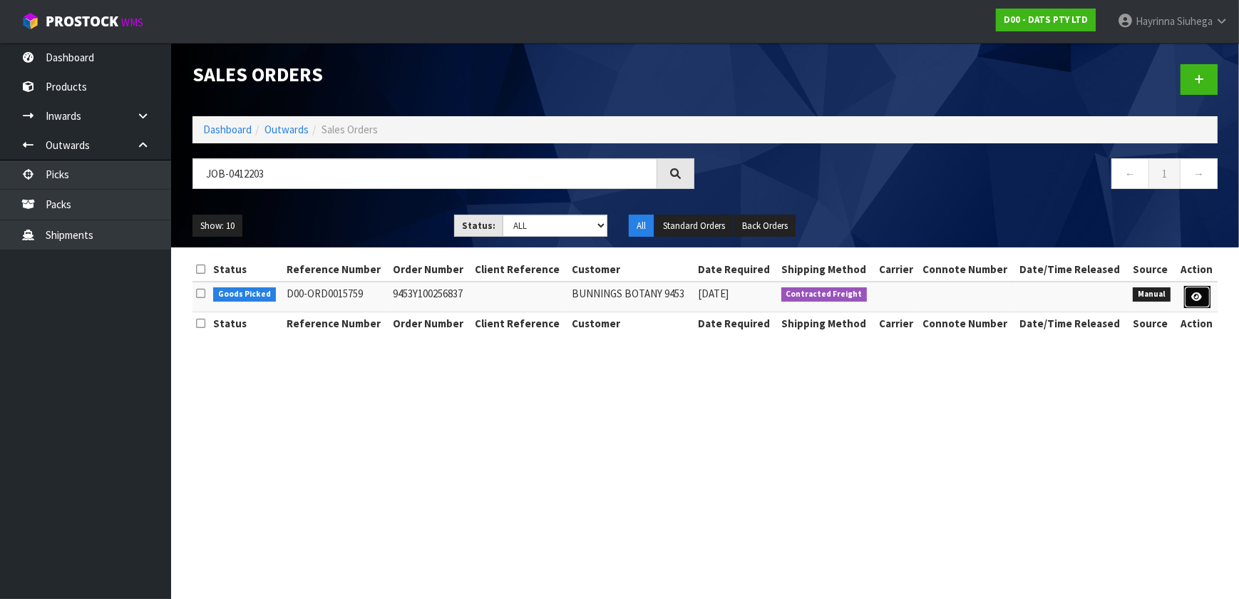
click at [1206, 292] on link at bounding box center [1197, 297] width 26 height 23
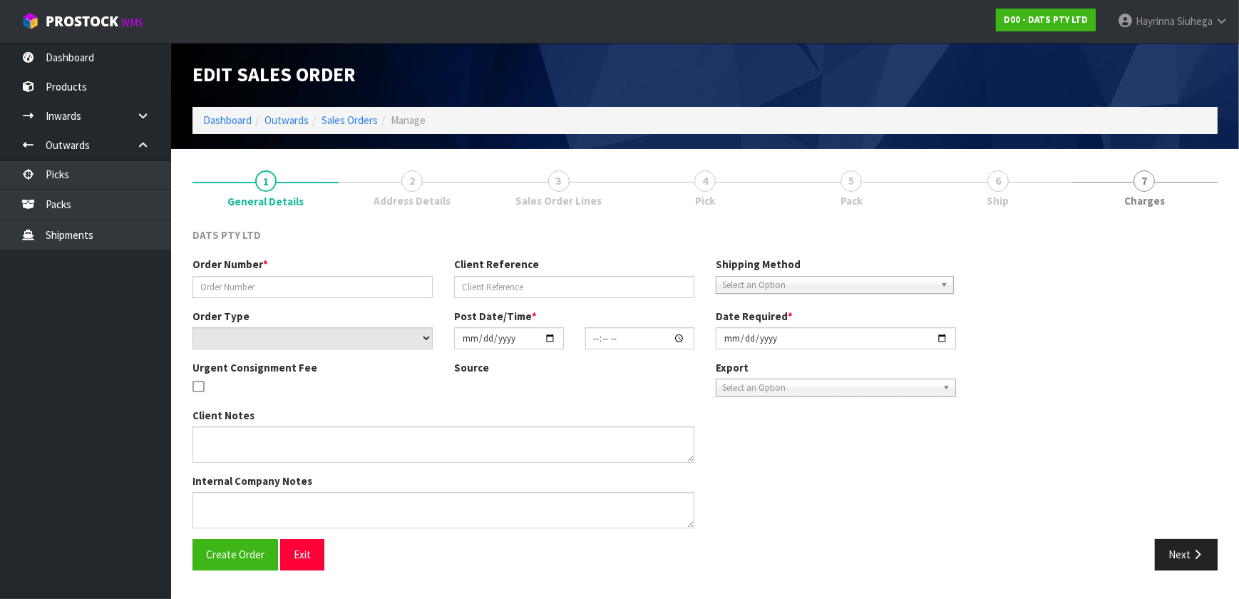
type input "9453Y100256837"
select select "number:0"
type input "[DATE]"
type input "09:02:00.000"
type input "[DATE]"
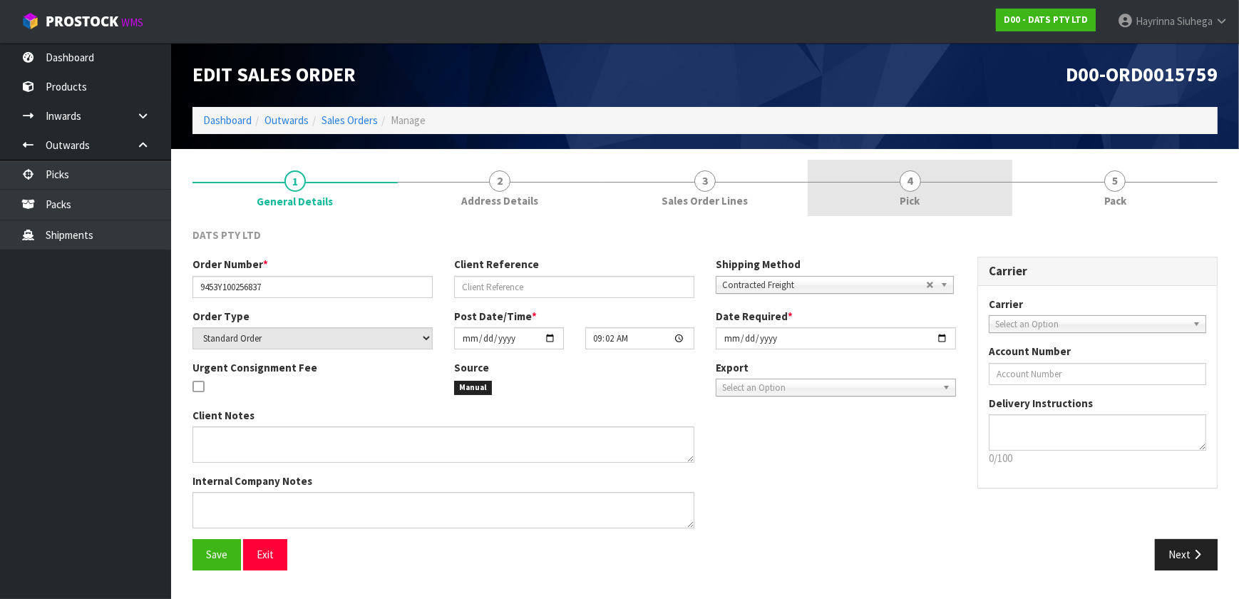
click at [880, 162] on link "4 Pick" at bounding box center [910, 188] width 205 height 56
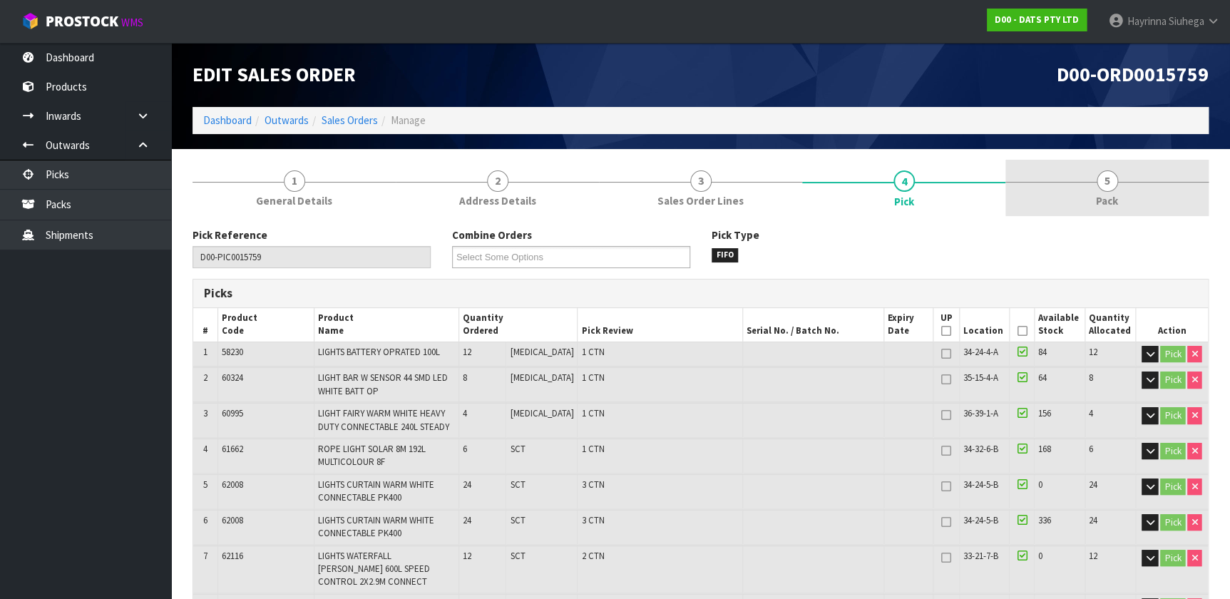
click at [1017, 177] on link "5 Pack" at bounding box center [1106, 188] width 203 height 56
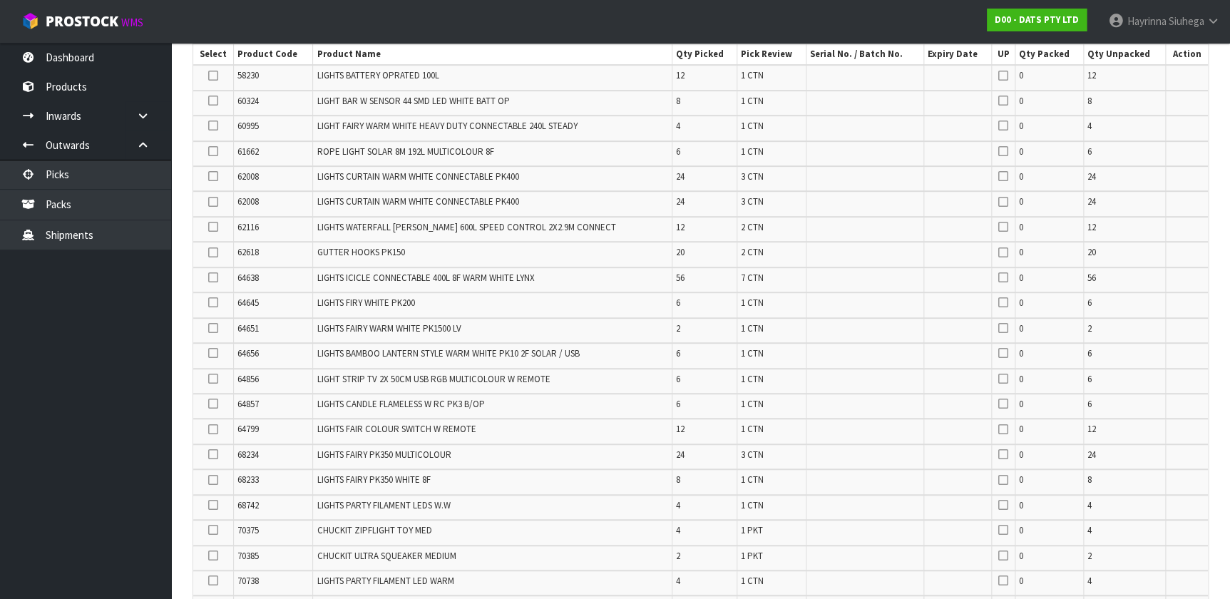
scroll to position [518, 0]
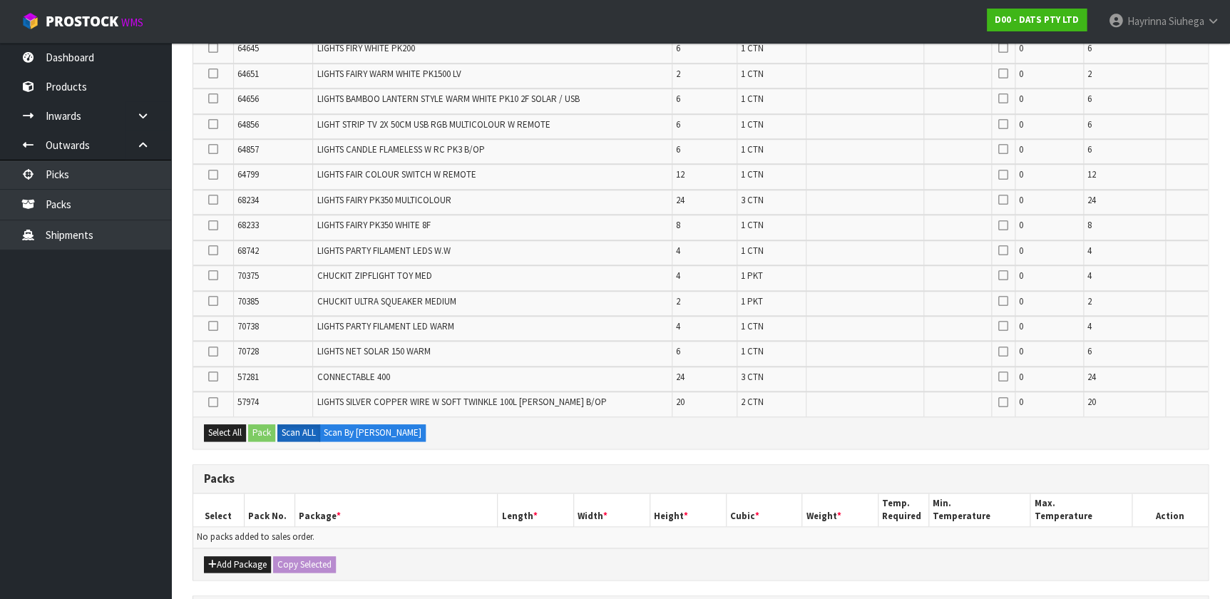
click at [230, 575] on div "Combine Orders D00-ORD0015753 D00-ORD0015754 D00-ORD0015755 D00-ORD0015756 D00-…" at bounding box center [701, 271] width 1016 height 1125
click at [230, 556] on button "Add Package" at bounding box center [237, 564] width 67 height 17
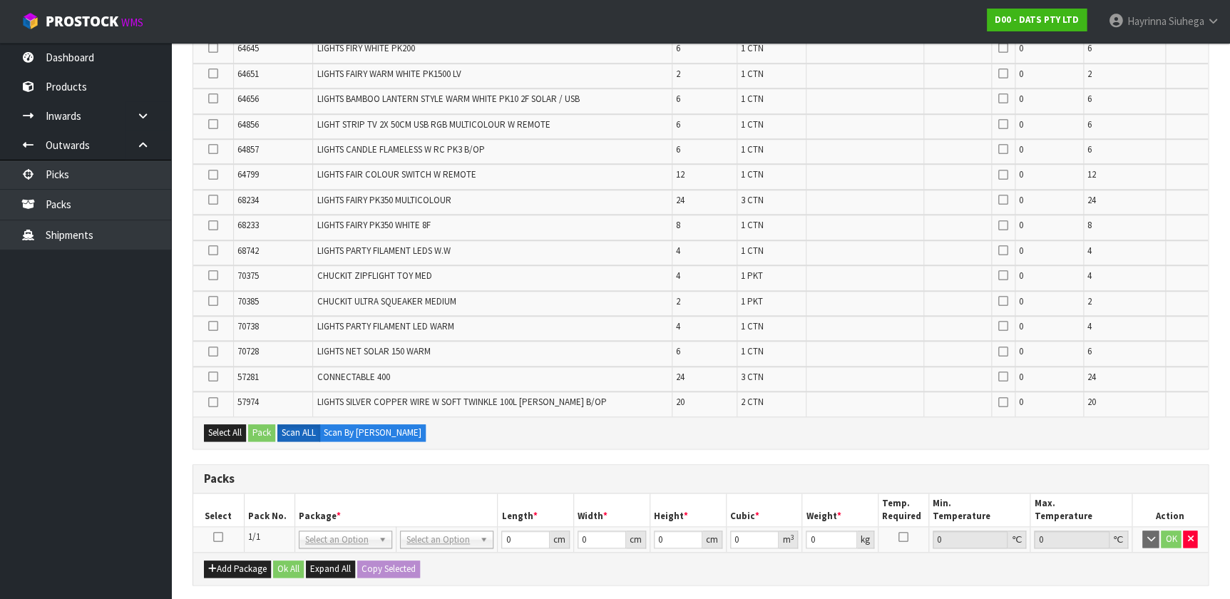
click at [217, 537] on icon at bounding box center [218, 537] width 10 height 1
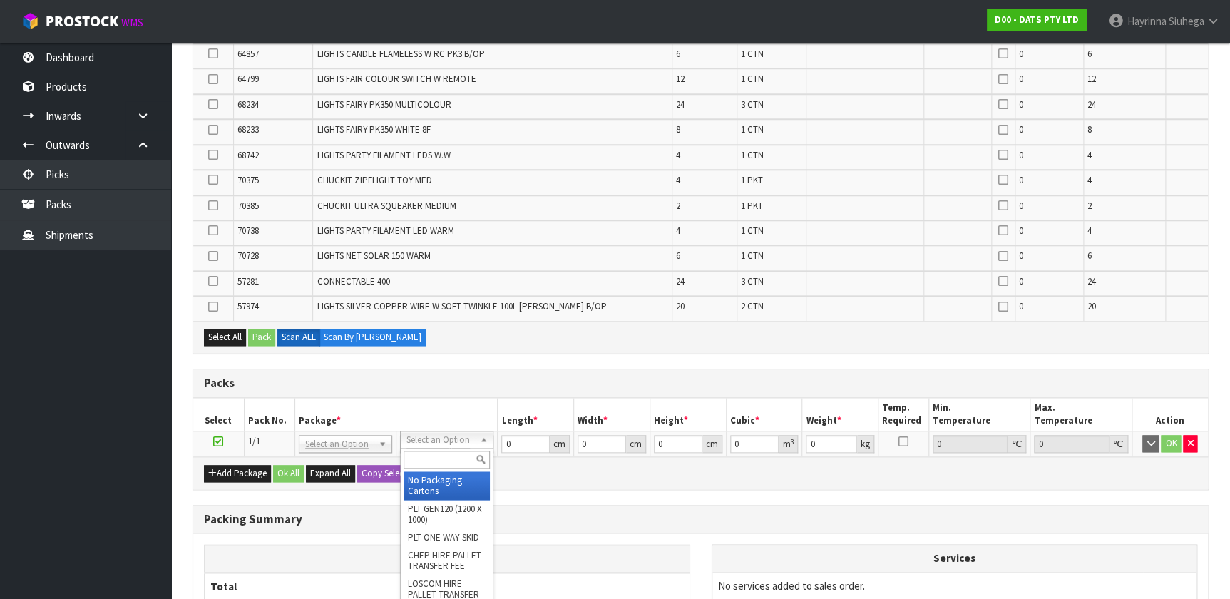
scroll to position [713, 0]
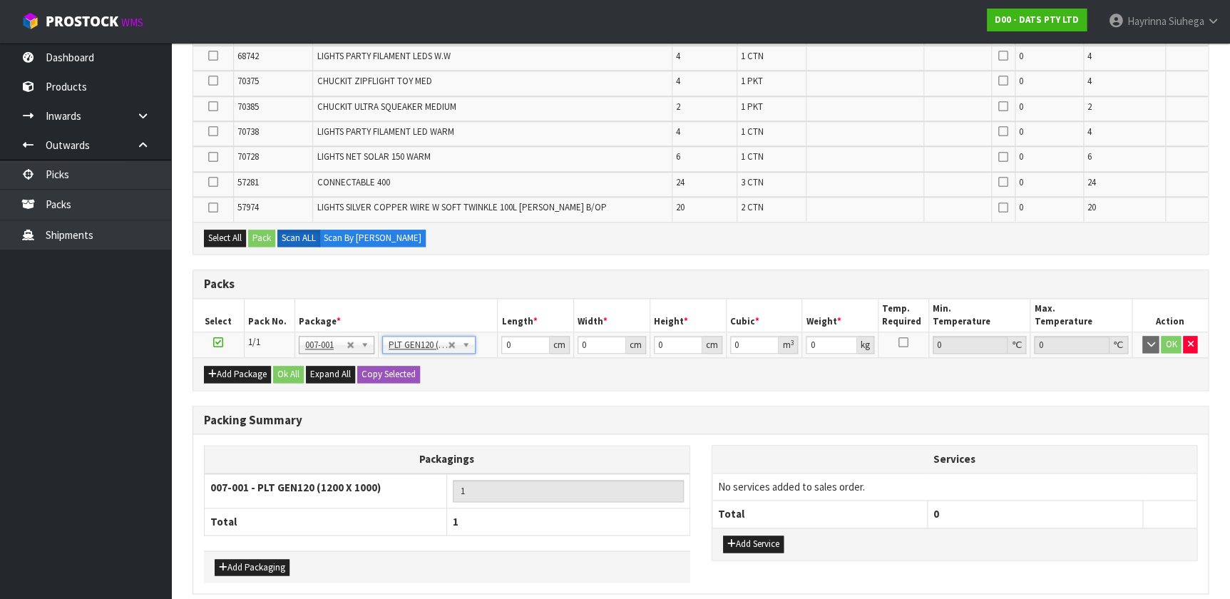
type input "120"
type input "100"
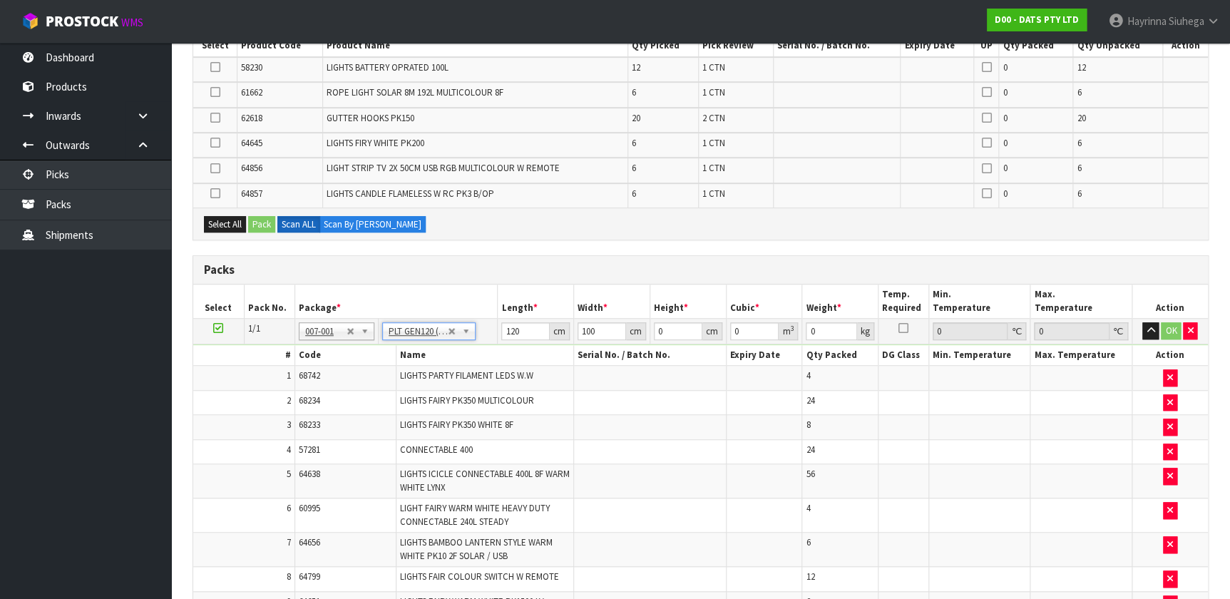
scroll to position [0, 0]
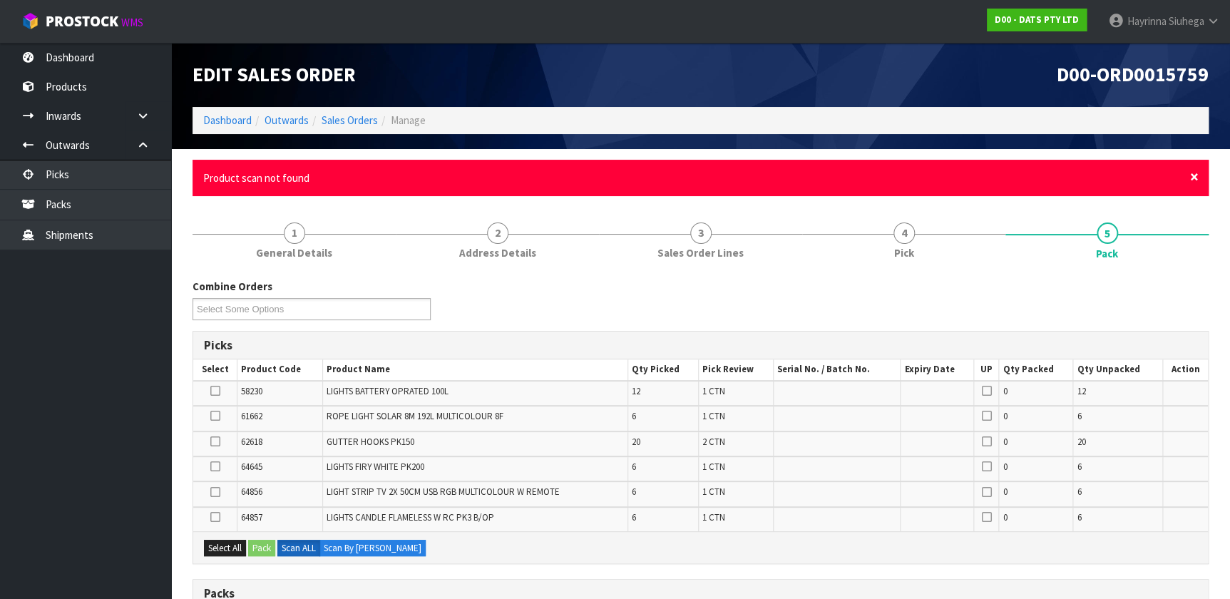
click at [1191, 179] on span "×" at bounding box center [1194, 177] width 9 height 20
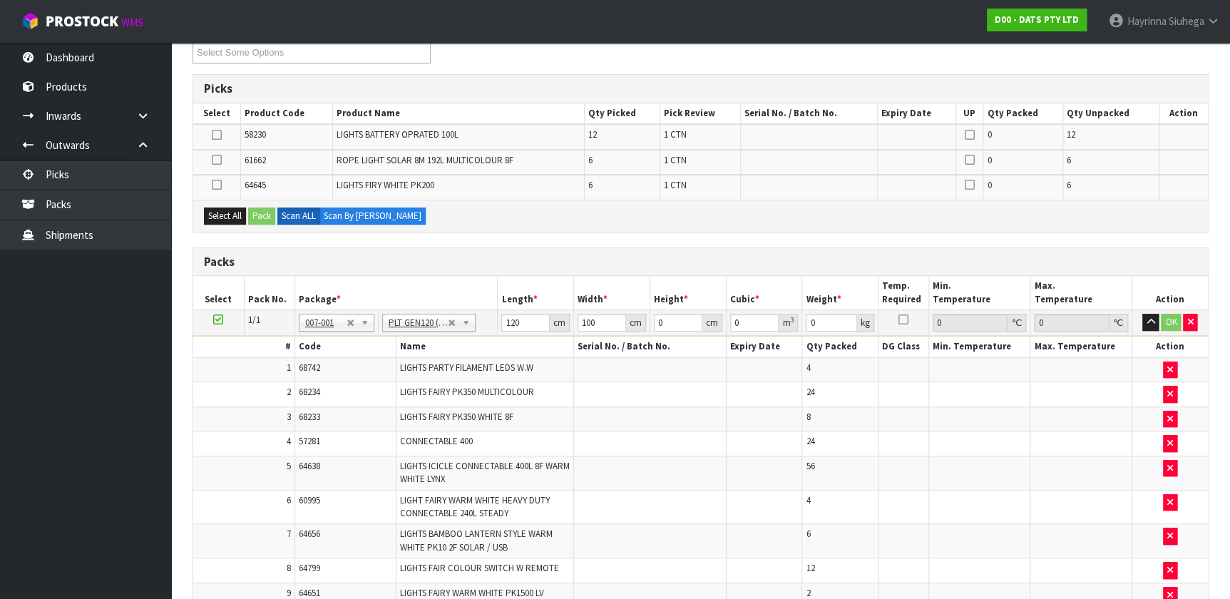
scroll to position [184, 0]
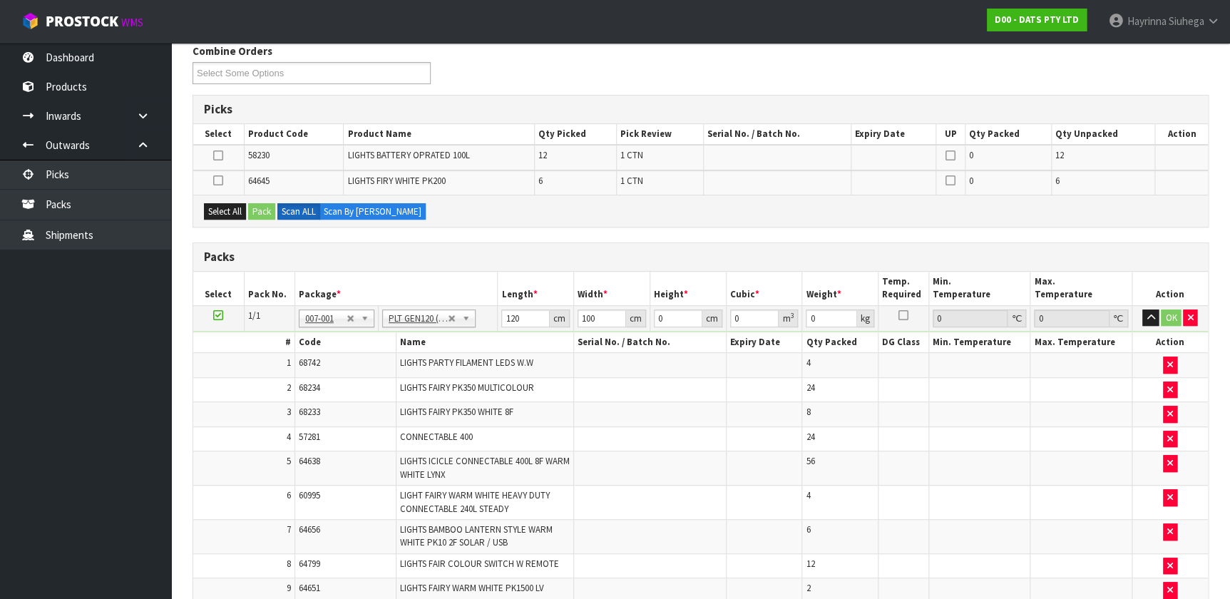
click at [220, 180] on icon at bounding box center [218, 180] width 10 height 1
click at [0, 0] on input "checkbox" at bounding box center [0, 0] width 0 height 0
click at [261, 214] on button "Pack" at bounding box center [261, 211] width 27 height 17
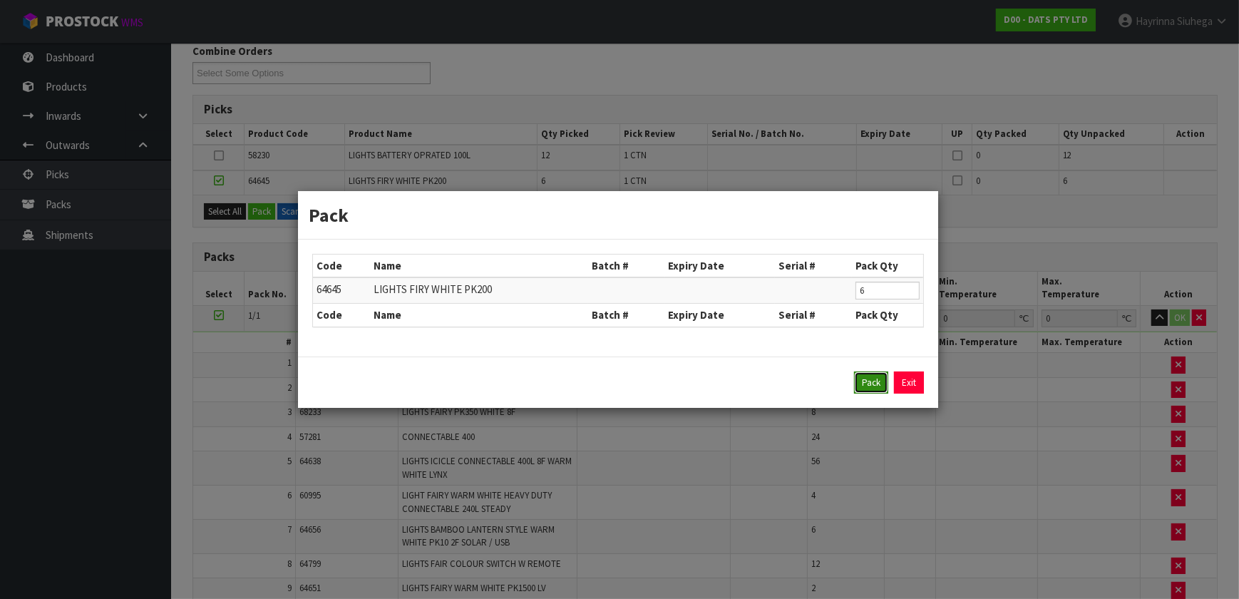
click at [861, 384] on button "Pack" at bounding box center [871, 383] width 34 height 23
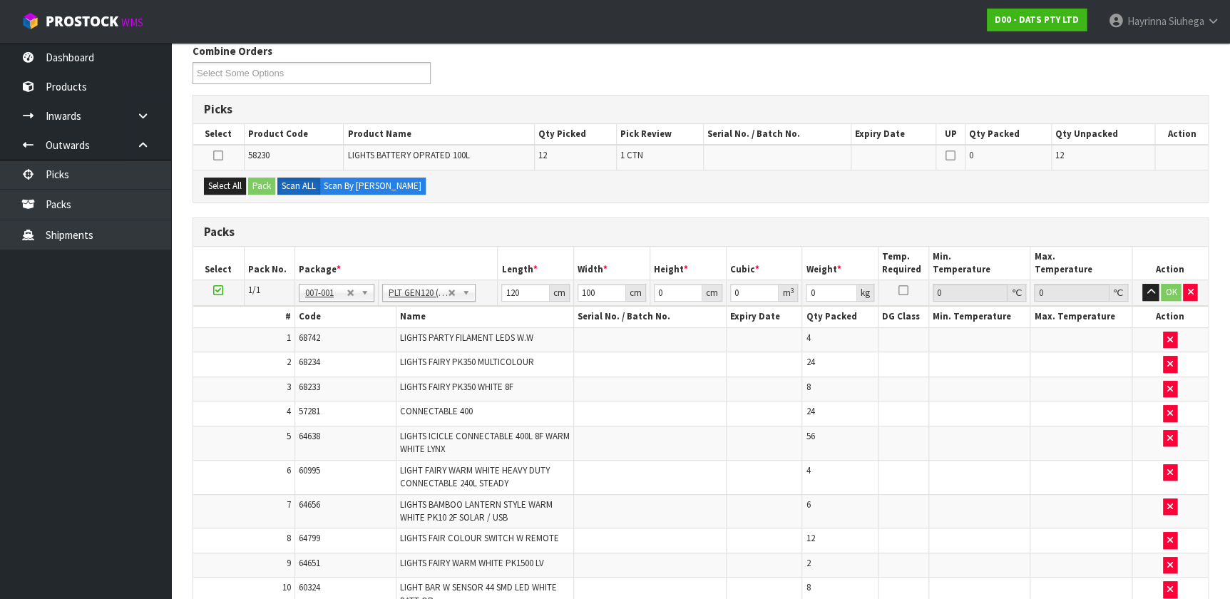
type input "200.07"
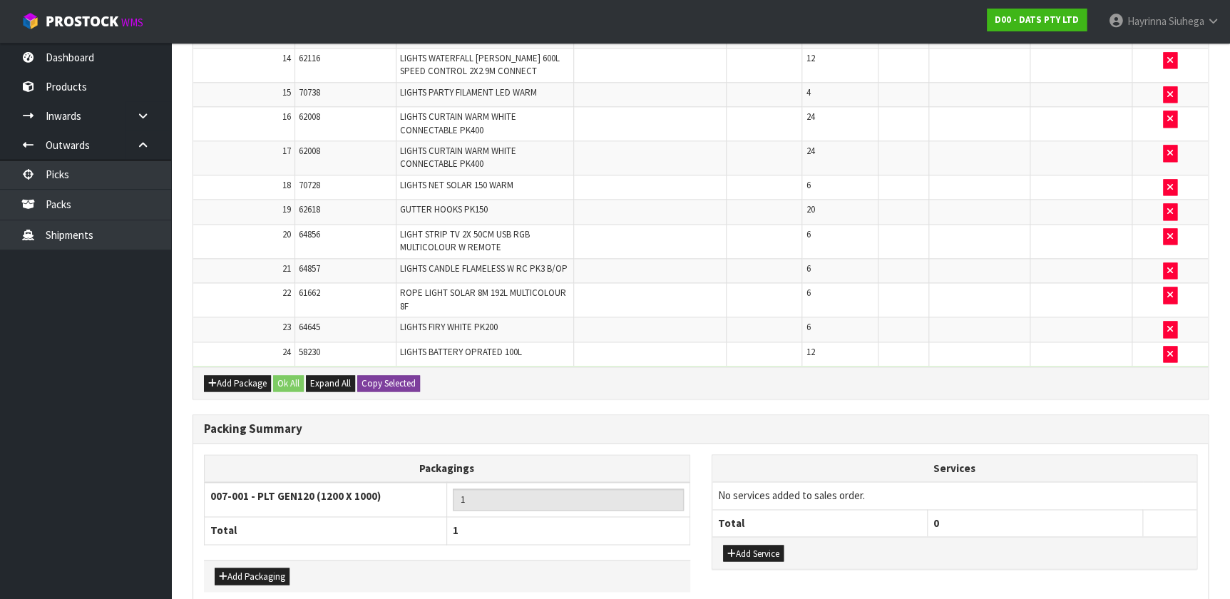
scroll to position [870, 0]
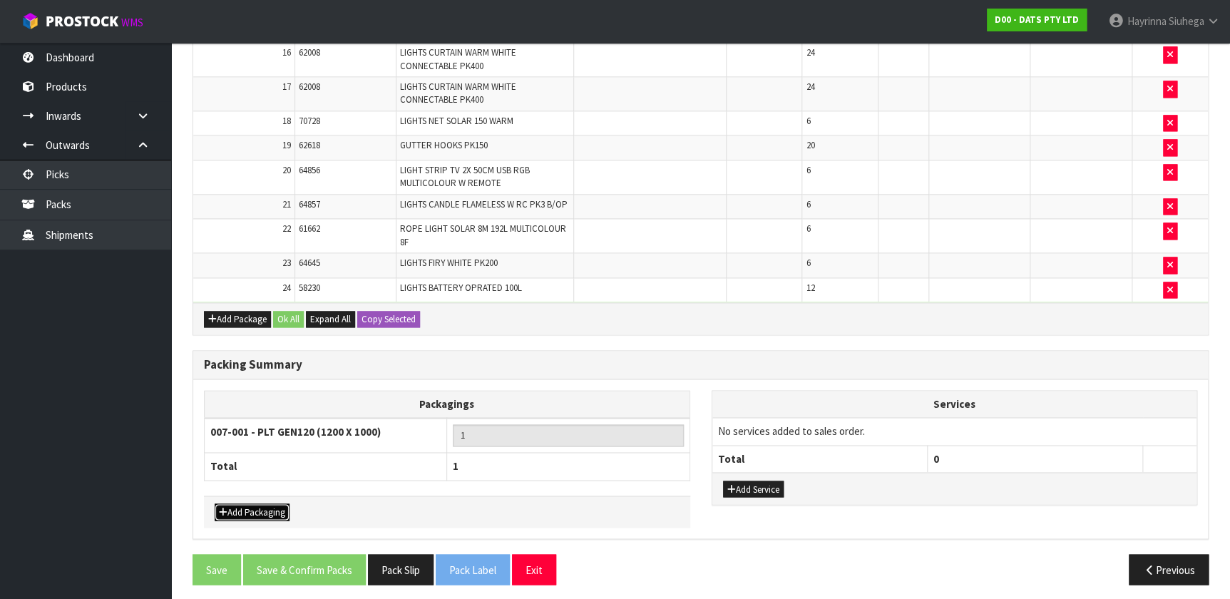
click at [264, 503] on button "Add Packaging" at bounding box center [252, 511] width 75 height 17
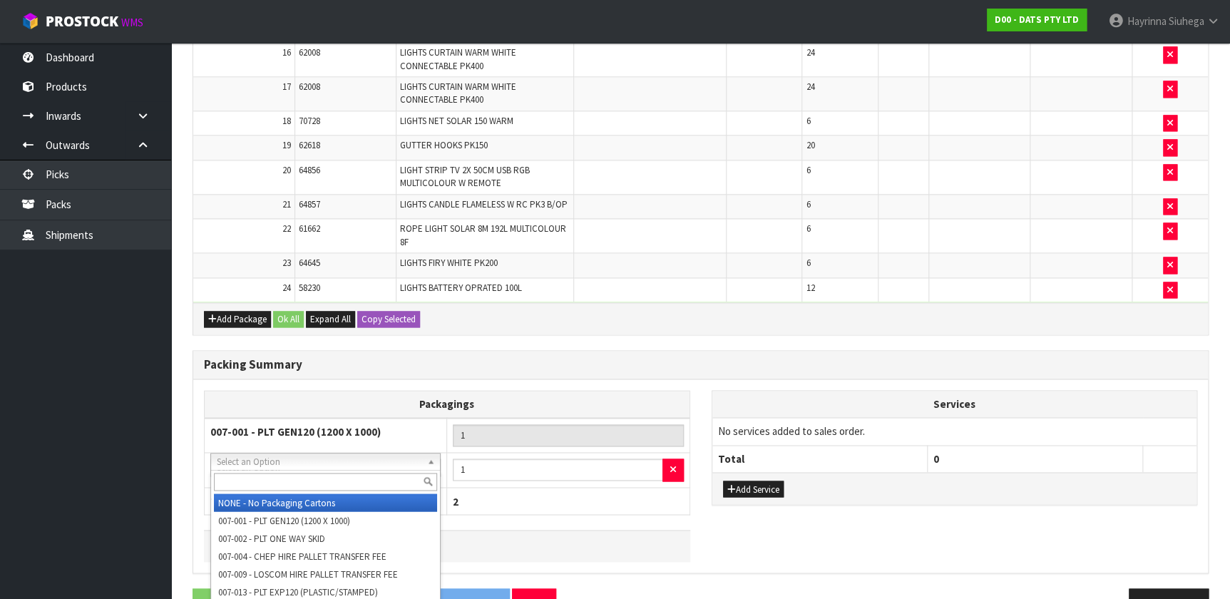
click at [291, 476] on input "text" at bounding box center [325, 482] width 223 height 18
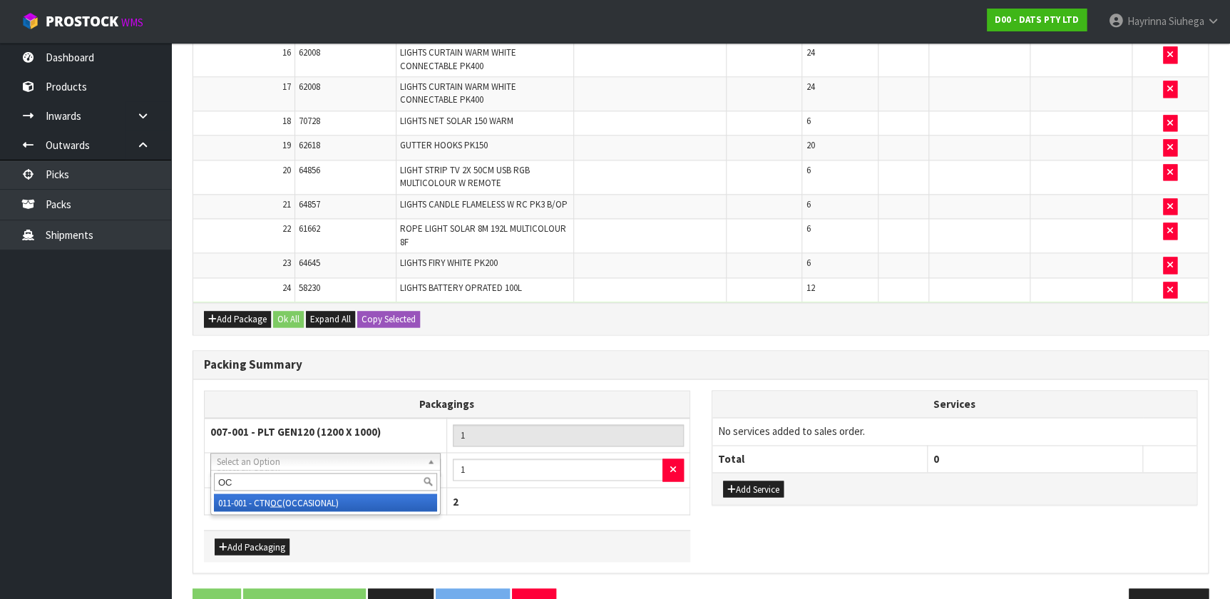
type input "OC"
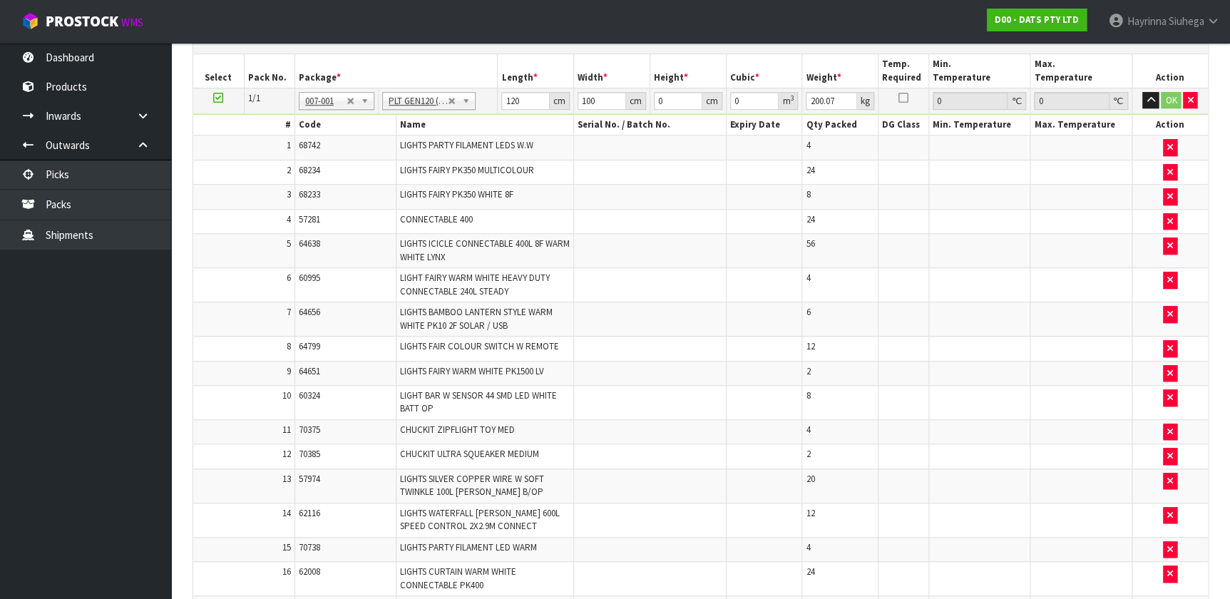
scroll to position [157, 0]
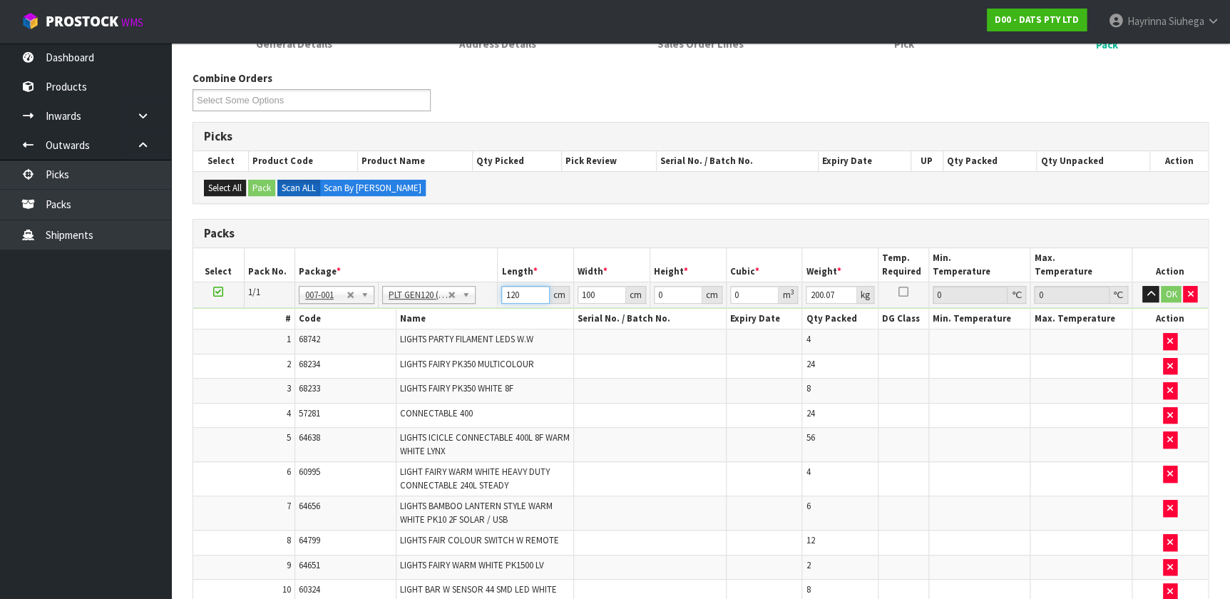
click at [511, 297] on input "120" at bounding box center [525, 295] width 48 height 18
type input "123"
type input "113"
type input "1"
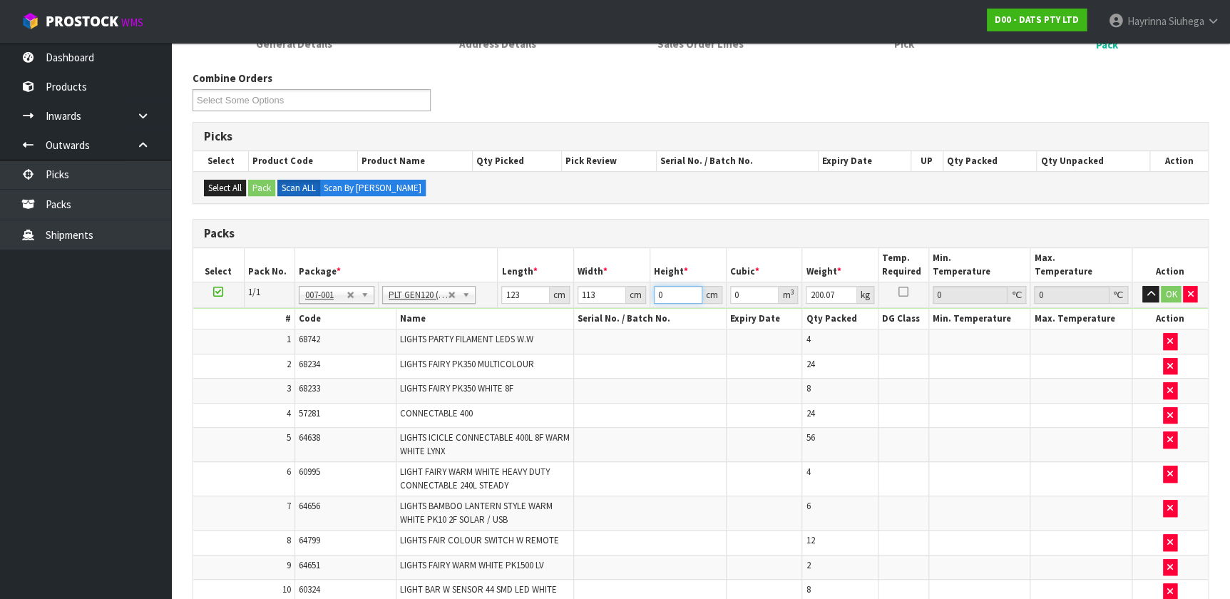
type input "0.013899"
type input "12"
type input "0.166788"
type input "128"
type input "1.779072"
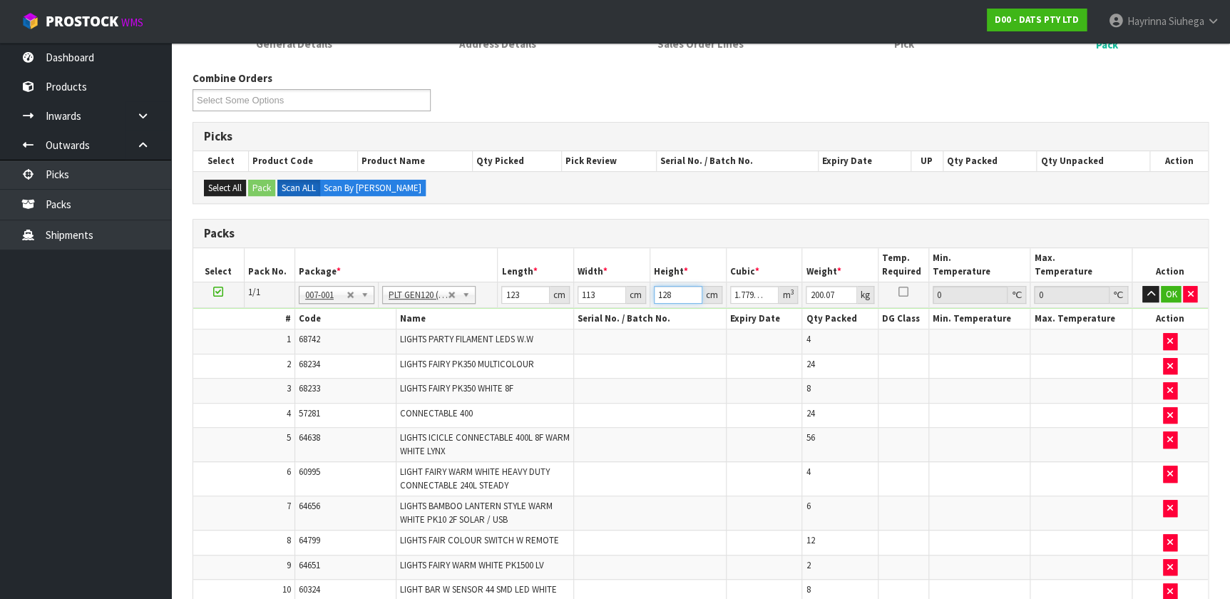
type input "128"
type input "217"
click button "OK" at bounding box center [1171, 294] width 20 height 17
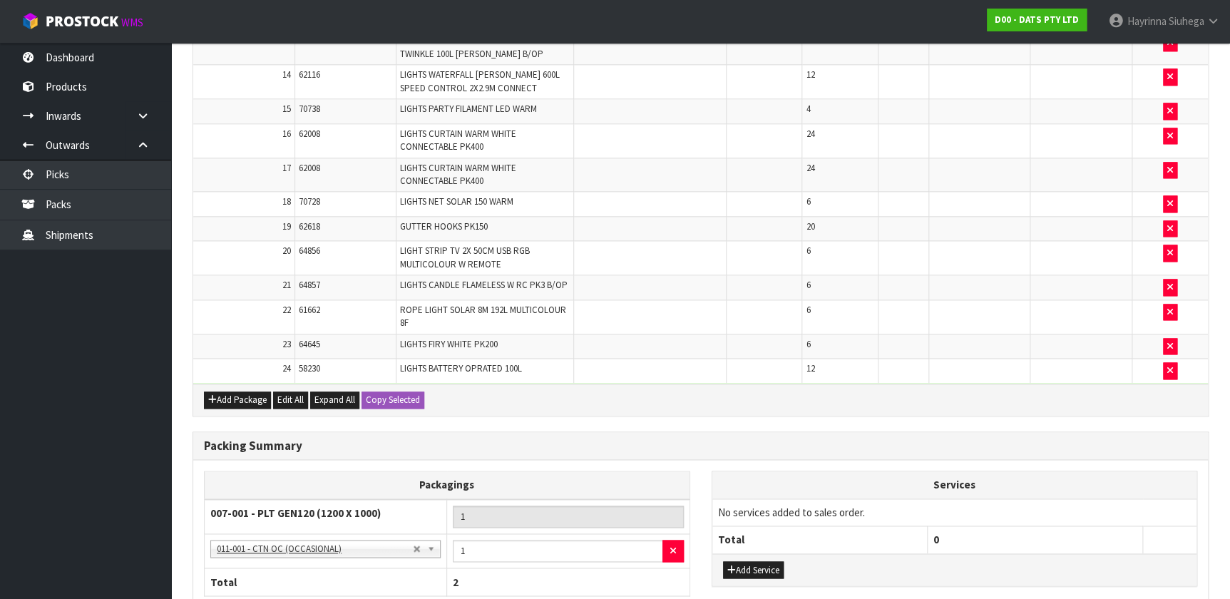
scroll to position [903, 0]
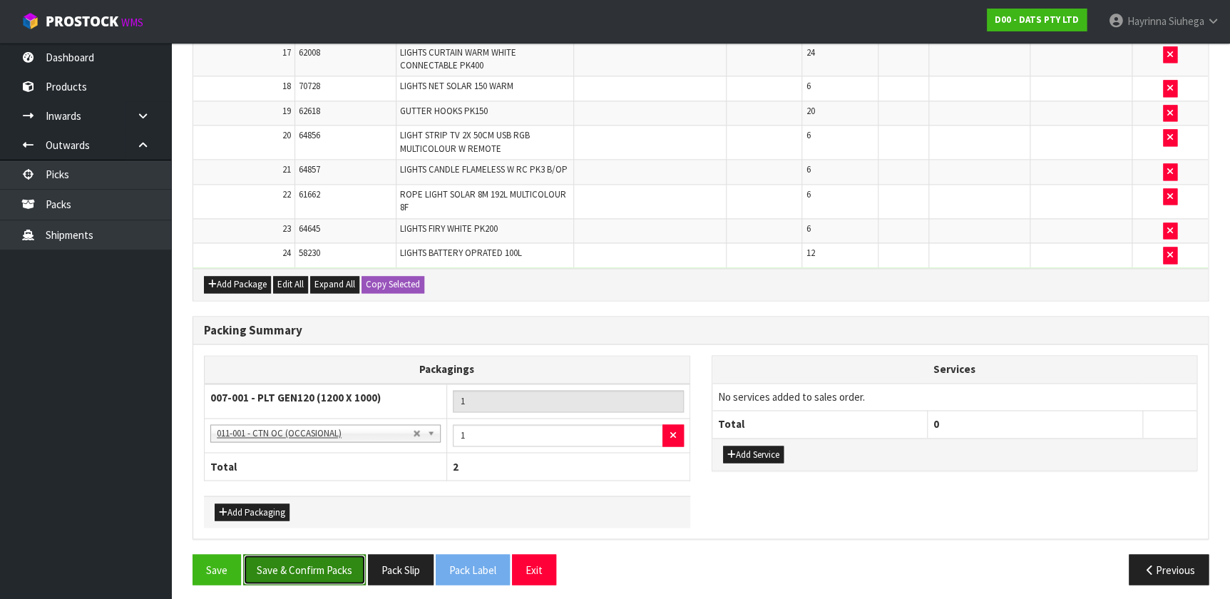
click at [292, 561] on button "Save & Confirm Packs" at bounding box center [304, 569] width 123 height 31
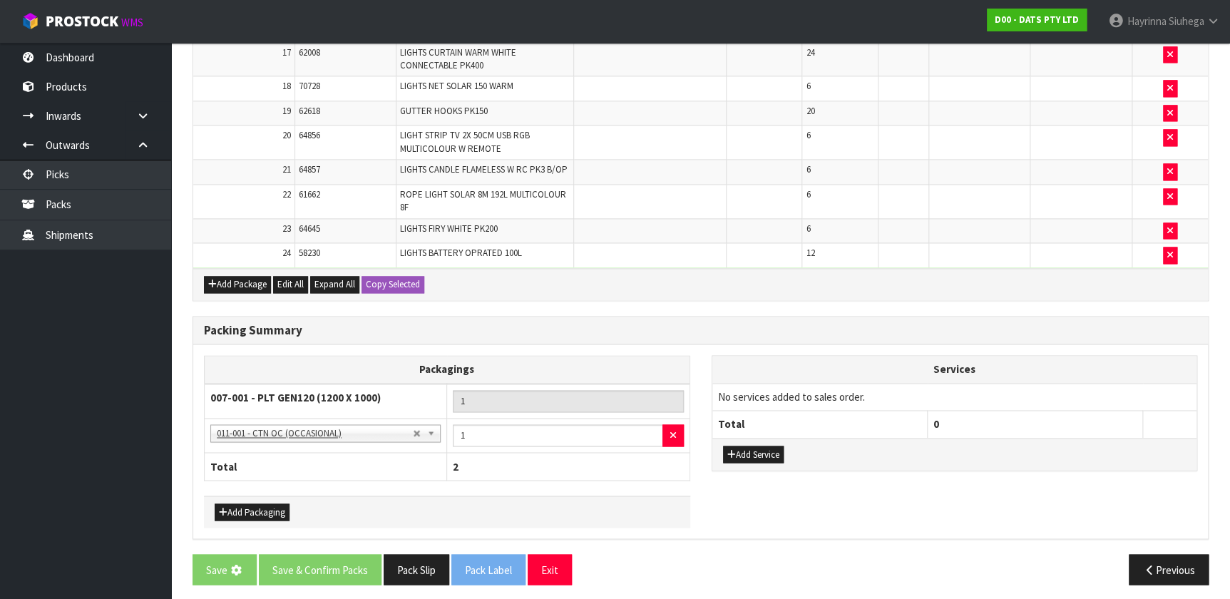
scroll to position [0, 0]
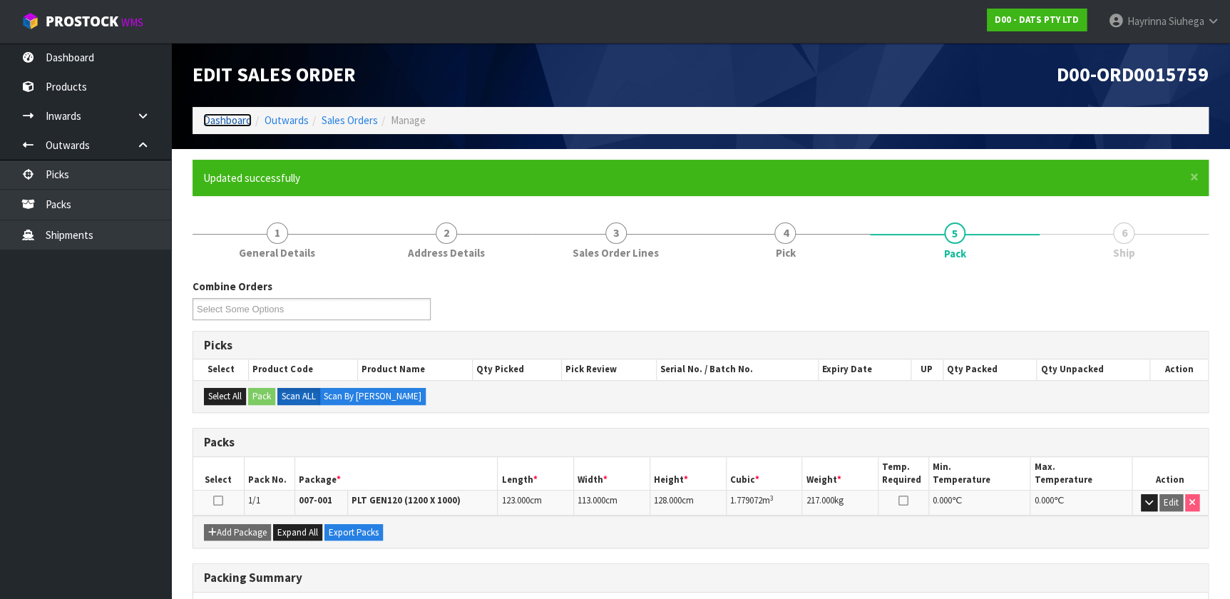
click at [238, 124] on link "Dashboard" at bounding box center [227, 120] width 48 height 14
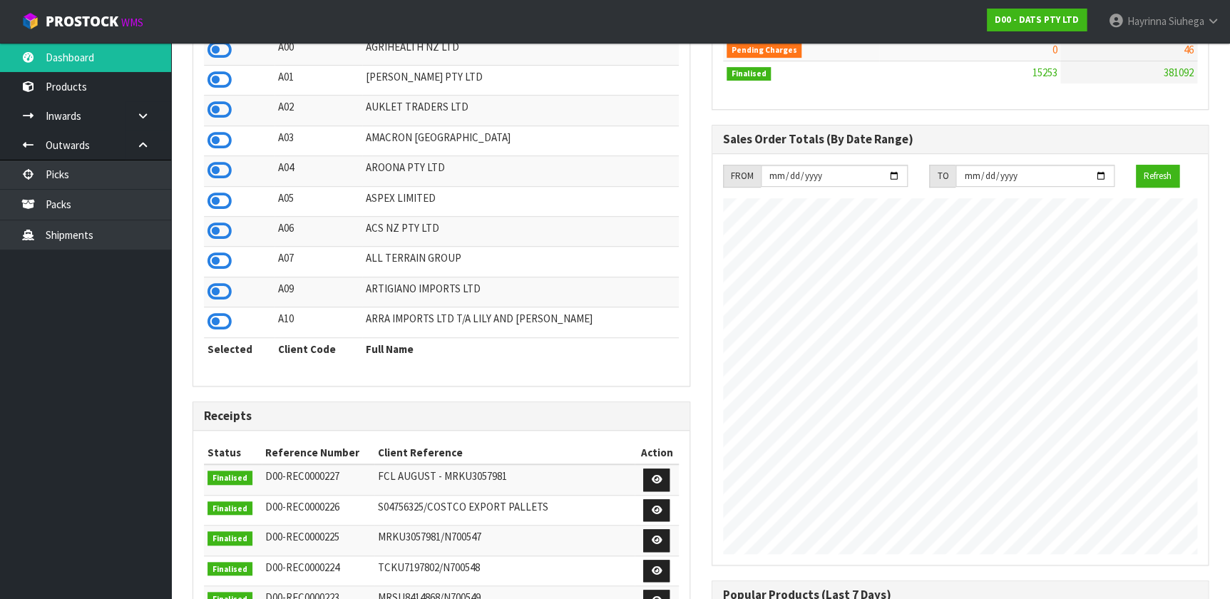
scroll to position [129, 0]
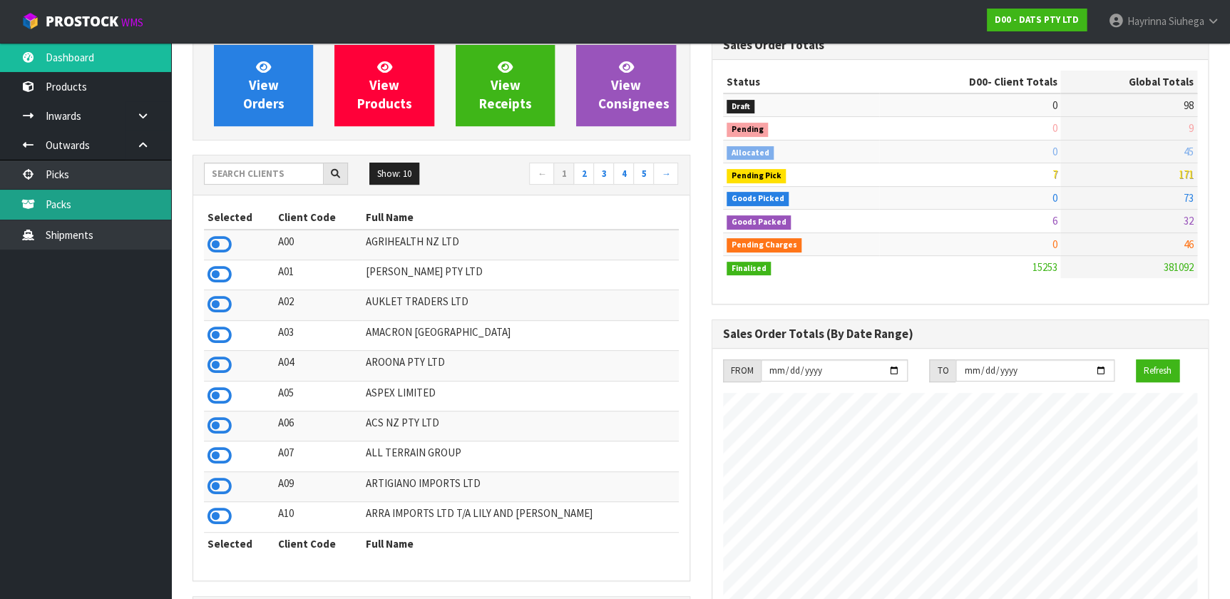
click at [148, 200] on link "Packs" at bounding box center [85, 204] width 171 height 29
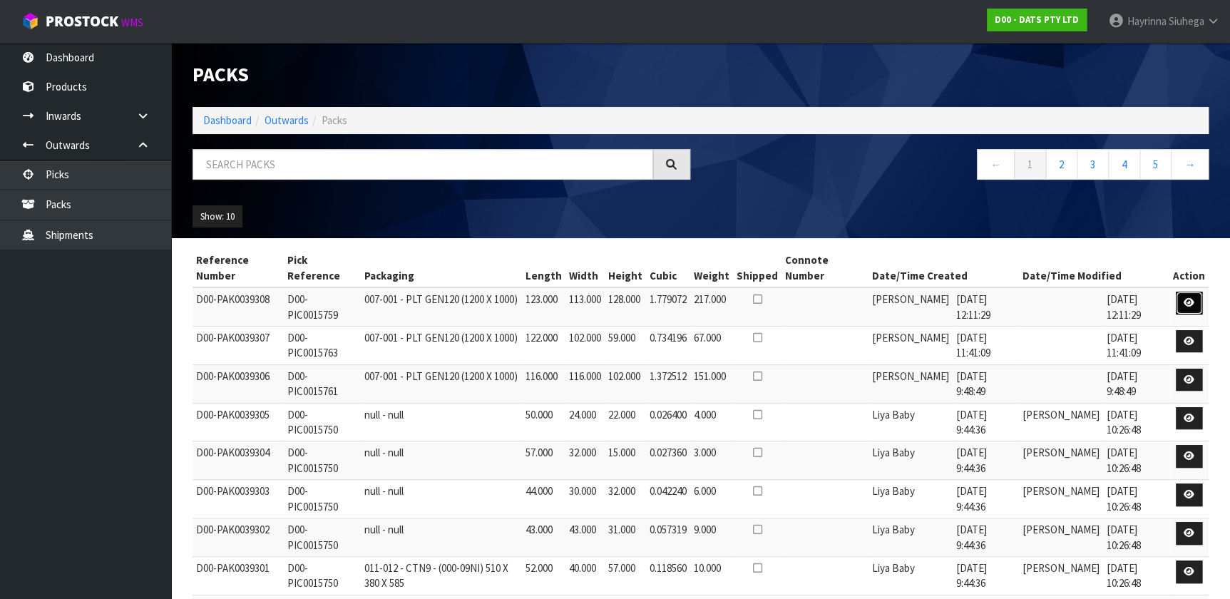
click at [1192, 292] on link at bounding box center [1189, 303] width 26 height 23
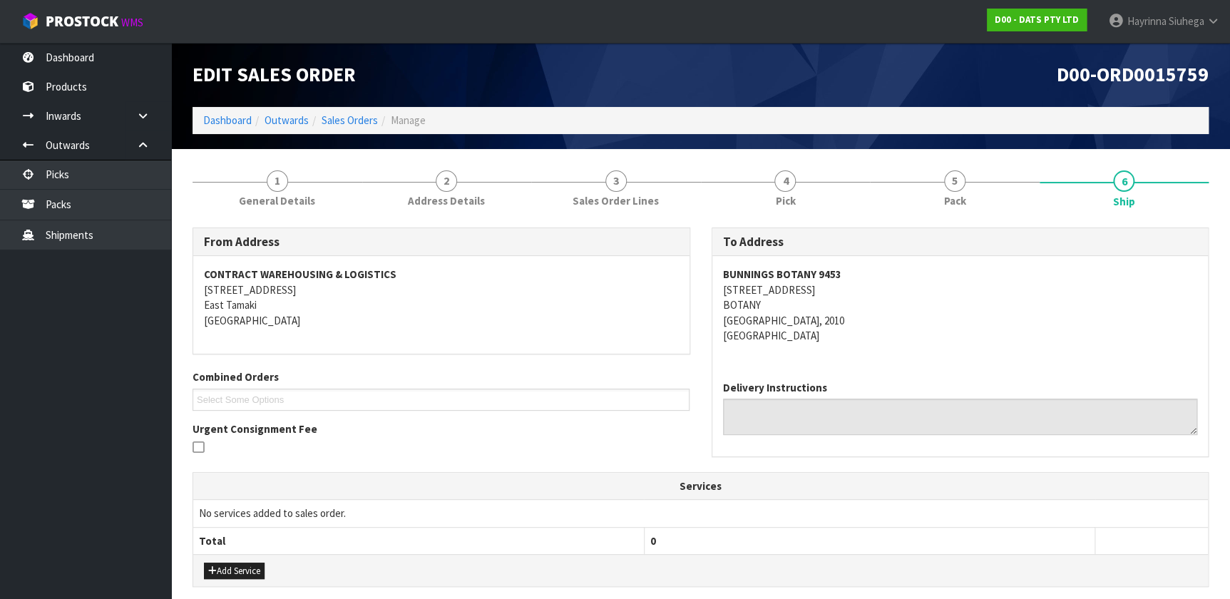
click at [237, 112] on ol "Dashboard Outwards Sales Orders Manage" at bounding box center [701, 120] width 1016 height 26
click at [215, 121] on link "Dashboard" at bounding box center [227, 120] width 48 height 14
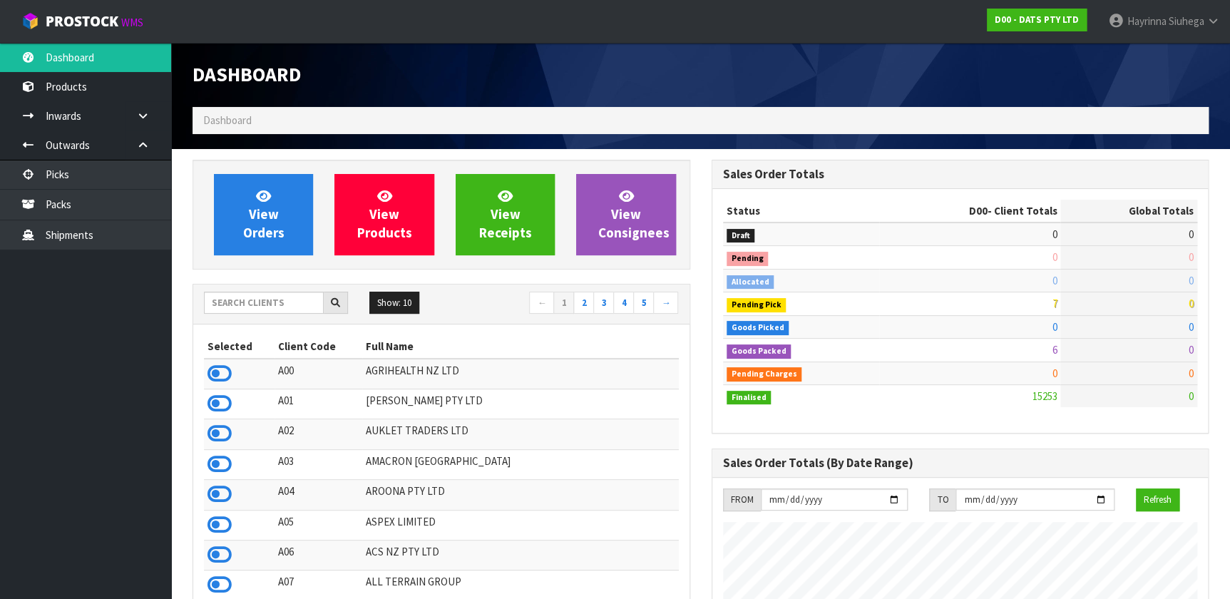
scroll to position [1078, 518]
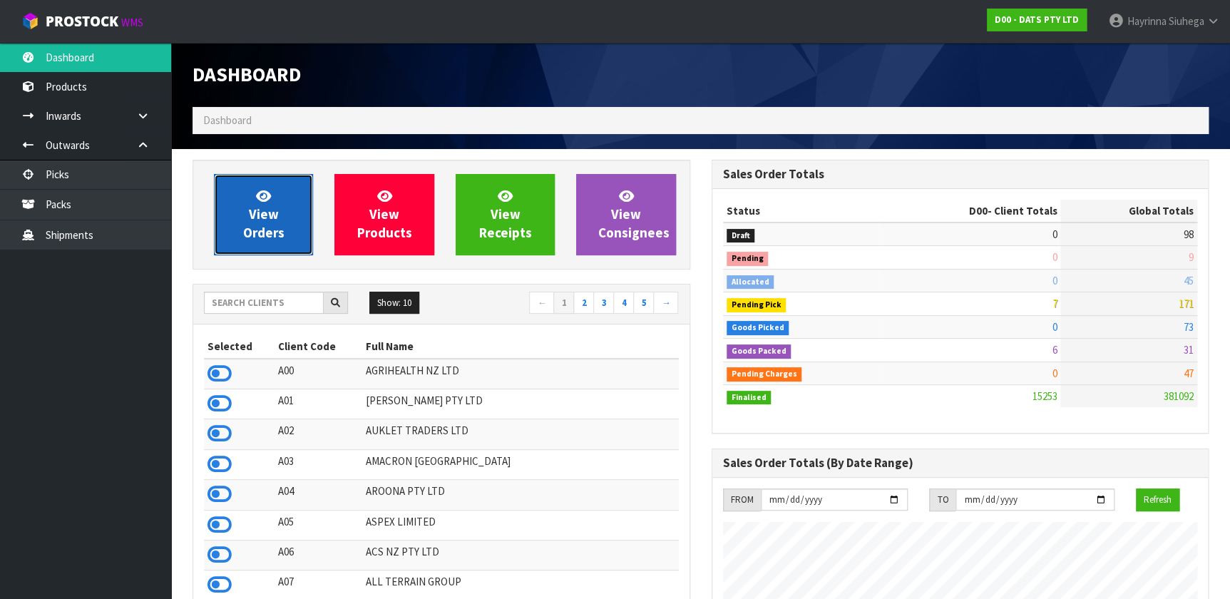
click at [265, 198] on icon at bounding box center [263, 196] width 15 height 14
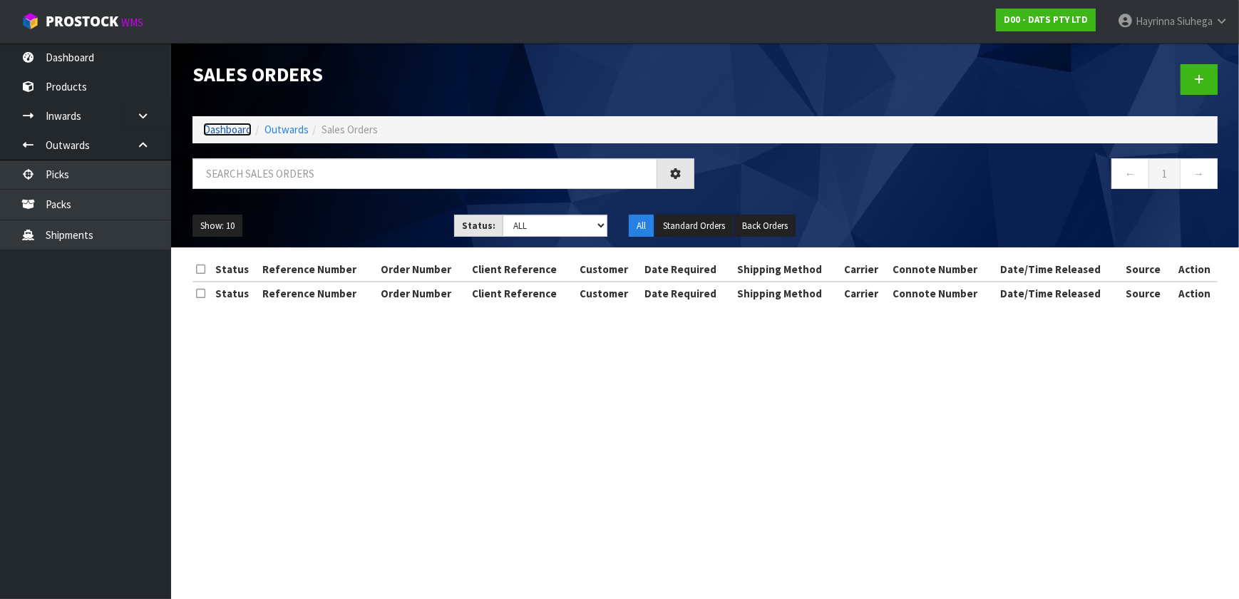
click at [235, 133] on link "Dashboard" at bounding box center [227, 130] width 48 height 14
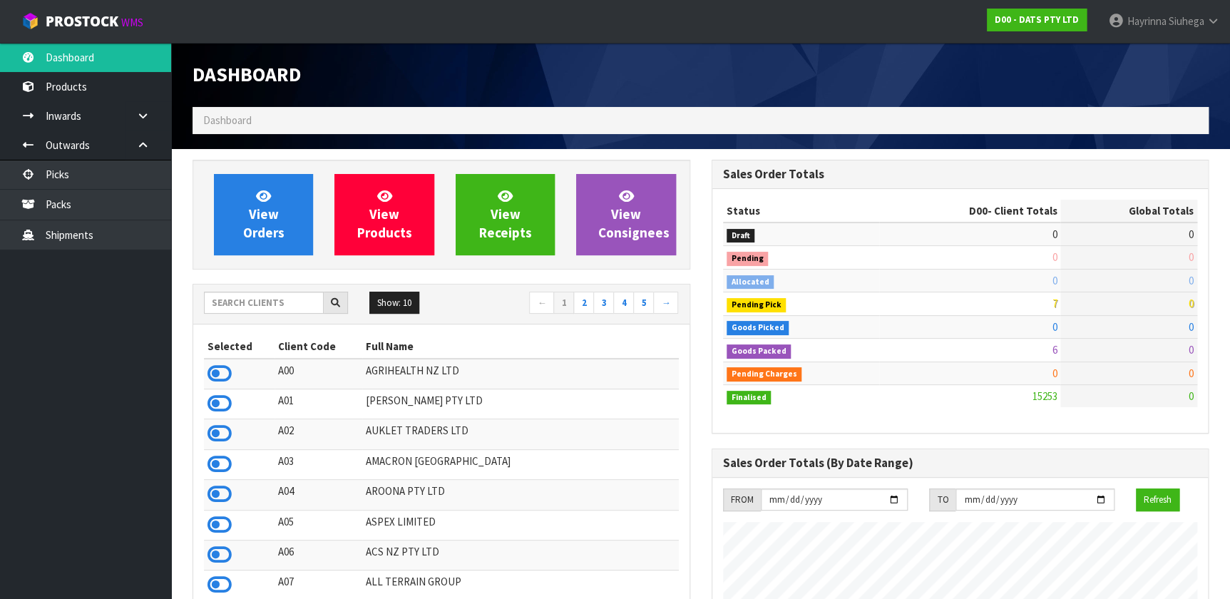
scroll to position [888, 518]
click at [257, 304] on input "text" at bounding box center [264, 303] width 120 height 22
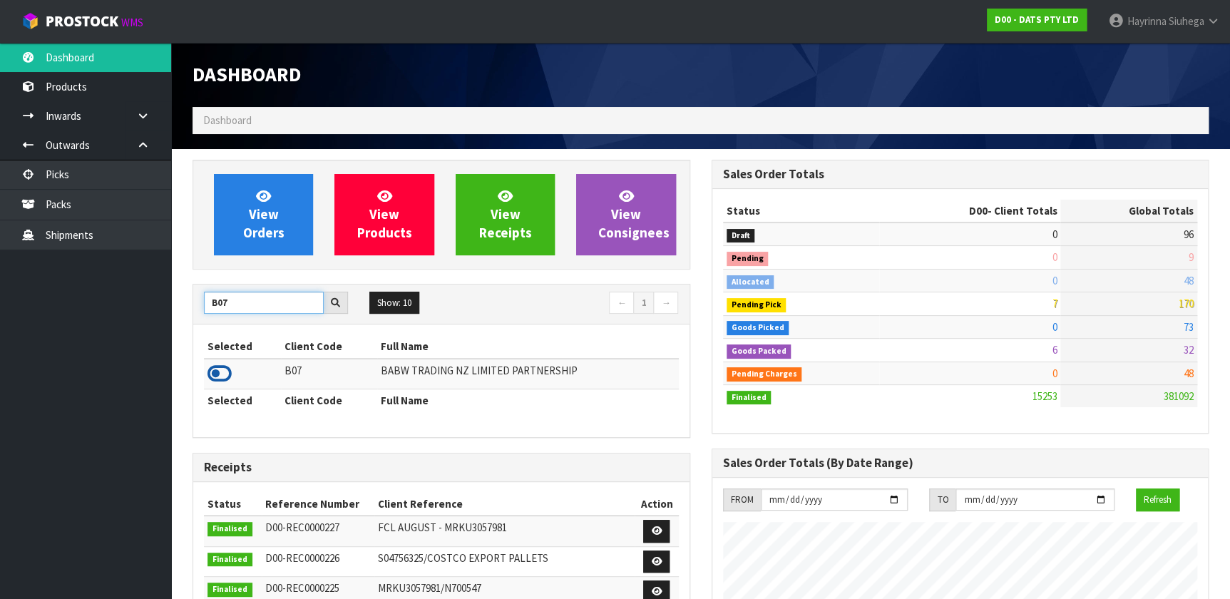
type input "B07"
click at [210, 370] on icon at bounding box center [220, 373] width 24 height 21
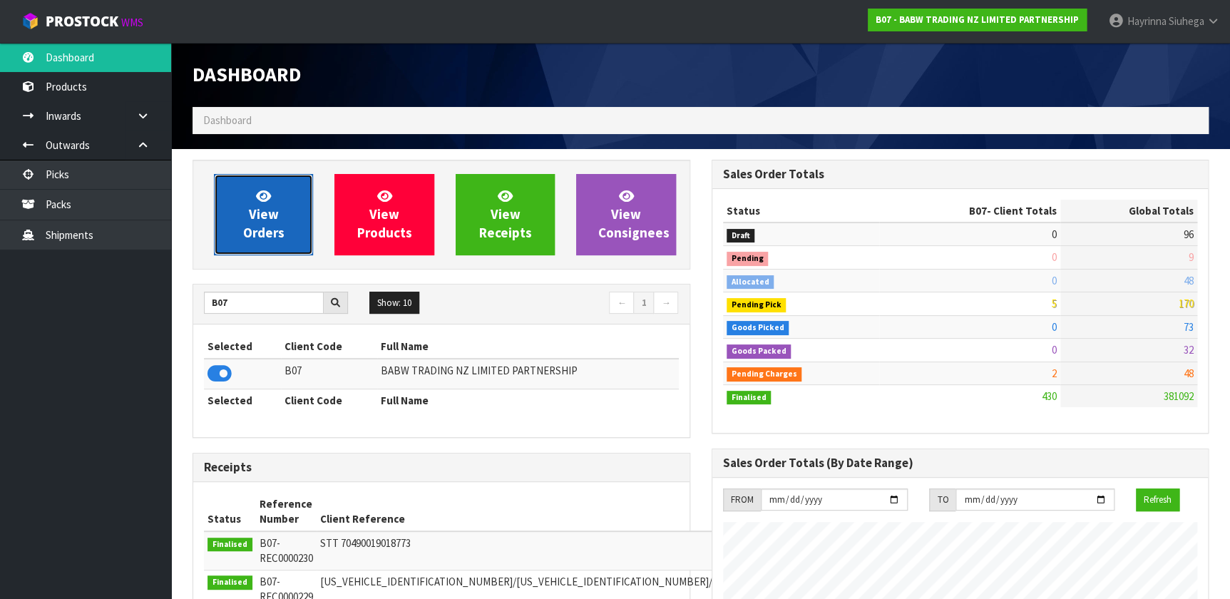
click at [264, 210] on span "View Orders" at bounding box center [263, 214] width 41 height 53
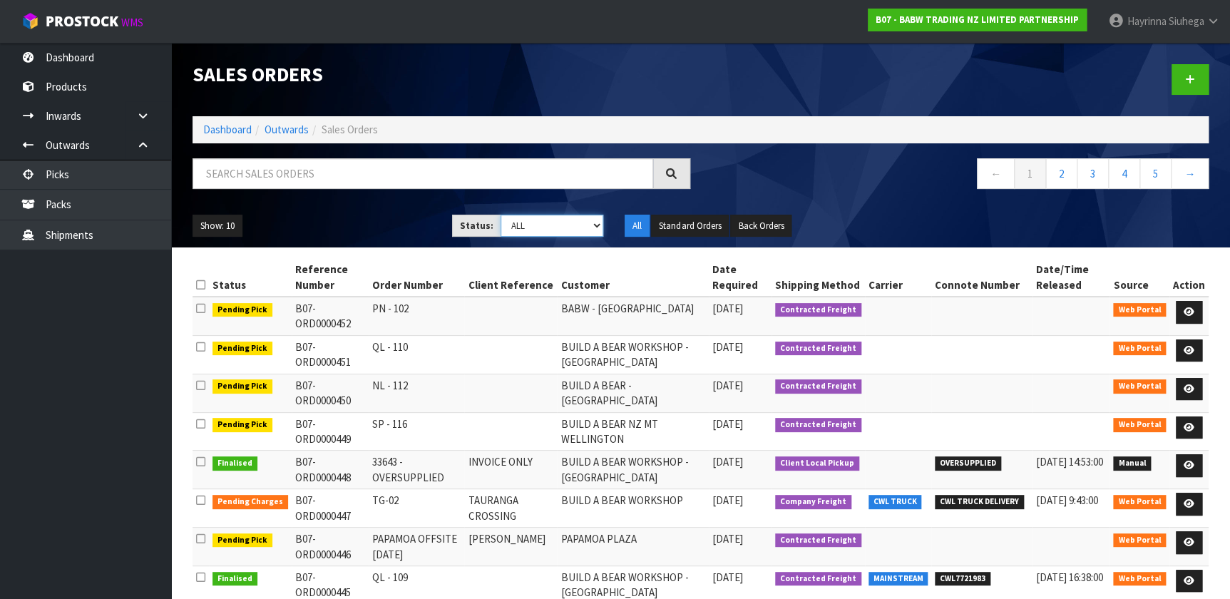
click at [529, 226] on select "Draft Pending Allocated Pending Pick Goods Picked Goods Packed Pending Charges …" at bounding box center [552, 226] width 103 height 22
select select "string:3"
click at [501, 215] on select "Draft Pending Allocated Pending Pick Goods Picked Goods Packed Pending Charges …" at bounding box center [552, 226] width 103 height 22
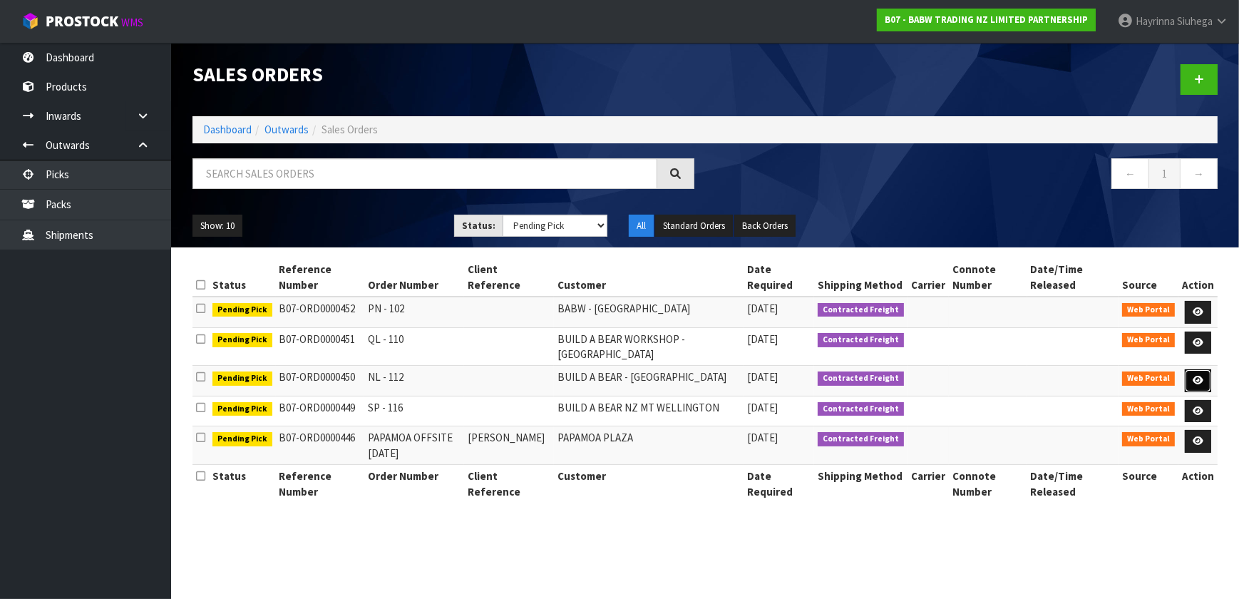
click at [1192, 378] on link at bounding box center [1198, 380] width 26 height 23
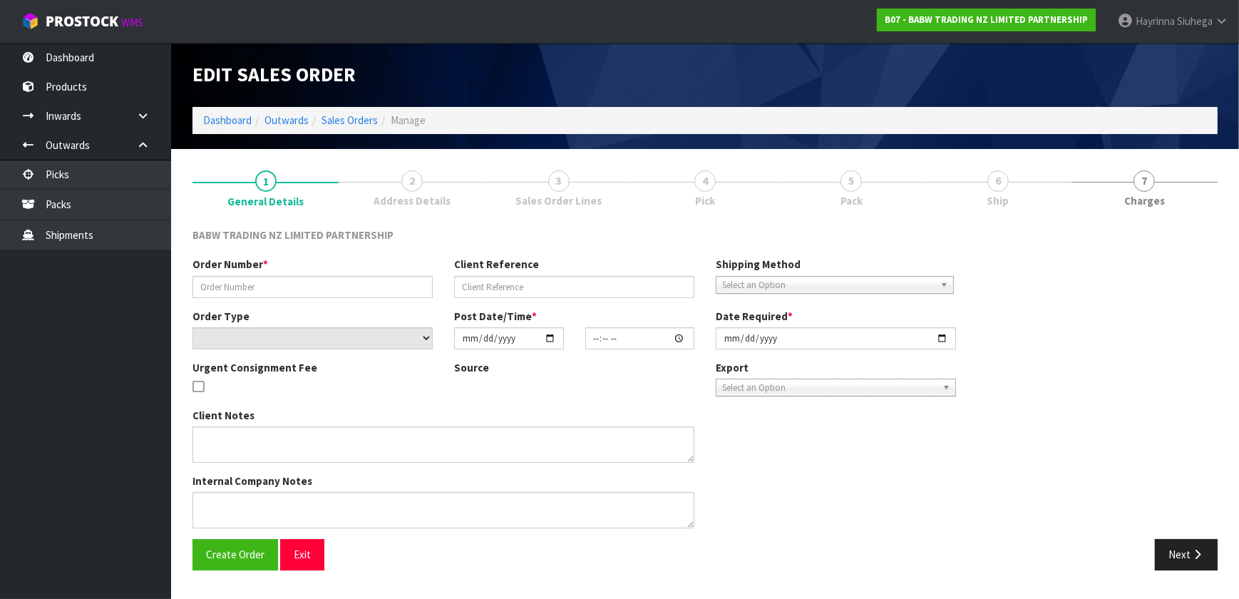
type input "NL - 112"
select select "number:0"
type input "[DATE]"
type input "12:05:00.000"
type input "[DATE]"
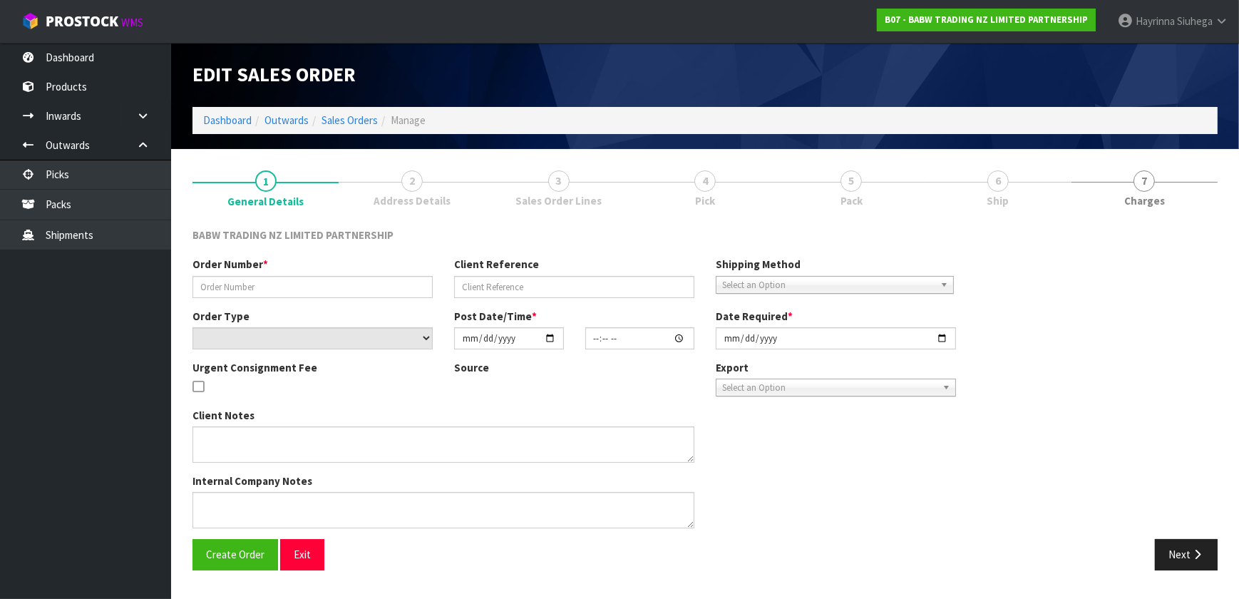
type textarea "DELIVER BETWEEN 8AM AND 8.30AM CALL - SANTANA ON 0221550016 AFTERNOON PRIOR TO …"
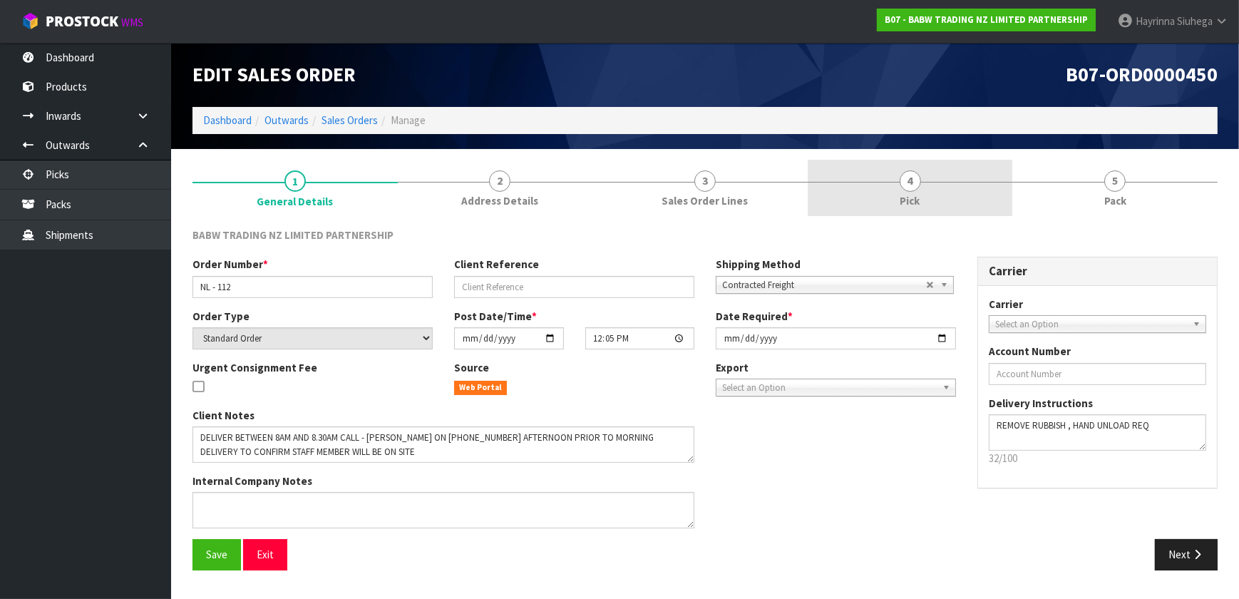
click at [958, 206] on link "4 Pick" at bounding box center [910, 188] width 205 height 56
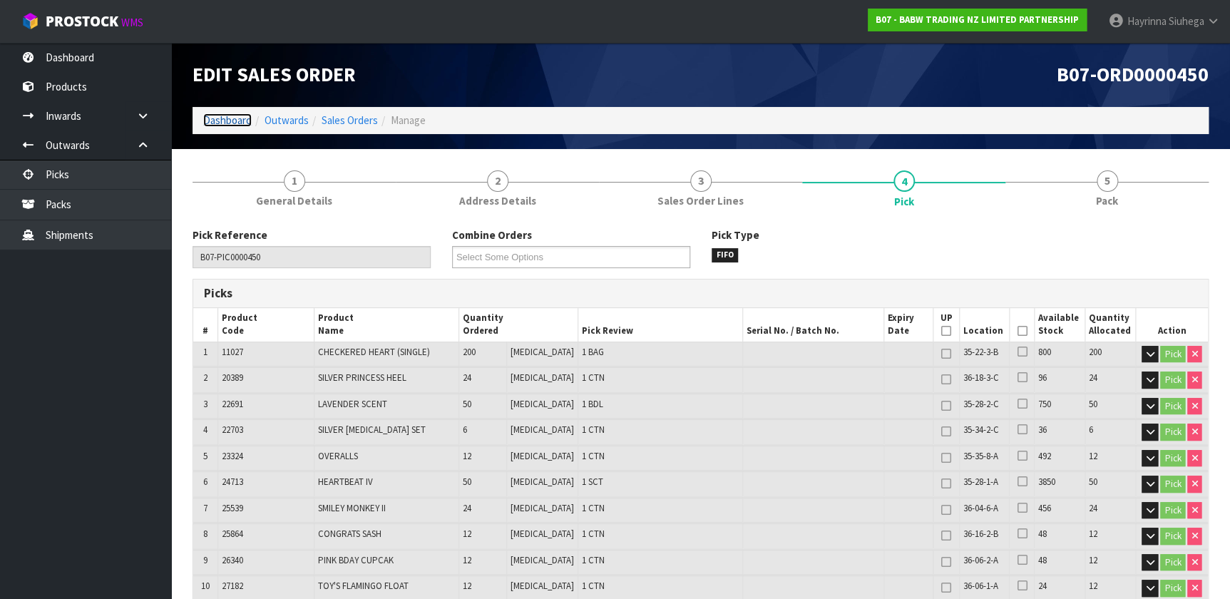
click at [220, 116] on link "Dashboard" at bounding box center [227, 120] width 48 height 14
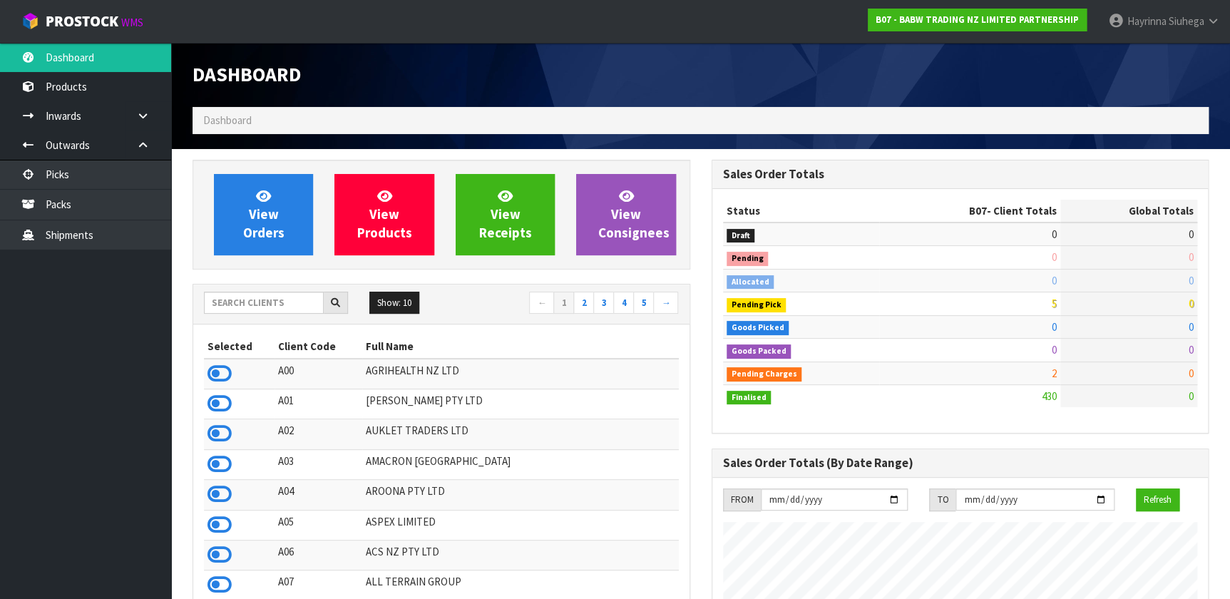
scroll to position [1078, 518]
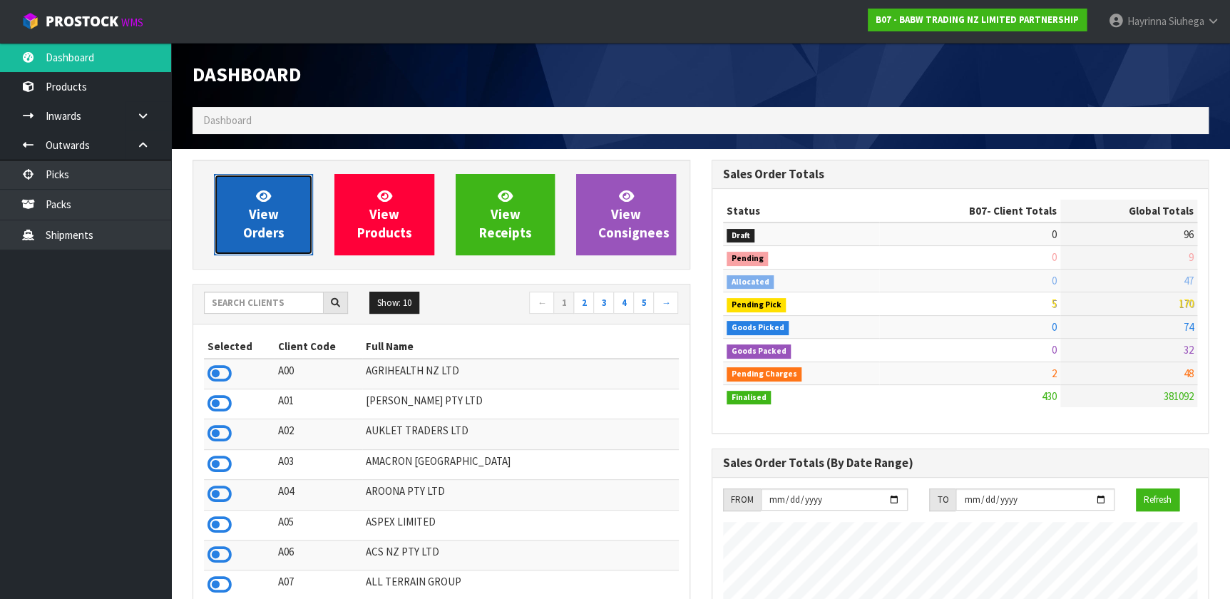
click at [275, 212] on span "View Orders" at bounding box center [263, 214] width 41 height 53
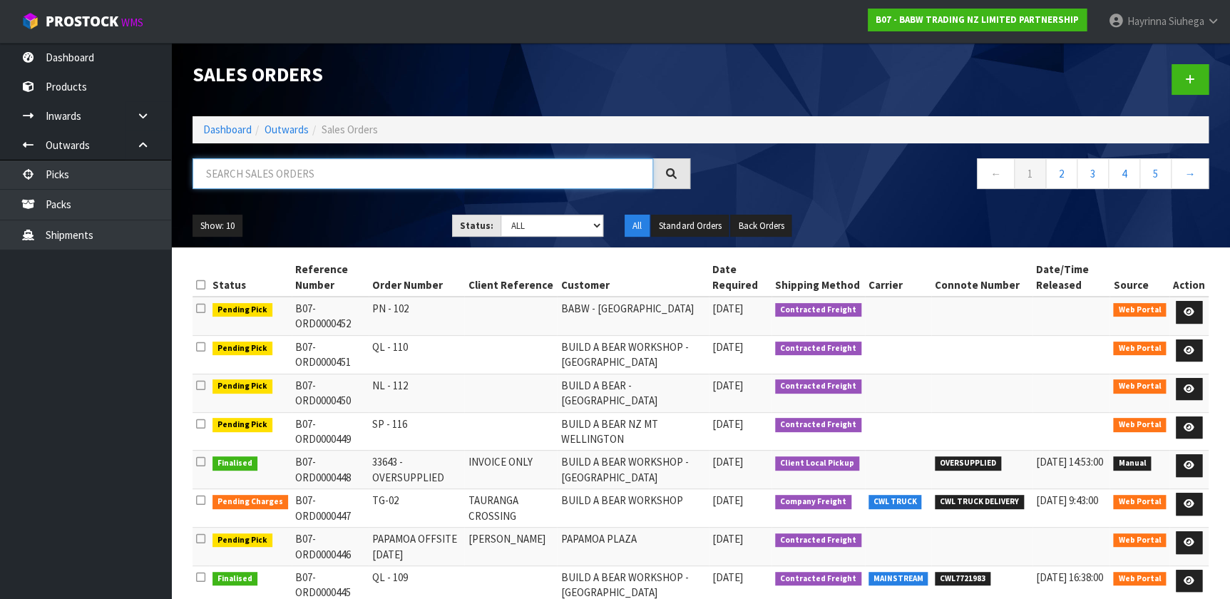
click at [280, 178] on input "text" at bounding box center [423, 173] width 461 height 31
click at [212, 130] on link "Dashboard" at bounding box center [227, 130] width 48 height 14
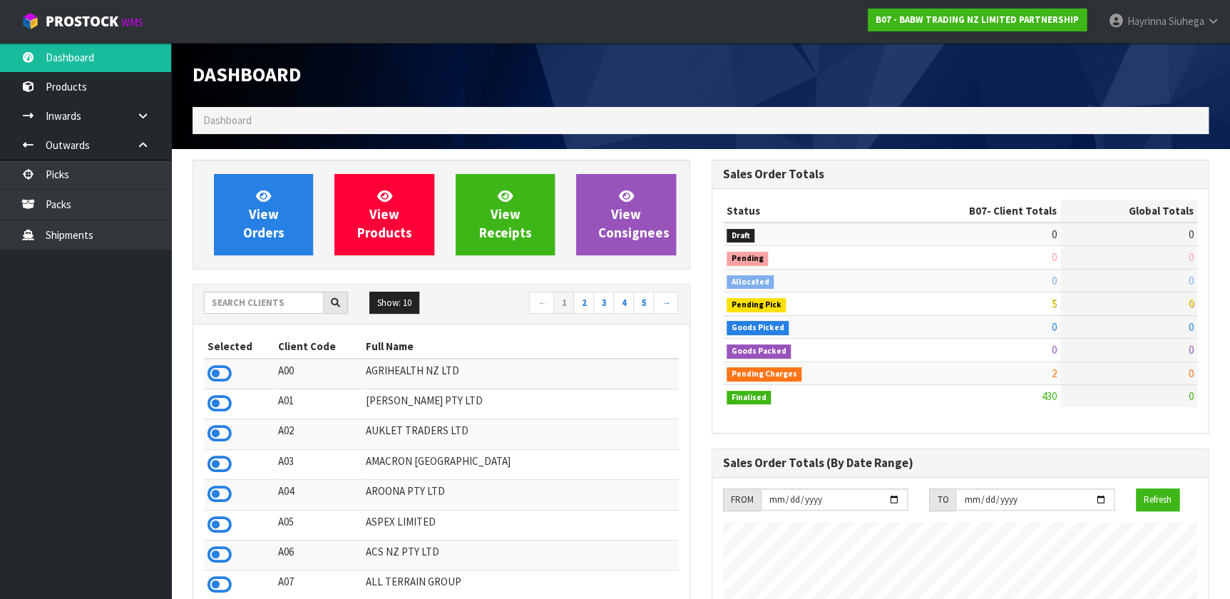
scroll to position [1078, 518]
click at [257, 306] on input "text" at bounding box center [264, 303] width 120 height 22
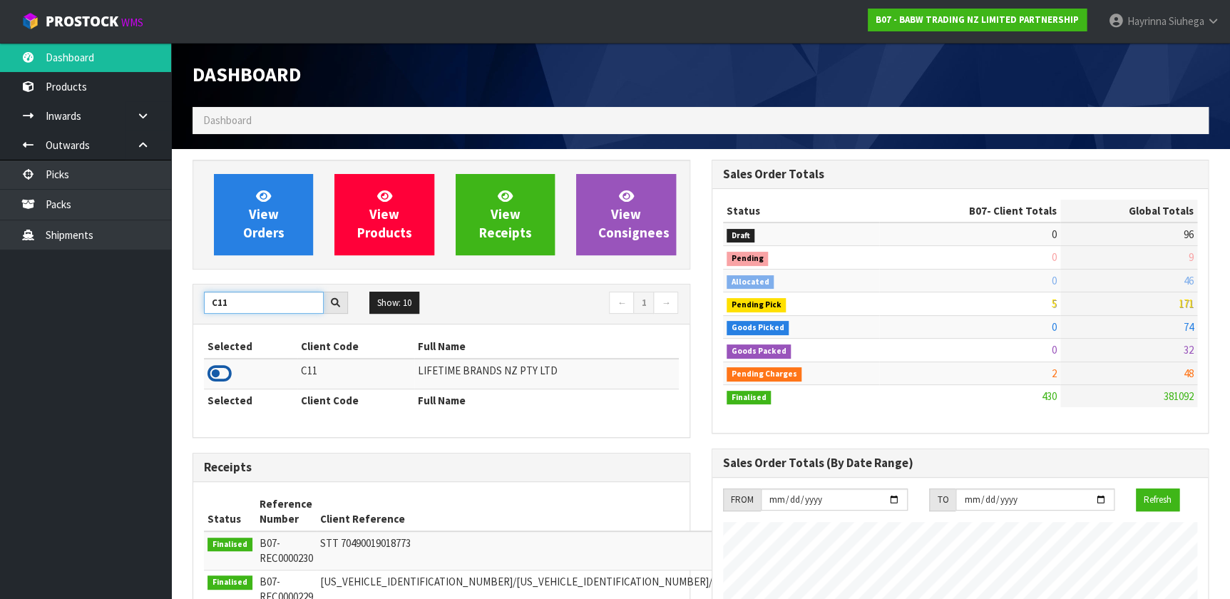
type input "C11"
click at [214, 372] on icon at bounding box center [220, 373] width 24 height 21
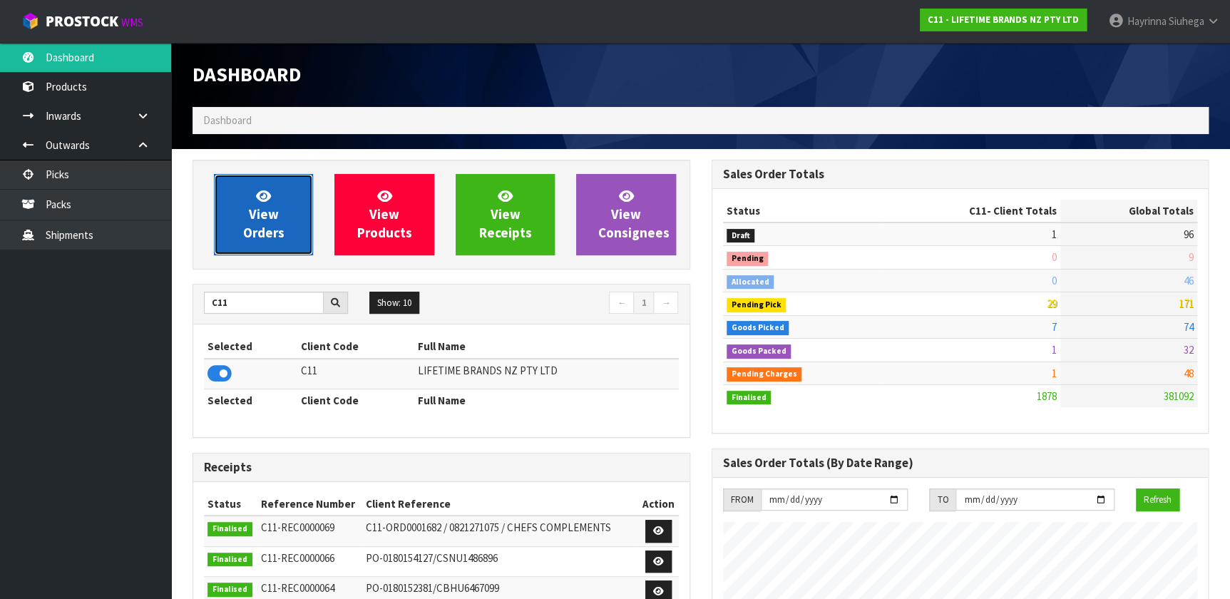
click at [285, 210] on link "View Orders" at bounding box center [263, 214] width 99 height 81
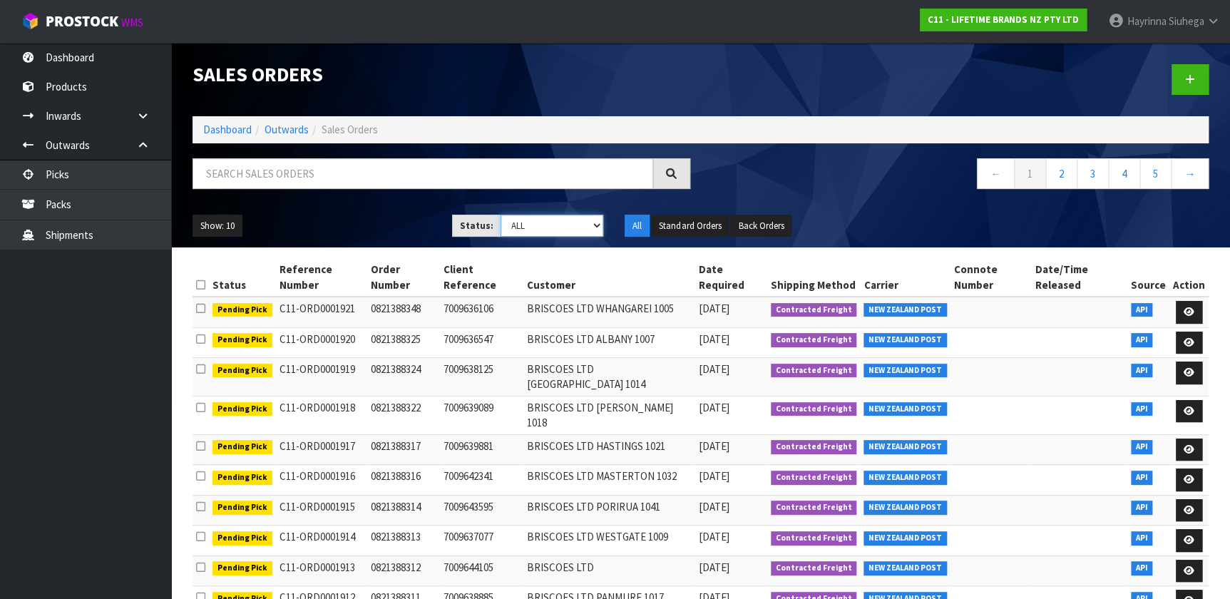
click at [520, 215] on select "Draft Pending Allocated Pending Pick Goods Picked Goods Packed Pending Charges …" at bounding box center [552, 226] width 103 height 22
click at [501, 215] on select "Draft Pending Allocated Pending Pick Goods Picked Goods Packed Pending Charges …" at bounding box center [552, 226] width 103 height 22
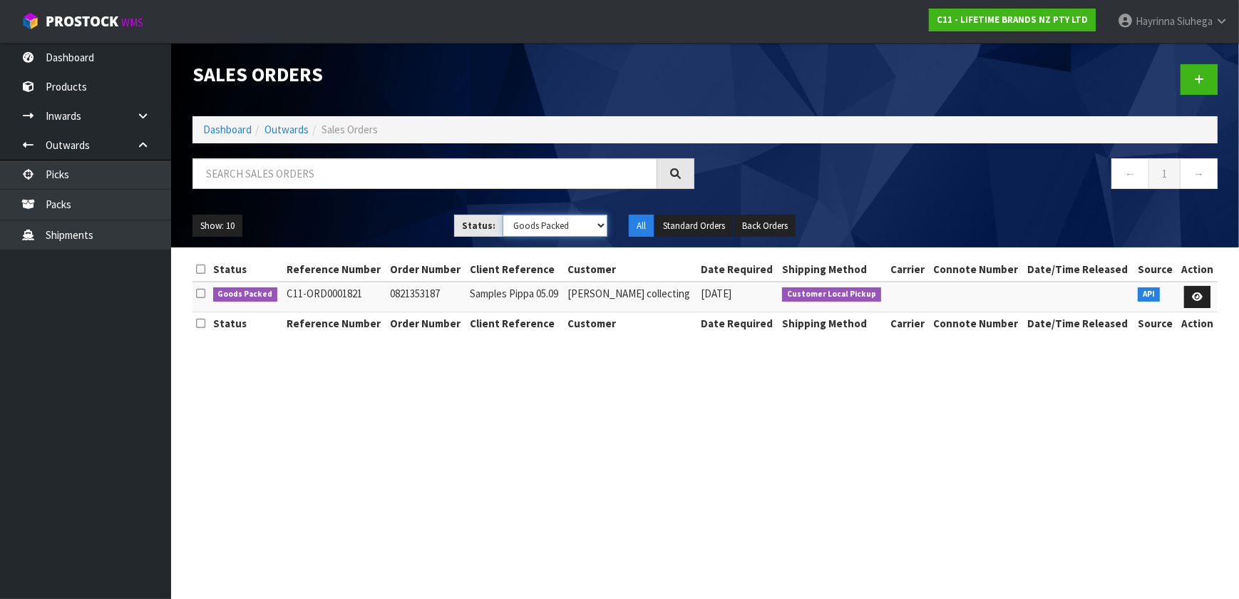
click at [532, 229] on select "Draft Pending Allocated Pending Pick Goods Picked Goods Packed Pending Charges …" at bounding box center [555, 226] width 105 height 22
click at [503, 215] on select "Draft Pending Allocated Pending Pick Goods Picked Goods Packed Pending Charges …" at bounding box center [555, 226] width 105 height 22
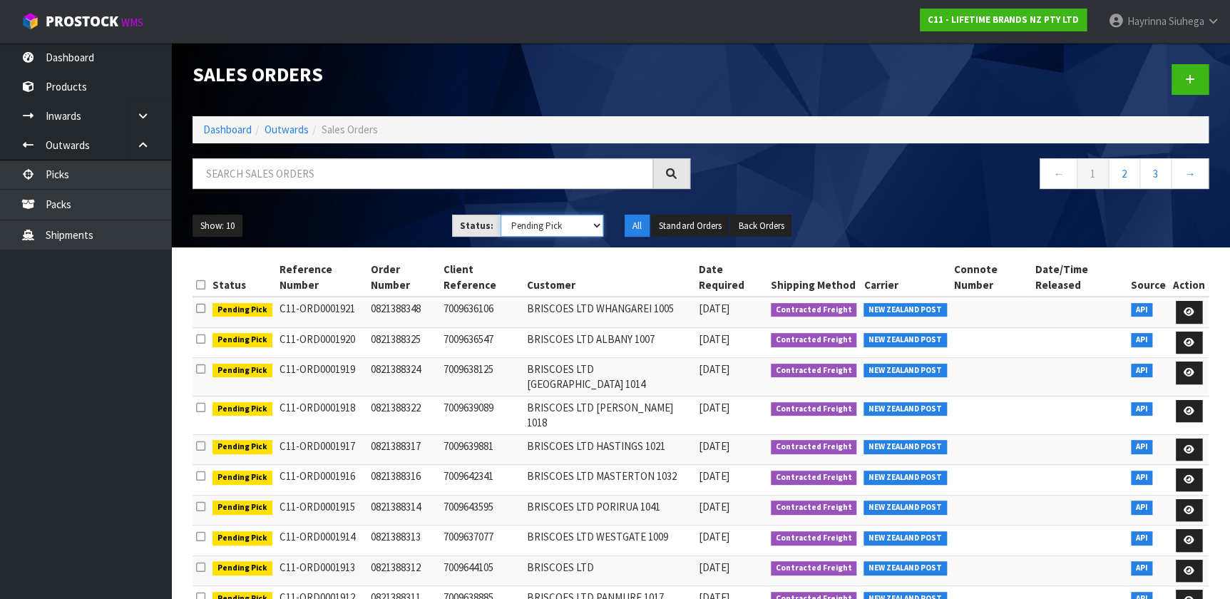
click at [518, 231] on select "Draft Pending Allocated Pending Pick Goods Picked Goods Packed Pending Charges …" at bounding box center [552, 226] width 103 height 22
select select "string:4"
click at [501, 215] on select "Draft Pending Allocated Pending Pick Goods Picked Goods Packed Pending Charges …" at bounding box center [552, 226] width 103 height 22
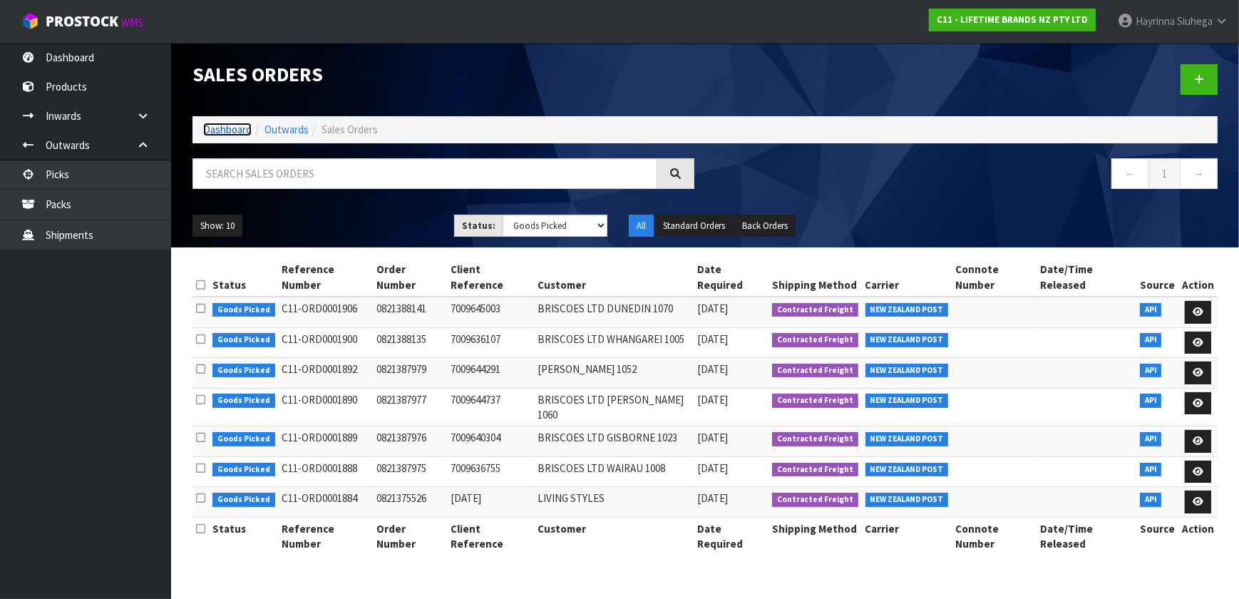
click at [210, 128] on link "Dashboard" at bounding box center [227, 130] width 48 height 14
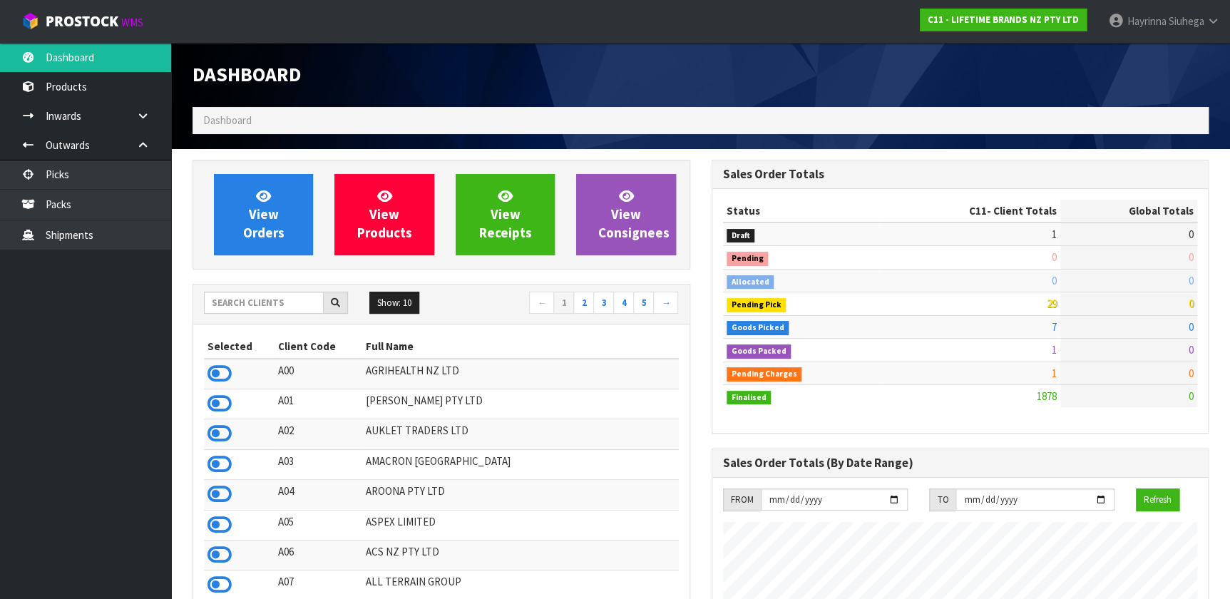
scroll to position [1078, 518]
click at [274, 295] on input "text" at bounding box center [264, 303] width 120 height 22
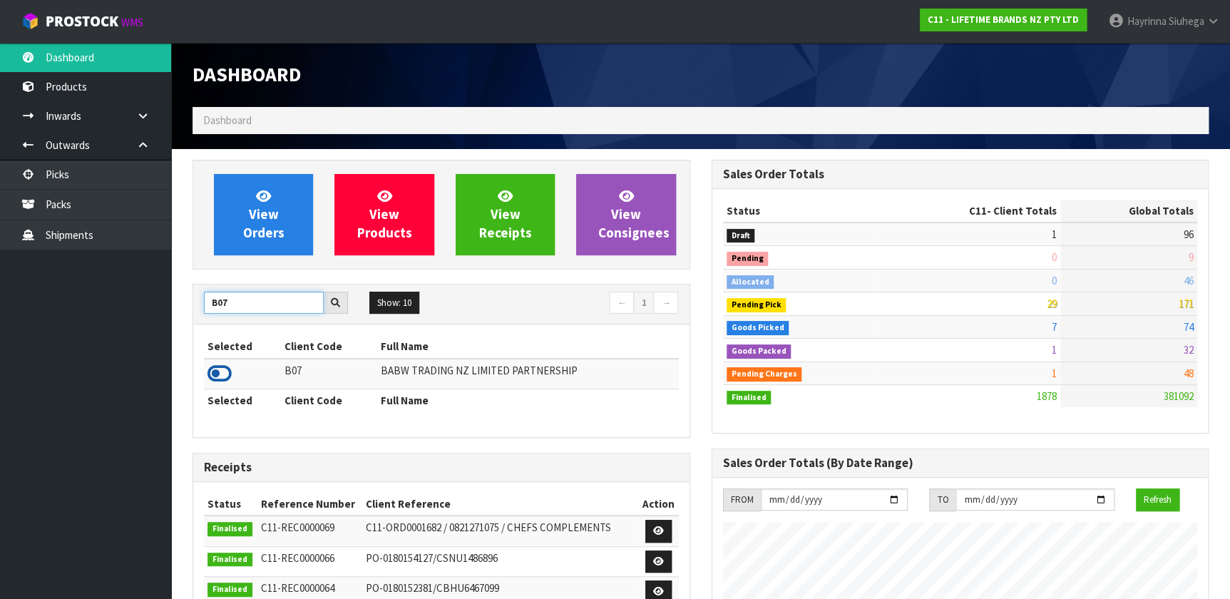
type input "B07"
click at [213, 379] on icon at bounding box center [220, 373] width 24 height 21
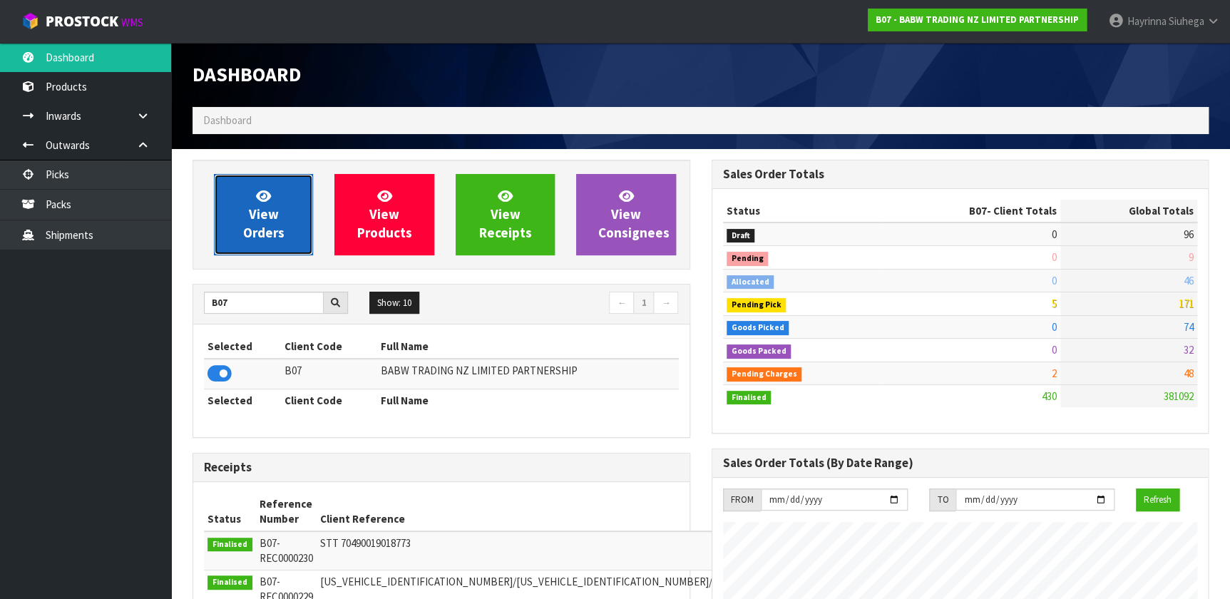
click at [253, 227] on span "View Orders" at bounding box center [263, 214] width 41 height 53
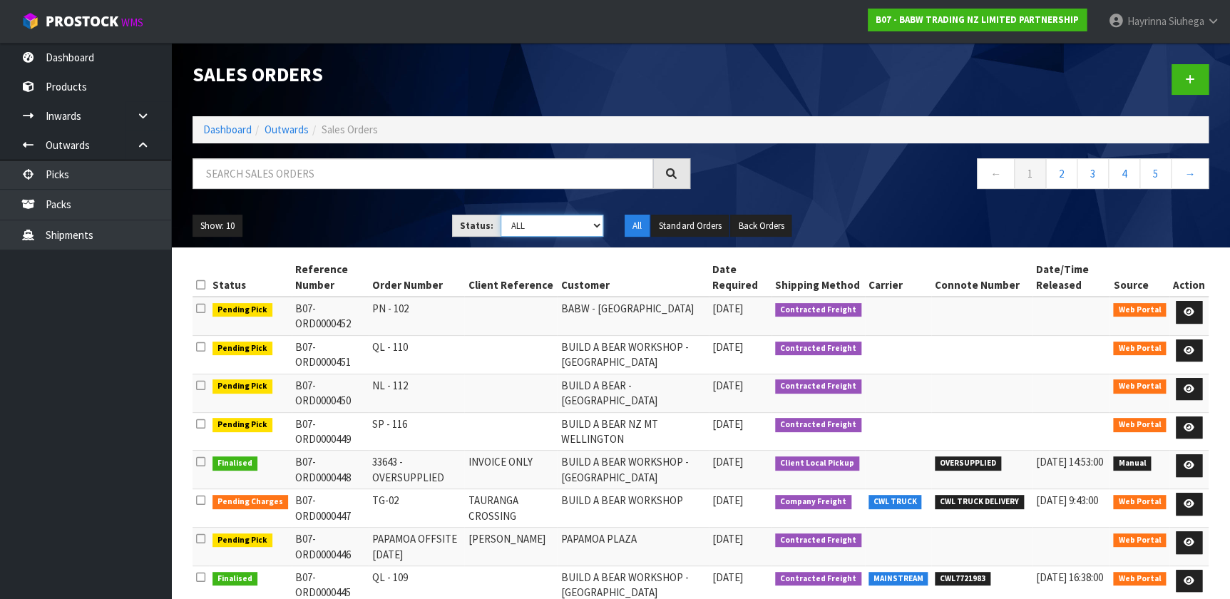
click at [546, 235] on select "Draft Pending Allocated Pending Pick Goods Picked Goods Packed Pending Charges …" at bounding box center [552, 226] width 103 height 22
select select "string:4"
click at [501, 215] on select "Draft Pending Allocated Pending Pick Goods Picked Goods Packed Pending Charges …" at bounding box center [552, 226] width 103 height 22
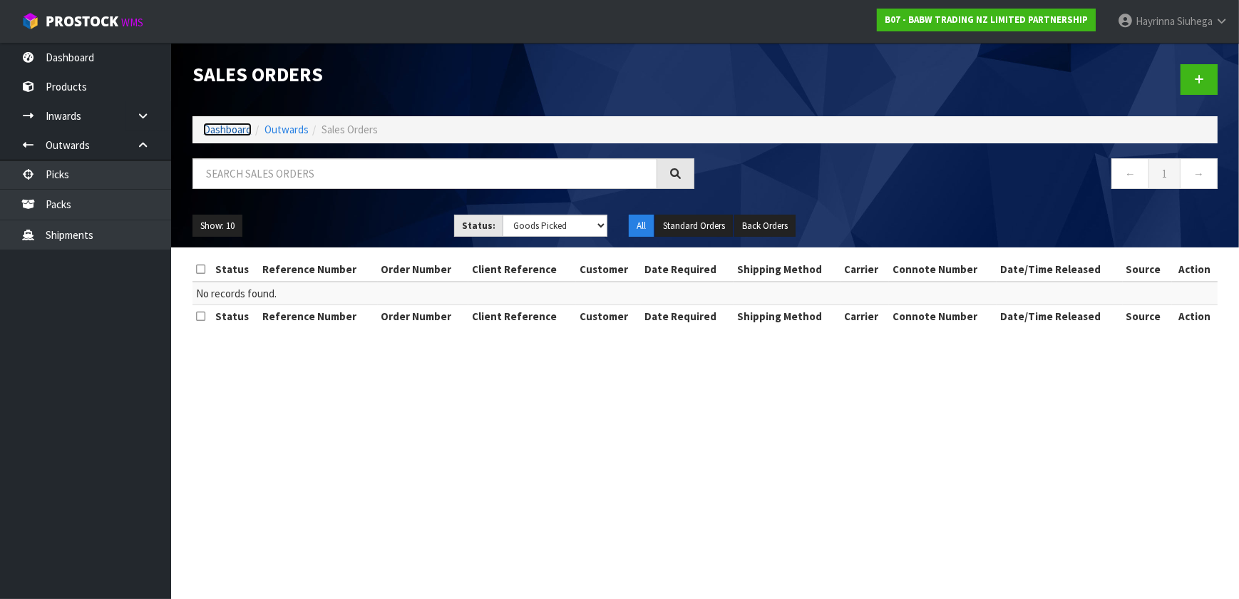
click at [228, 132] on link "Dashboard" at bounding box center [227, 130] width 48 height 14
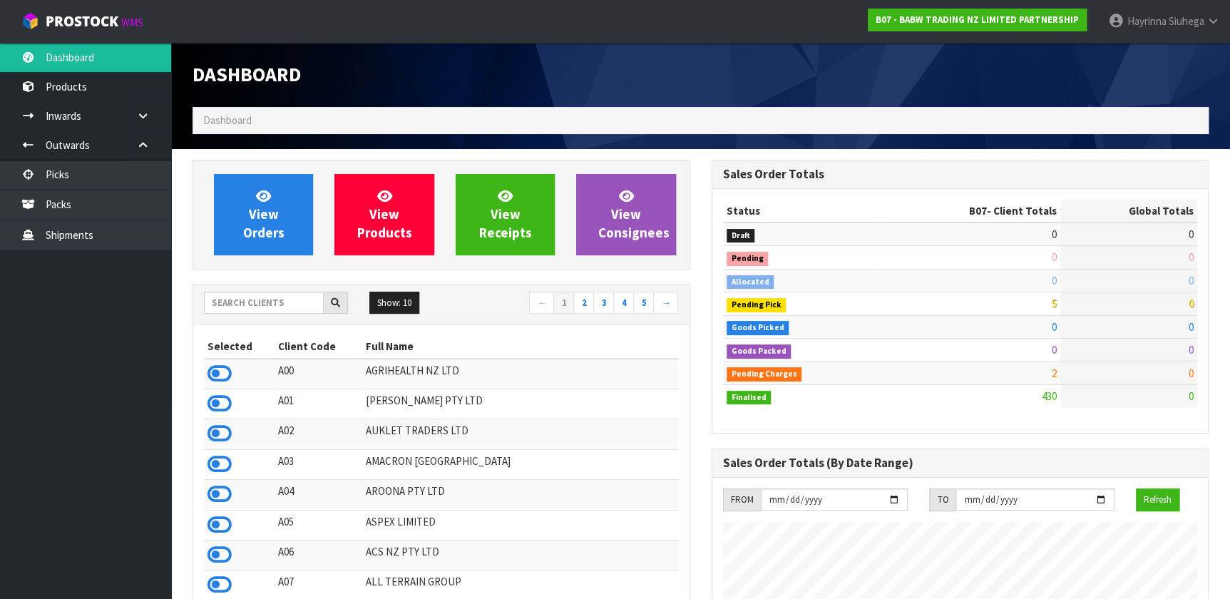
scroll to position [1078, 518]
click at [271, 300] on input "text" at bounding box center [264, 303] width 120 height 22
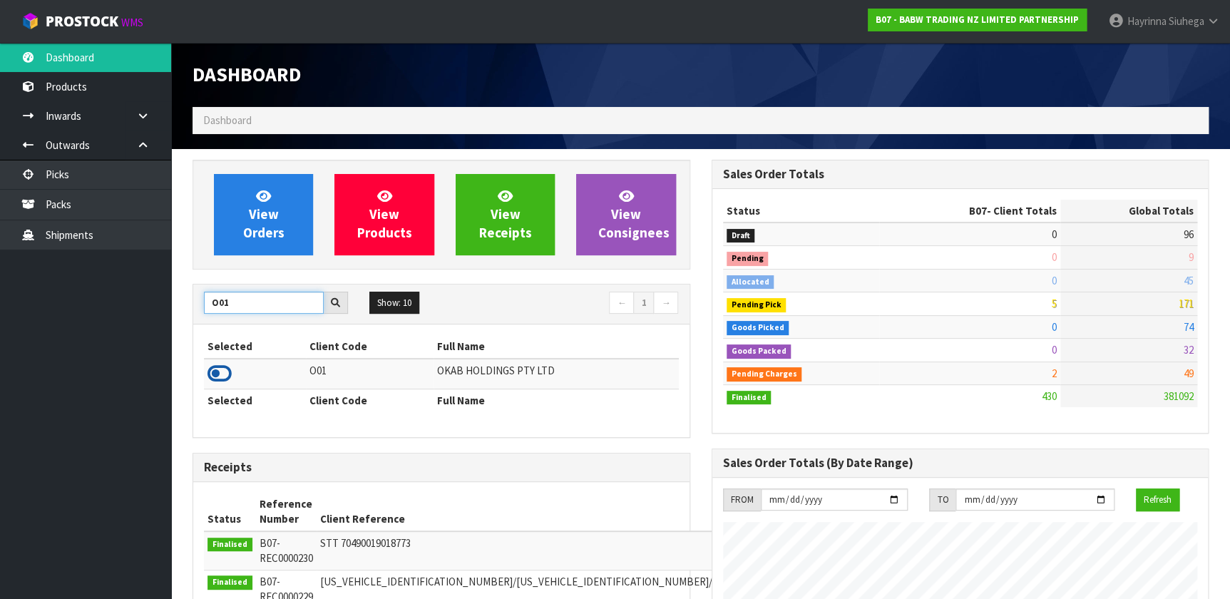
type input "O01"
click at [222, 368] on icon at bounding box center [220, 373] width 24 height 21
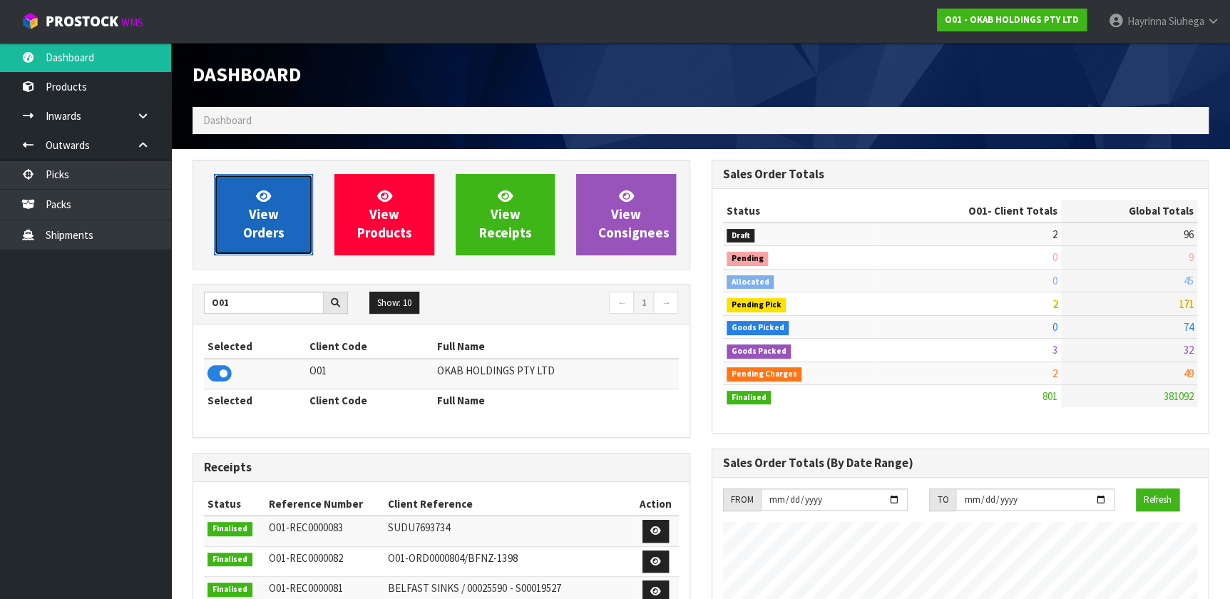
click at [257, 232] on span "View Orders" at bounding box center [263, 214] width 41 height 53
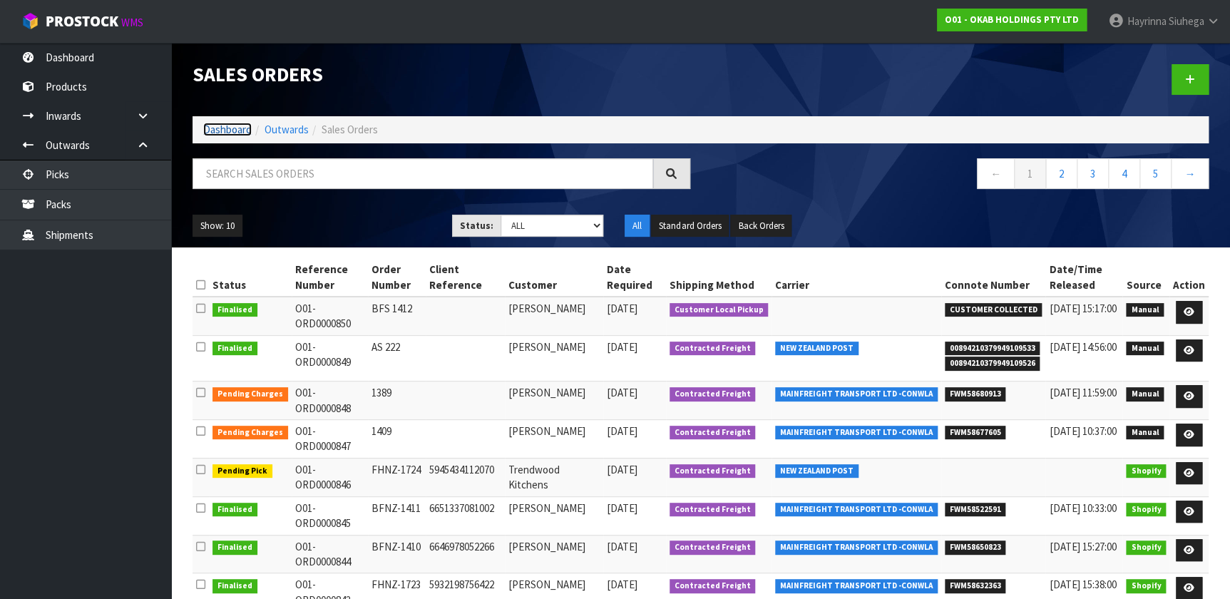
click at [223, 128] on link "Dashboard" at bounding box center [227, 130] width 48 height 14
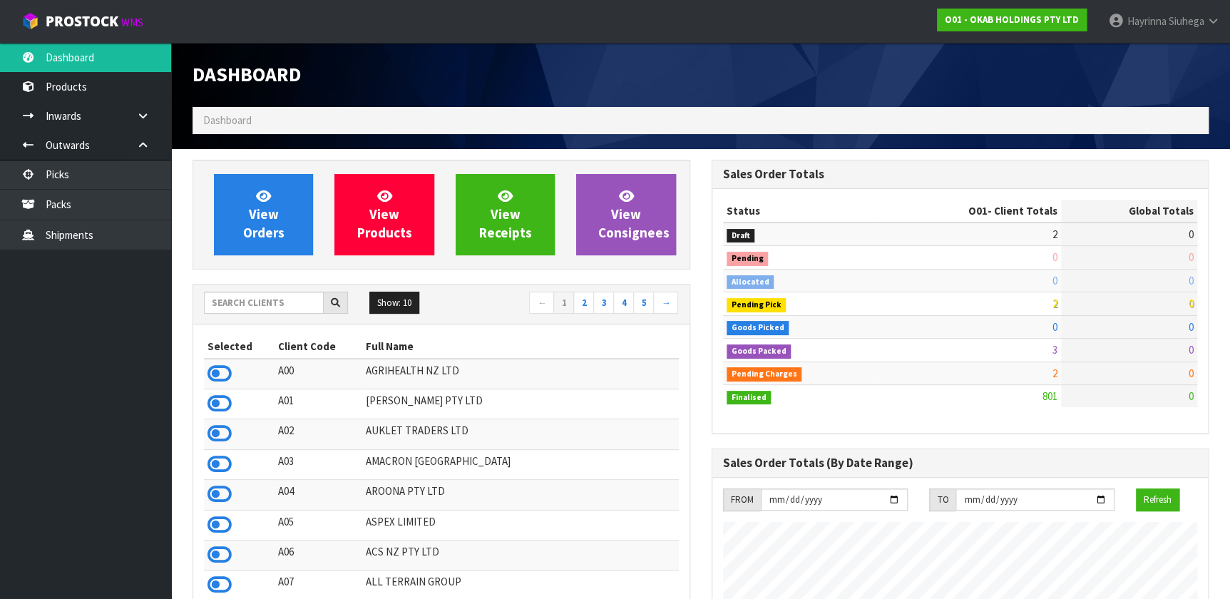
scroll to position [1078, 518]
click at [252, 304] on input "text" at bounding box center [264, 303] width 120 height 22
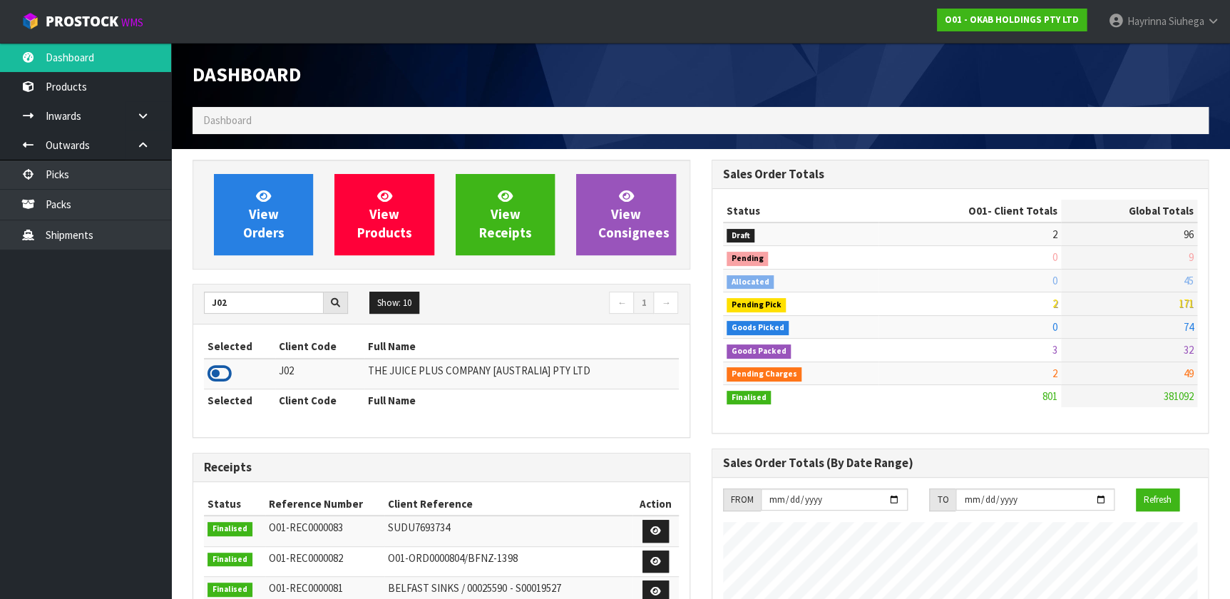
click at [222, 372] on icon at bounding box center [220, 373] width 24 height 21
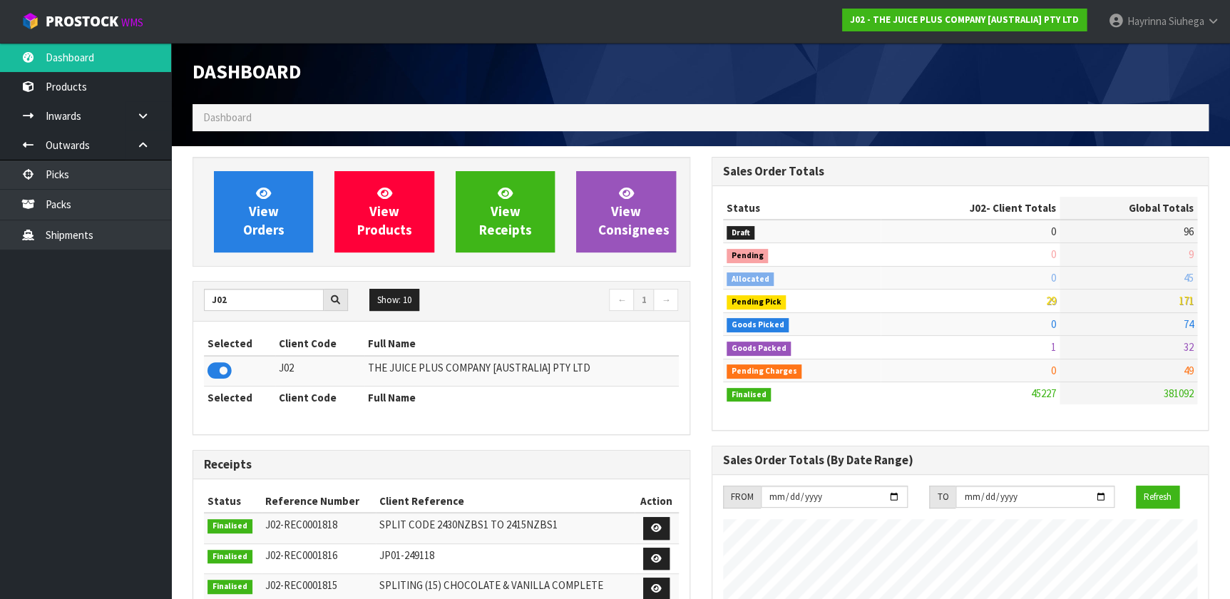
scroll to position [0, 0]
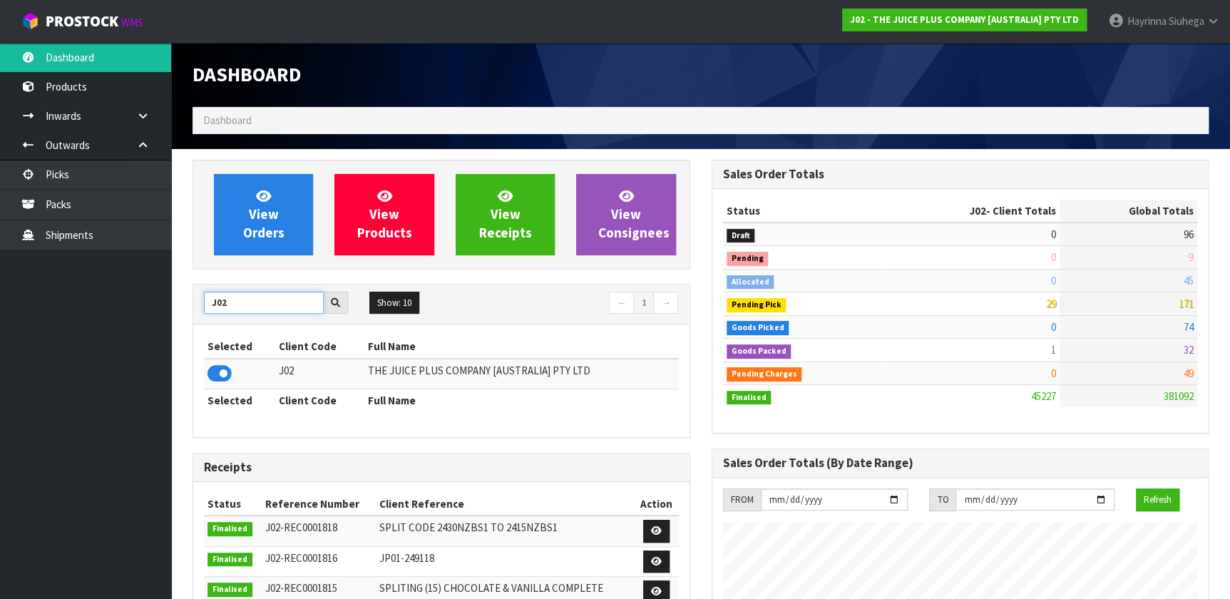
drag, startPoint x: 236, startPoint y: 304, endPoint x: 155, endPoint y: 300, distance: 81.4
click at [168, 303] on body "Toggle navigation ProStock WMS J02 - THE JUICE PLUS COMPANY [AUSTRALIA] PTY LTD…" at bounding box center [615, 299] width 1230 height 599
type input "C11"
click at [216, 378] on icon at bounding box center [220, 373] width 24 height 21
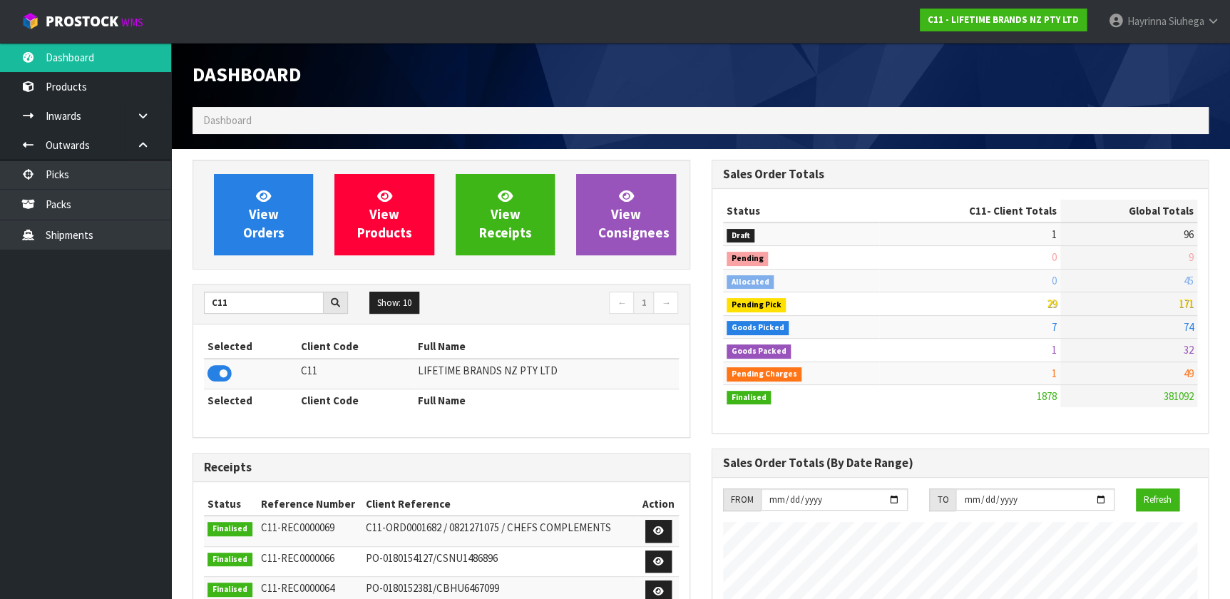
scroll to position [1078, 518]
click at [128, 211] on link "Packs" at bounding box center [85, 204] width 171 height 29
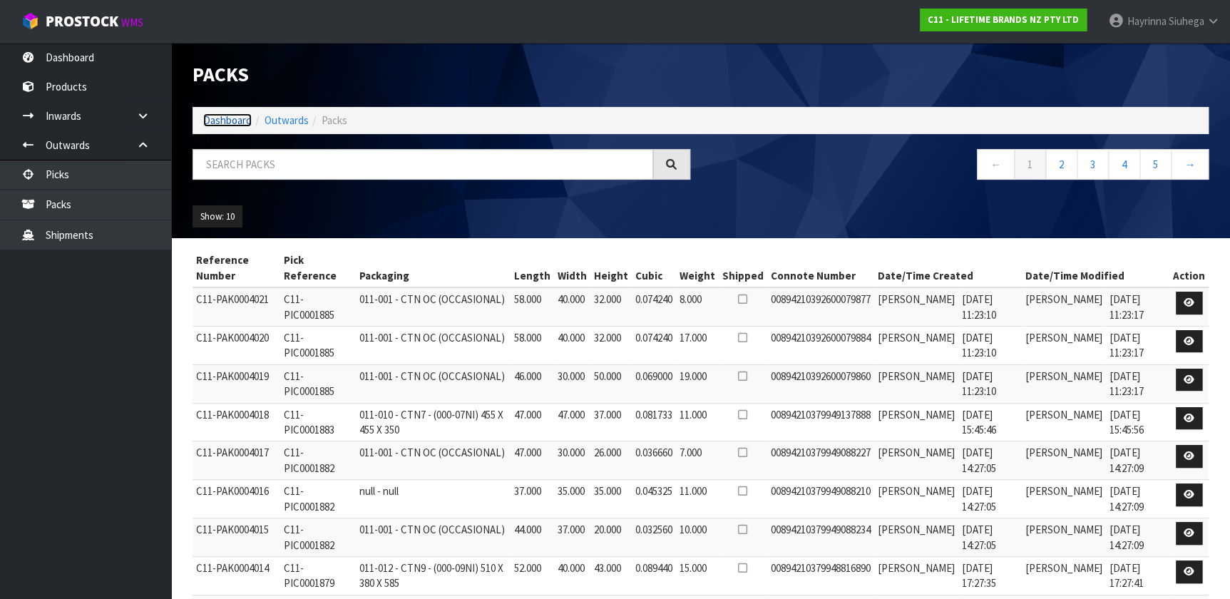
click at [226, 123] on link "Dashboard" at bounding box center [227, 120] width 48 height 14
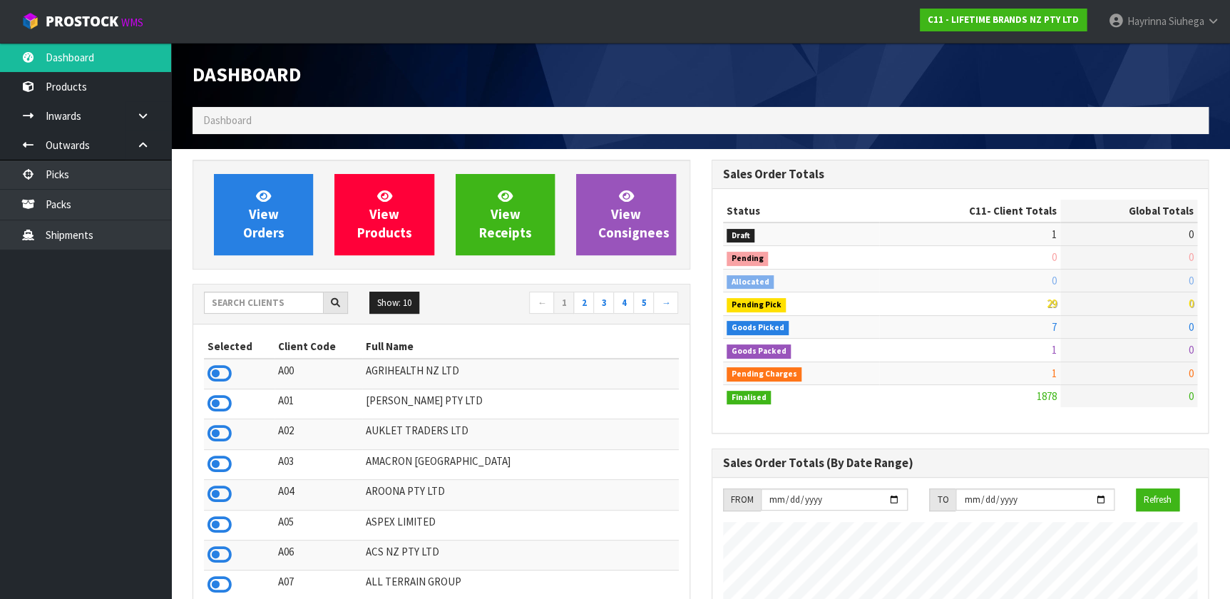
scroll to position [1078, 518]
